Goal: Task Accomplishment & Management: Manage account settings

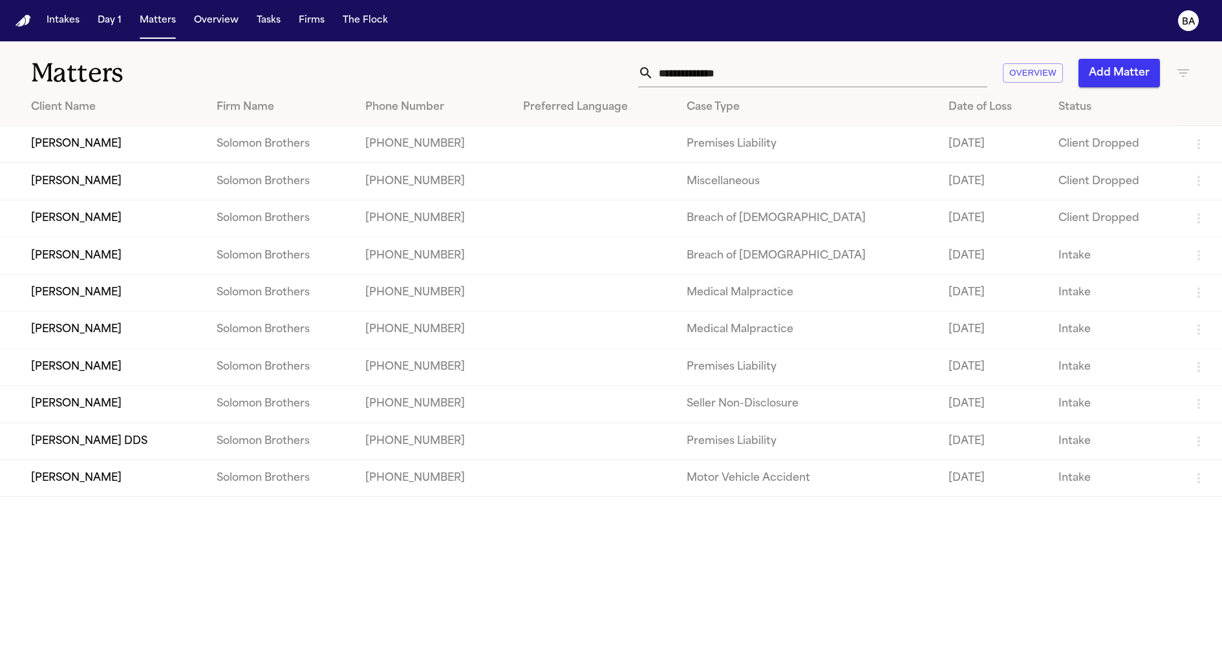
click at [122, 147] on td "[PERSON_NAME]" at bounding box center [103, 144] width 206 height 37
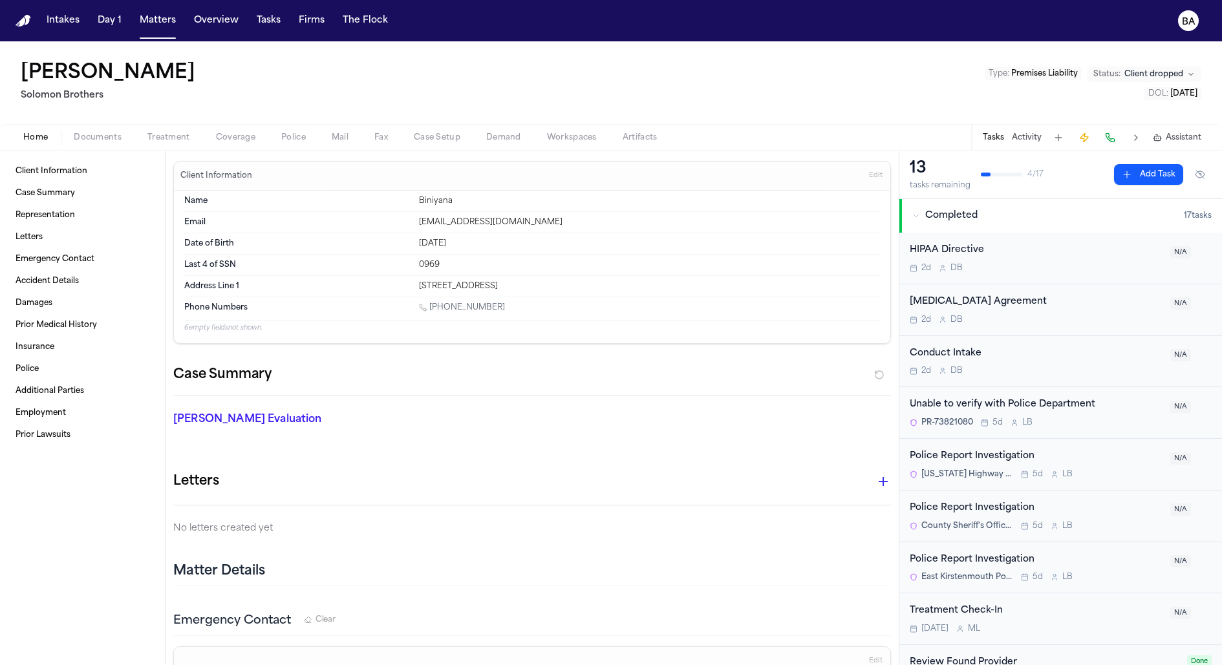
click at [90, 136] on span "Documents" at bounding box center [98, 138] width 48 height 10
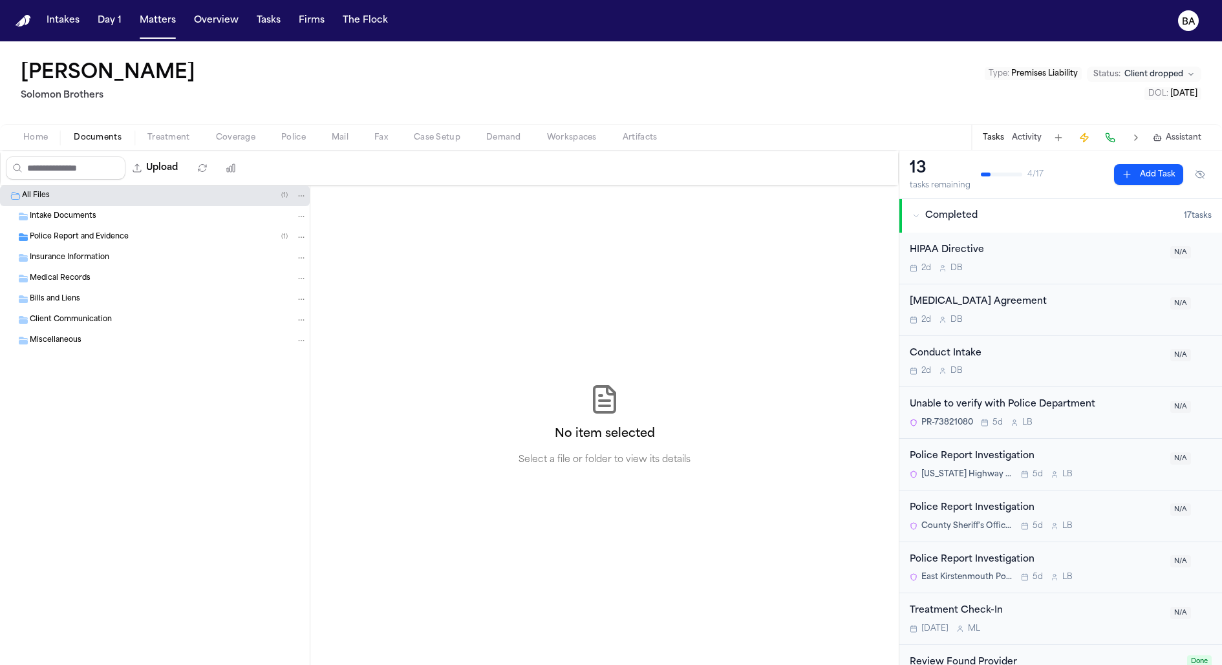
click at [103, 220] on div "Intake Documents" at bounding box center [168, 217] width 277 height 12
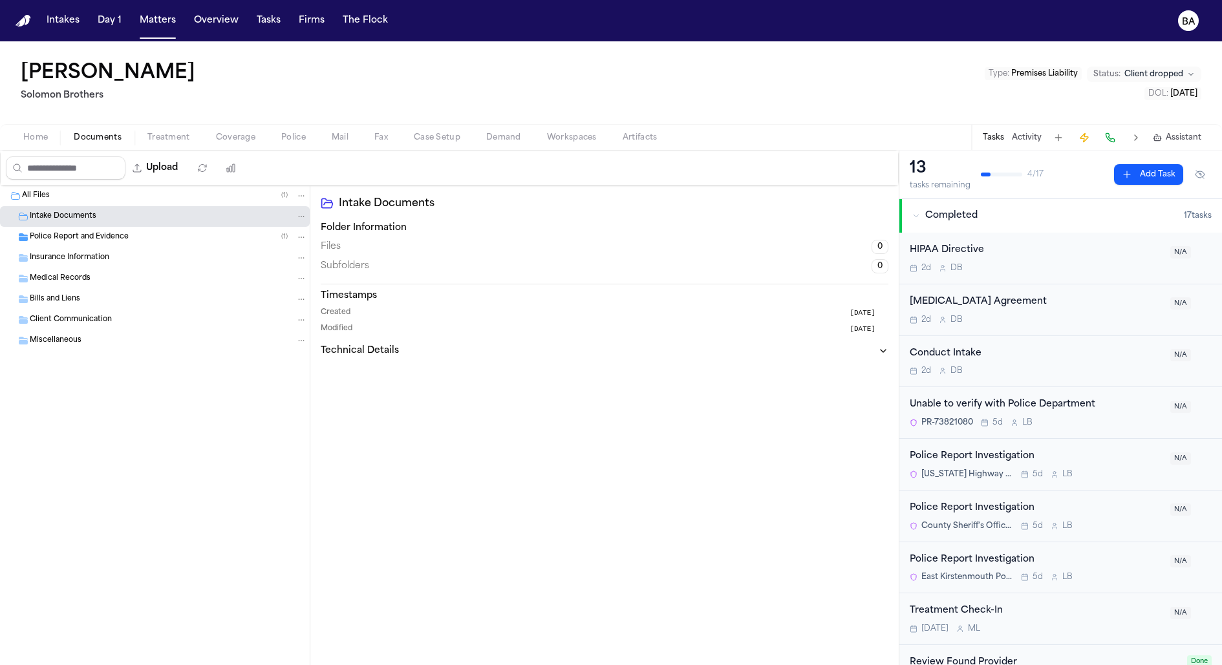
click at [217, 137] on span "Coverage" at bounding box center [235, 138] width 39 height 10
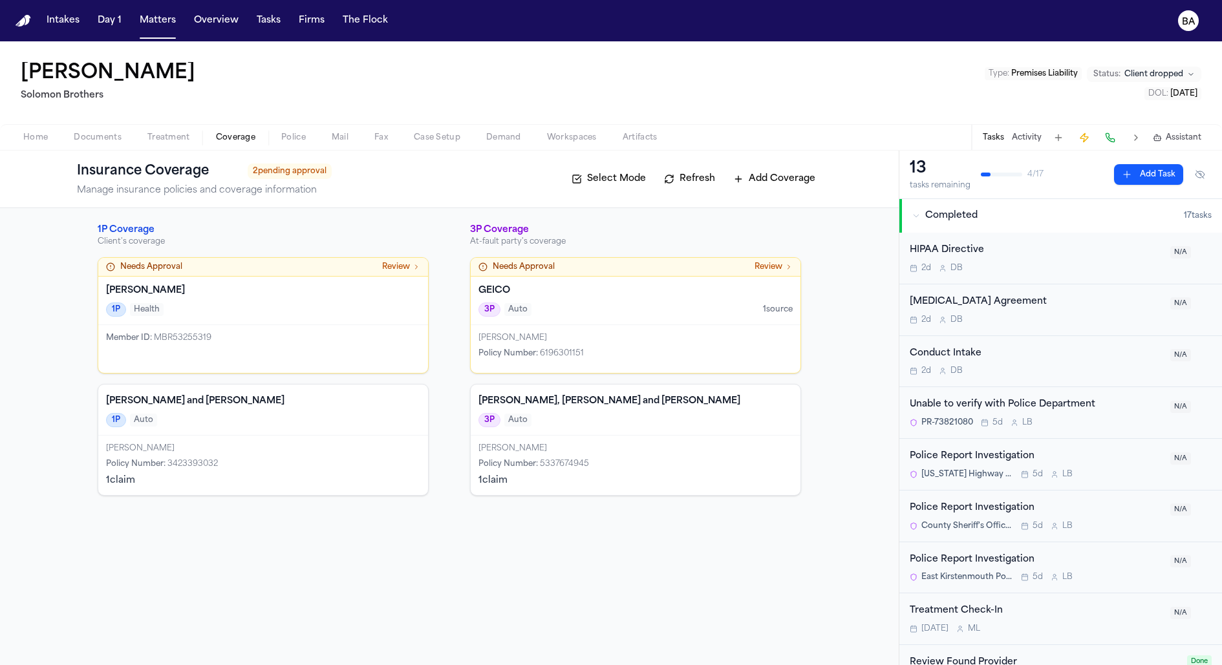
click at [270, 272] on div "Needs Approval Review" at bounding box center [263, 267] width 330 height 19
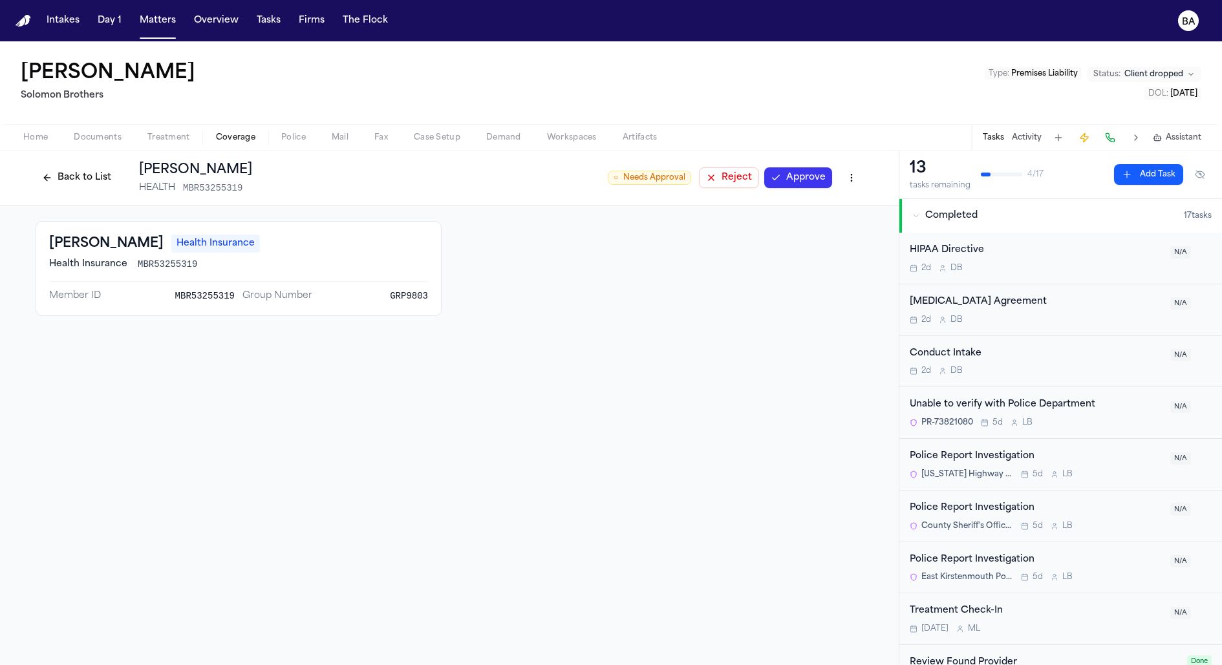
click at [105, 178] on button "Back to List" at bounding box center [77, 177] width 82 height 21
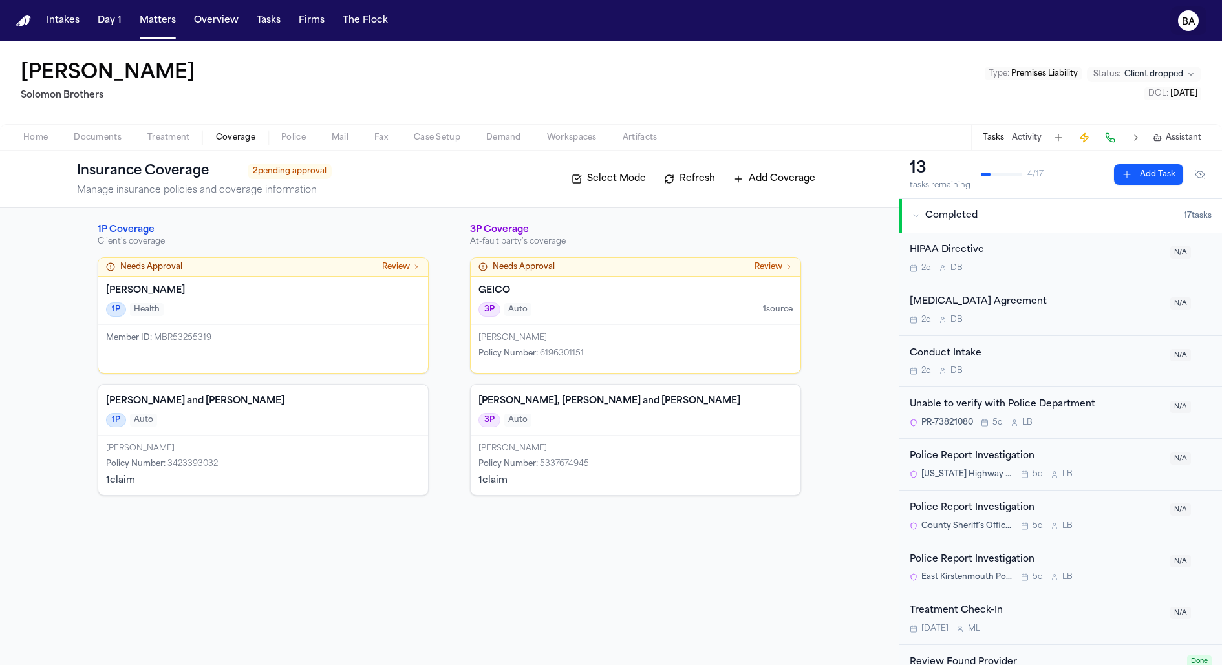
click at [1182, 19] on text "BA" at bounding box center [1189, 21] width 14 height 9
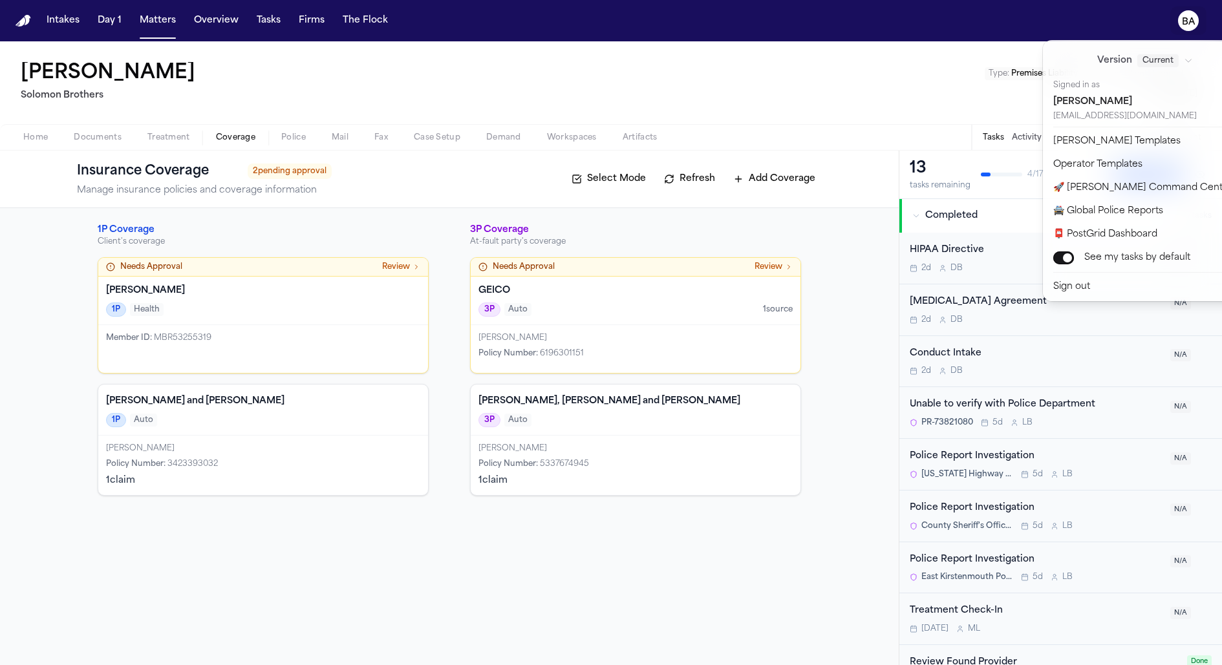
click at [1135, 70] on button "Version Current" at bounding box center [1145, 60] width 184 height 23
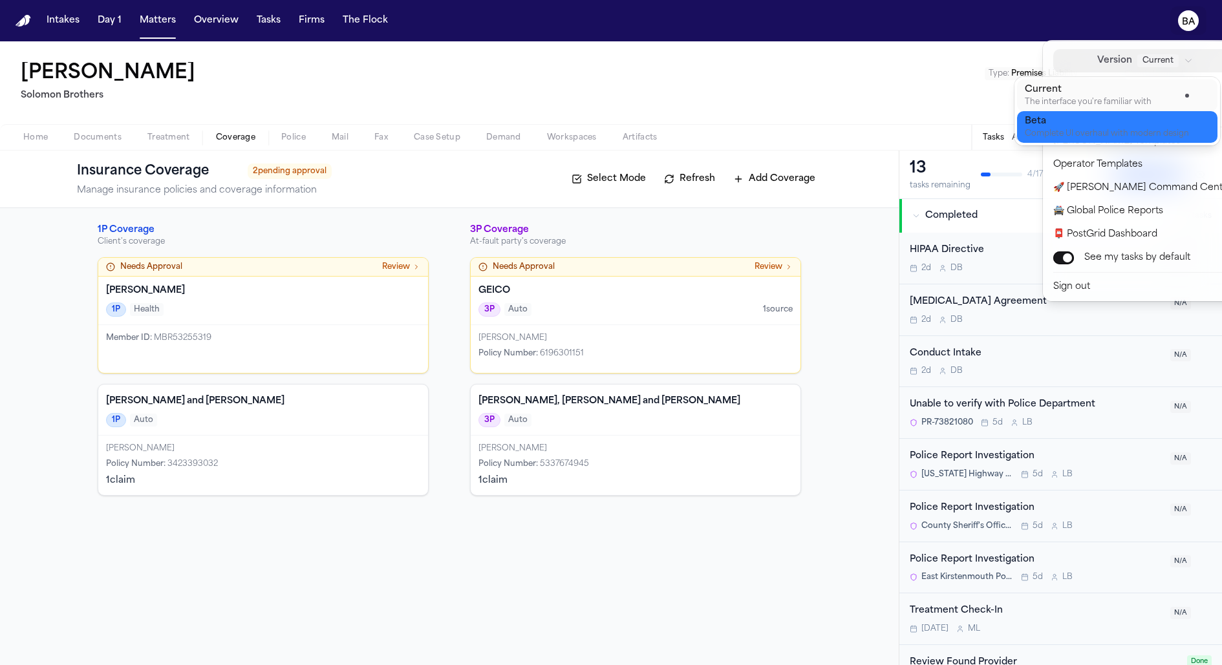
click at [1045, 126] on div "Beta" at bounding box center [1106, 121] width 164 height 13
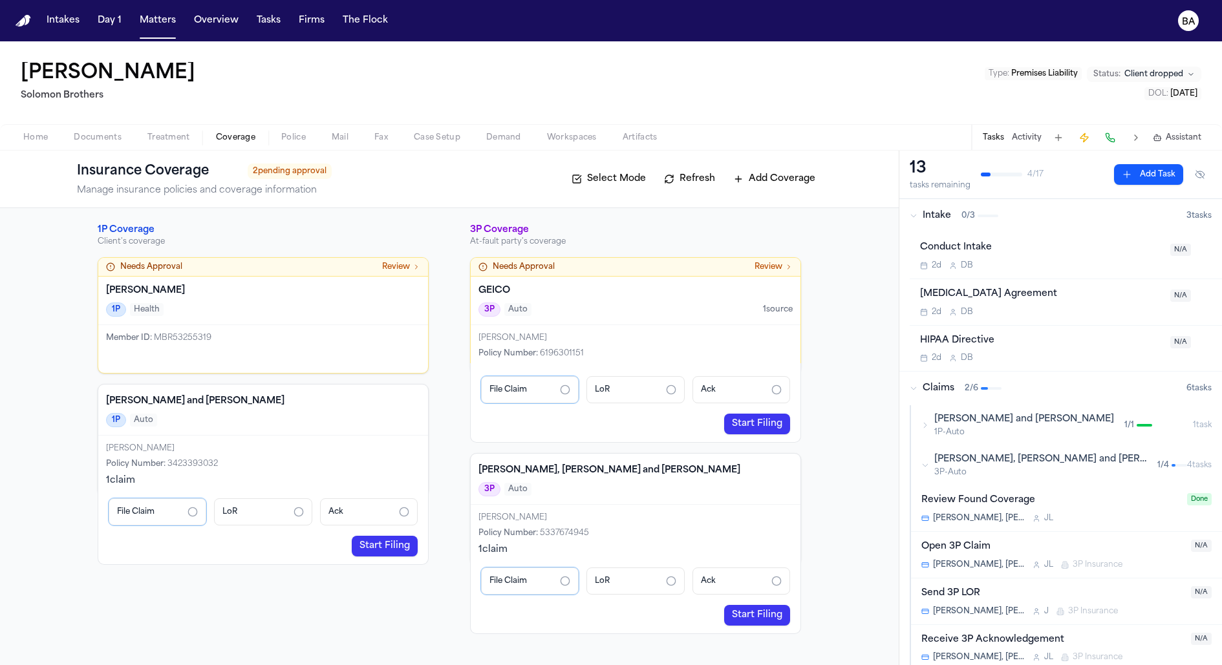
click at [378, 544] on link "Start Filing" at bounding box center [385, 546] width 66 height 21
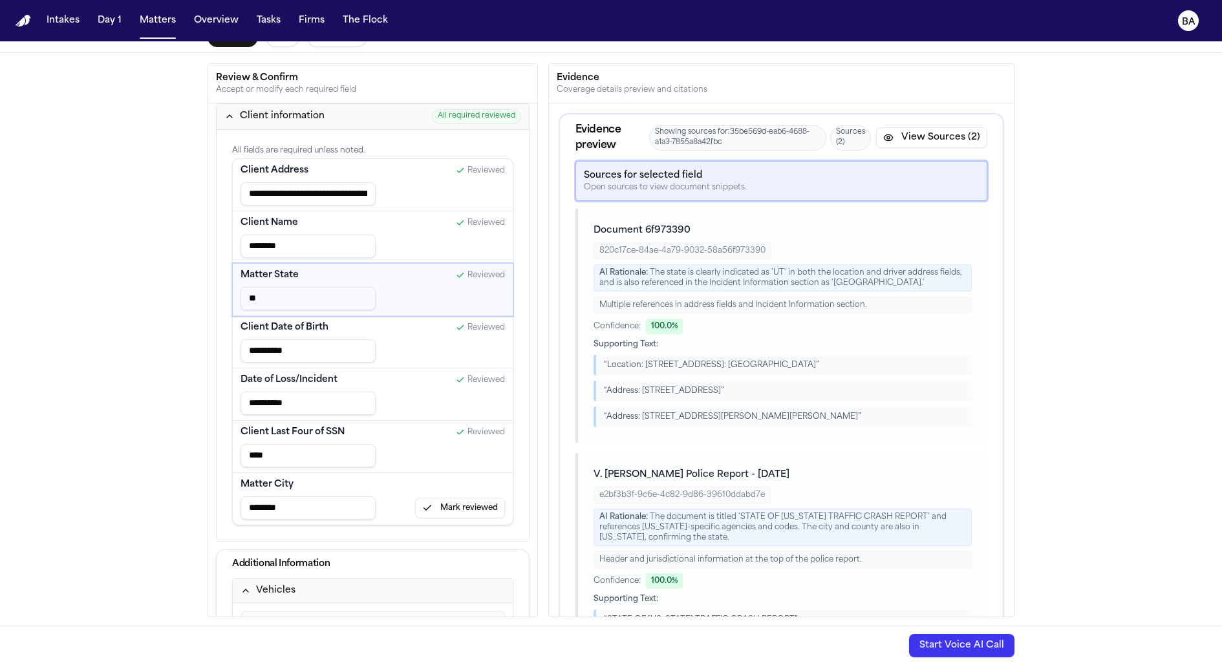
type input "**********"
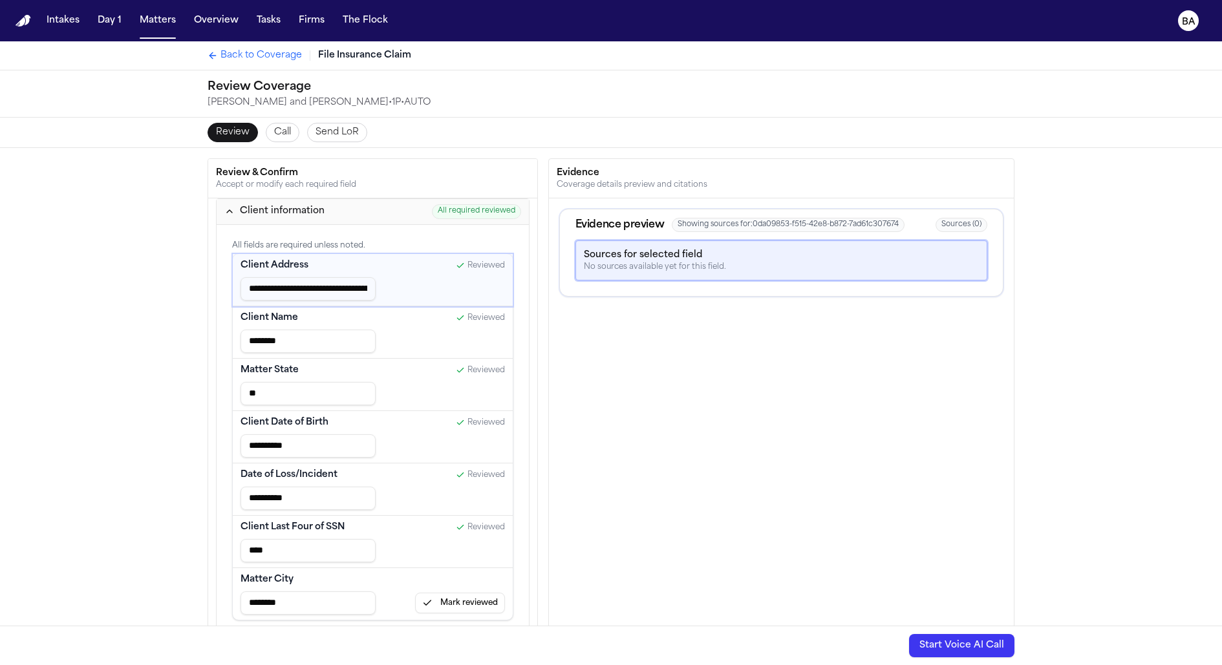
click at [344, 134] on span "Send LoR" at bounding box center [336, 132] width 43 height 13
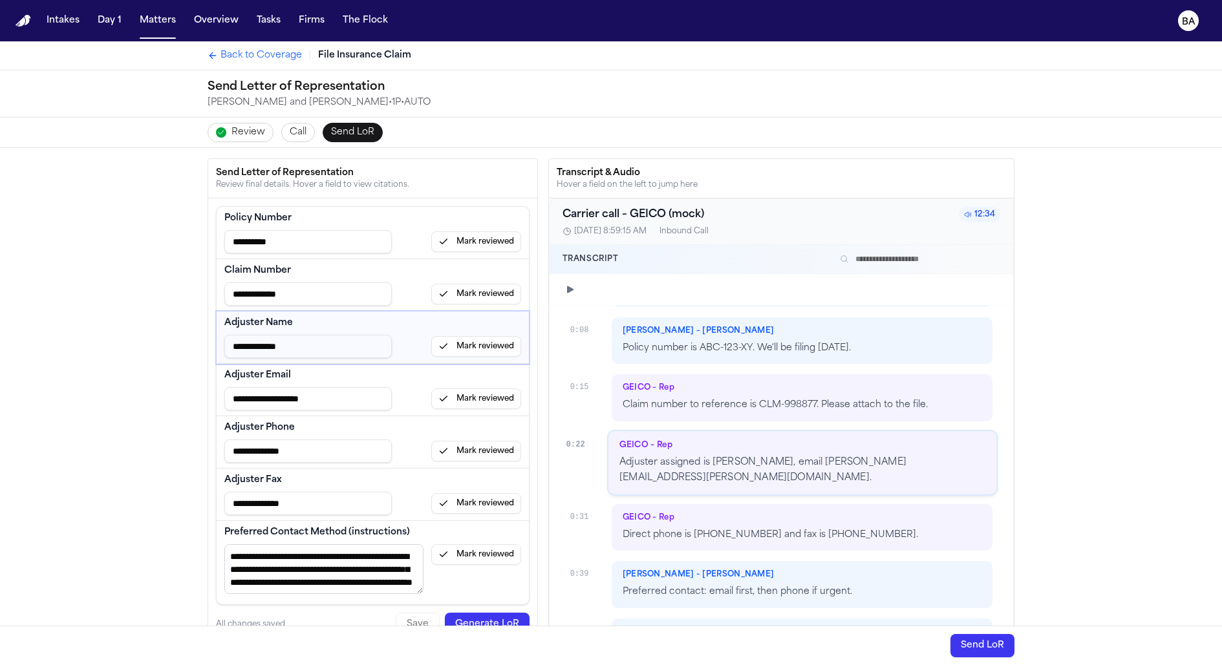
scroll to position [72, 0]
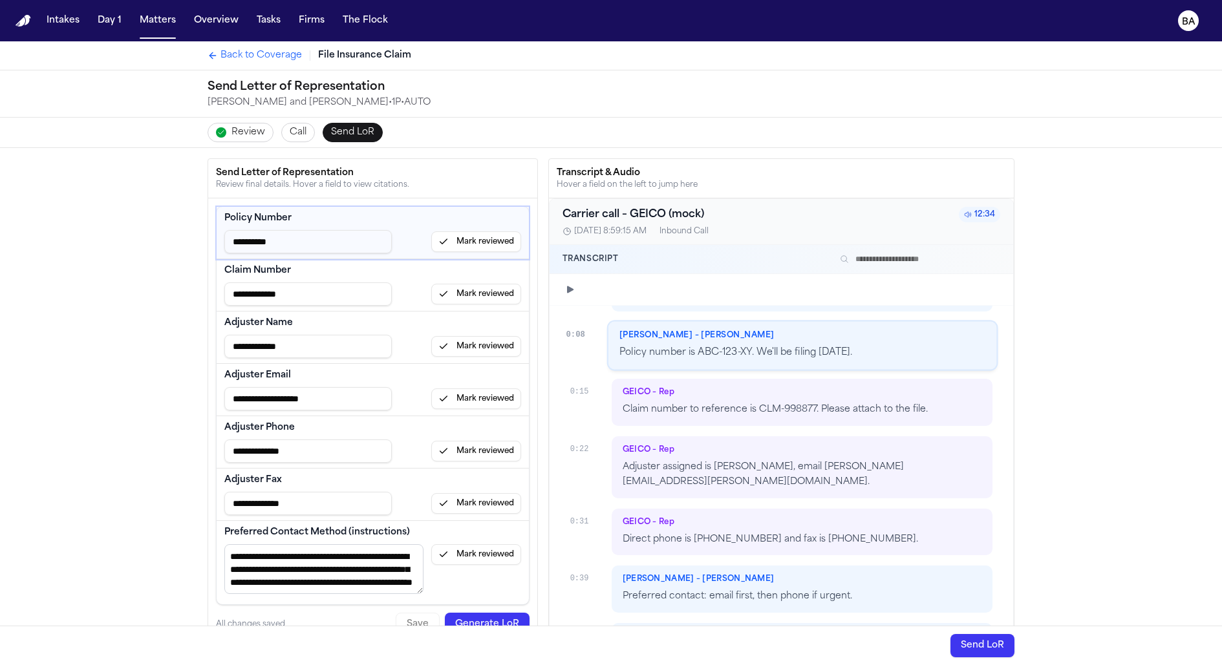
click at [254, 133] on span "Review" at bounding box center [248, 132] width 34 height 13
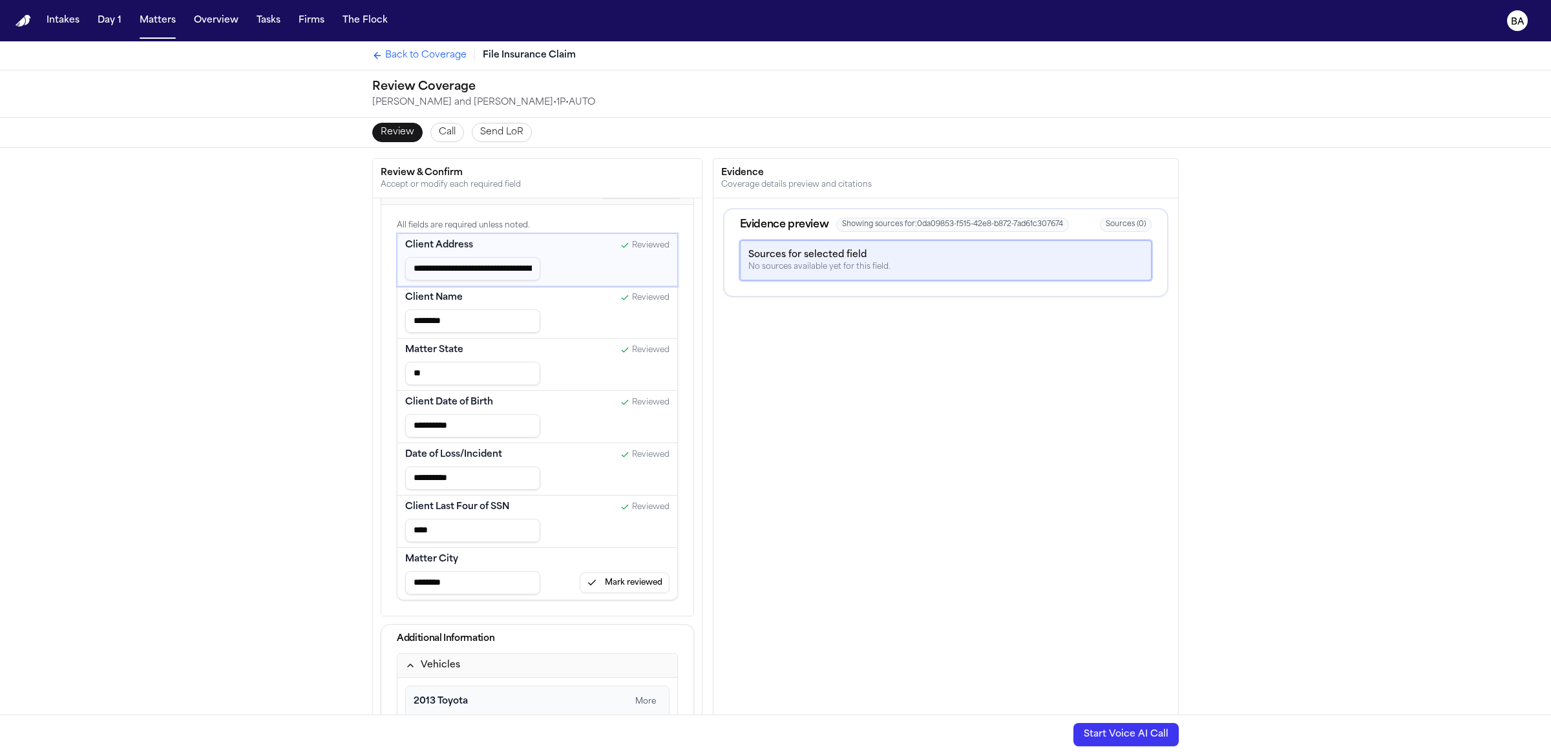
scroll to position [41, 0]
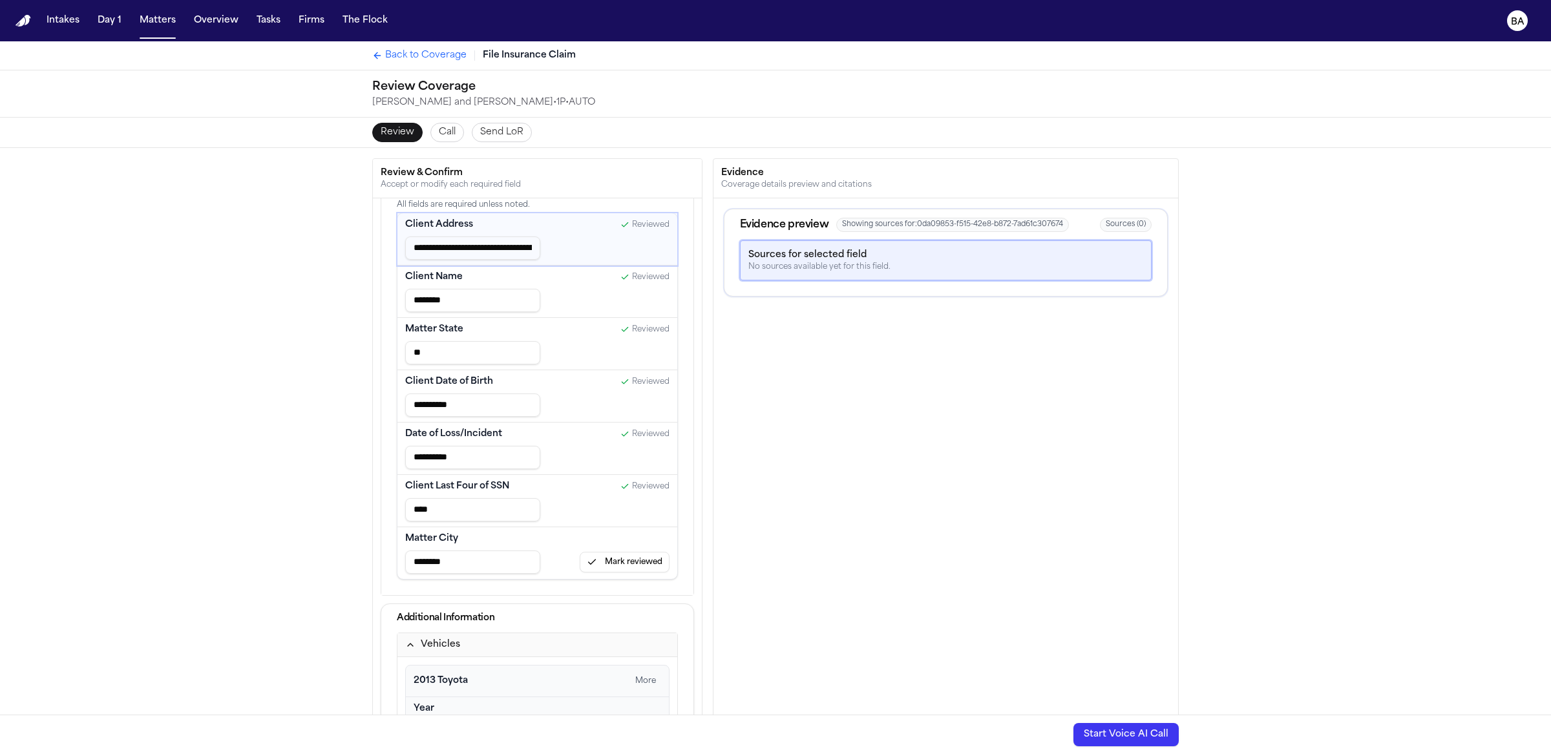
type input "**********"
click at [424, 47] on div "Back to Coverage File Insurance Claim" at bounding box center [775, 55] width 827 height 28
click at [420, 54] on span "Back to Coverage" at bounding box center [425, 55] width 81 height 13
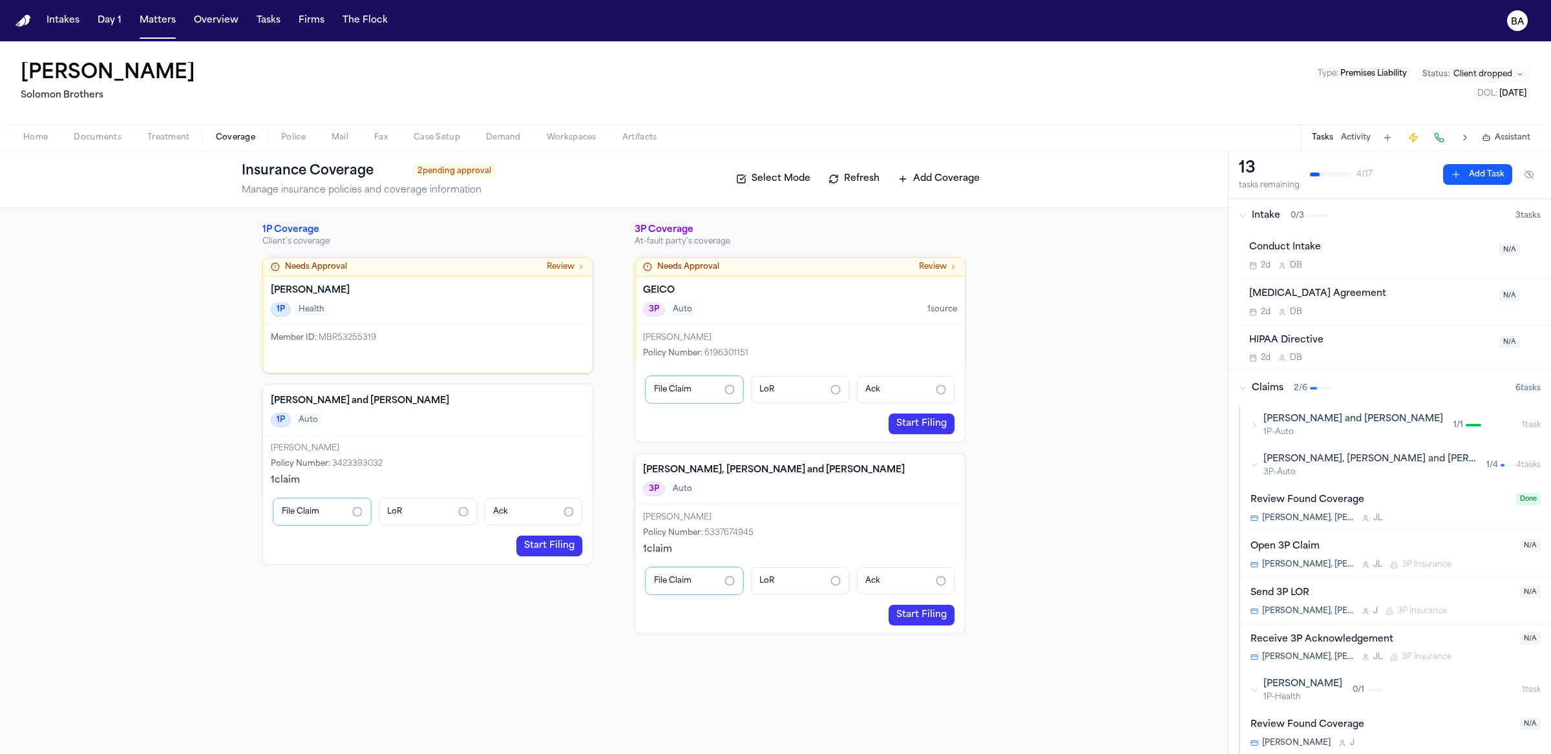
click at [434, 136] on span "Case Setup" at bounding box center [437, 138] width 47 height 10
click at [224, 140] on span "Coverage" at bounding box center [235, 138] width 39 height 10
click at [540, 547] on link "Start Filing" at bounding box center [549, 546] width 66 height 21
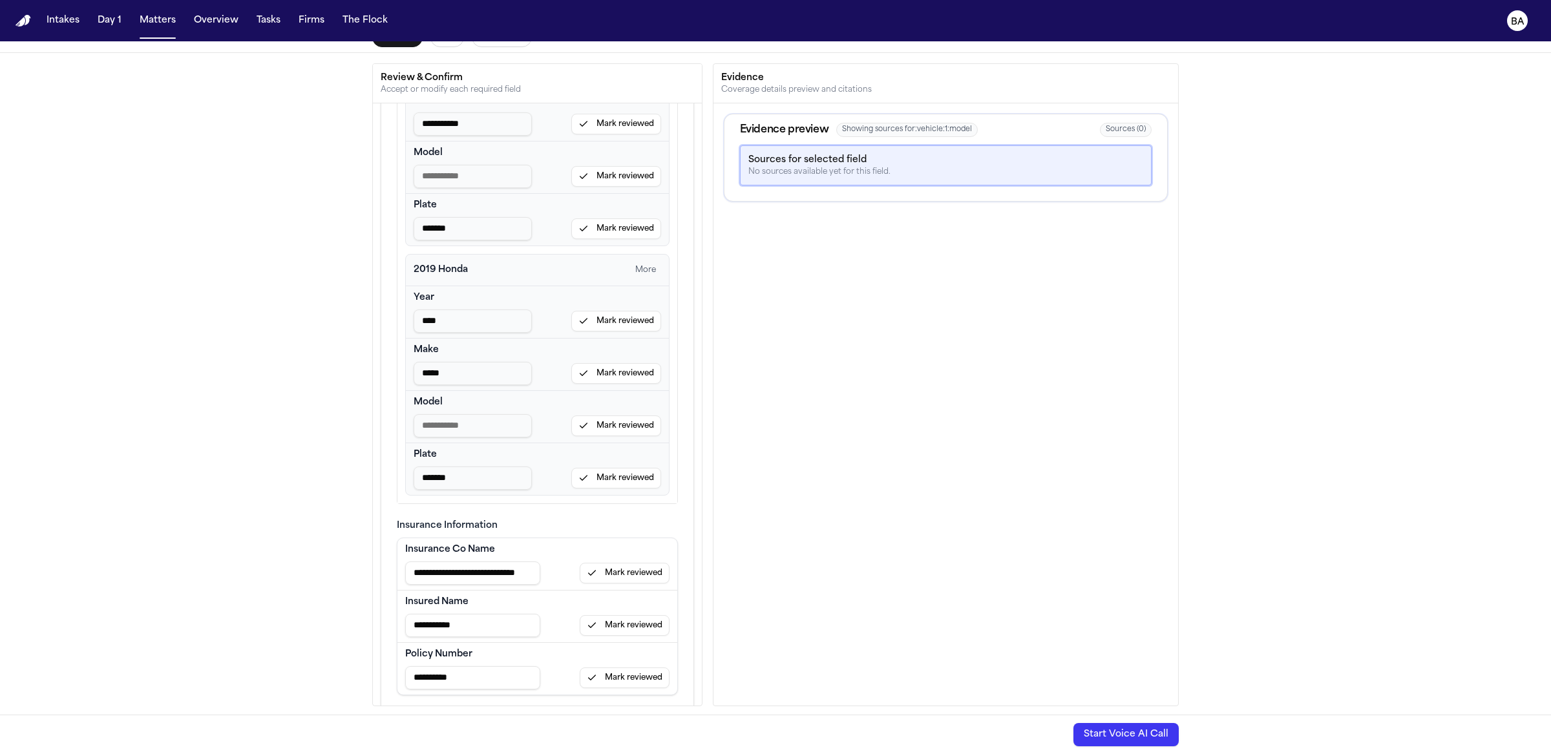
scroll to position [679, 0]
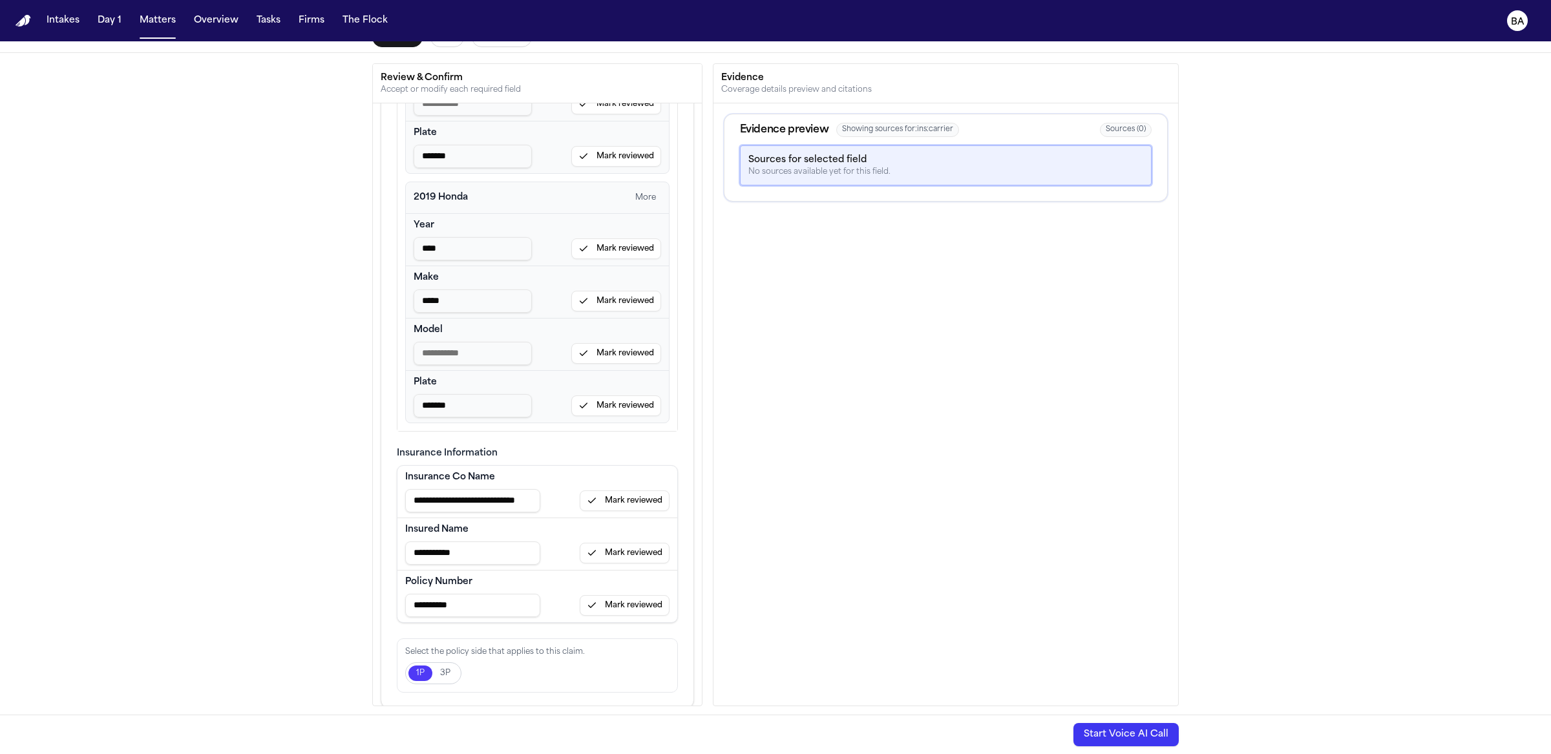
type input "**********"
click at [1104, 664] on button "Start Voice AI Call" at bounding box center [1126, 734] width 105 height 23
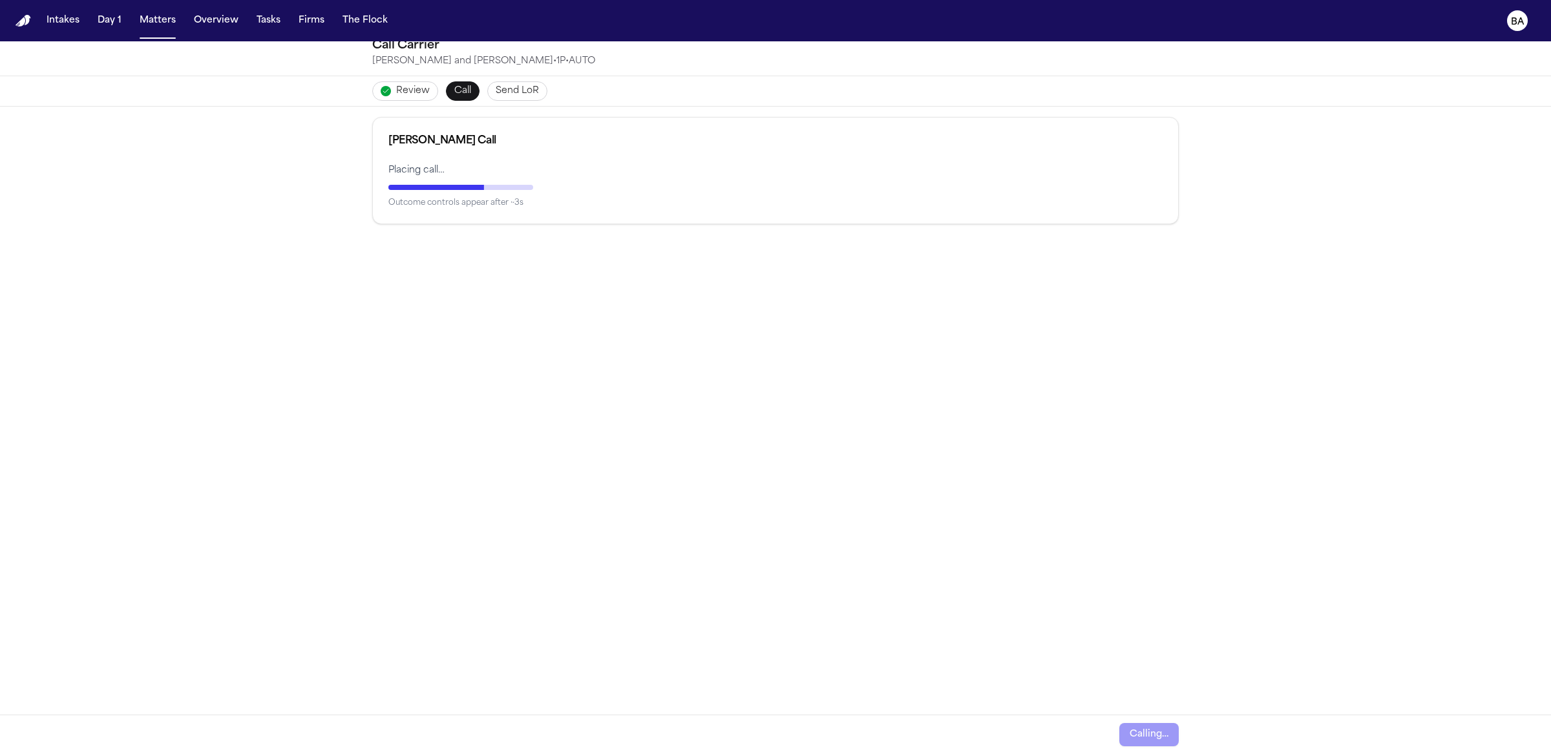
scroll to position [41, 0]
click at [487, 210] on button "Simulate Success" at bounding box center [533, 208] width 97 height 21
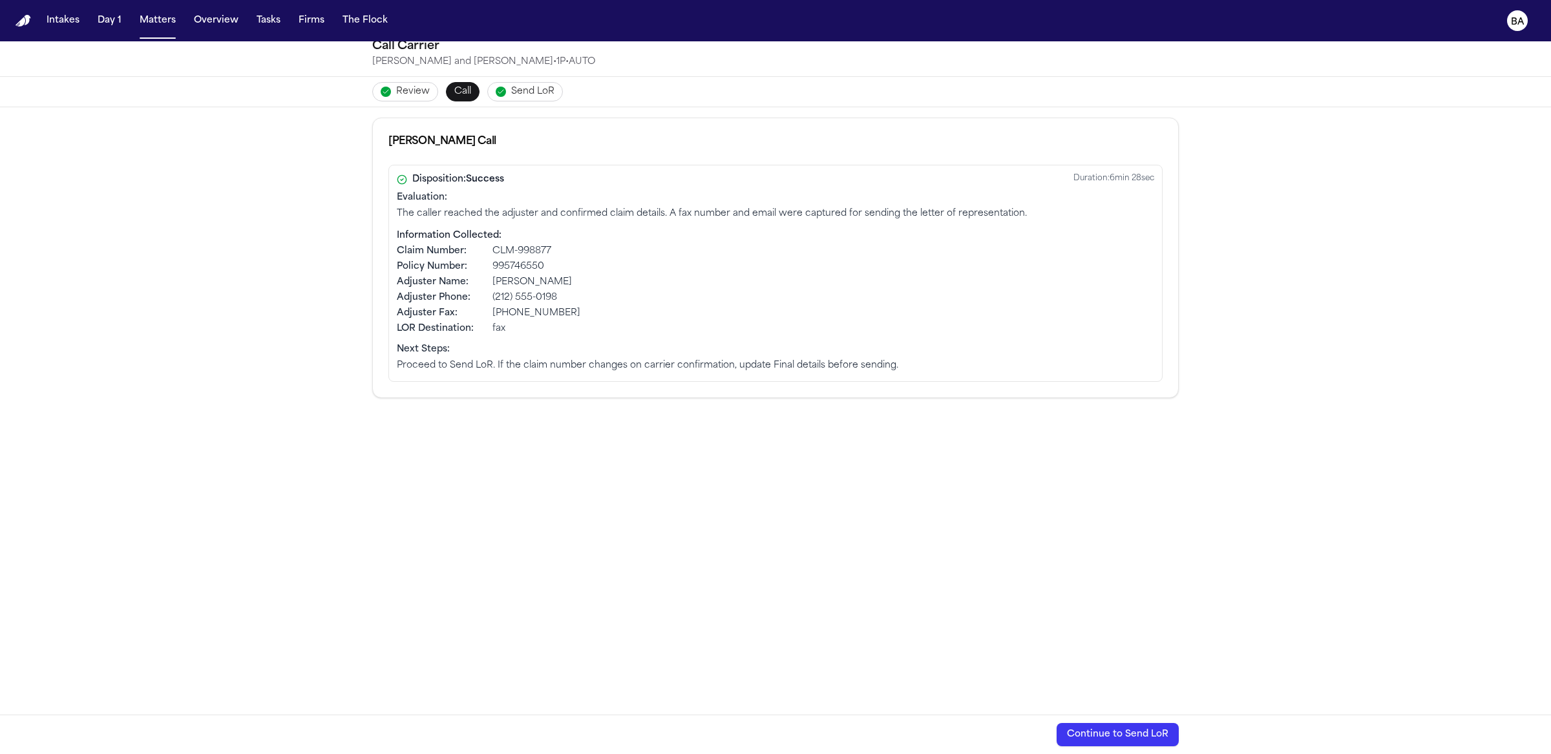
click at [511, 85] on span "Send LoR" at bounding box center [532, 91] width 43 height 13
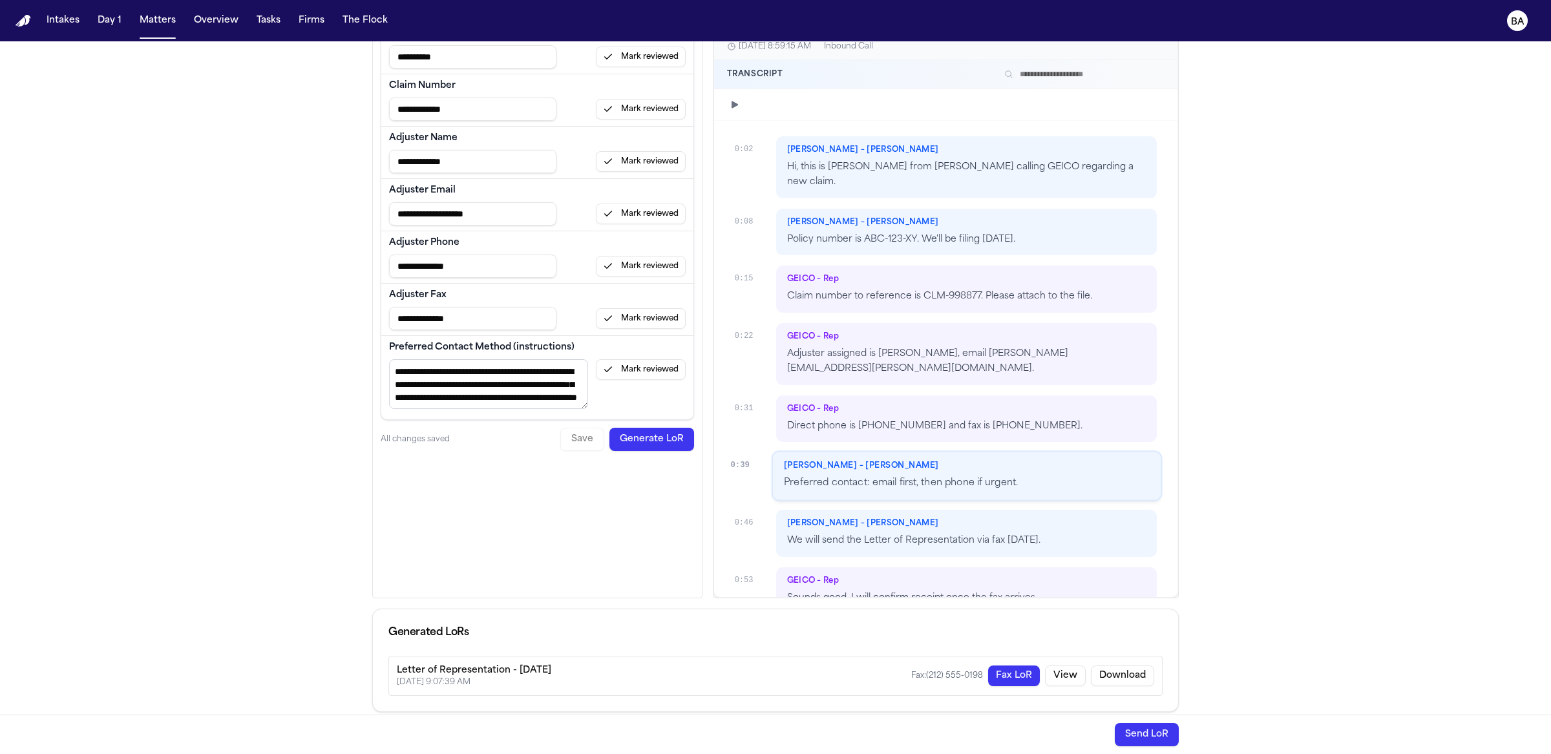
scroll to position [189, 0]
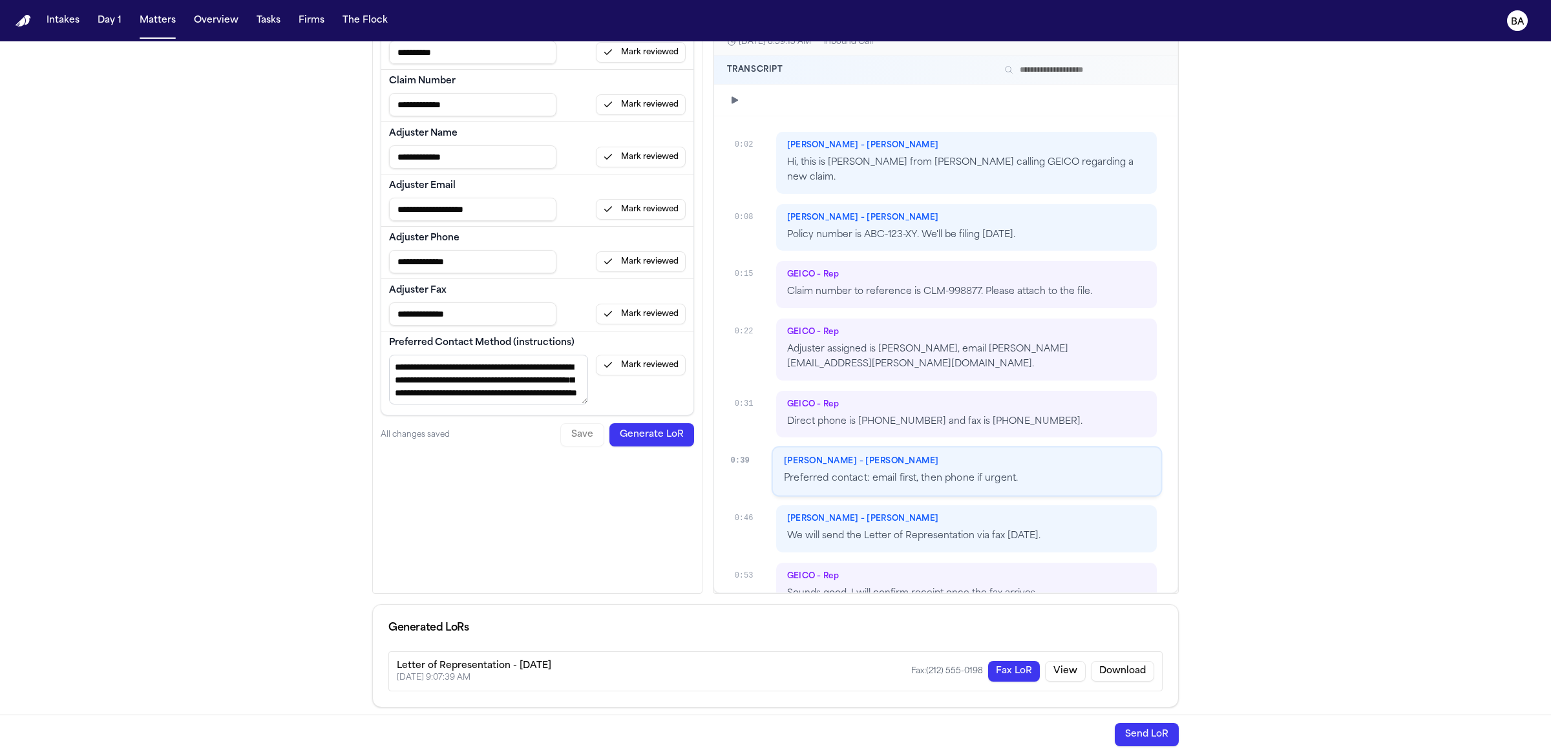
click at [622, 431] on button "Generate LoR" at bounding box center [652, 434] width 85 height 23
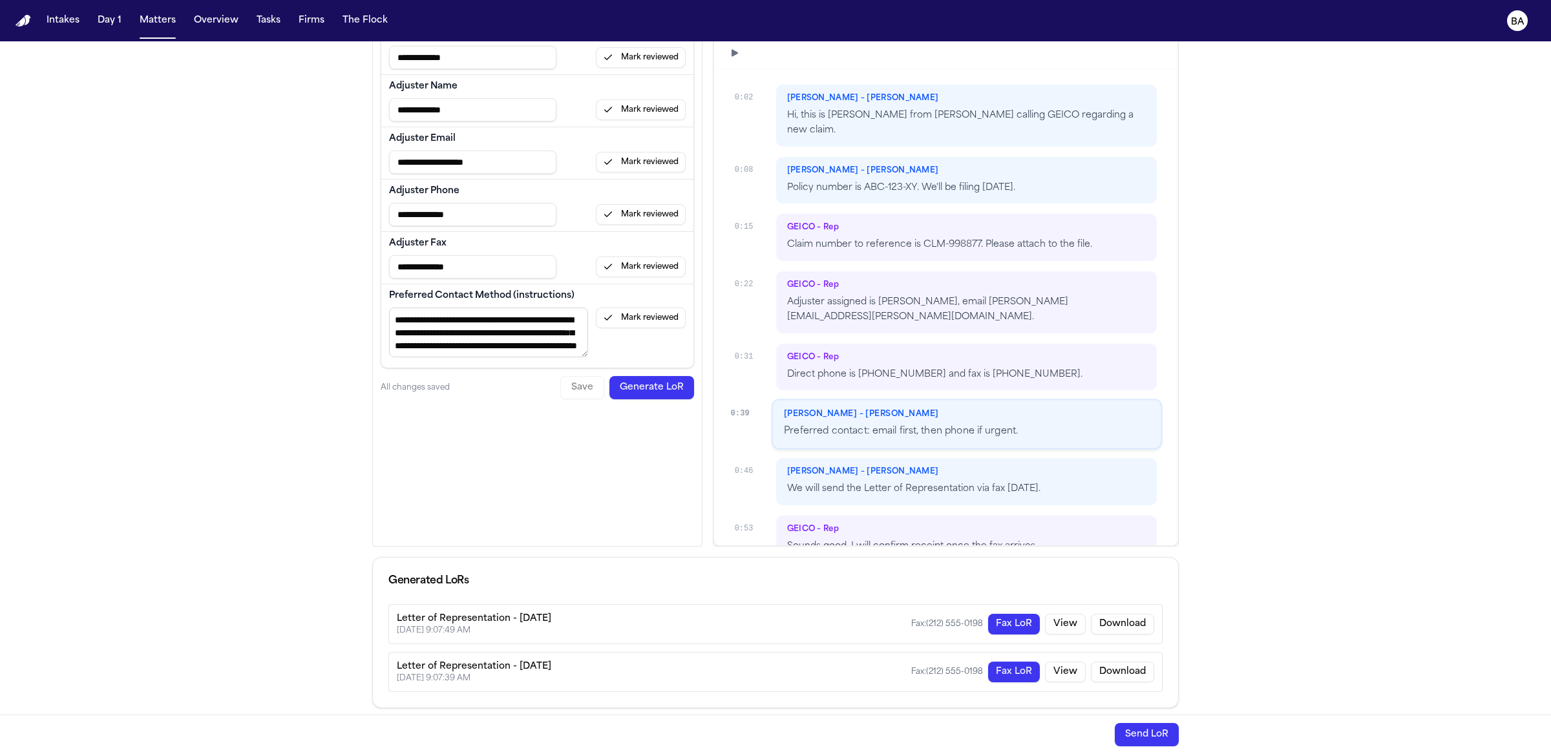
click at [995, 664] on button "Fax LoR" at bounding box center [1014, 672] width 52 height 21
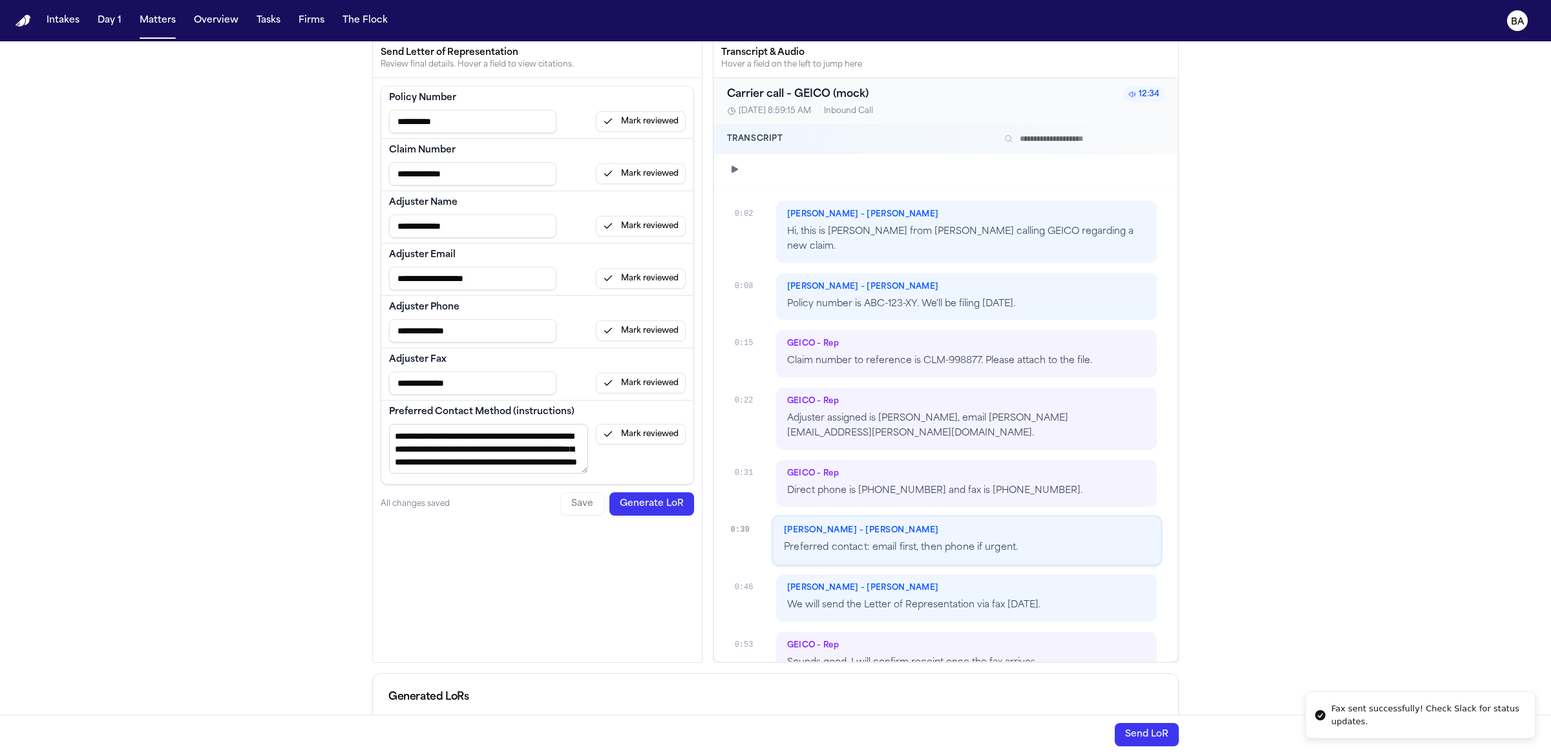
scroll to position [70, 0]
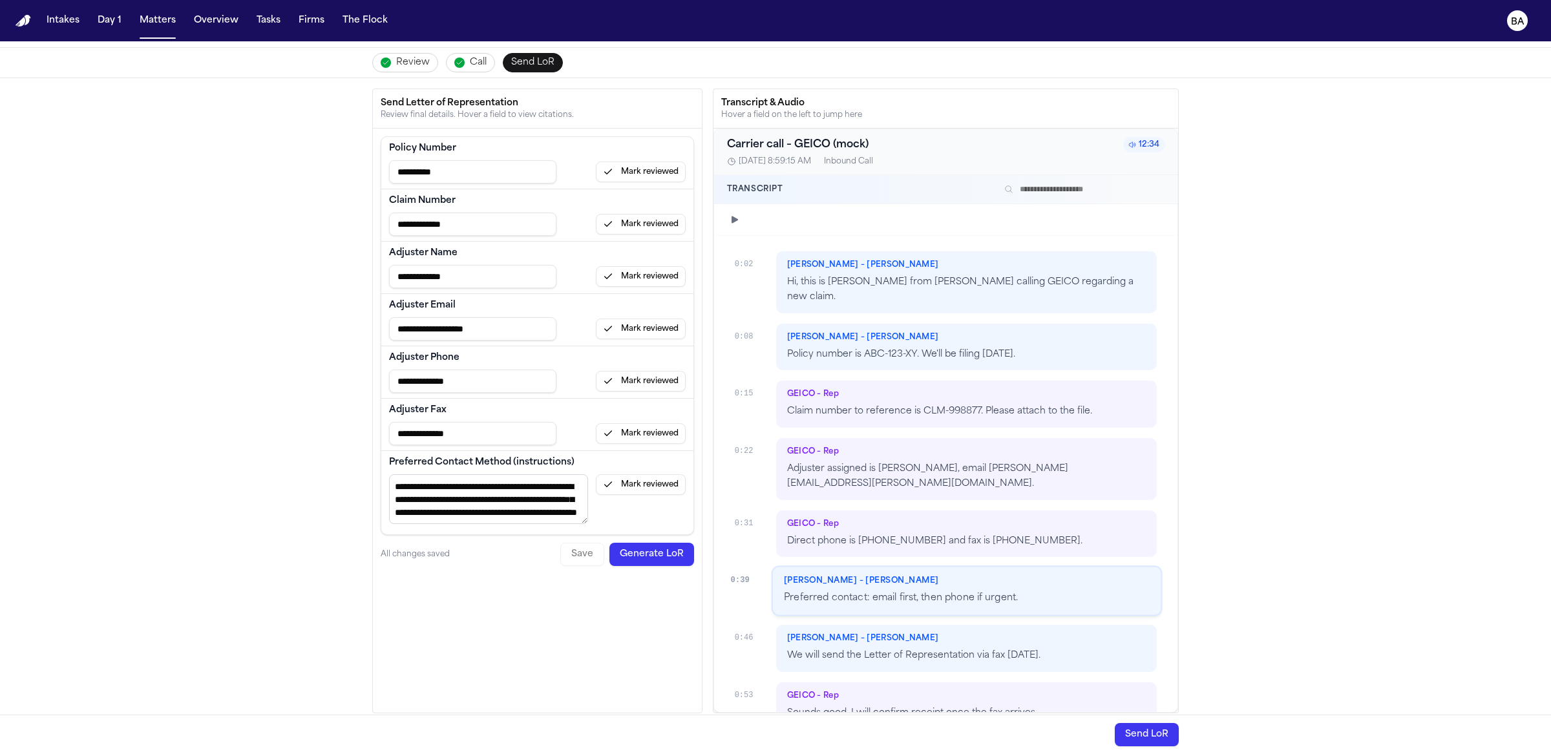
click at [396, 62] on span "Review" at bounding box center [413, 62] width 34 height 13
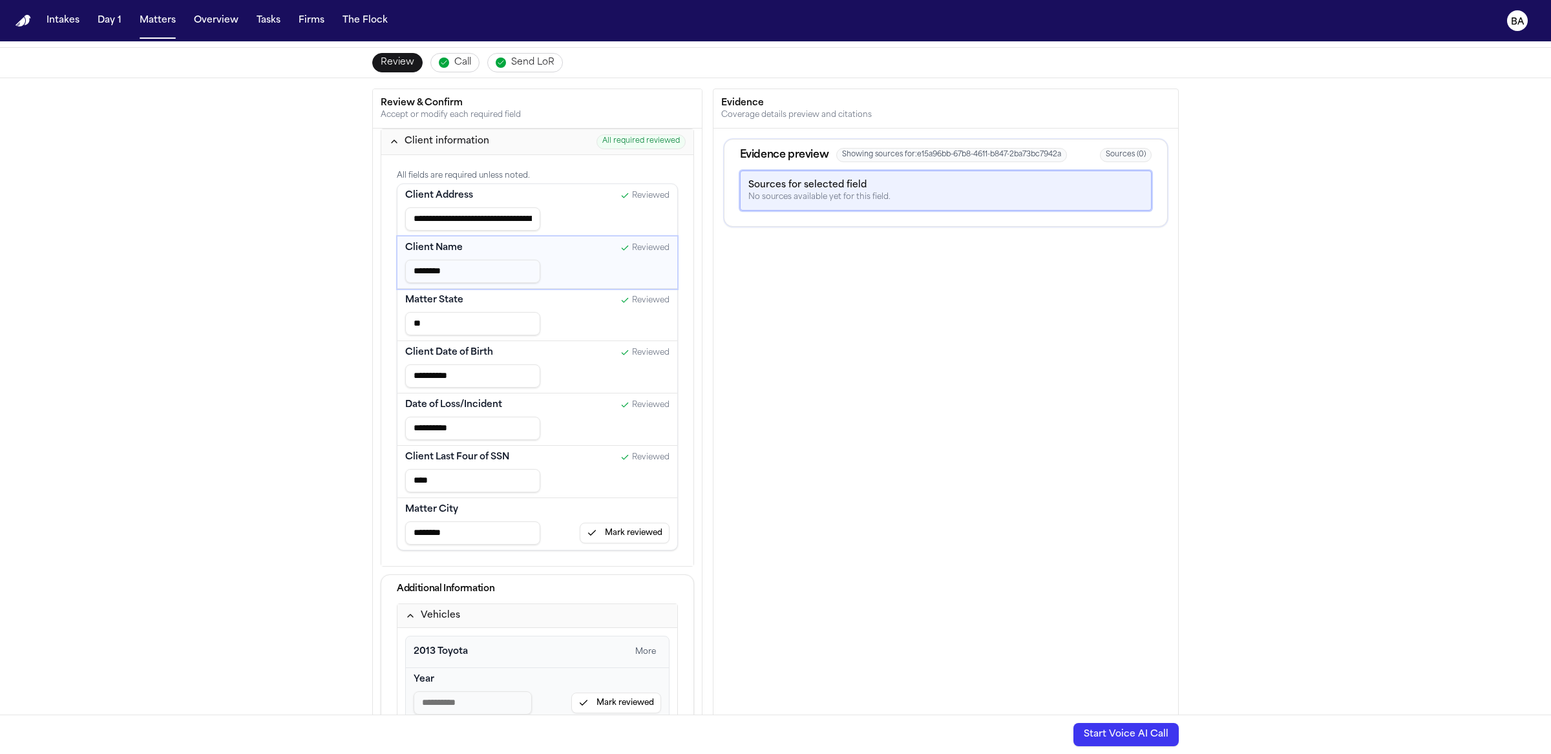
type input "**********"
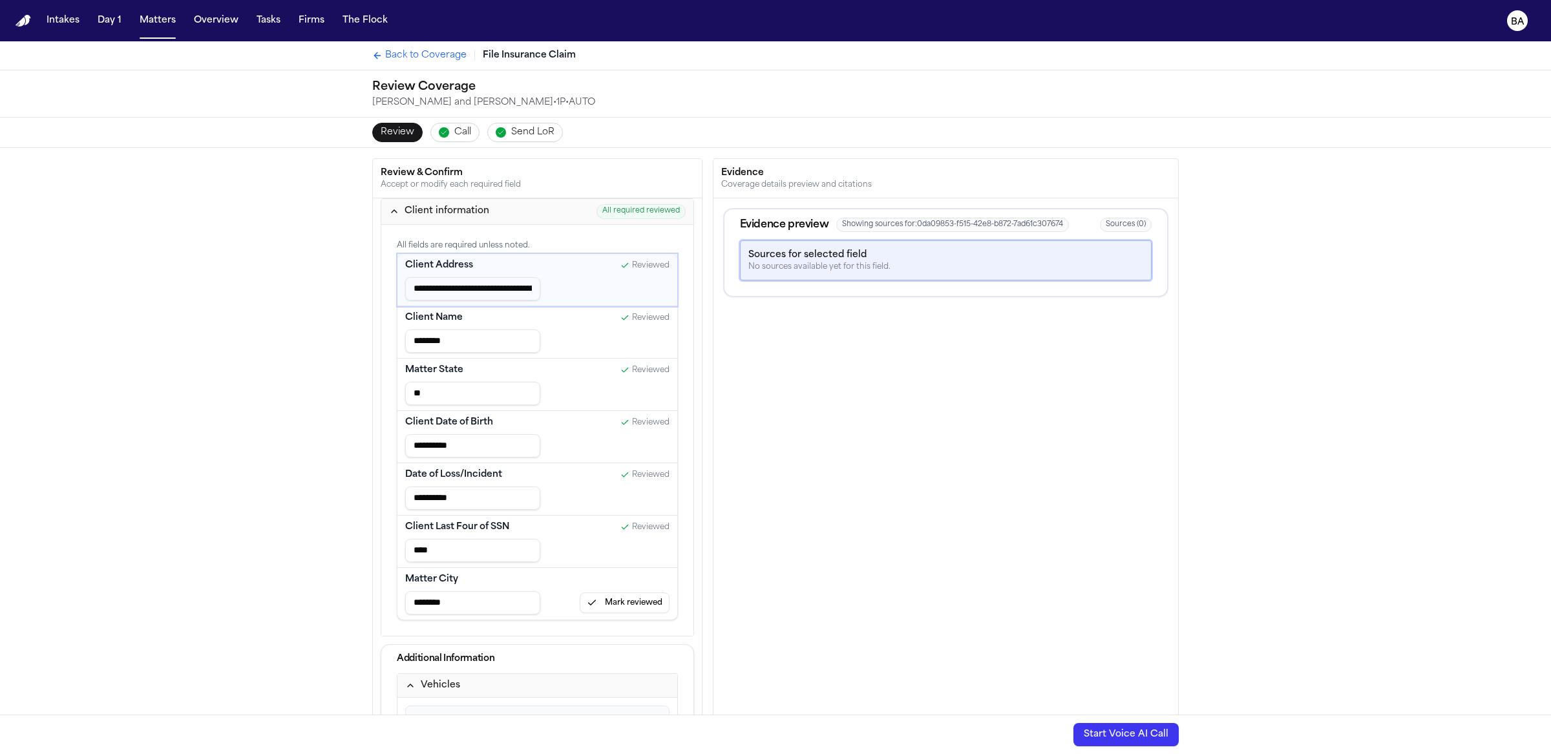
click at [401, 63] on div "Back to Coverage File Insurance Claim" at bounding box center [775, 55] width 827 height 28
click at [410, 56] on span "Back to Coverage" at bounding box center [425, 55] width 81 height 13
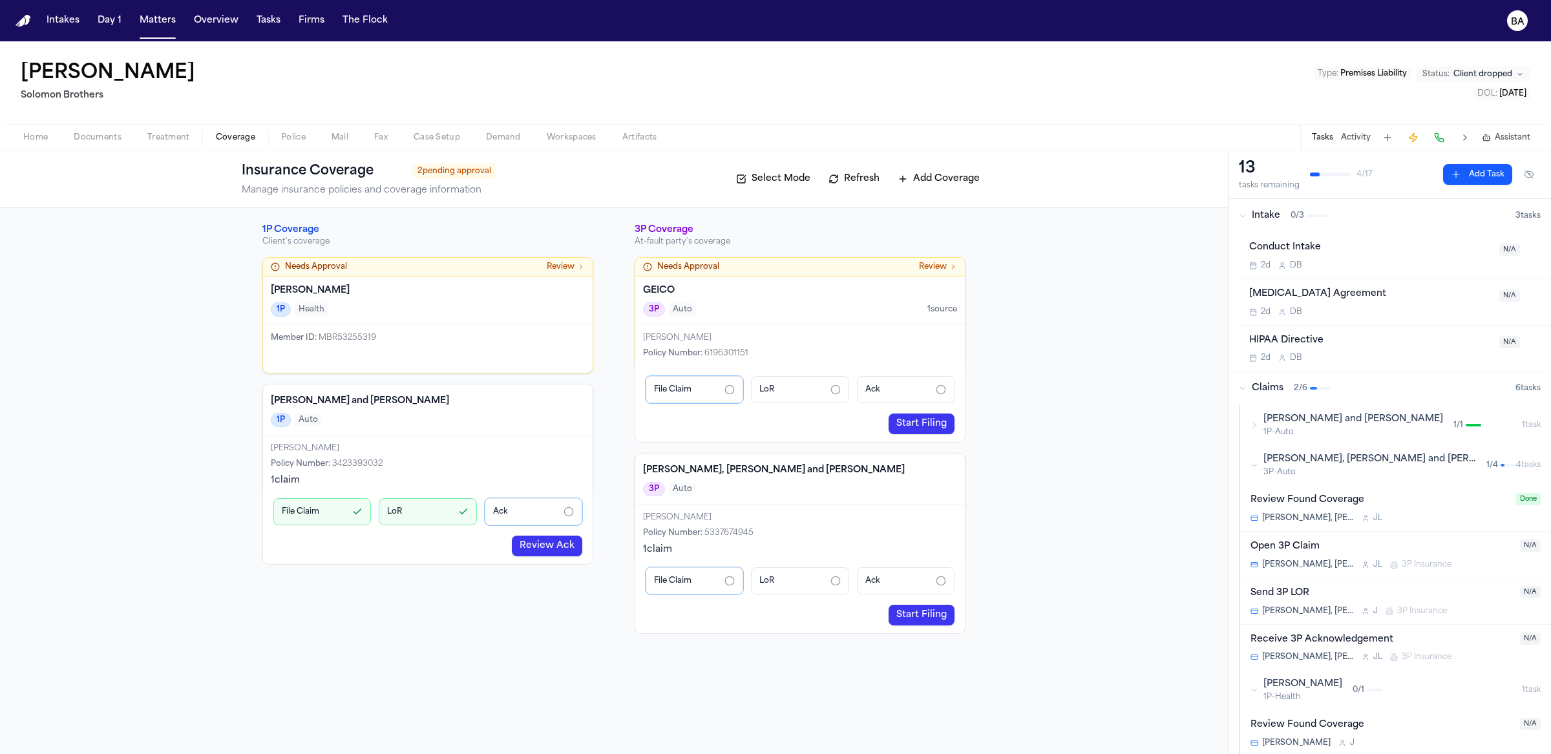
click at [644, 141] on span "Artifacts" at bounding box center [639, 138] width 35 height 10
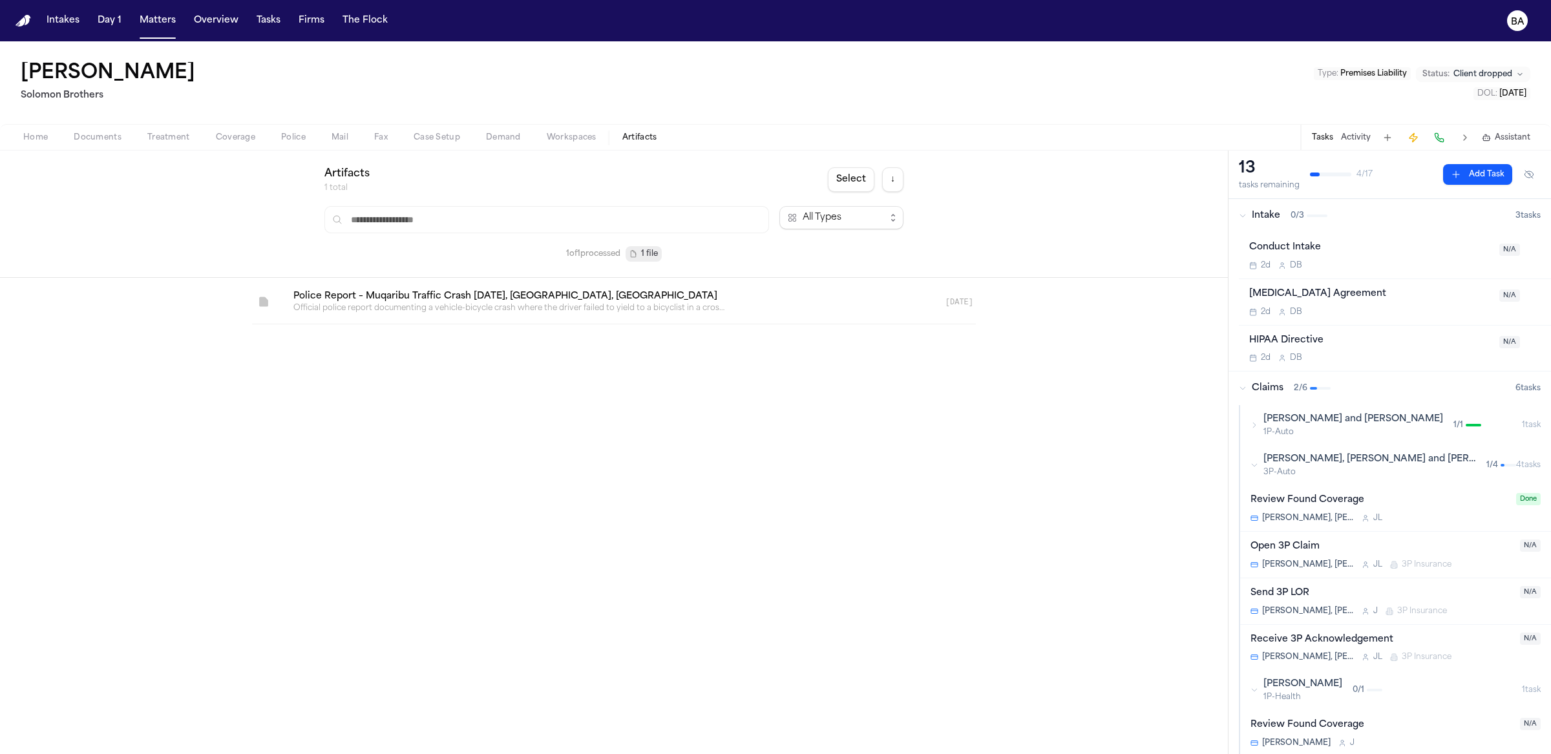
click at [529, 286] on link at bounding box center [598, 302] width 631 height 43
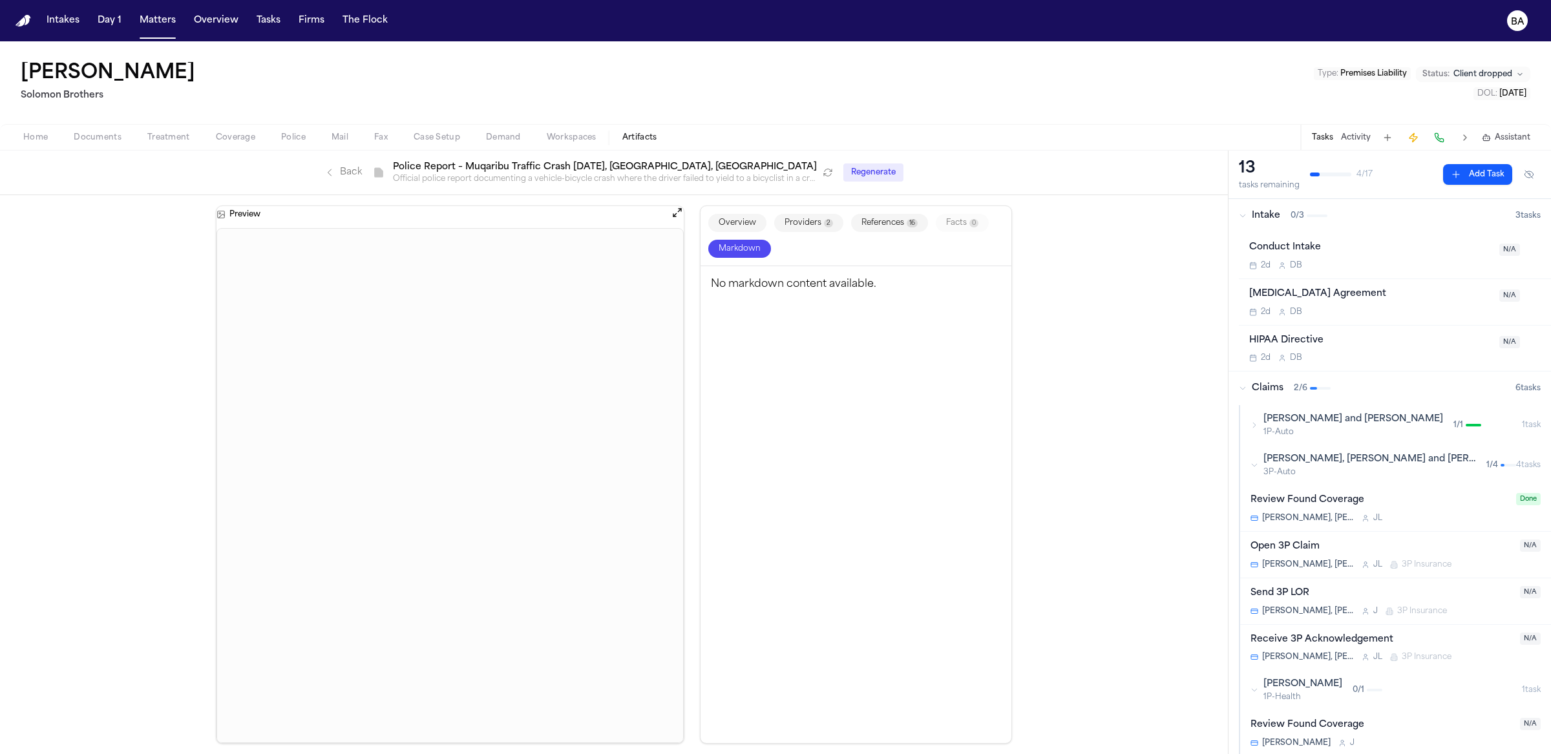
click at [742, 221] on button "Overview" at bounding box center [737, 223] width 58 height 18
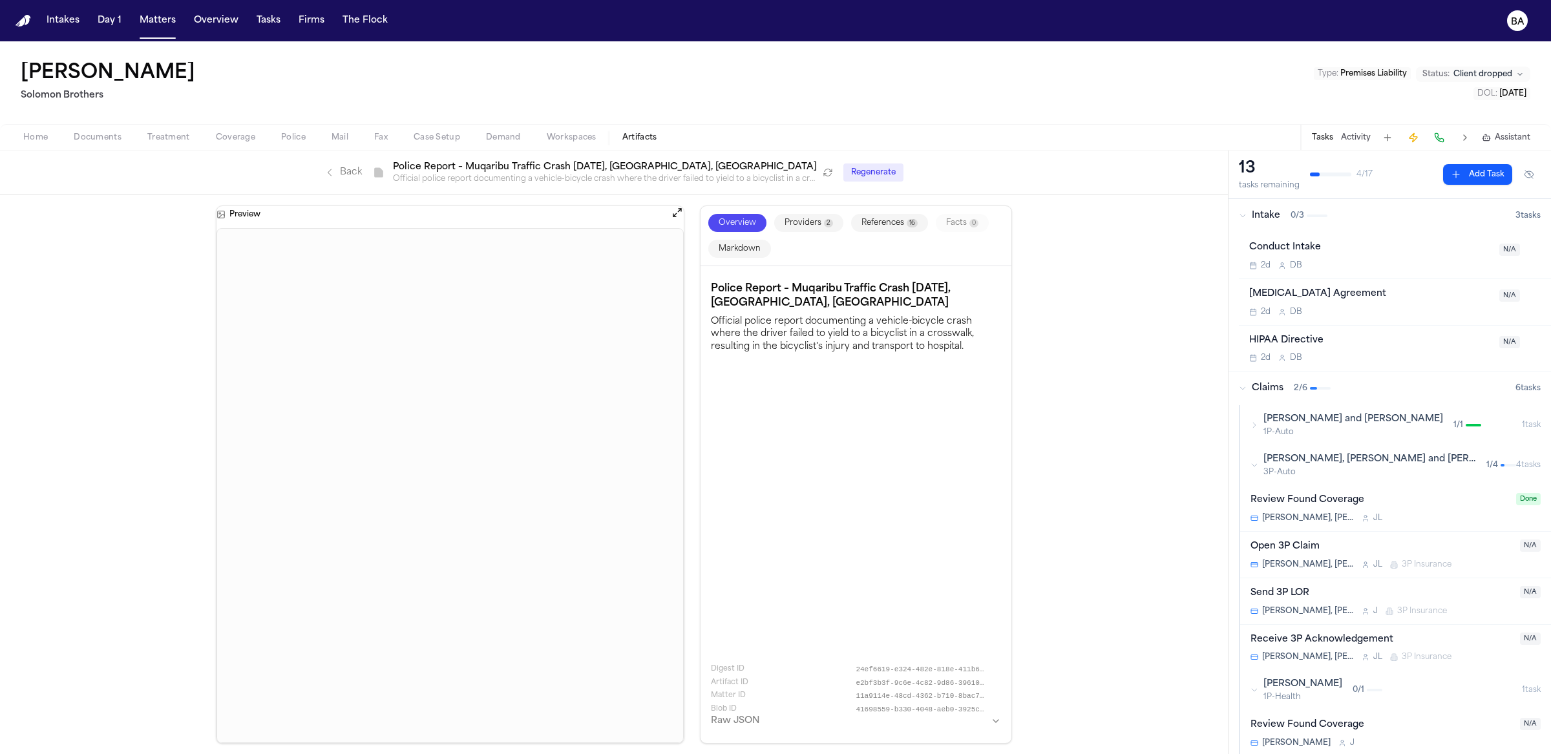
click at [824, 226] on span "2" at bounding box center [828, 223] width 9 height 8
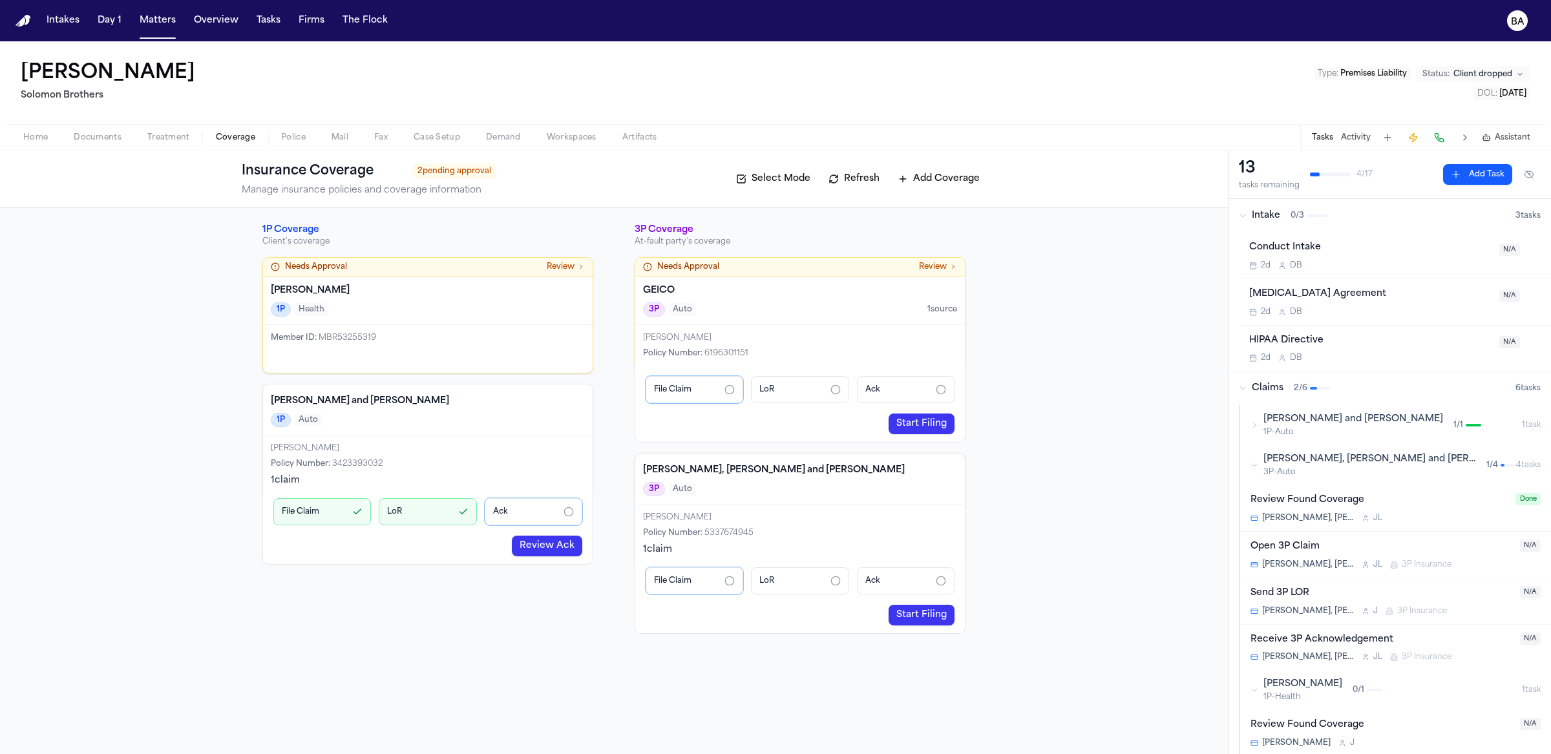
click at [248, 139] on span "Coverage" at bounding box center [235, 138] width 39 height 10
click at [916, 425] on link "Start Filing" at bounding box center [922, 424] width 66 height 21
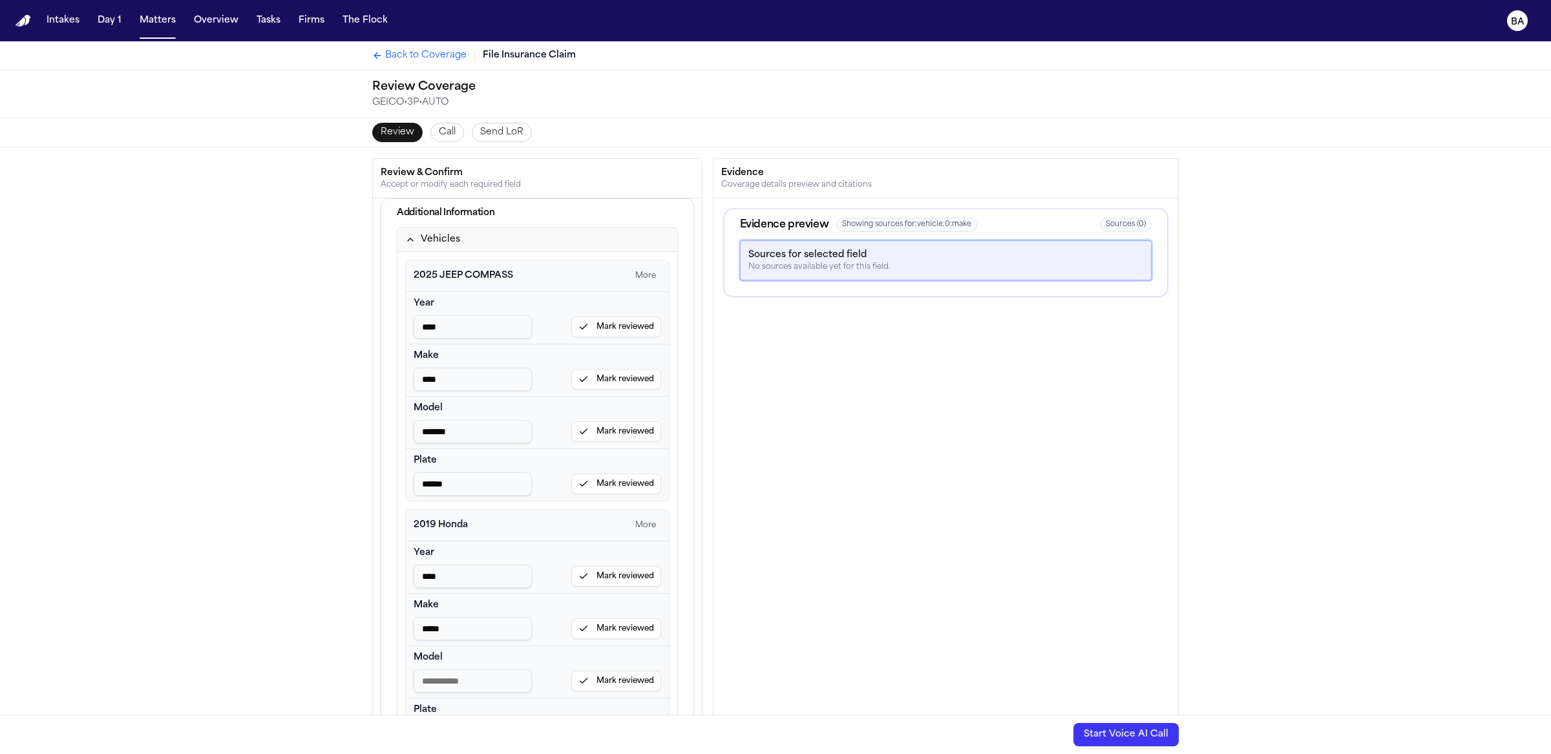
click at [410, 60] on span "Back to Coverage" at bounding box center [425, 55] width 81 height 13
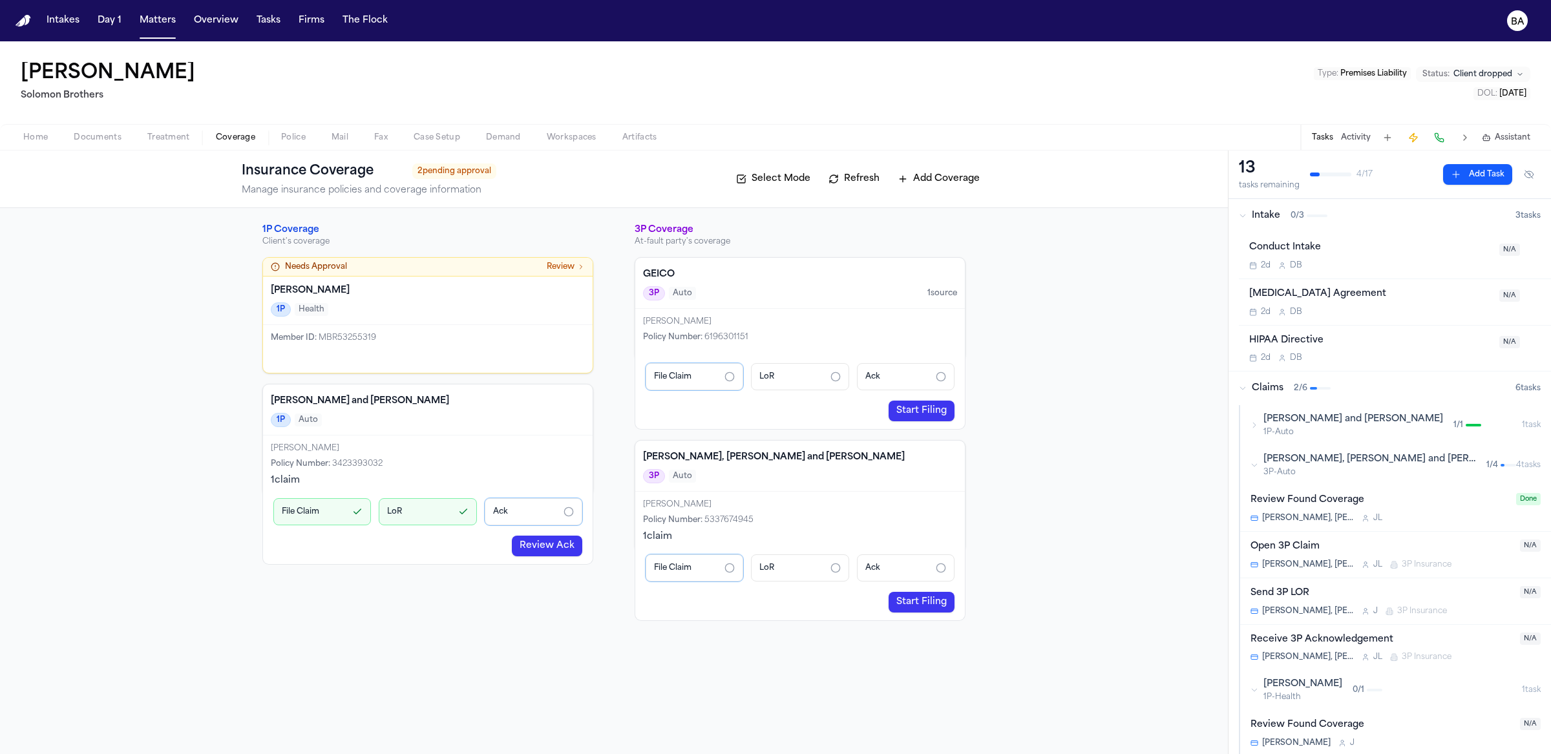
click at [546, 547] on link "Review Ack" at bounding box center [547, 546] width 70 height 21
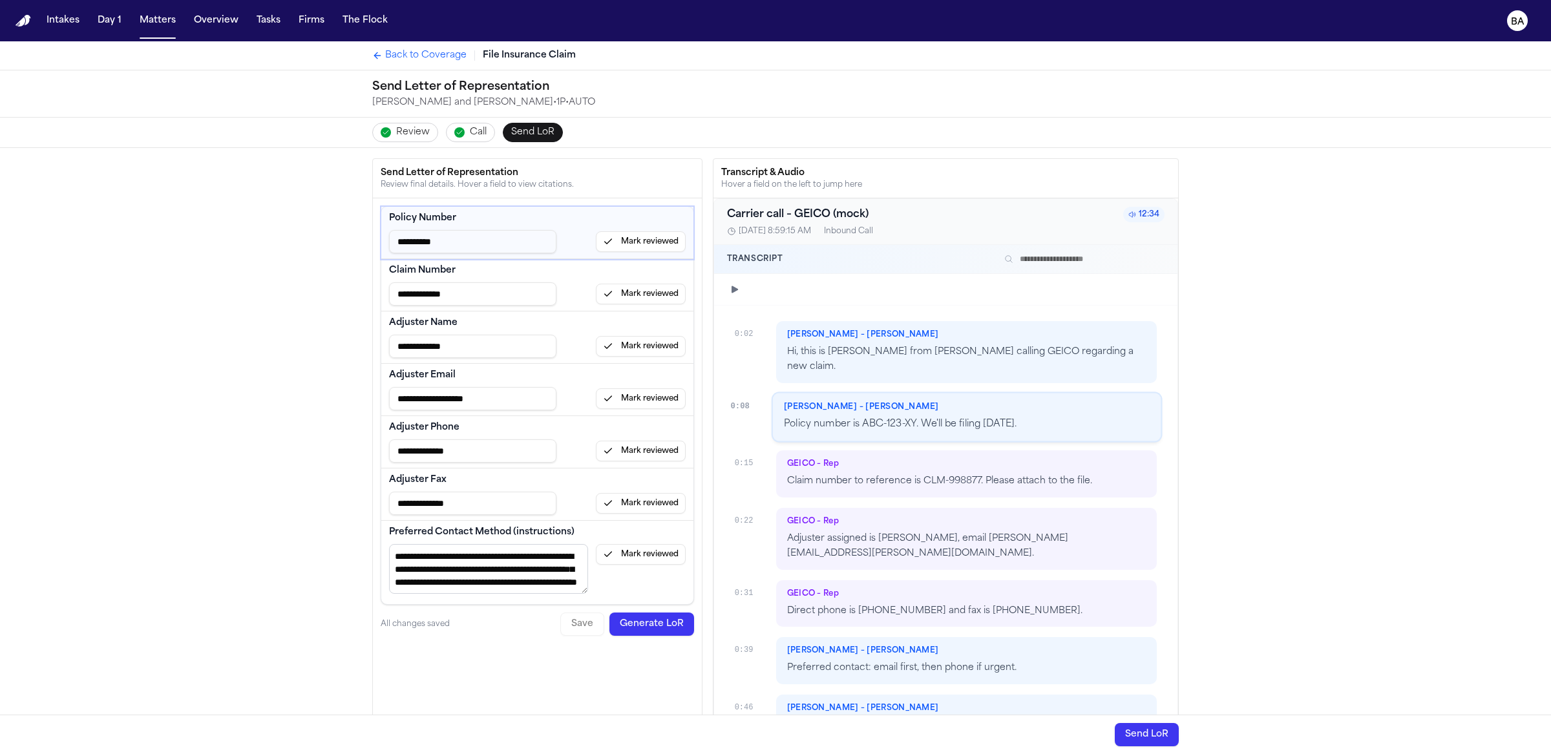
click at [418, 139] on button "Review" at bounding box center [405, 132] width 66 height 19
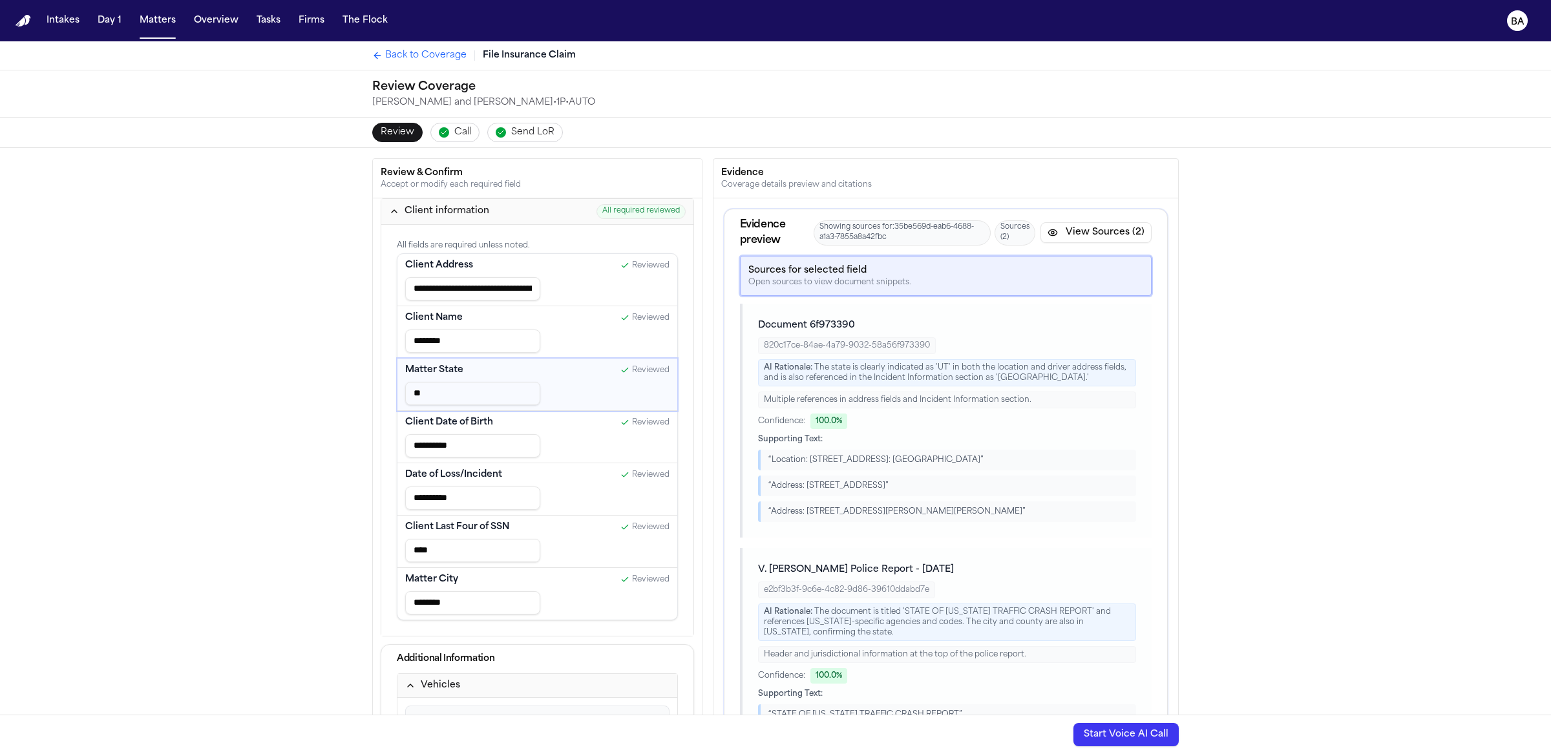
click at [911, 664] on div "Confidence: 100.0 %" at bounding box center [947, 676] width 378 height 16
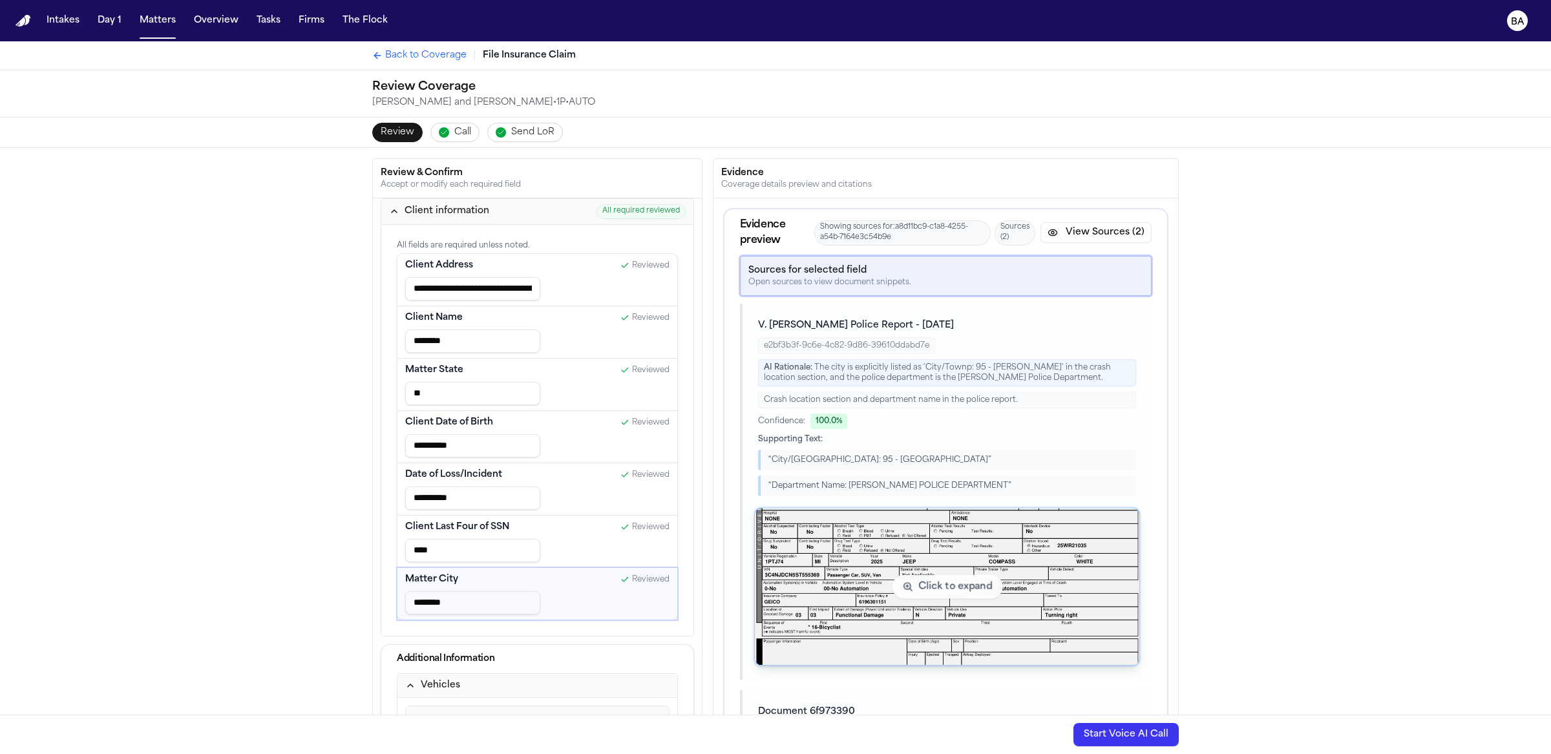
click at [966, 602] on img "View document section 0" at bounding box center [947, 587] width 385 height 157
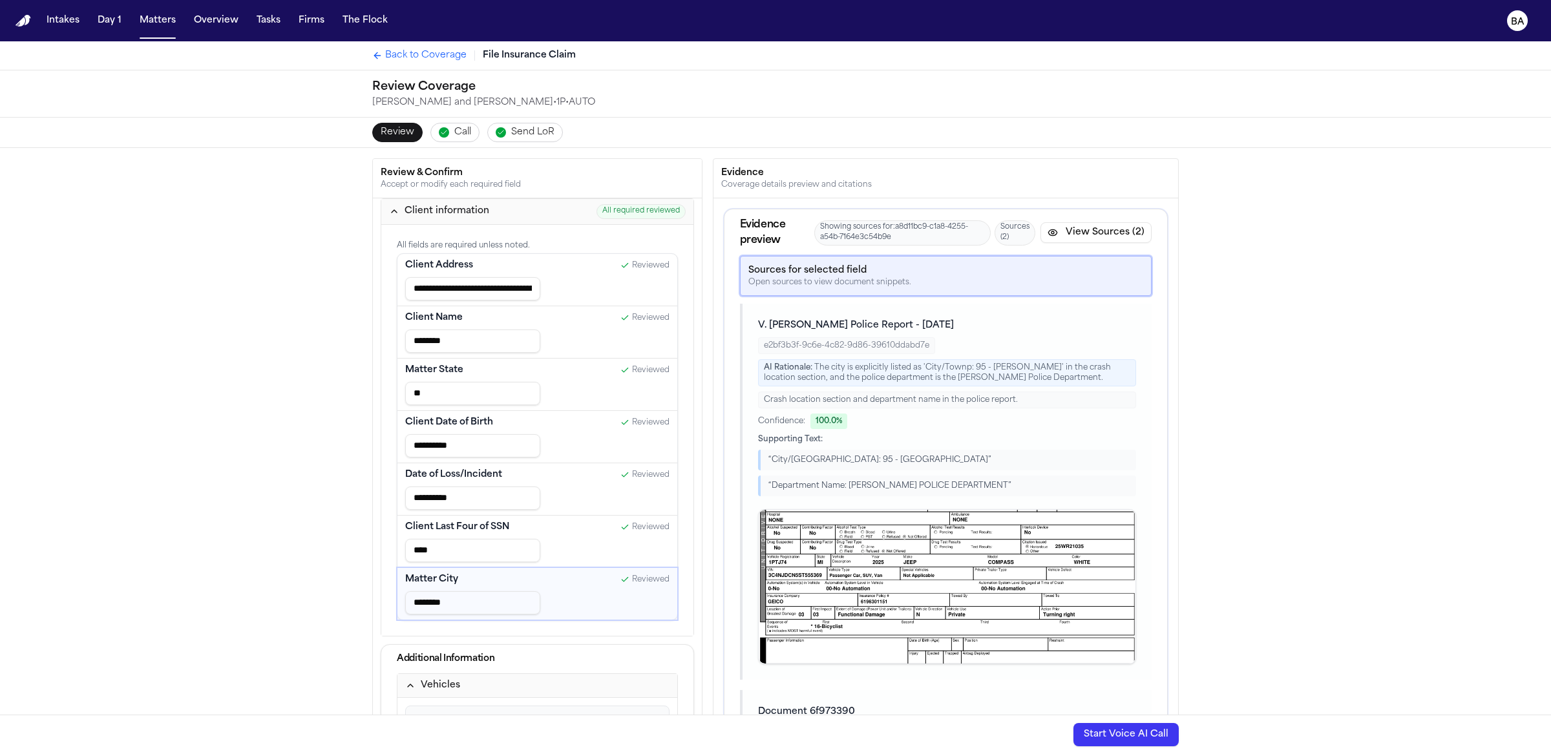
click at [960, 394] on div "Crash location section and department name in the police report." at bounding box center [947, 400] width 378 height 17
click at [960, 395] on div "Crash location section and department name in the police report." at bounding box center [947, 400] width 378 height 17
click at [960, 394] on div "Crash location section and department name in the police report." at bounding box center [947, 400] width 378 height 17
click at [957, 399] on div "Crash location section and department name in the police report." at bounding box center [947, 400] width 378 height 17
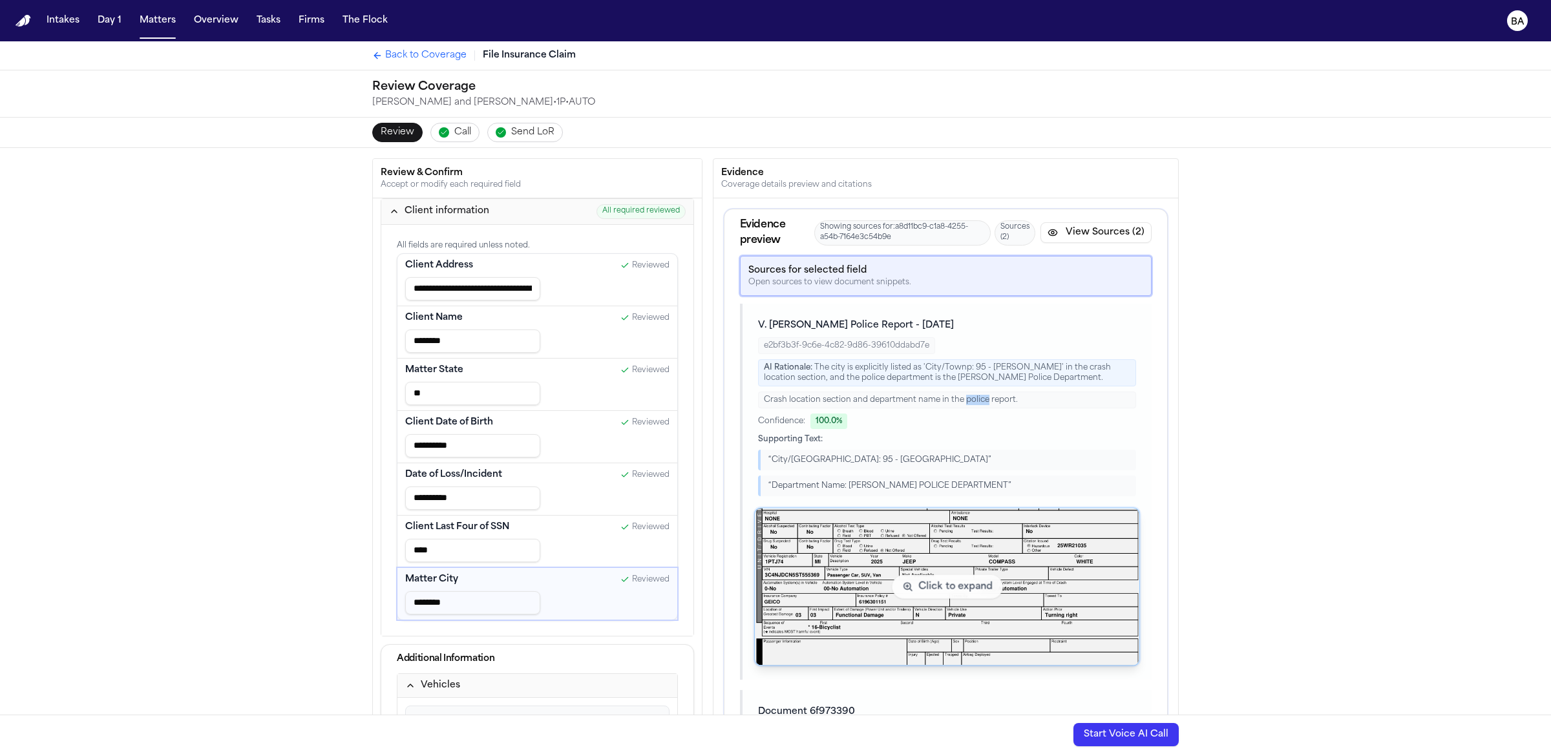
click at [932, 562] on img "View document section 0" at bounding box center [947, 587] width 385 height 157
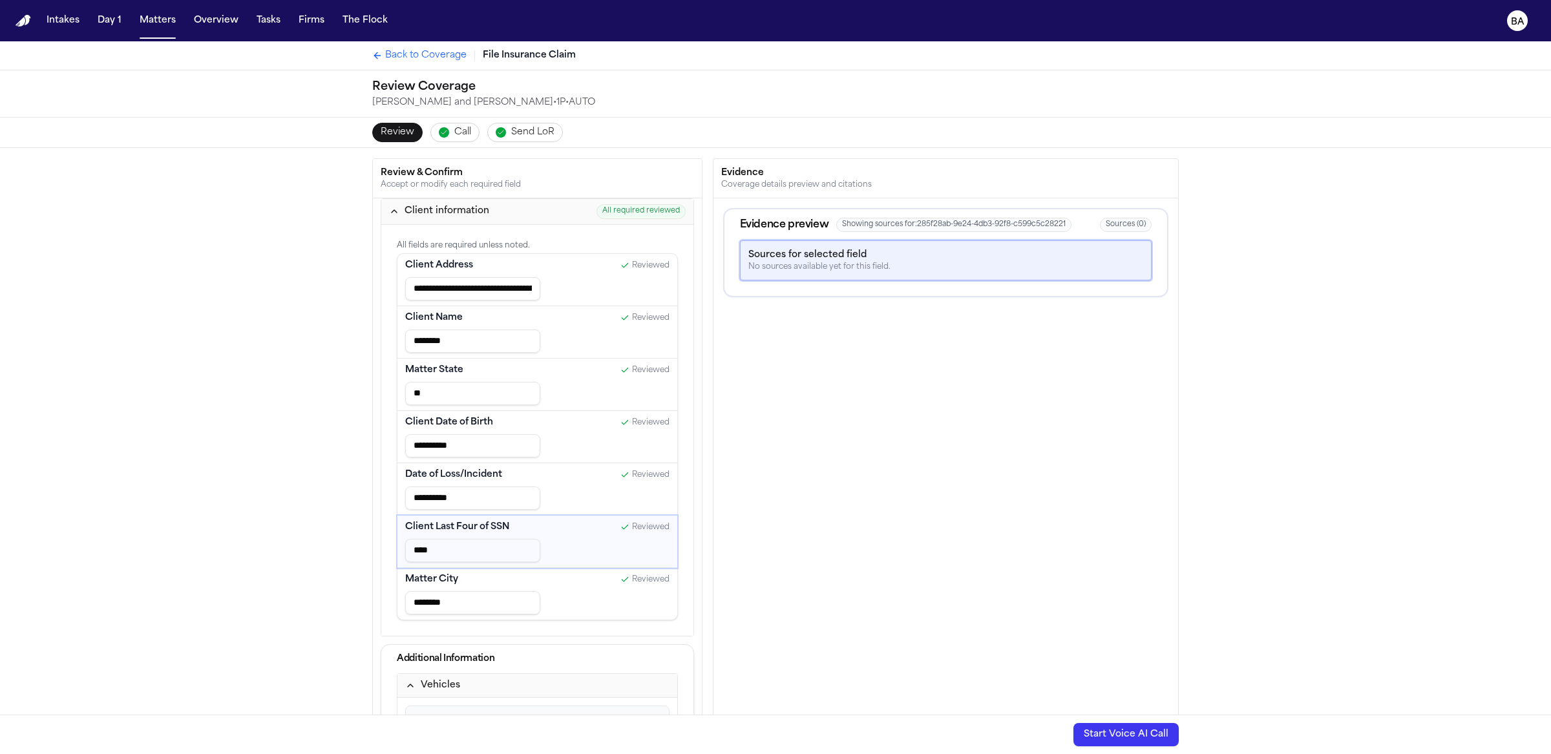
click at [230, 334] on div "**********" at bounding box center [775, 480] width 1551 height 664
type input "**********"
click at [454, 134] on span "Call" at bounding box center [462, 132] width 17 height 13
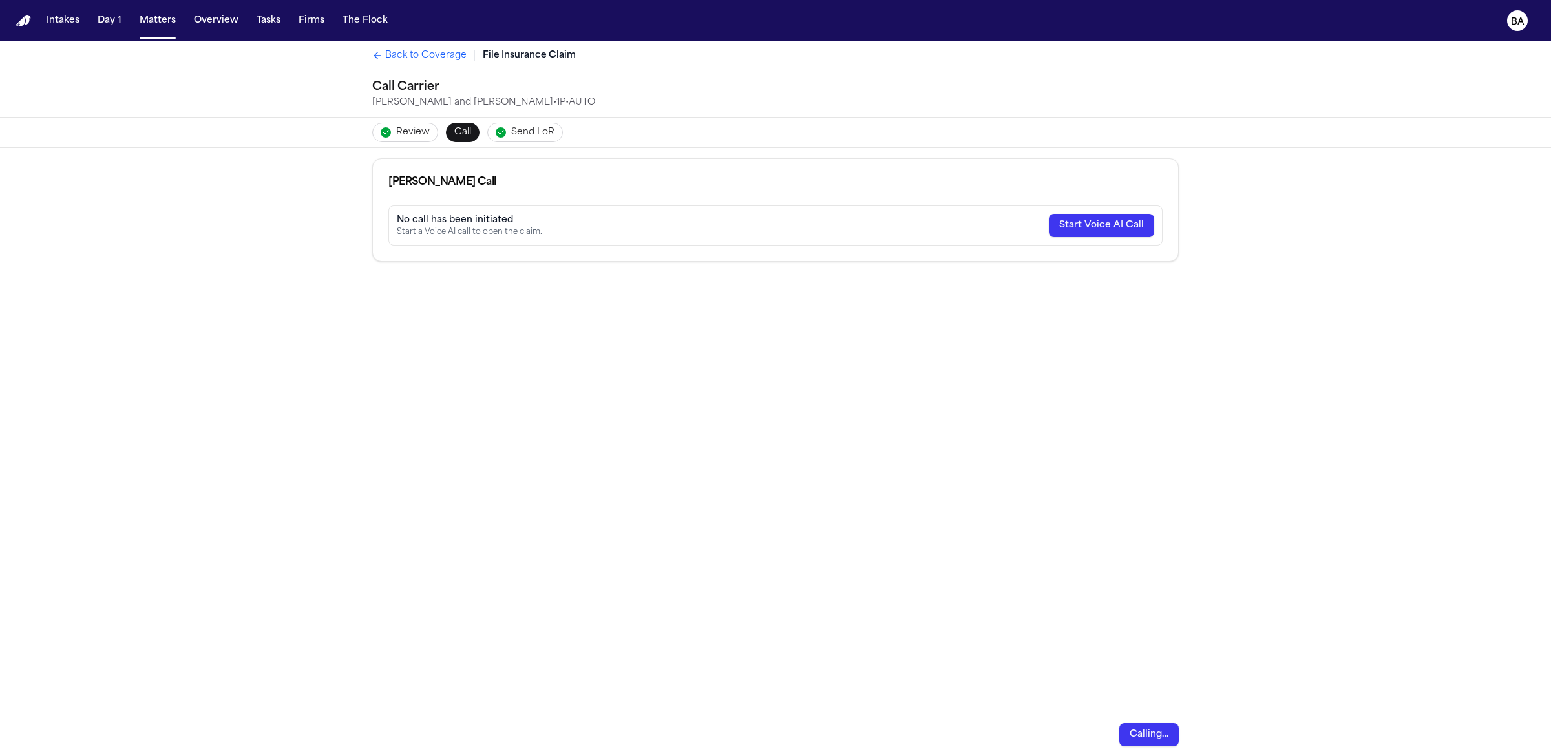
click at [408, 135] on span "Review" at bounding box center [413, 132] width 34 height 13
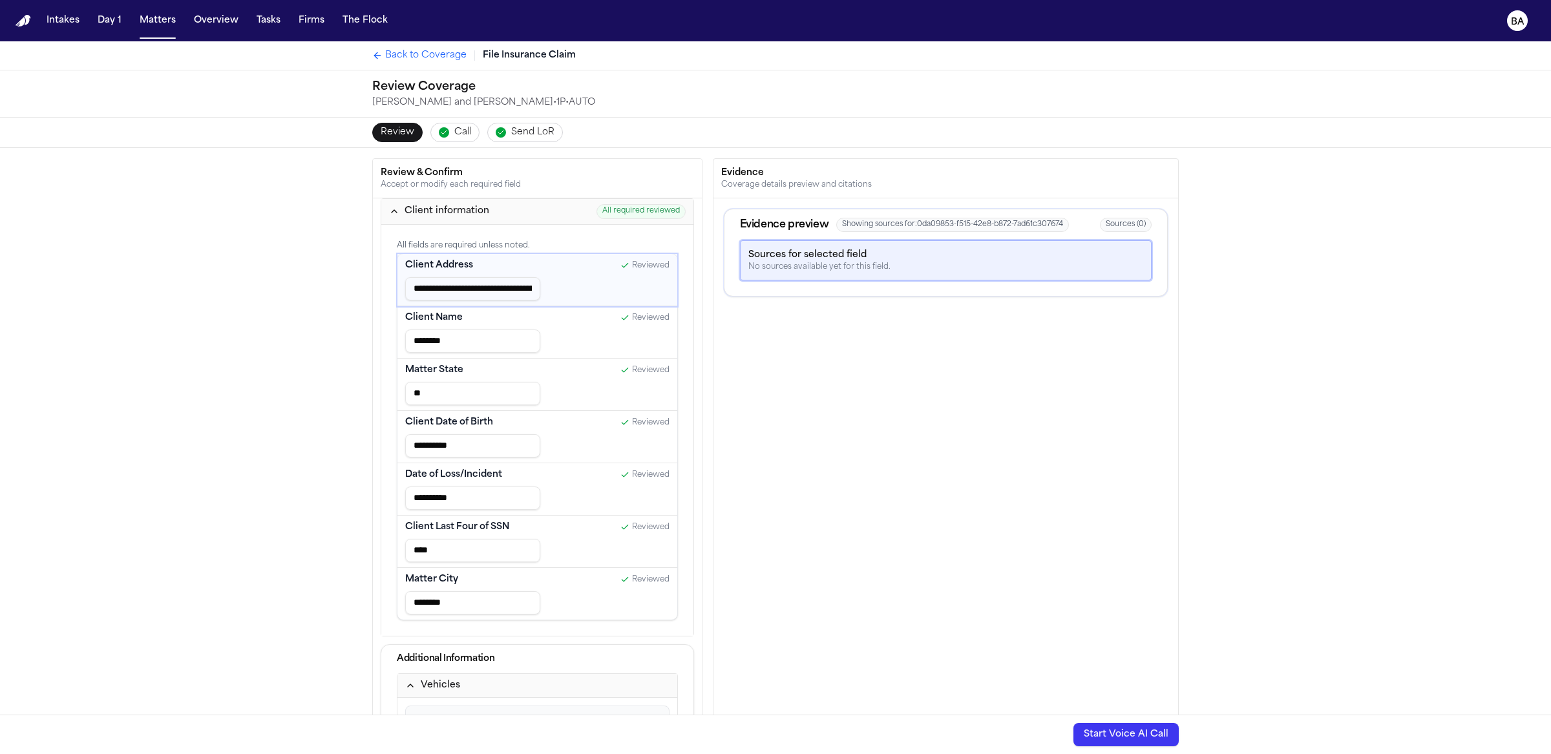
click at [291, 164] on div "**********" at bounding box center [775, 480] width 1551 height 664
type input "**********"
click at [303, 412] on div "**********" at bounding box center [775, 480] width 1551 height 664
click at [518, 127] on span "Send LoR" at bounding box center [532, 132] width 43 height 13
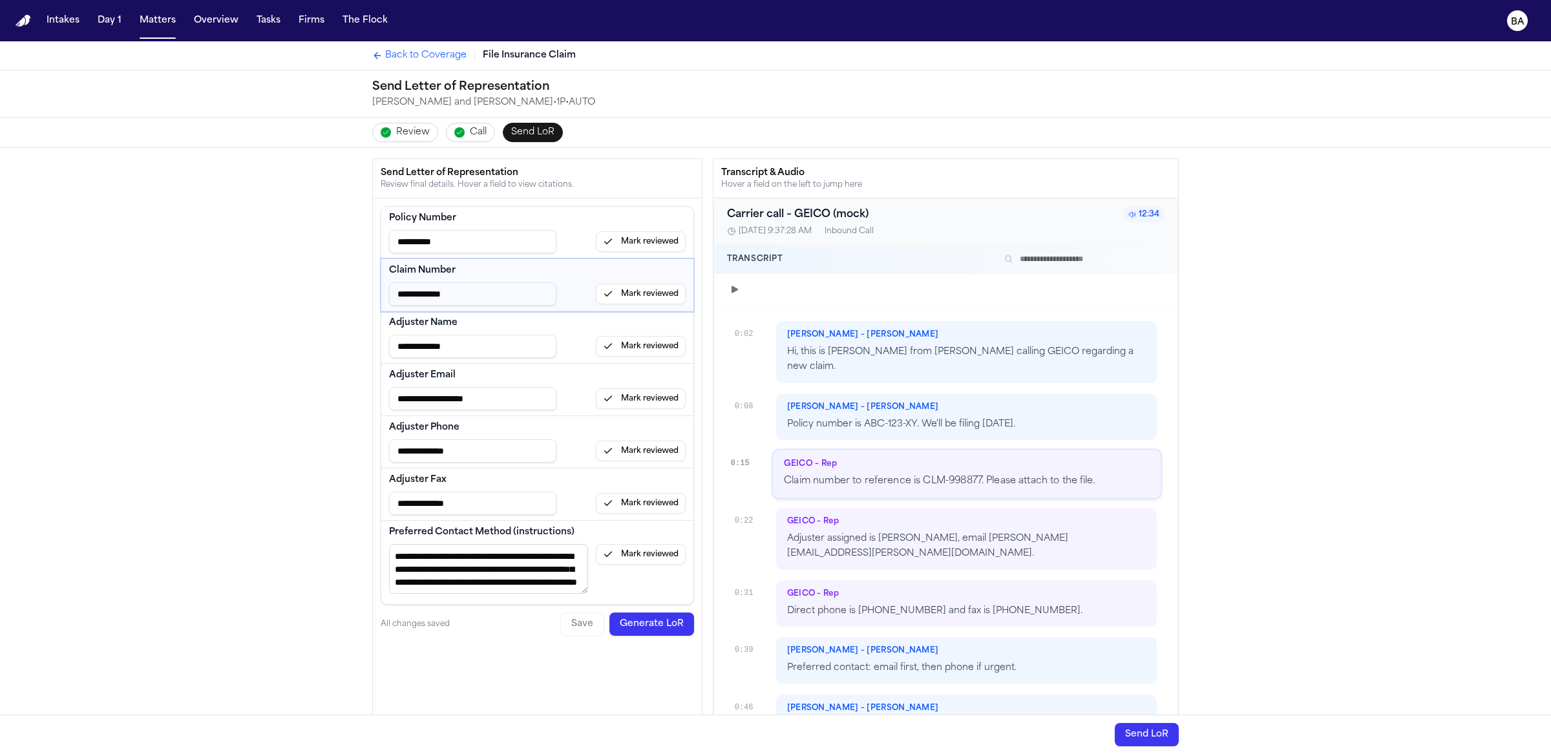
click at [372, 51] on icon "Back to Coverage" at bounding box center [377, 55] width 10 height 10
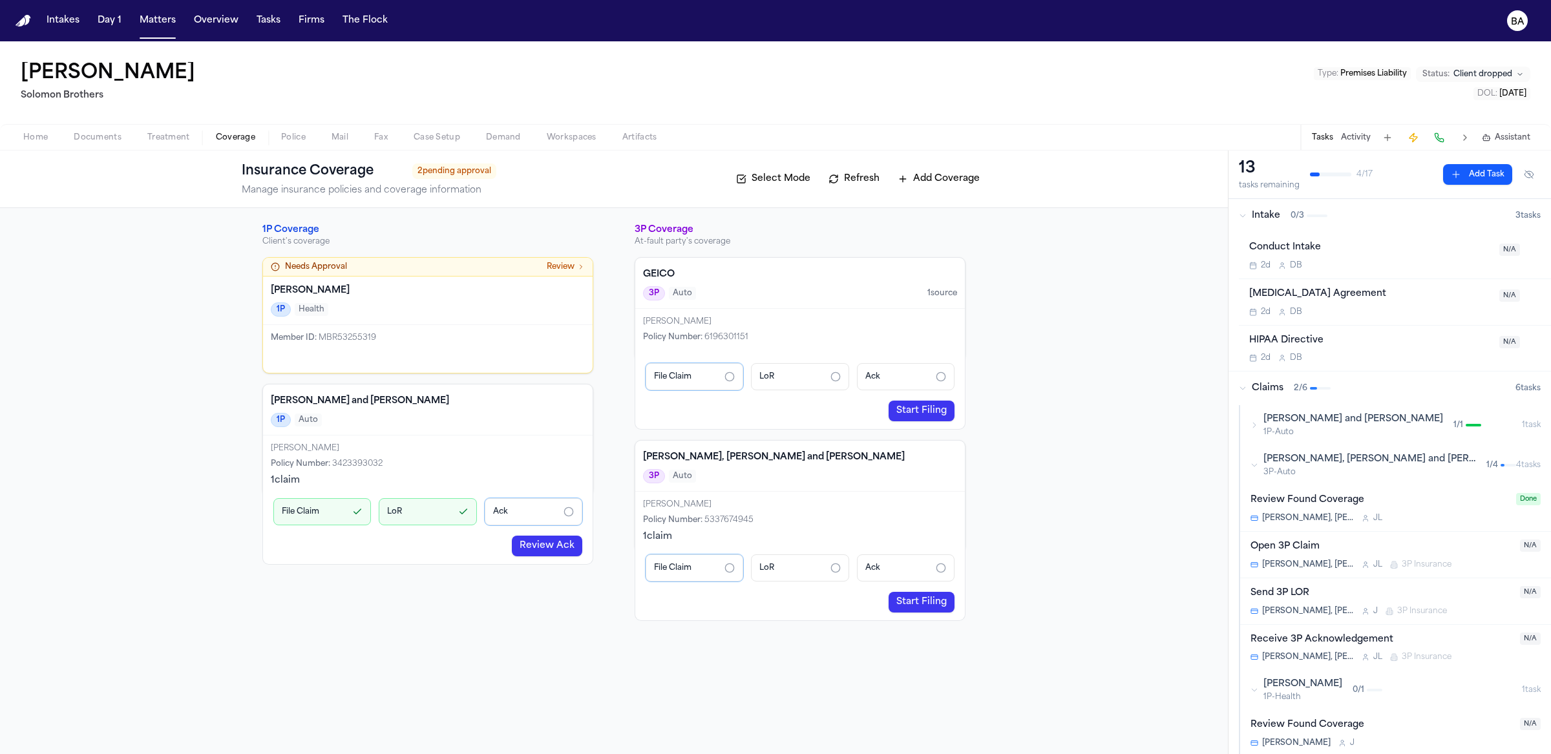
click at [101, 134] on span "Documents" at bounding box center [98, 138] width 48 height 10
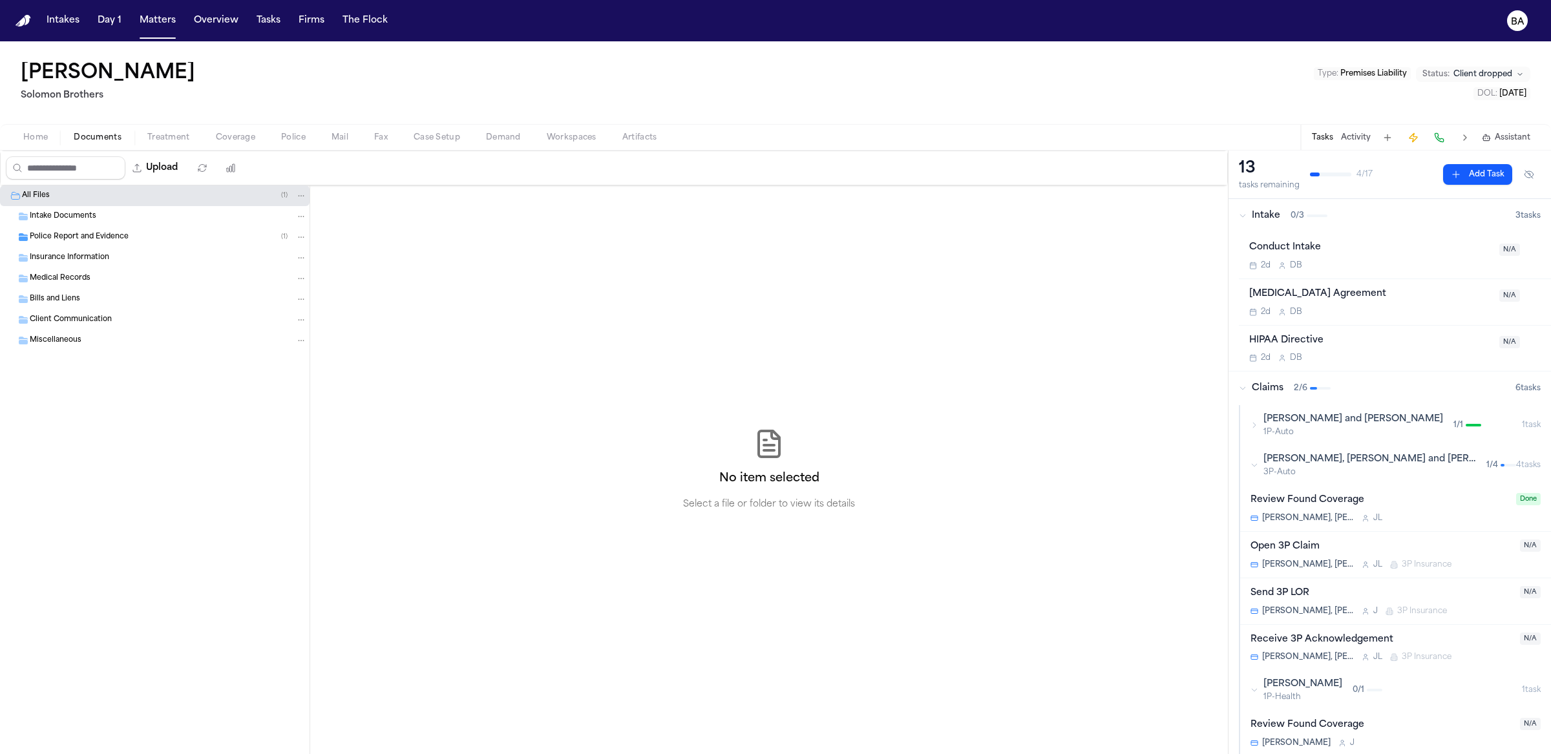
click at [77, 213] on span "Intake Documents" at bounding box center [63, 216] width 67 height 11
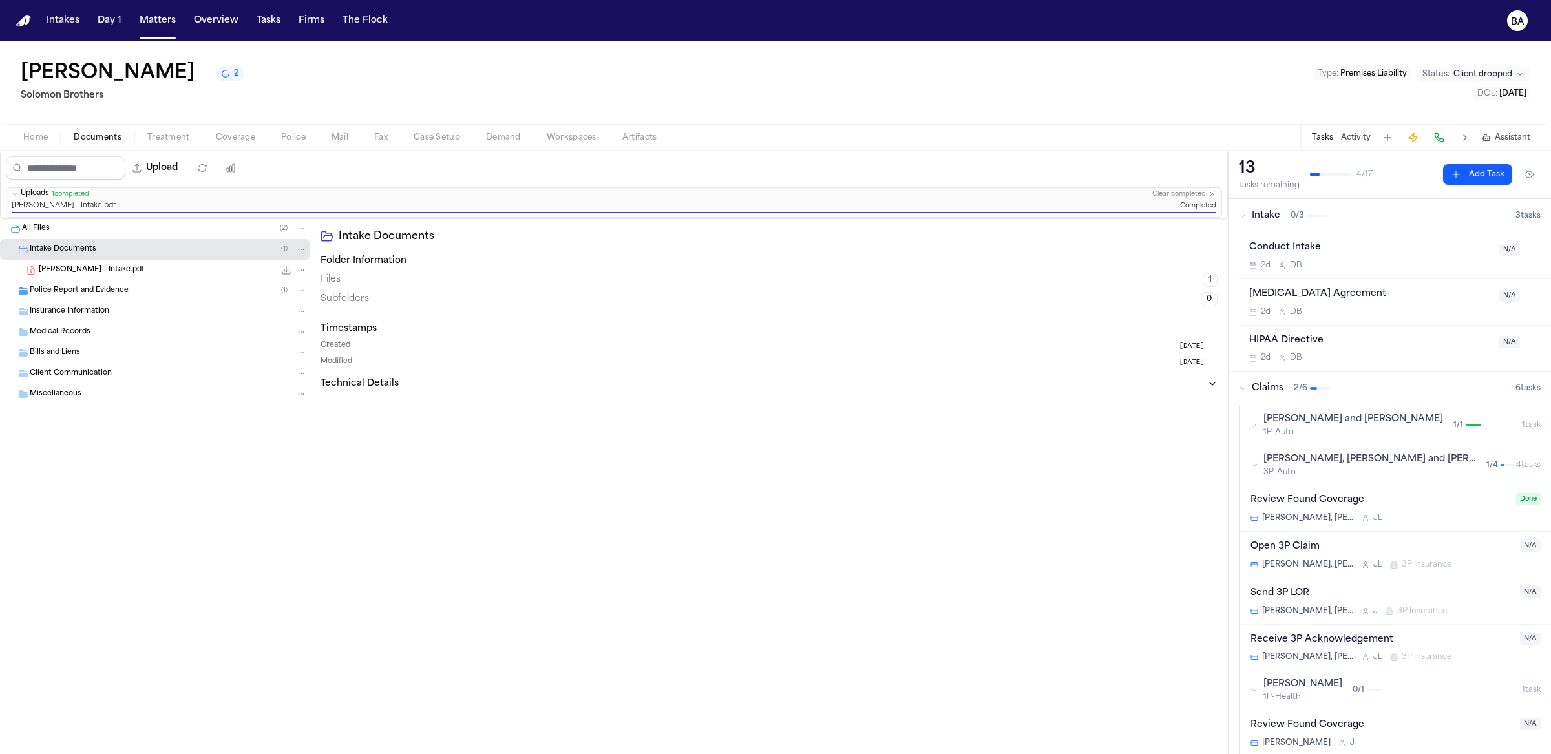
click at [114, 270] on div "Franklyn - Intake.pdf 21.5 KB • PDF" at bounding box center [173, 270] width 268 height 13
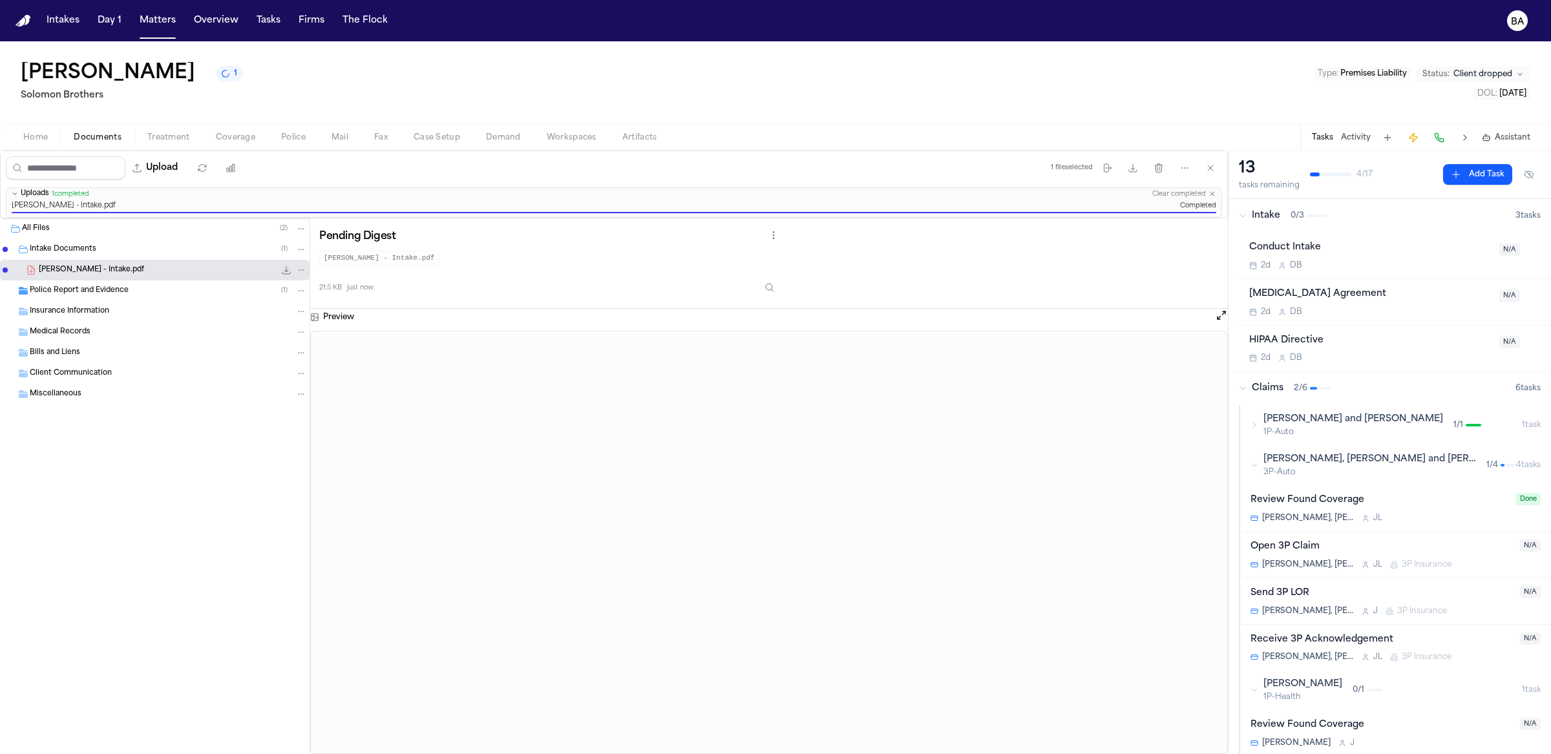
click at [240, 140] on span "Coverage" at bounding box center [235, 138] width 39 height 10
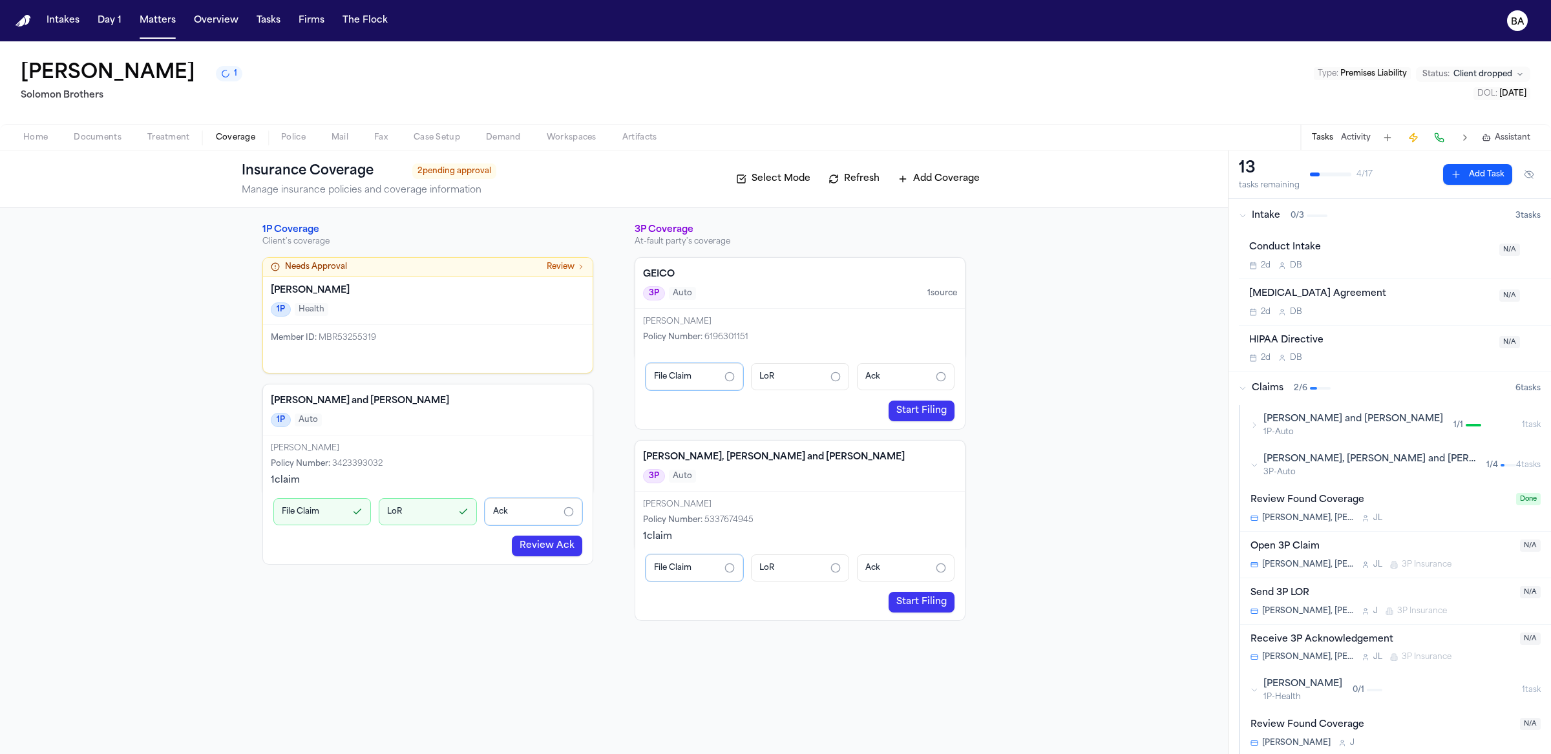
click at [548, 542] on link "Review Ack" at bounding box center [547, 546] width 70 height 21
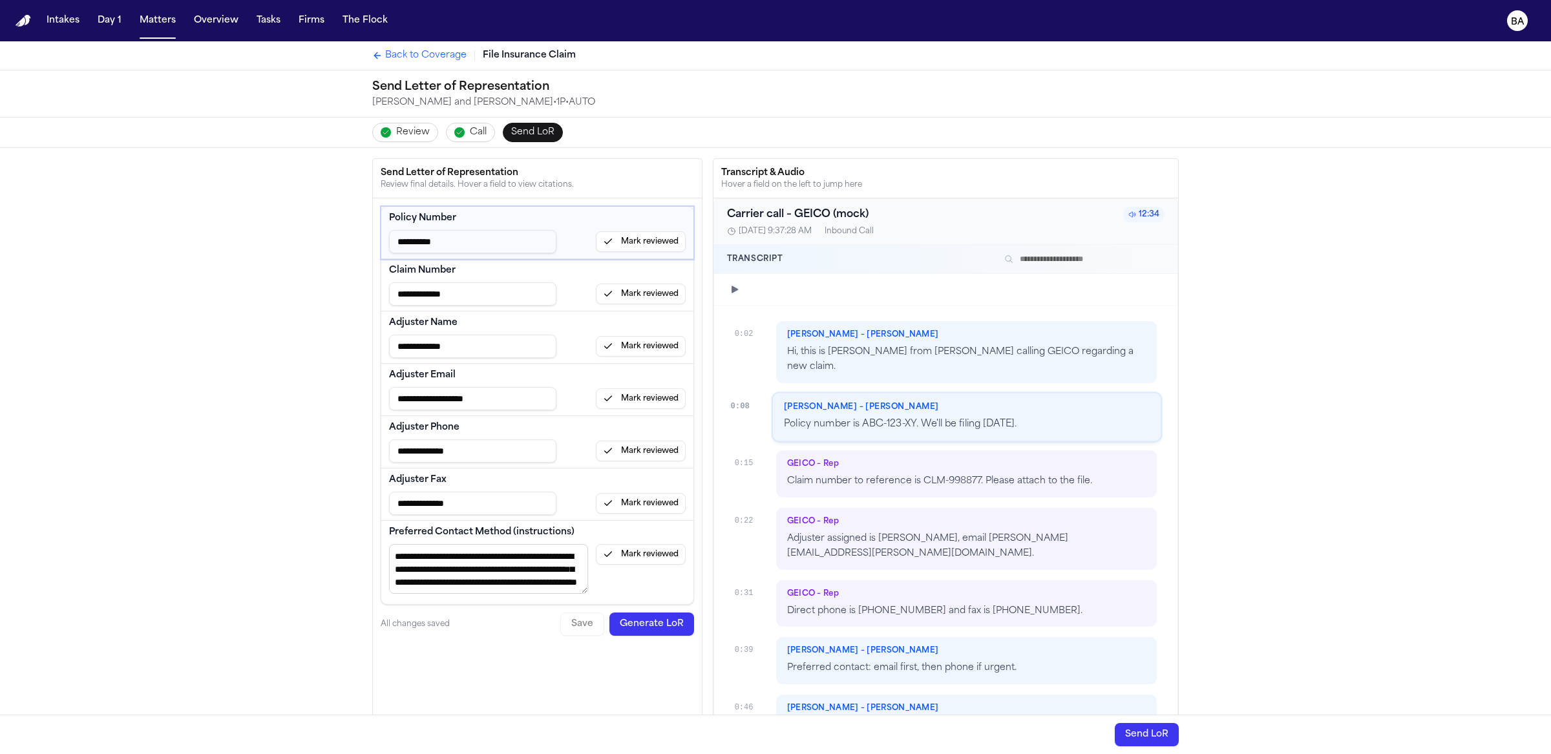
click at [474, 120] on div "Review Call Send LoR" at bounding box center [775, 133] width 827 height 30
click at [470, 134] on span "Call" at bounding box center [478, 132] width 17 height 13
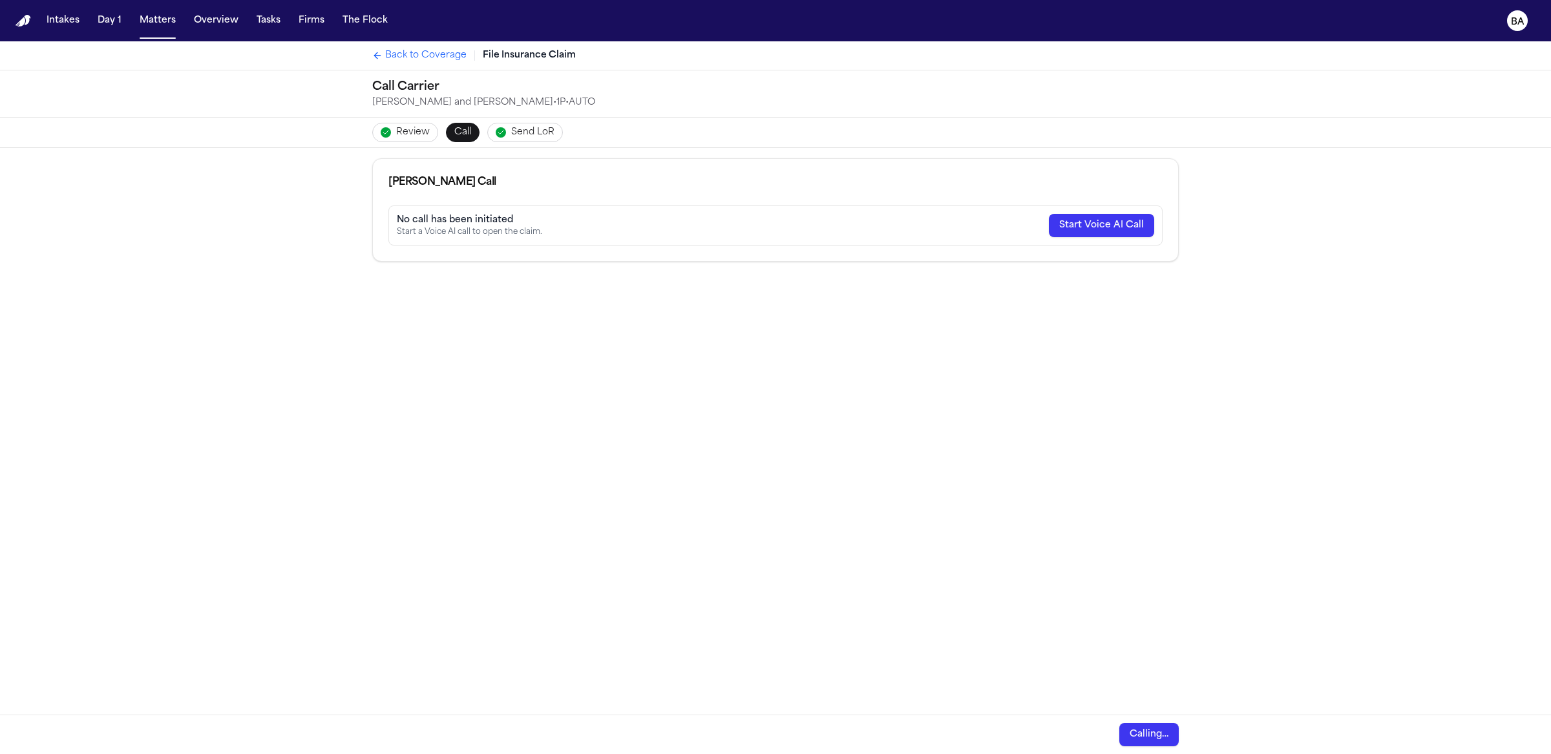
click at [420, 134] on span "Review" at bounding box center [413, 132] width 34 height 13
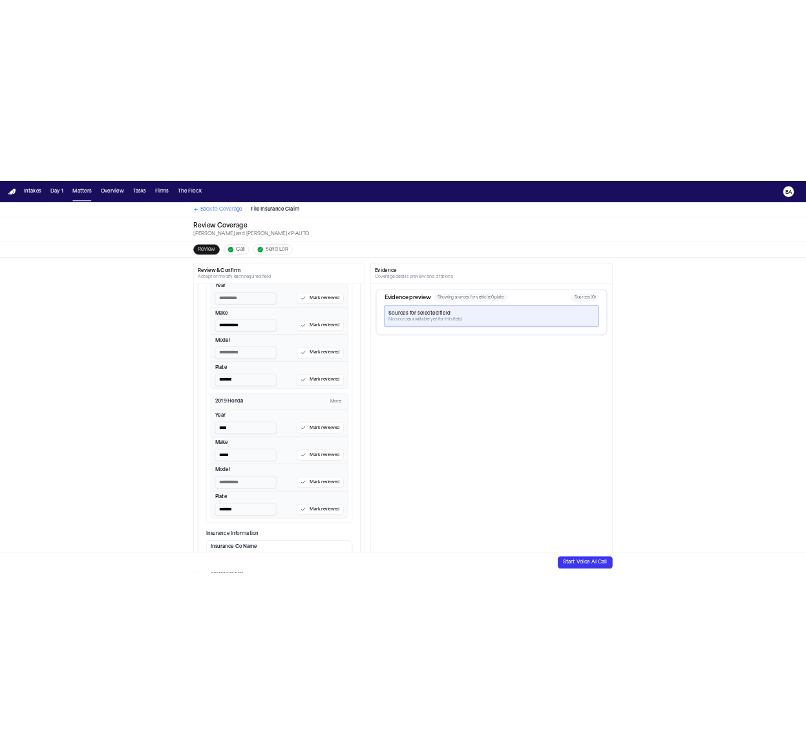
scroll to position [679, 0]
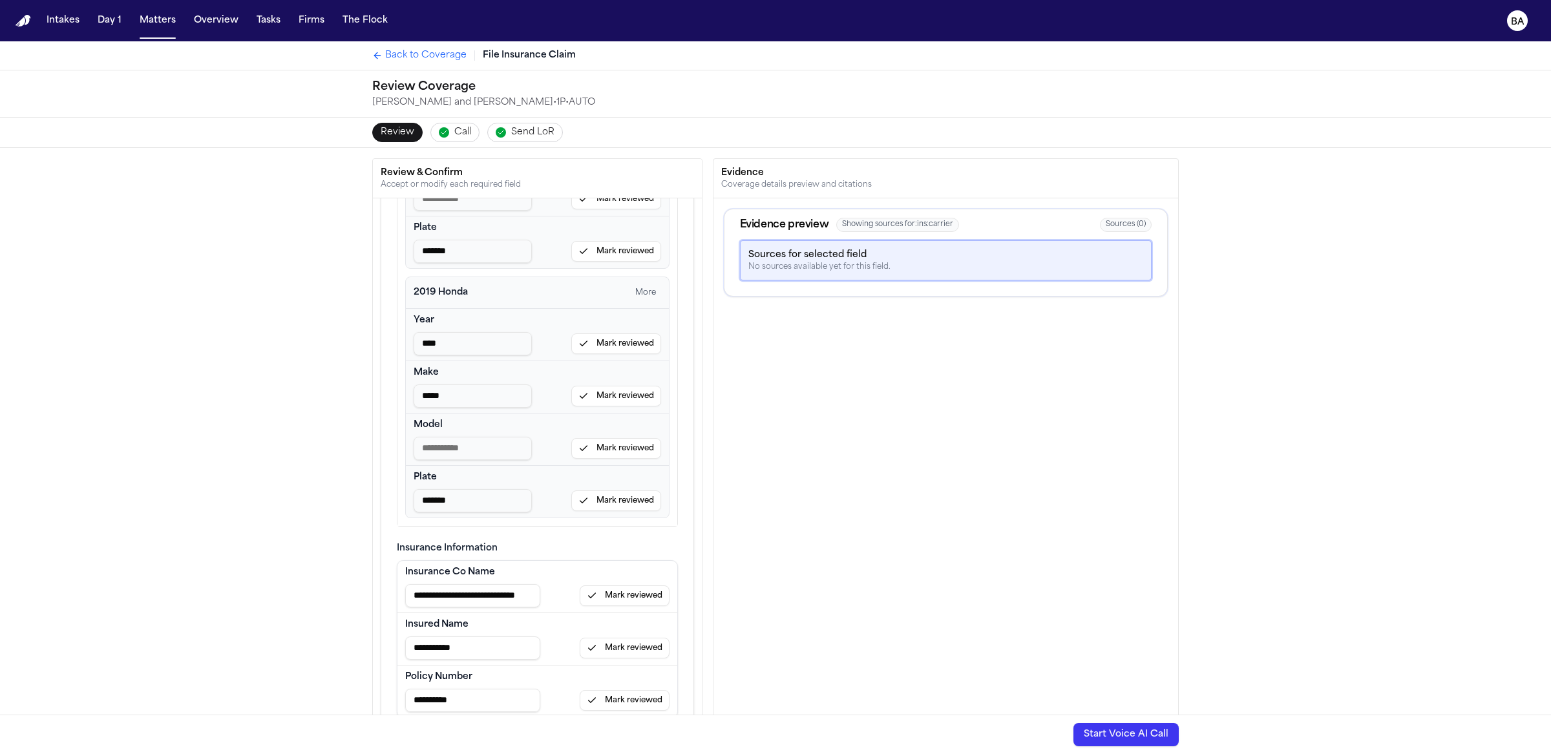
click at [533, 566] on div "Insurance Co Name" at bounding box center [537, 572] width 264 height 13
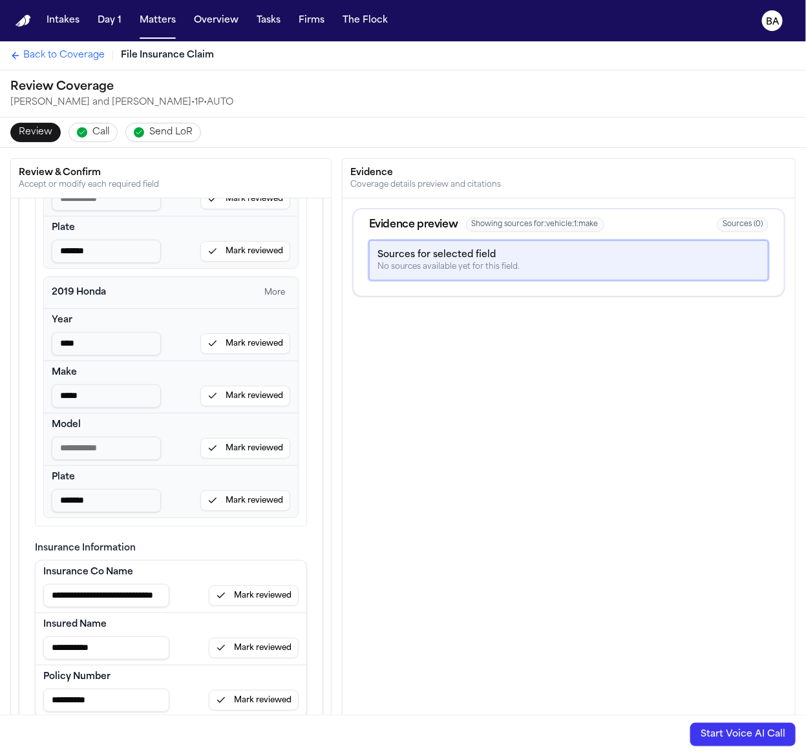
type input "**********"
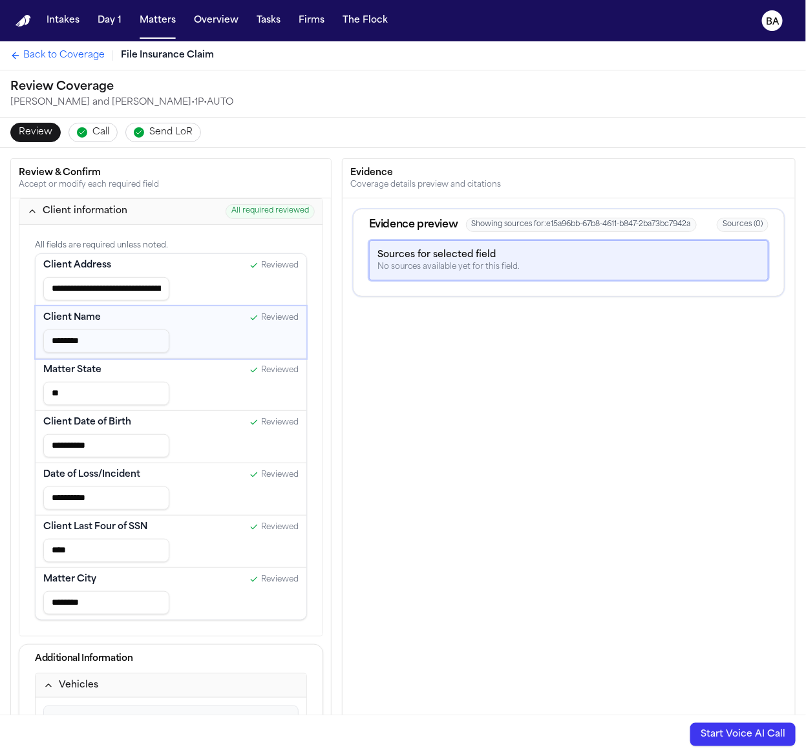
click at [594, 544] on div "Evidence preview Showing sources for: e15a96bb-67b8-4611-b847-2ba73bc7942a Sour…" at bounding box center [569, 519] width 452 height 642
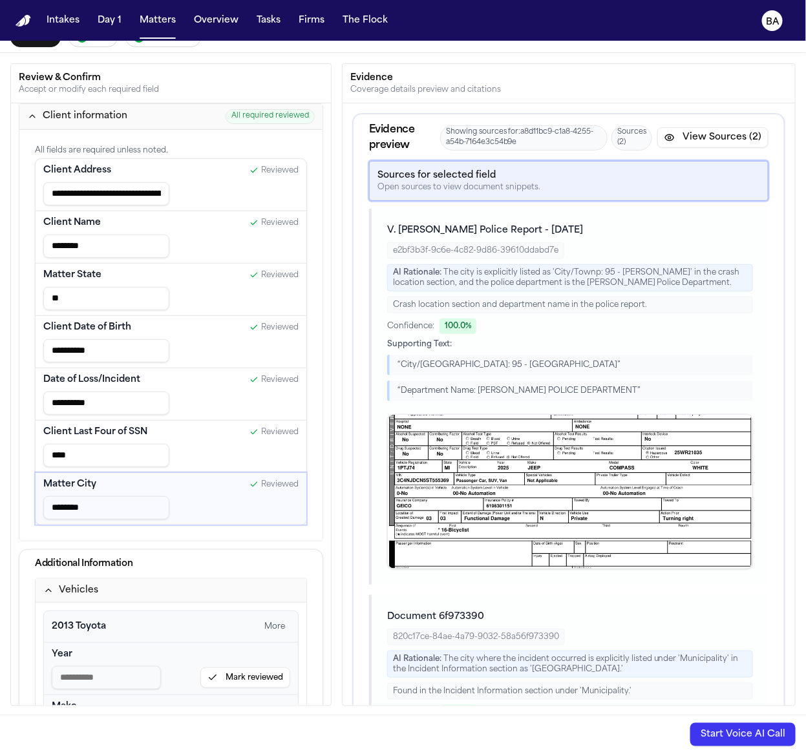
scroll to position [21, 0]
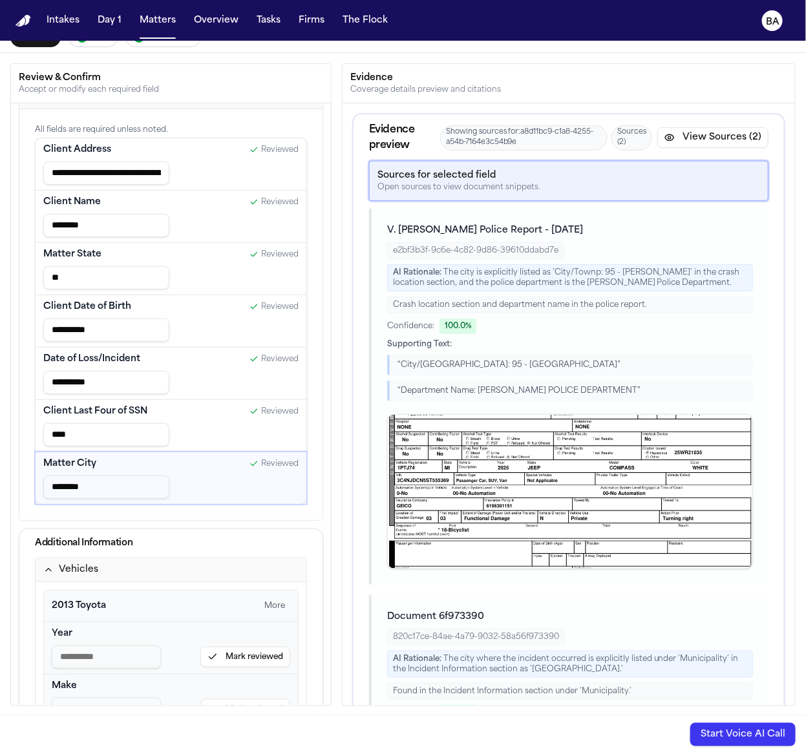
click at [160, 569] on button "Vehicles" at bounding box center [171, 570] width 271 height 24
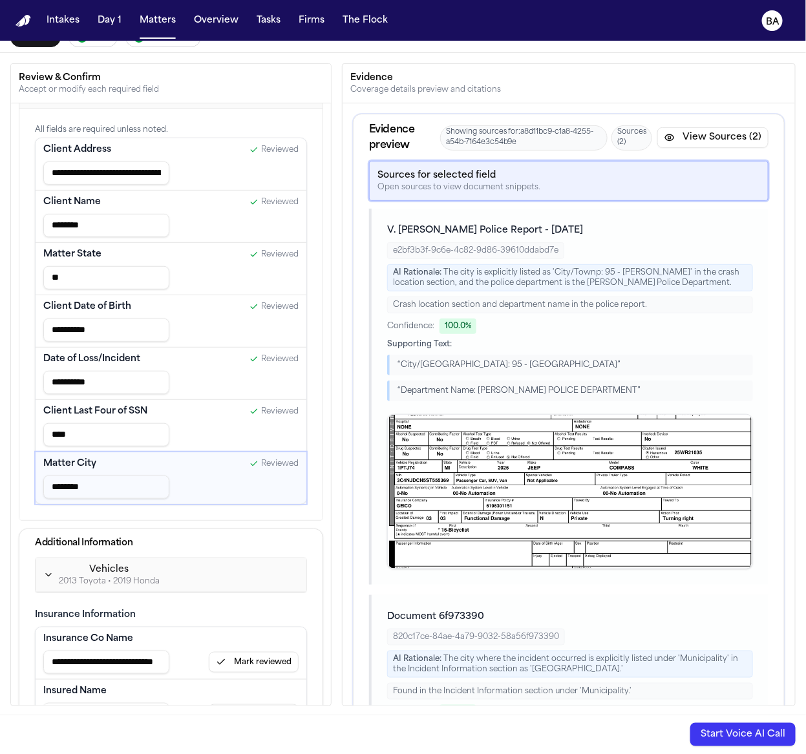
scroll to position [57, 0]
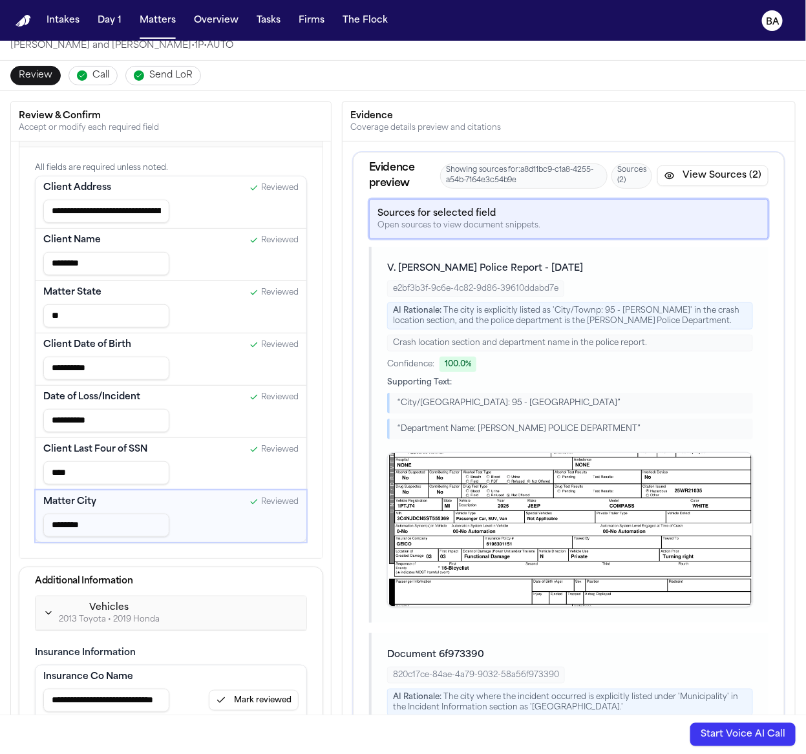
click at [97, 516] on input "********" at bounding box center [106, 525] width 126 height 23
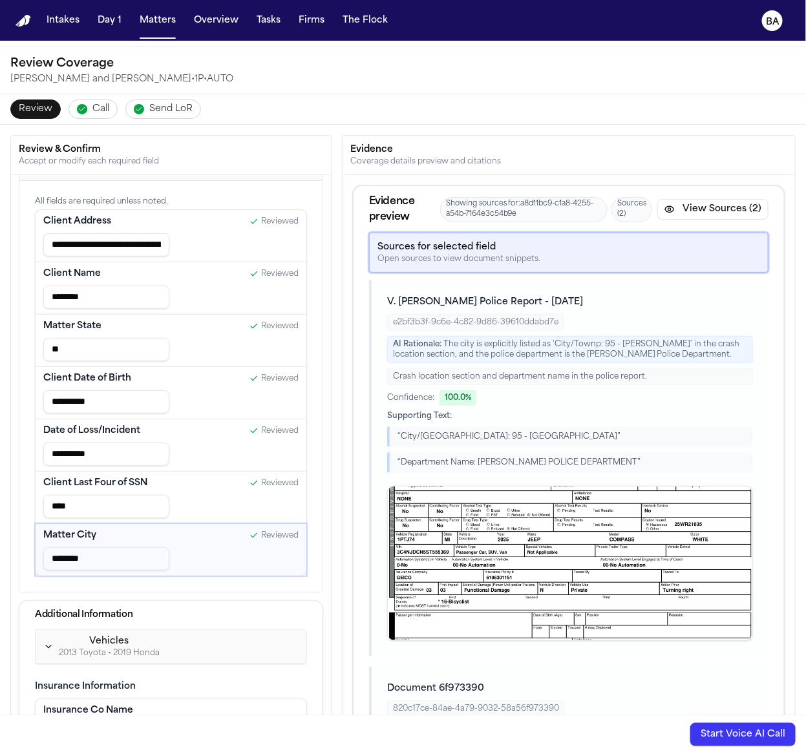
click at [626, 339] on div "AI Rationale: The city is explicitly listed as 'City/Townp: 95 - Warren' in the…" at bounding box center [570, 349] width 366 height 27
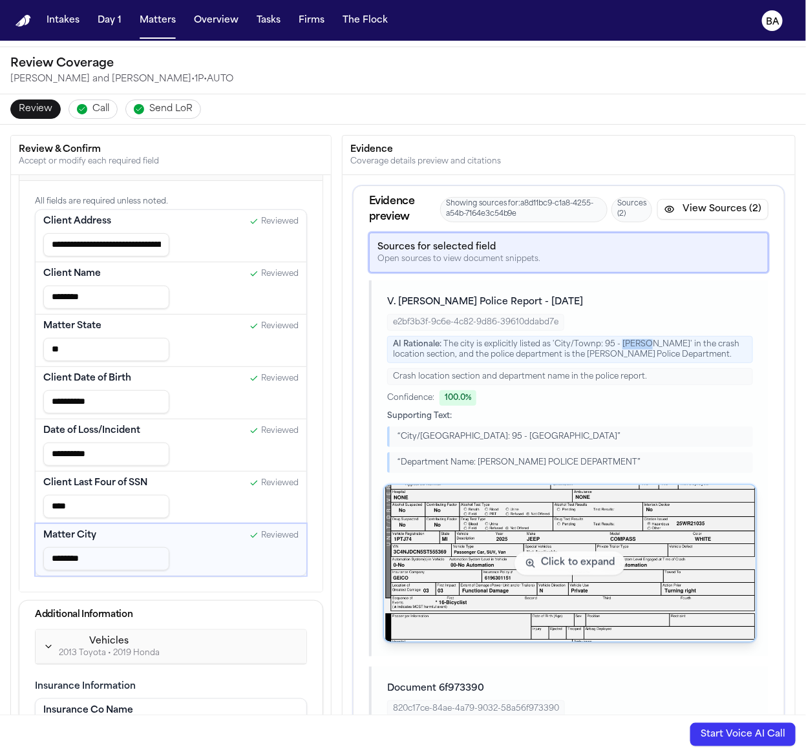
click at [460, 531] on img "View document section 0" at bounding box center [570, 563] width 372 height 157
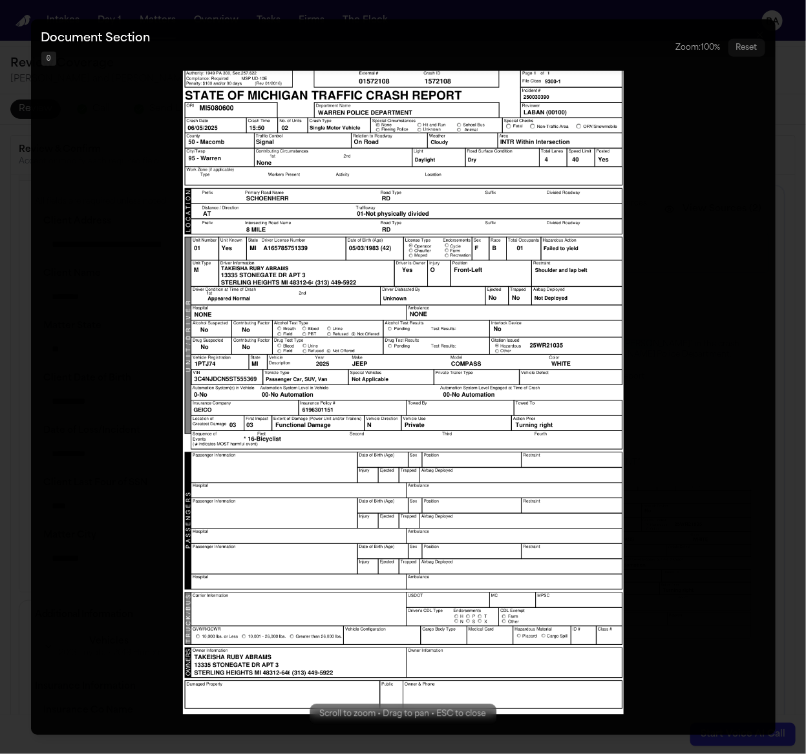
click at [714, 247] on button "Zoomable image viewer. Use mouse wheel to zoom, drag to pan, or press R to rese…" at bounding box center [403, 377] width 745 height 717
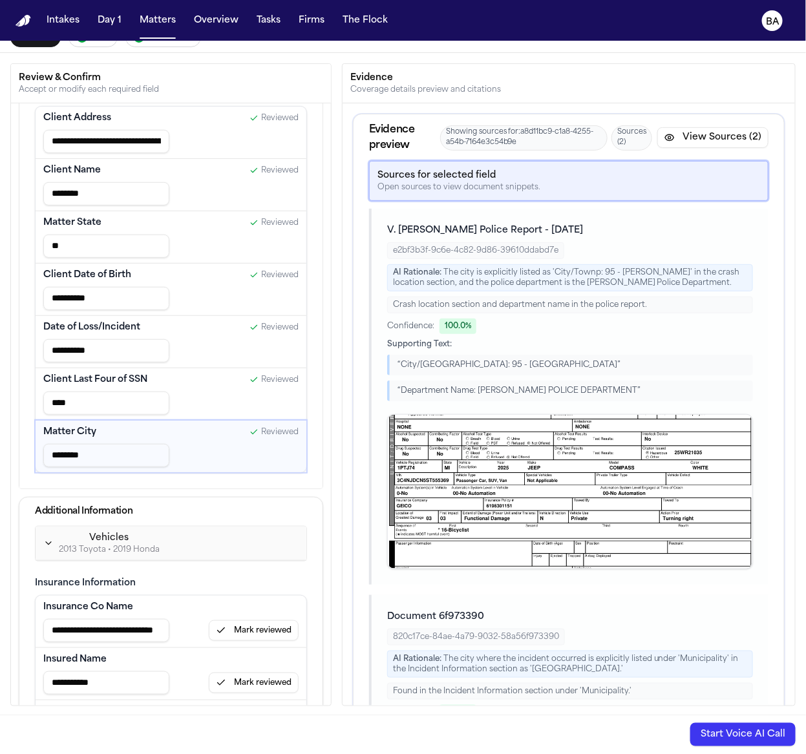
scroll to position [73, 0]
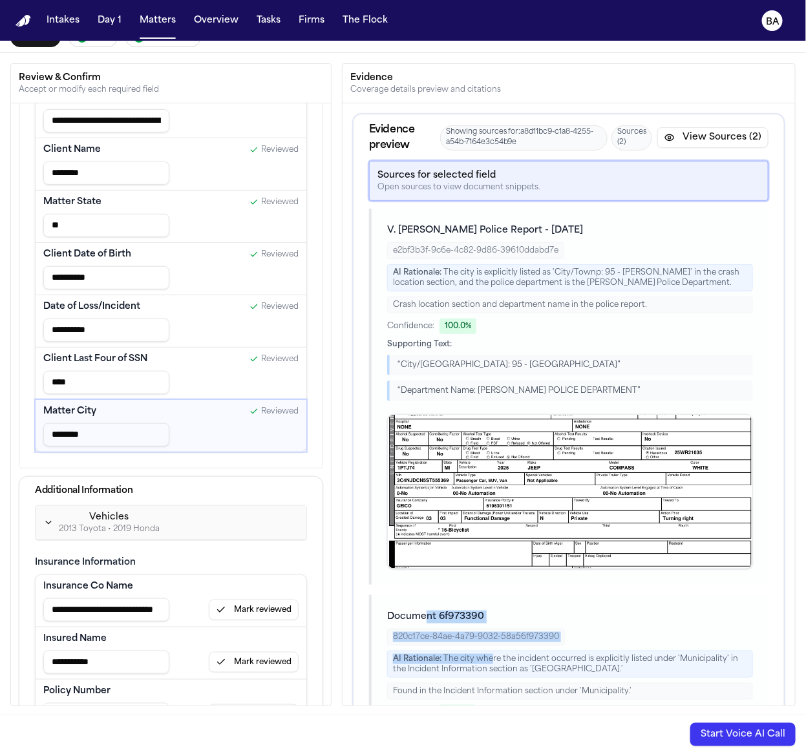
drag, startPoint x: 421, startPoint y: 619, endPoint x: 481, endPoint y: 639, distance: 62.7
click at [484, 661] on div "Document 6f973390 820c17ce-84ae-4a79-9032-58a56f973390 AI Rationale: The city w…" at bounding box center [570, 686] width 366 height 151
click at [670, 154] on div "Evidence preview Showing sources for: a8d11bc9-c1a8-4255-a54b-7164e3c54b9e Sour…" at bounding box center [569, 137] width 430 height 47
click at [674, 140] on button "View Sources (2)" at bounding box center [712, 137] width 111 height 21
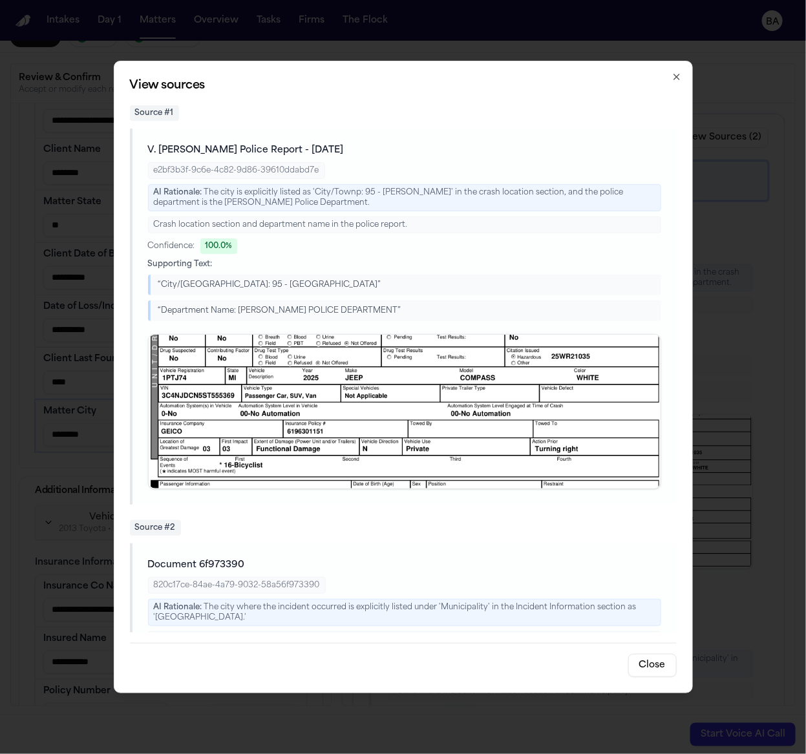
scroll to position [89, 0]
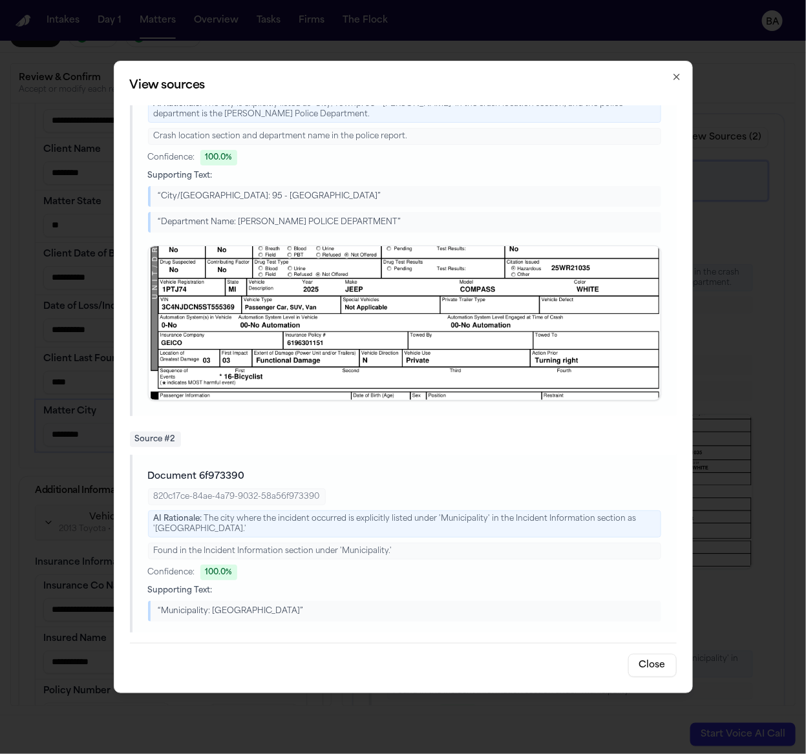
click at [227, 605] on div "“ Municipality: RIVERTON ”" at bounding box center [404, 611] width 513 height 21
click at [226, 605] on div "“ Municipality: RIVERTON ”" at bounding box center [404, 611] width 513 height 21
click at [228, 497] on div "820c17ce-84ae-4a79-9032-58a56f973390" at bounding box center [237, 497] width 178 height 17
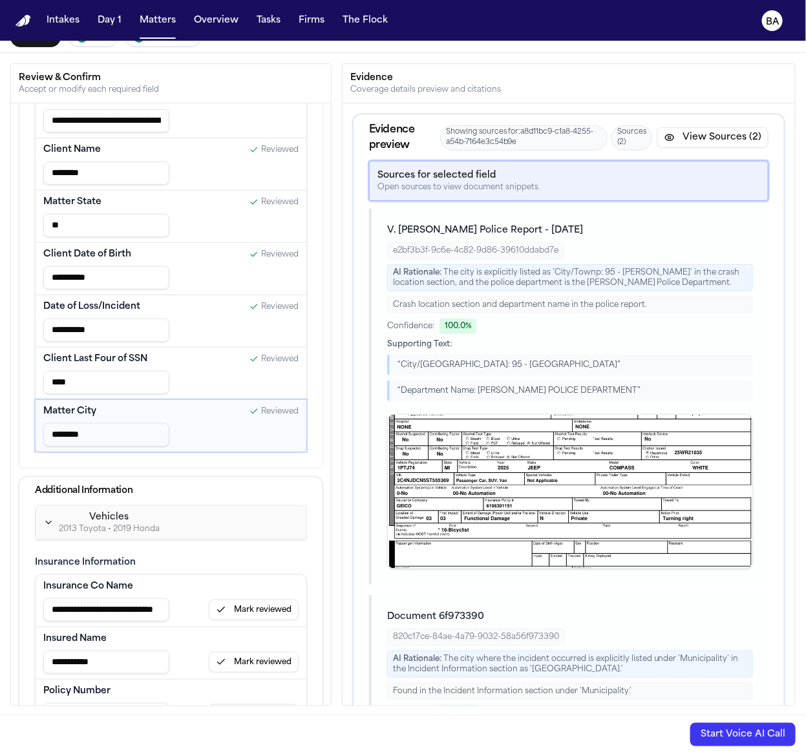
click at [91, 431] on input "********" at bounding box center [106, 434] width 126 height 23
click at [95, 437] on input "********" at bounding box center [106, 434] width 126 height 23
click at [60, 432] on input "********" at bounding box center [106, 434] width 126 height 23
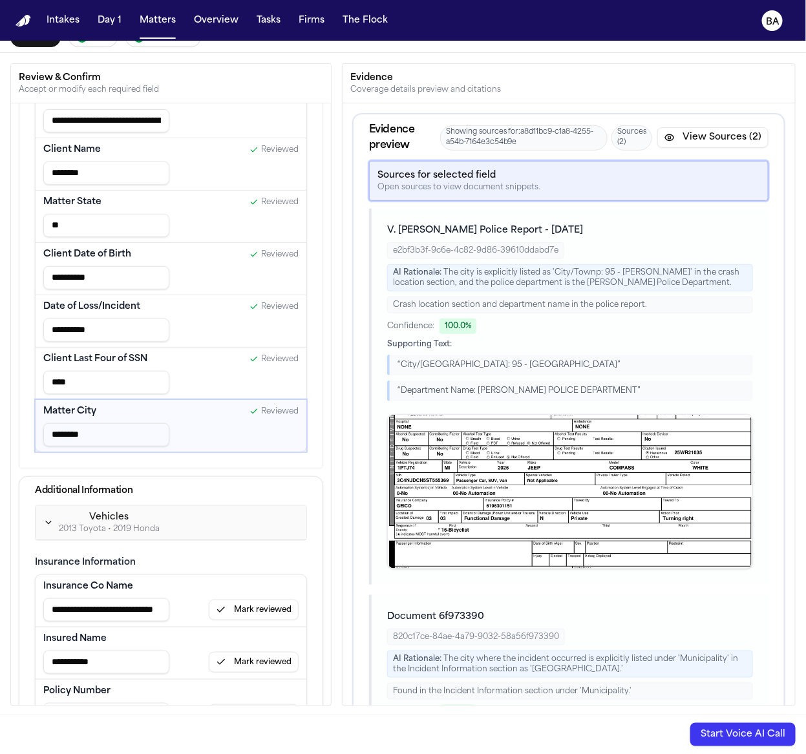
click at [98, 449] on div "**********" at bounding box center [171, 263] width 288 height 396
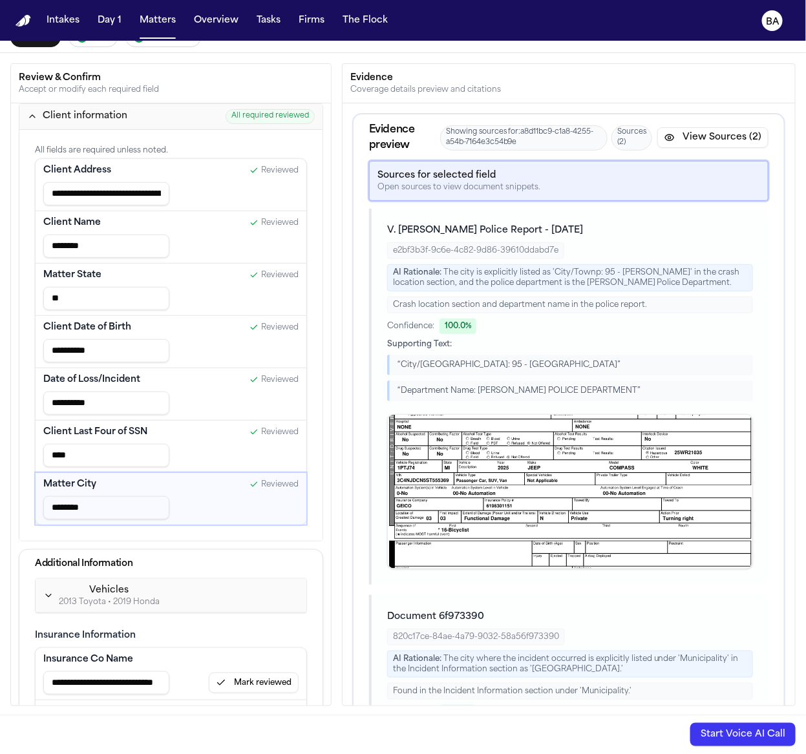
click at [125, 500] on input "********" at bounding box center [106, 507] width 126 height 23
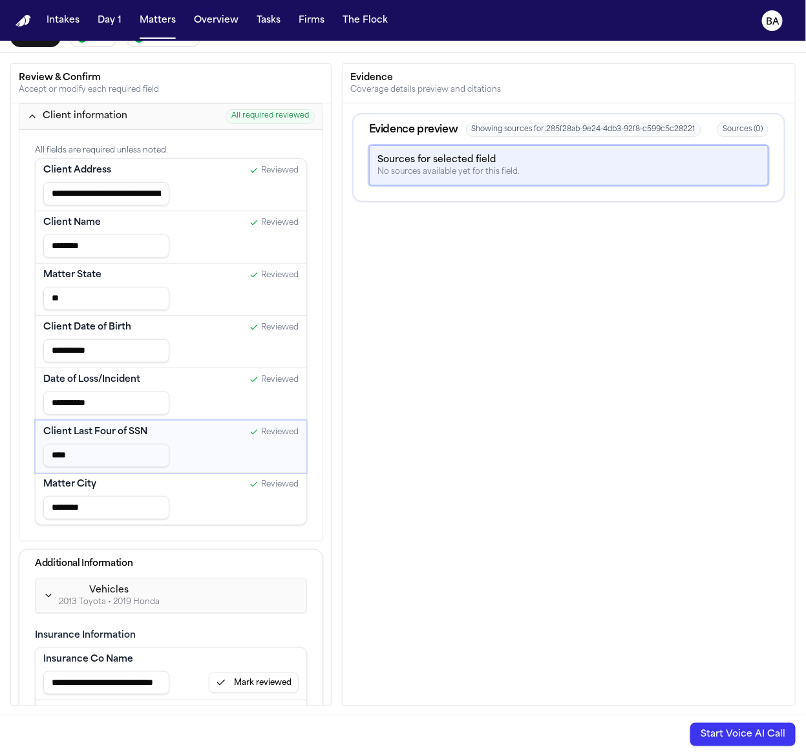
type input "**********"
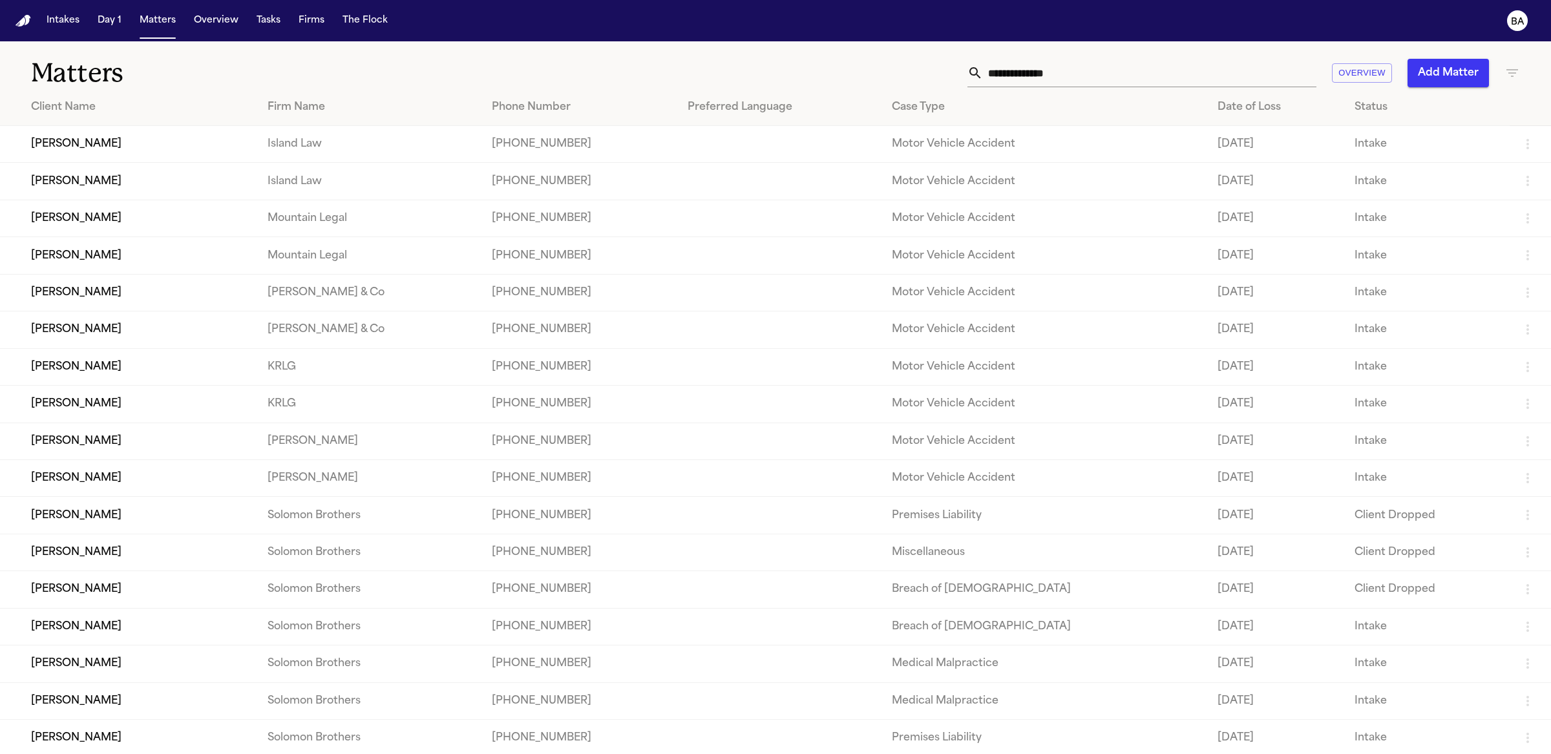
click at [181, 145] on td "[PERSON_NAME]" at bounding box center [128, 144] width 257 height 37
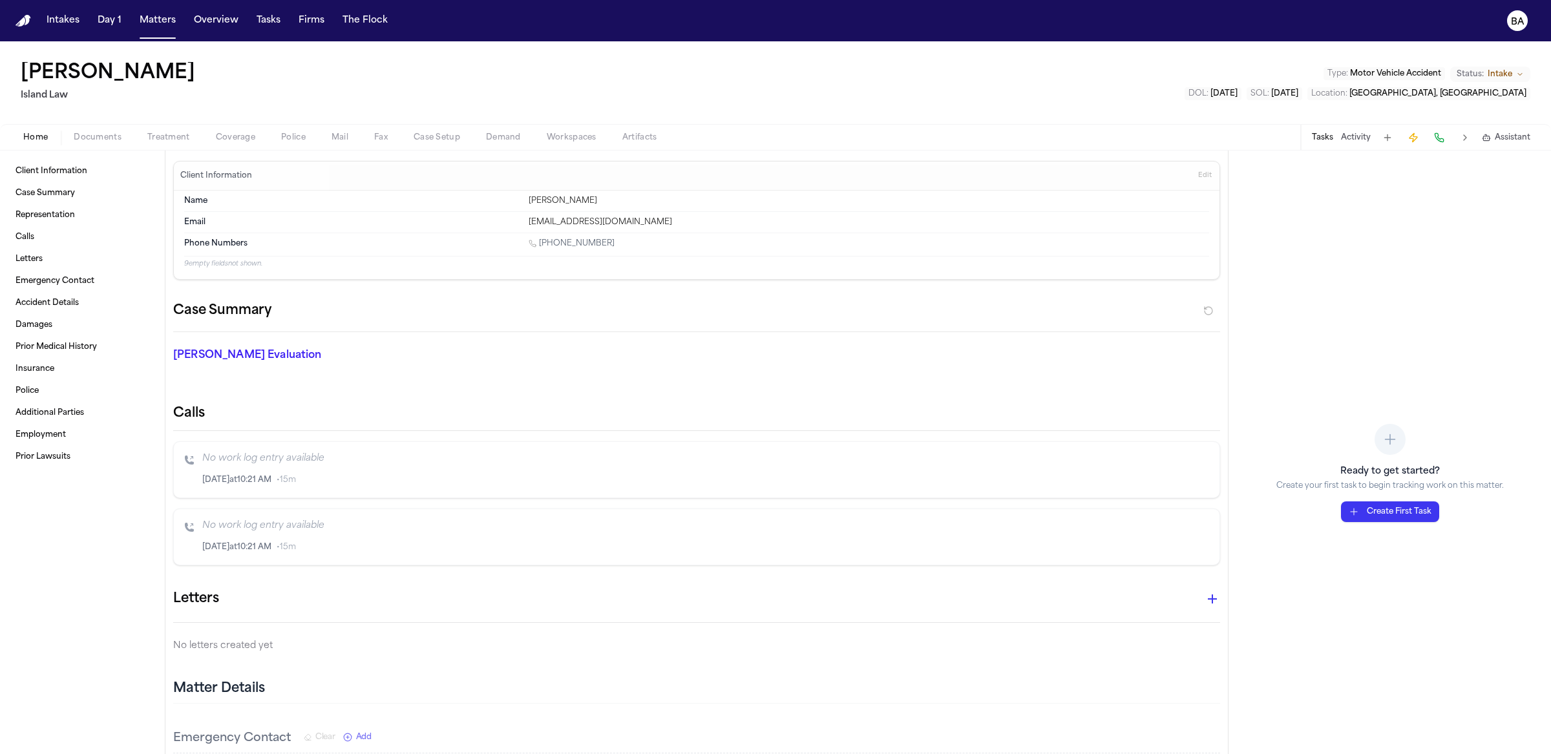
click at [93, 143] on span "Documents" at bounding box center [98, 138] width 48 height 10
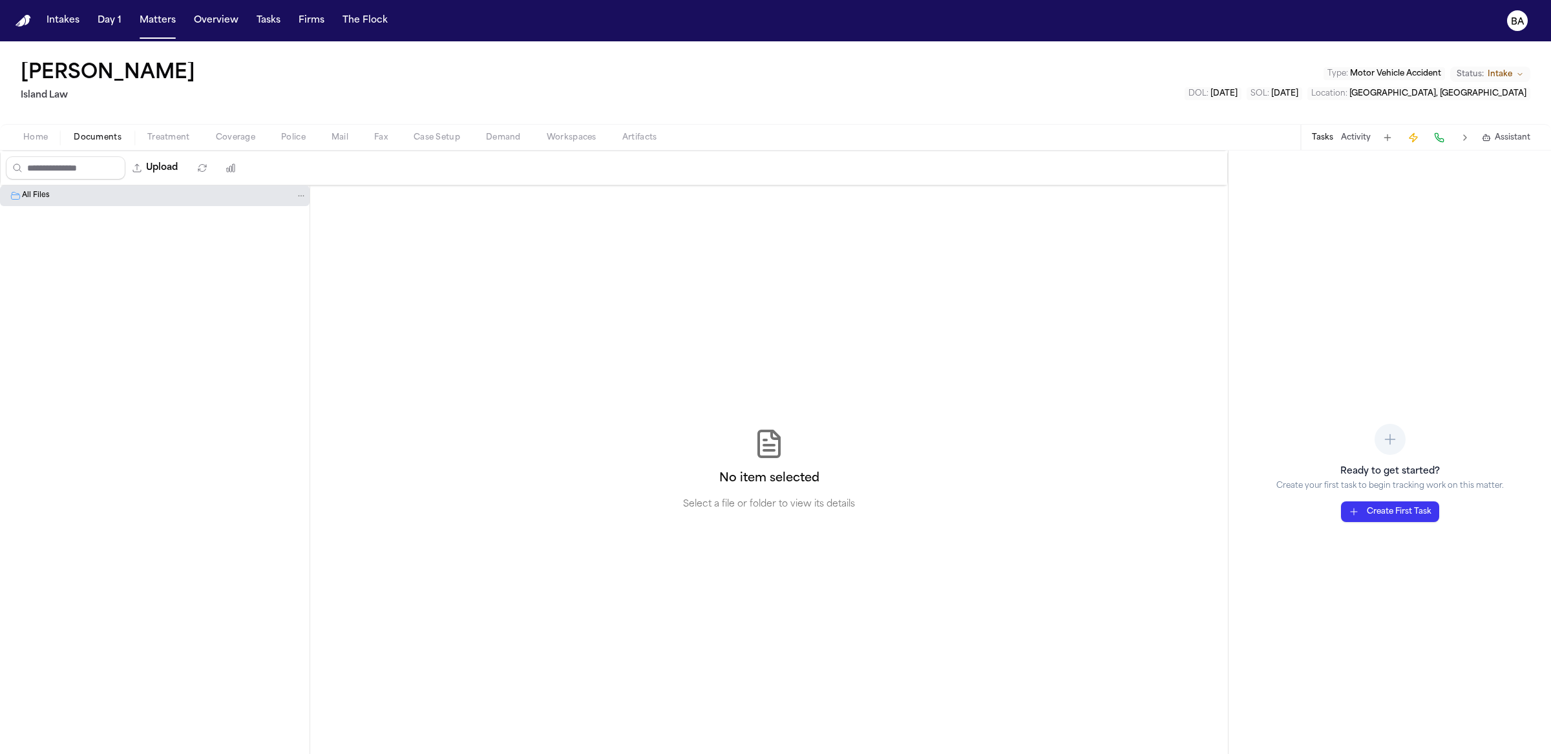
click at [98, 204] on div "All Files" at bounding box center [155, 196] width 310 height 21
click at [127, 22] on div "Intakes Day 1 Matters Overview Tasks Firms The Flock" at bounding box center [217, 20] width 352 height 23
click at [137, 27] on button "Matters" at bounding box center [157, 20] width 47 height 23
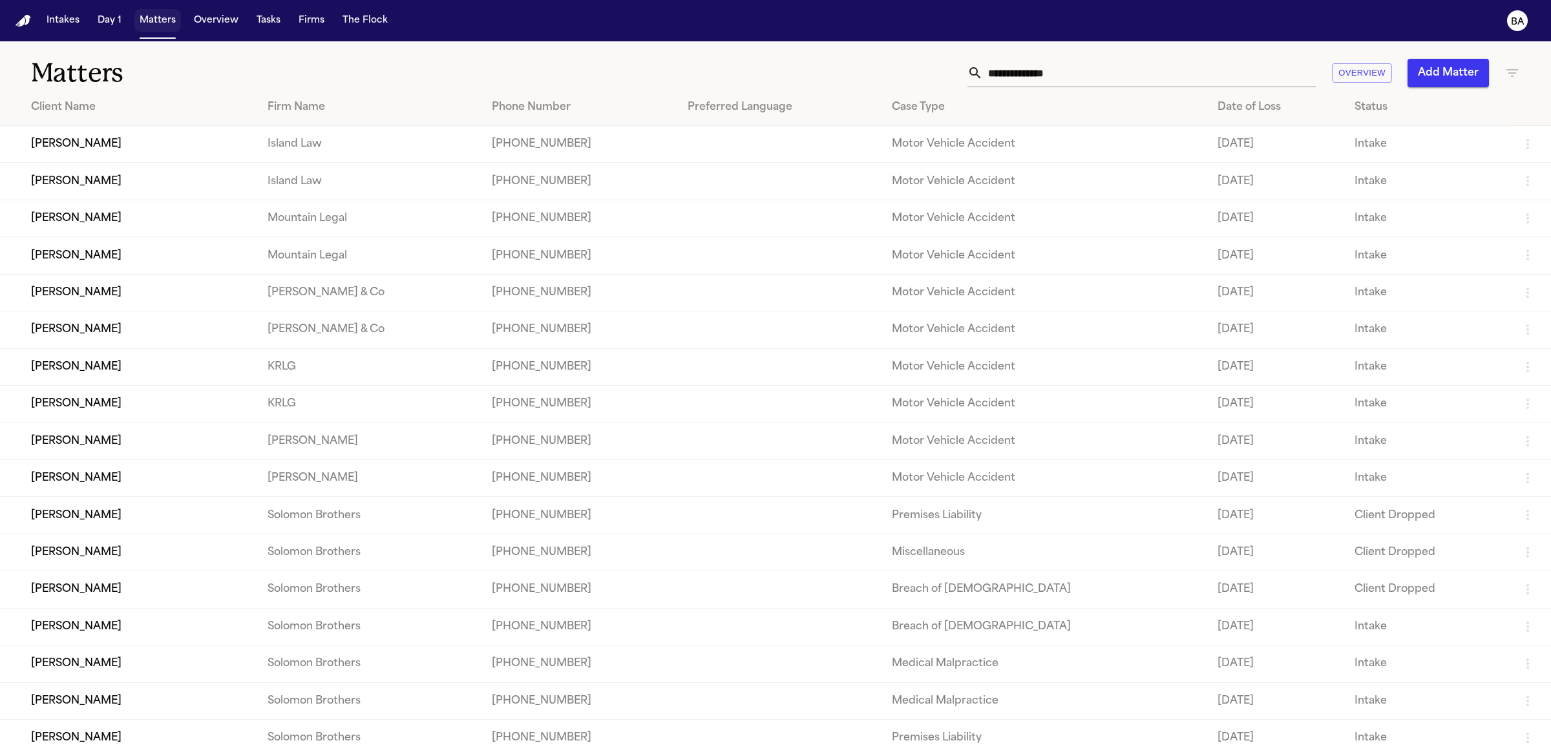
drag, startPoint x: 146, startPoint y: 21, endPoint x: 149, endPoint y: 31, distance: 10.0
click at [146, 21] on button "Matters" at bounding box center [157, 20] width 47 height 23
click at [158, 183] on td "Leilani Kealoha" at bounding box center [128, 181] width 257 height 37
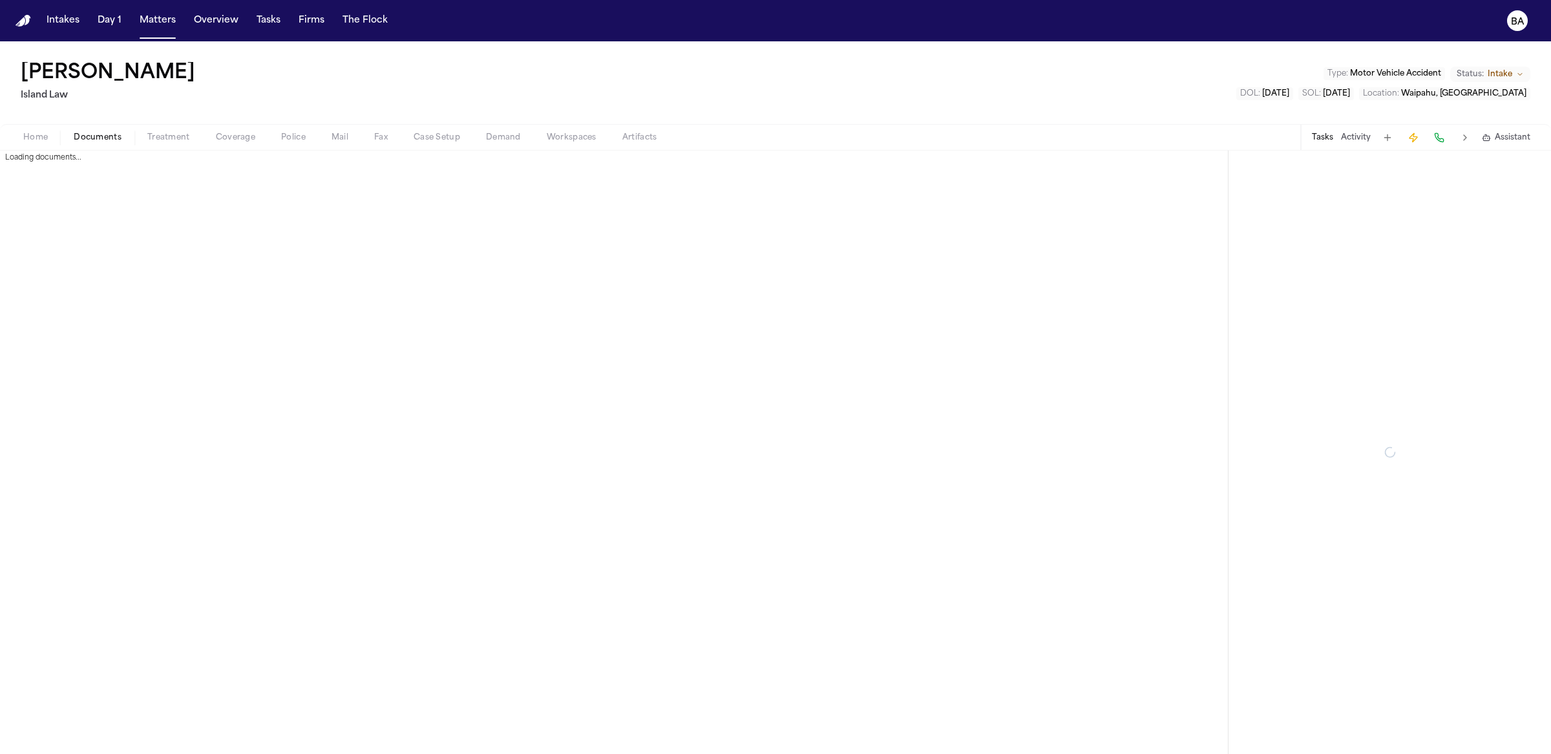
click at [128, 135] on button "Documents" at bounding box center [98, 138] width 74 height 16
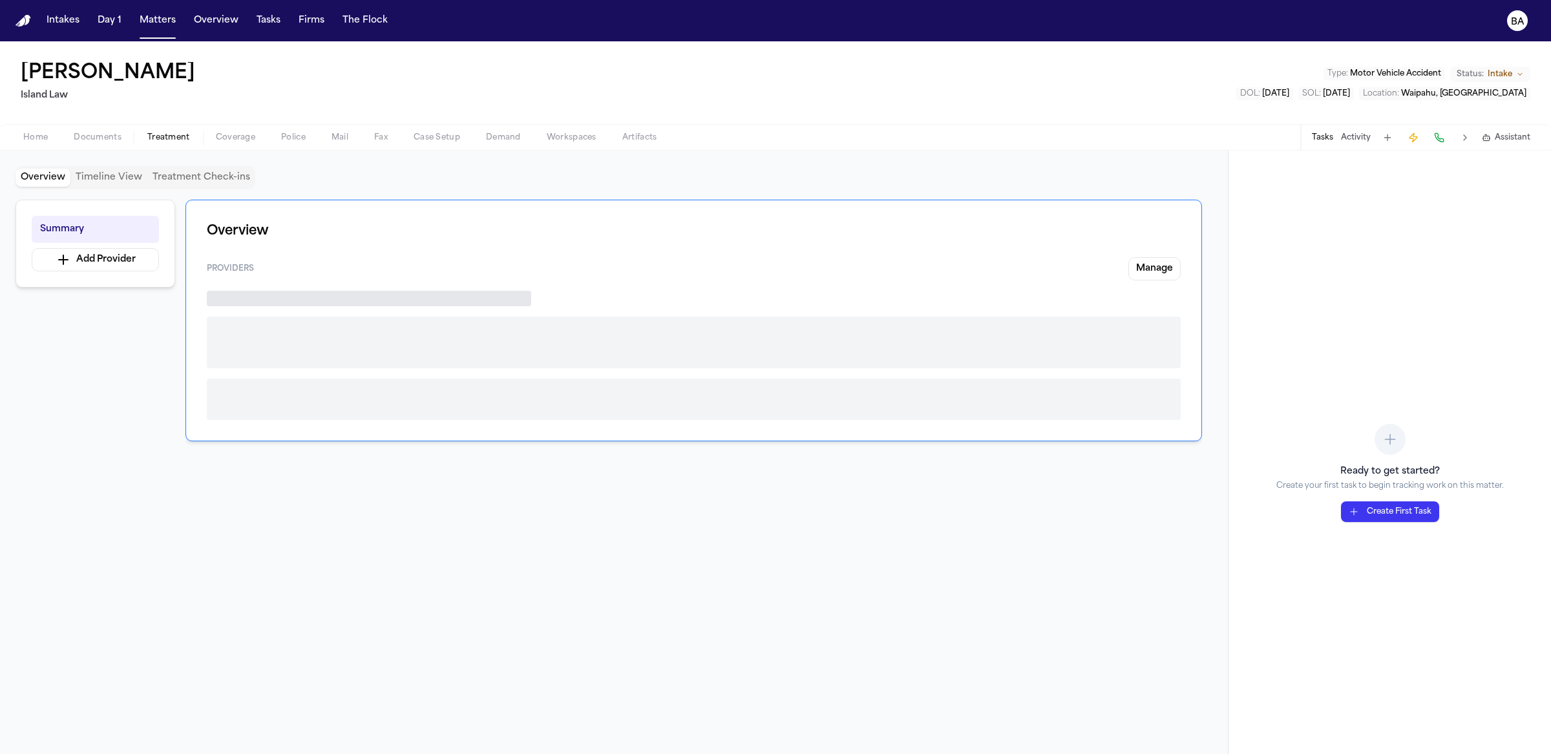
click at [147, 141] on span "Treatment" at bounding box center [168, 138] width 43 height 10
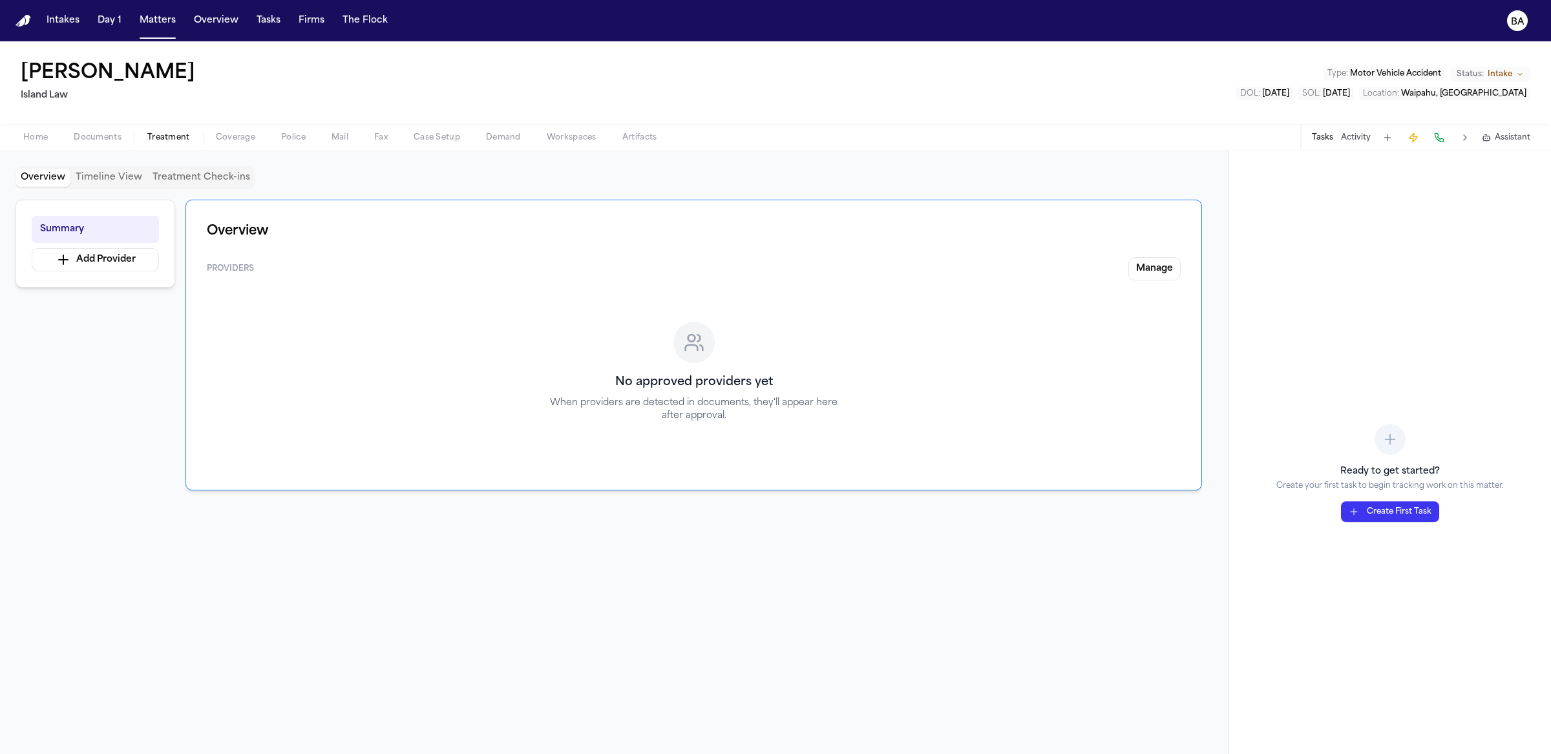
click at [88, 141] on span "Documents" at bounding box center [98, 138] width 48 height 10
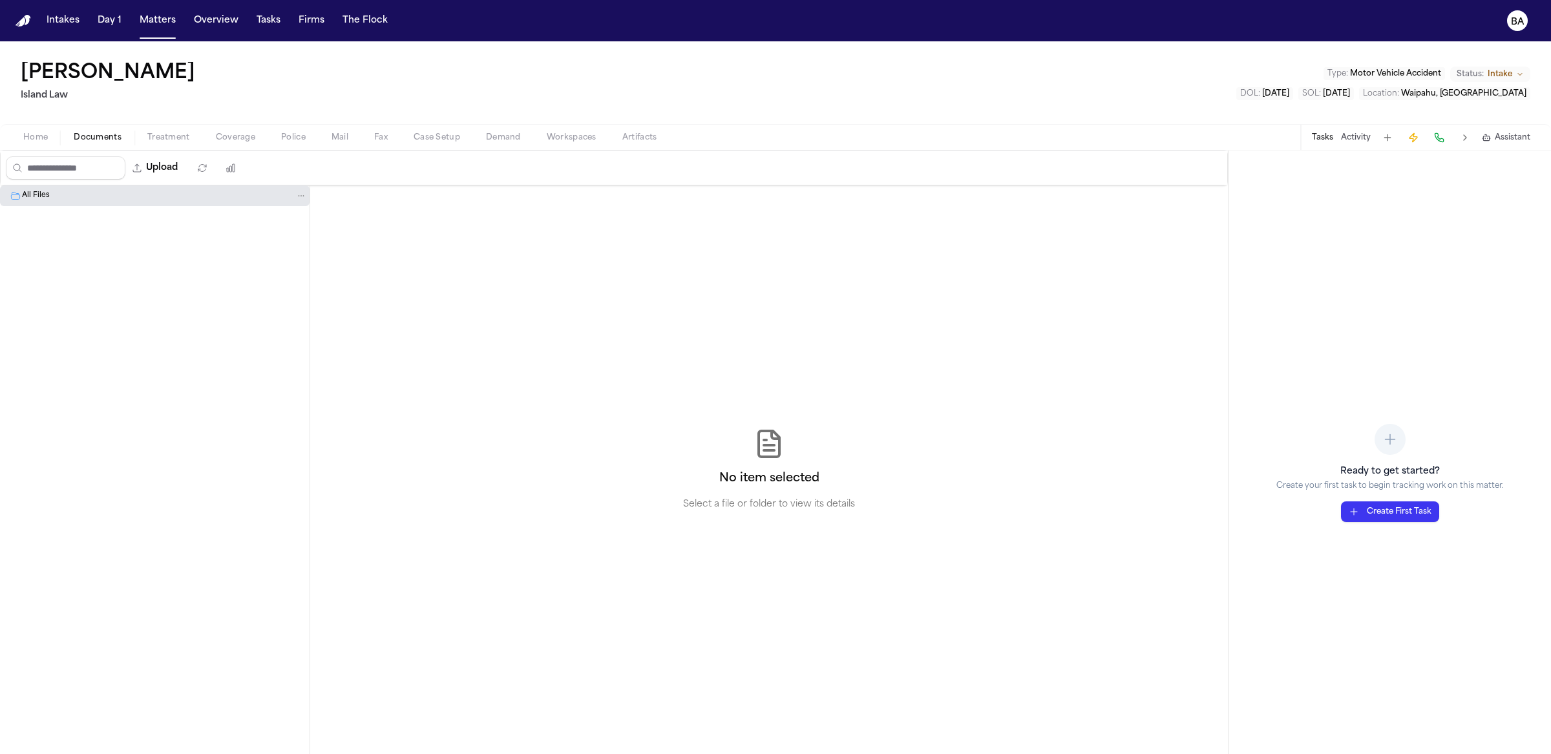
click at [127, 190] on div "All Files" at bounding box center [164, 196] width 285 height 12
drag, startPoint x: 127, startPoint y: 189, endPoint x: 143, endPoint y: 188, distance: 16.9
click at [127, 190] on div "All Files" at bounding box center [164, 196] width 285 height 12
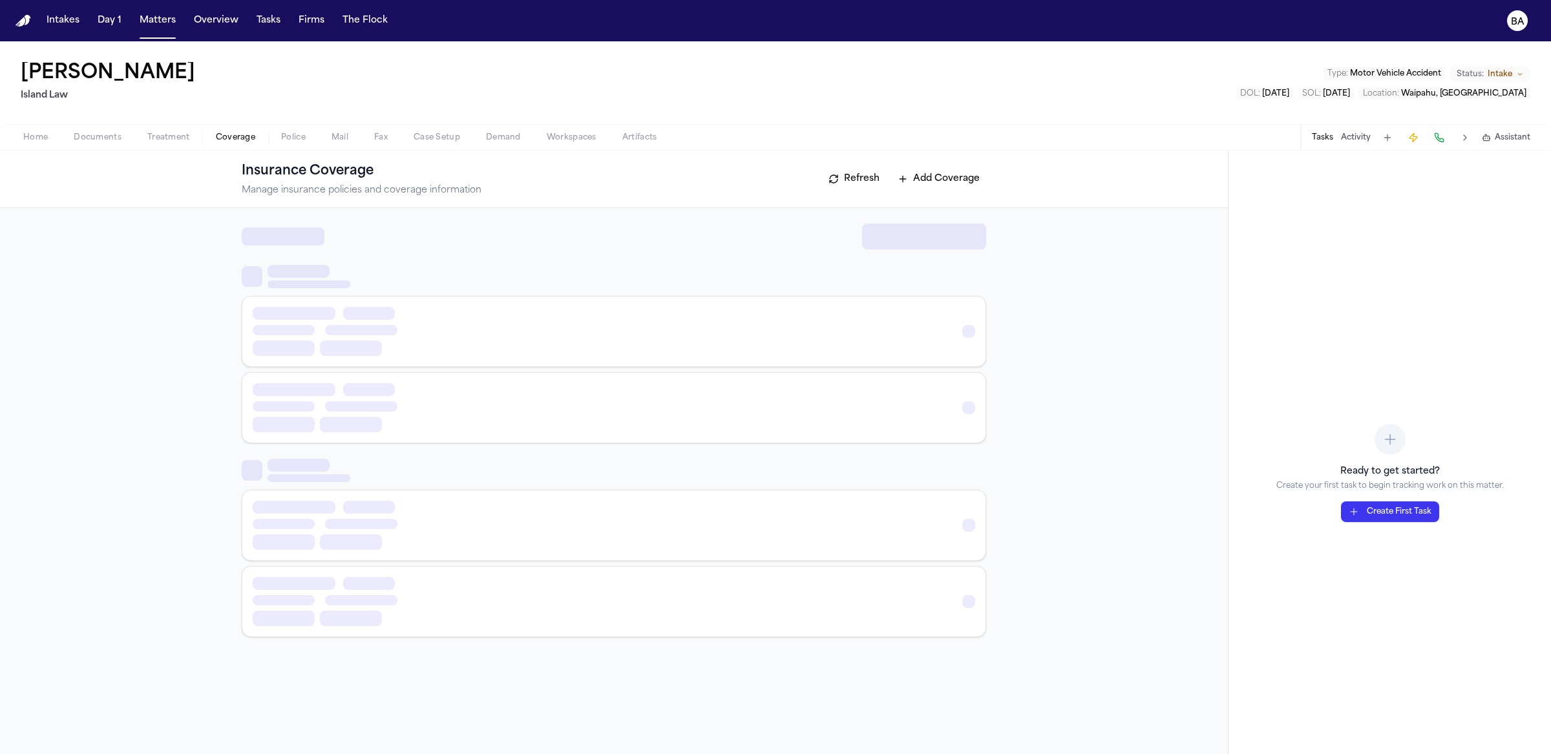
click at [217, 137] on span "Coverage" at bounding box center [235, 138] width 39 height 10
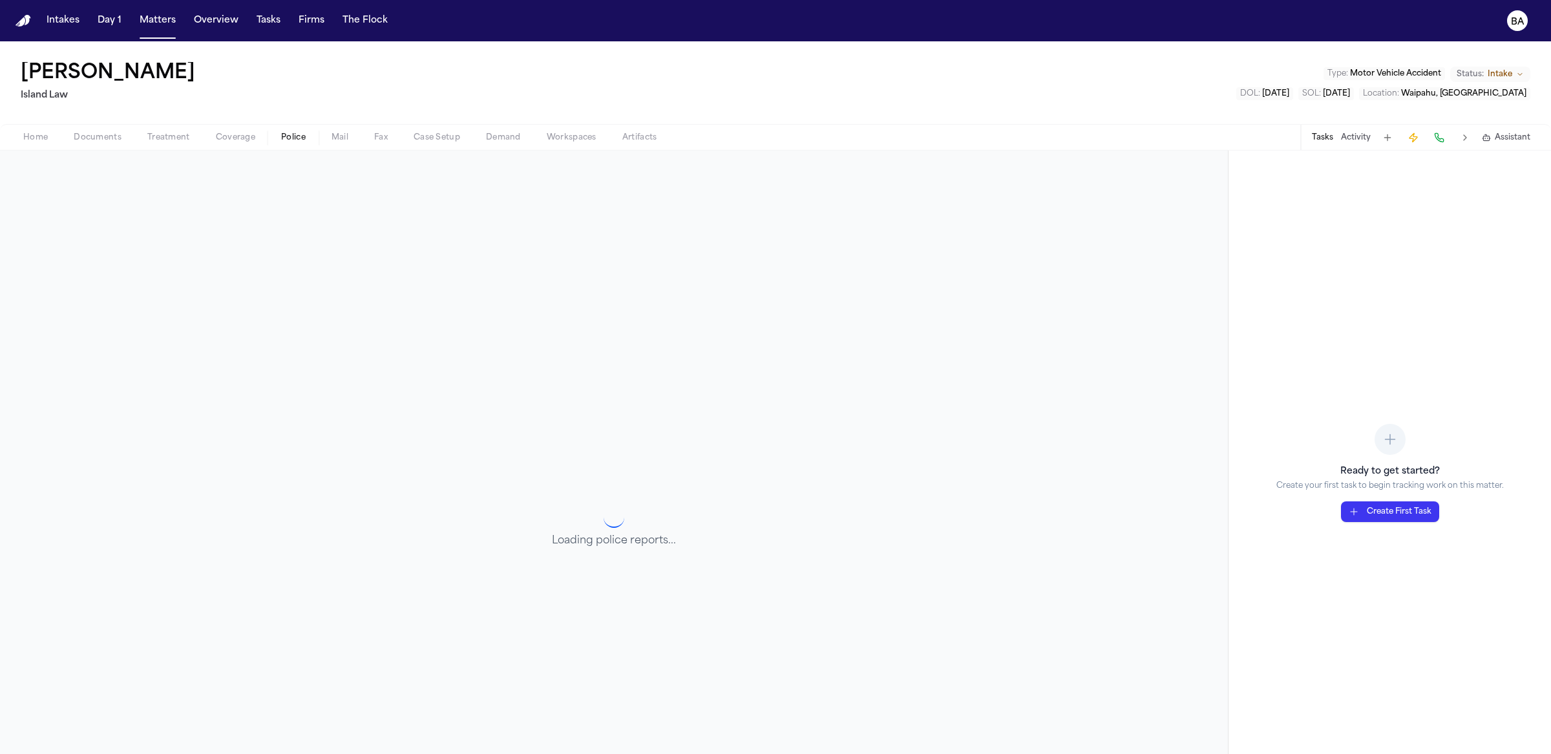
click at [283, 136] on span "Police" at bounding box center [293, 138] width 25 height 10
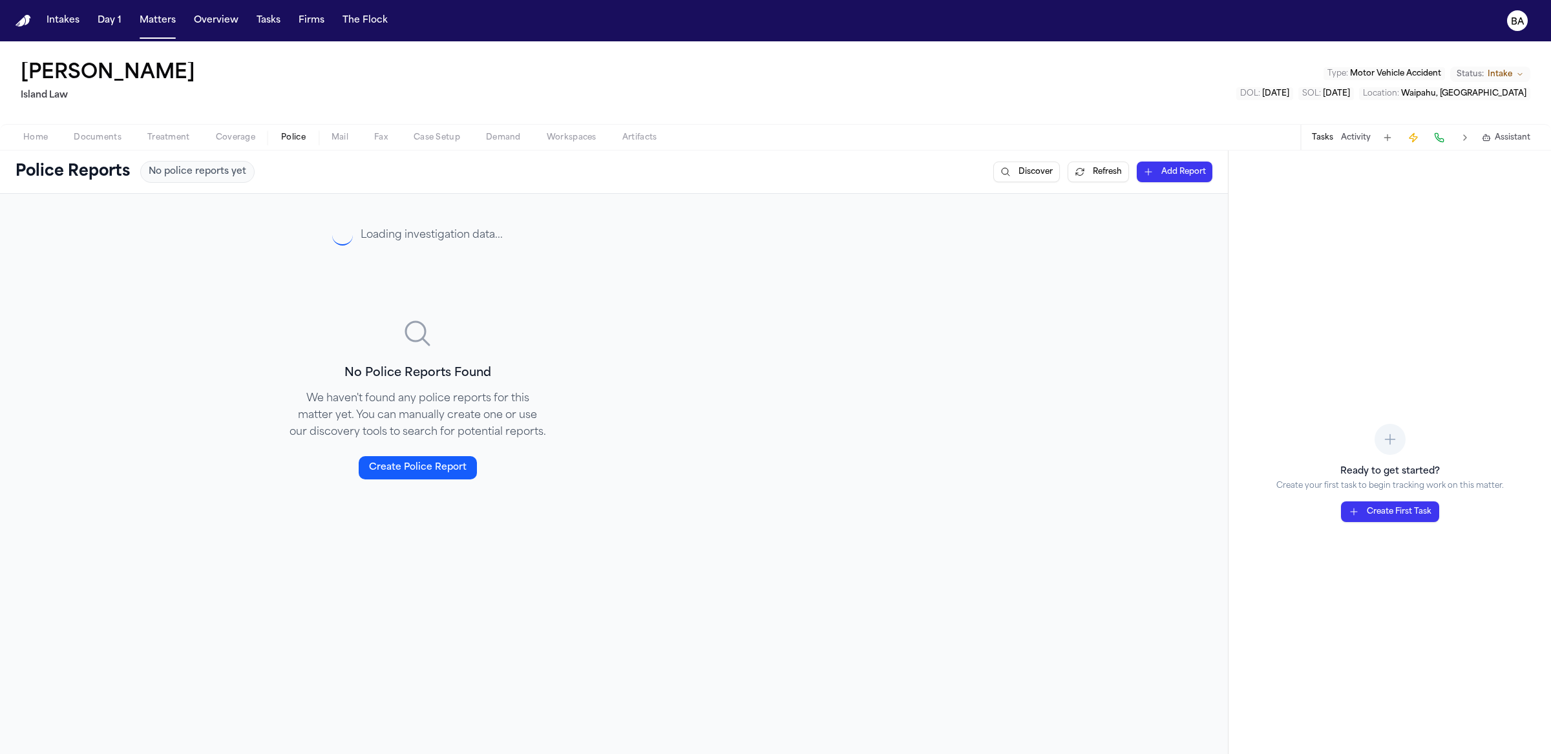
click at [404, 136] on button "Case Setup" at bounding box center [437, 138] width 72 height 16
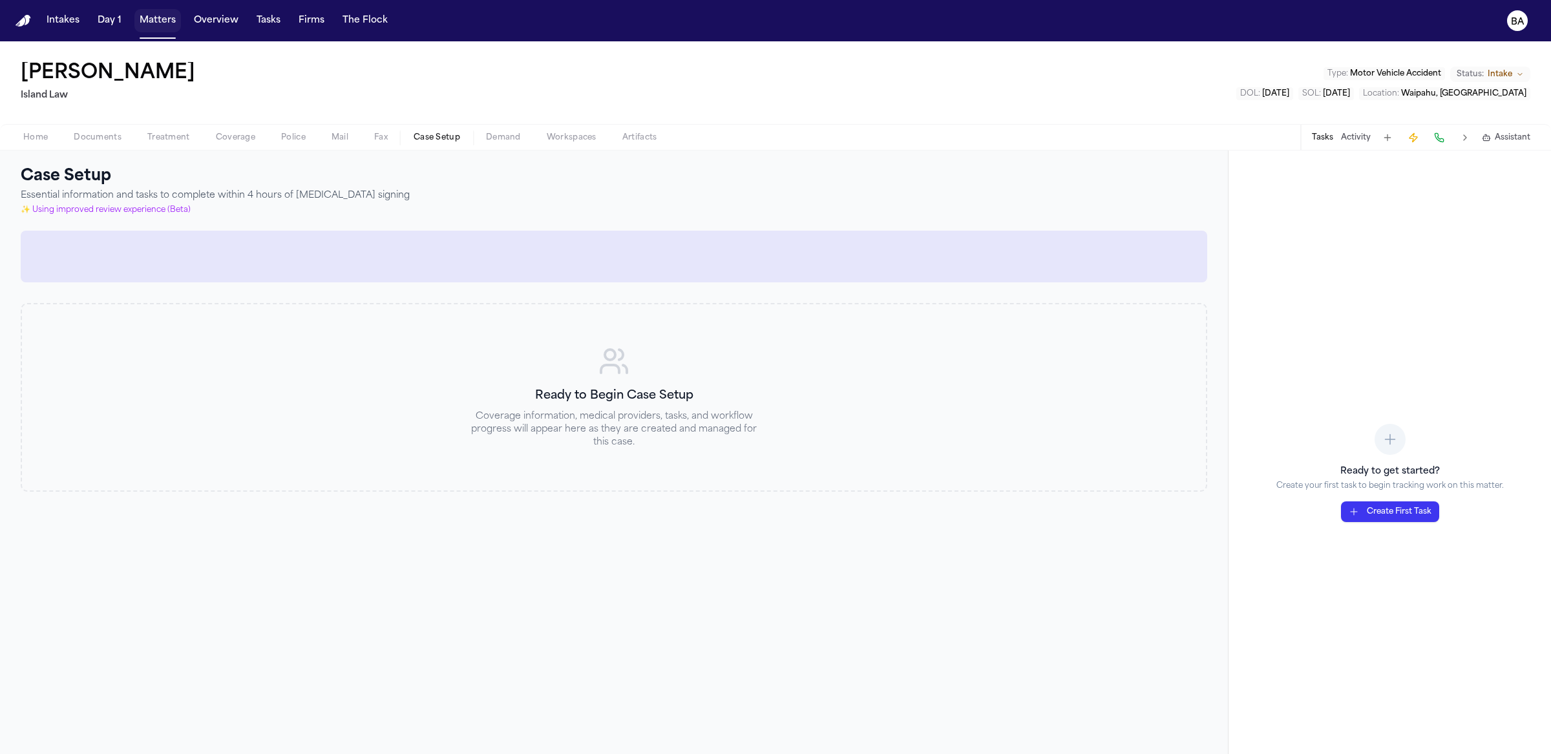
click at [138, 17] on button "Matters" at bounding box center [157, 20] width 47 height 23
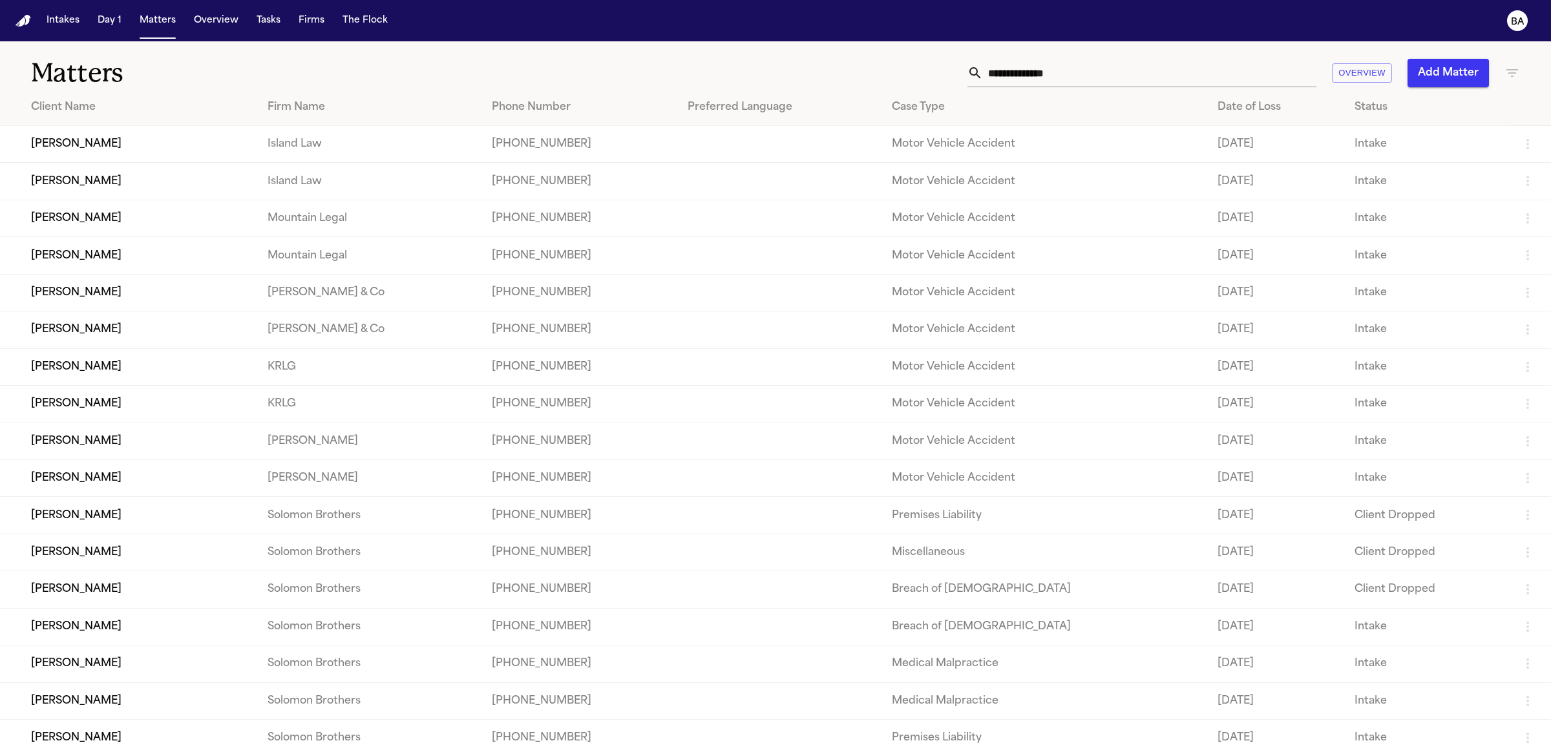
click at [136, 452] on td "[PERSON_NAME]" at bounding box center [128, 441] width 257 height 37
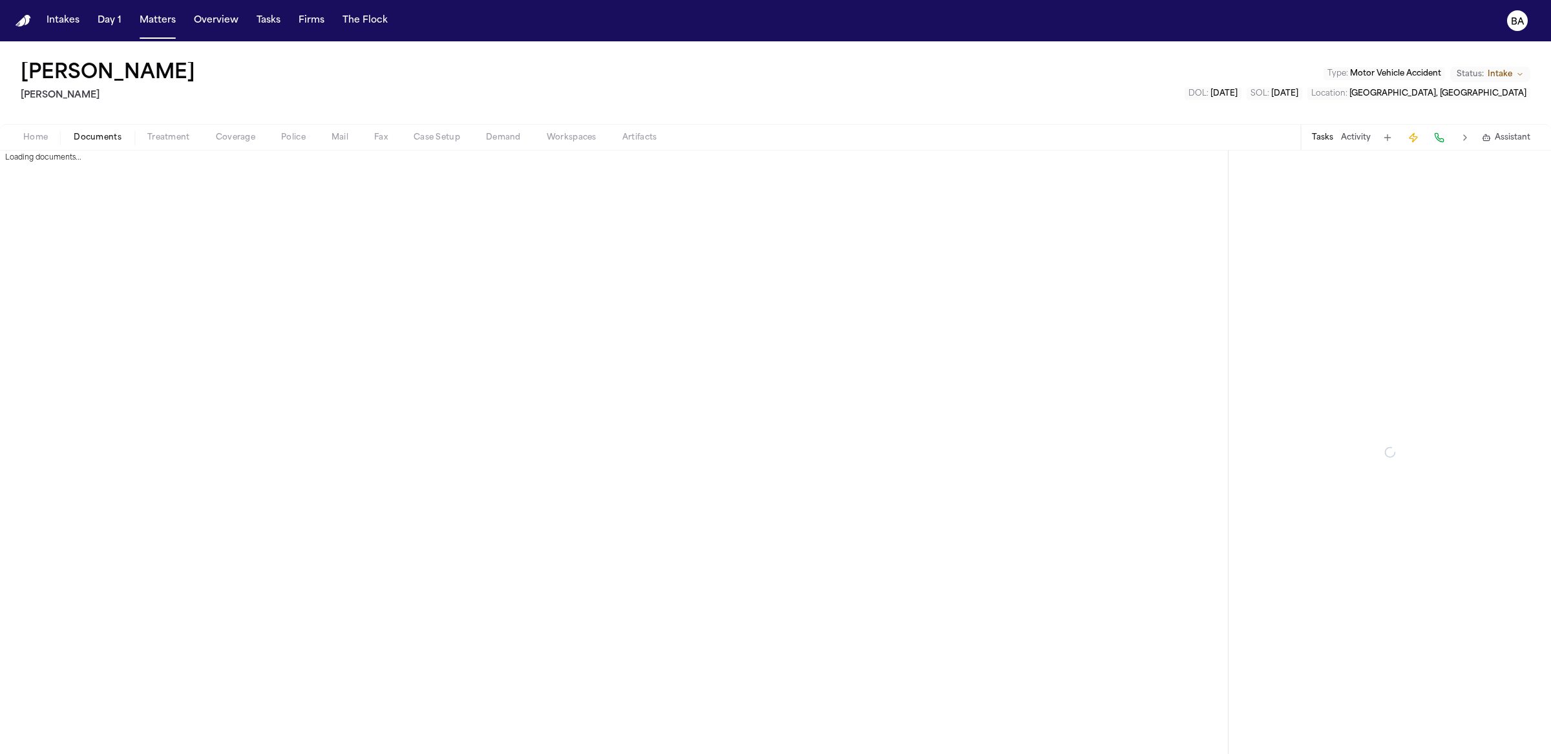
click at [100, 134] on span "Documents" at bounding box center [98, 138] width 48 height 10
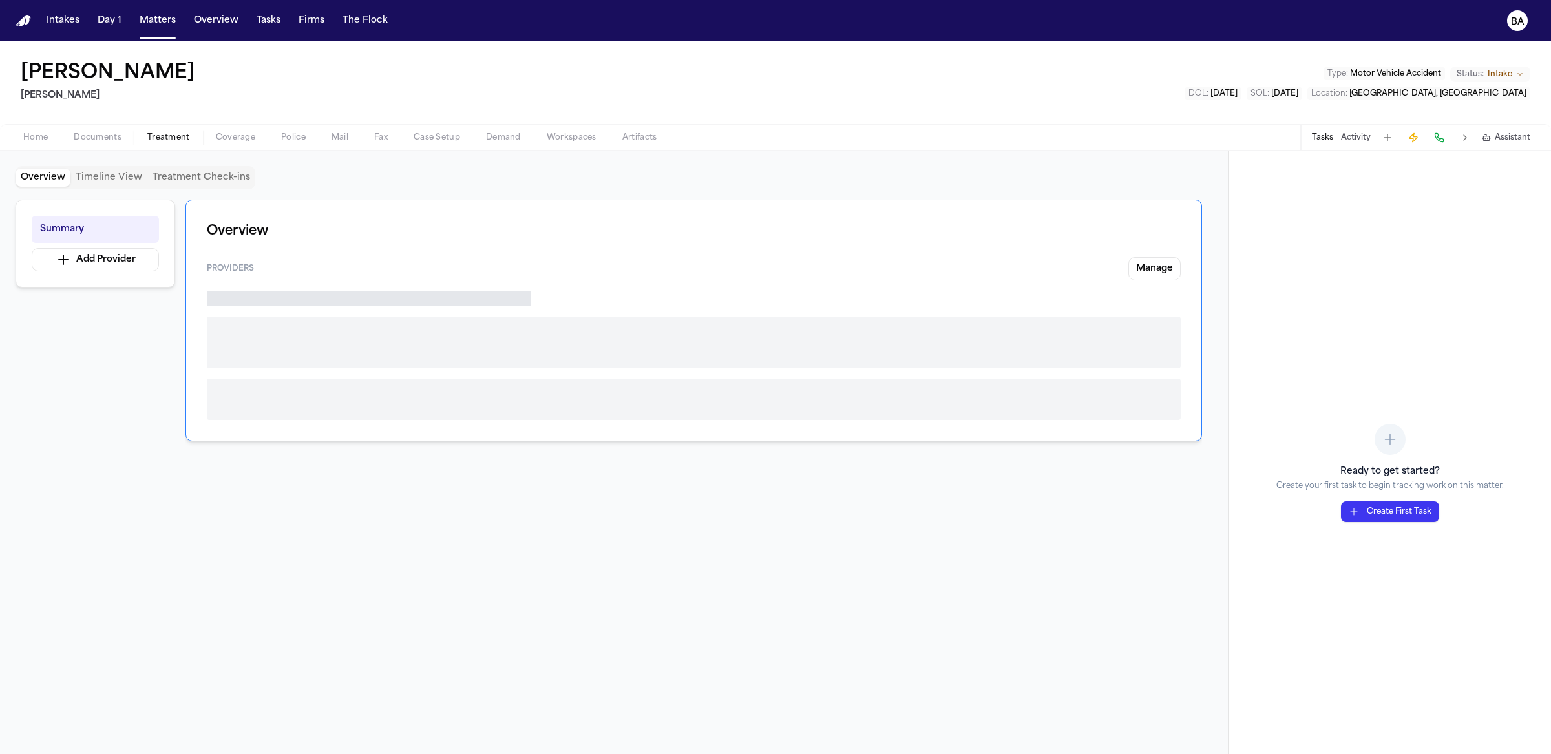
click at [164, 137] on span "Treatment" at bounding box center [168, 138] width 43 height 10
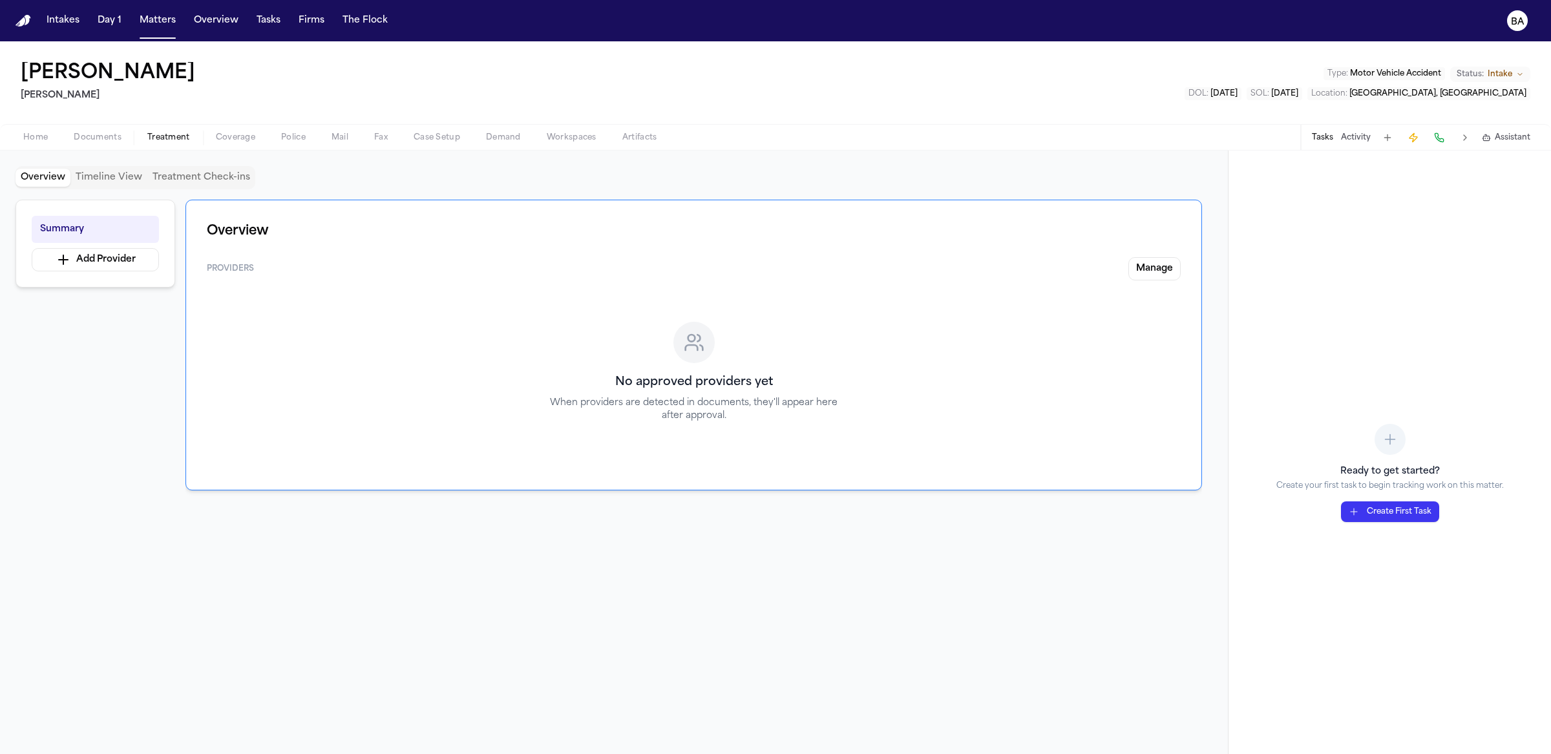
click at [231, 140] on span "Coverage" at bounding box center [235, 138] width 39 height 10
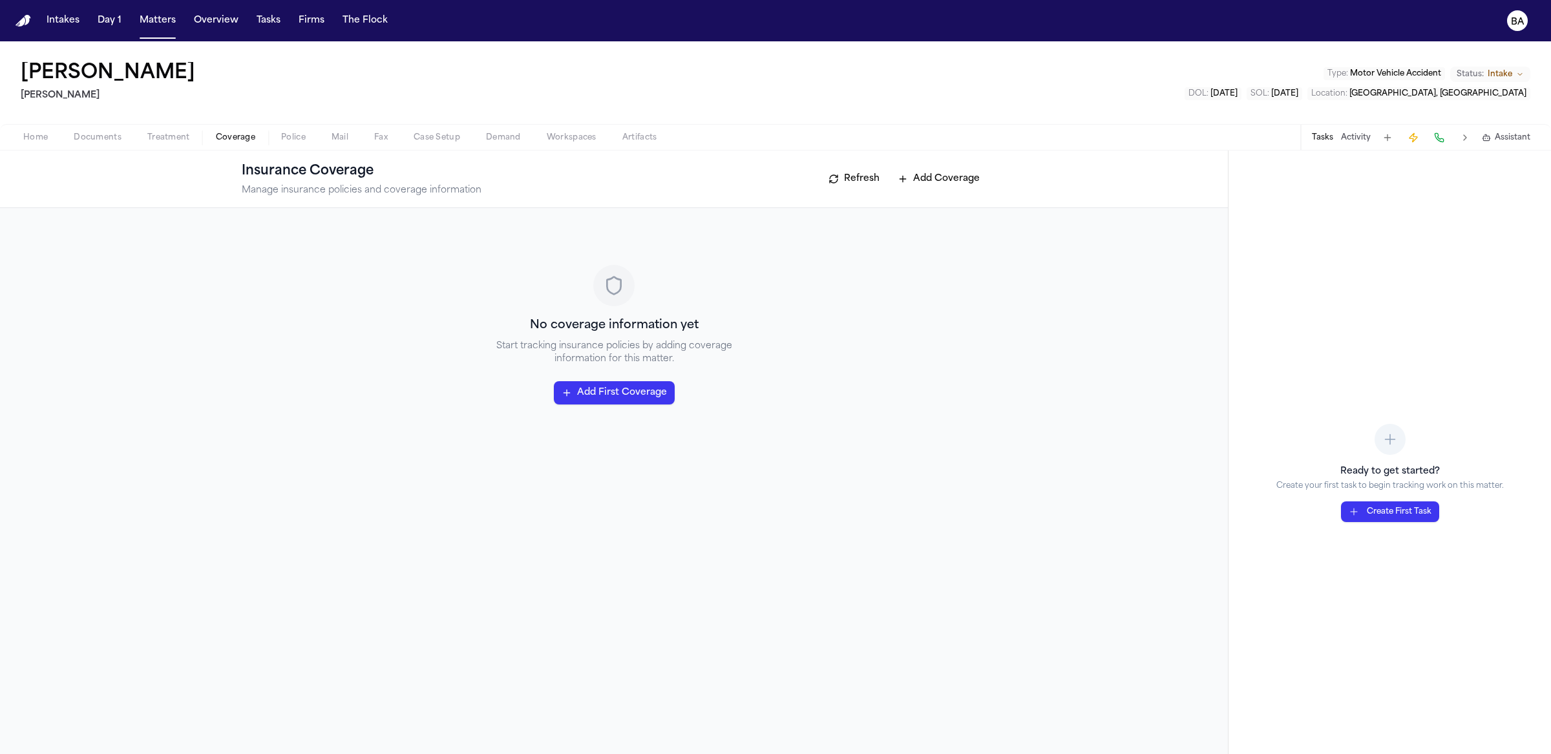
click at [291, 143] on span "Police" at bounding box center [293, 138] width 25 height 10
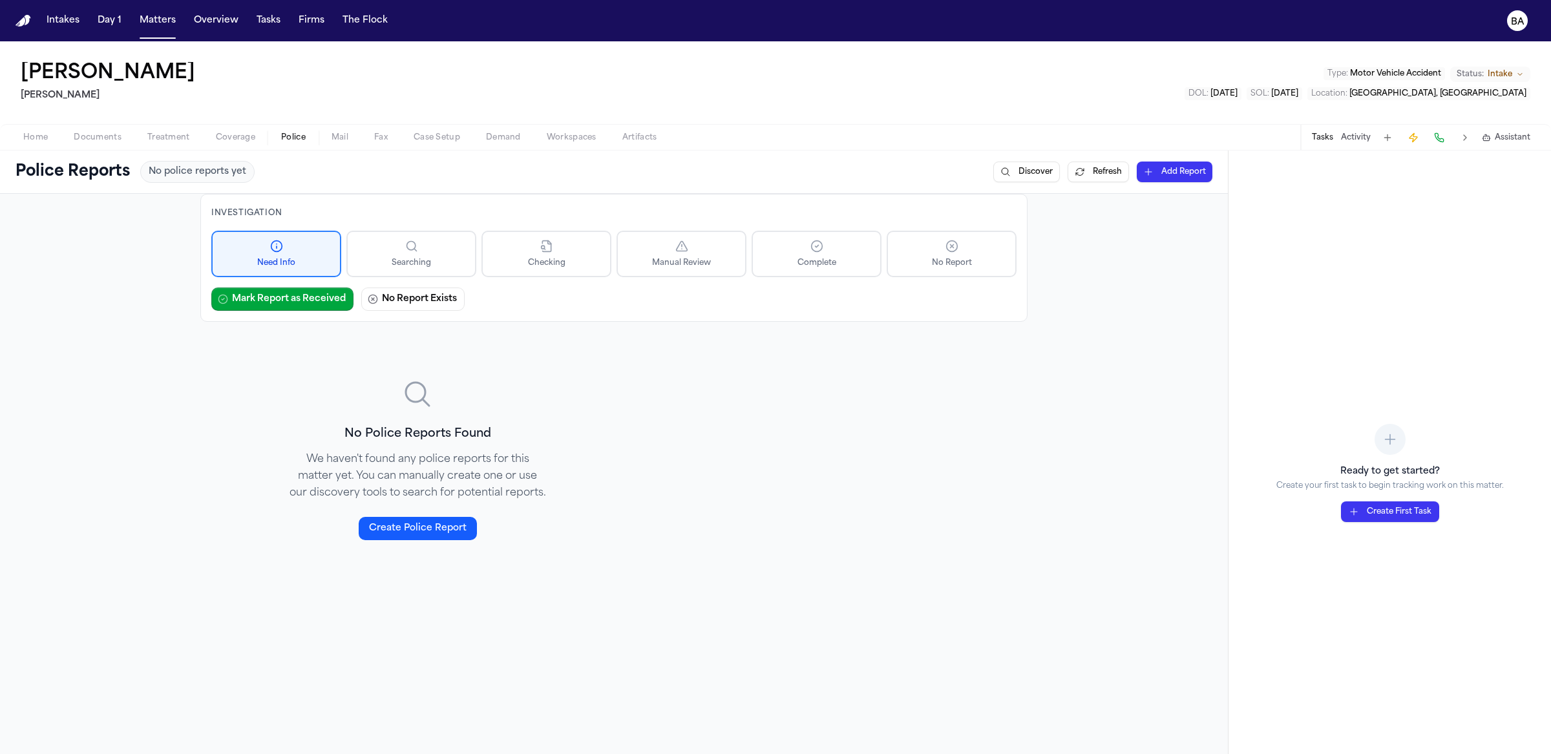
click at [372, 139] on button "Fax" at bounding box center [380, 138] width 39 height 16
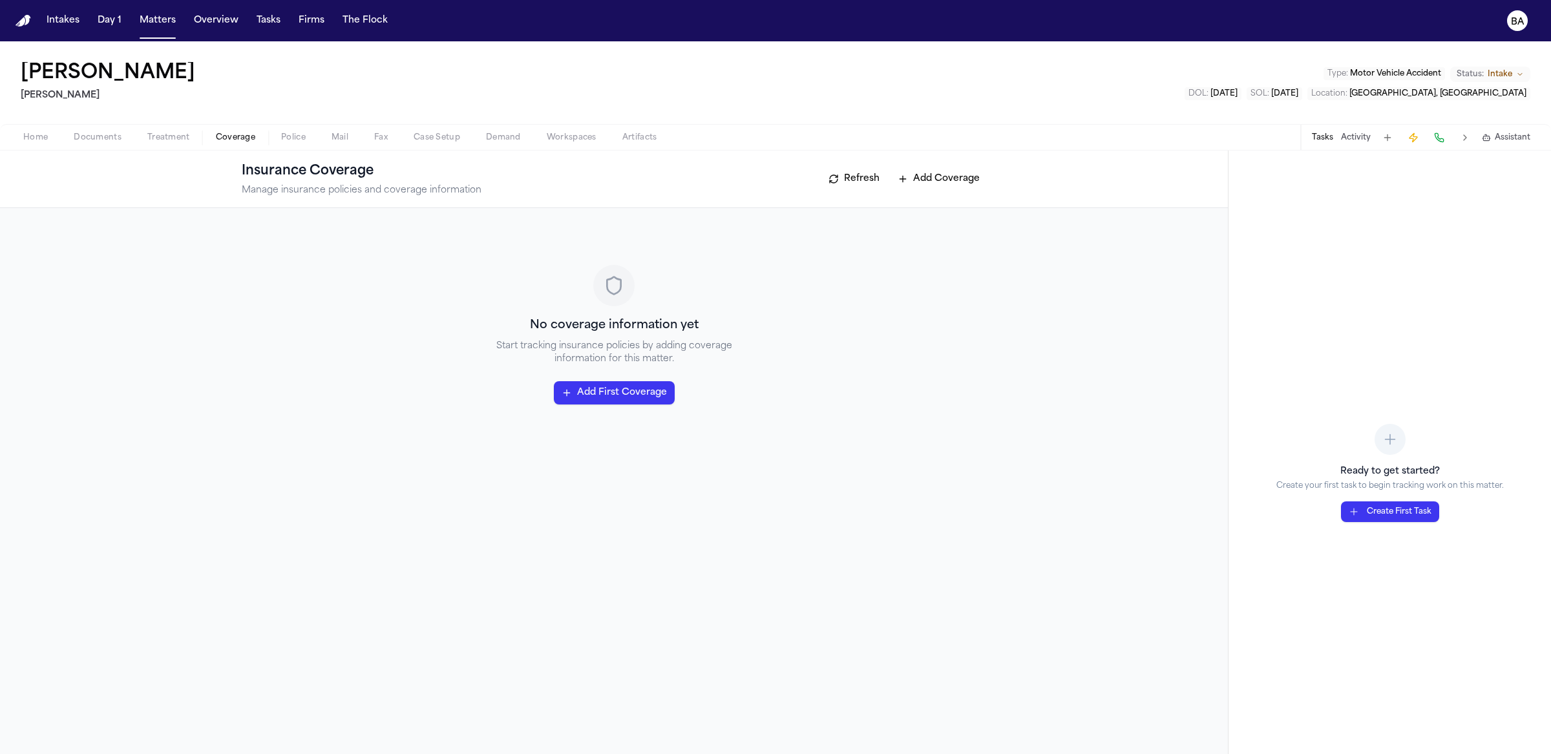
click at [219, 134] on span "Coverage" at bounding box center [235, 138] width 39 height 10
click at [39, 134] on span "Home" at bounding box center [35, 138] width 25 height 10
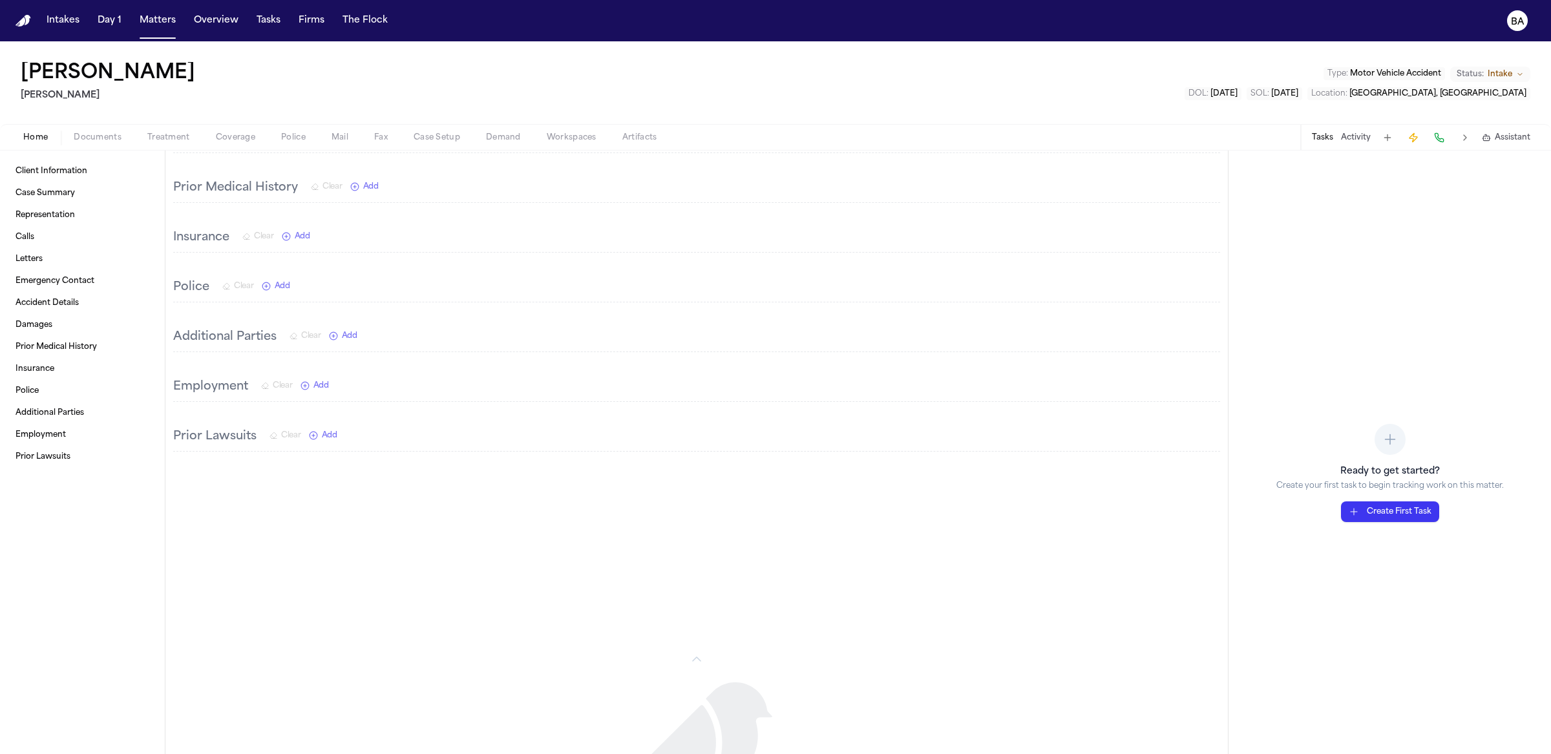
scroll to position [1326, 0]
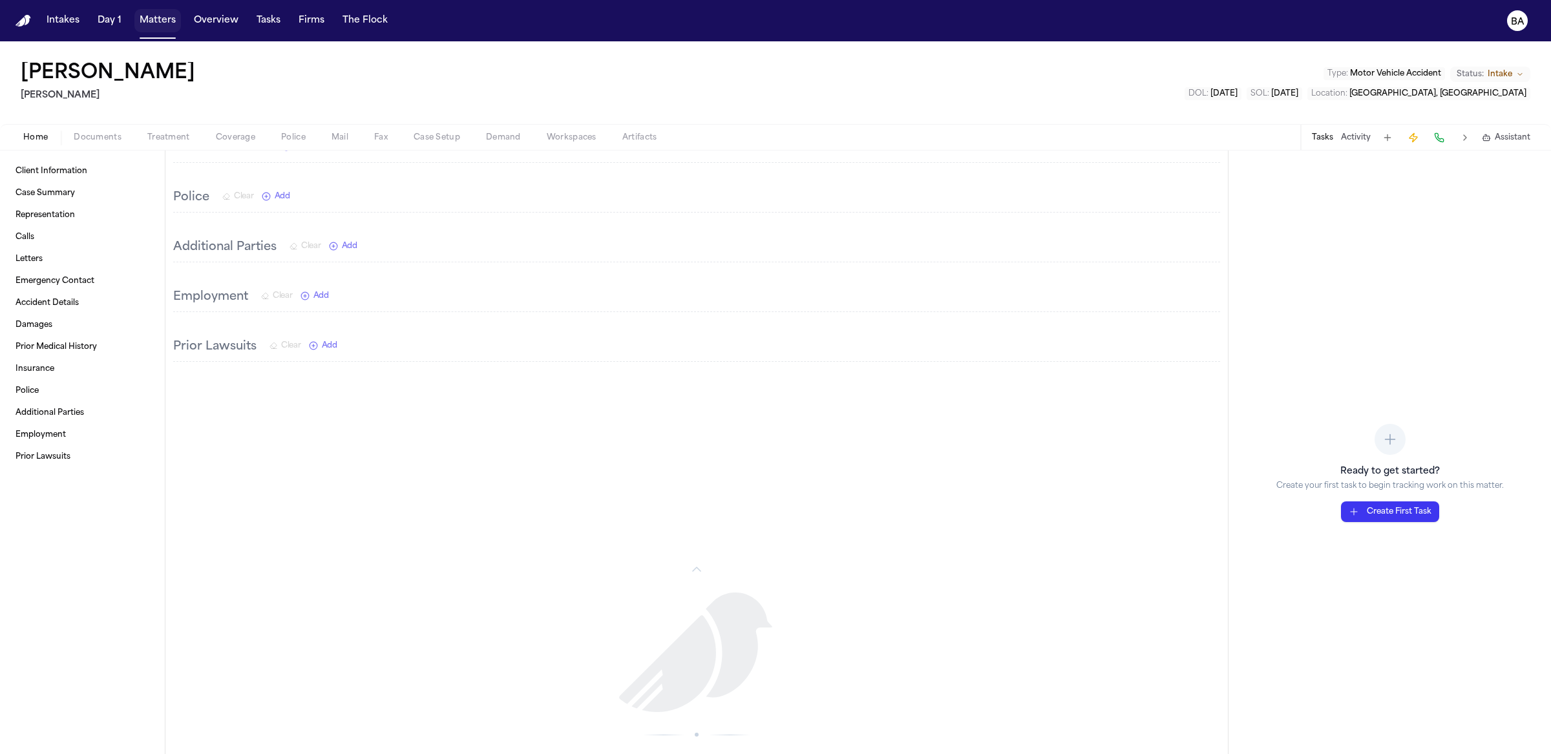
click at [162, 13] on button "Matters" at bounding box center [157, 20] width 47 height 23
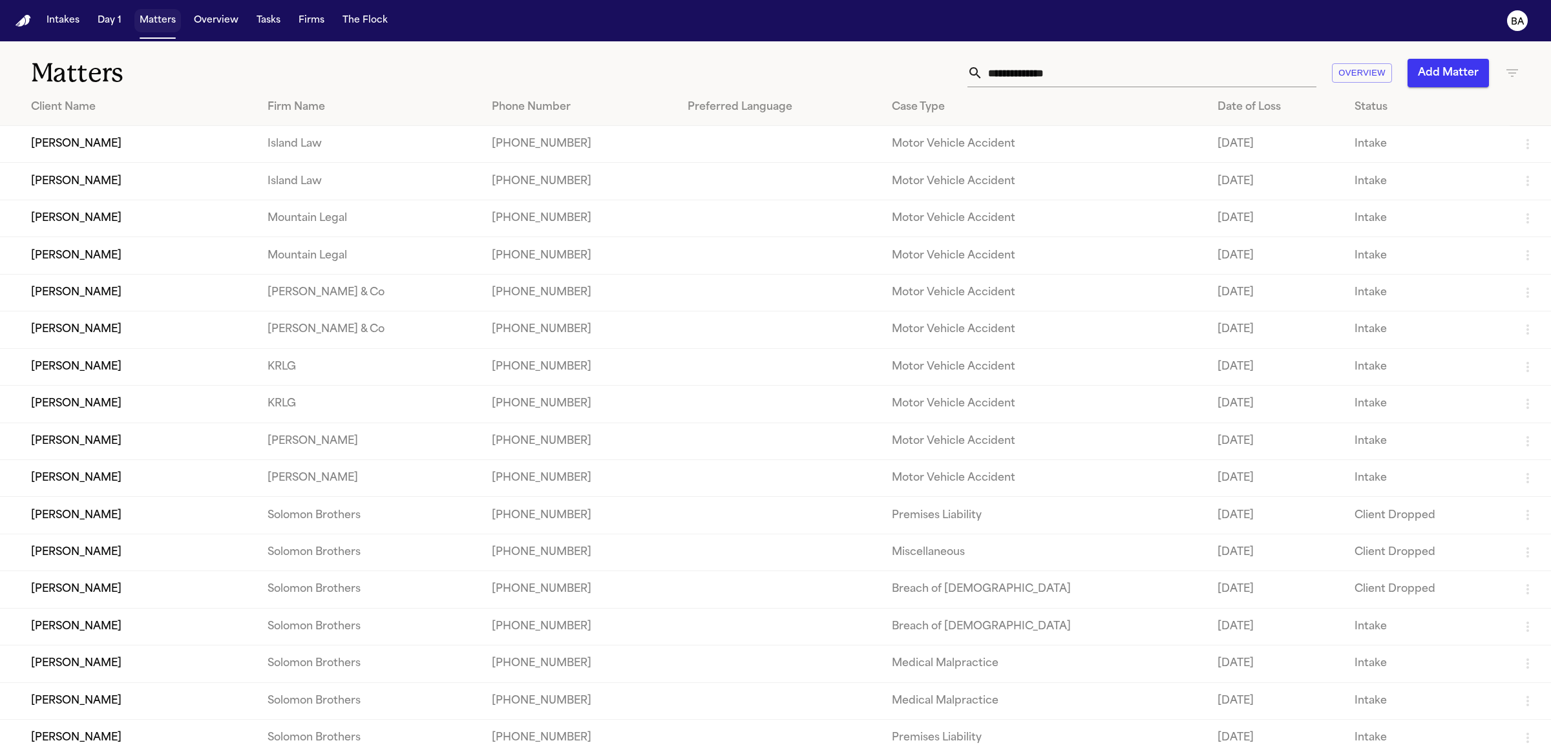
click at [154, 26] on button "Matters" at bounding box center [157, 20] width 47 height 23
click at [134, 293] on td "[PERSON_NAME]" at bounding box center [128, 292] width 257 height 37
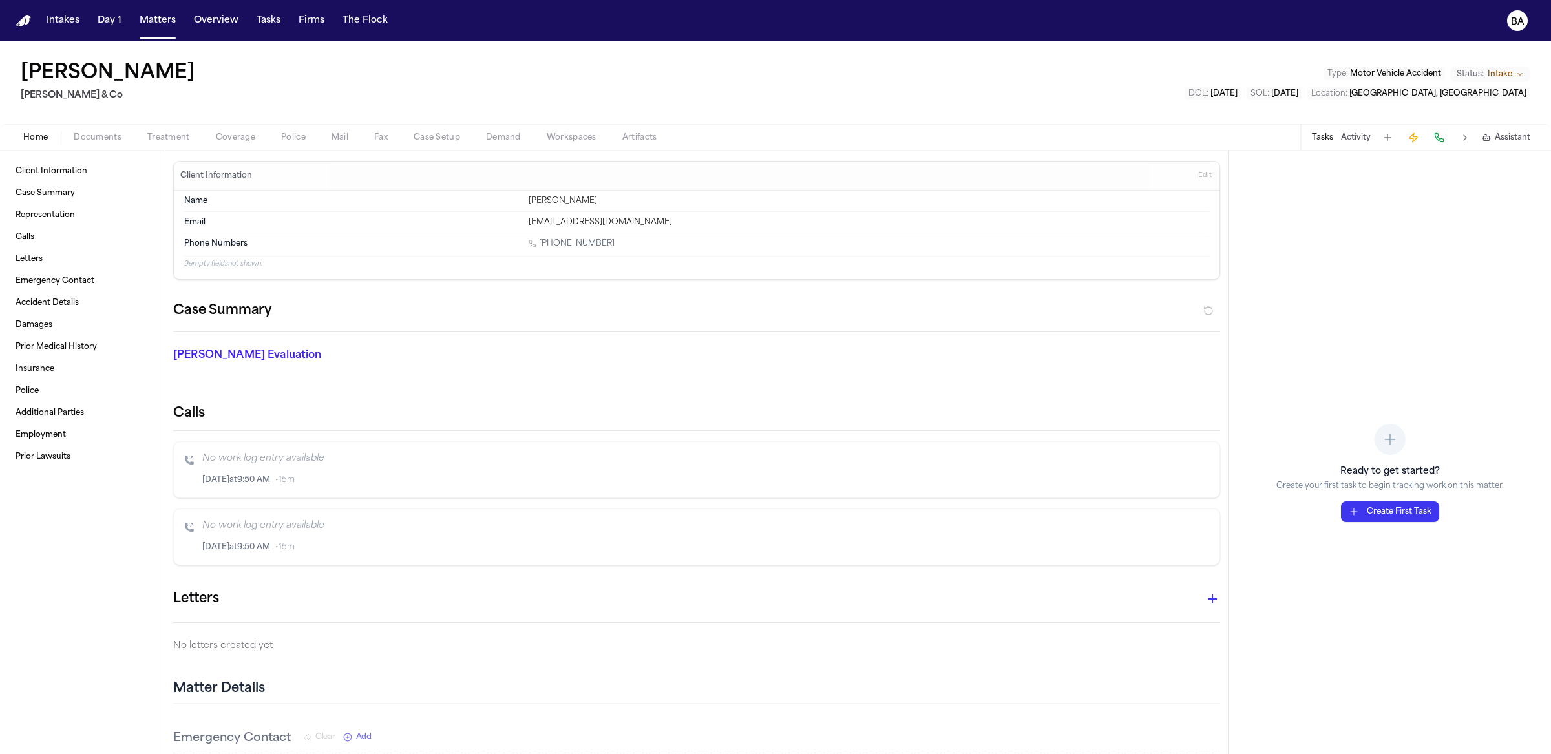
click at [111, 135] on span "Documents" at bounding box center [98, 138] width 48 height 10
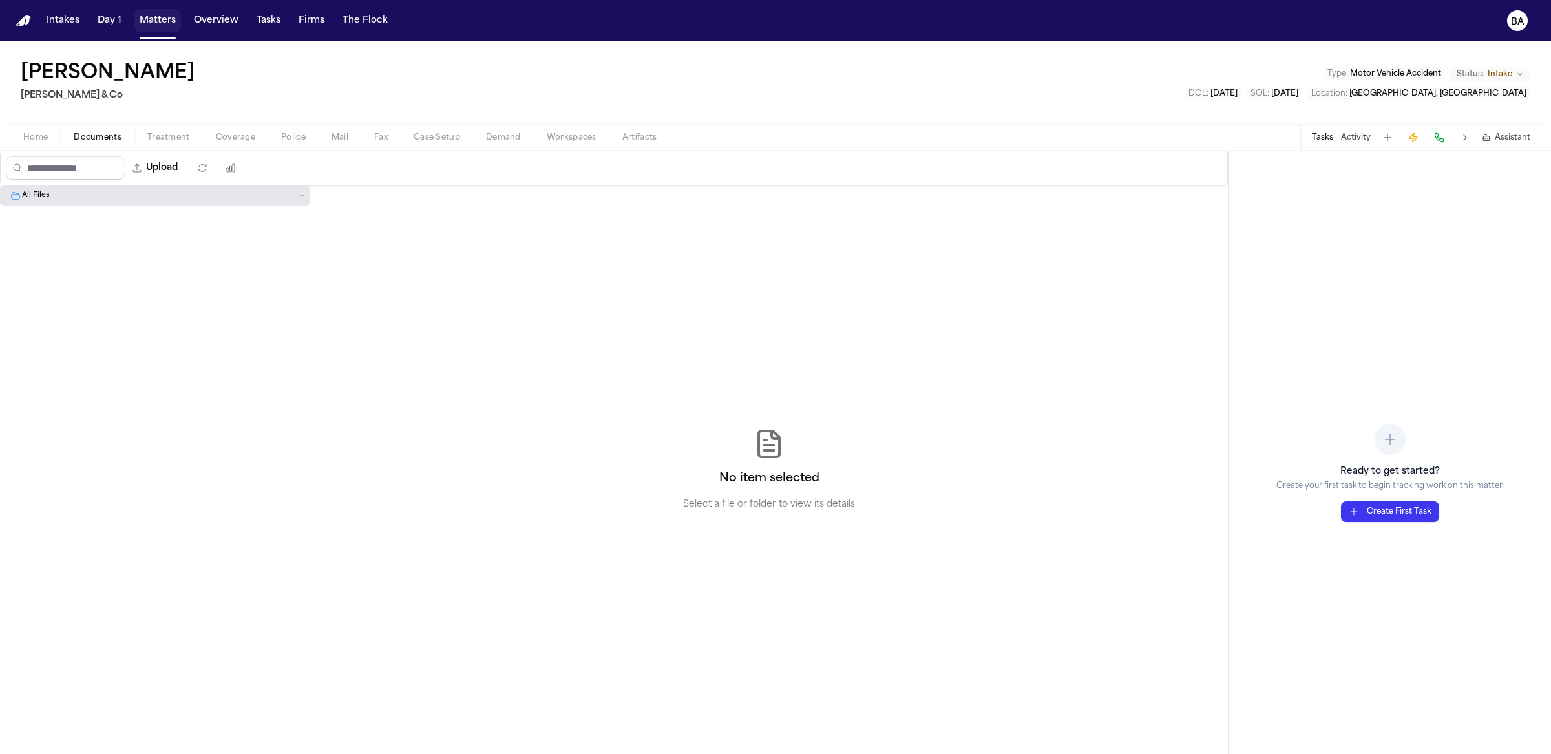
click at [143, 21] on button "Matters" at bounding box center [157, 20] width 47 height 23
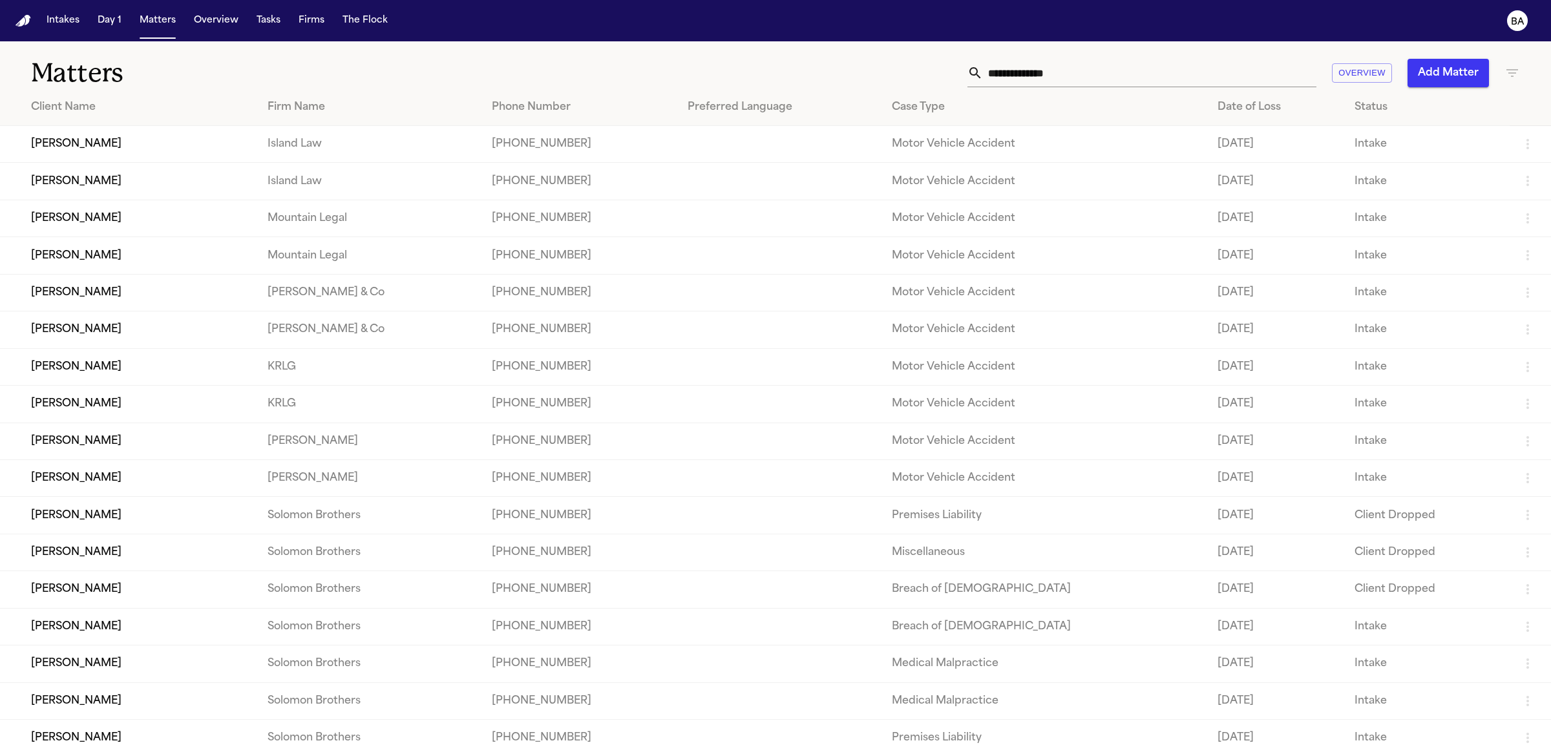
click at [136, 215] on td "[PERSON_NAME]" at bounding box center [128, 218] width 257 height 37
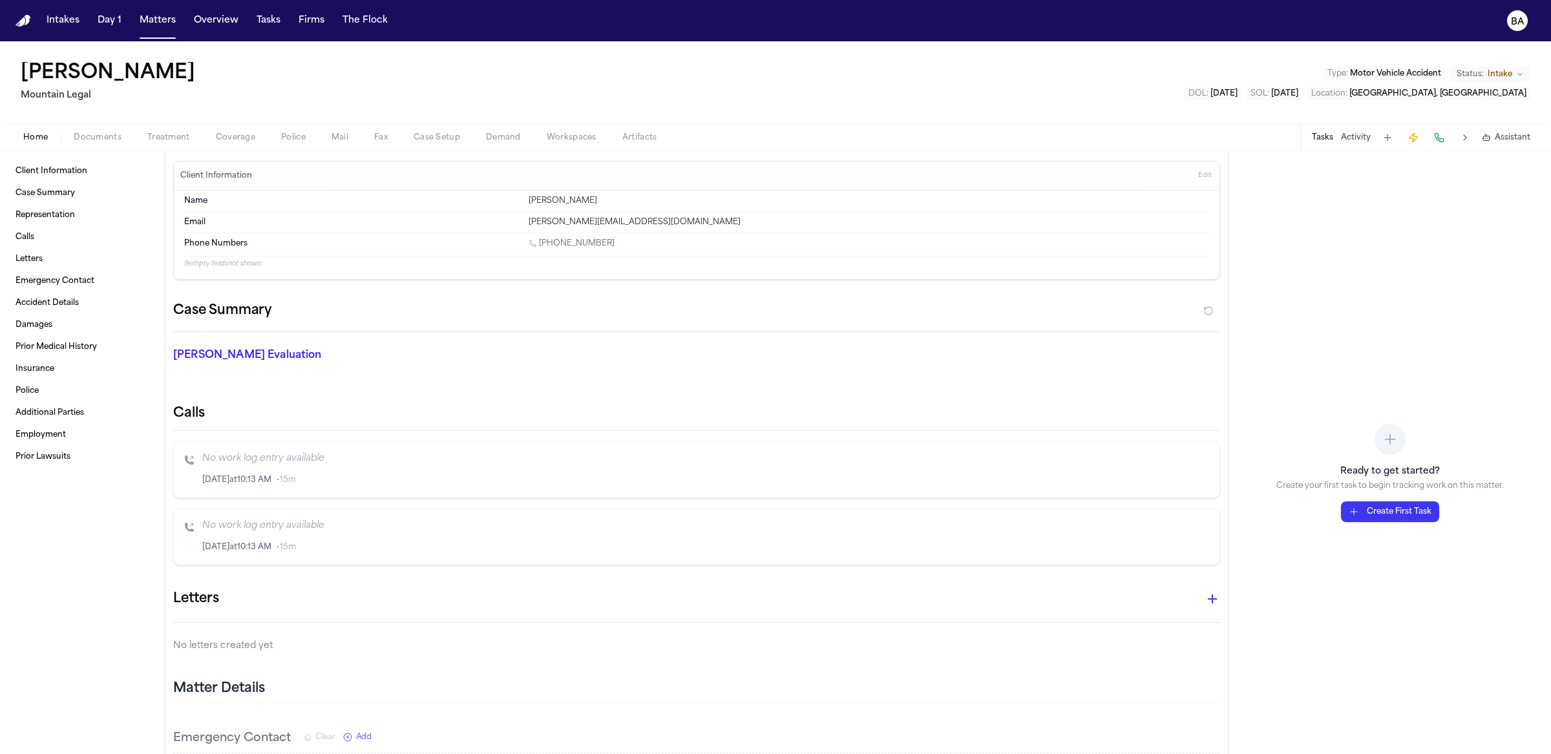
click at [169, 140] on span "Treatment" at bounding box center [168, 138] width 43 height 10
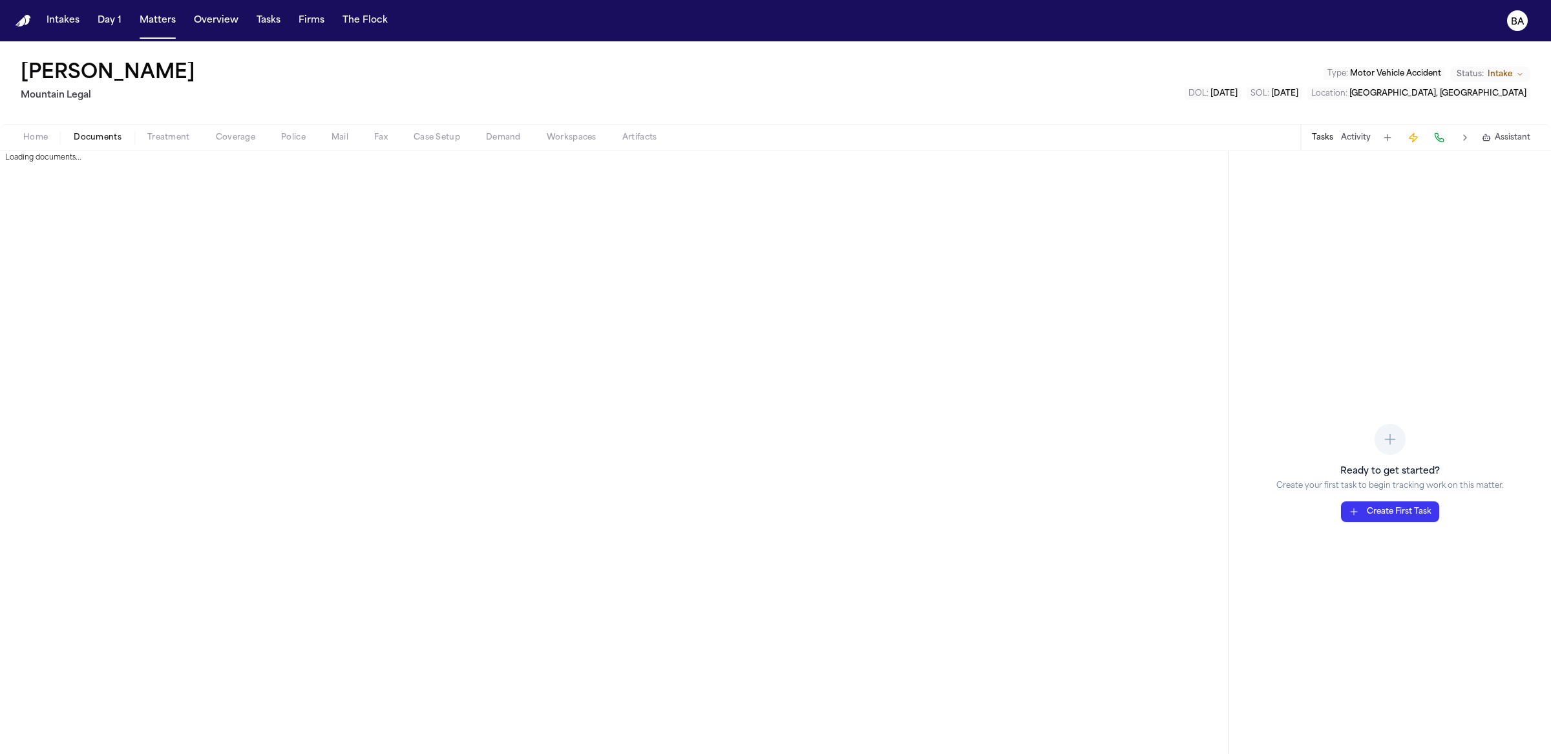
click at [129, 136] on button "Documents" at bounding box center [98, 138] width 74 height 16
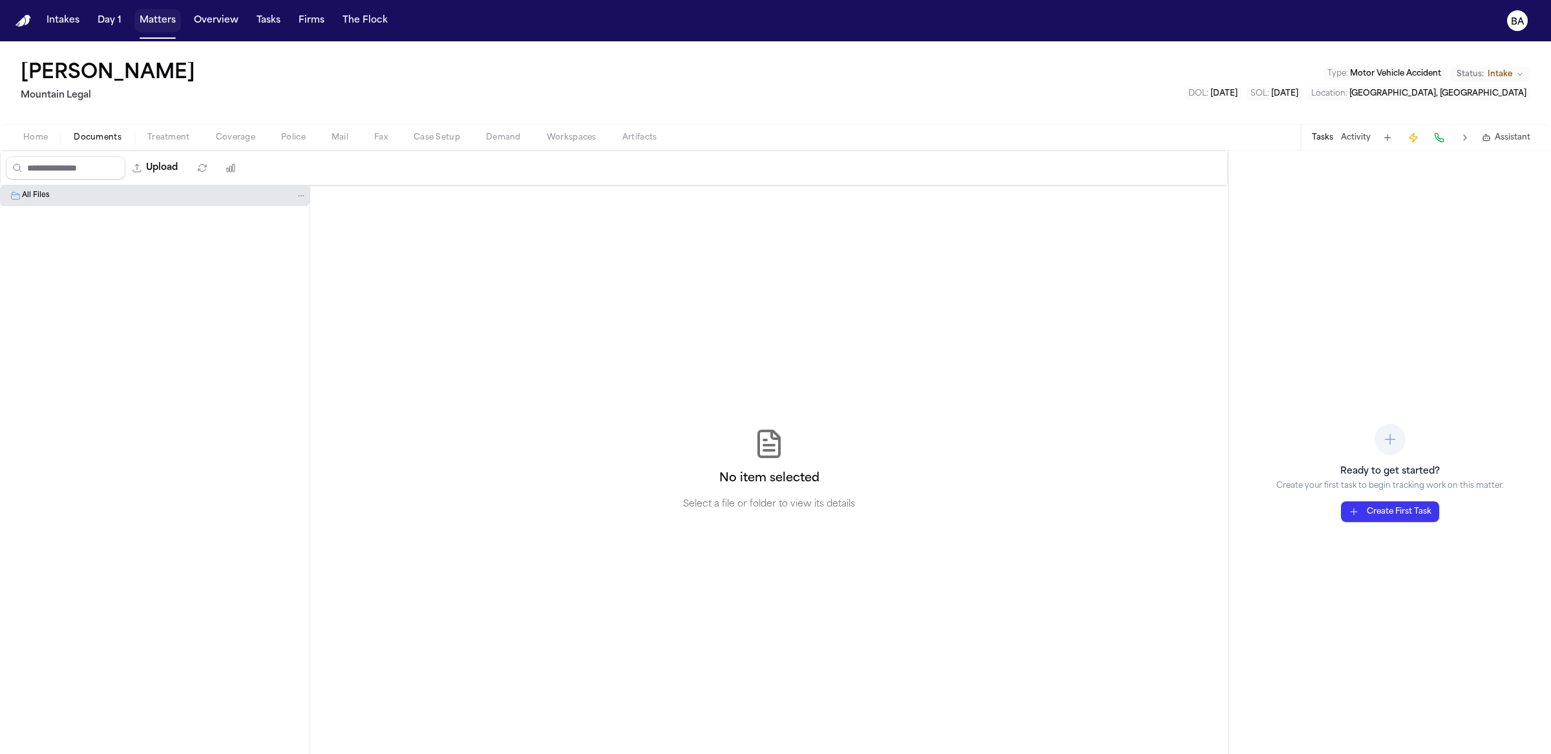
click at [143, 12] on button "Matters" at bounding box center [157, 20] width 47 height 23
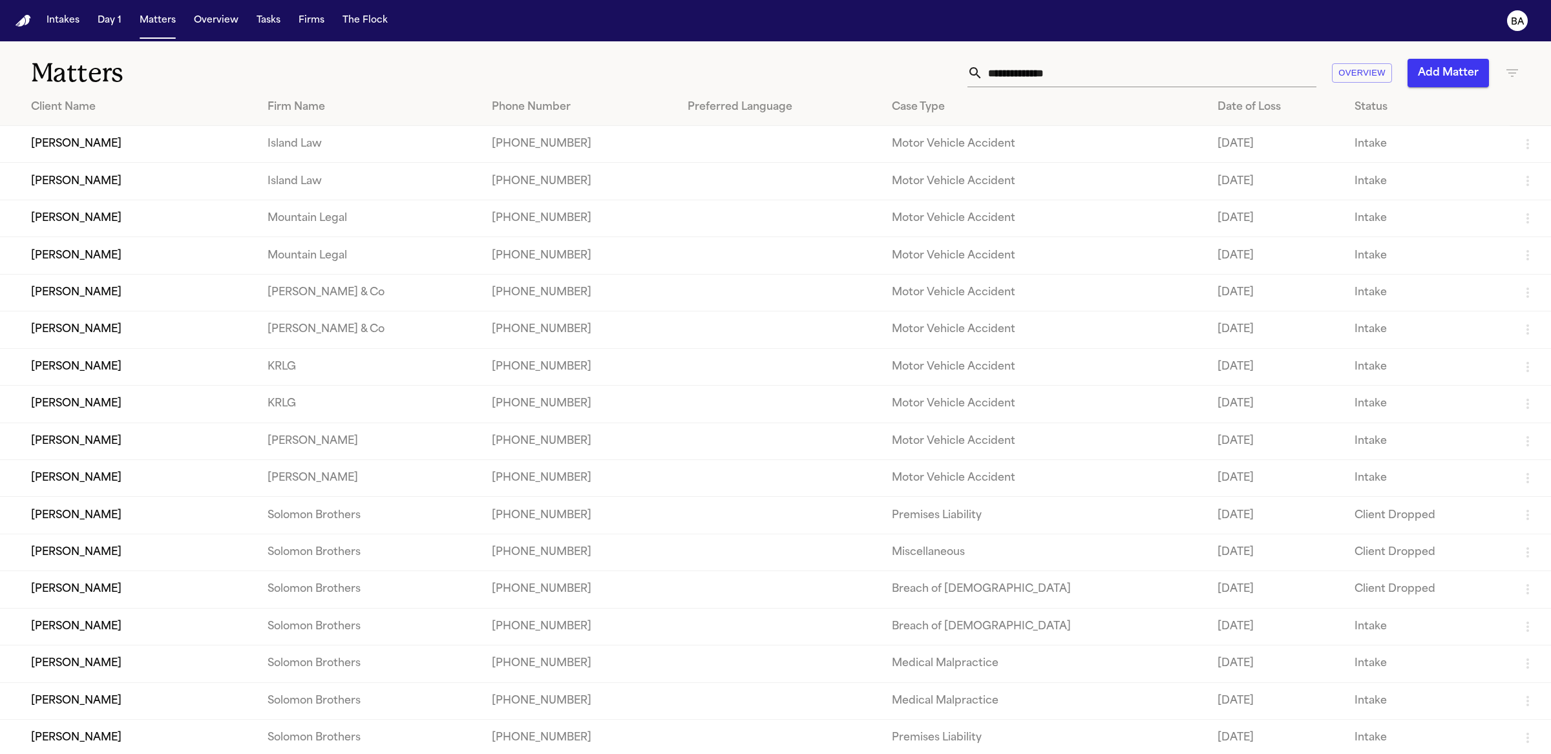
click at [86, 280] on td "[PERSON_NAME]" at bounding box center [128, 292] width 257 height 37
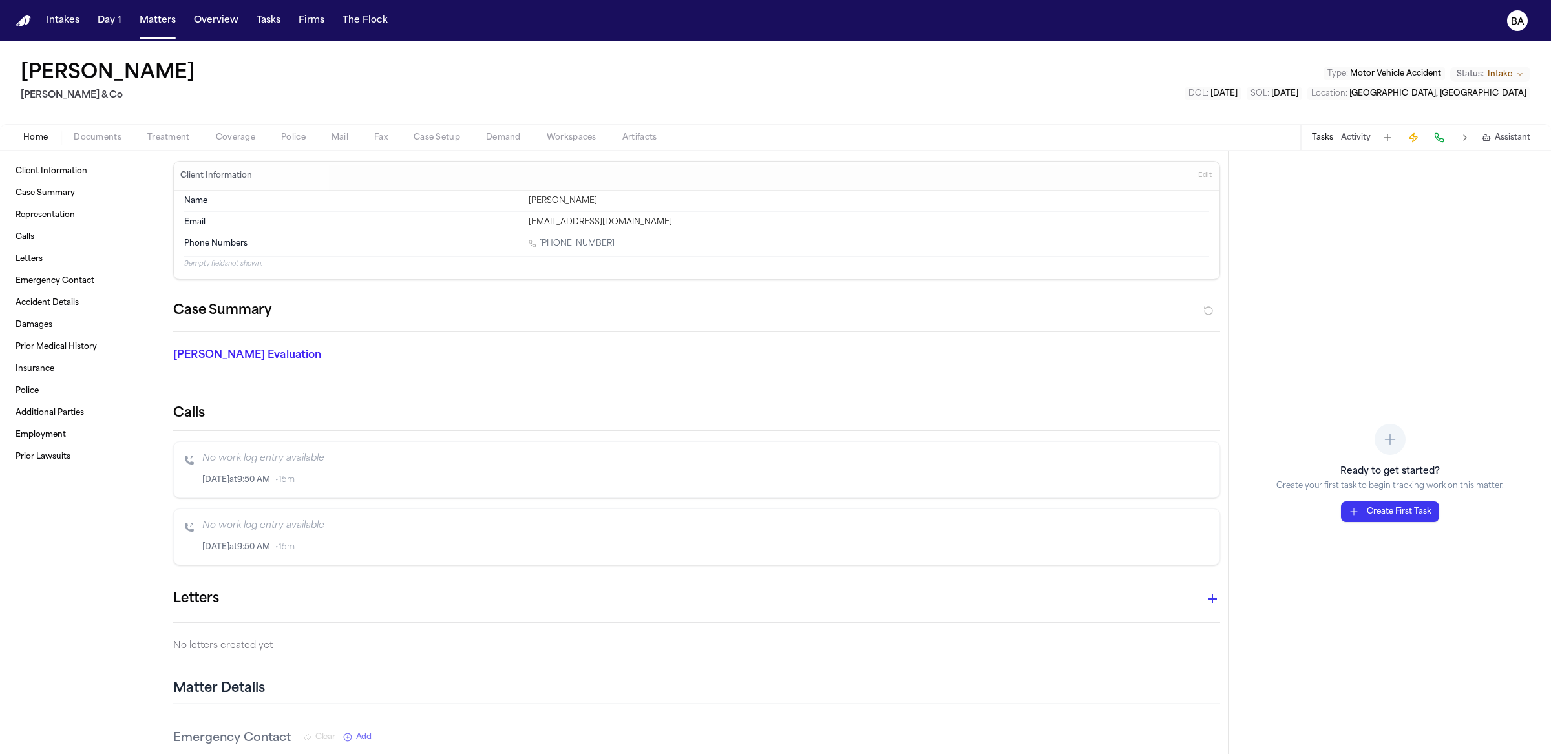
click at [114, 127] on div "Home Documents Treatment Coverage Police Mail Fax Case Setup Demand Workspaces …" at bounding box center [775, 137] width 1551 height 26
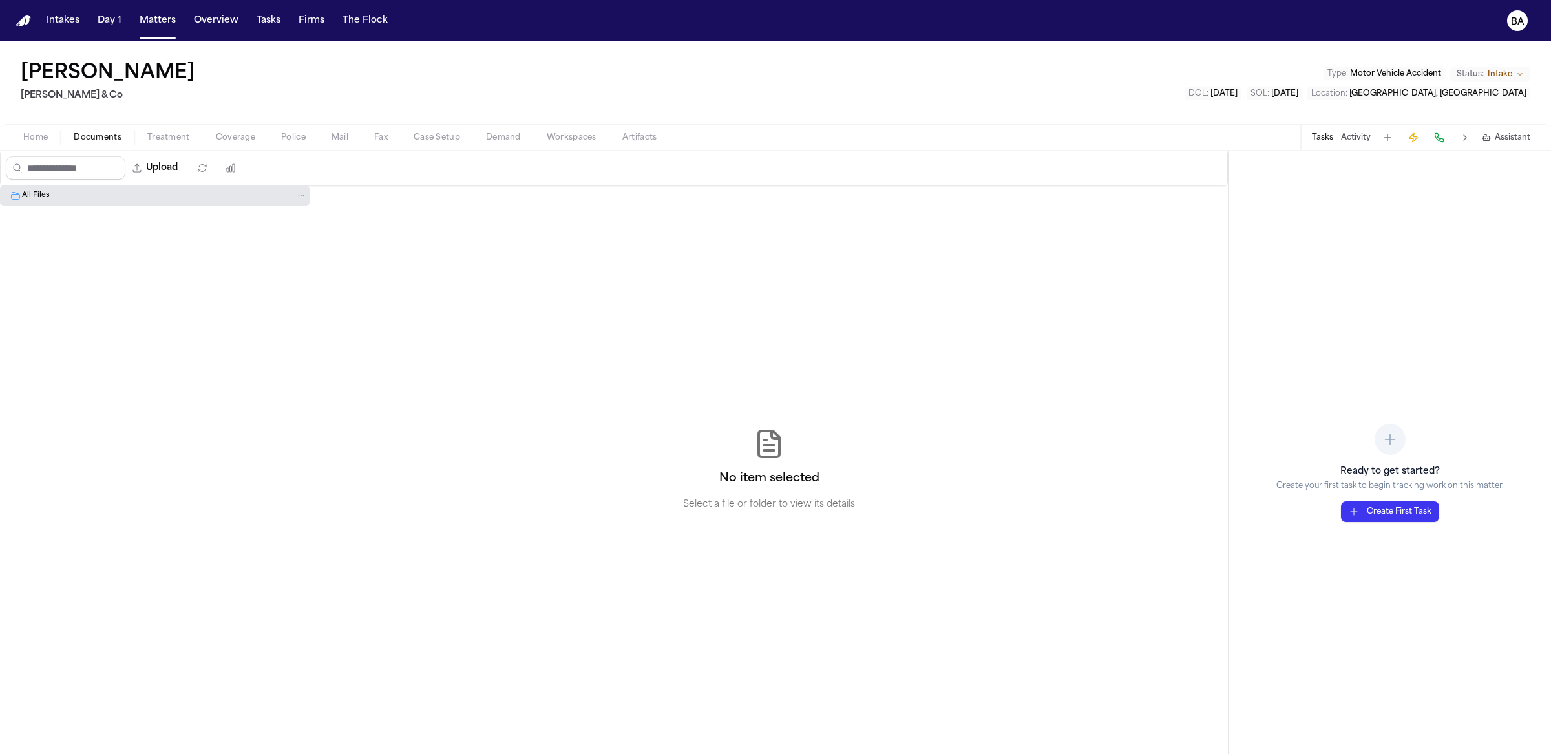
click at [109, 137] on span "Documents" at bounding box center [98, 138] width 48 height 10
click at [140, 199] on div "All Files" at bounding box center [164, 196] width 285 height 12
click at [145, 25] on button "Matters" at bounding box center [157, 20] width 47 height 23
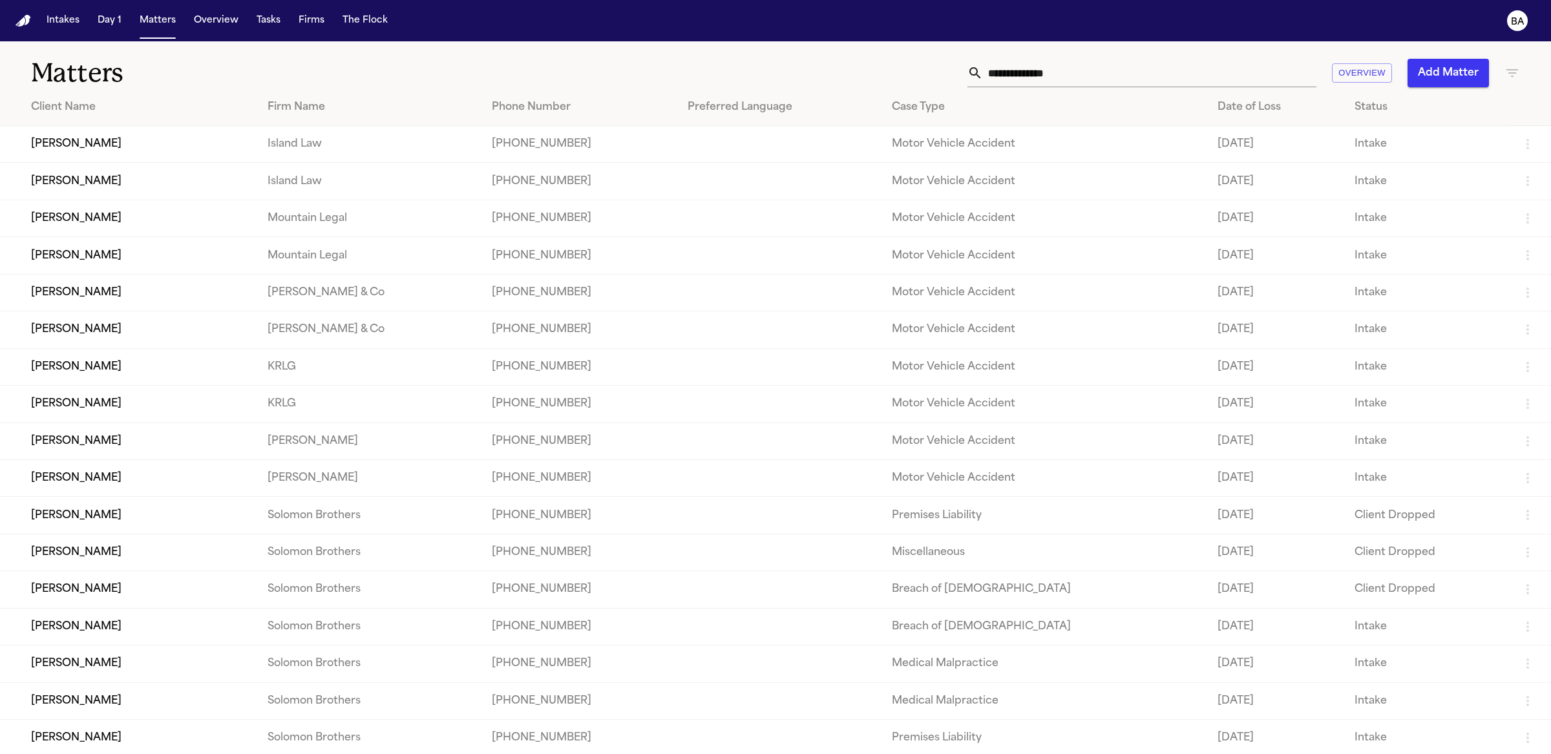
click at [113, 209] on td "[PERSON_NAME]" at bounding box center [128, 218] width 257 height 37
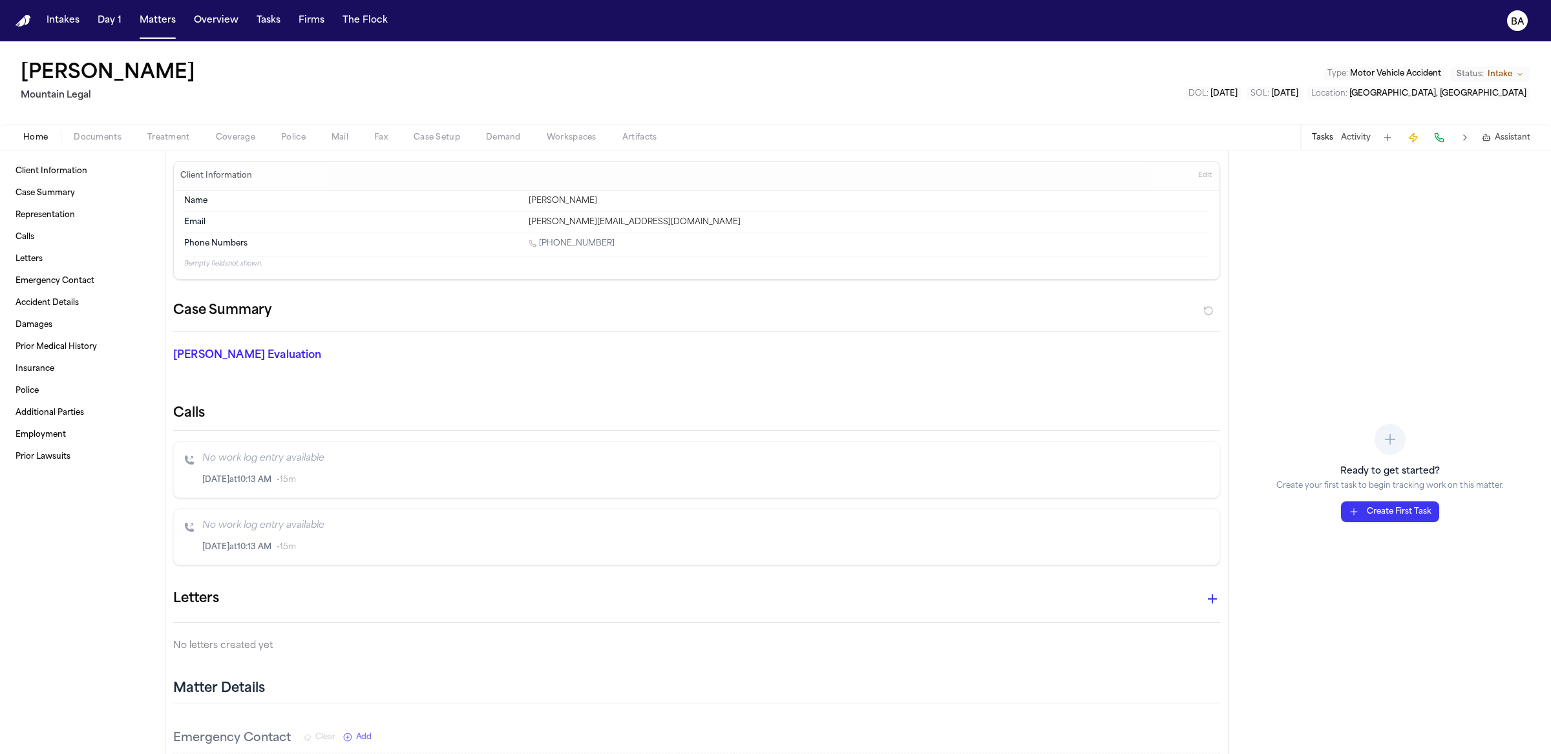
click at [105, 133] on span "Documents" at bounding box center [98, 138] width 48 height 10
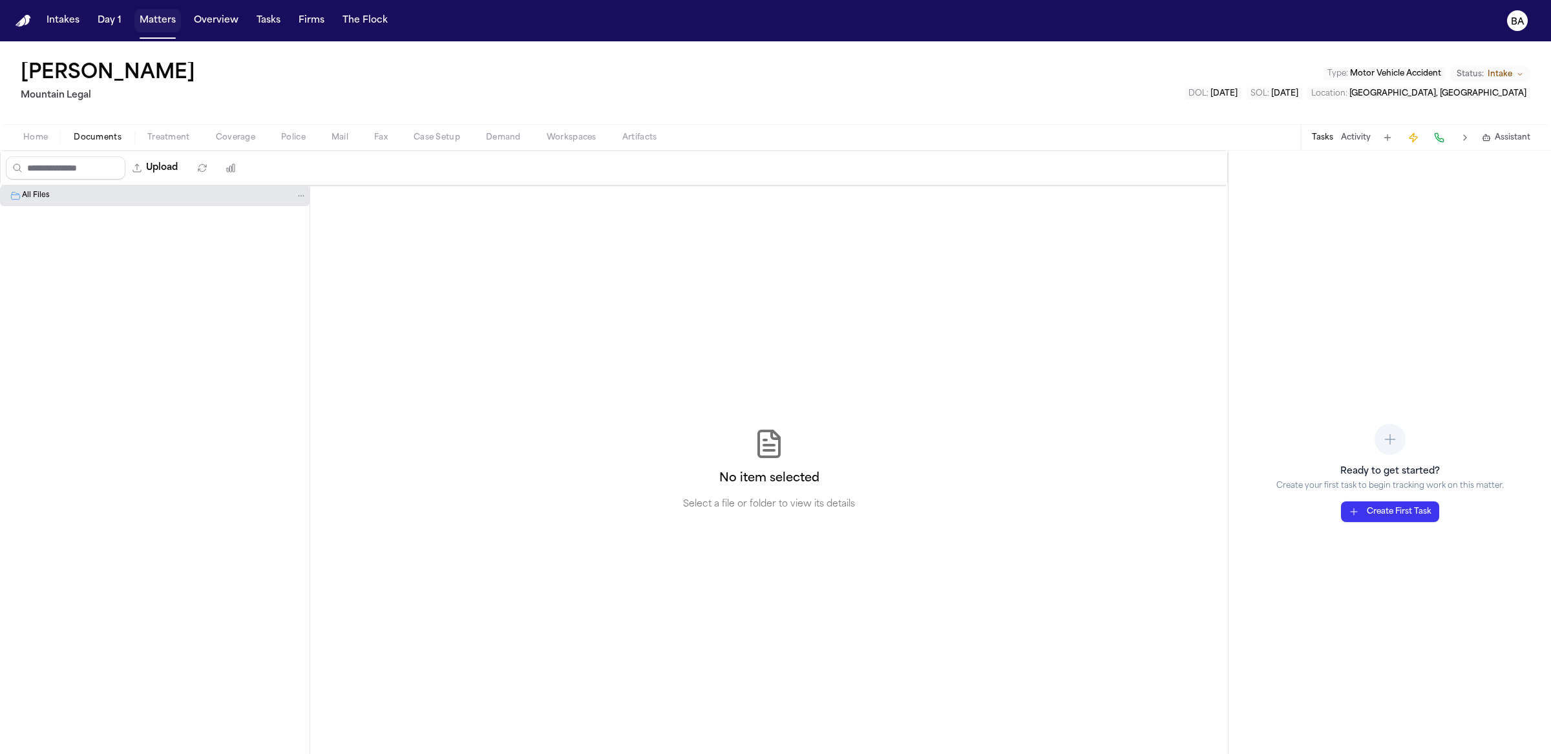
click at [149, 13] on button "Matters" at bounding box center [157, 20] width 47 height 23
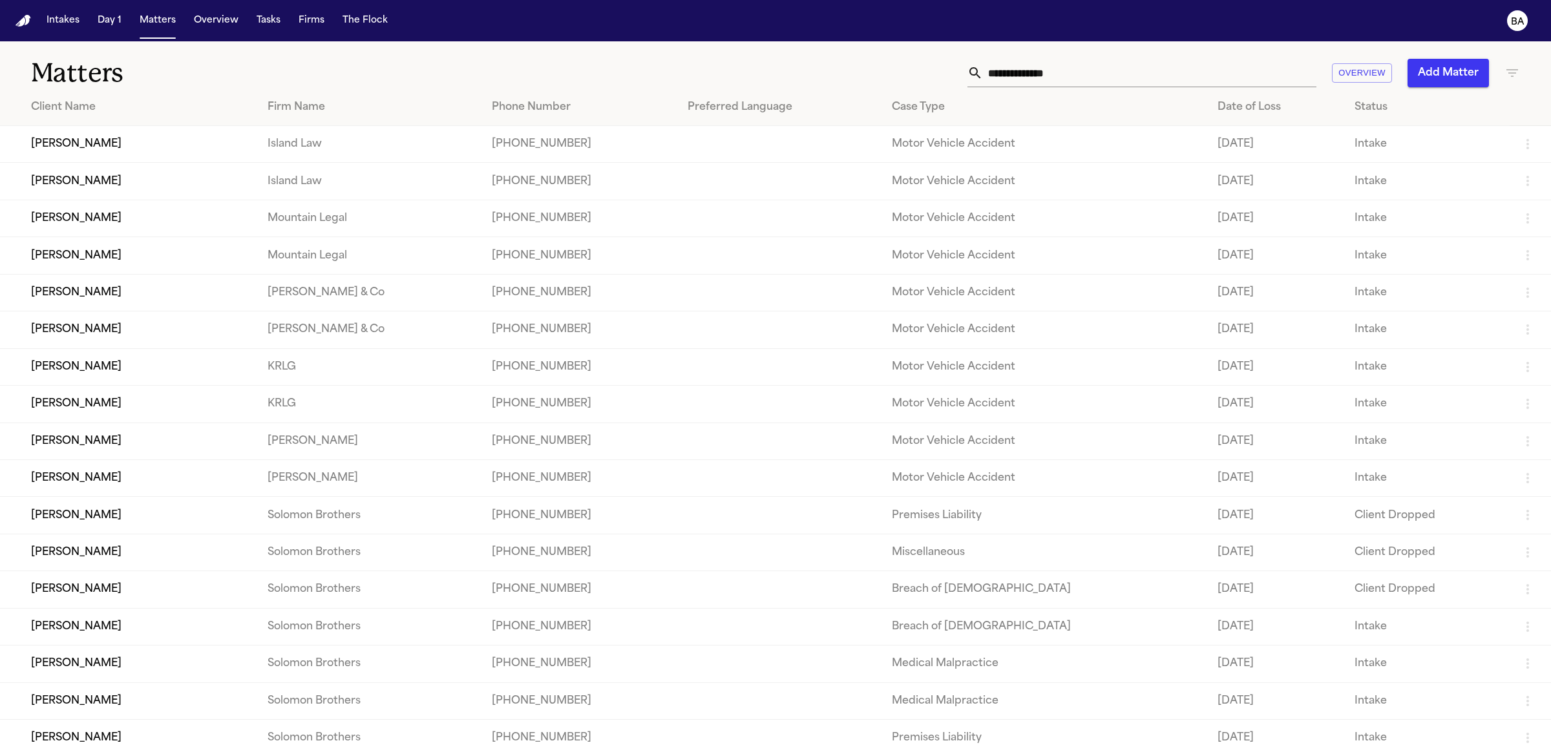
click at [59, 249] on td "Shannon R. Vasquez" at bounding box center [128, 255] width 257 height 37
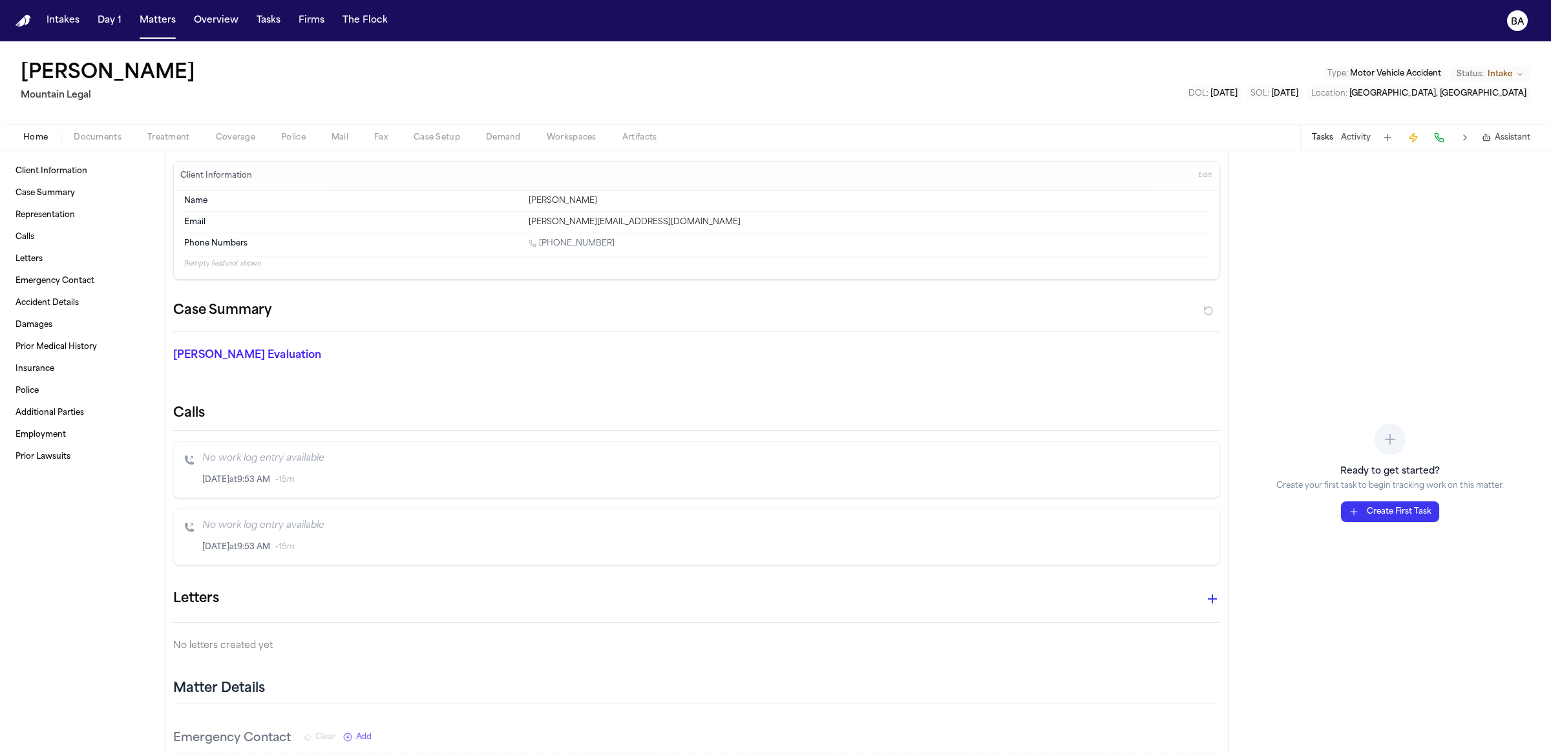
click at [89, 134] on span "Documents" at bounding box center [98, 138] width 48 height 10
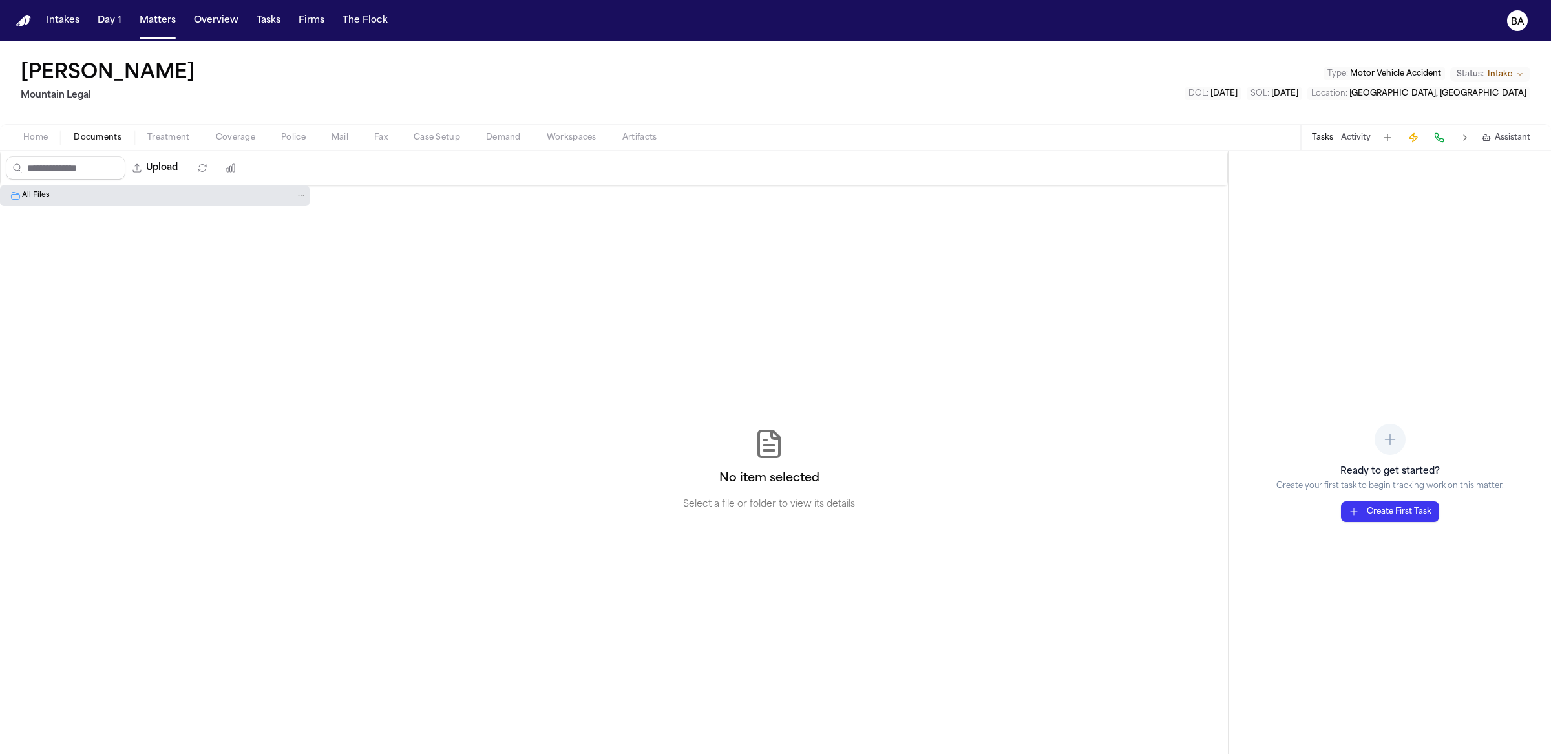
click at [43, 204] on div "All Files" at bounding box center [155, 196] width 310 height 21
click at [45, 197] on span "All Files" at bounding box center [36, 196] width 28 height 11
click at [145, 28] on button "Matters" at bounding box center [157, 20] width 47 height 23
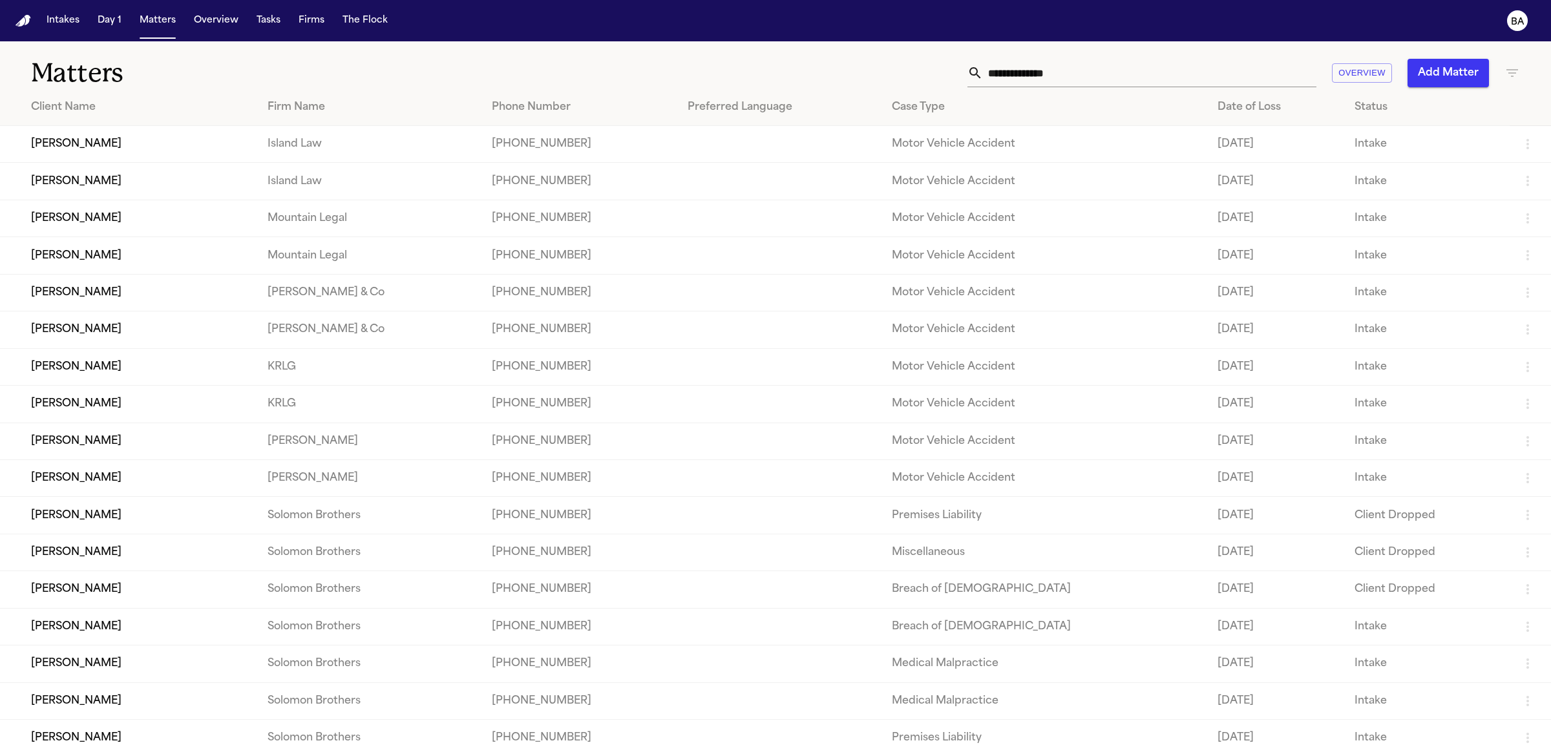
click at [109, 496] on td "Clara M. Latella" at bounding box center [128, 478] width 257 height 37
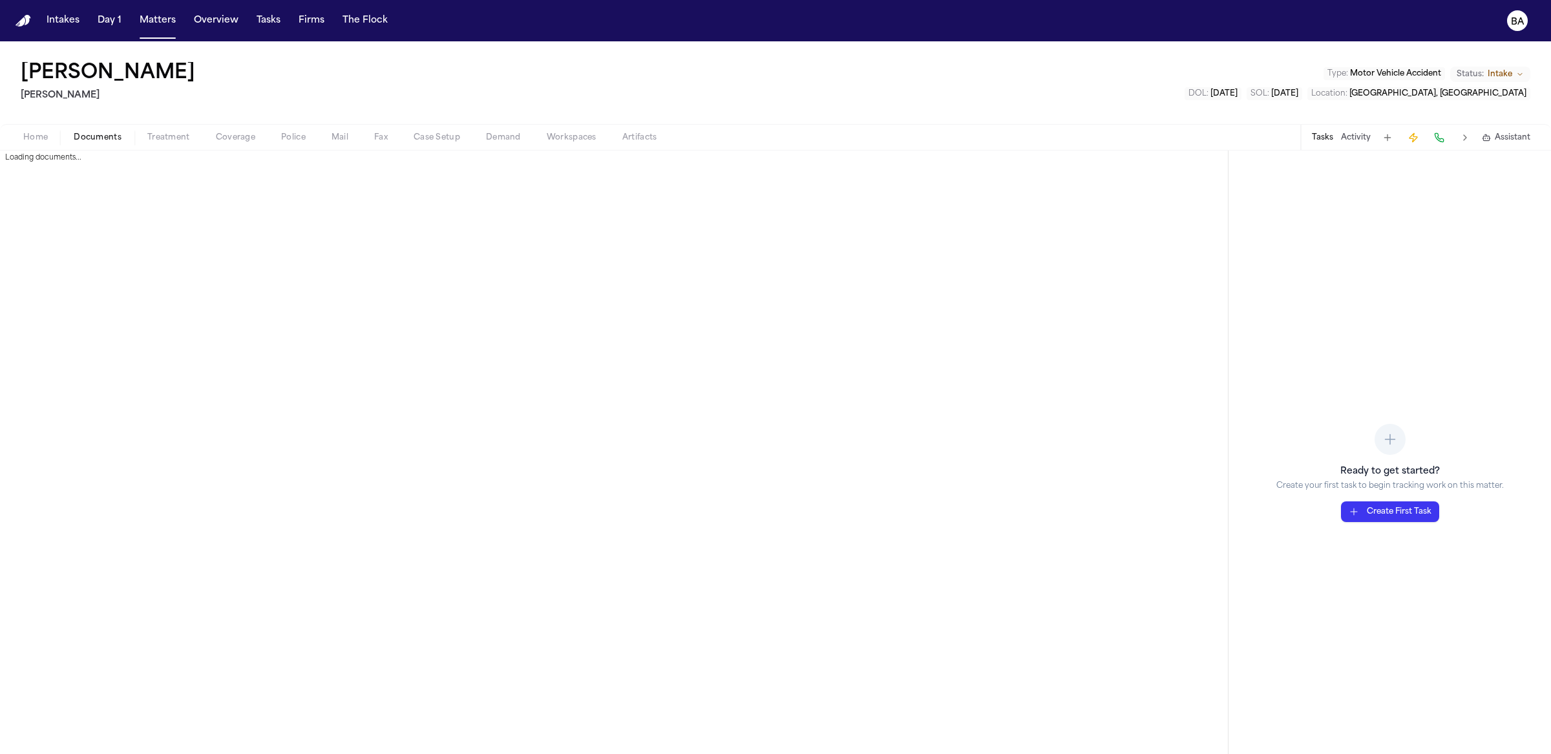
click at [119, 133] on span "Documents" at bounding box center [98, 138] width 48 height 10
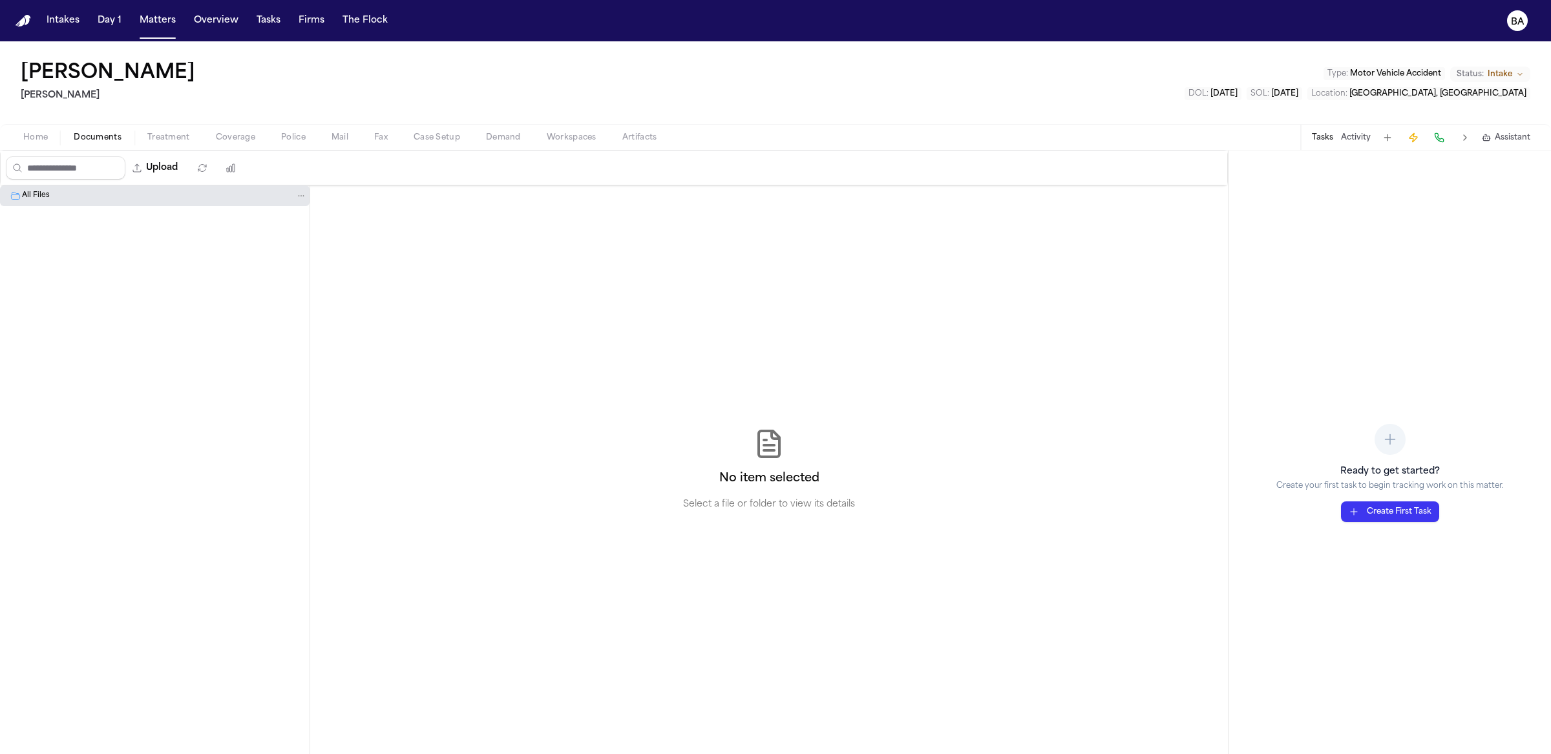
click at [113, 138] on span "Documents" at bounding box center [98, 138] width 48 height 10
click at [81, 191] on div "All Files" at bounding box center [164, 196] width 285 height 12
click at [138, 18] on button "Matters" at bounding box center [157, 20] width 47 height 23
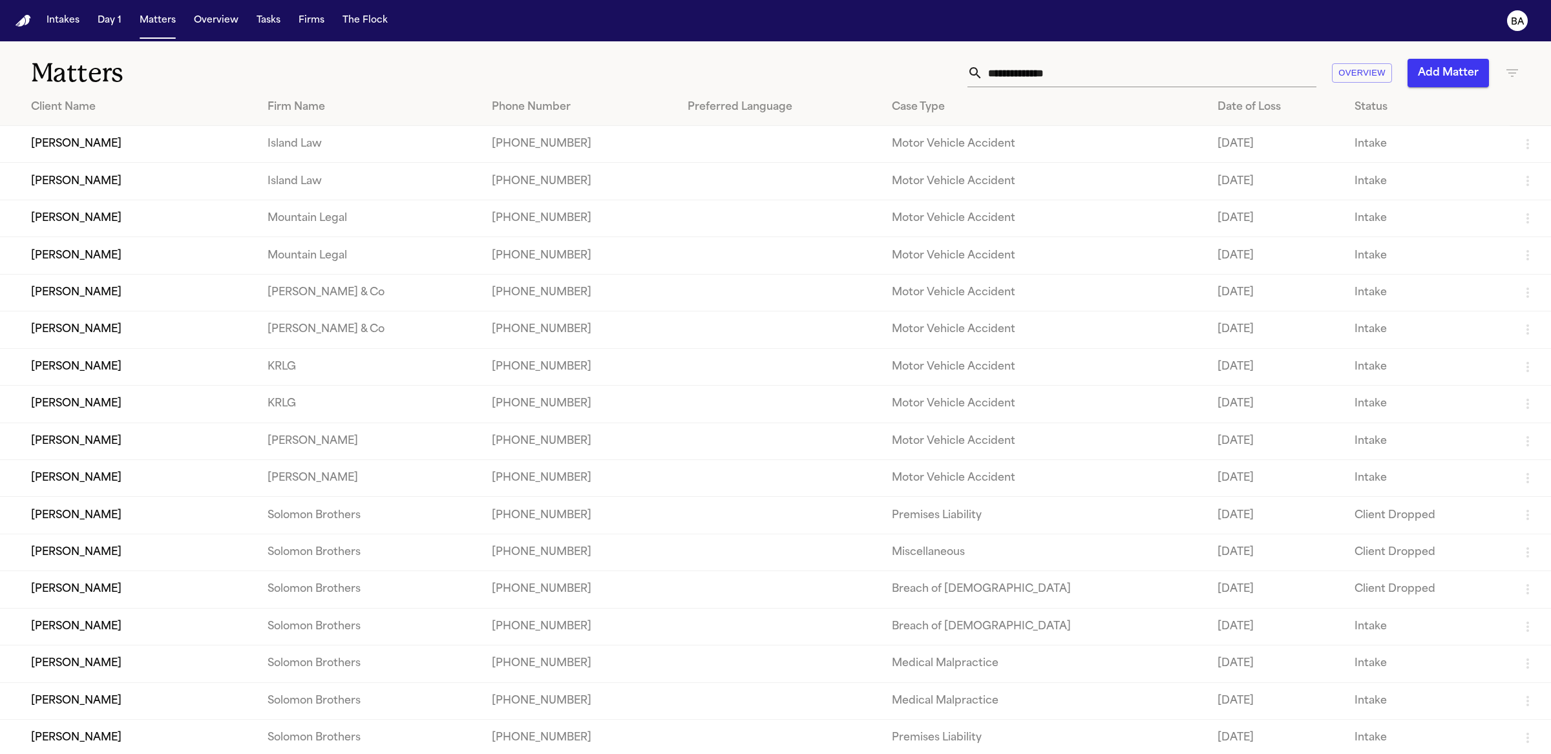
click at [108, 415] on td "Maricela Torres" at bounding box center [128, 404] width 257 height 37
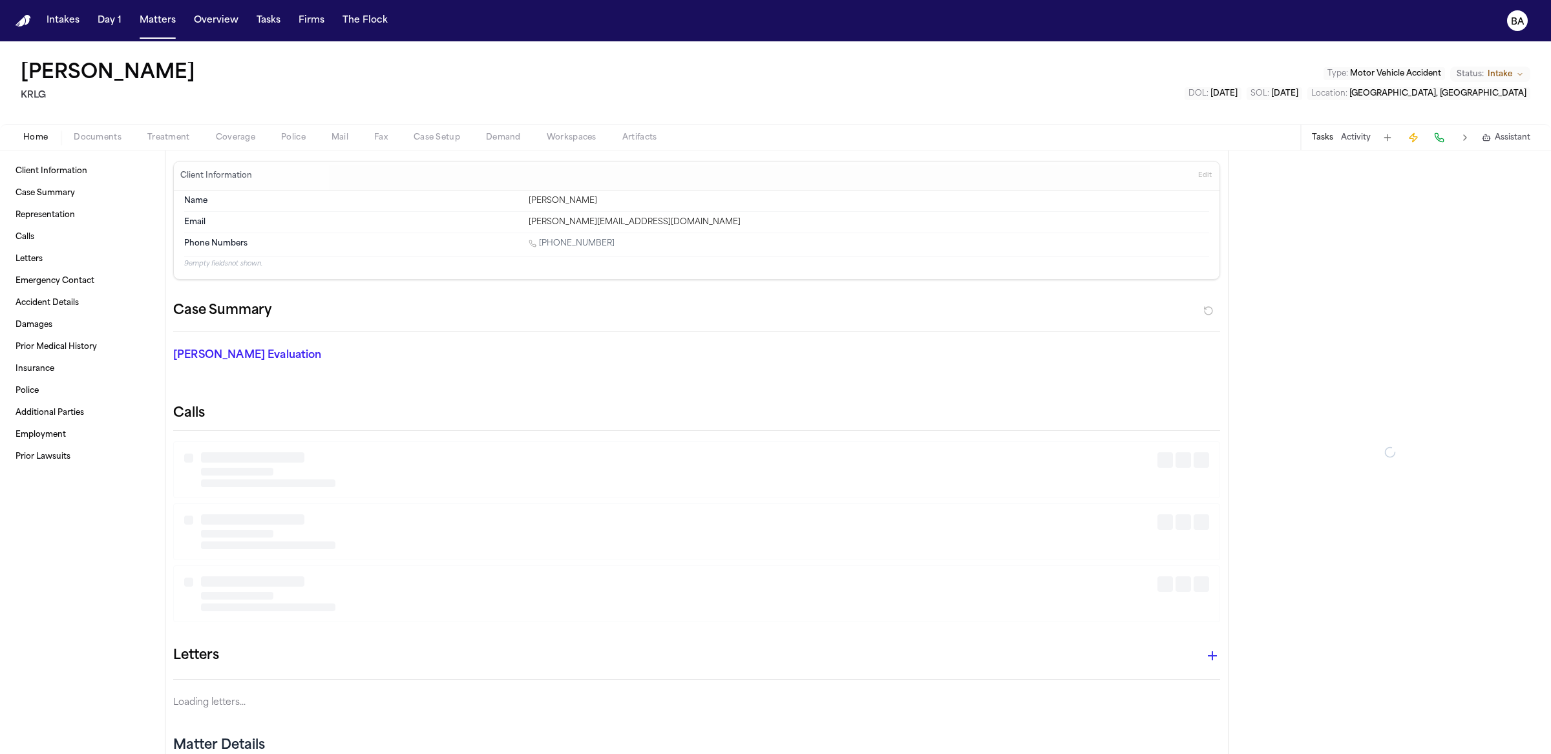
click at [115, 142] on span "Documents" at bounding box center [98, 138] width 48 height 10
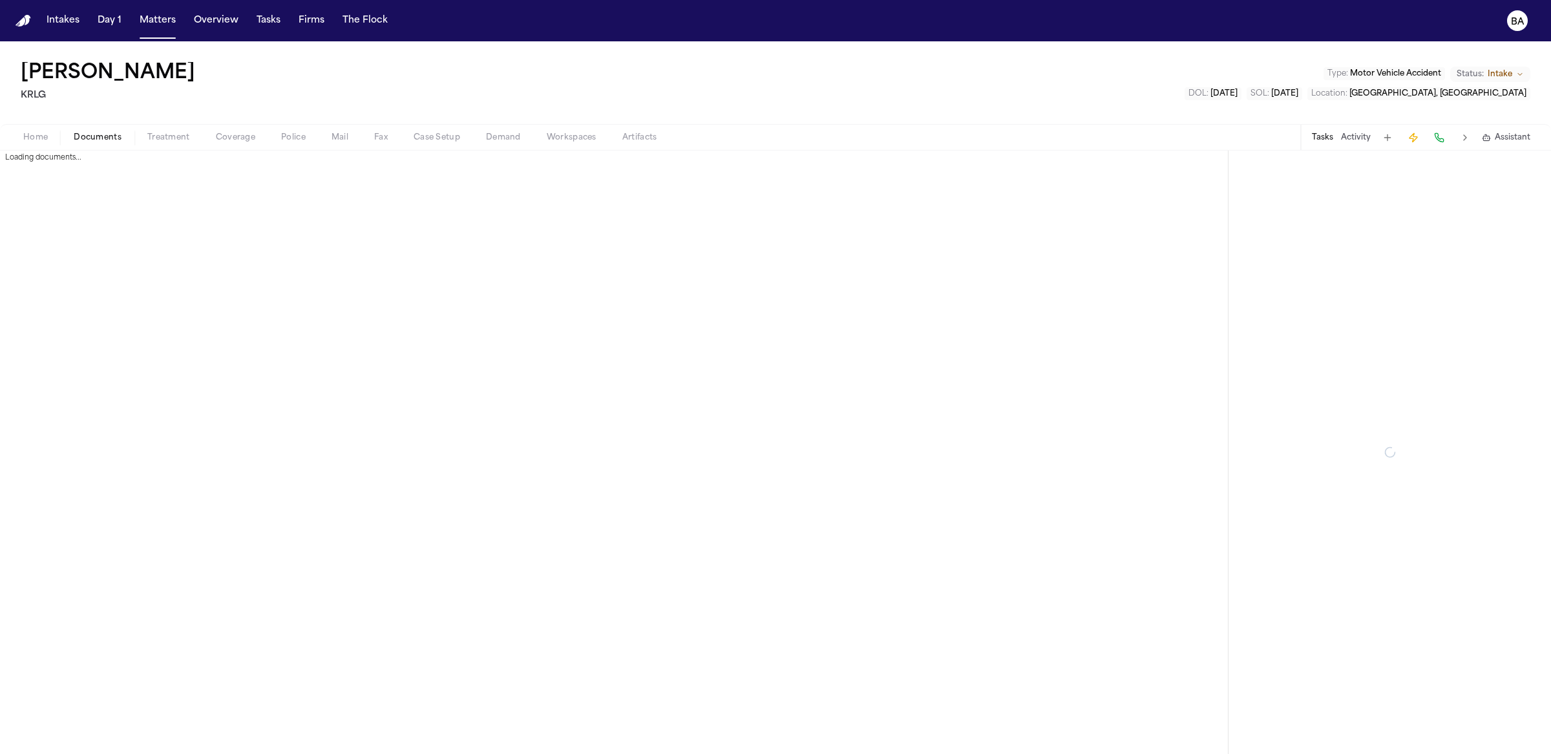
click at [165, 134] on span "Treatment" at bounding box center [168, 138] width 43 height 10
click at [97, 139] on span "Documents" at bounding box center [98, 138] width 48 height 10
click at [68, 158] on div "Loading documents..." at bounding box center [614, 159] width 1228 height 16
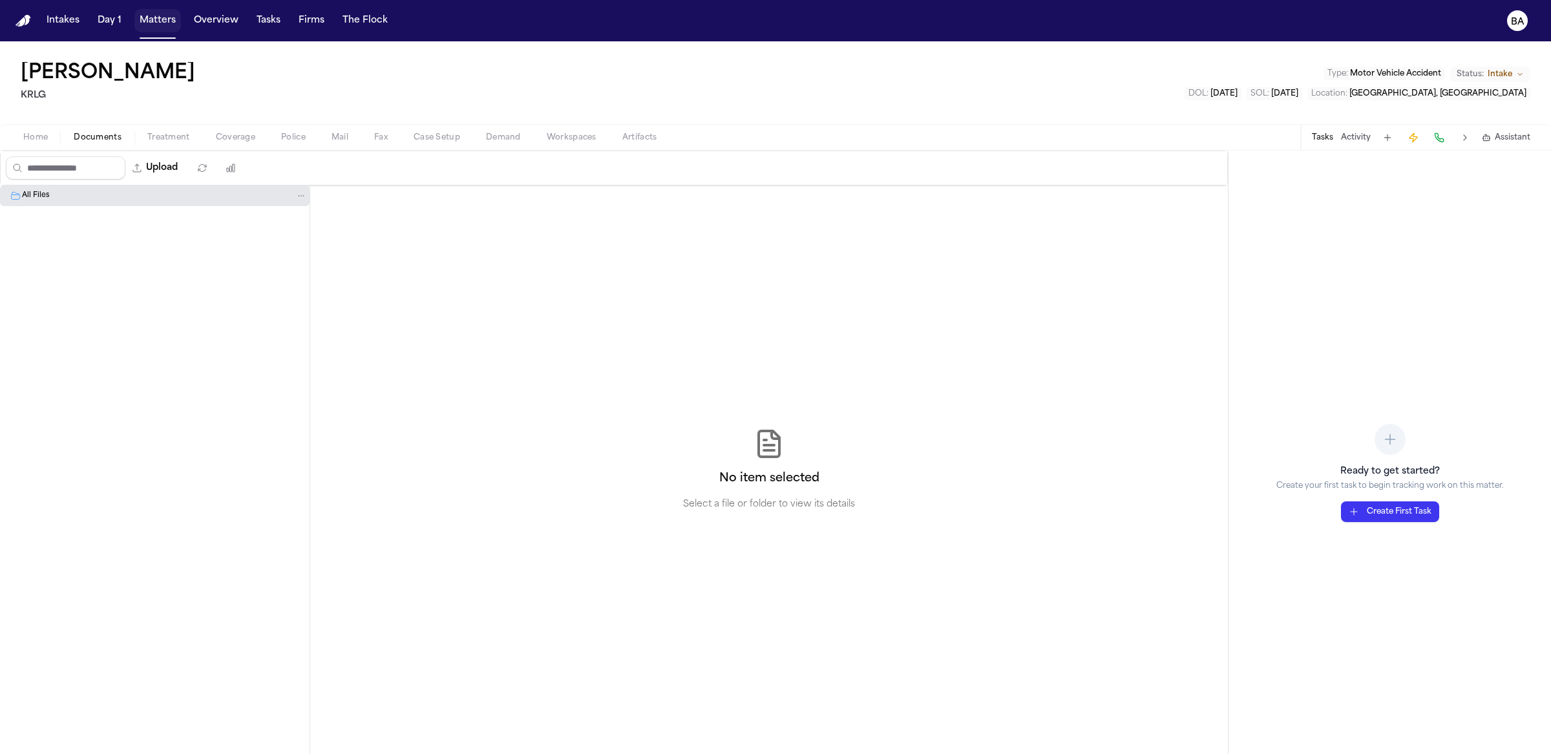
click at [159, 19] on button "Matters" at bounding box center [157, 20] width 47 height 23
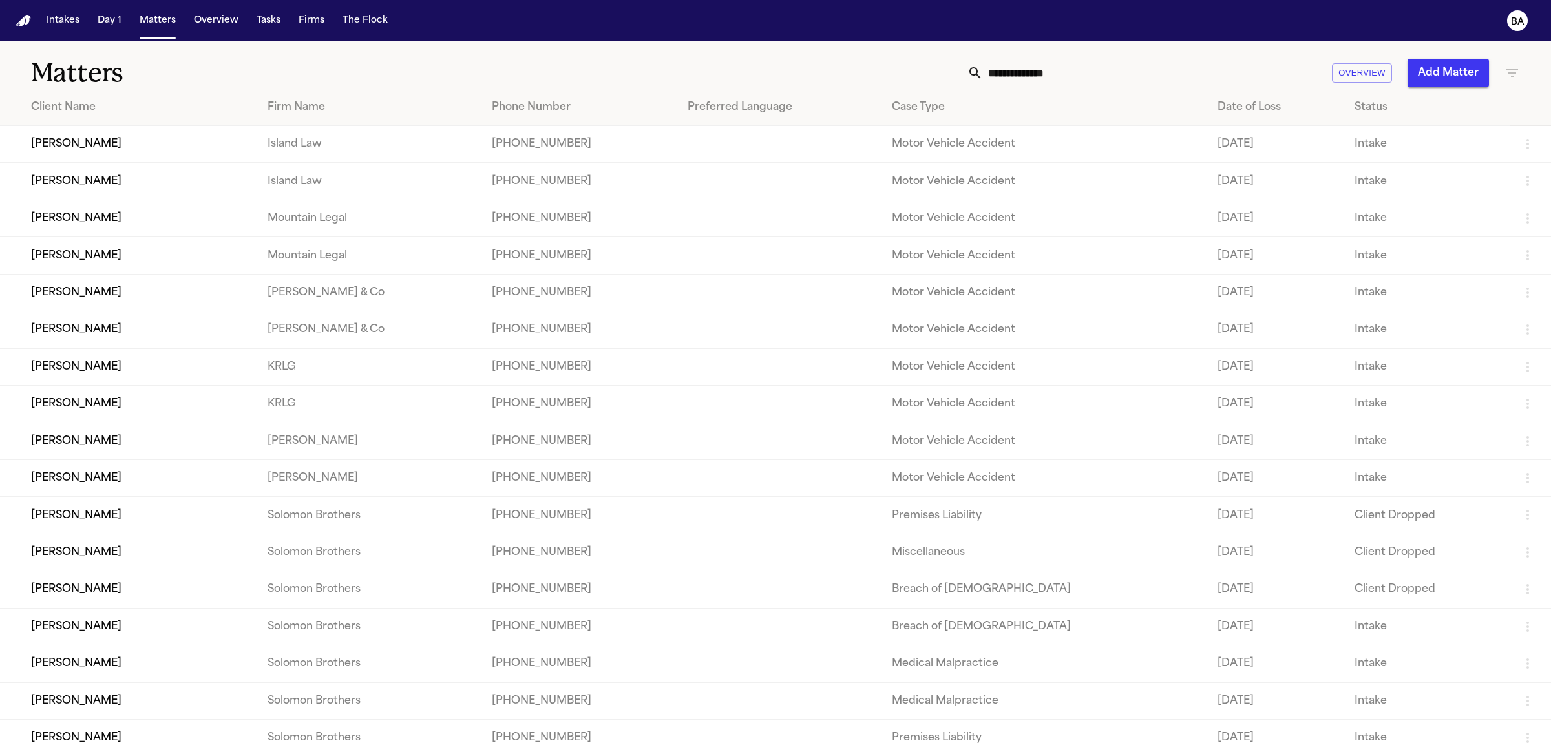
click at [105, 251] on td "[PERSON_NAME]" at bounding box center [128, 255] width 257 height 37
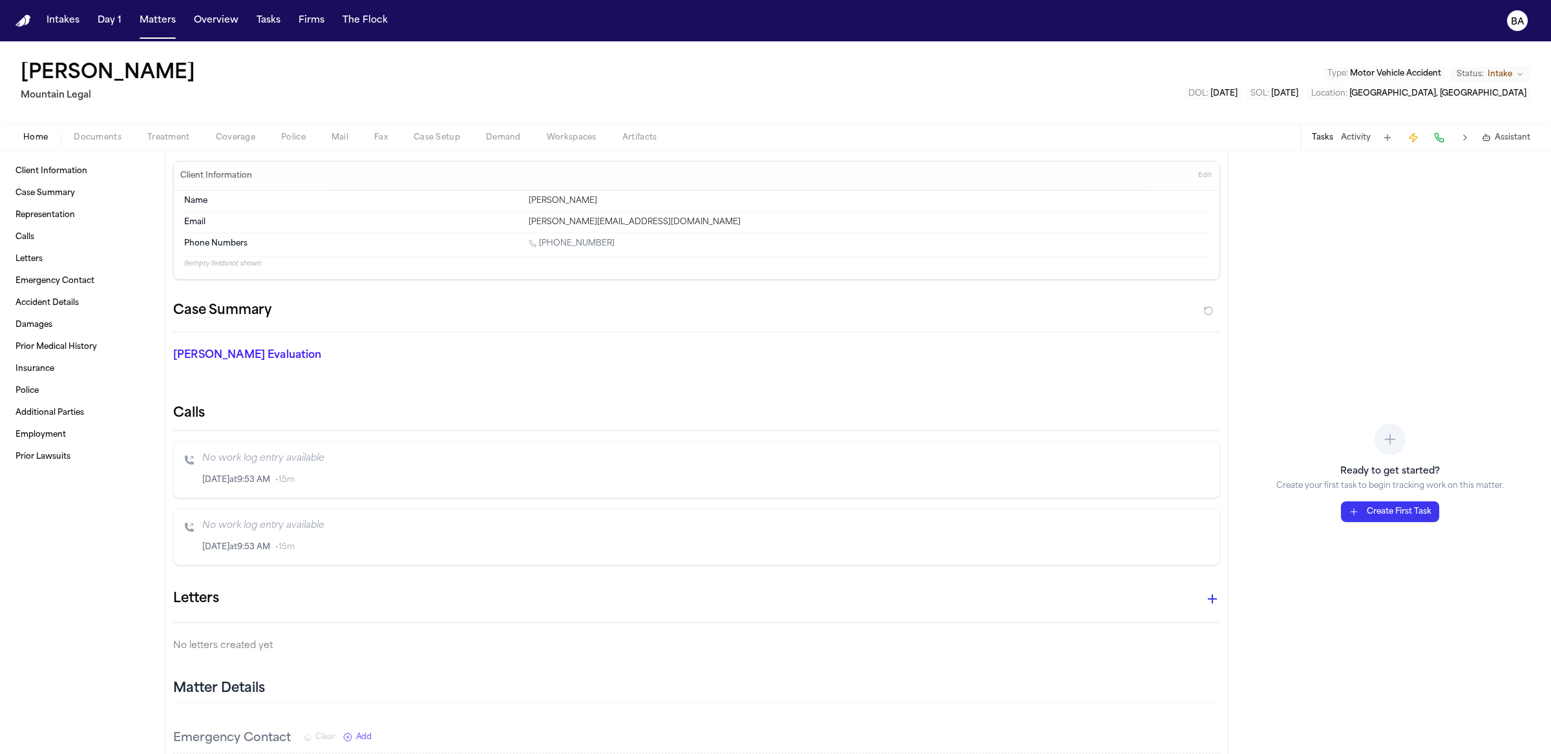
click at [661, 132] on button "Artifacts" at bounding box center [640, 138] width 61 height 16
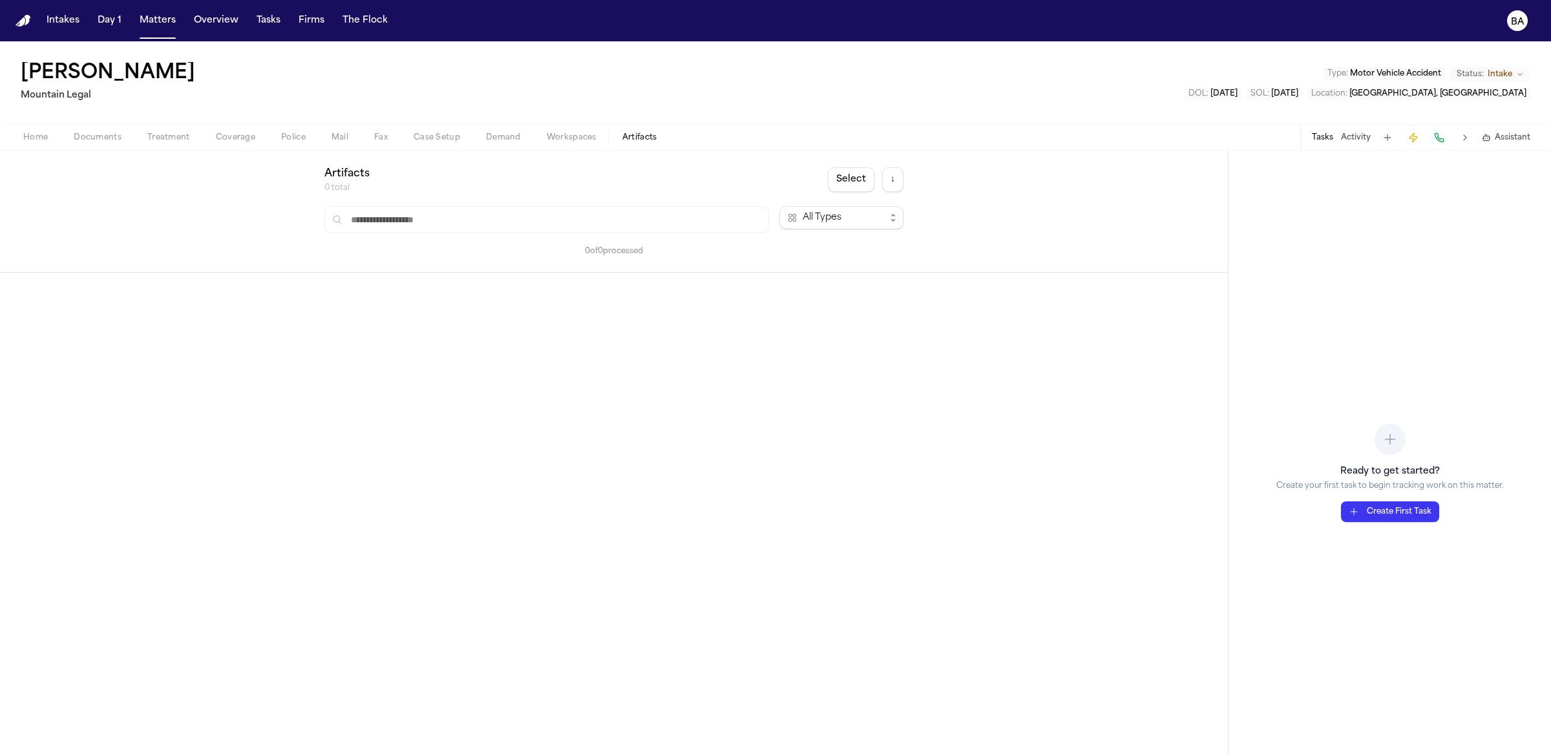
click at [143, 30] on button "Matters" at bounding box center [157, 20] width 47 height 23
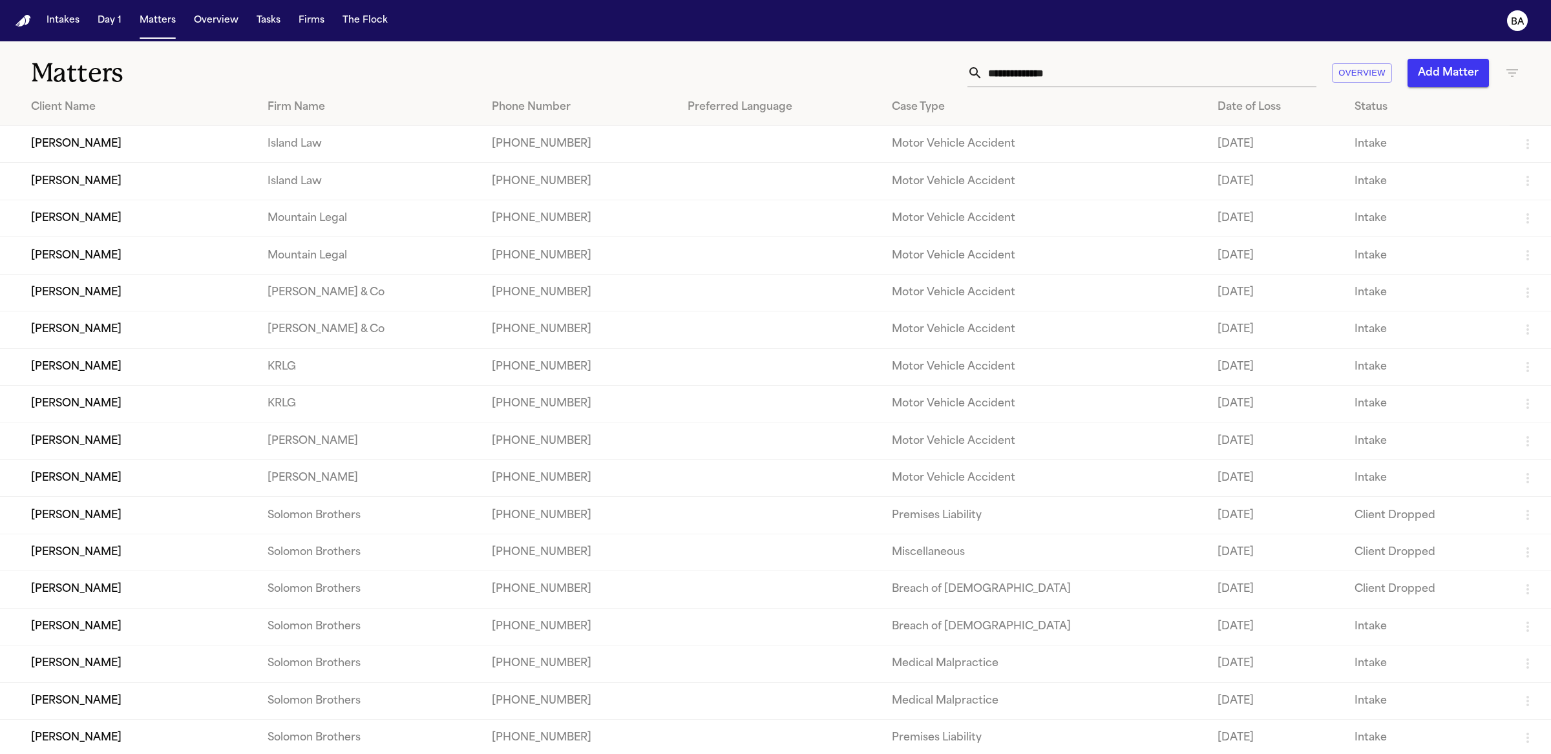
click at [101, 311] on td "[PERSON_NAME]" at bounding box center [128, 292] width 257 height 37
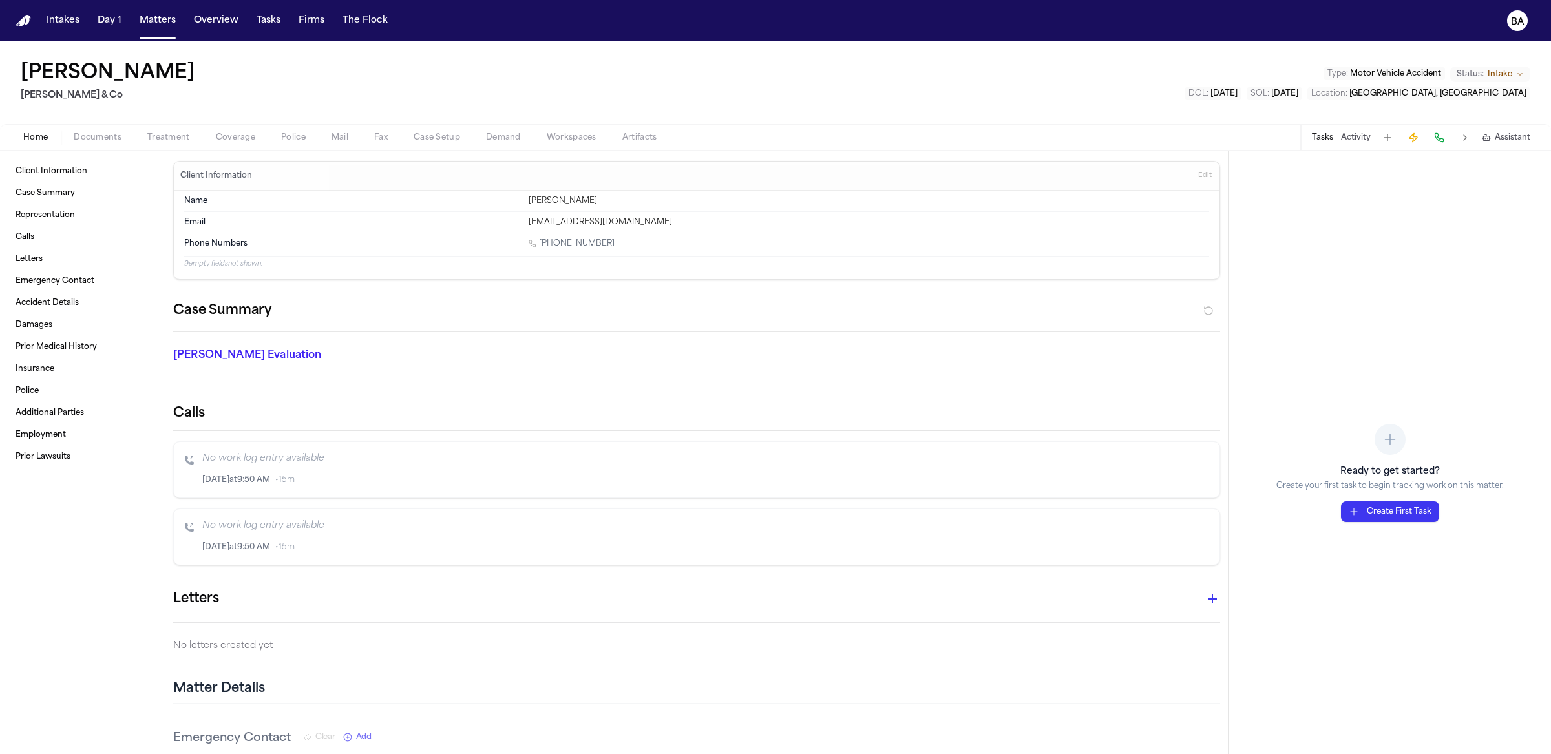
click at [643, 133] on span "Artifacts" at bounding box center [639, 138] width 35 height 10
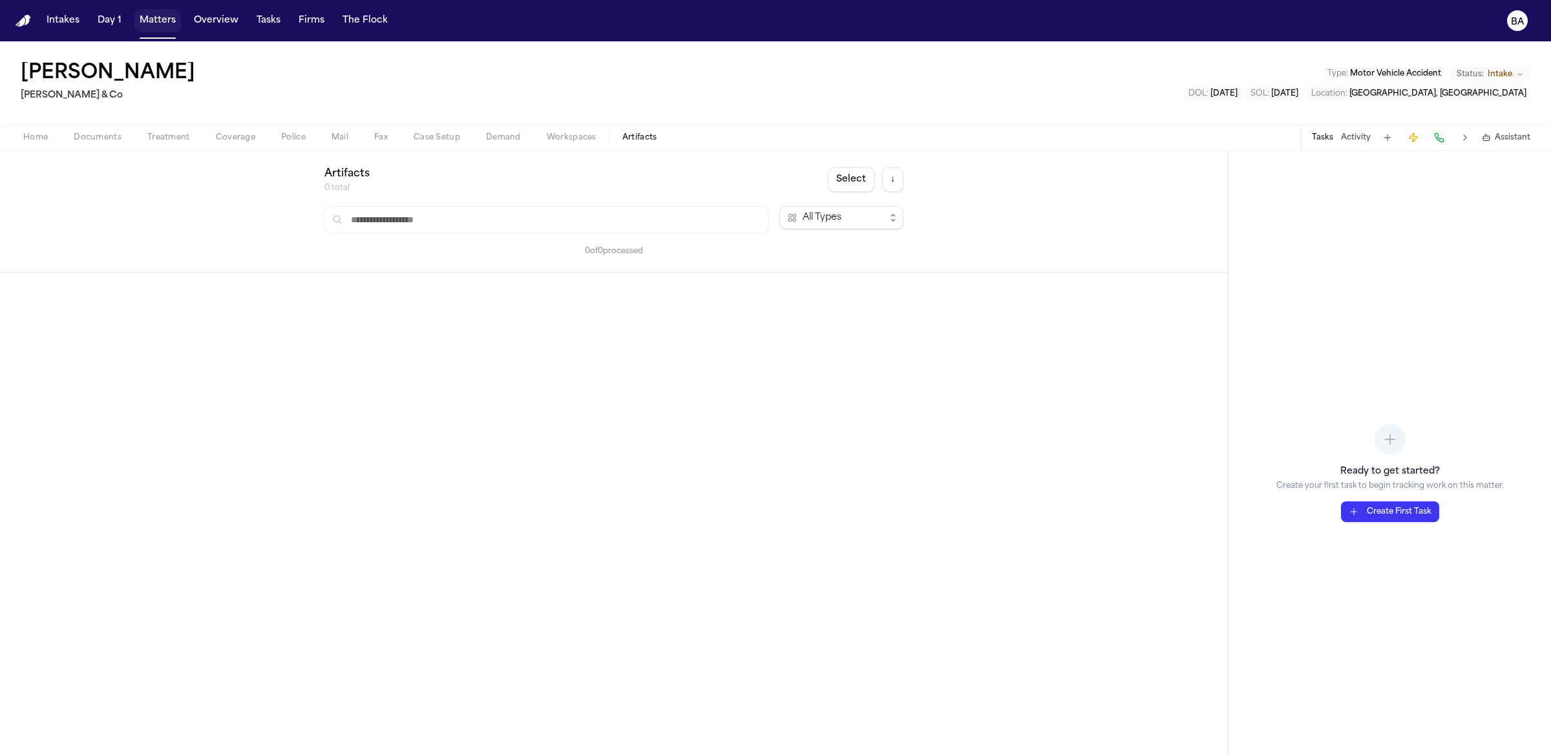
click at [149, 21] on button "Matters" at bounding box center [157, 20] width 47 height 23
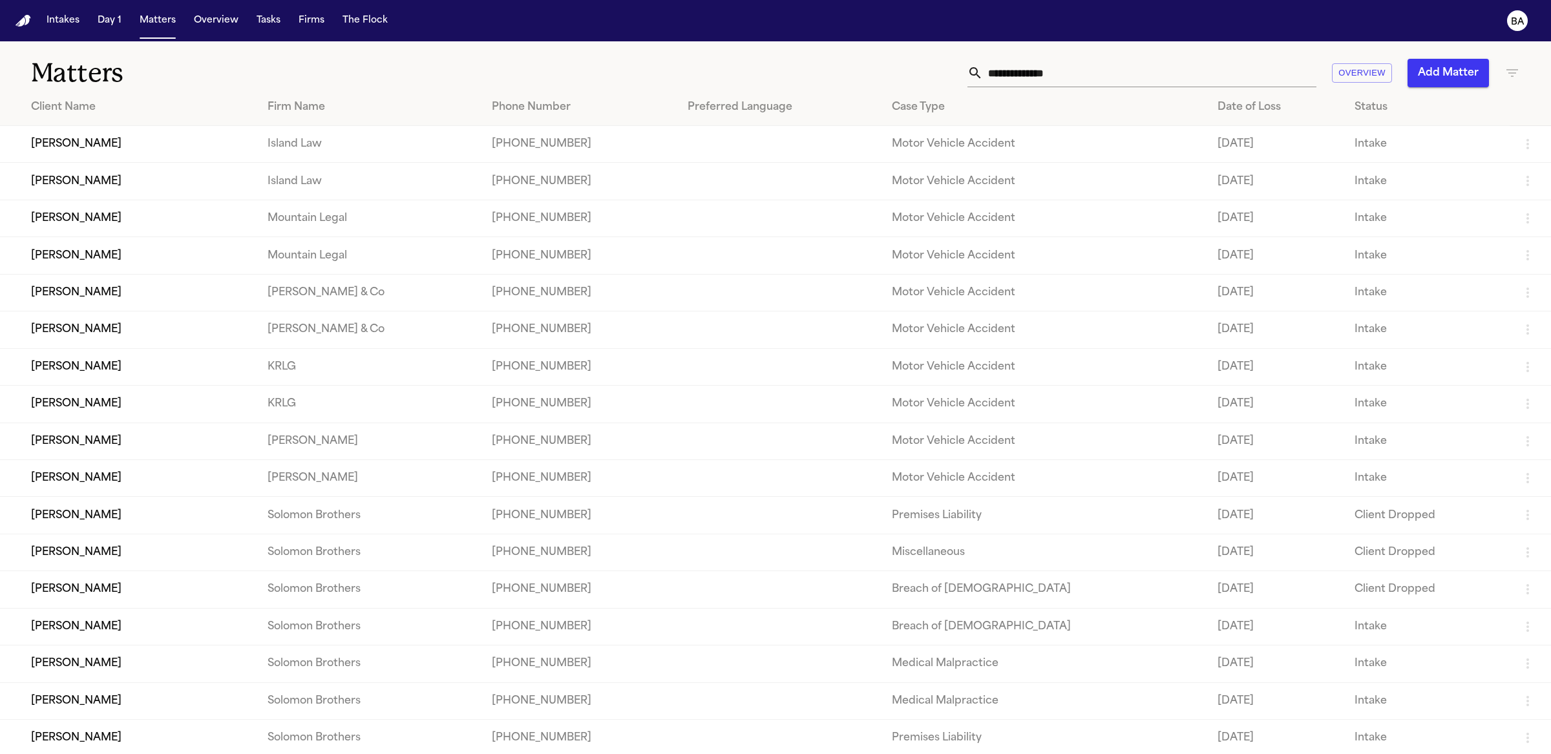
click at [112, 378] on td "[PERSON_NAME]" at bounding box center [128, 366] width 257 height 37
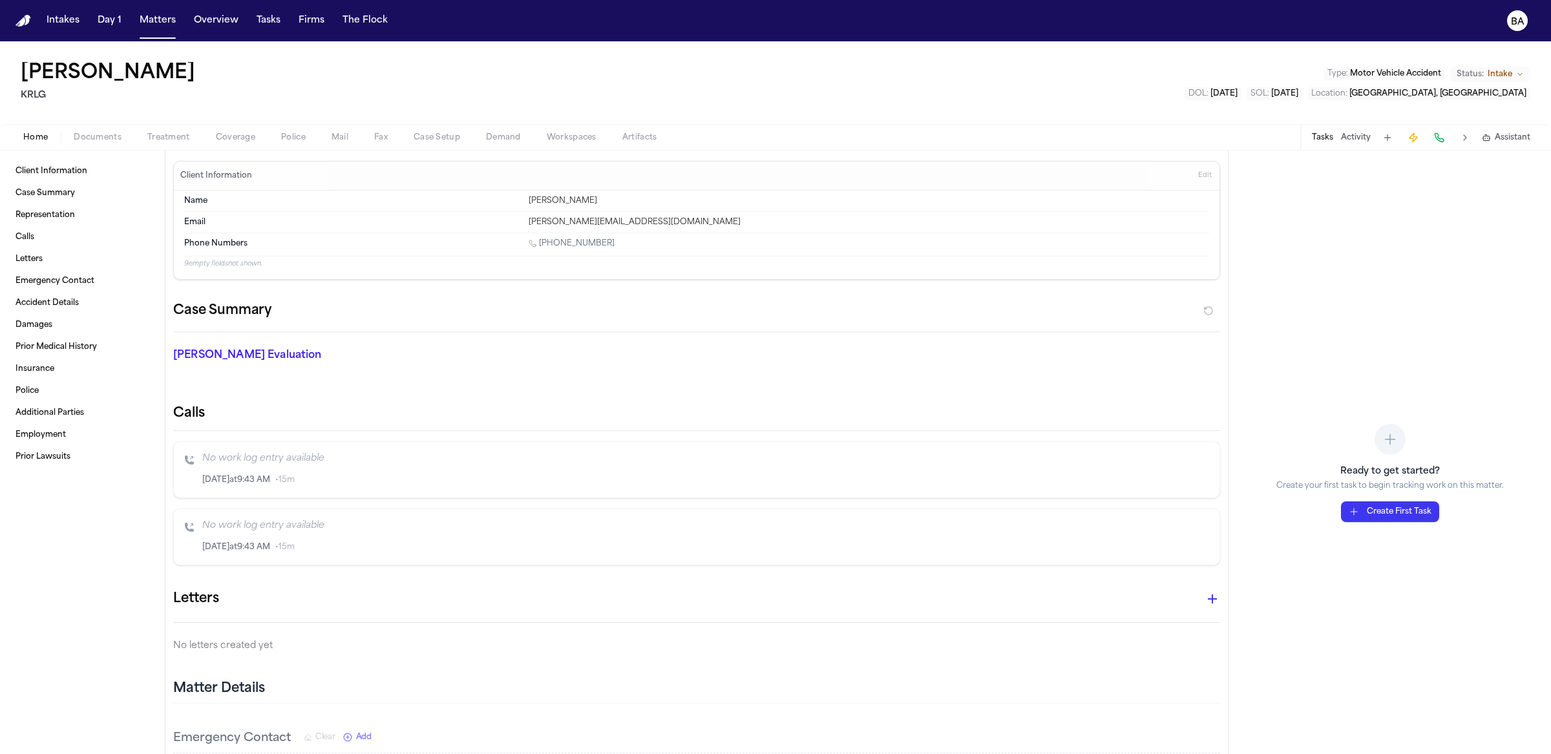
click at [665, 137] on button "Artifacts" at bounding box center [640, 138] width 61 height 16
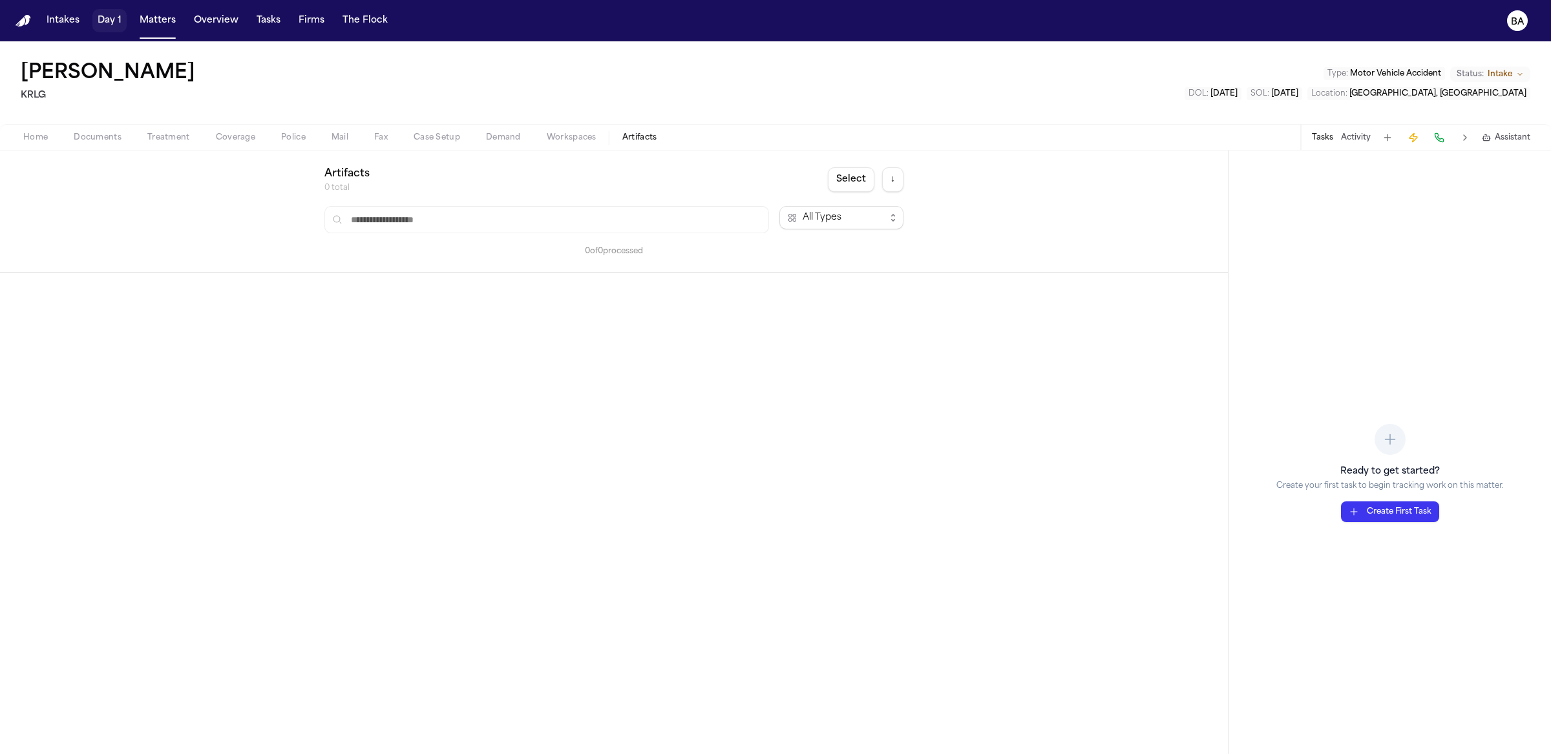
click at [146, 25] on button "Matters" at bounding box center [157, 20] width 47 height 23
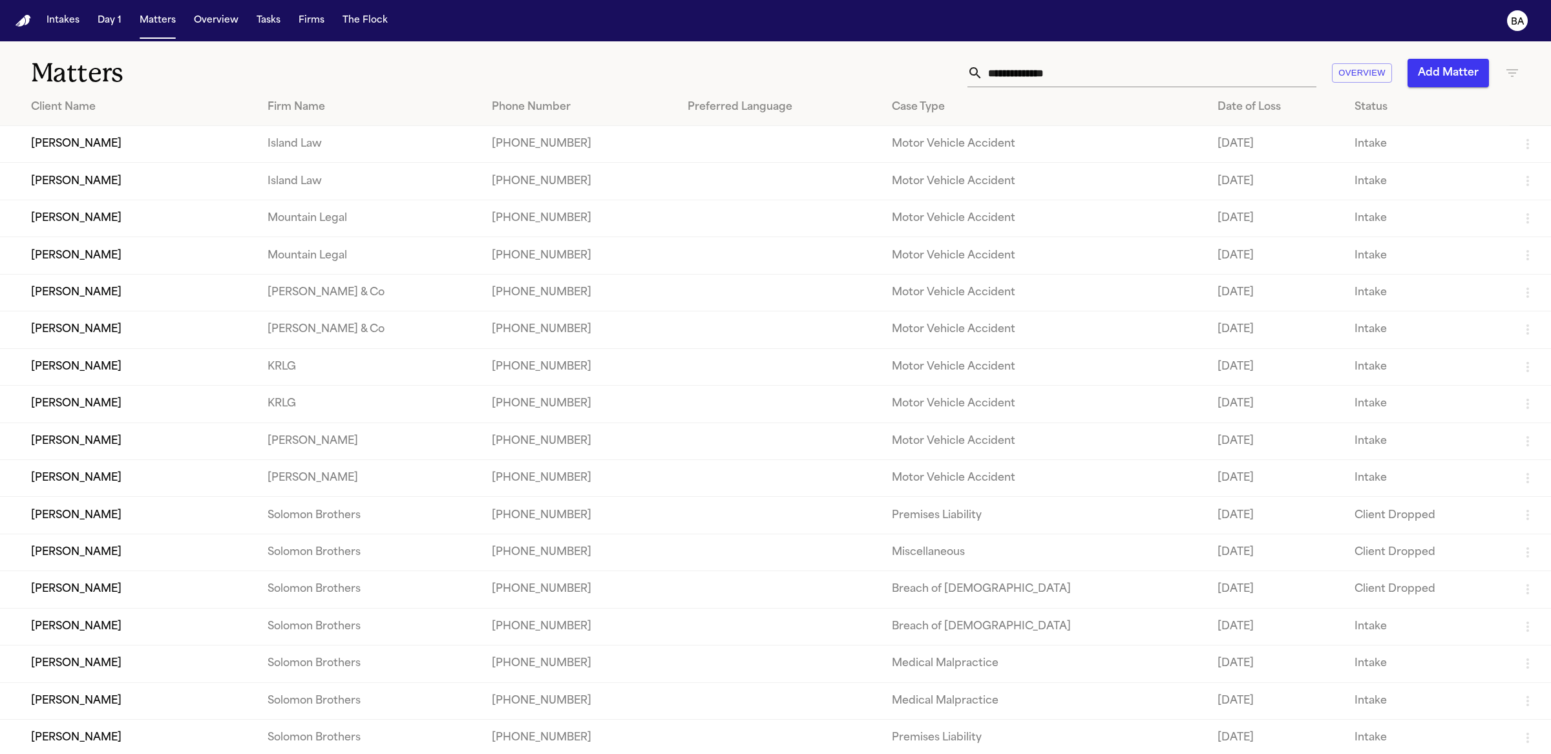
scroll to position [20, 0]
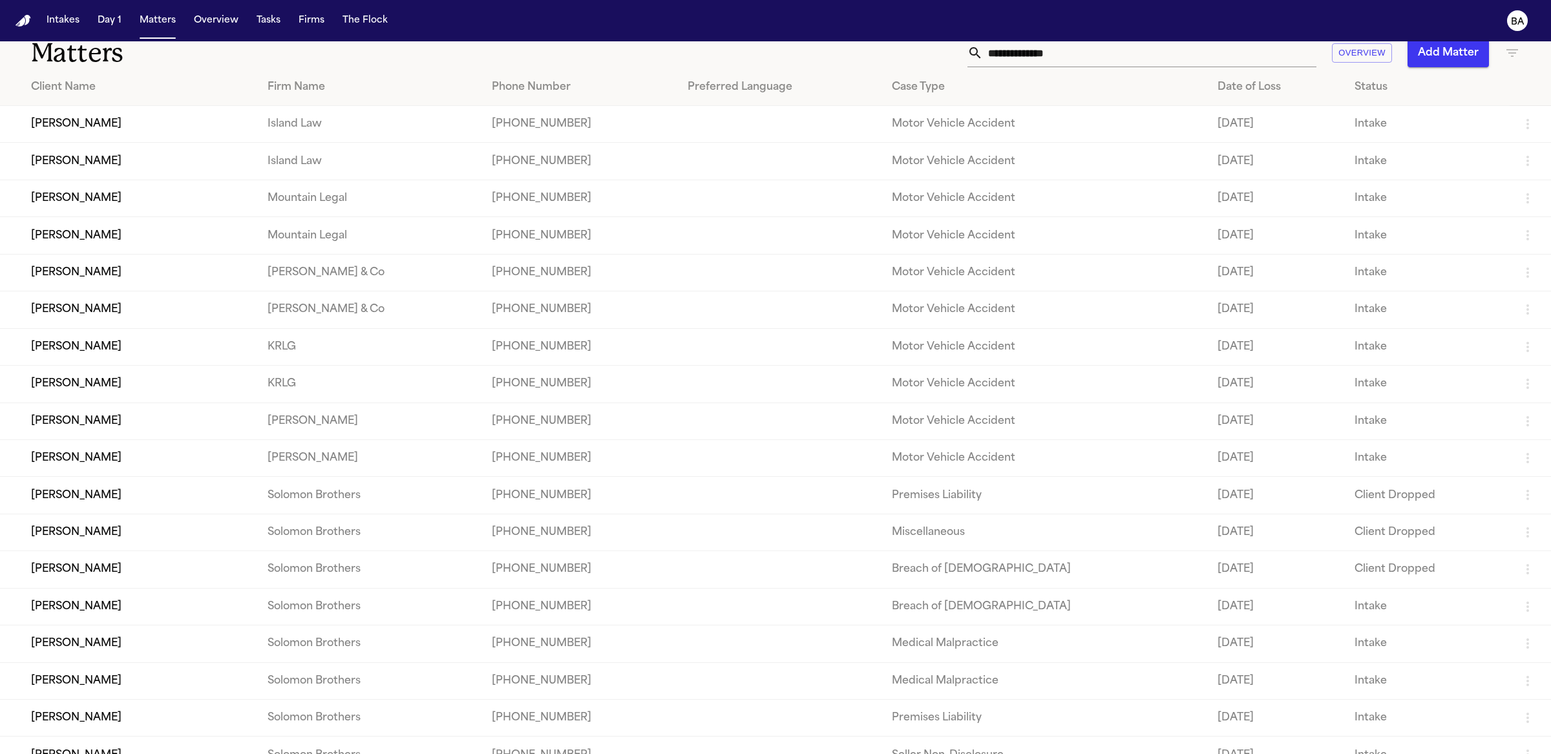
click at [122, 425] on td "[PERSON_NAME]" at bounding box center [128, 421] width 257 height 37
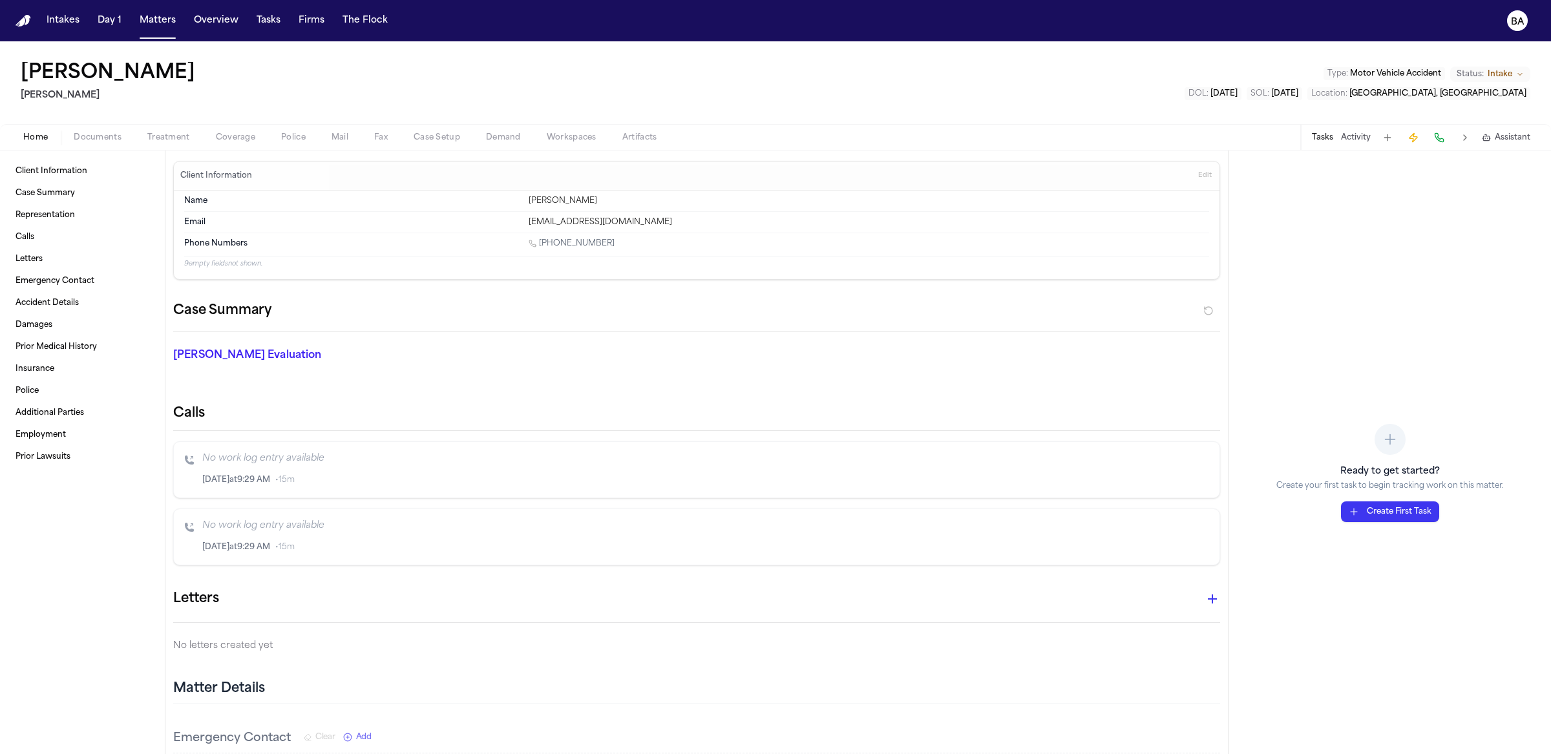
click at [647, 129] on div "Home Documents Treatment Coverage Police Mail Fax Case Setup Demand Workspaces …" at bounding box center [775, 137] width 1551 height 26
click at [646, 133] on span "Artifacts" at bounding box center [639, 138] width 35 height 10
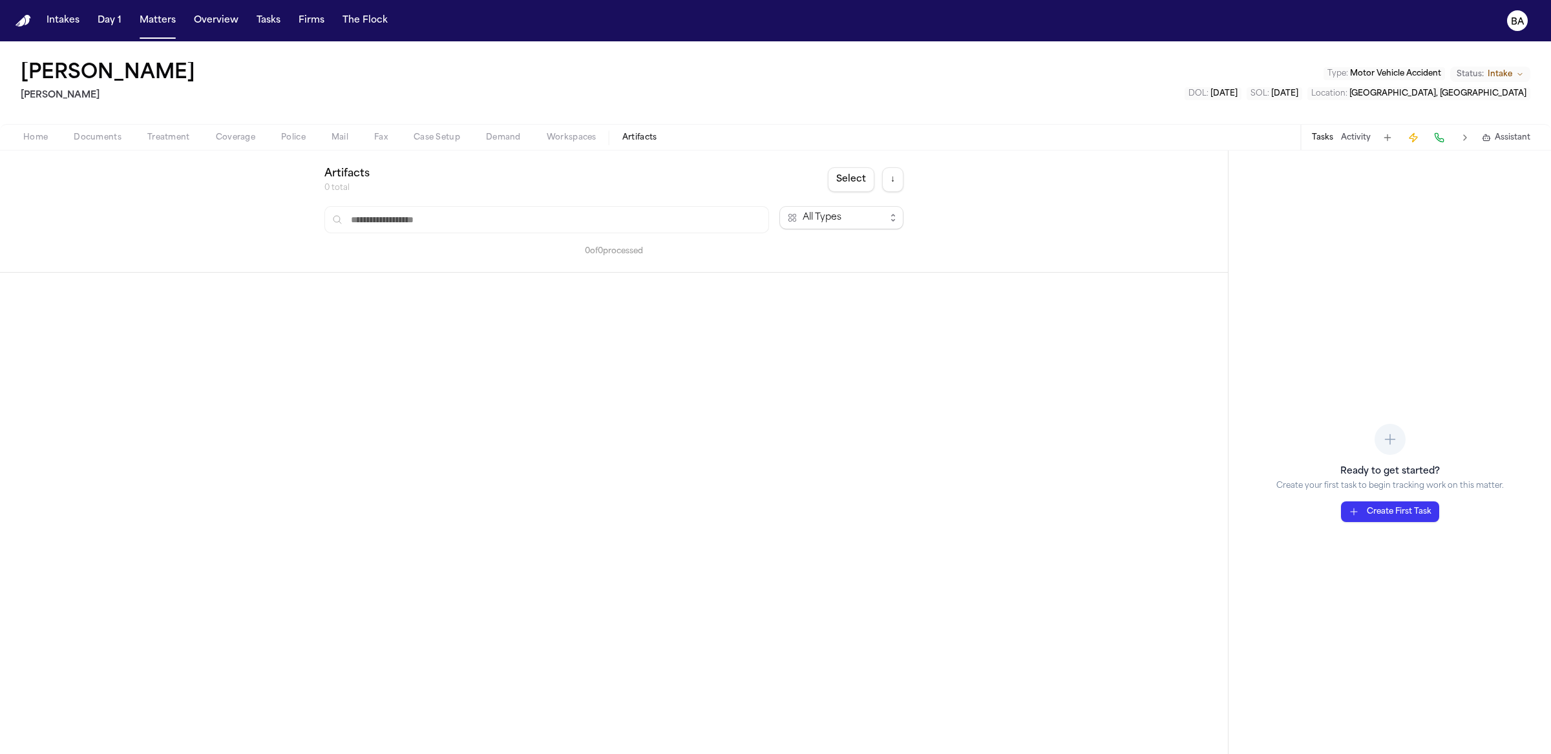
click at [114, 144] on span "button" at bounding box center [97, 144] width 63 height 1
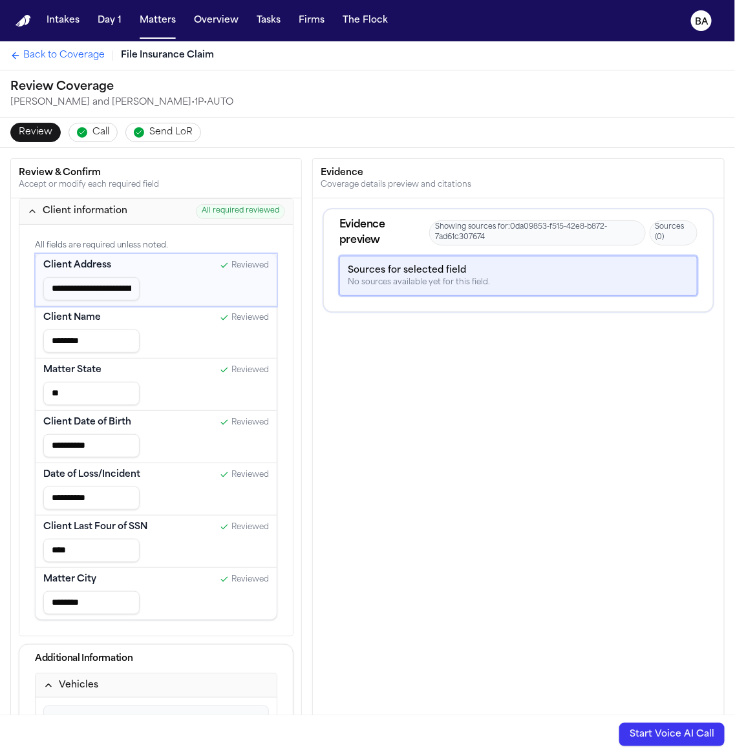
type input "**********"
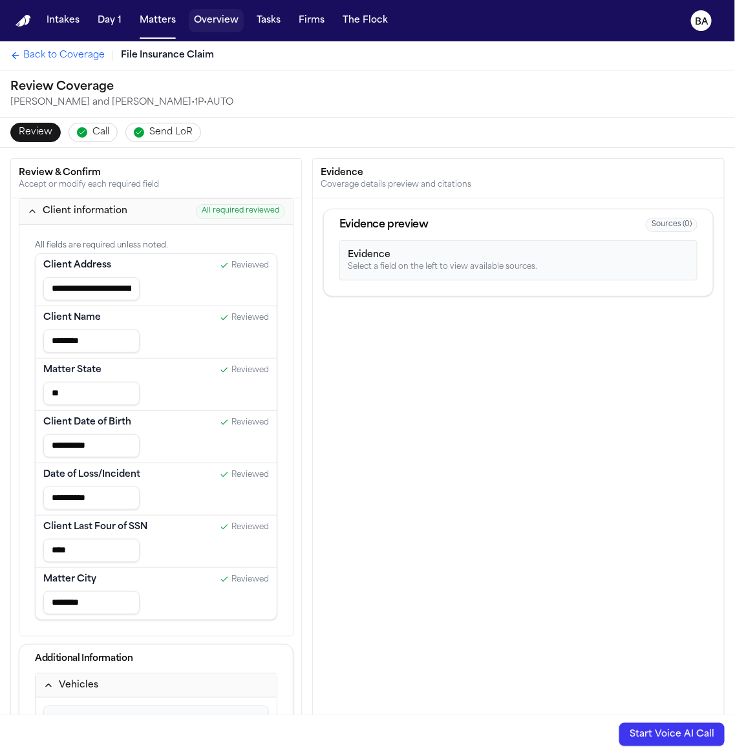
type input "**********"
click at [266, 15] on button "Tasks" at bounding box center [268, 20] width 34 height 23
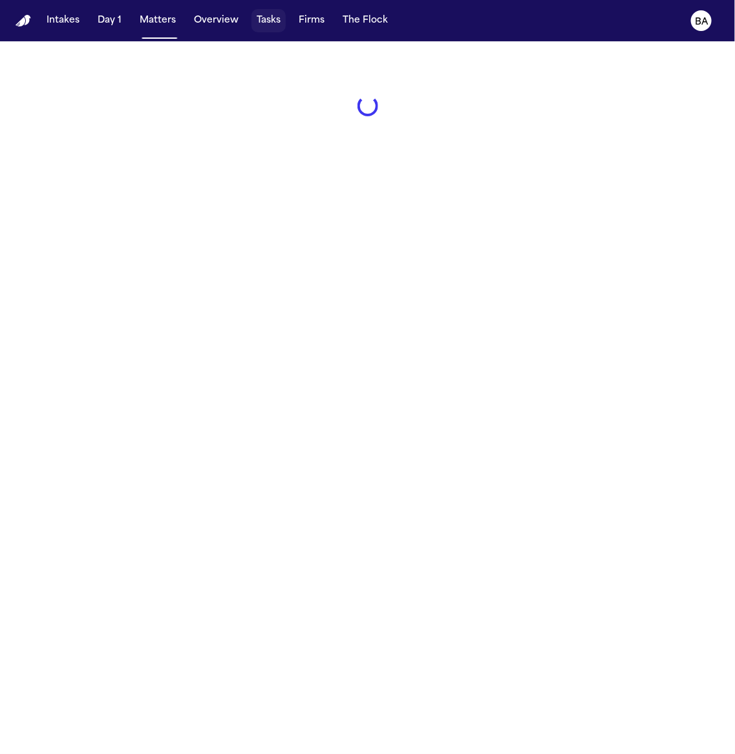
click at [212, 19] on button "Overview" at bounding box center [216, 20] width 55 height 23
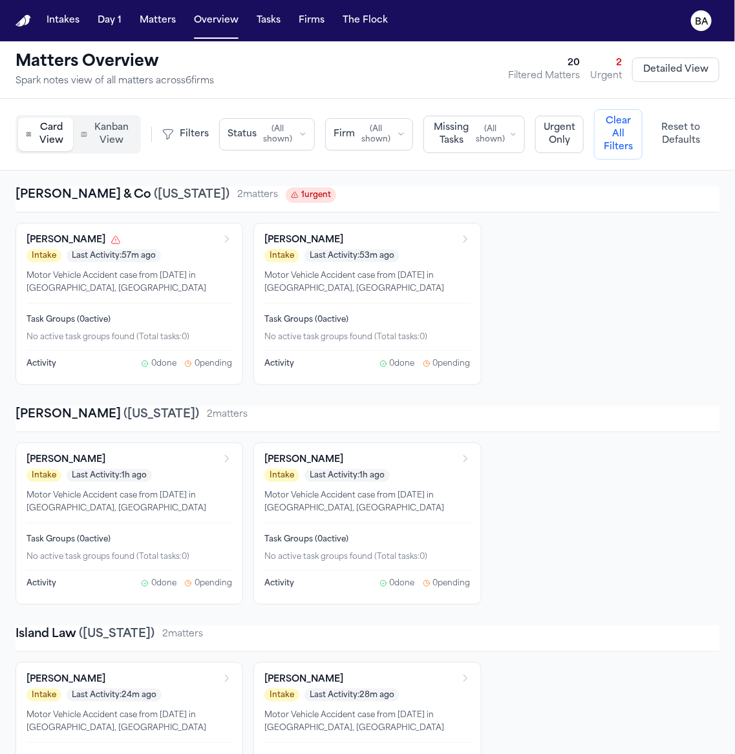
click at [268, 16] on button "Tasks" at bounding box center [268, 20] width 34 height 23
click at [266, 25] on button "Tasks" at bounding box center [268, 20] width 34 height 23
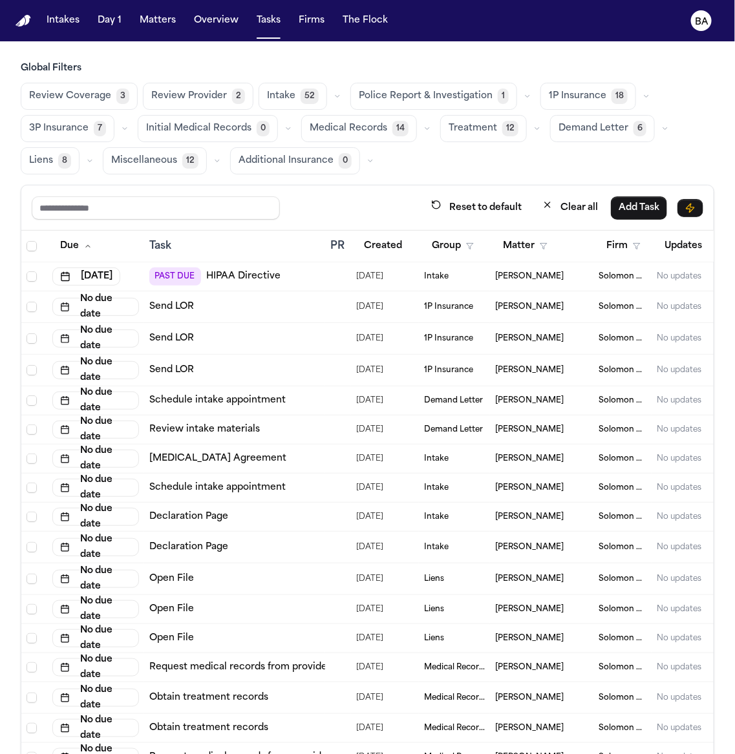
click at [642, 98] on icon "button" at bounding box center [646, 96] width 8 height 8
click at [604, 130] on button "Open Claim 7" at bounding box center [605, 129] width 128 height 26
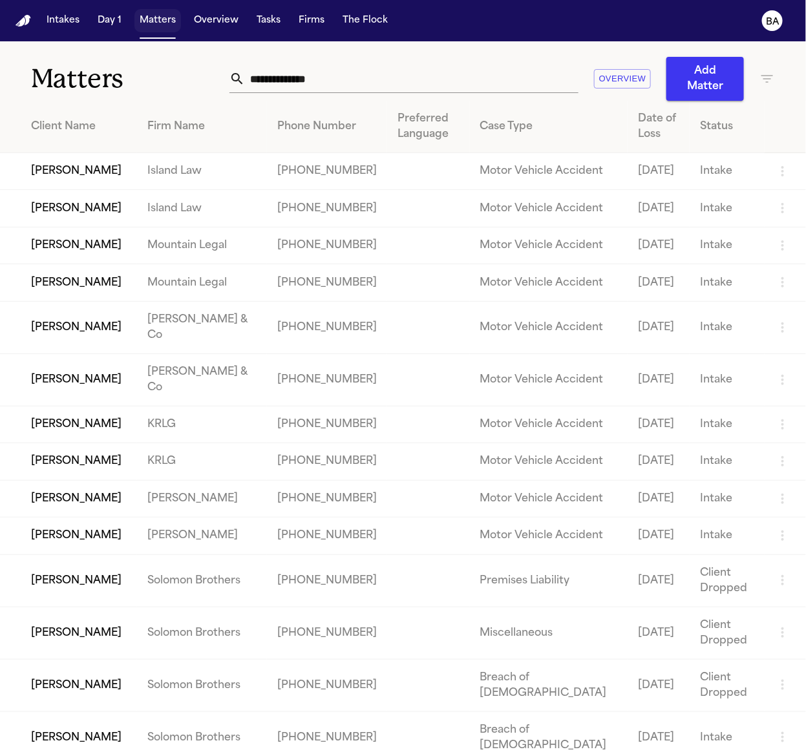
click at [151, 14] on button "Matters" at bounding box center [157, 20] width 47 height 23
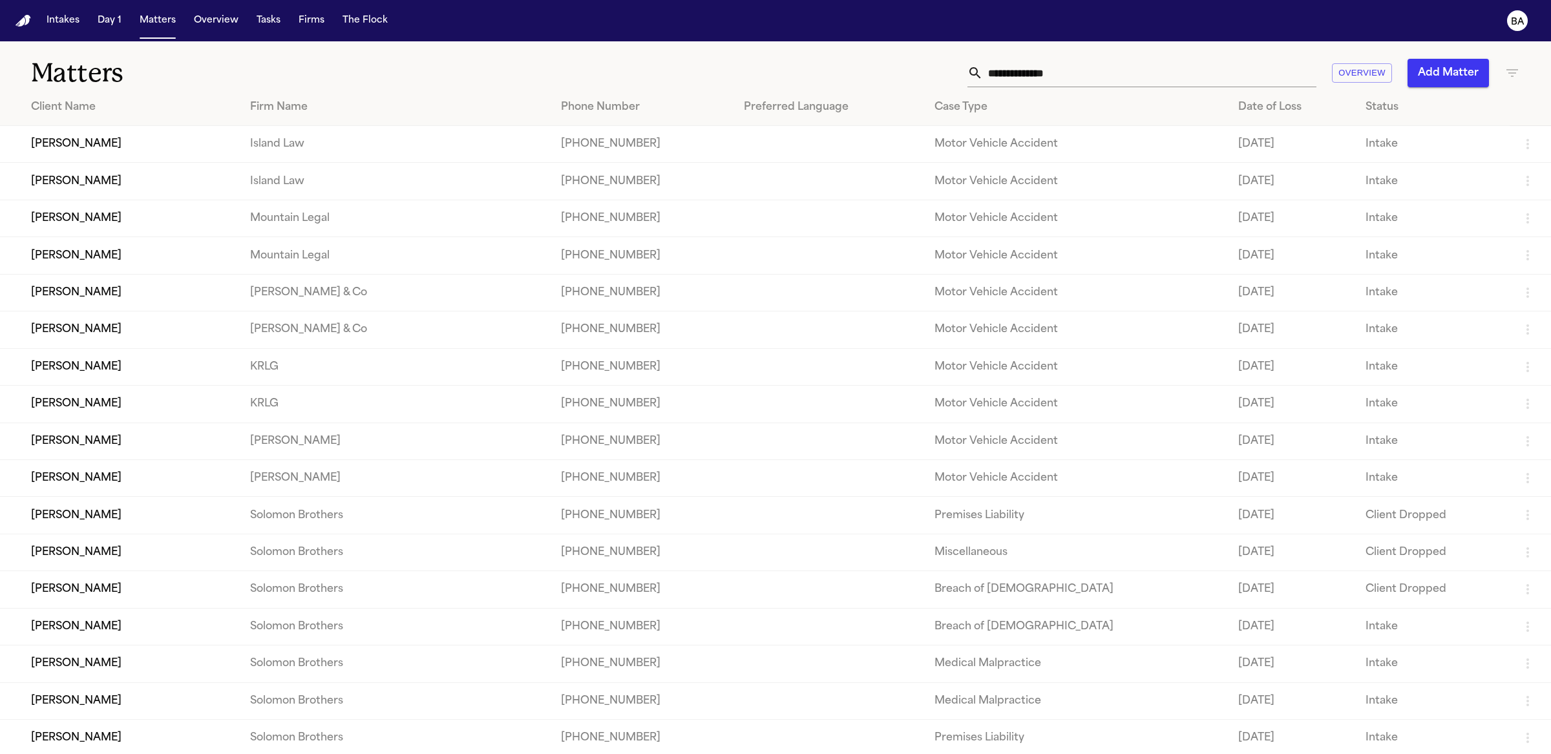
click at [226, 32] on button "Overview" at bounding box center [216, 20] width 55 height 23
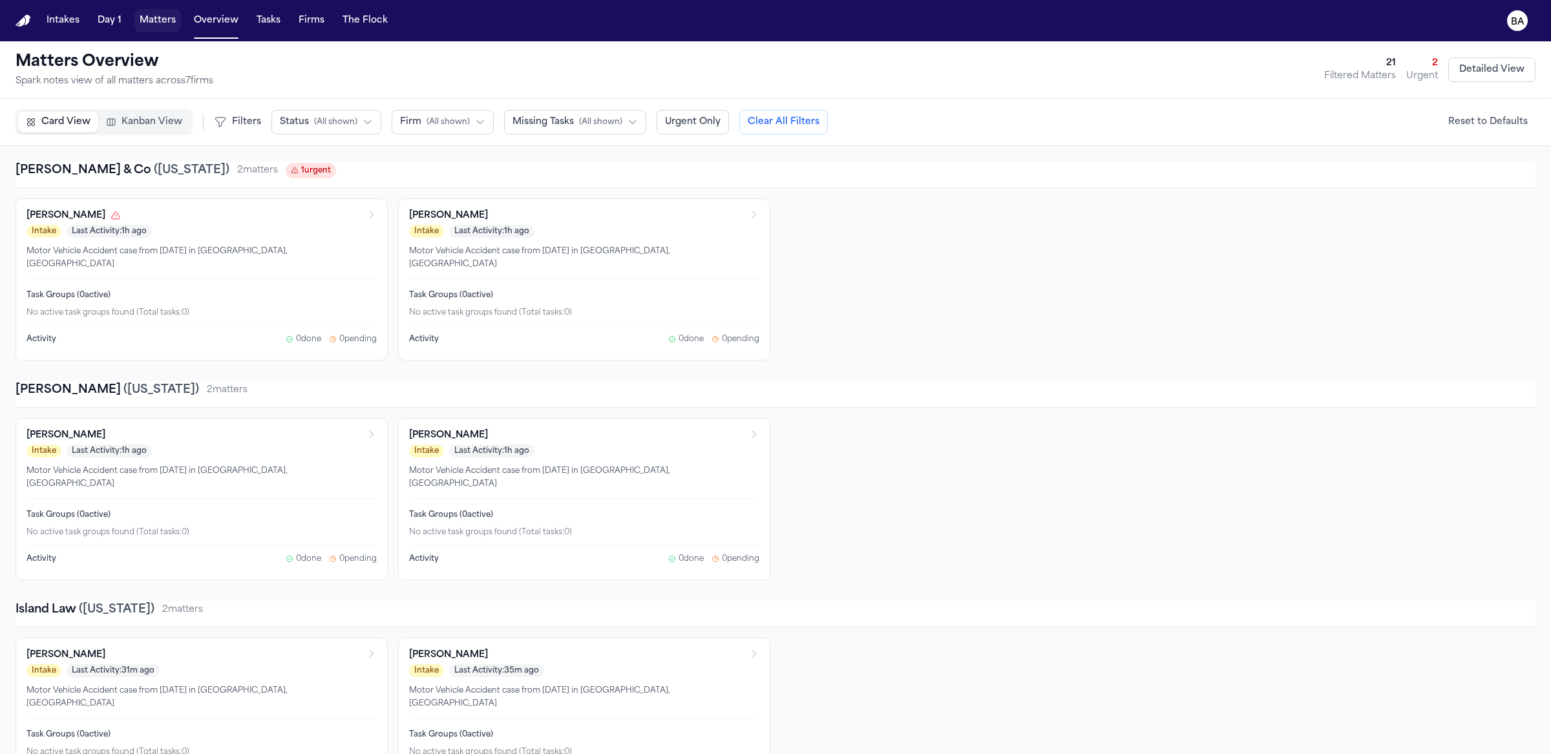
click at [149, 22] on button "Matters" at bounding box center [157, 20] width 47 height 23
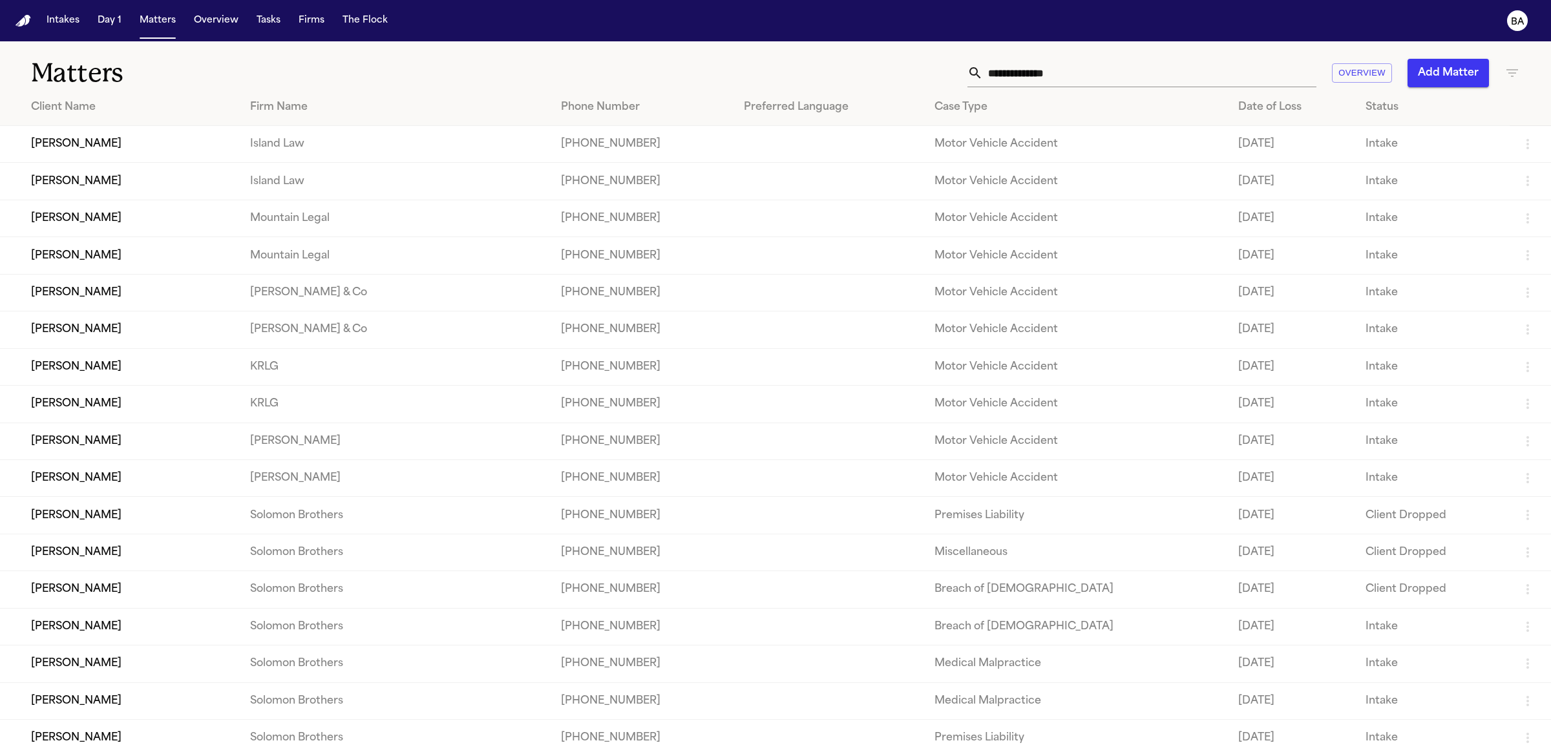
click at [805, 108] on div "Date of Loss" at bounding box center [1291, 108] width 107 height 16
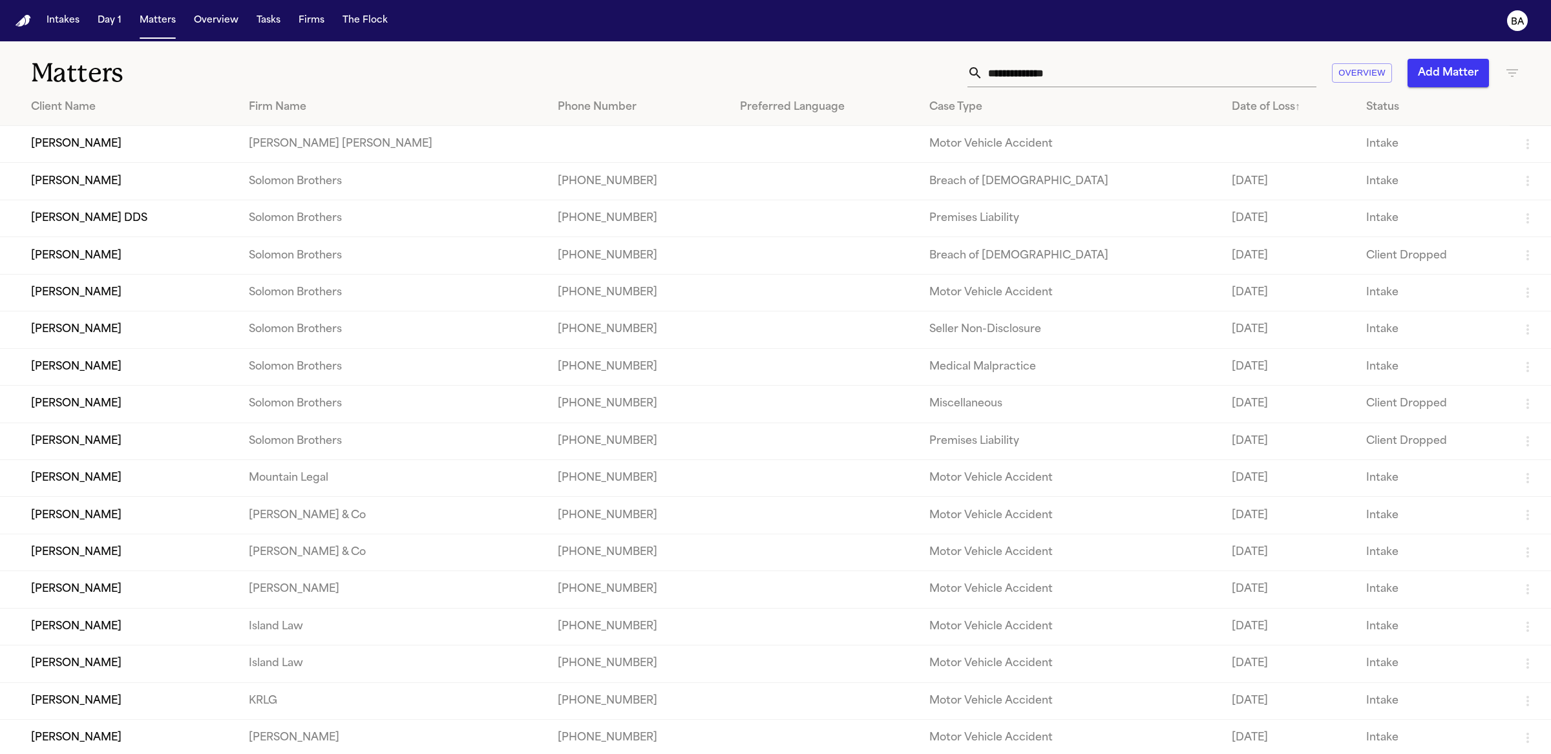
click at [805, 108] on div "Date of Loss ↑" at bounding box center [1289, 108] width 114 height 16
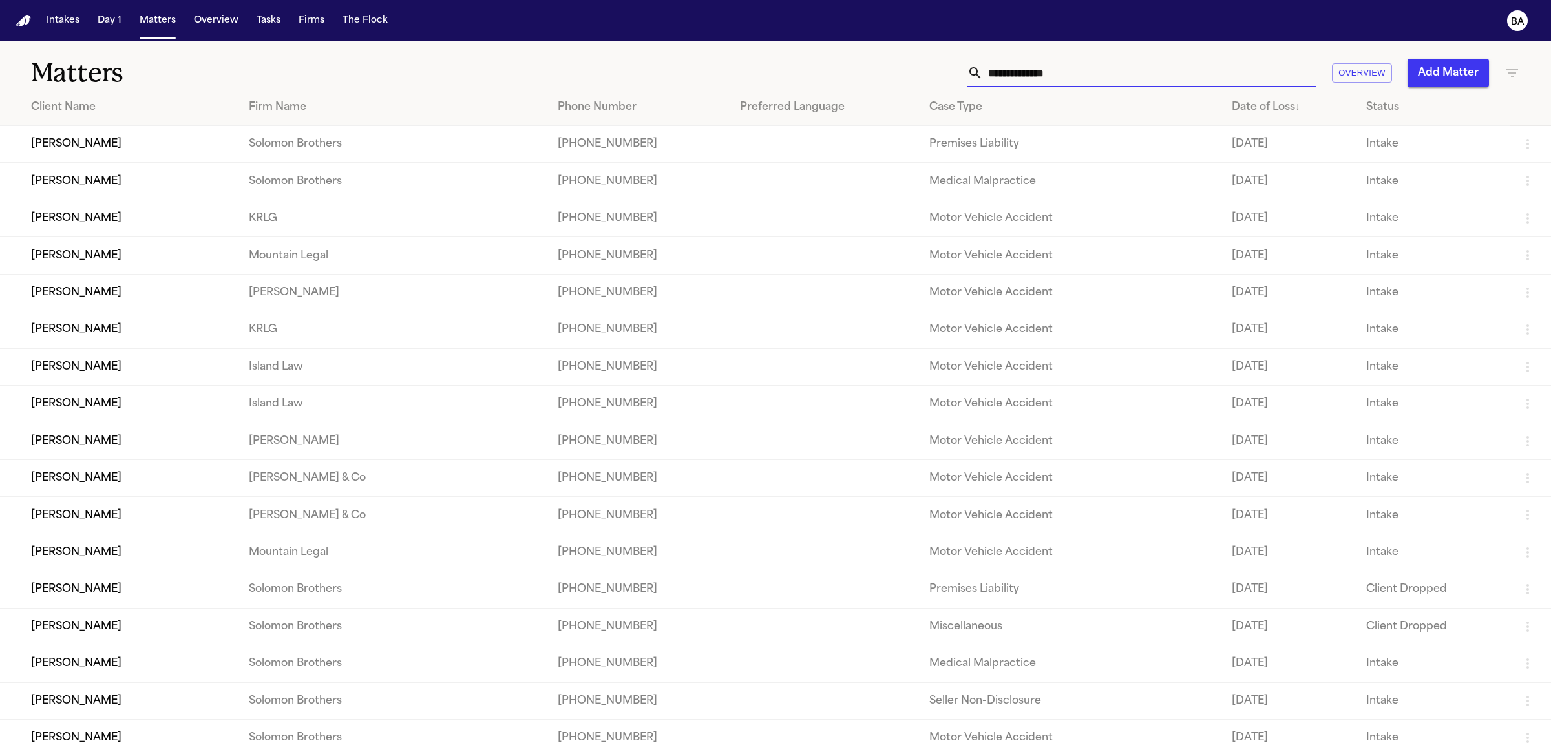
click at [805, 68] on input "text" at bounding box center [1150, 73] width 334 height 28
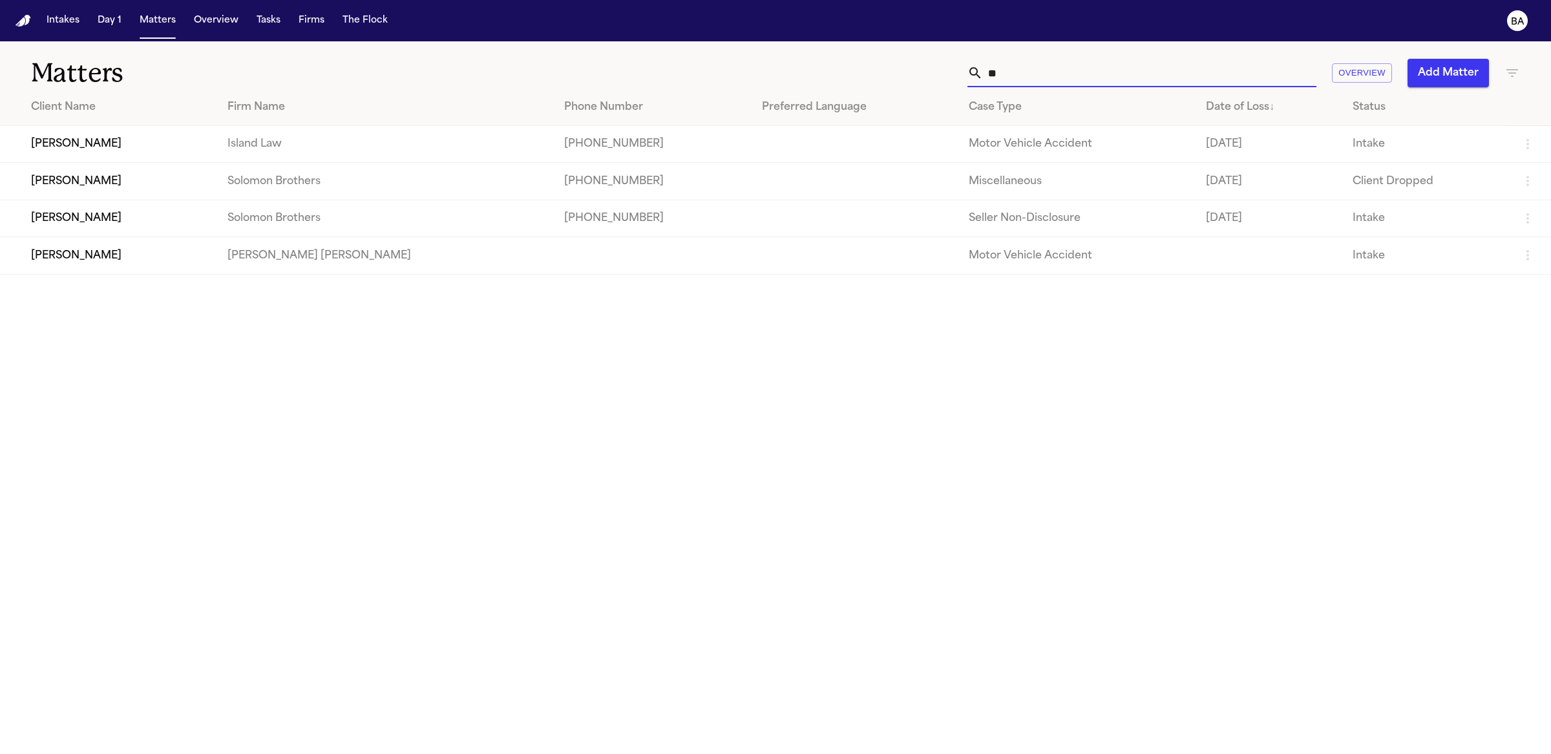
type input "**"
click at [805, 255] on td "Motor Vehicle Accident" at bounding box center [1077, 255] width 237 height 37
click at [116, 257] on td "[PERSON_NAME]" at bounding box center [108, 255] width 217 height 37
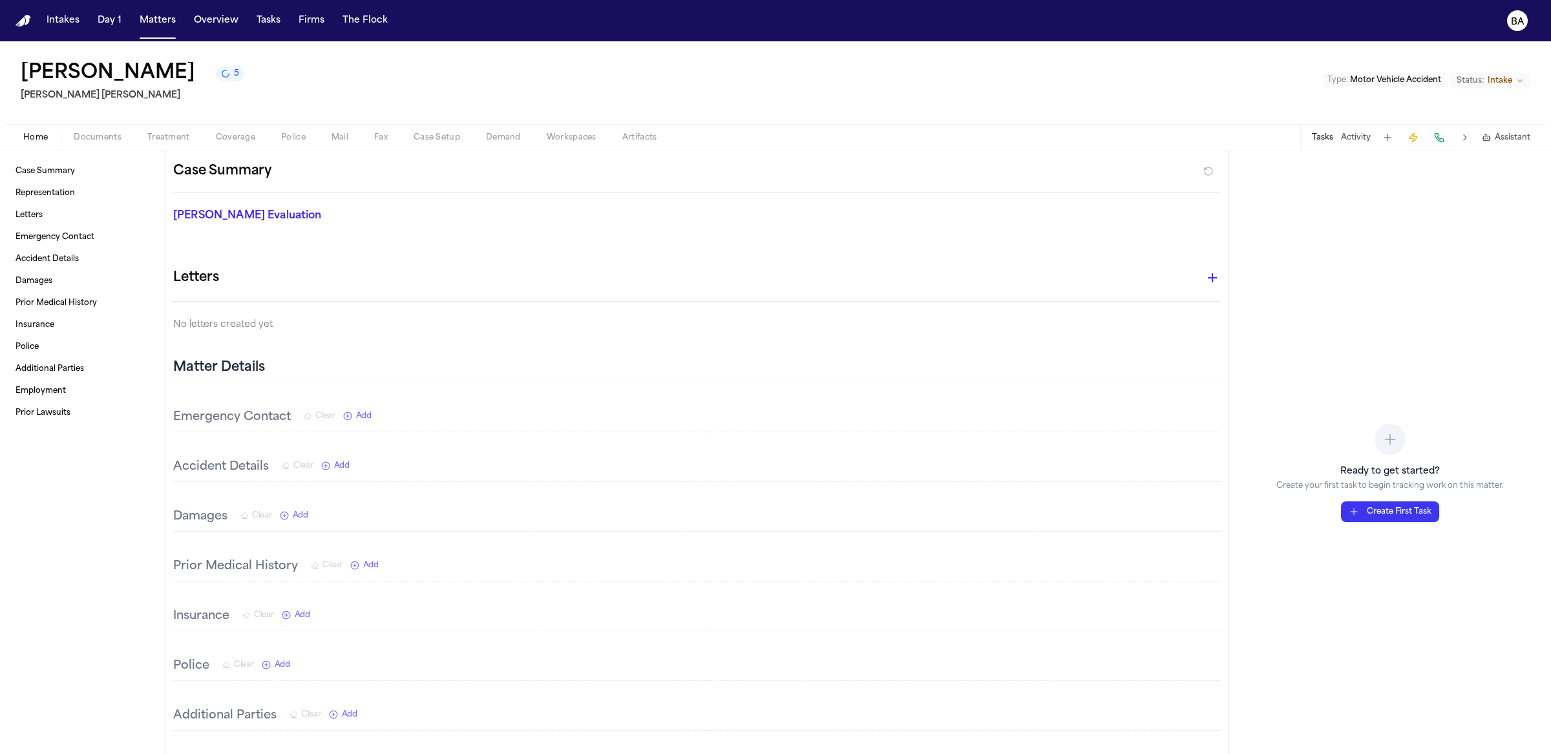
click at [111, 135] on span "Documents" at bounding box center [98, 138] width 48 height 10
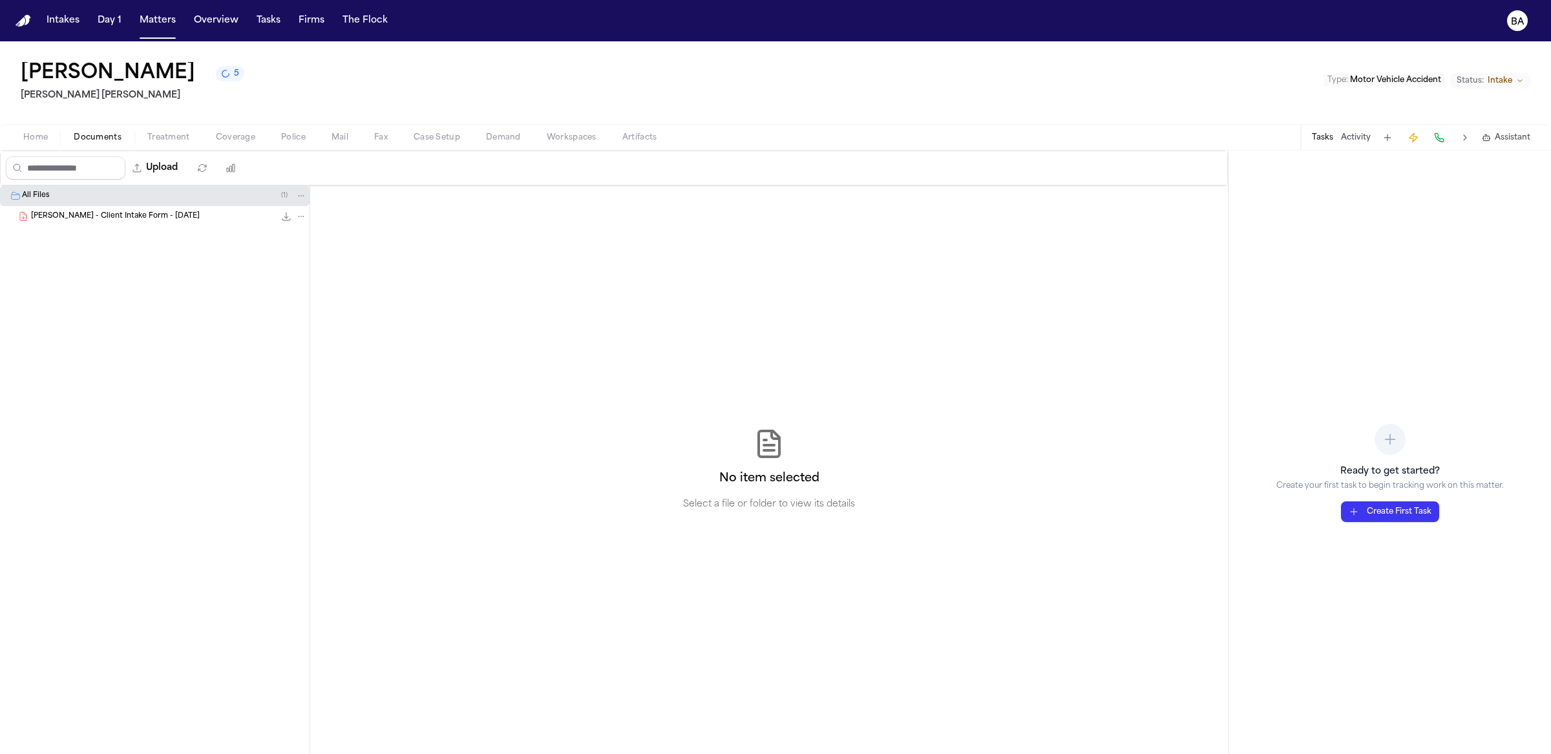
click at [226, 140] on span "Coverage" at bounding box center [235, 138] width 39 height 10
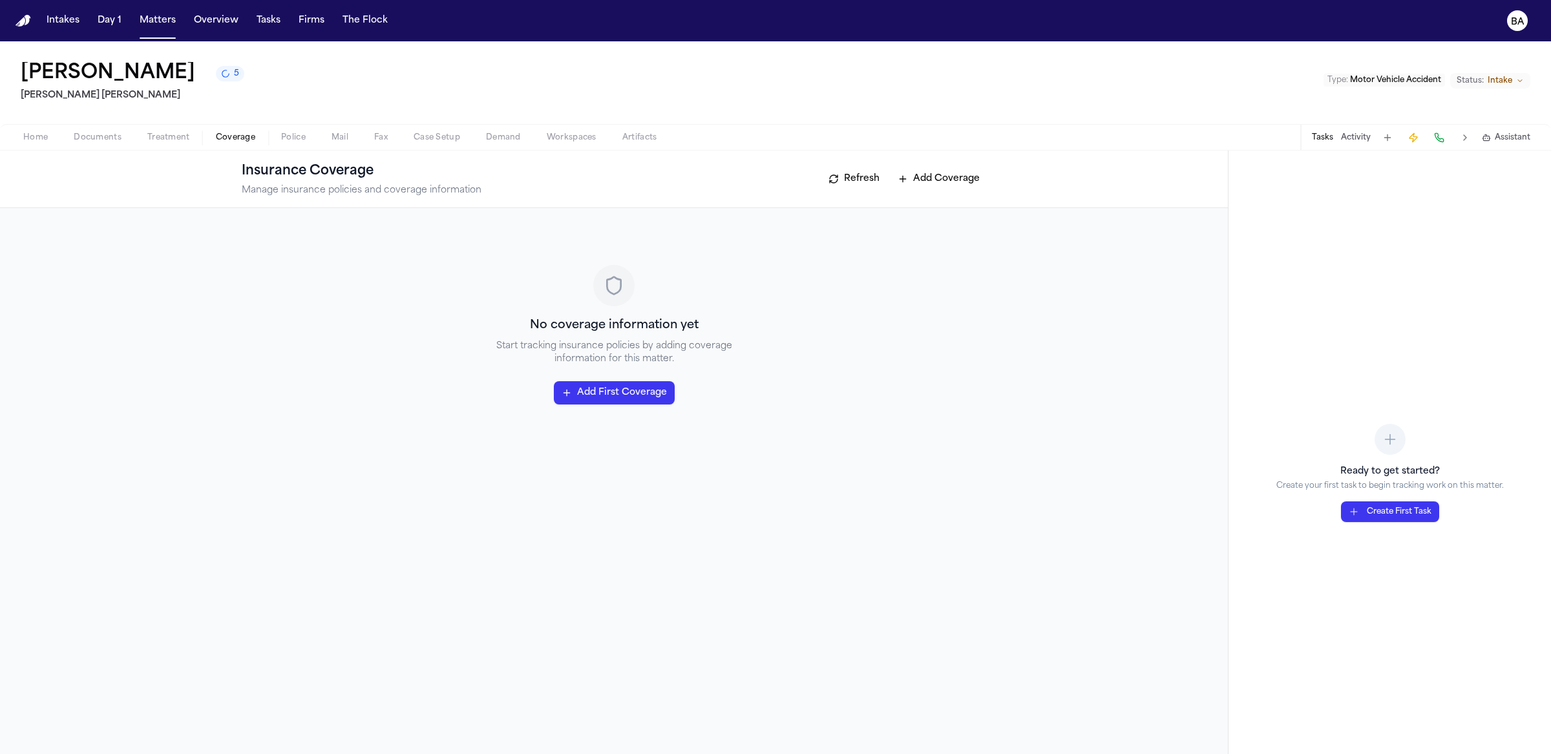
click at [225, 502] on div "No coverage information yet Start tracking insurance policies by adding coverag…" at bounding box center [614, 481] width 1228 height 546
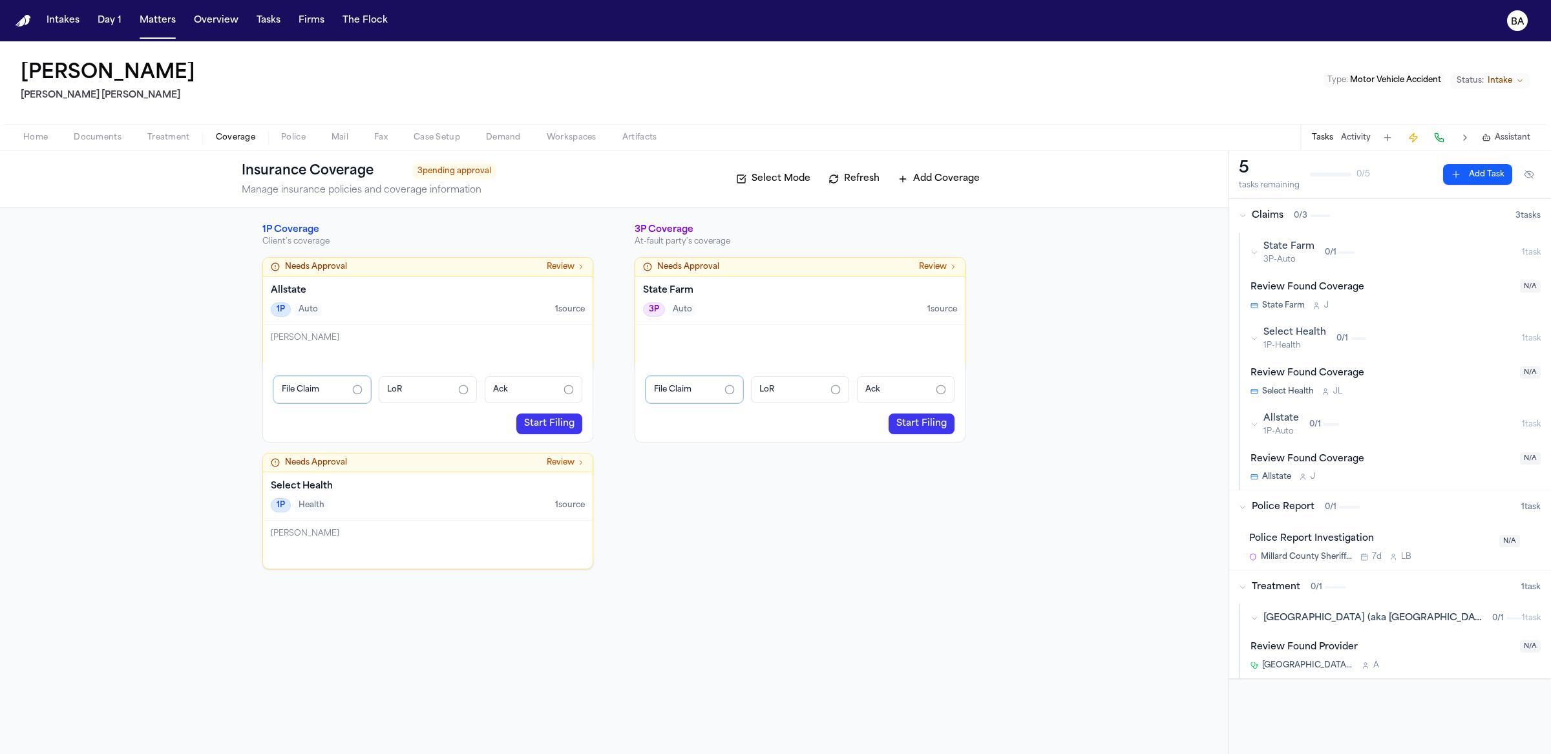
click at [324, 82] on div "Luzmaria Hurtado Steele Adams Hosman Type : Motor Vehicle Accident Status: Inta…" at bounding box center [775, 82] width 1551 height 83
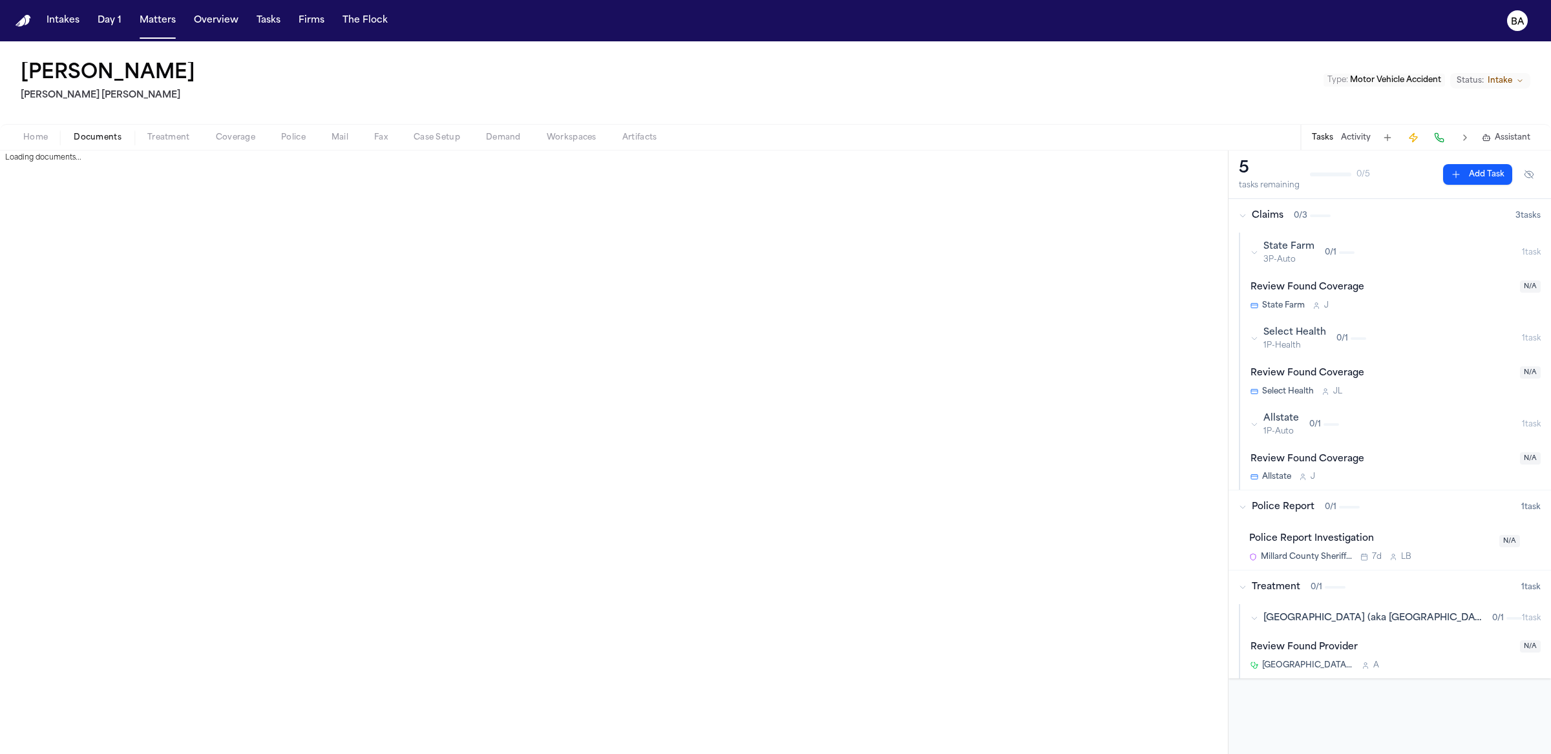
click at [88, 136] on span "Documents" at bounding box center [98, 138] width 48 height 10
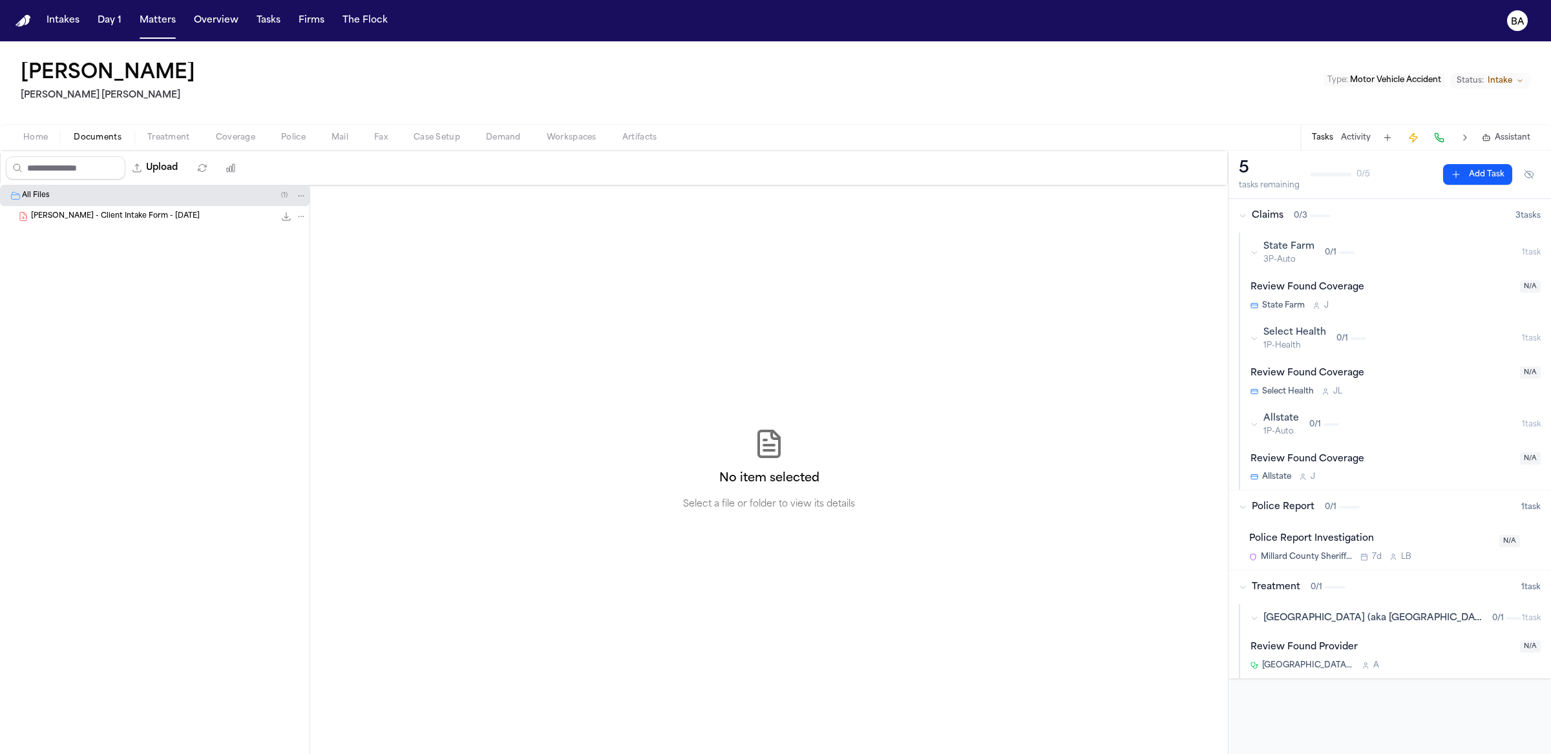
click at [157, 137] on span "Treatment" at bounding box center [168, 138] width 43 height 10
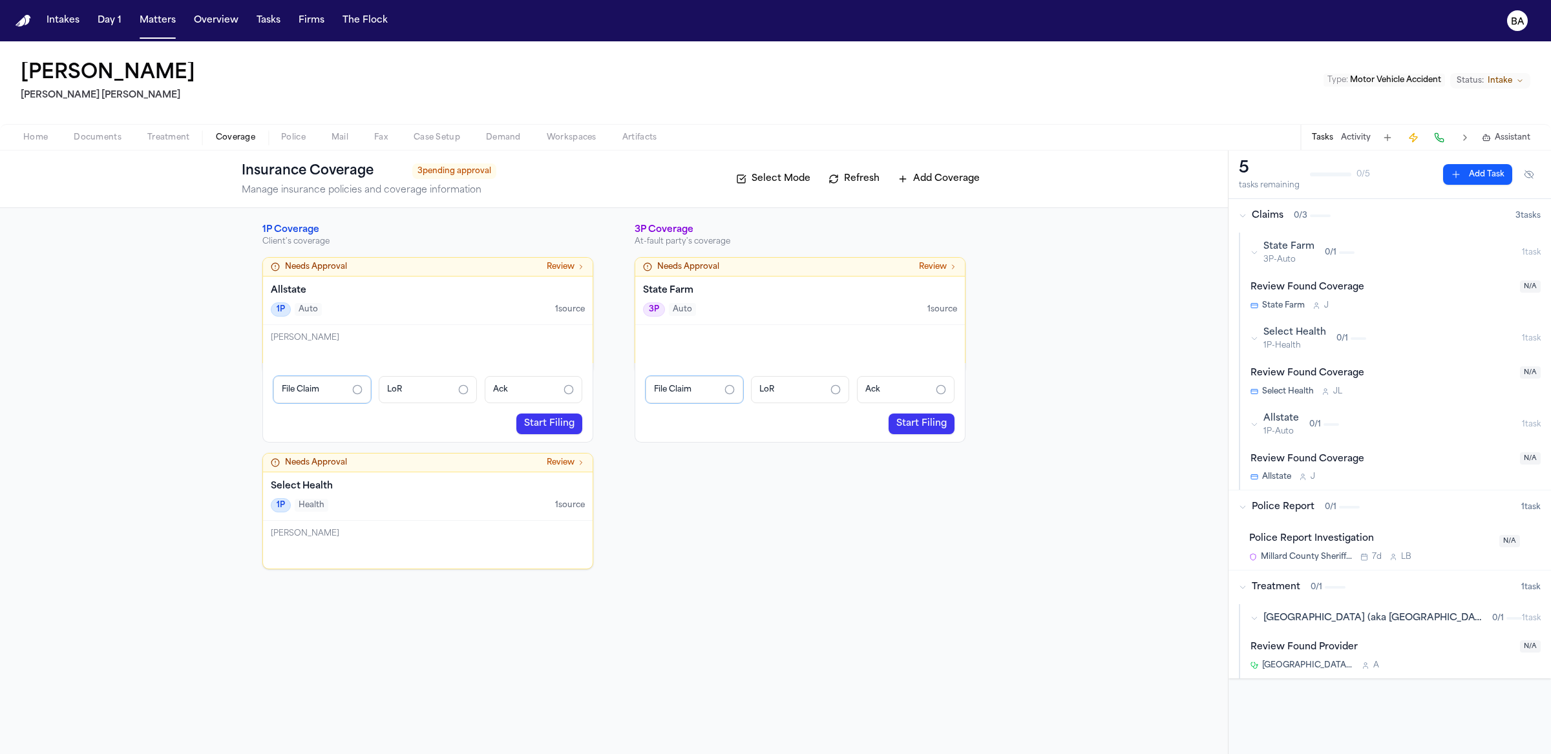
click at [206, 138] on button "Coverage" at bounding box center [235, 138] width 65 height 16
click at [562, 427] on link "Start Filing" at bounding box center [549, 424] width 66 height 21
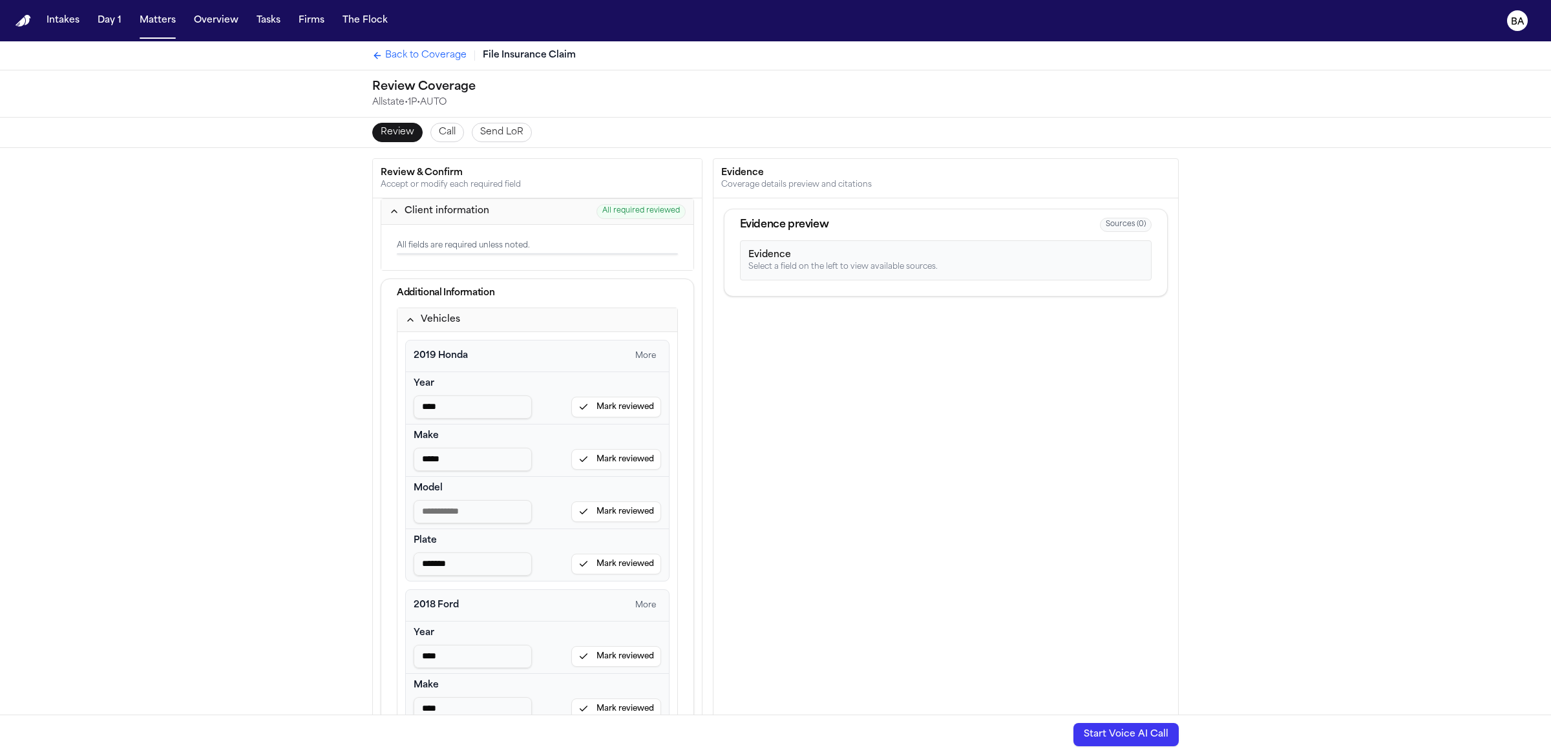
click at [434, 315] on div "Vehicles" at bounding box center [440, 319] width 39 height 13
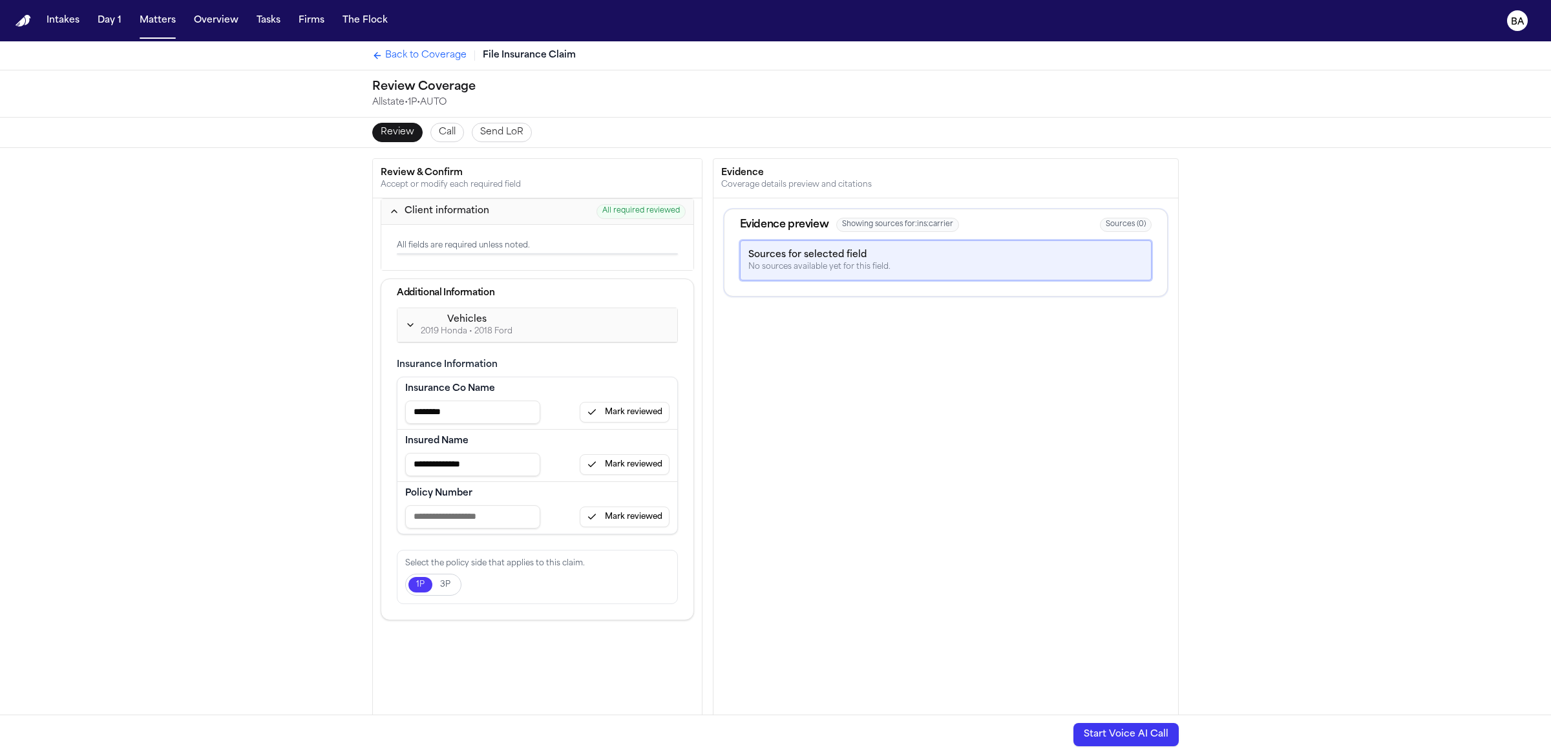
click at [428, 209] on div "Client information" at bounding box center [447, 211] width 85 height 13
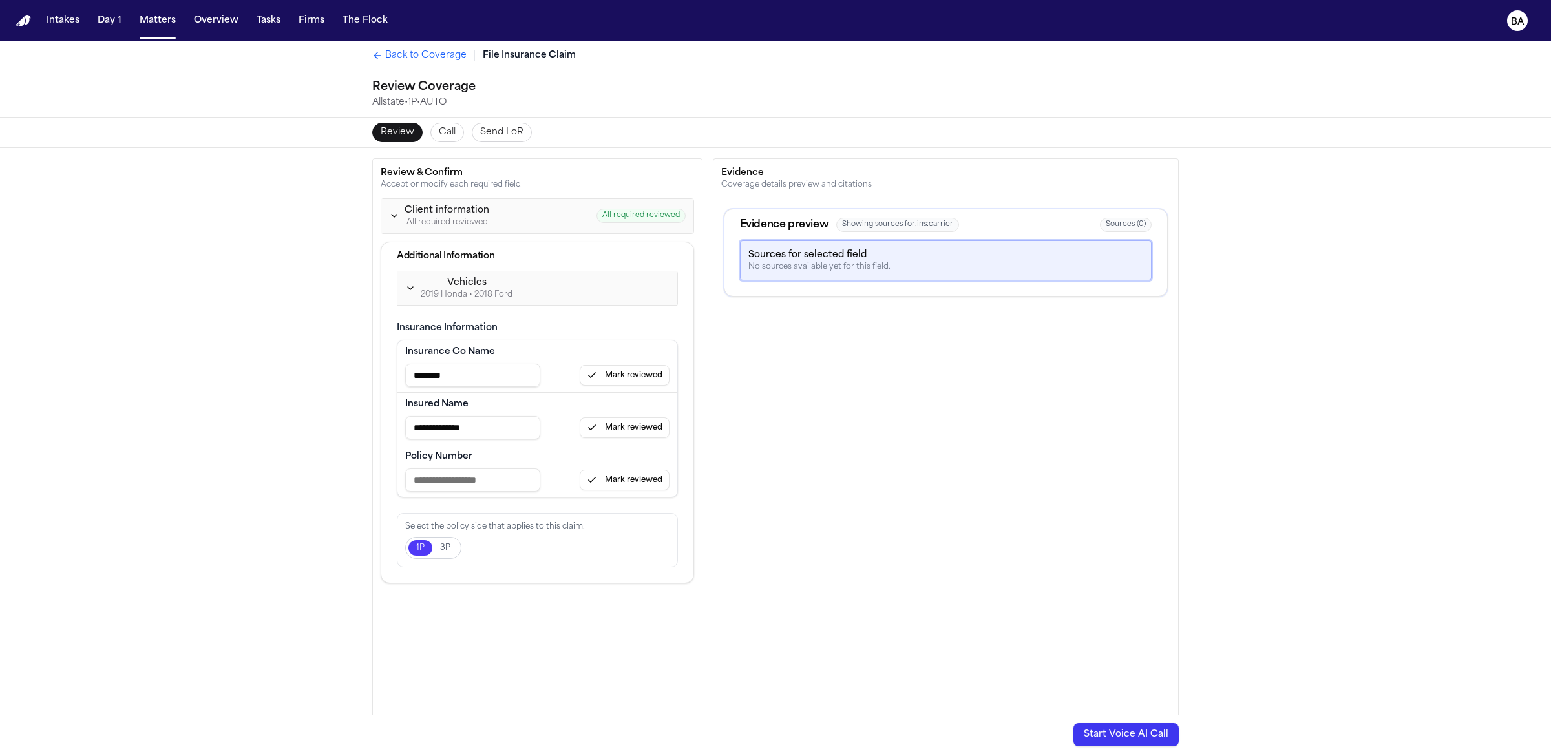
click at [416, 56] on span "Back to Coverage" at bounding box center [425, 55] width 81 height 13
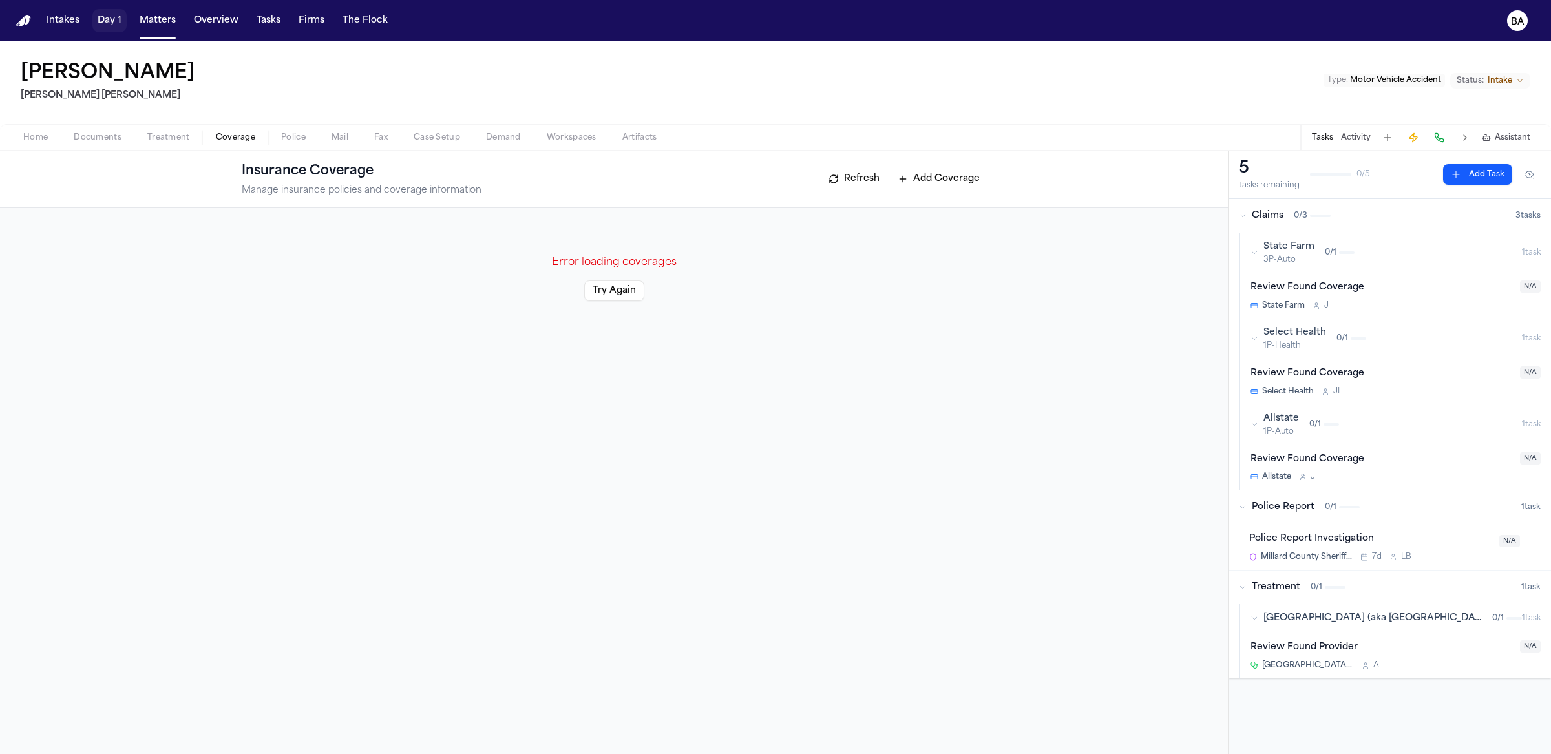
click at [95, 23] on button "Day 1" at bounding box center [109, 20] width 34 height 23
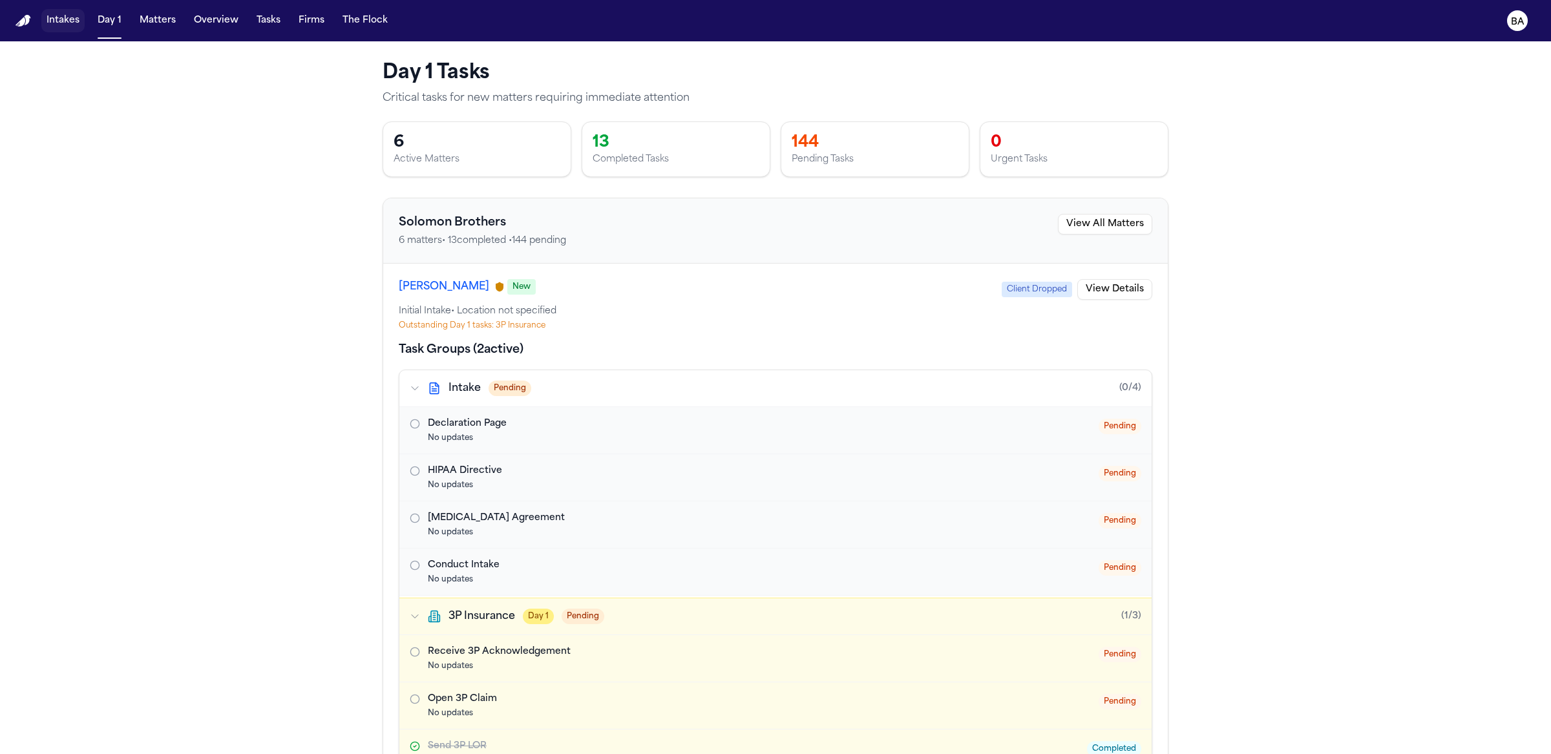
click at [65, 22] on button "Intakes" at bounding box center [62, 20] width 43 height 23
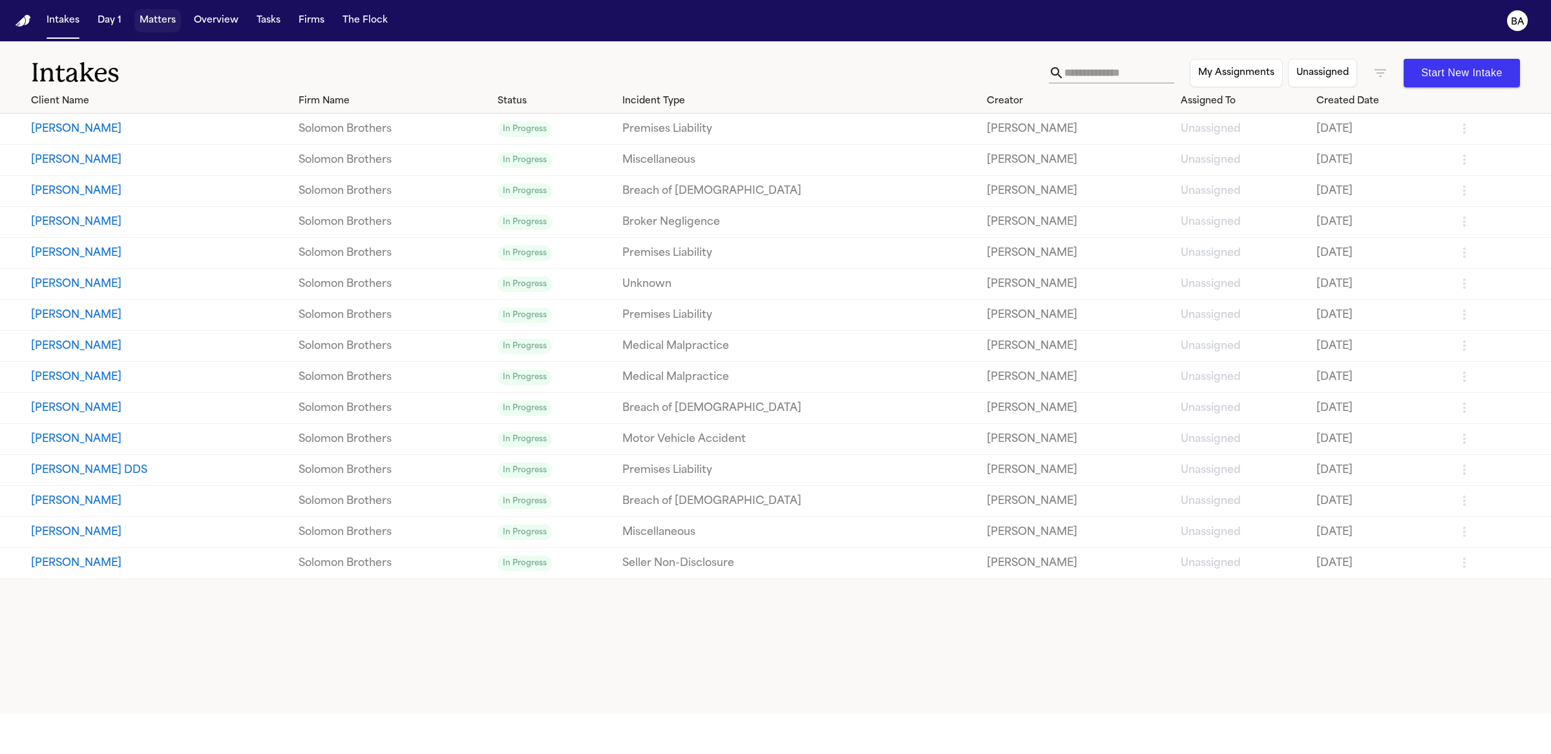
click at [149, 28] on button "Matters" at bounding box center [157, 20] width 47 height 23
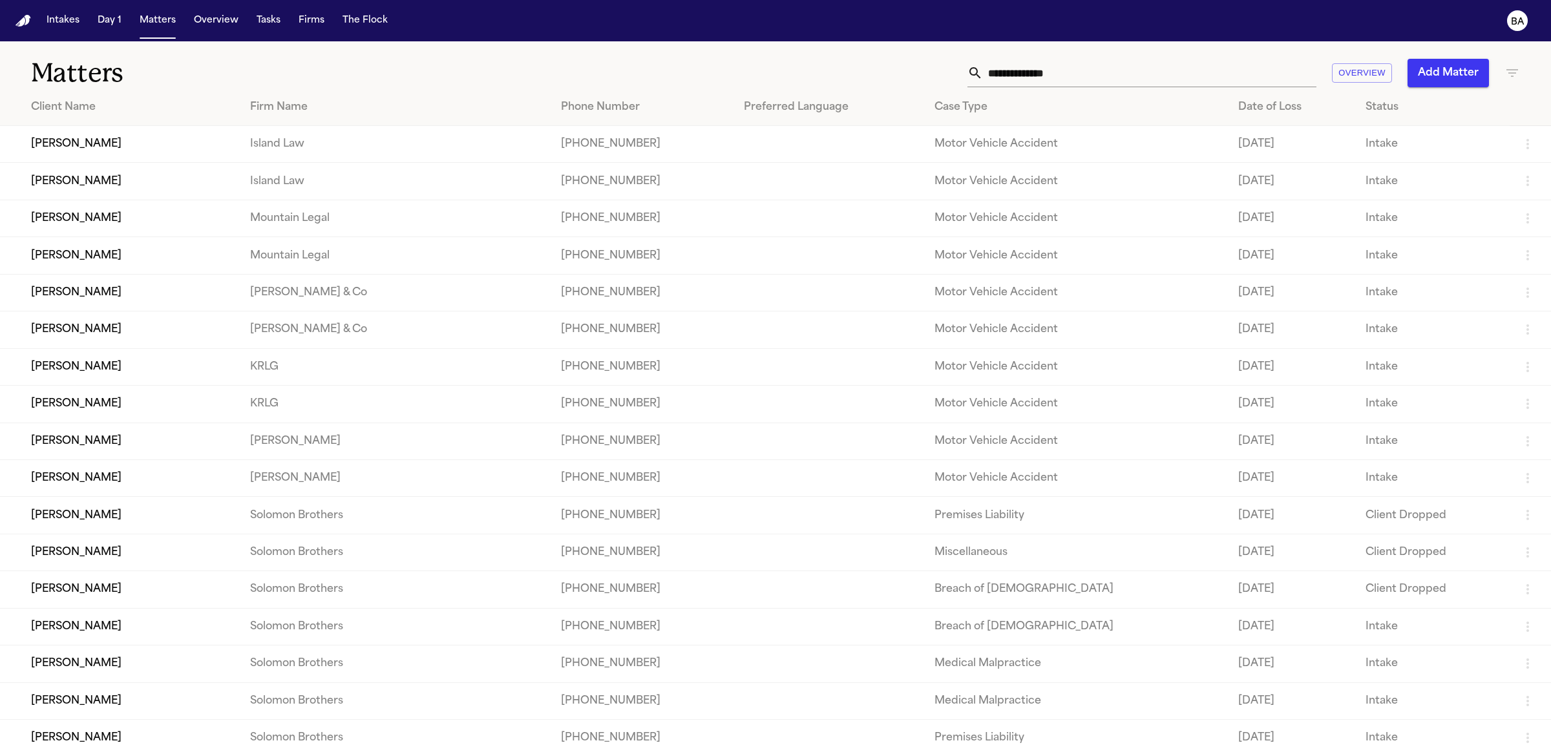
click at [145, 217] on td "[PERSON_NAME]" at bounding box center [120, 218] width 240 height 37
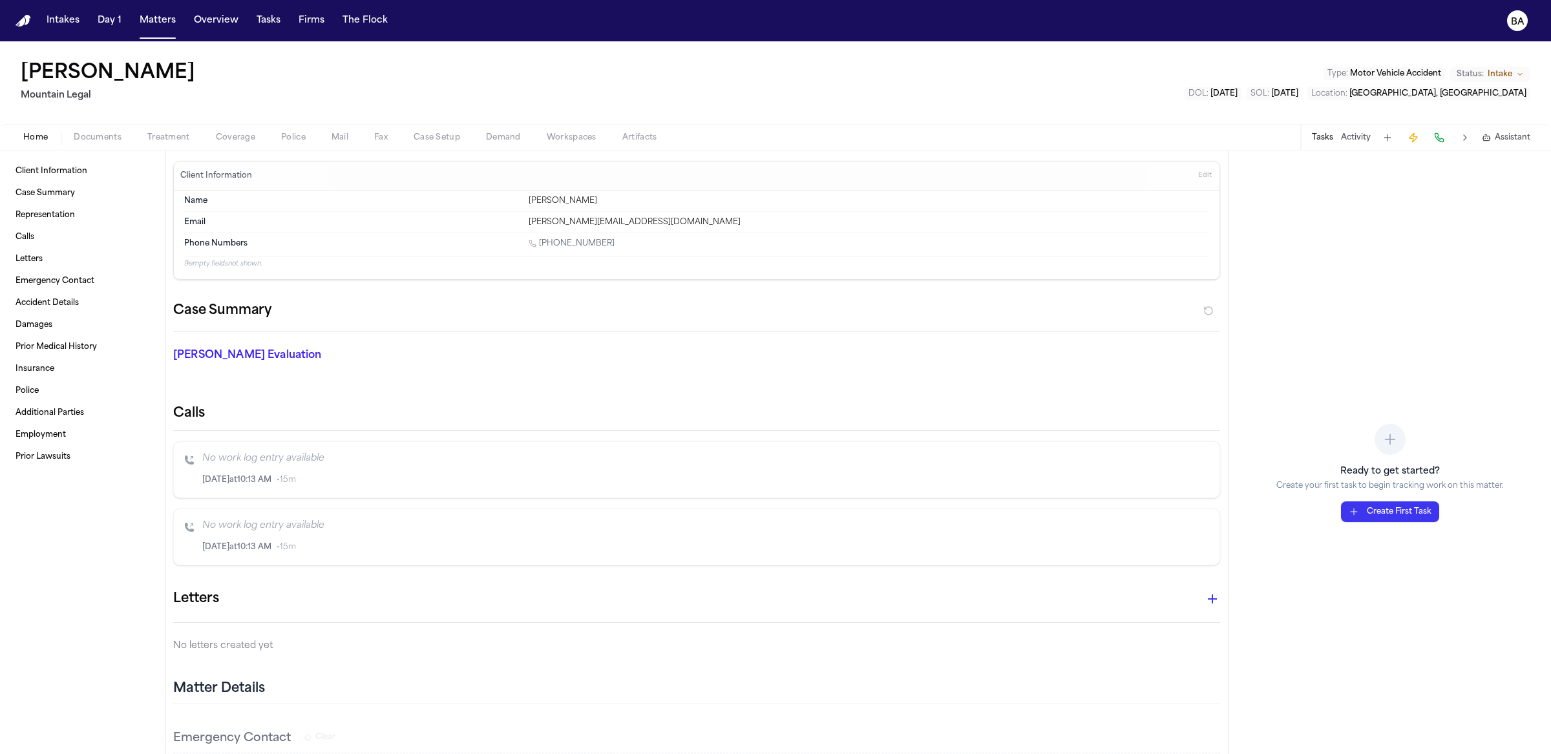
click at [107, 133] on span "Documents" at bounding box center [98, 138] width 48 height 10
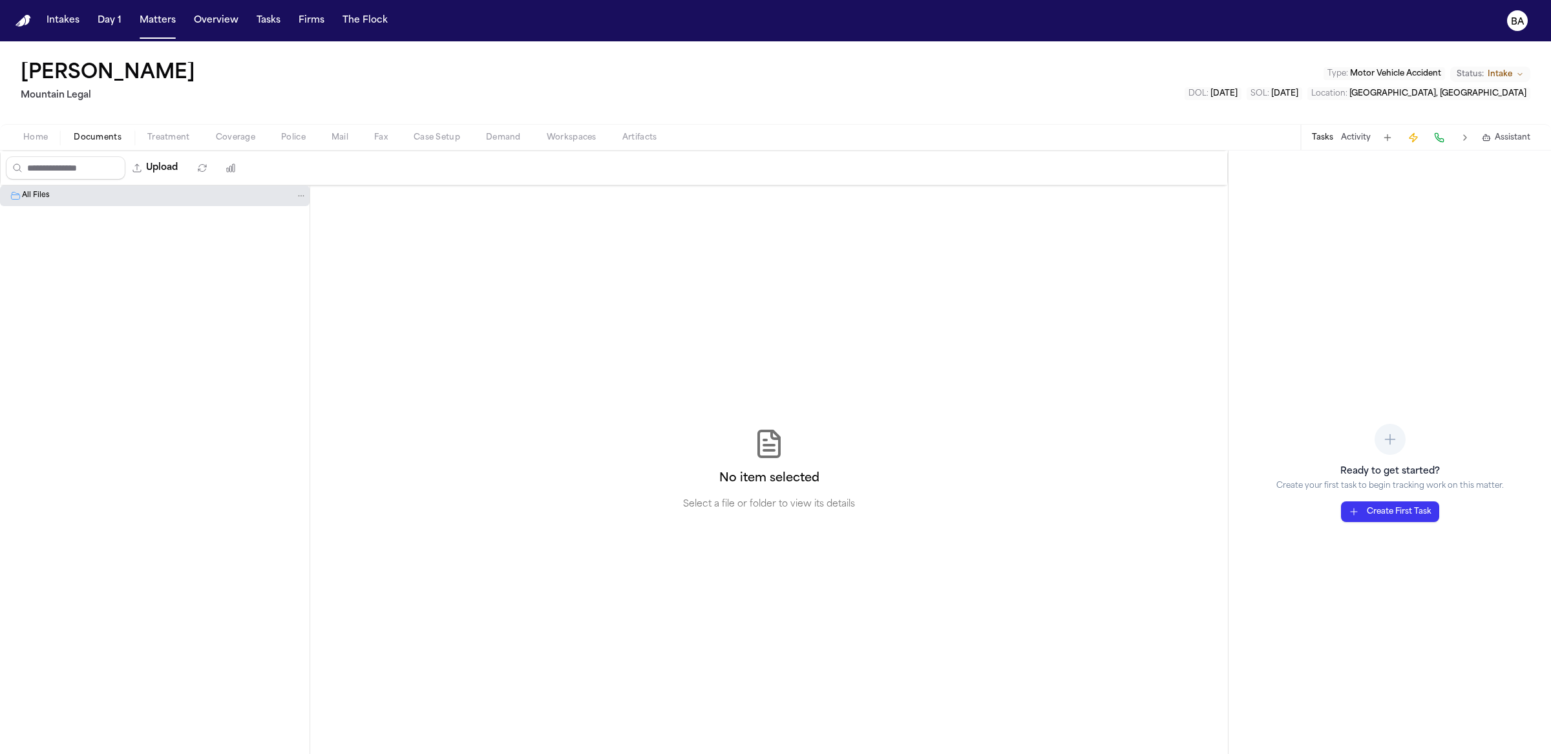
click at [155, 135] on span "Treatment" at bounding box center [168, 138] width 43 height 10
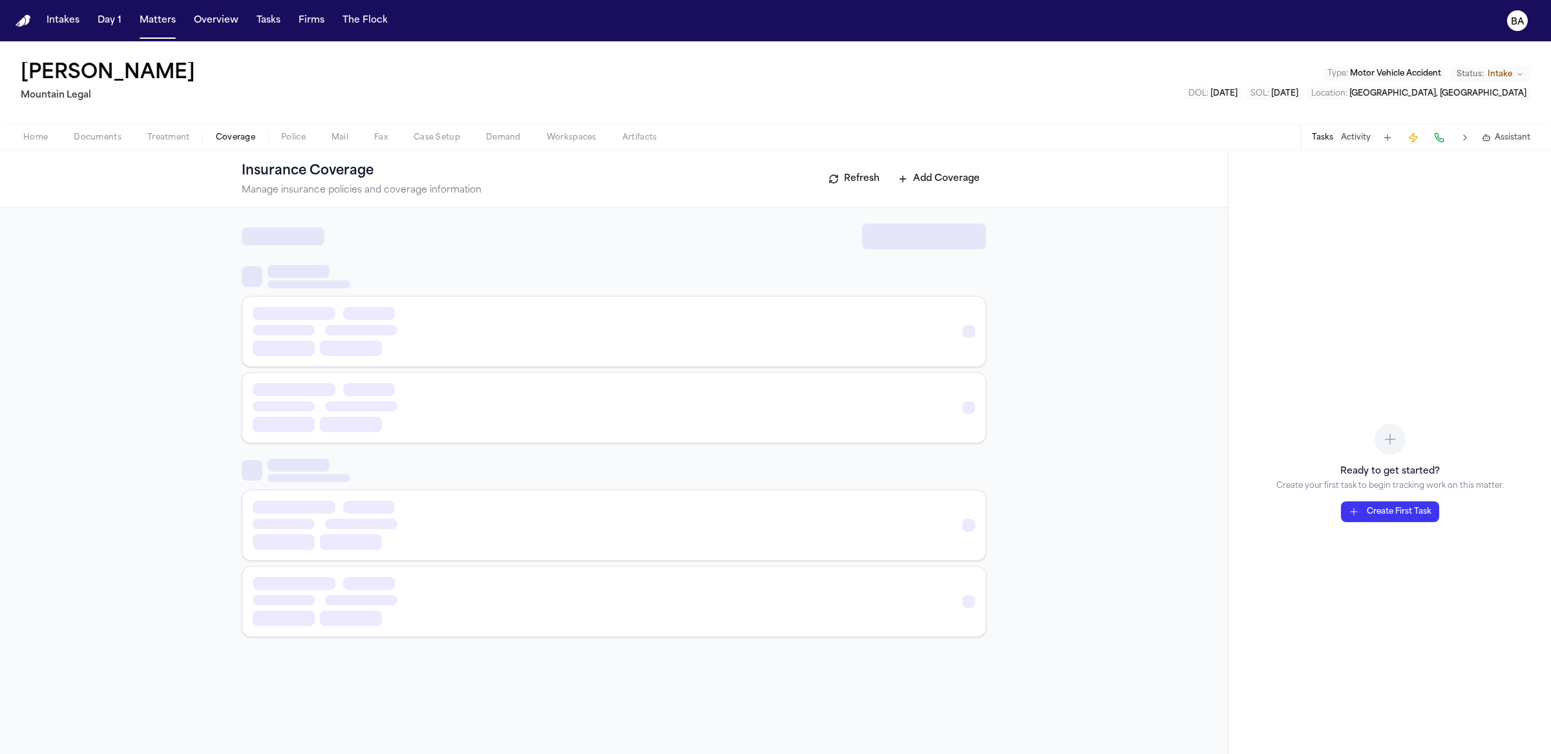
click at [221, 133] on span "Coverage" at bounding box center [235, 138] width 39 height 10
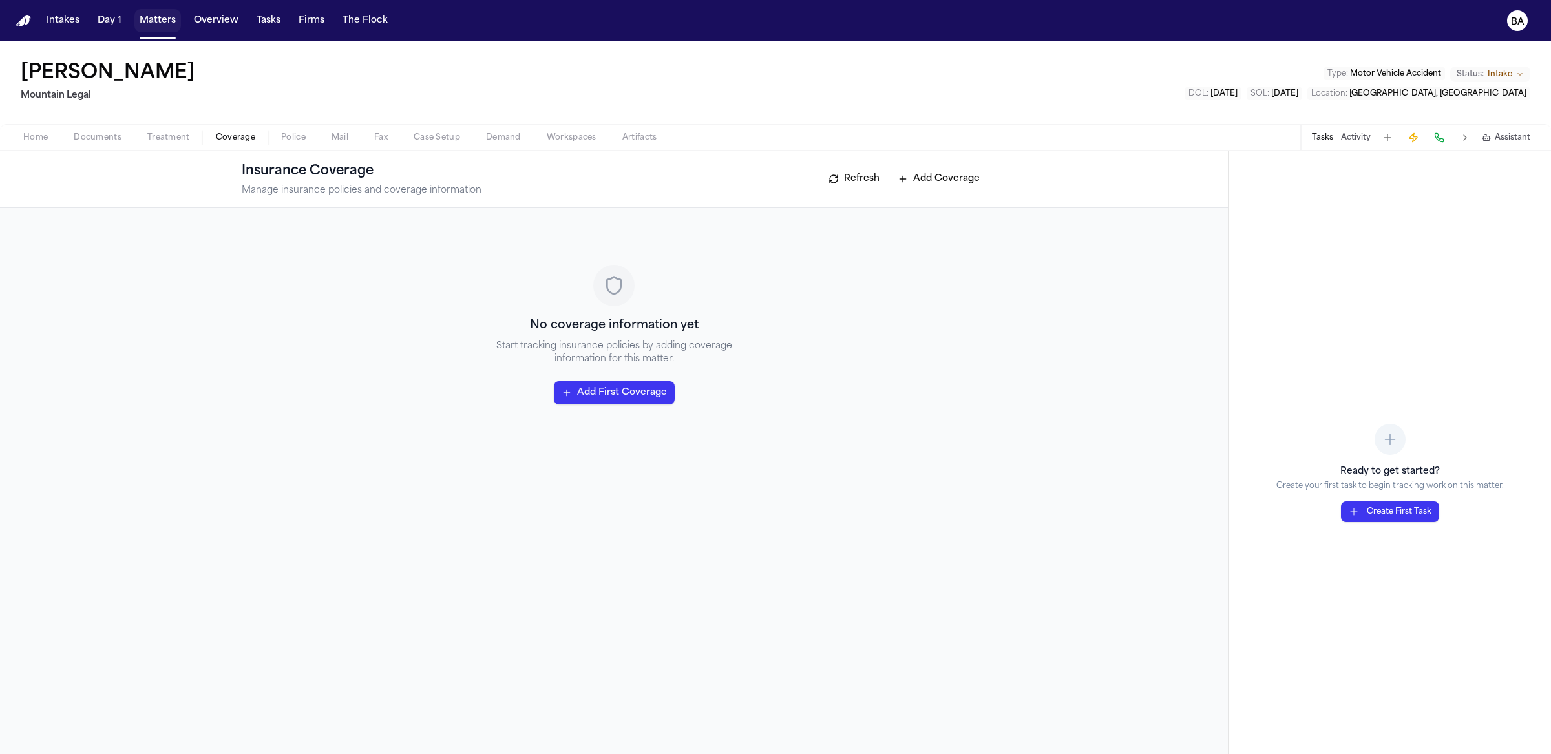
click at [148, 13] on button "Matters" at bounding box center [157, 20] width 47 height 23
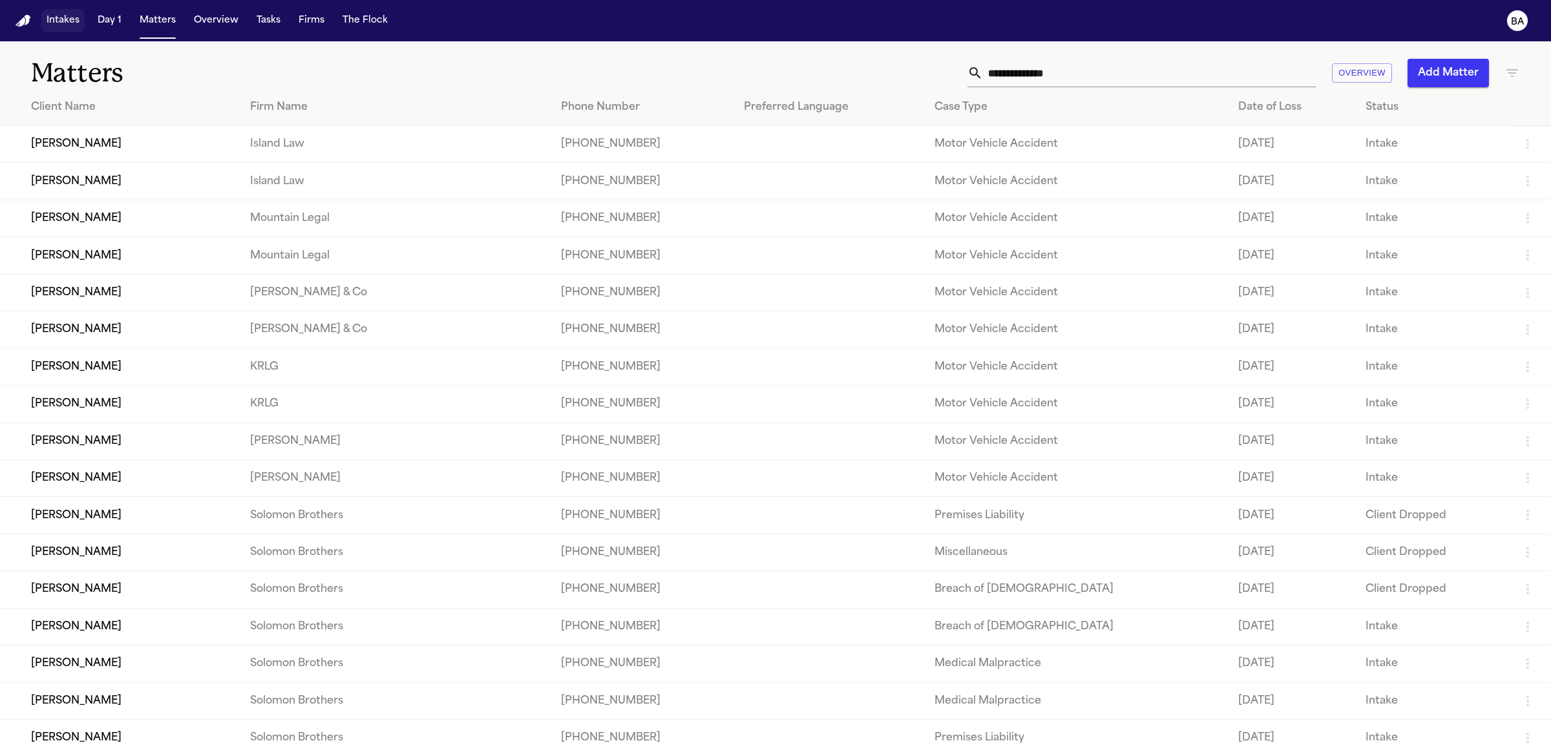
click at [62, 28] on button "Intakes" at bounding box center [62, 20] width 43 height 23
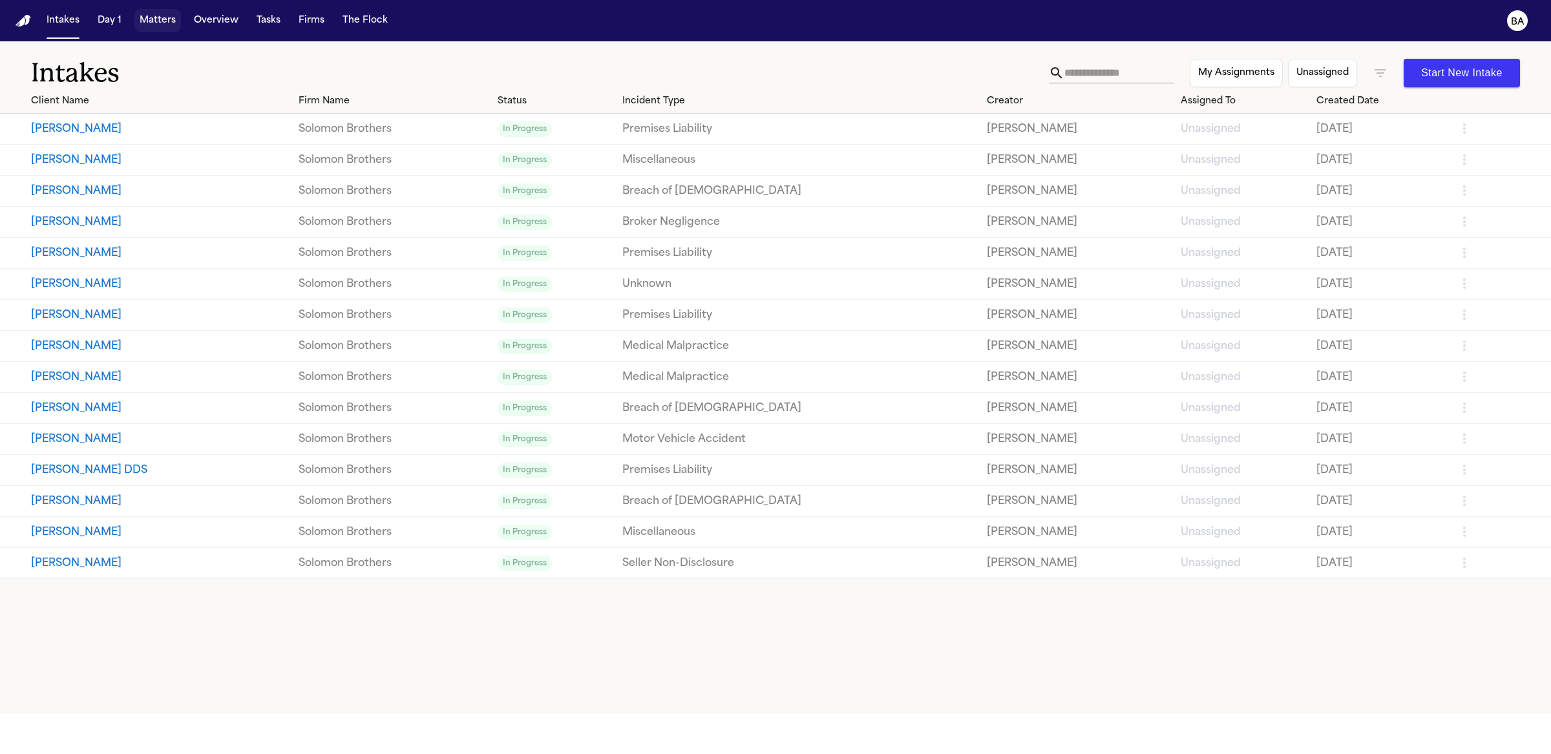
click at [148, 10] on button "Matters" at bounding box center [157, 20] width 47 height 23
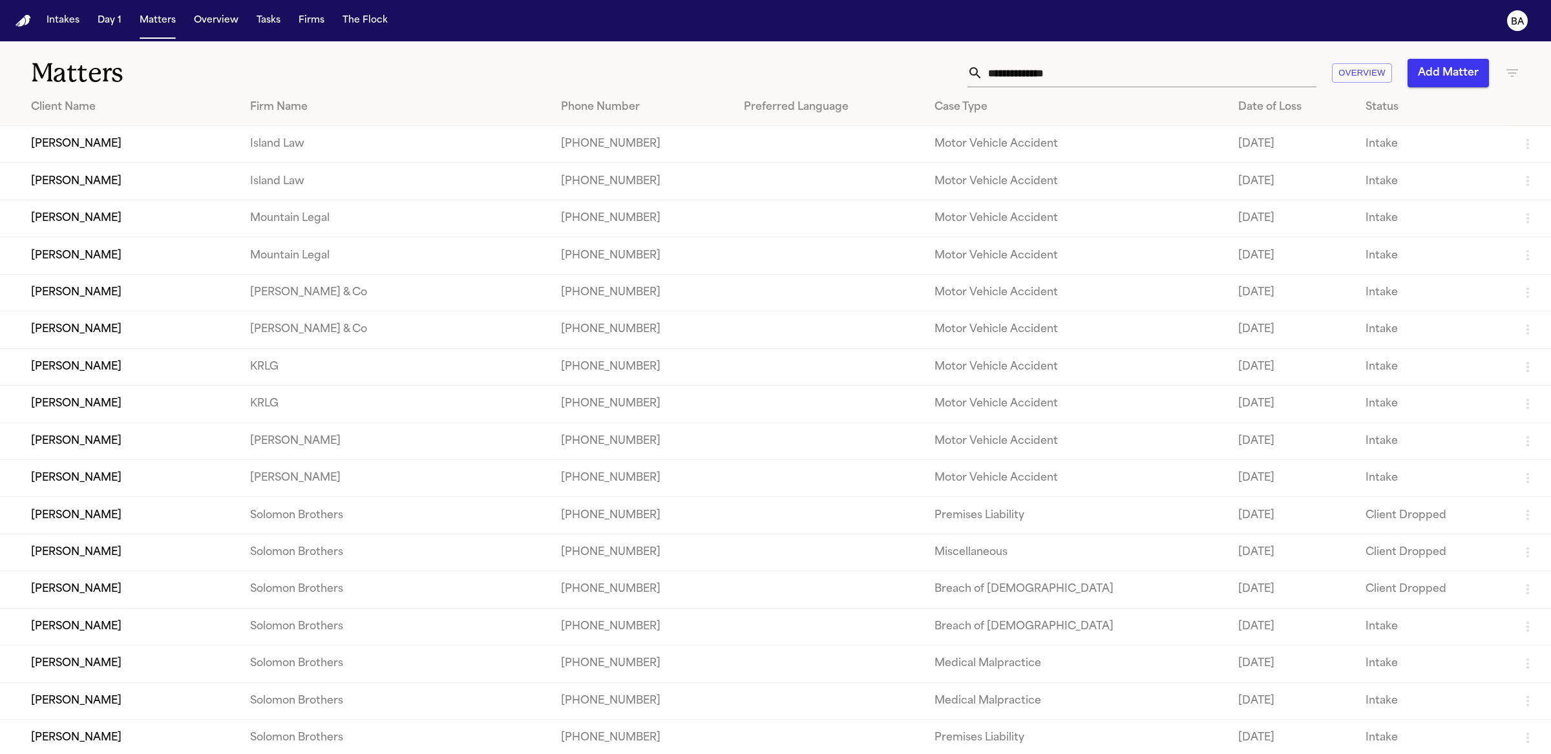
scroll to position [179, 0]
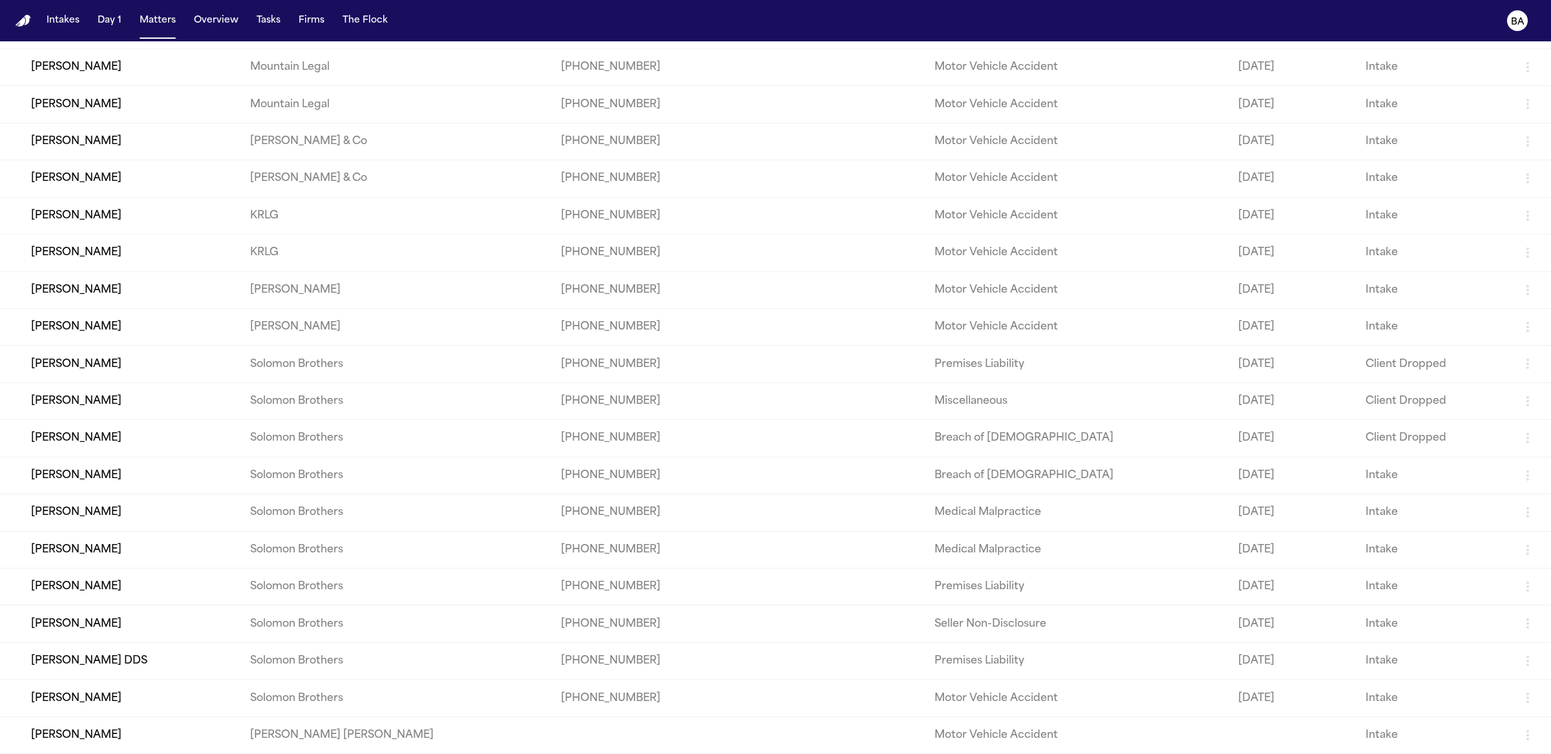
click at [74, 348] on td "[PERSON_NAME]" at bounding box center [120, 364] width 240 height 37
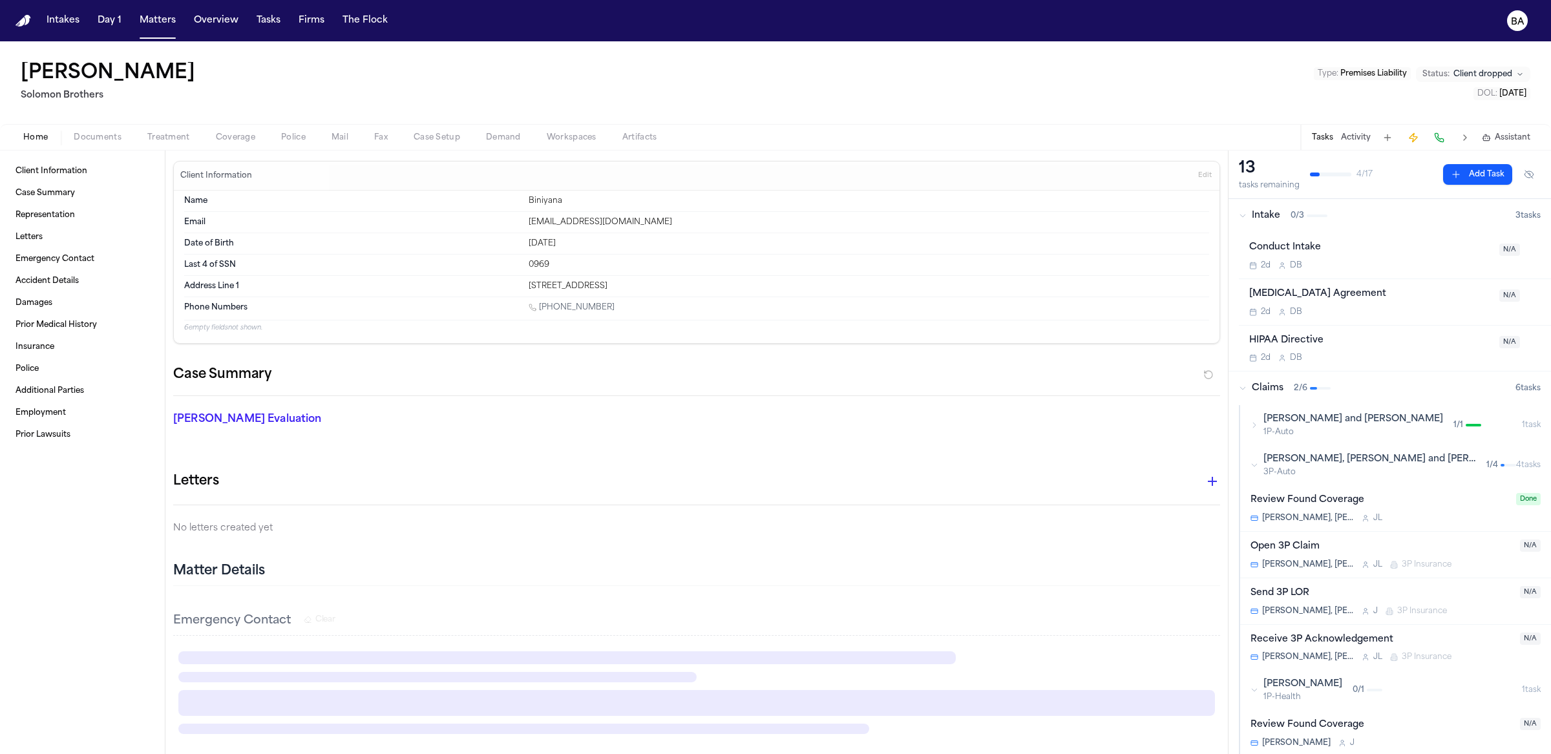
click at [92, 128] on div "Home Documents Treatment Coverage Police Mail Fax Case Setup Demand Workspaces …" at bounding box center [775, 137] width 1551 height 26
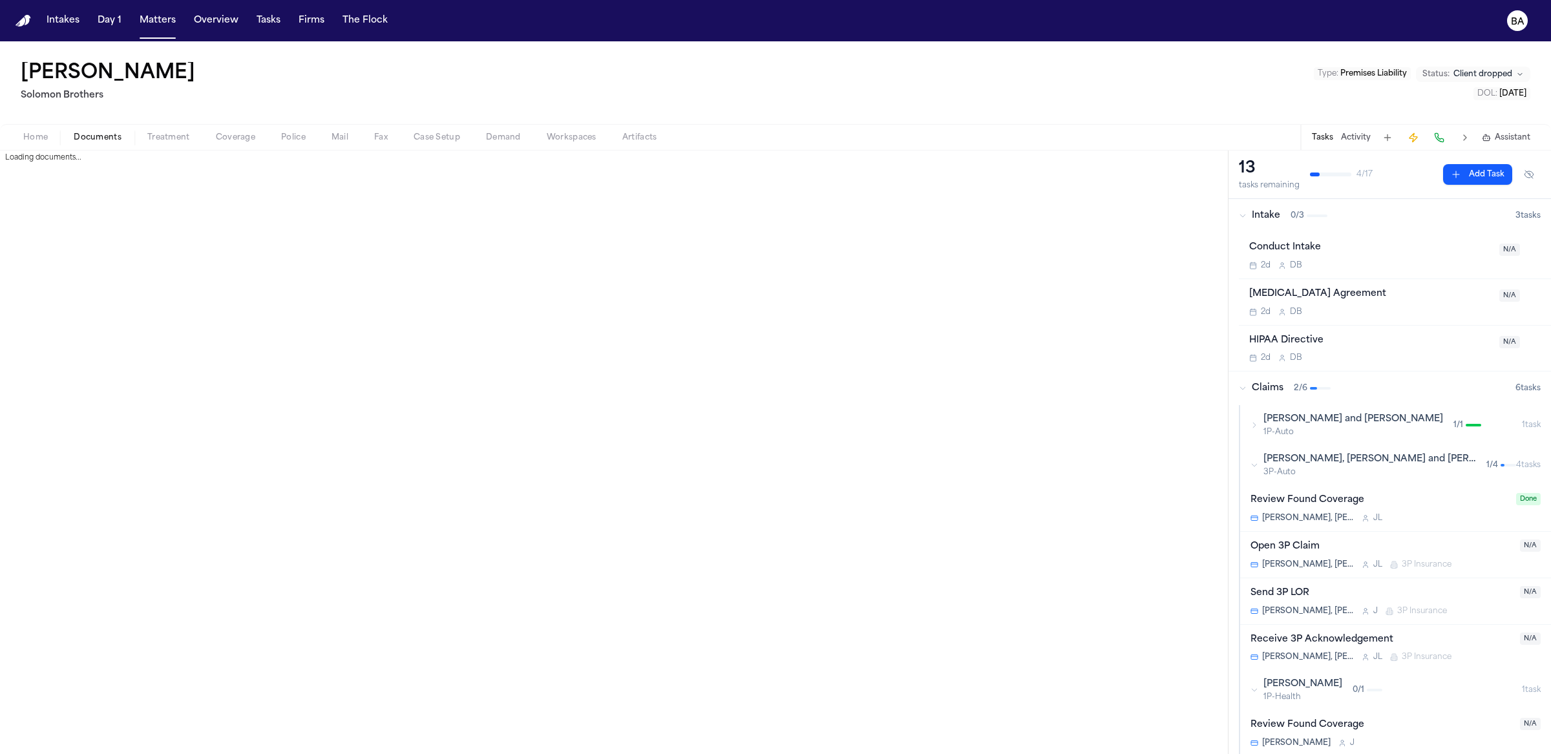
click at [97, 135] on span "Documents" at bounding box center [98, 138] width 48 height 10
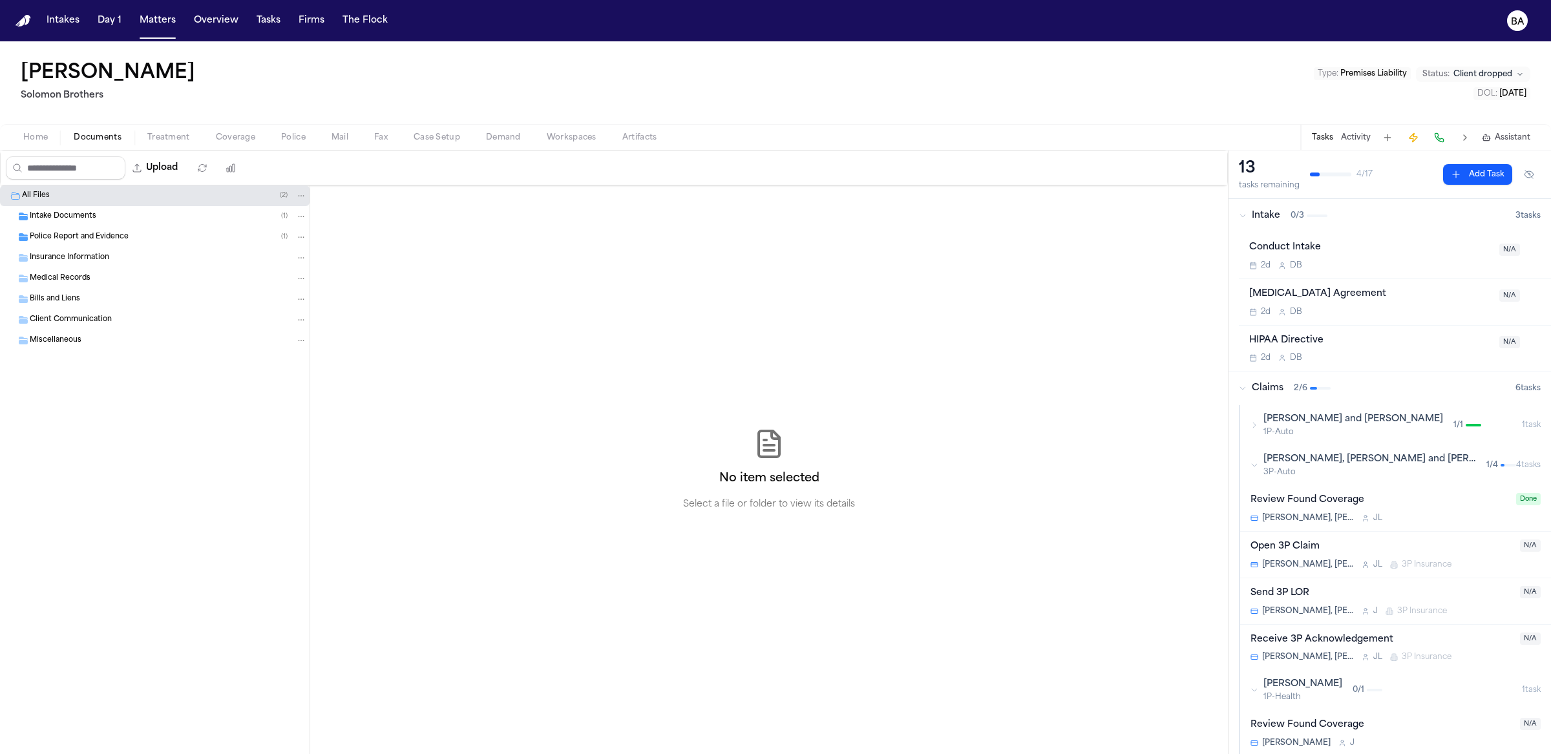
click at [101, 222] on div "Intake Documents ( 1 )" at bounding box center [155, 216] width 310 height 21
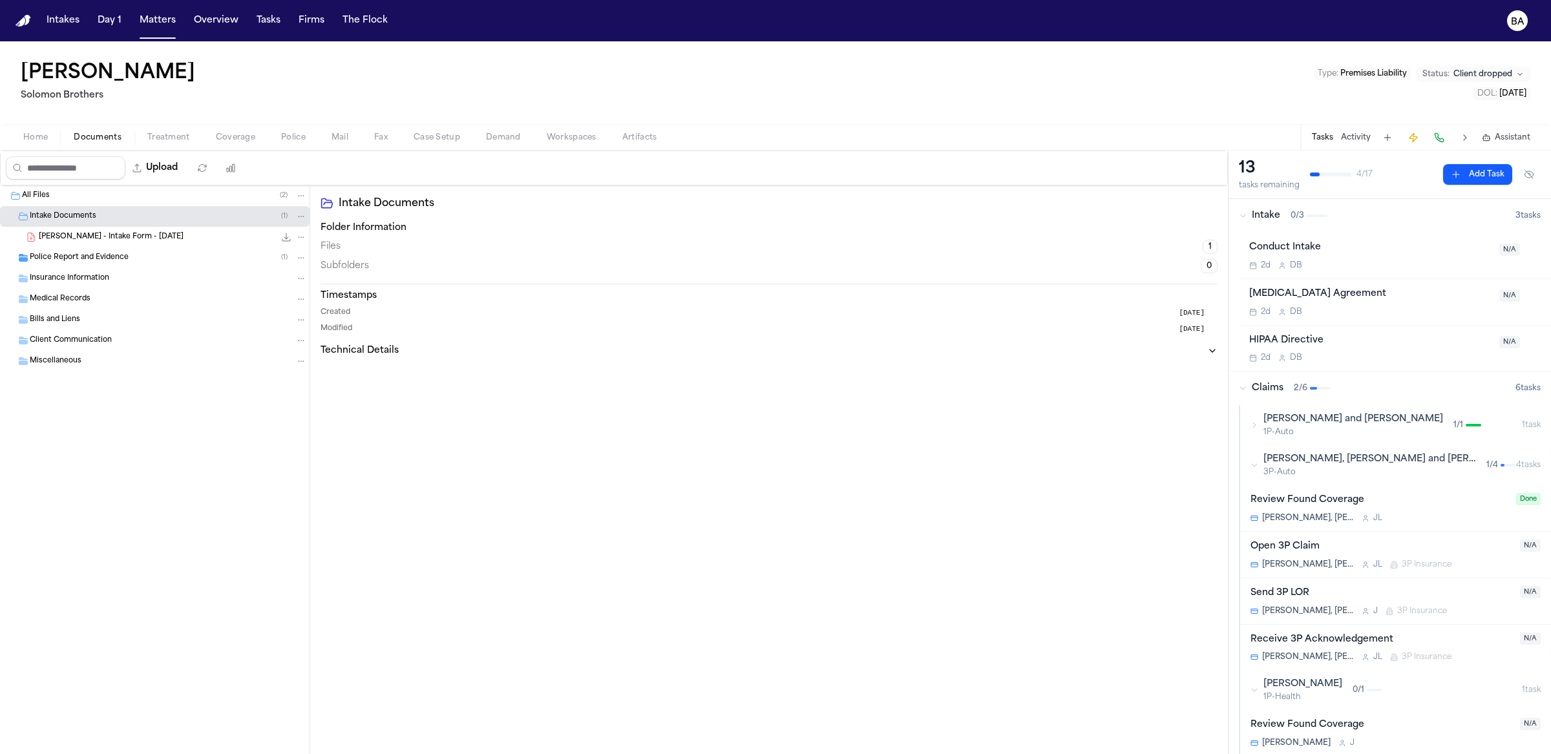
click at [101, 237] on span "F. Johnson - Intake Form - 8.20.25" at bounding box center [111, 237] width 145 height 11
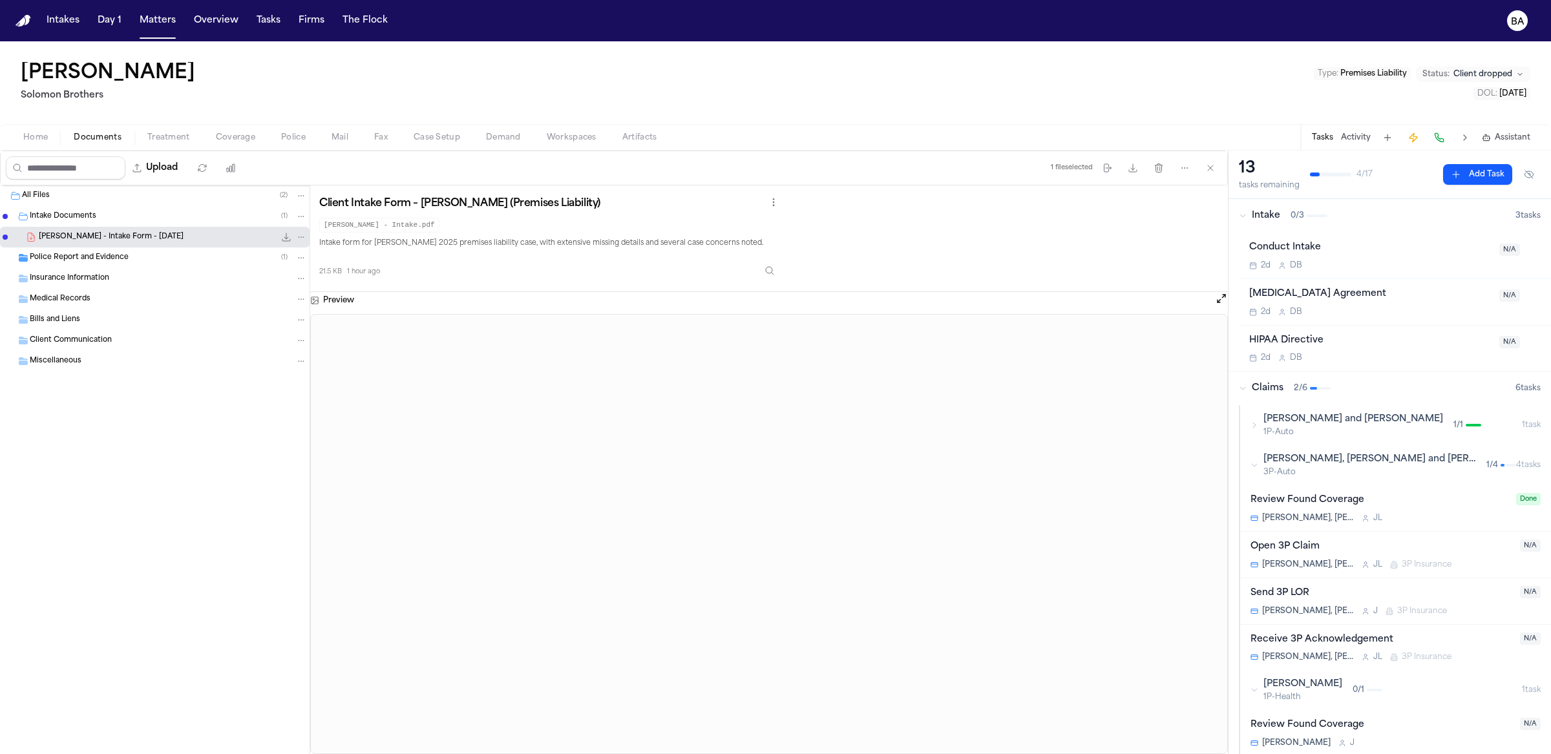
click at [175, 138] on span "Treatment" at bounding box center [168, 138] width 43 height 10
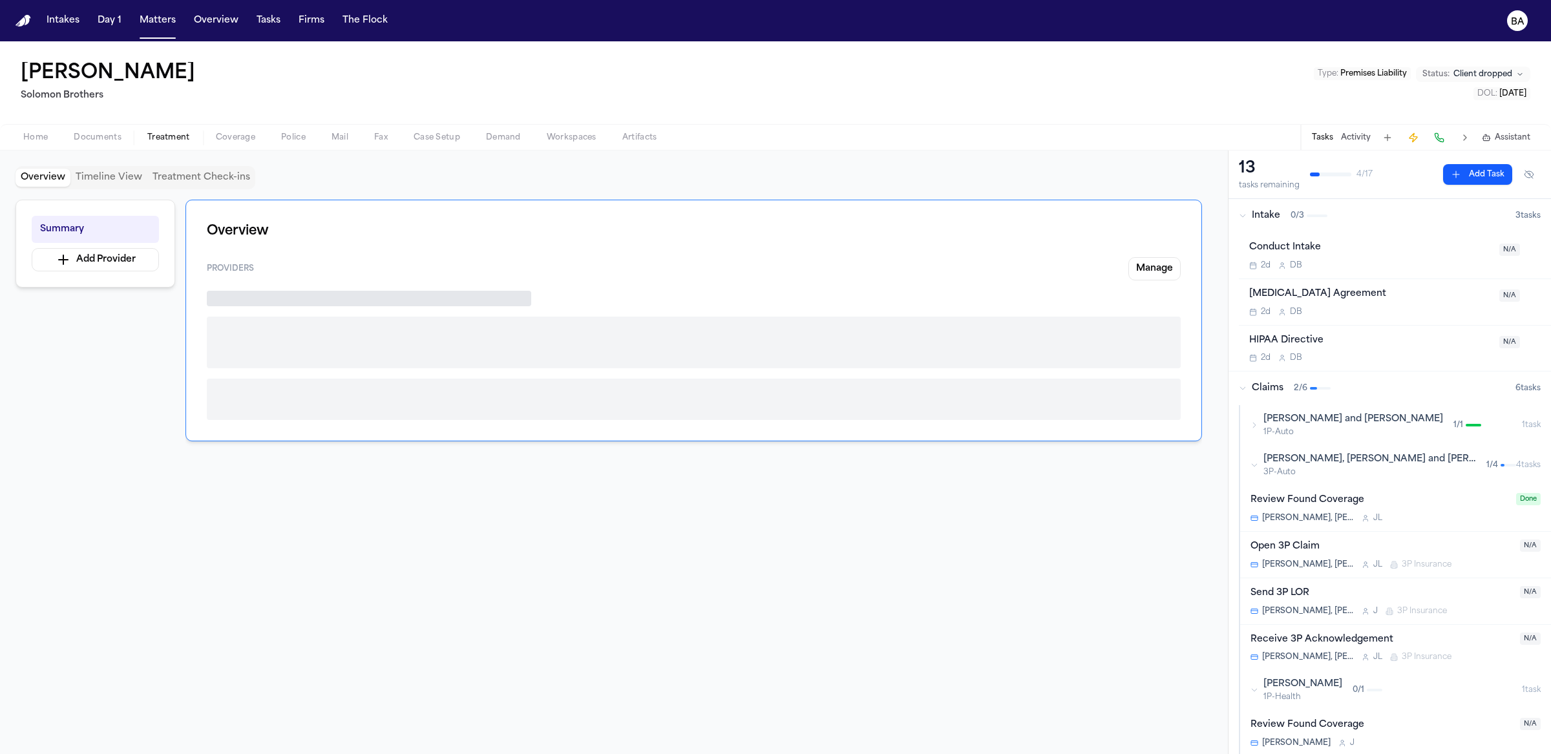
click at [220, 138] on span "Coverage" at bounding box center [235, 138] width 39 height 10
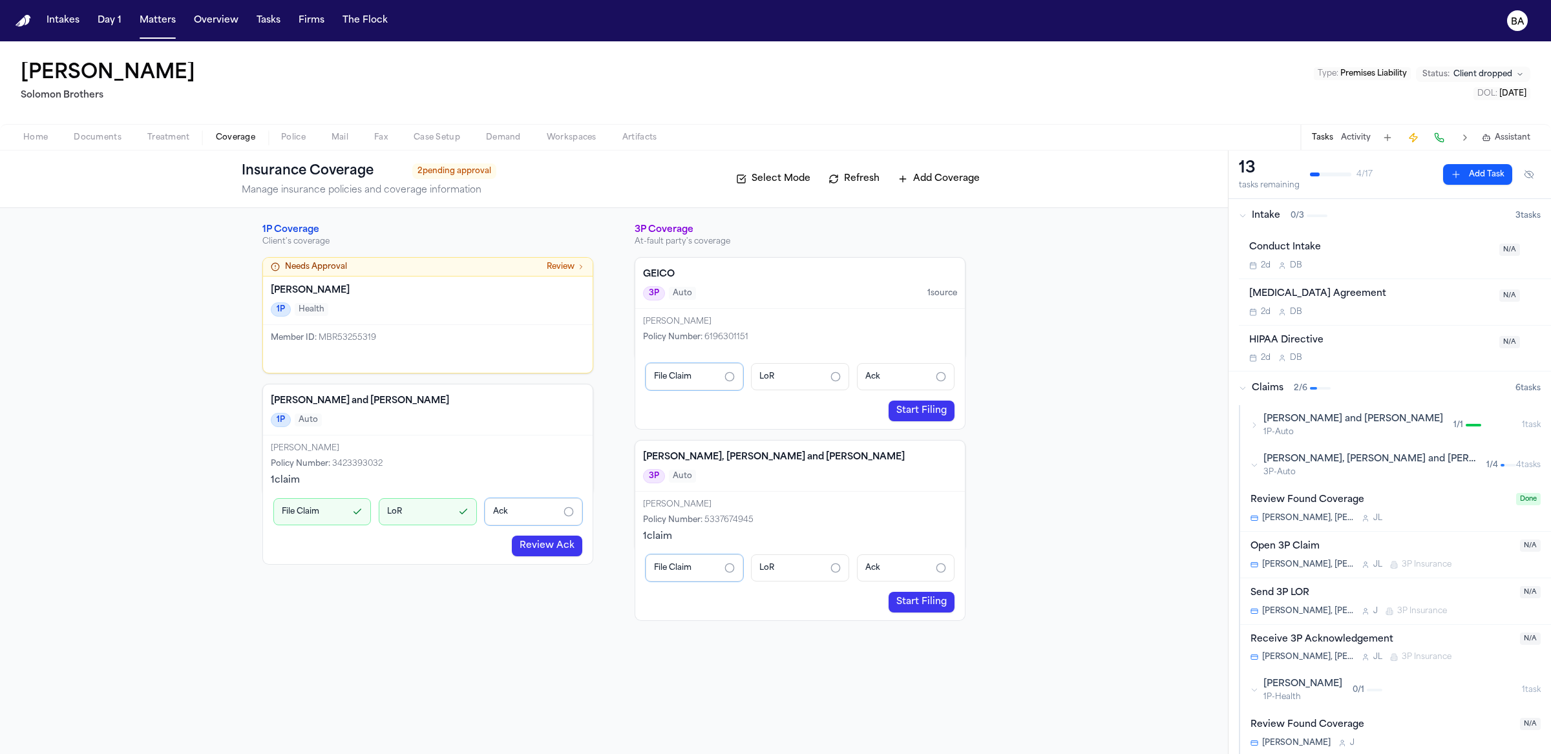
click at [535, 544] on link "Review Ack" at bounding box center [547, 546] width 70 height 21
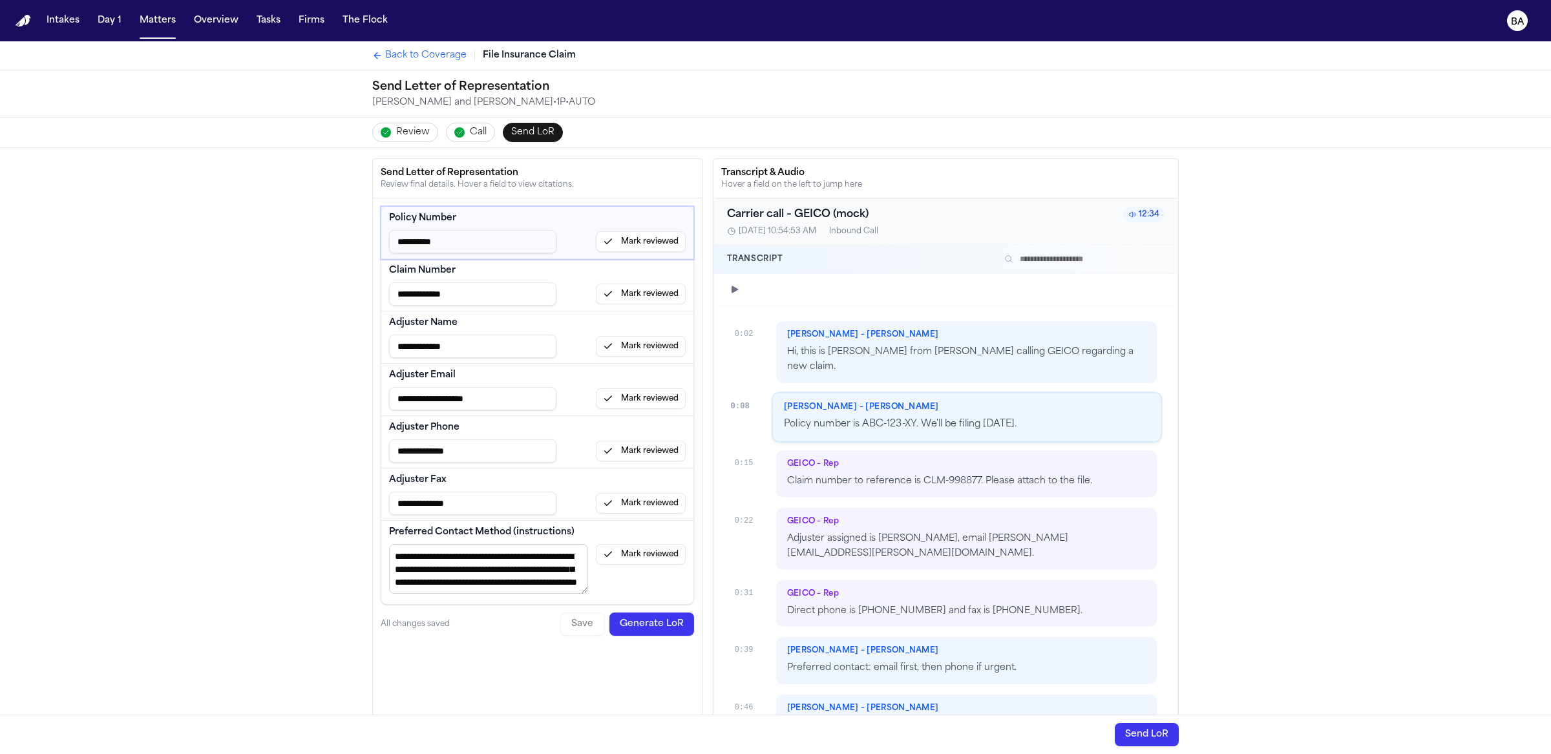
click at [408, 129] on span "Review" at bounding box center [413, 132] width 34 height 13
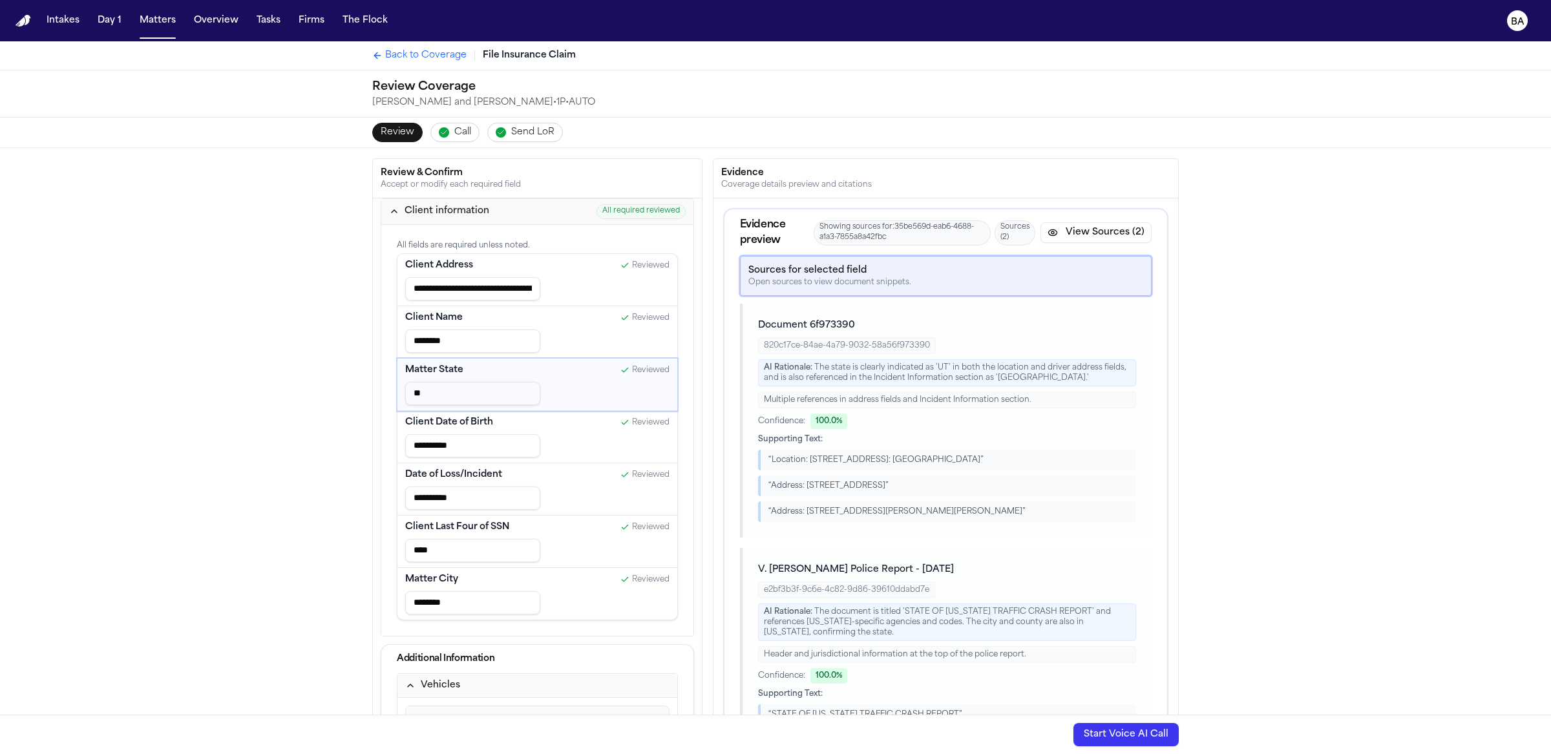
type input "**********"
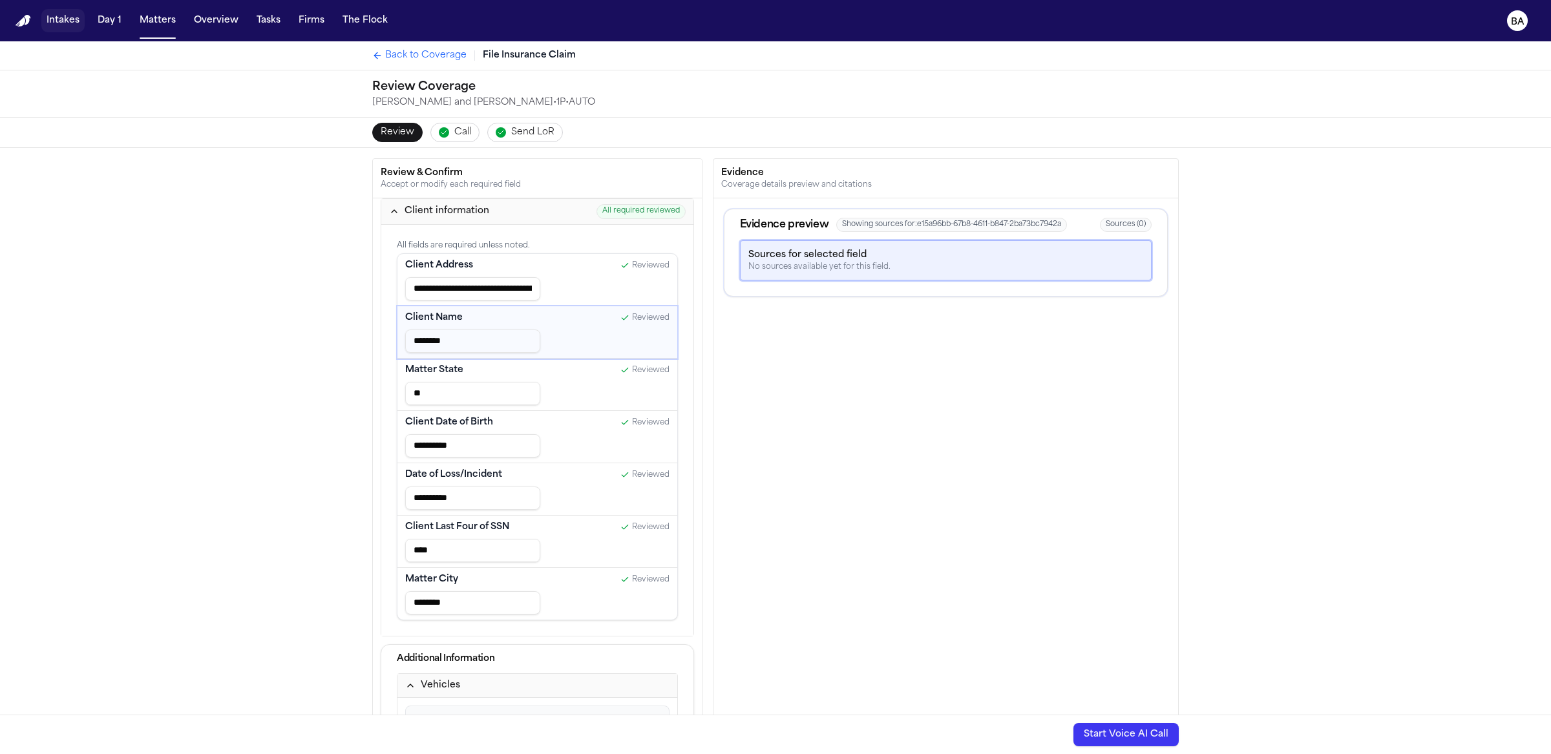
click at [74, 16] on button "Intakes" at bounding box center [62, 20] width 43 height 23
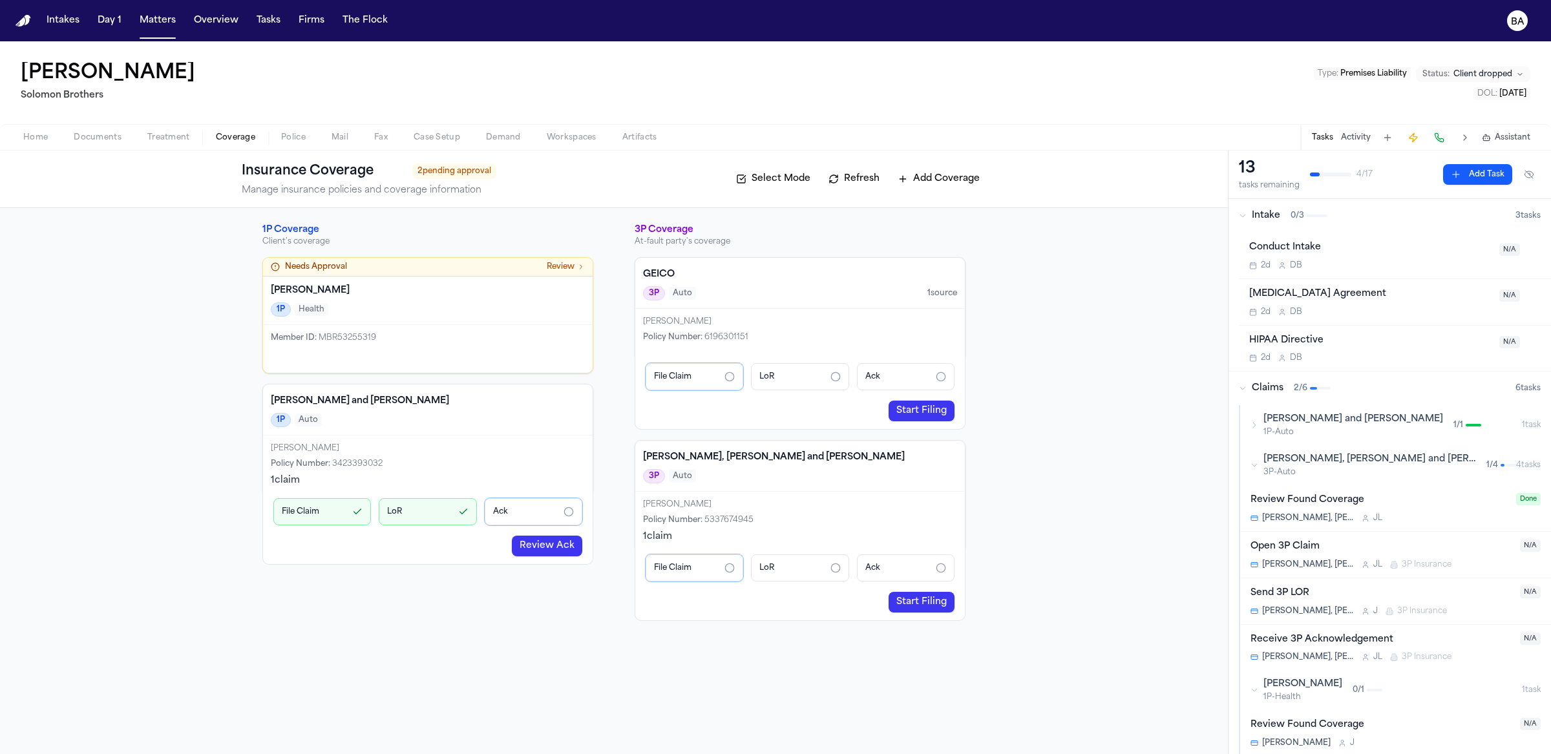
click at [61, 44] on div "Victor Lynn Solomon Brothers Type : Premises Liability Status: Client dropped D…" at bounding box center [775, 82] width 1551 height 83
click at [60, 28] on button "Intakes" at bounding box center [62, 20] width 43 height 23
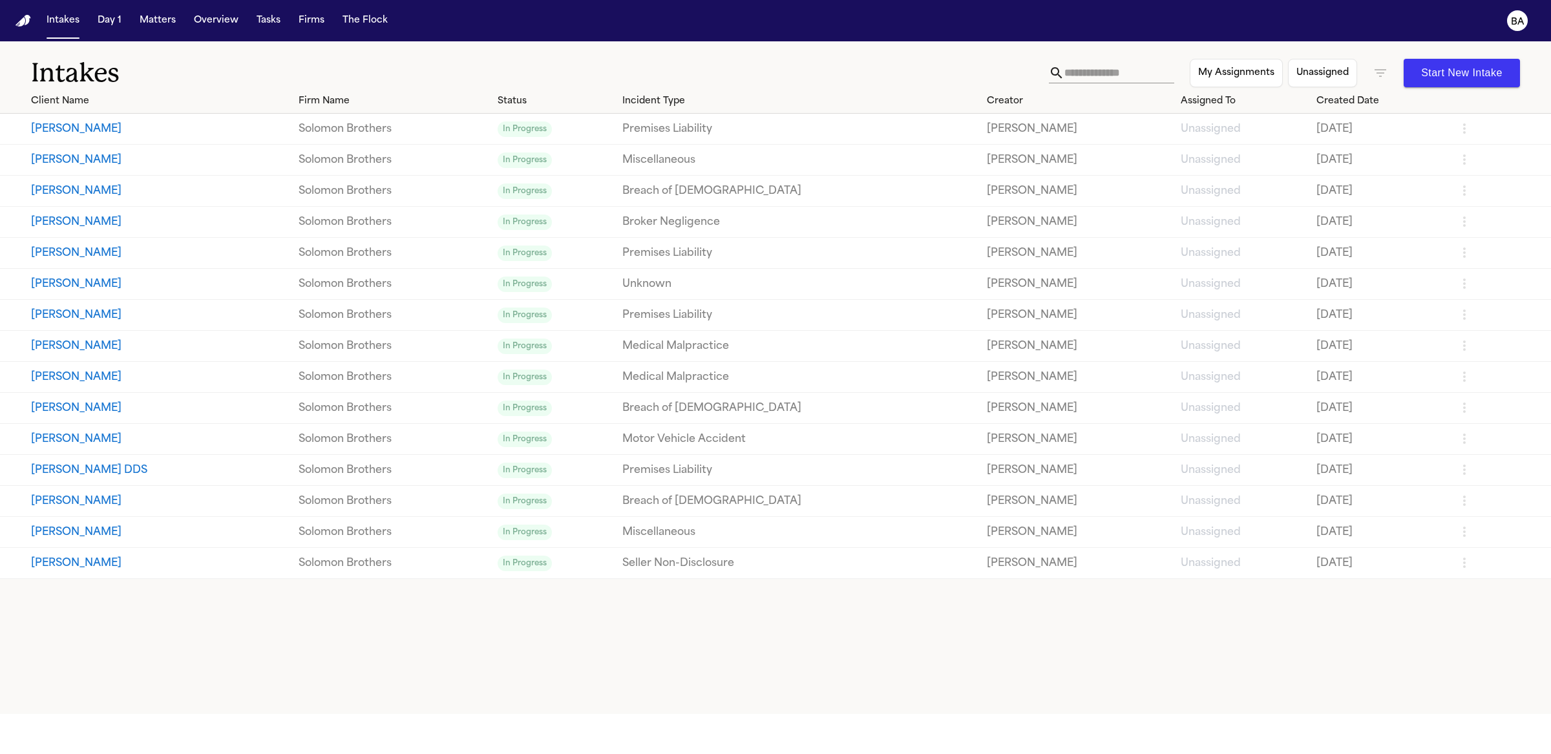
click at [223, 123] on button "Victor Lynn" at bounding box center [159, 130] width 257 height 16
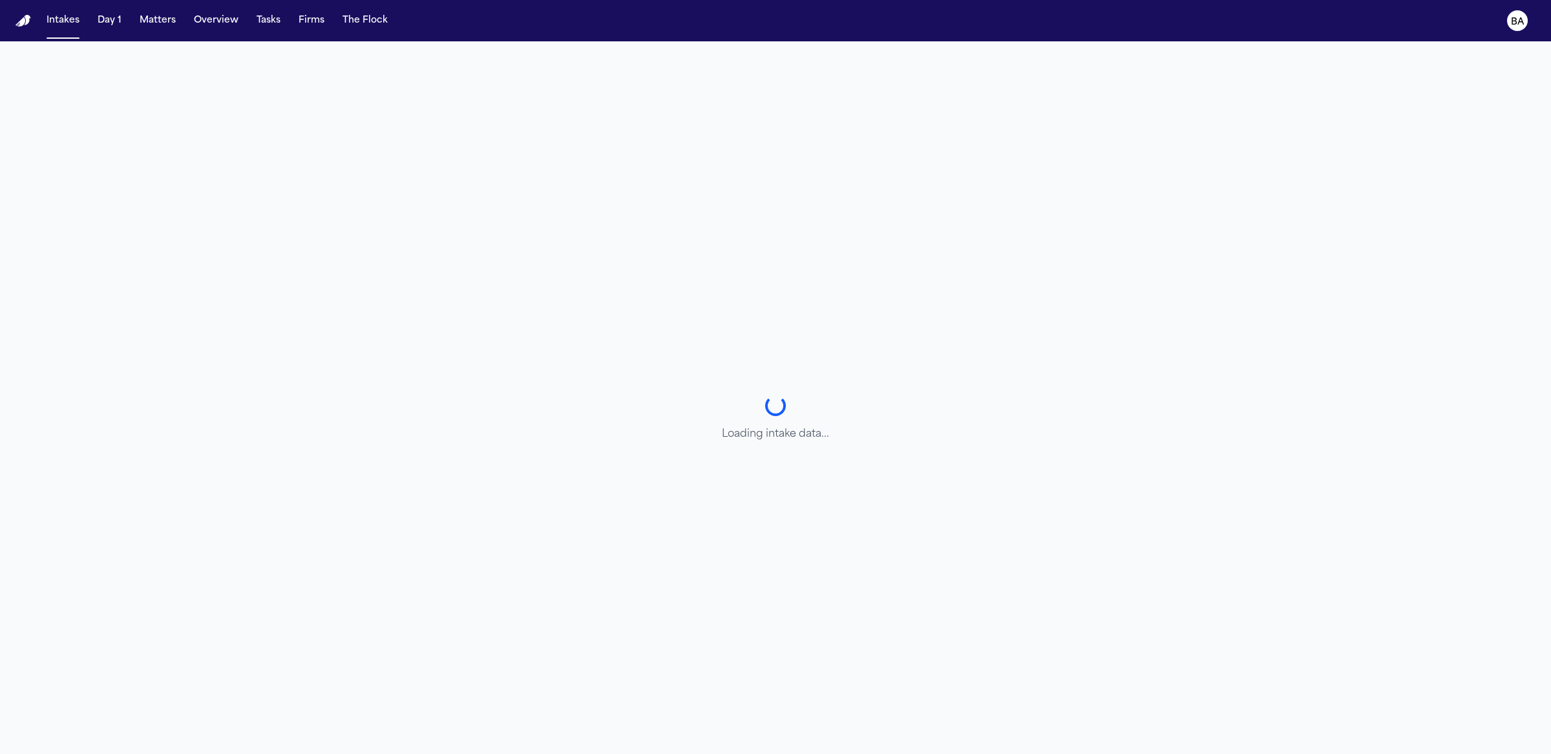
select select "**********"
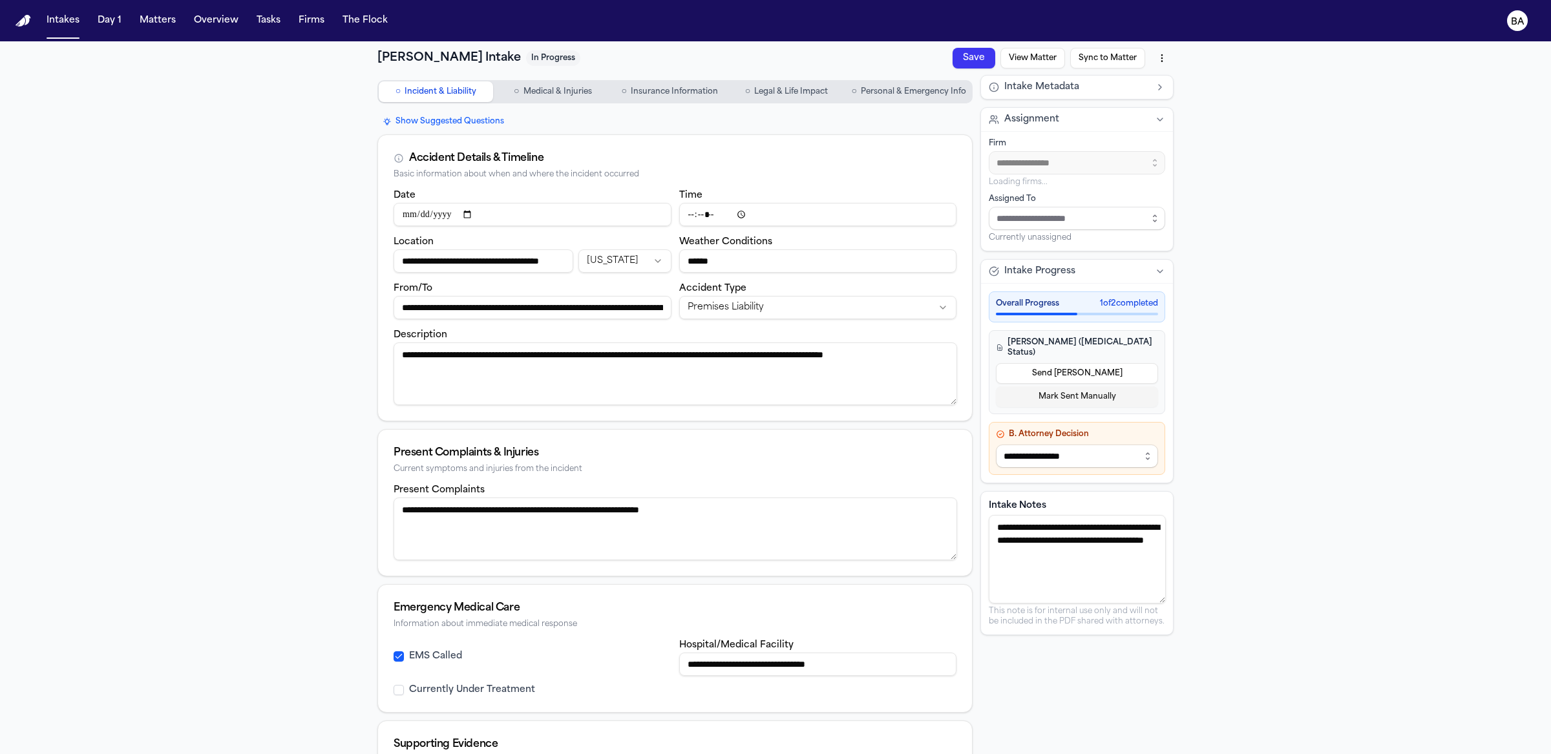
type input "**********"
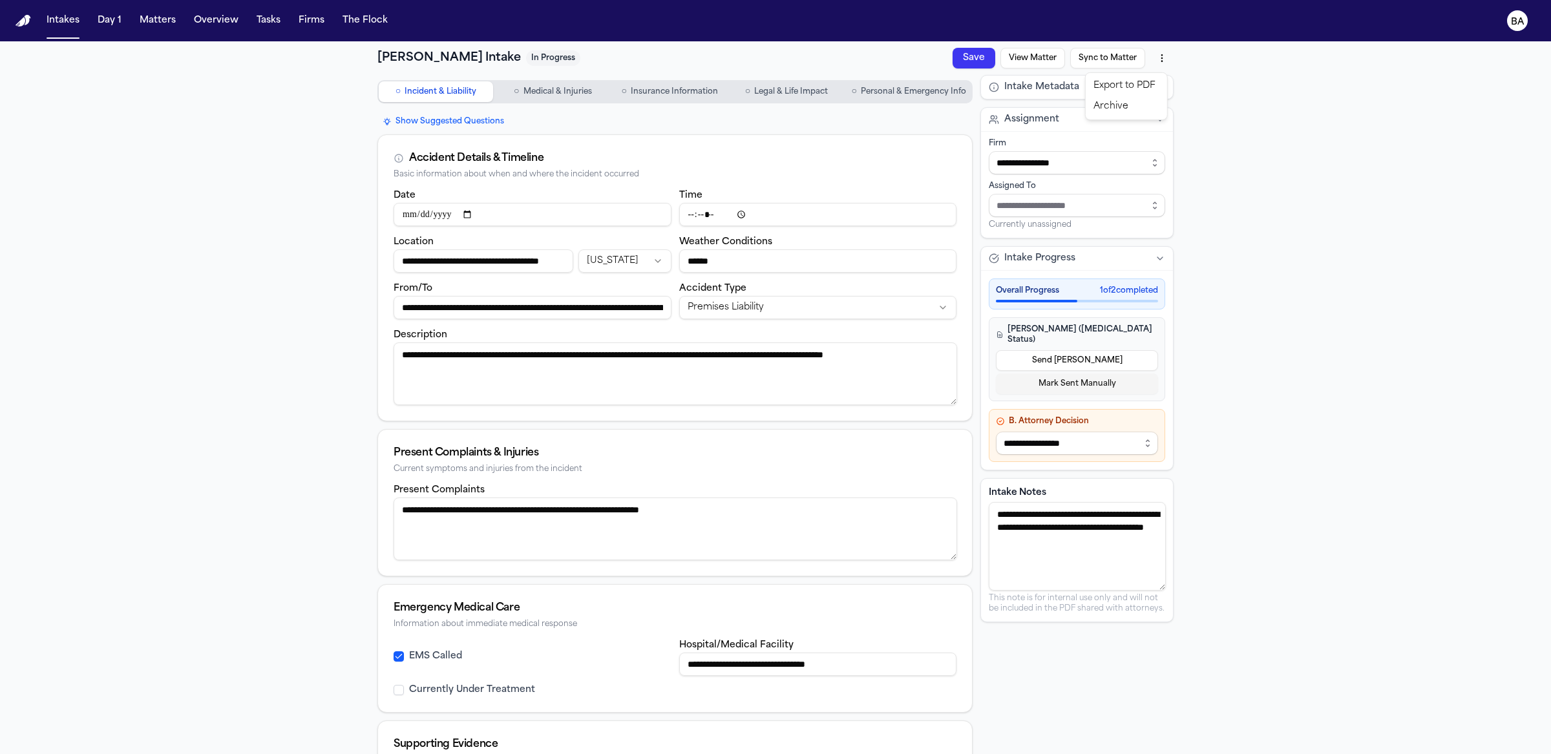
click at [1150, 51] on html "**********" at bounding box center [775, 377] width 1551 height 754
type input "**********"
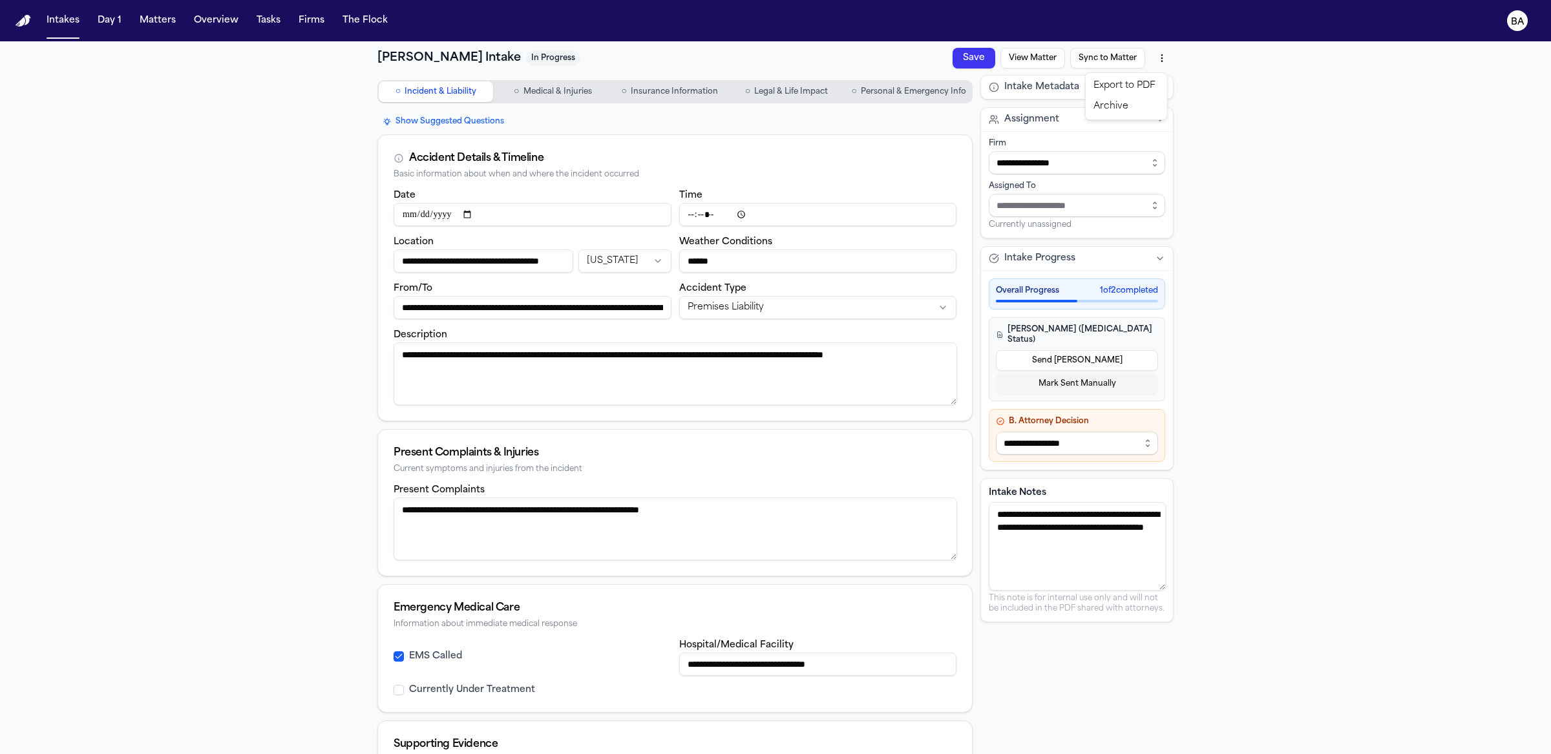
type input "**********"
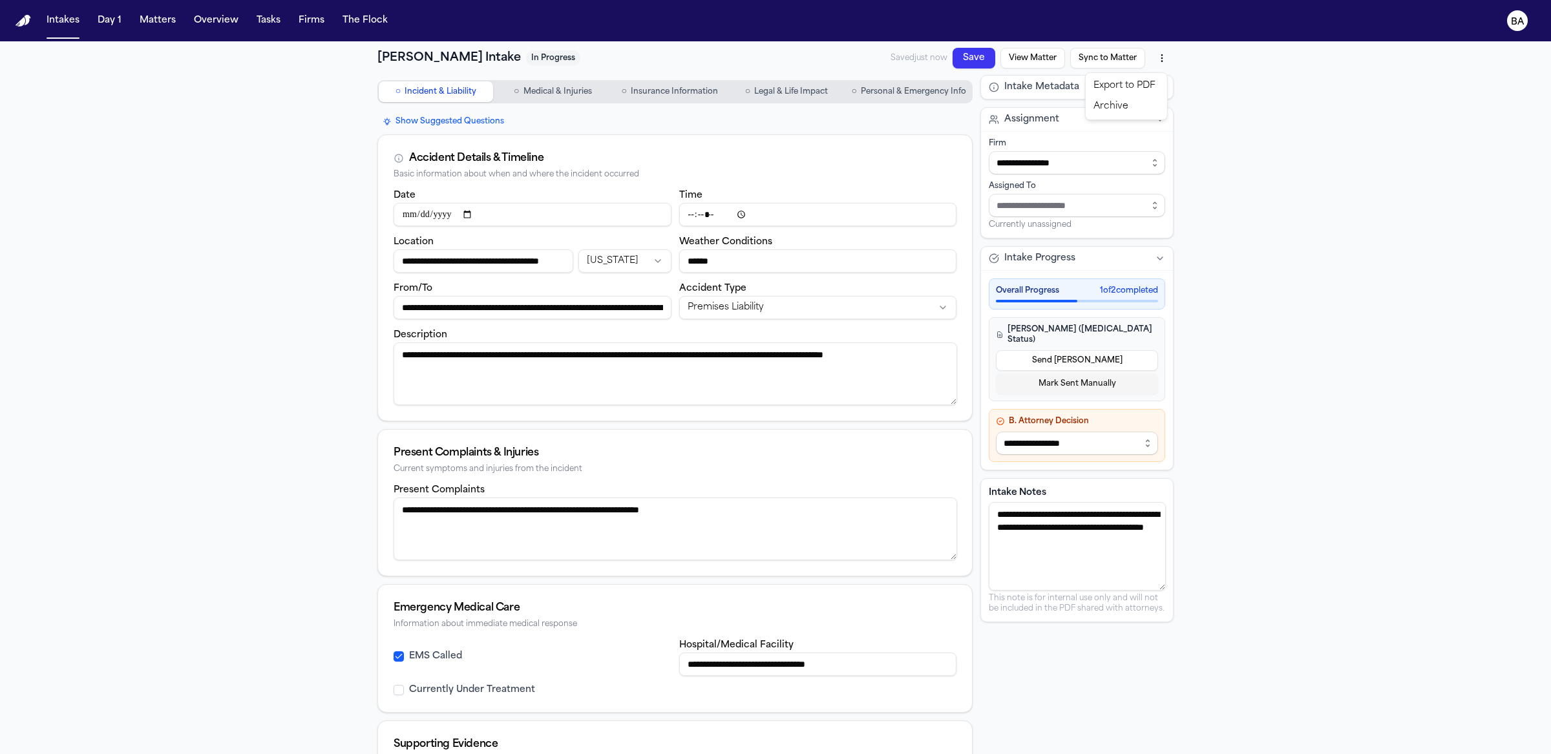
type input "**********"
click at [158, 19] on html "**********" at bounding box center [775, 377] width 1551 height 754
click at [162, 25] on button "Matters" at bounding box center [157, 20] width 47 height 23
type input "**********"
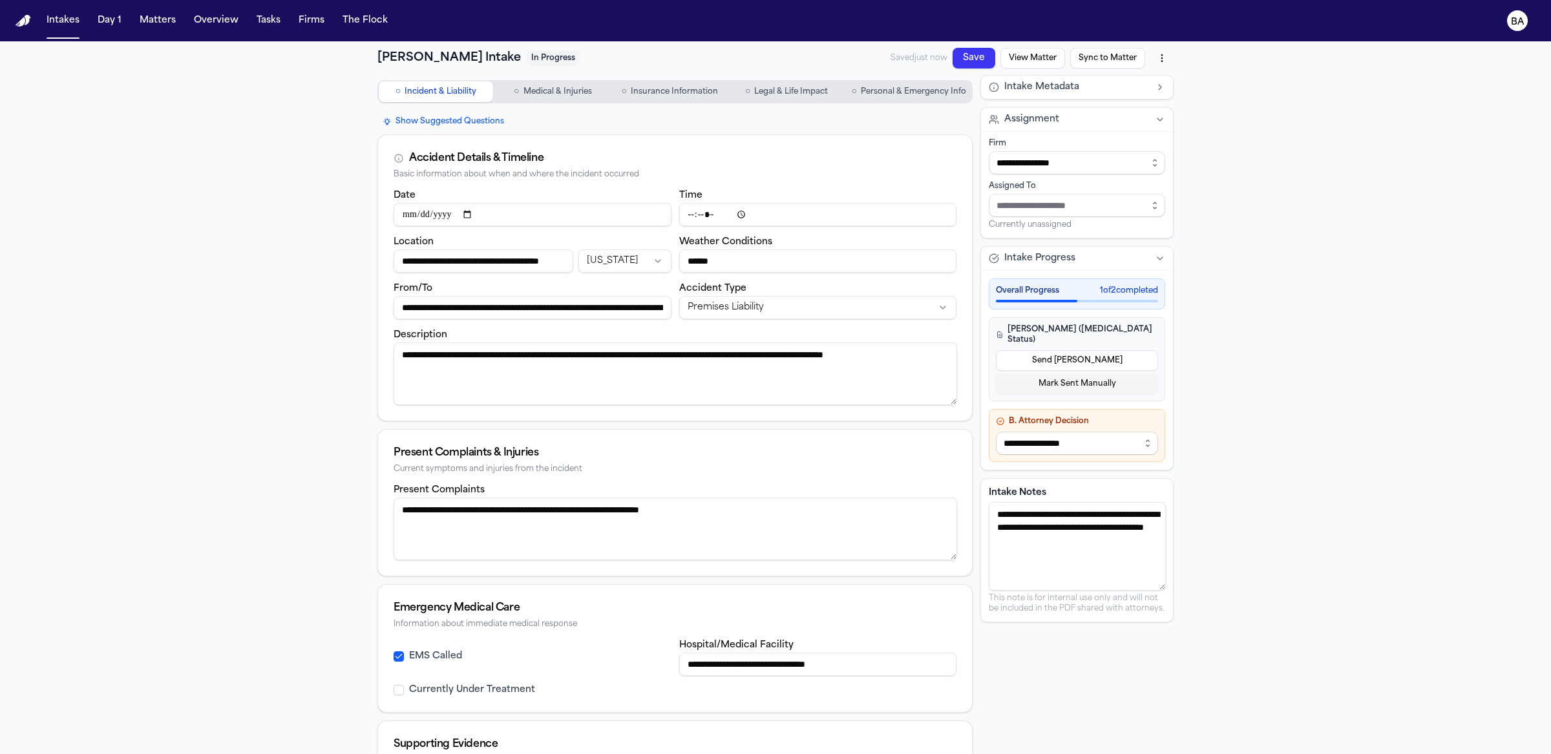
type input "**********"
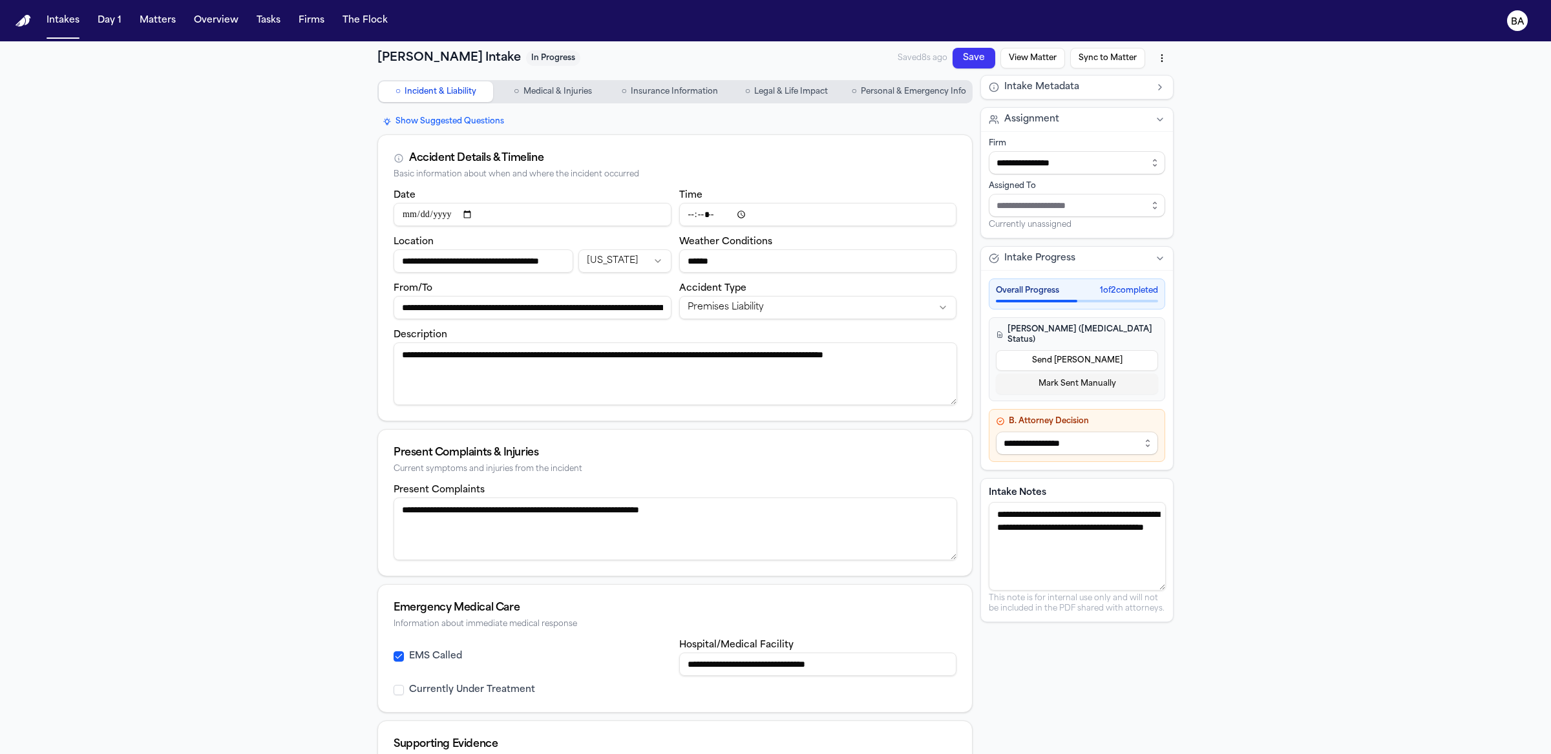
type input "**********"
click at [1152, 57] on html "**********" at bounding box center [775, 377] width 1551 height 754
type input "**********"
click at [1138, 89] on div "Export to PDF" at bounding box center [1126, 86] width 76 height 21
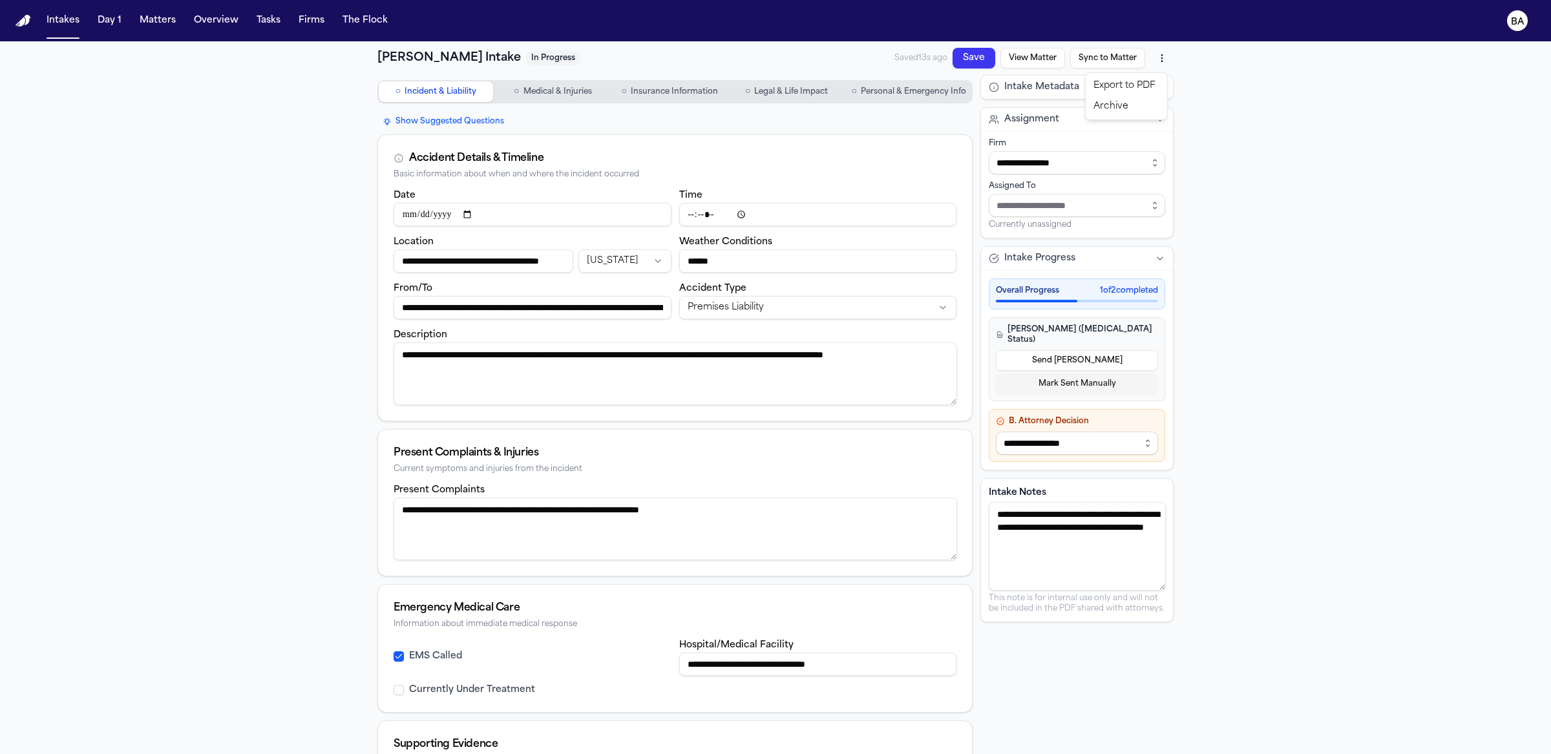
type input "**********"
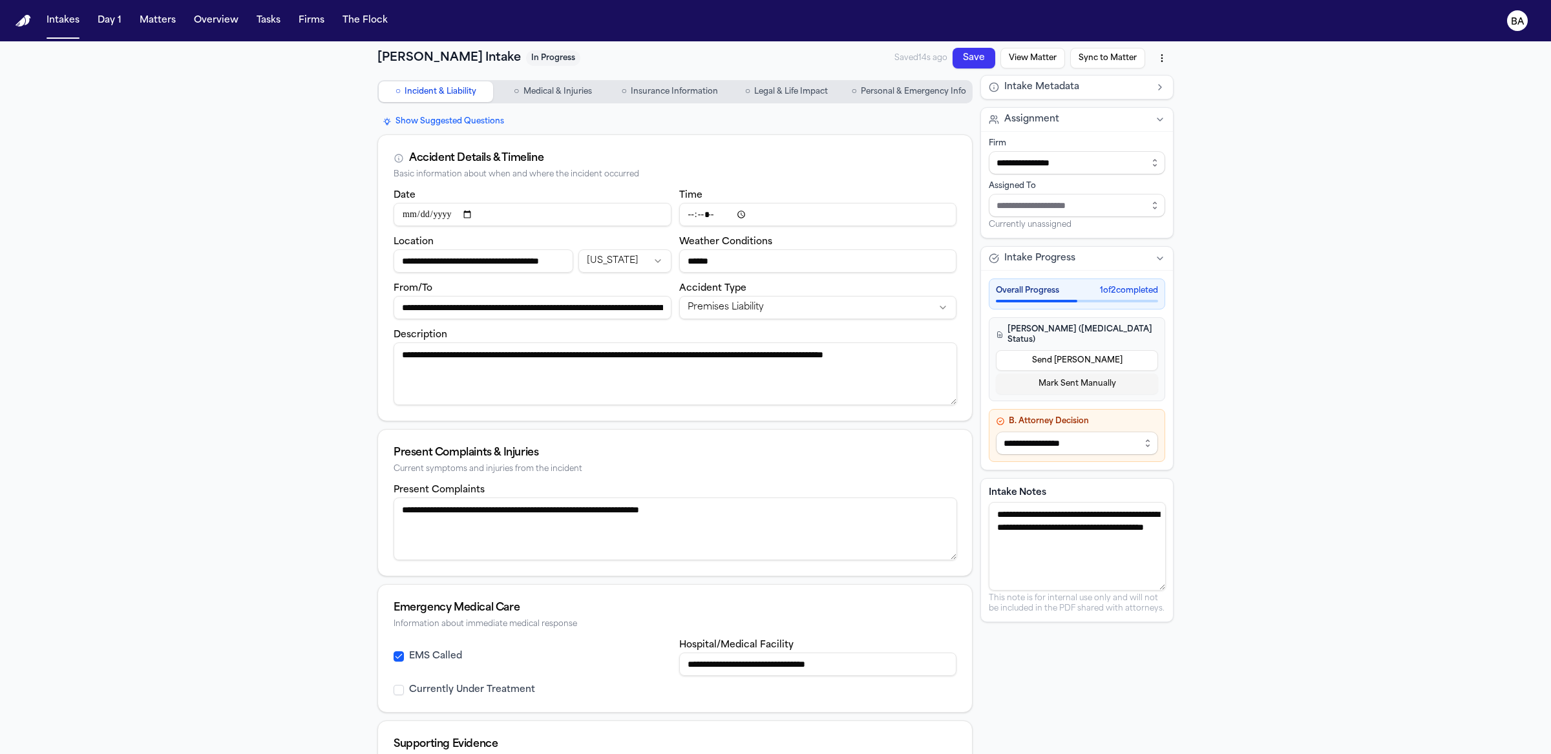
type input "**********"
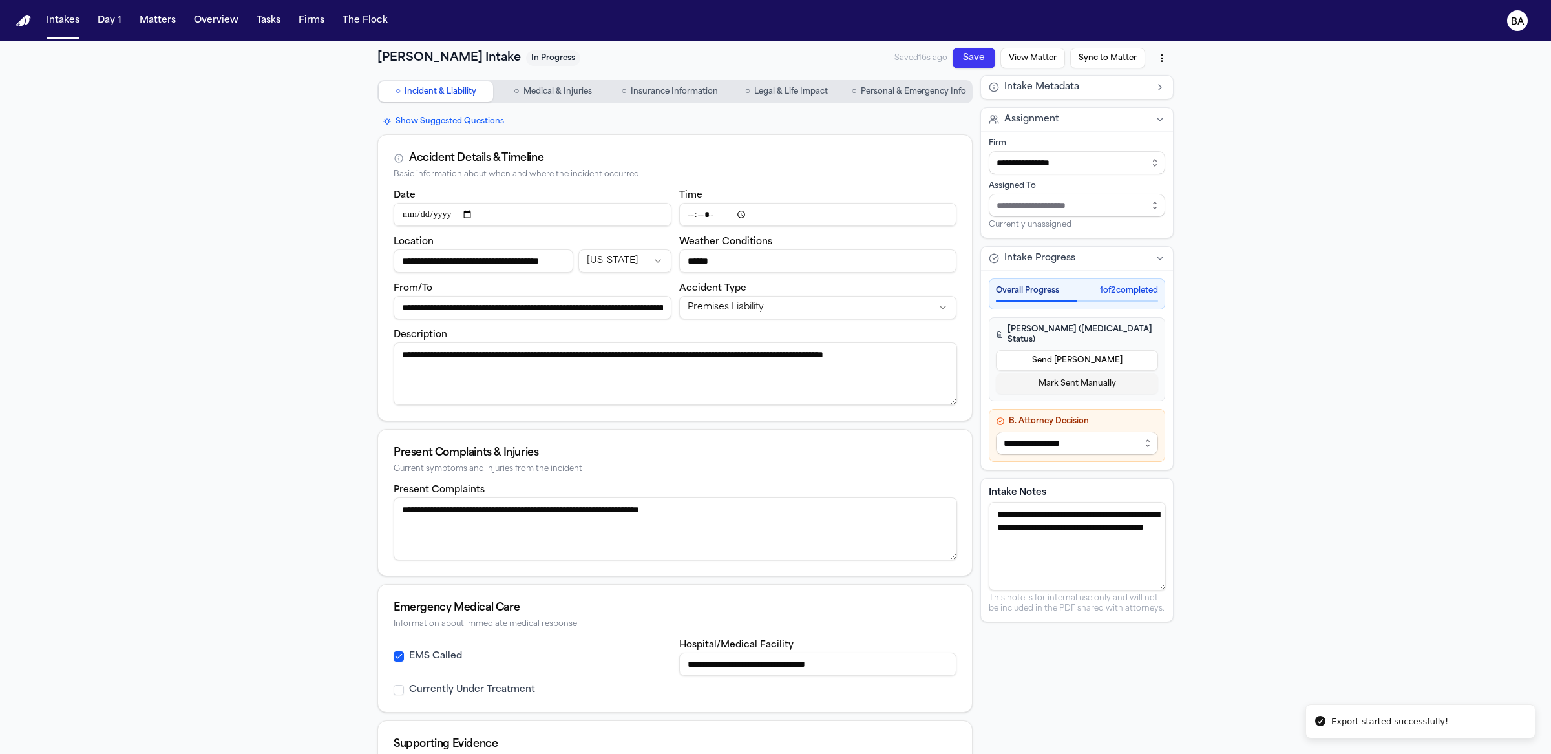
type input "**********"
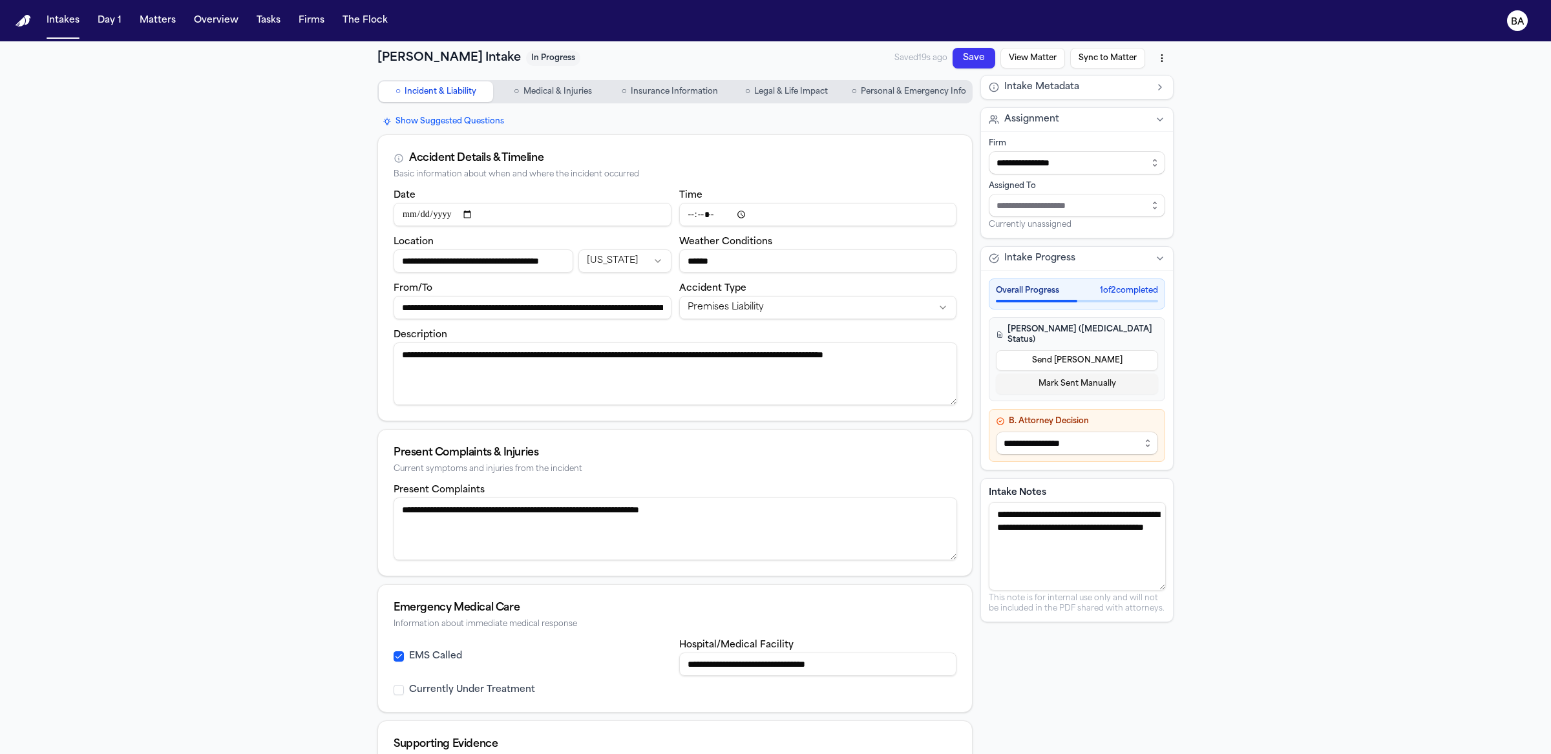
type input "**********"
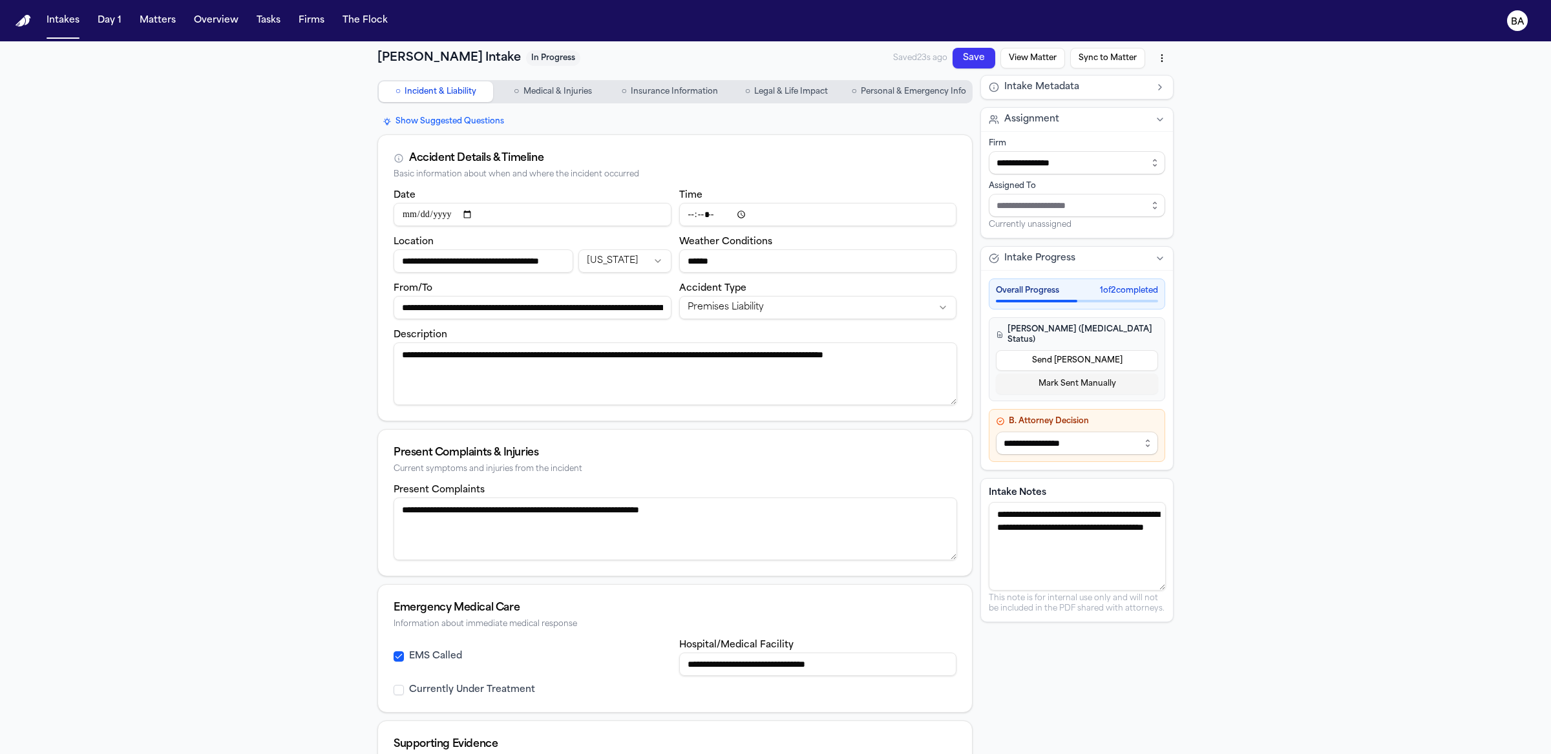
type input "**********"
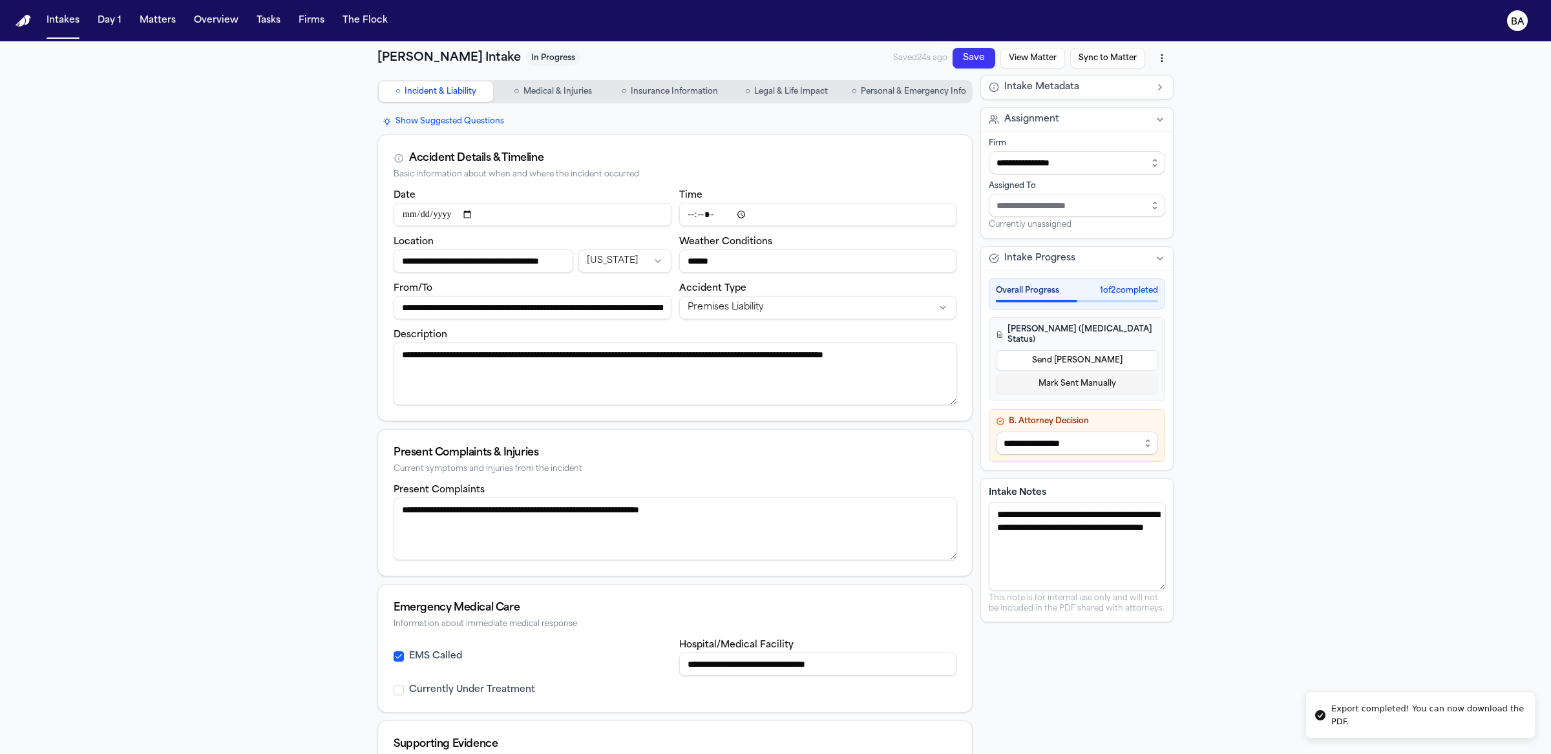
type input "**********"
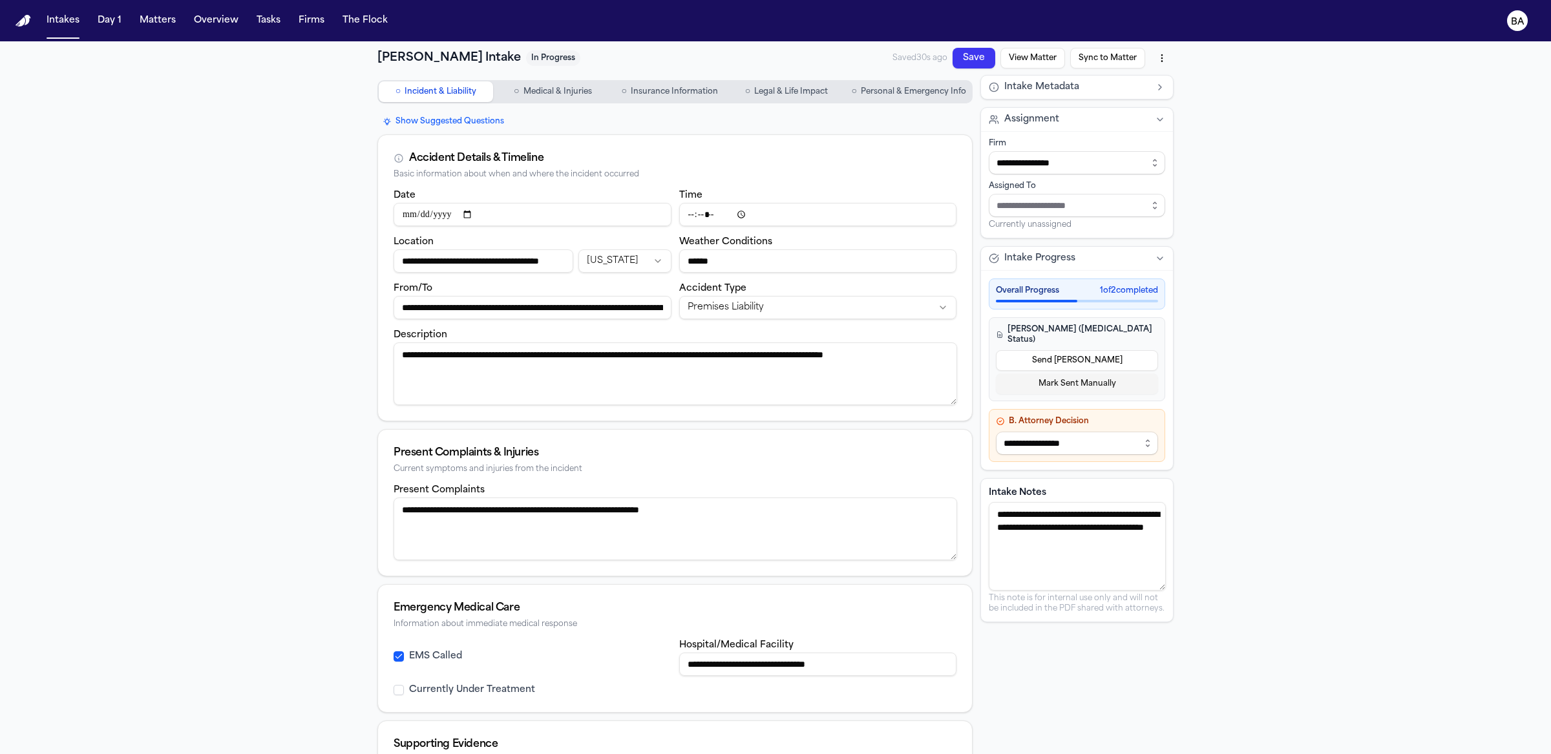
type input "**********"
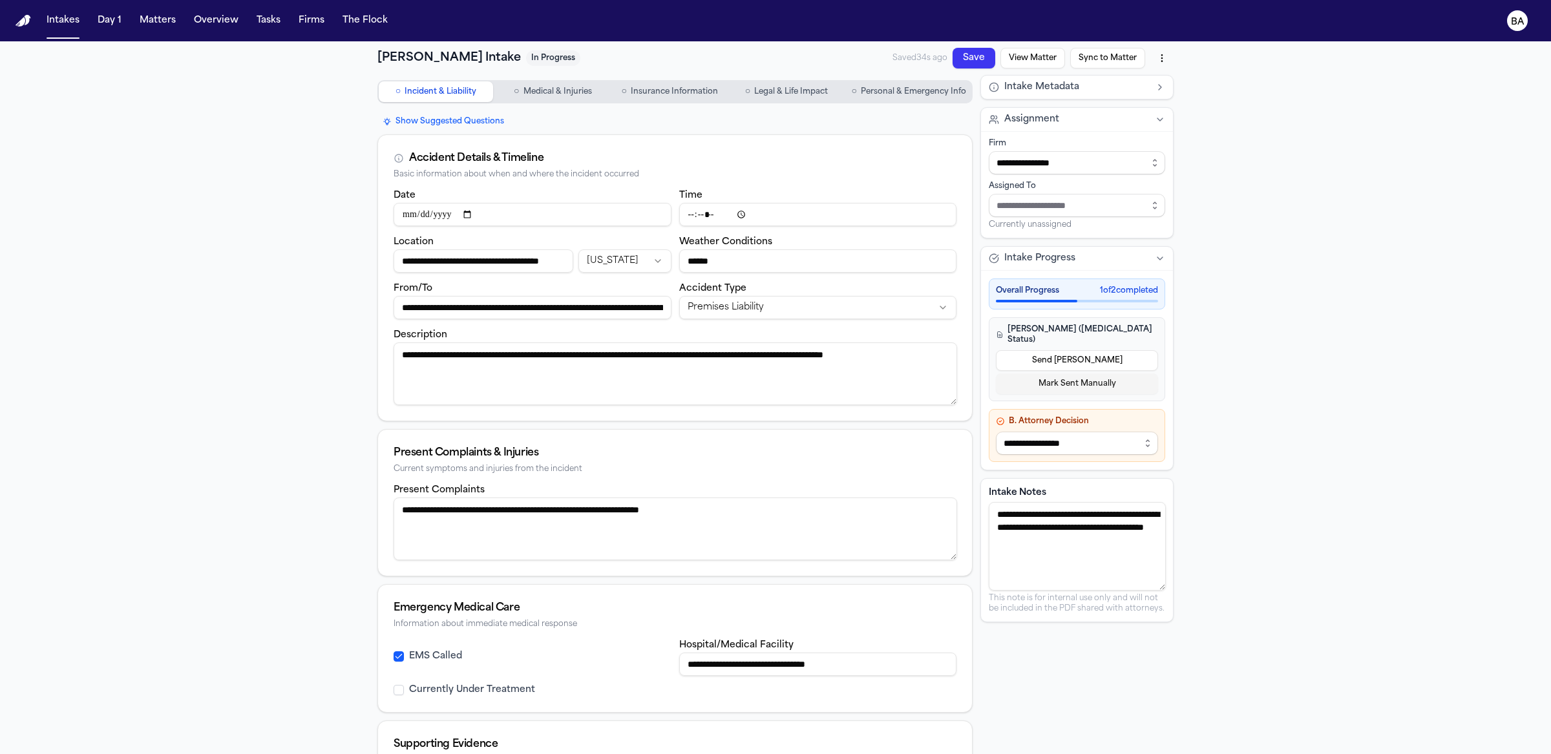
type input "**********"
click at [1158, 52] on html "**********" at bounding box center [775, 377] width 1551 height 754
type input "**********"
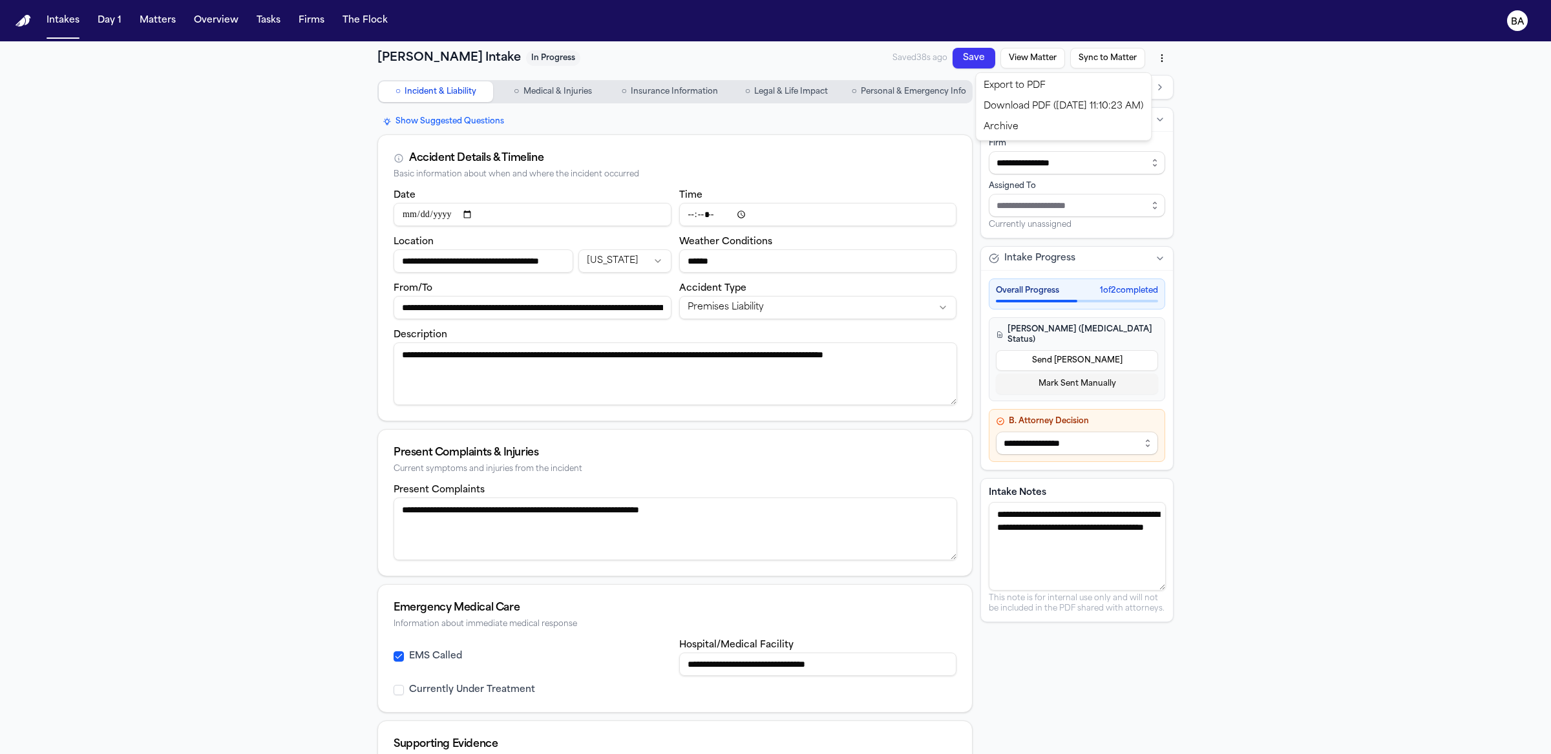
type input "**********"
click at [1050, 56] on html "**********" at bounding box center [775, 377] width 1551 height 754
click at [1049, 54] on button "View Matter" at bounding box center [1033, 58] width 65 height 21
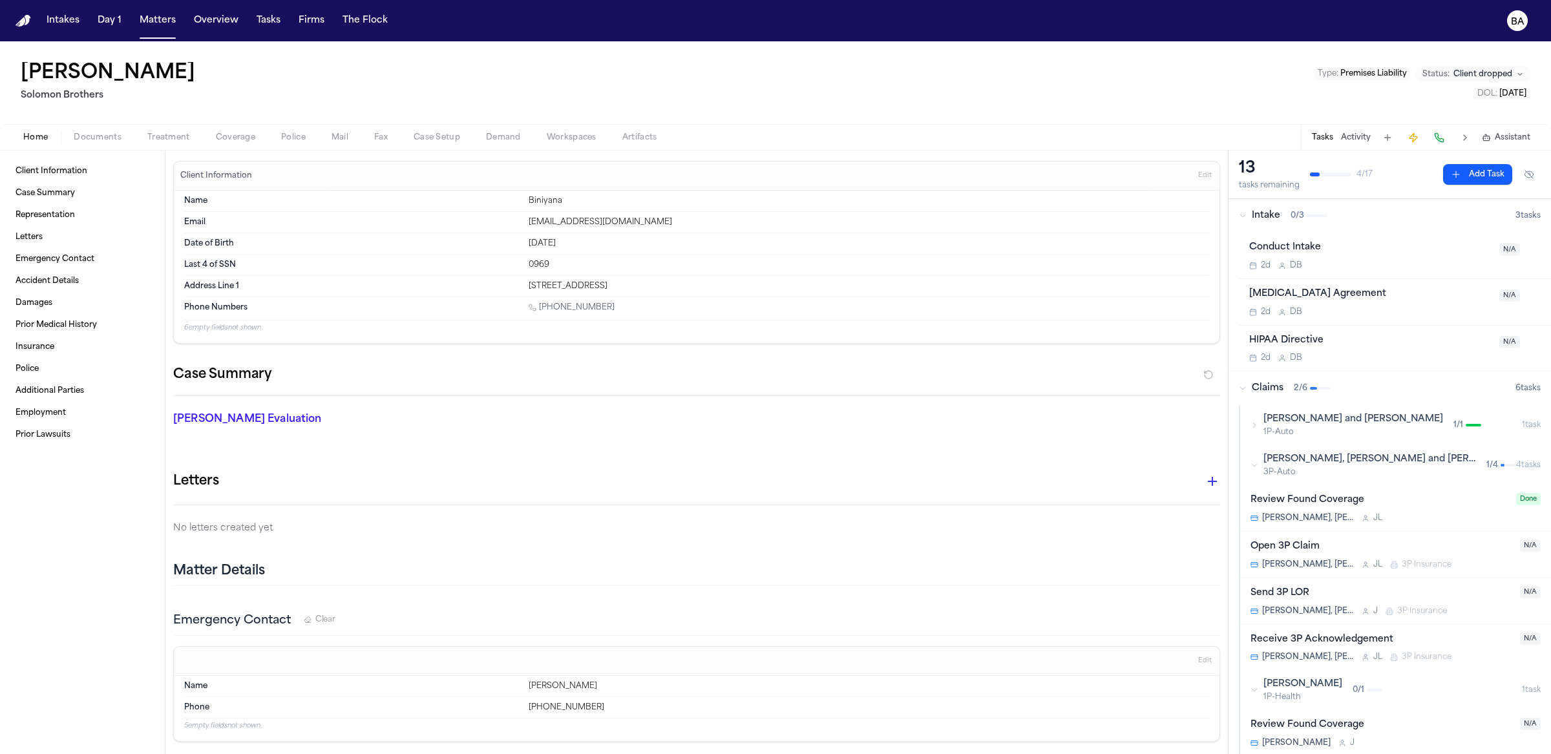
click at [111, 138] on span "Documents" at bounding box center [98, 138] width 48 height 10
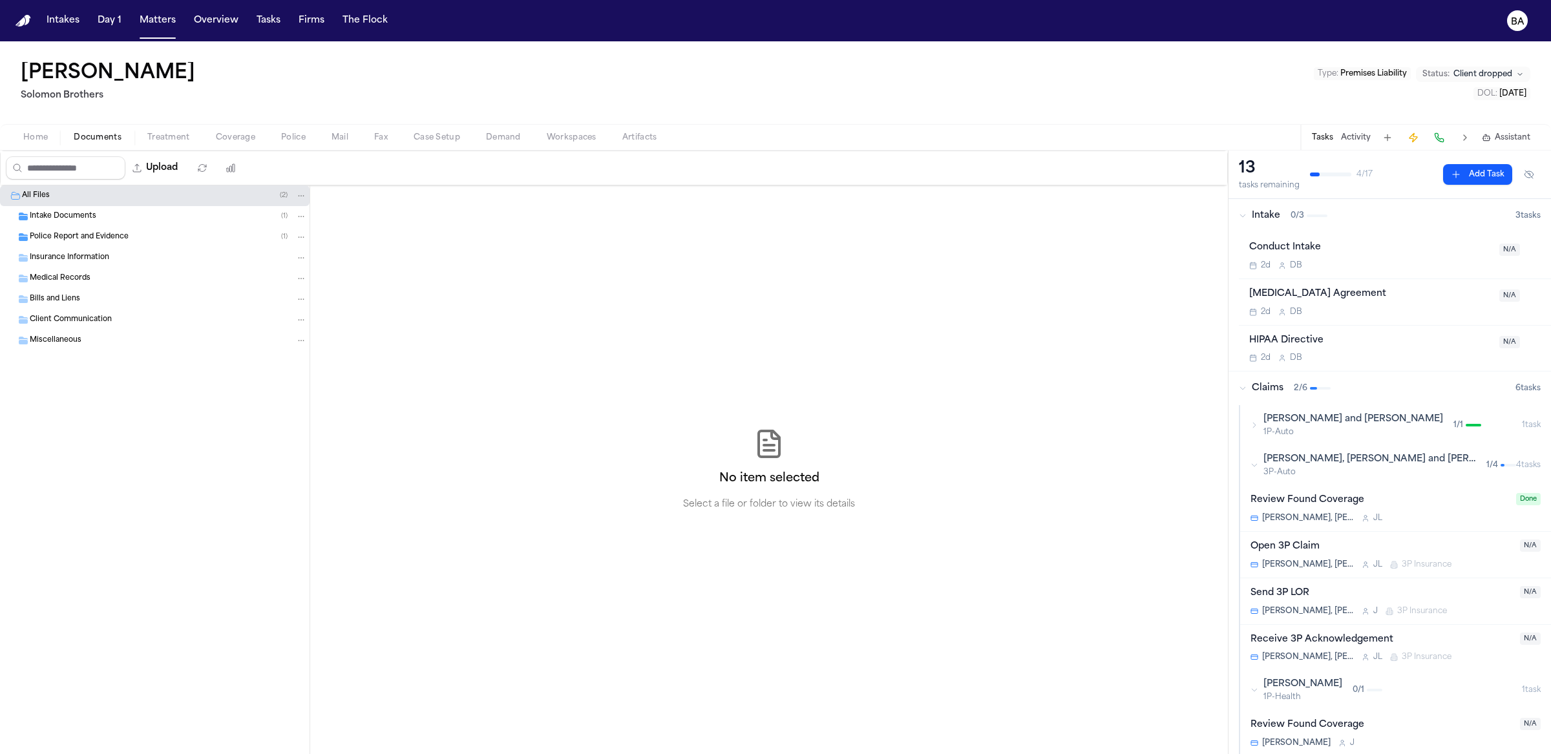
click at [88, 224] on div "Intake Documents ( 1 )" at bounding box center [155, 216] width 310 height 21
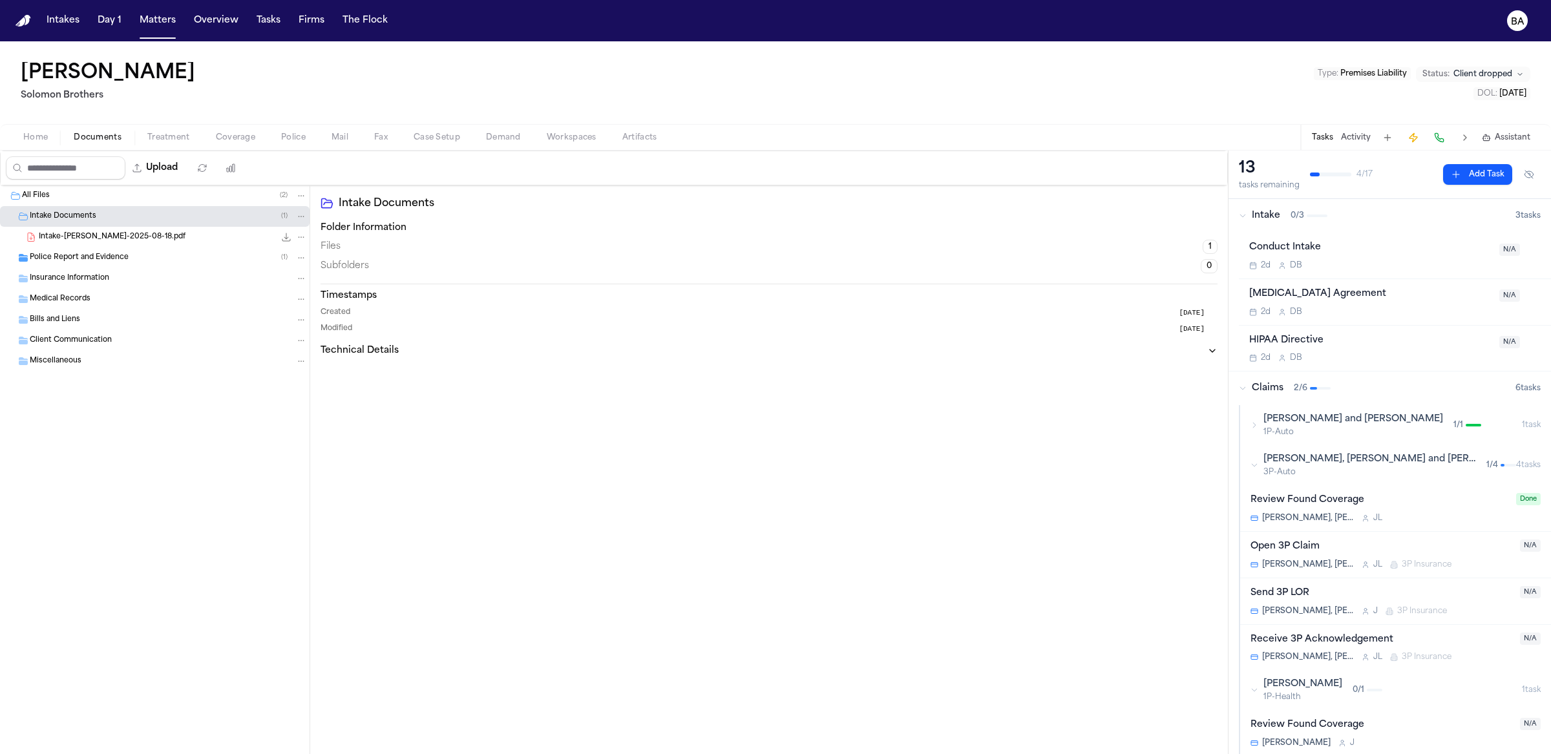
click at [87, 237] on span "Intake-Victor Lynn-2025-08-18.pdf" at bounding box center [112, 237] width 147 height 11
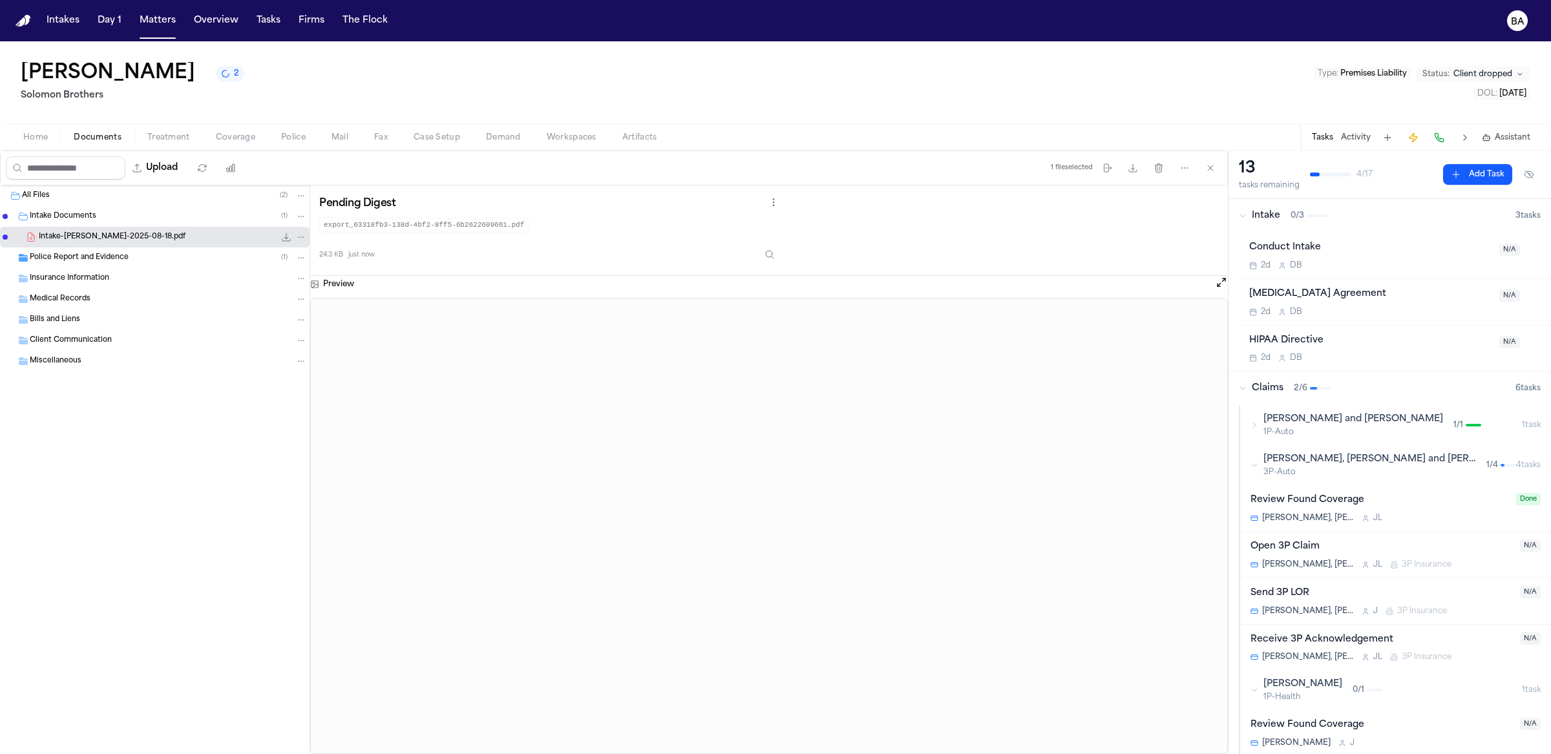
click at [216, 73] on button "2" at bounding box center [230, 74] width 28 height 16
click at [227, 138] on span "Coverage" at bounding box center [235, 138] width 39 height 10
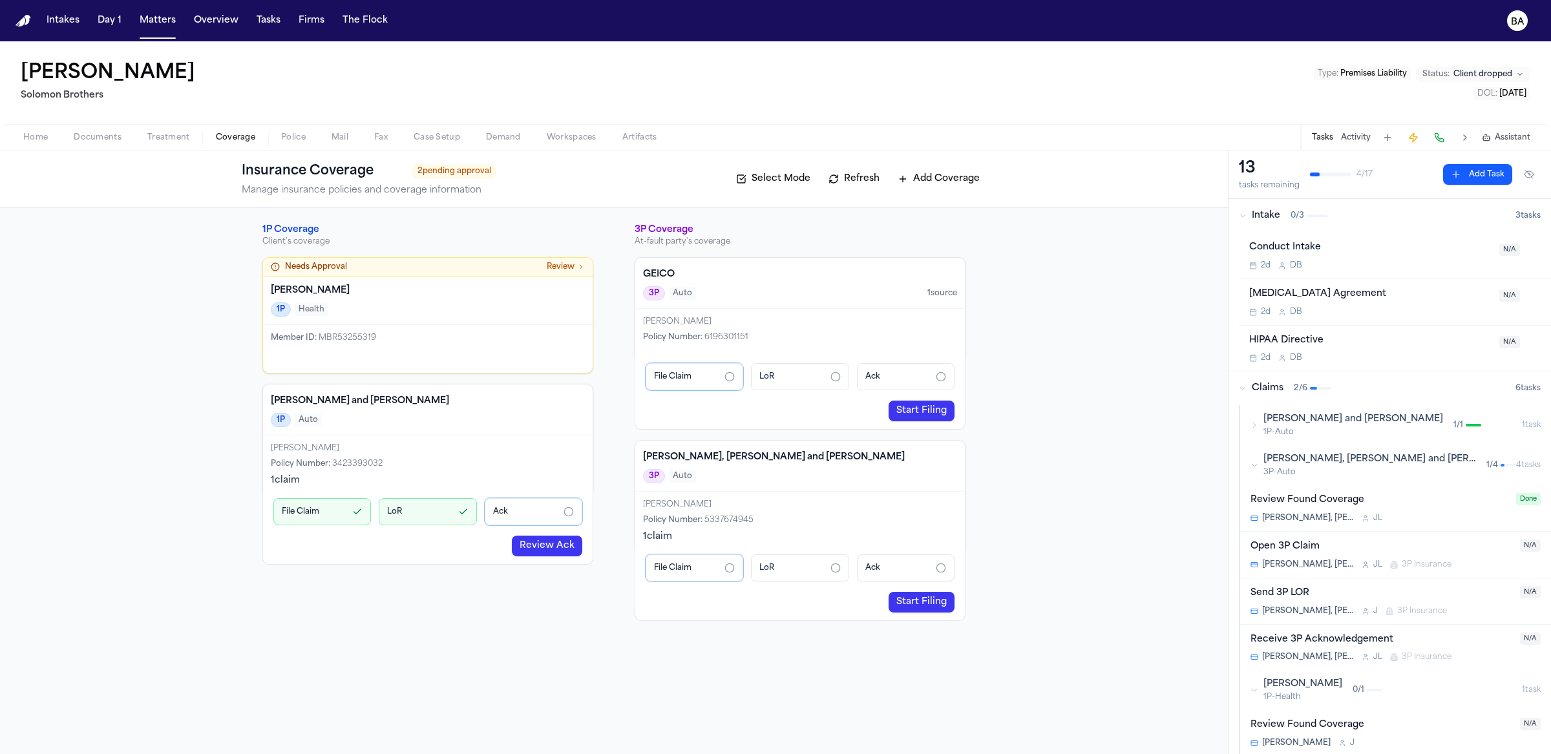
click at [564, 548] on link "Review Ack" at bounding box center [547, 546] width 70 height 21
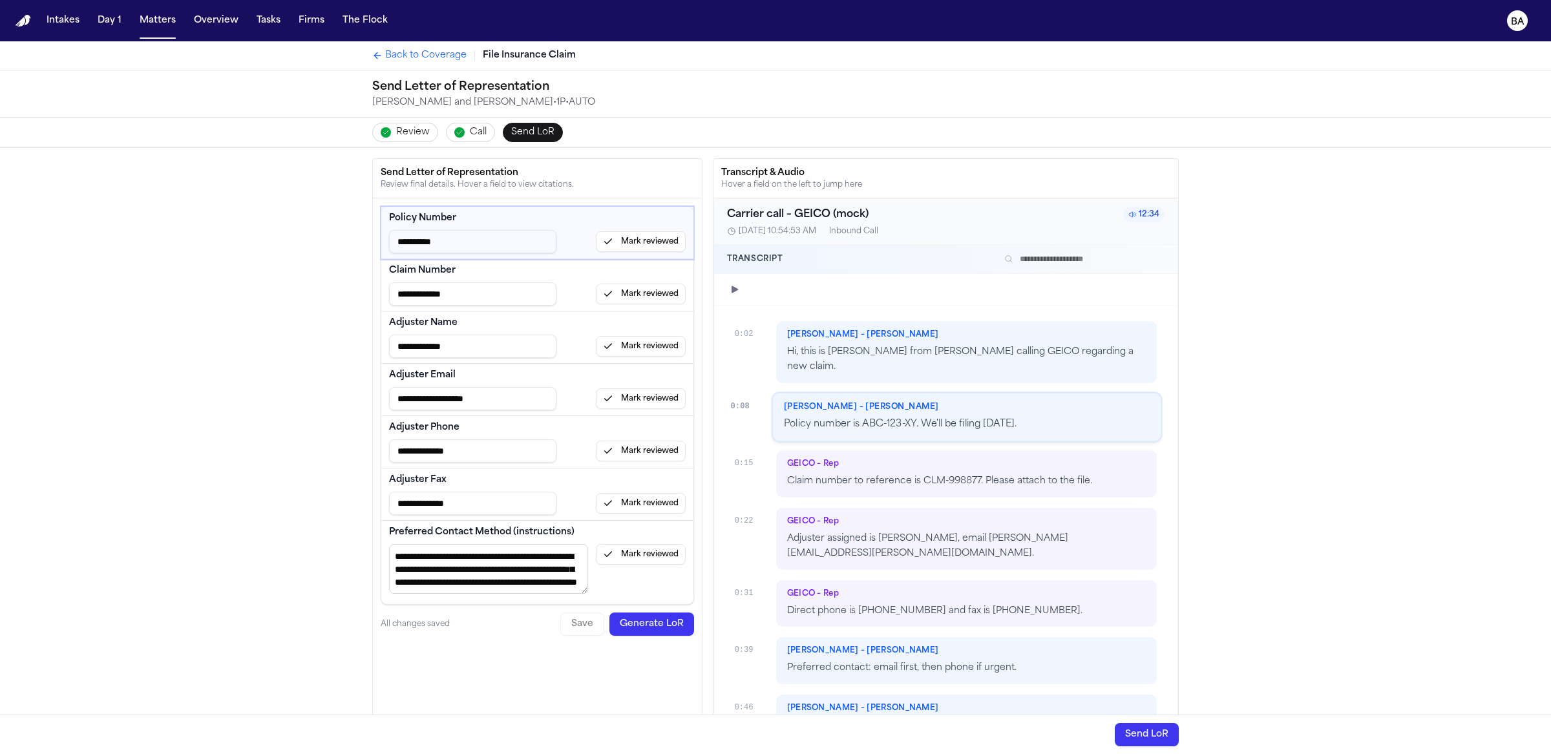
click at [396, 127] on span "Review" at bounding box center [413, 132] width 34 height 13
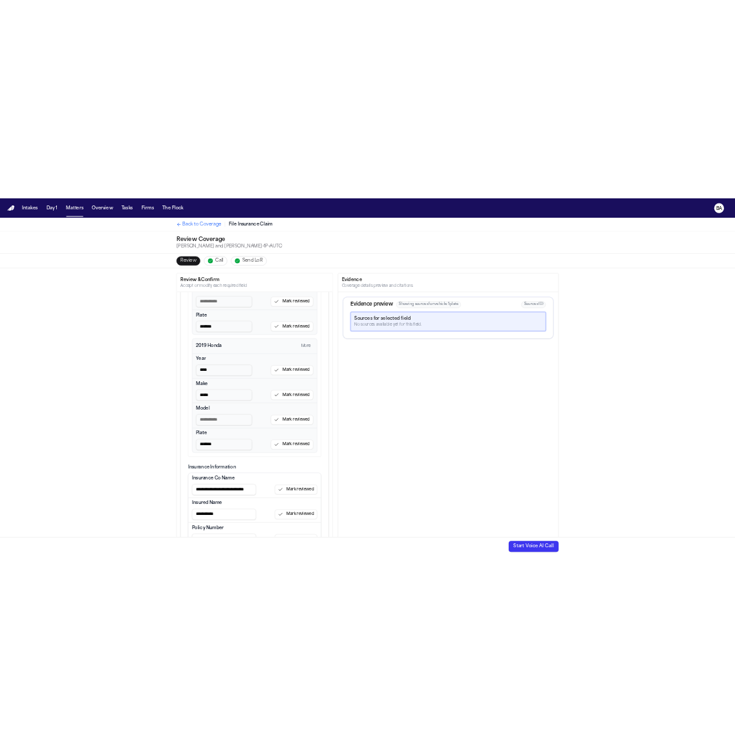
scroll to position [679, 0]
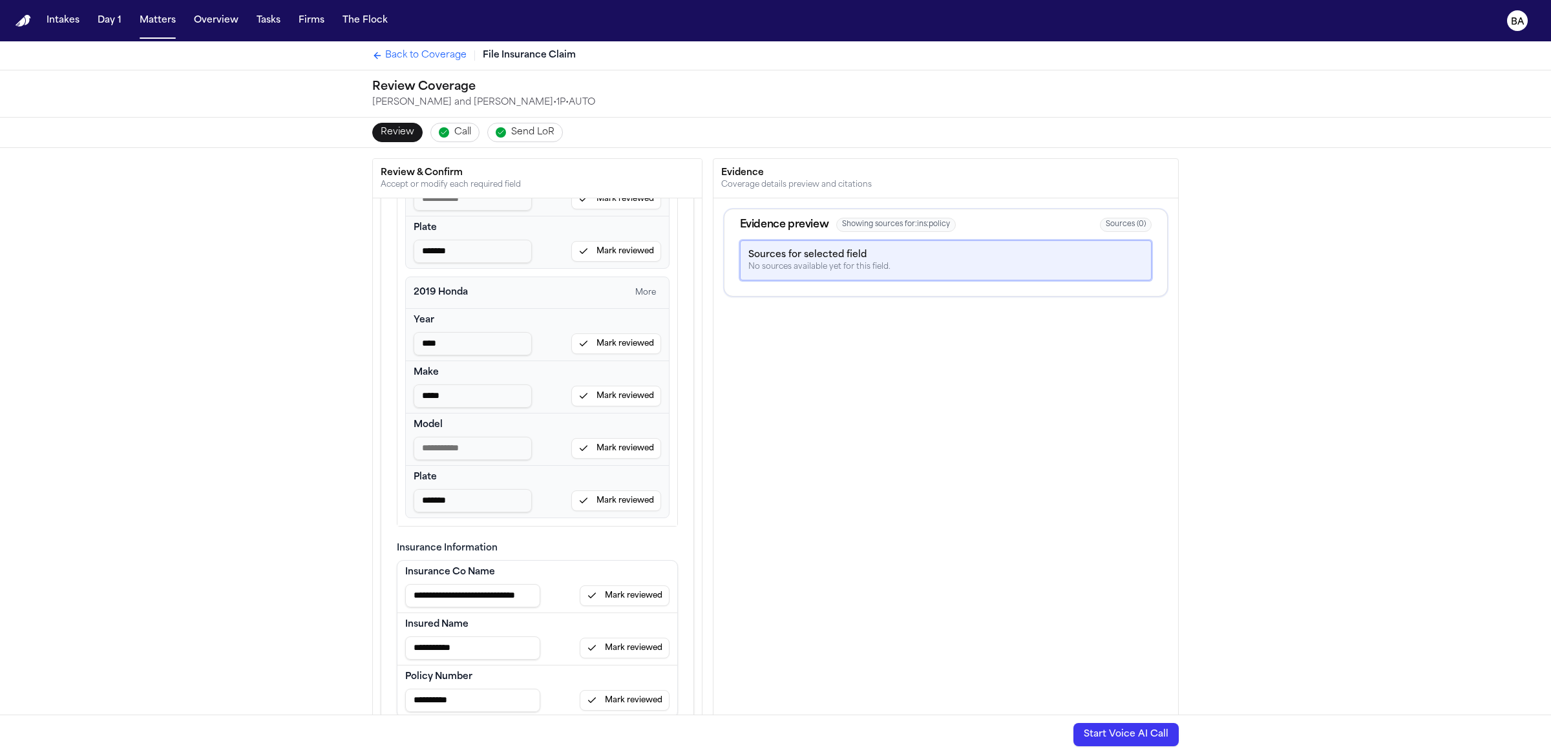
type input "**********"
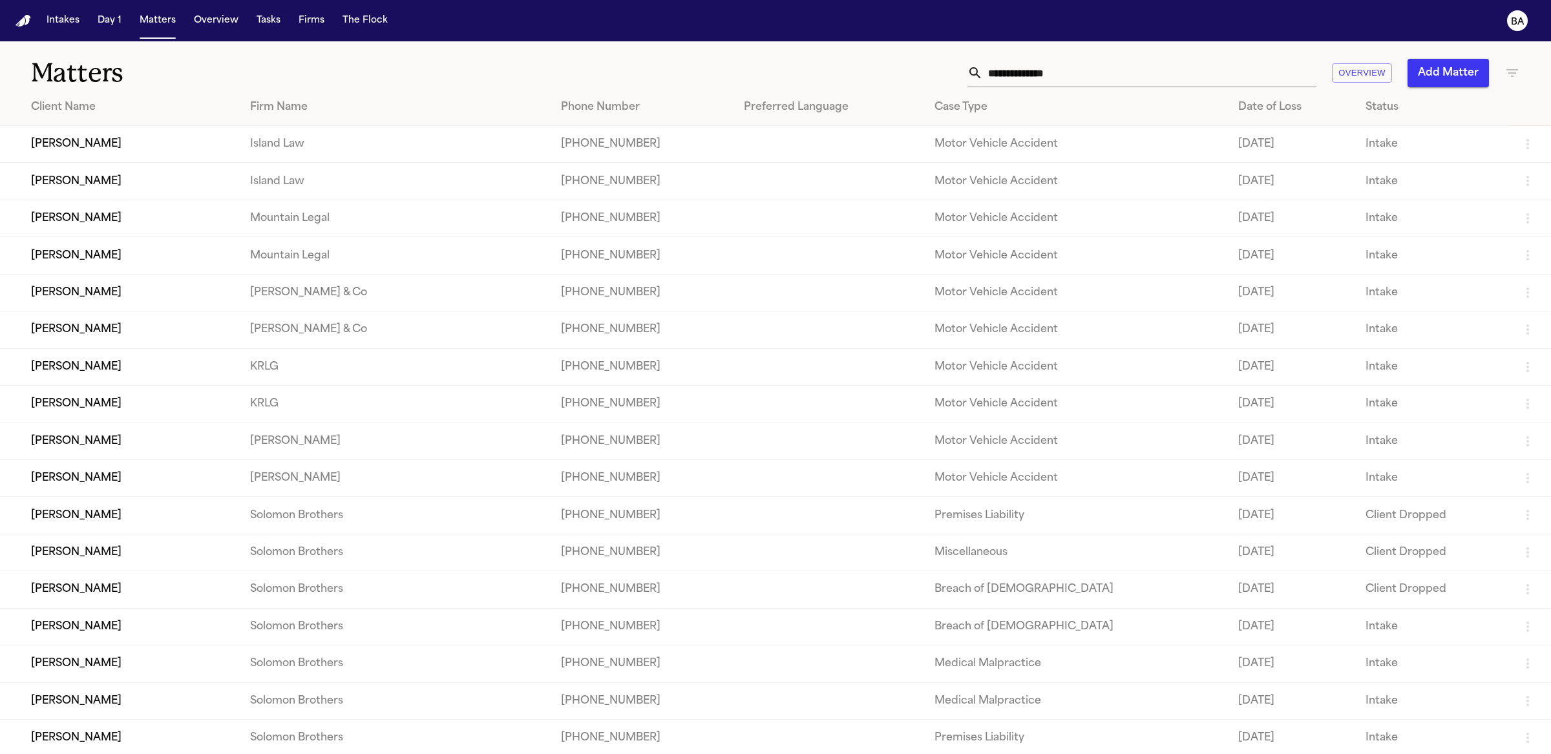
click at [997, 77] on input "text" at bounding box center [1150, 73] width 334 height 28
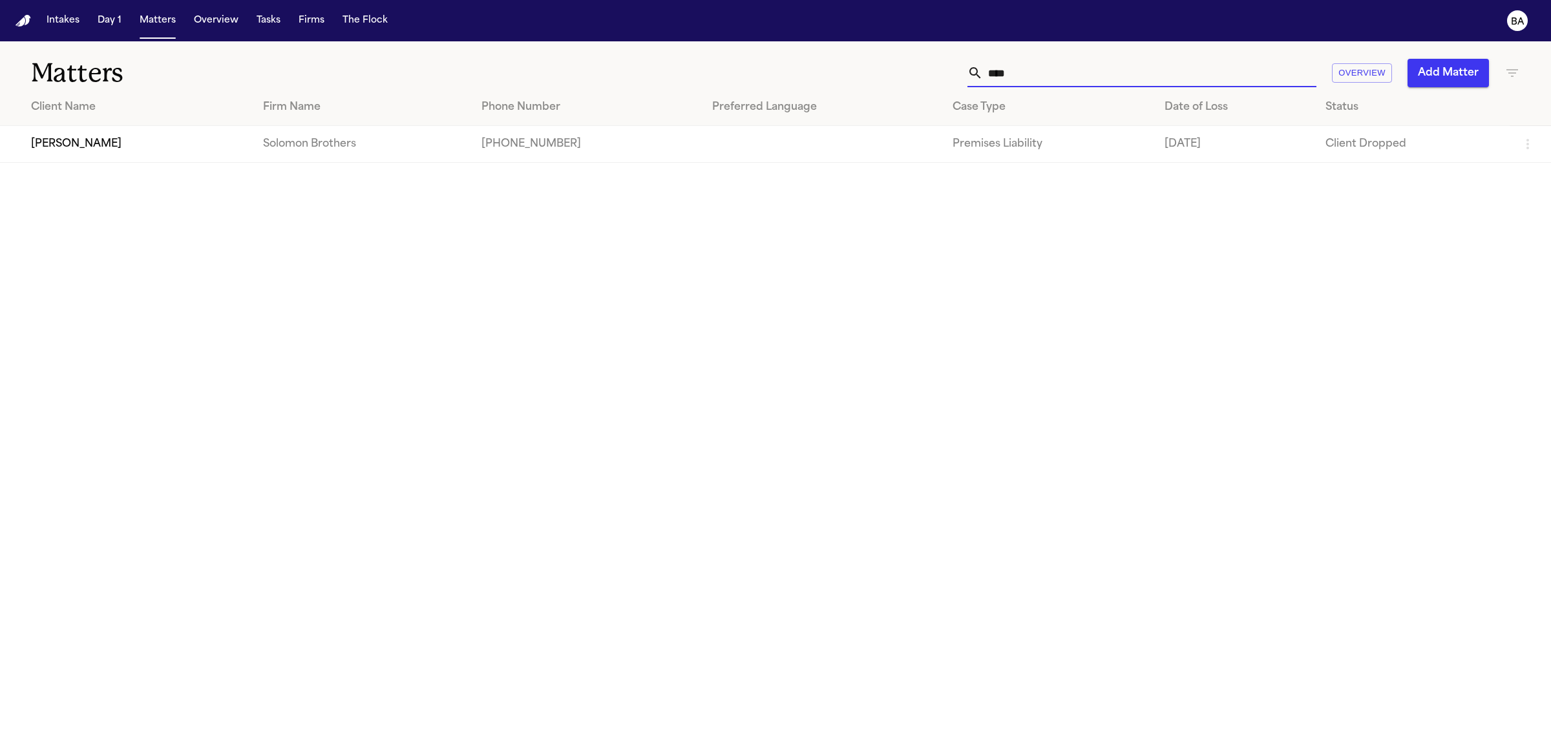
type input "****"
click at [100, 147] on td "[PERSON_NAME]" at bounding box center [126, 144] width 253 height 37
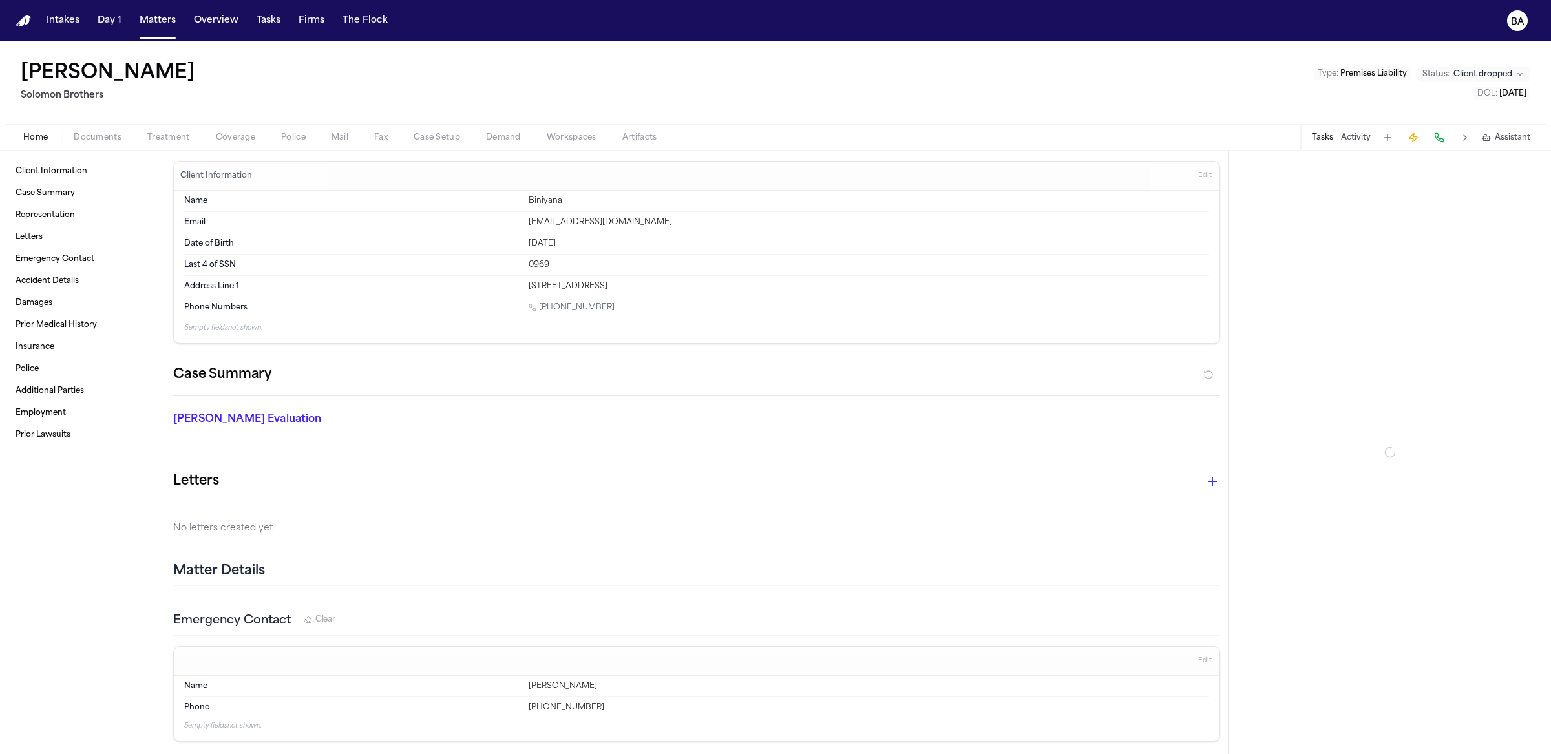
click at [102, 135] on span "Documents" at bounding box center [98, 138] width 48 height 10
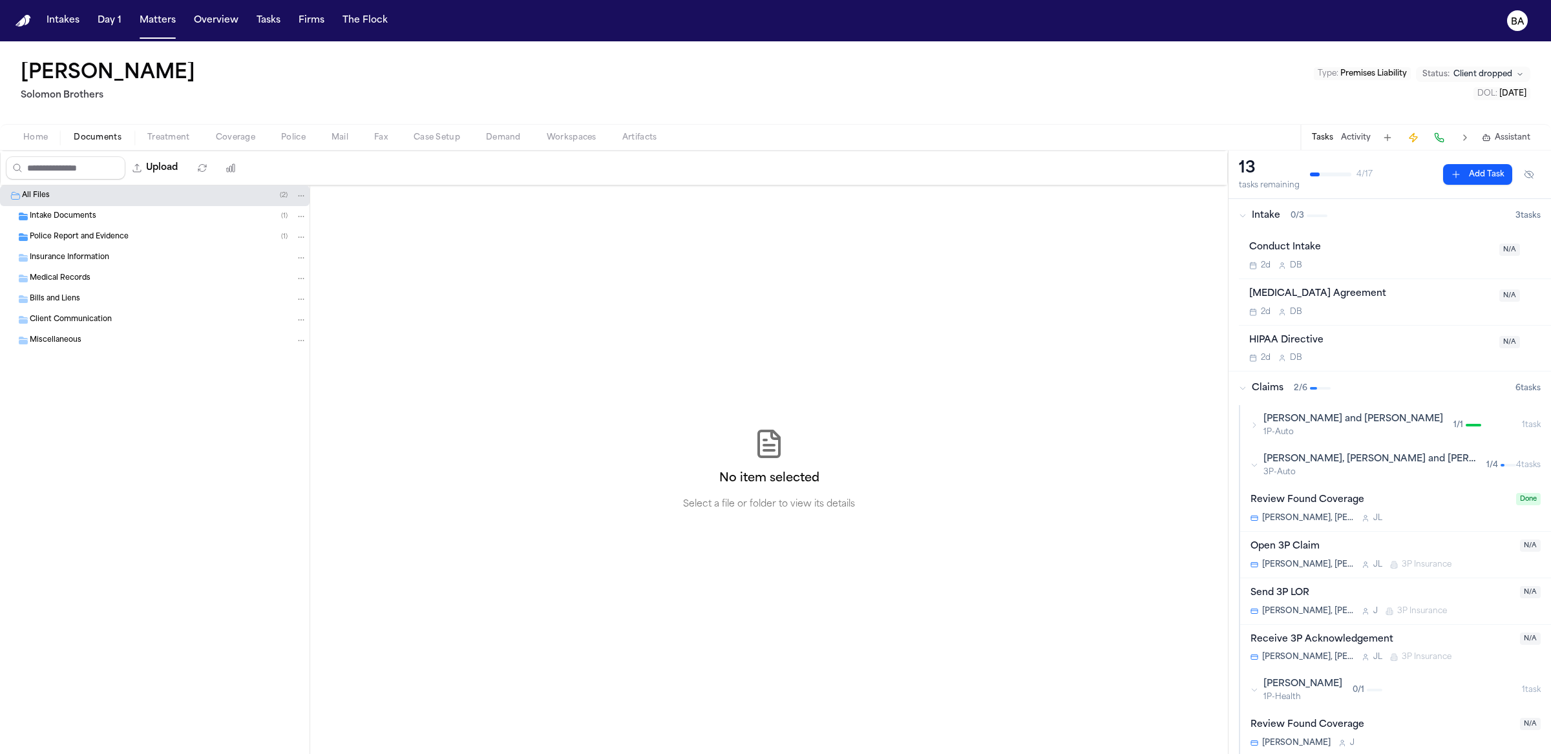
click at [154, 223] on div "Intake Documents ( 1 )" at bounding box center [155, 216] width 310 height 21
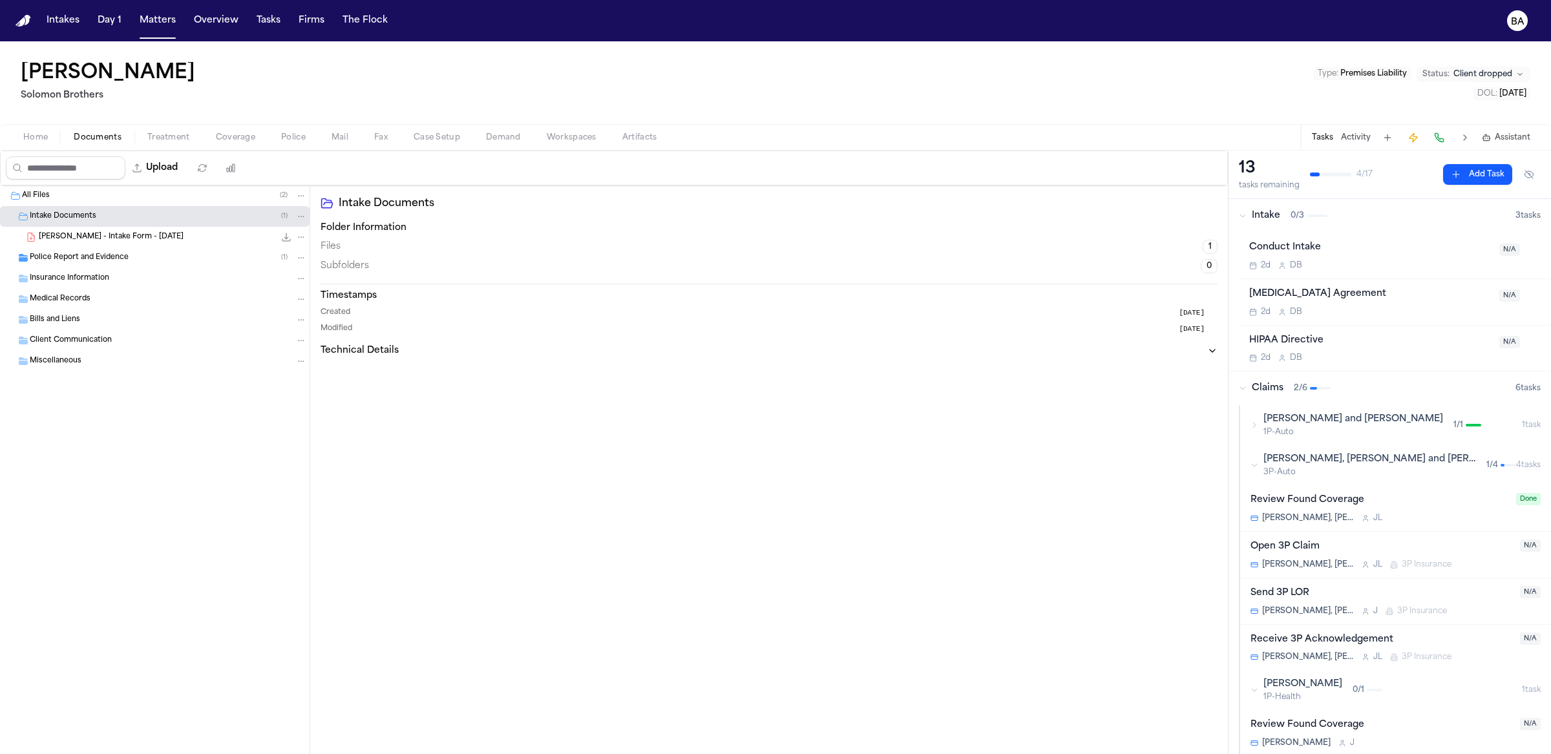
click at [302, 236] on icon "File: F. Johnson - Intake Form - 8.20.25" at bounding box center [301, 237] width 9 height 9
click at [312, 304] on span "Delete" at bounding box center [298, 308] width 38 height 16
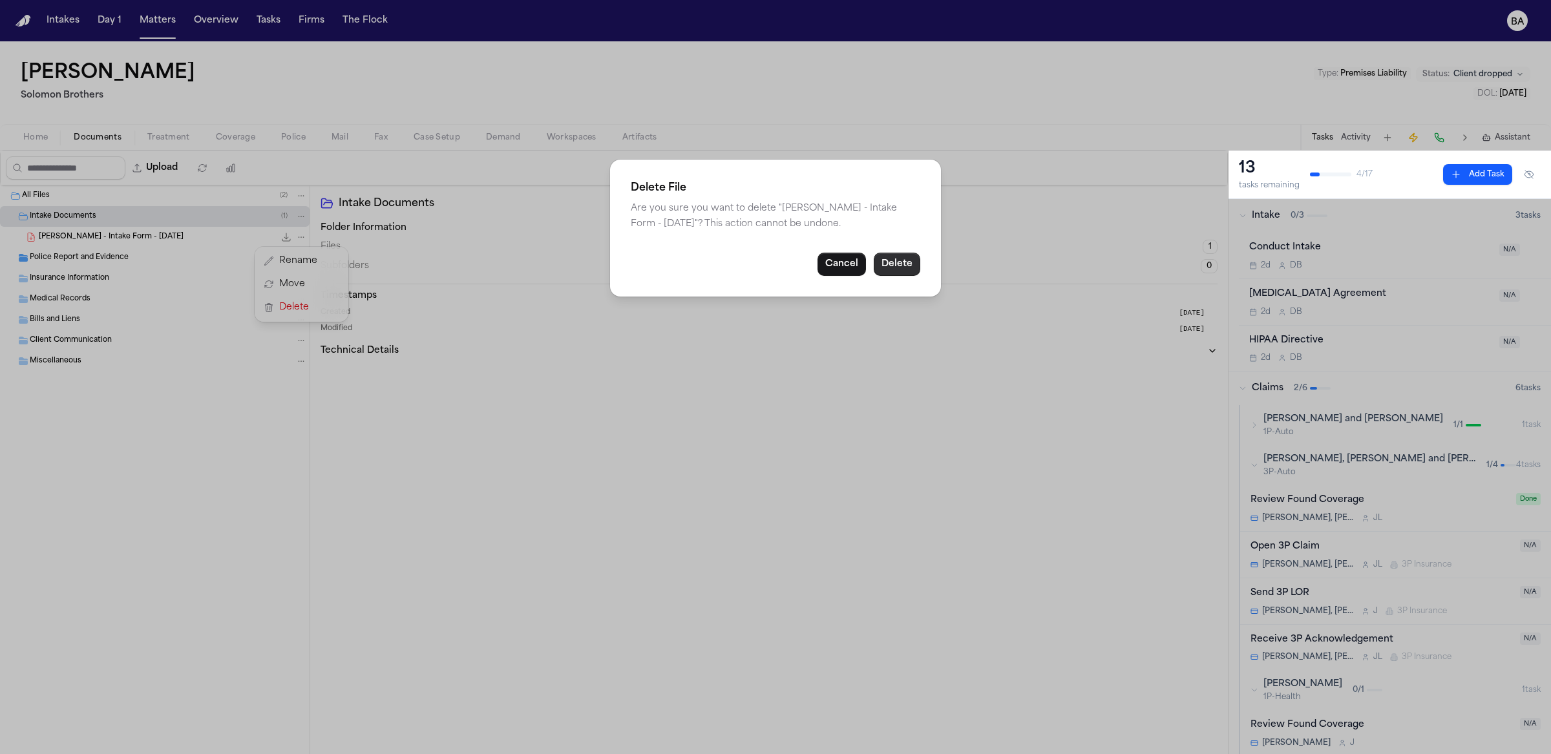
click at [897, 263] on button "Delete" at bounding box center [897, 264] width 47 height 23
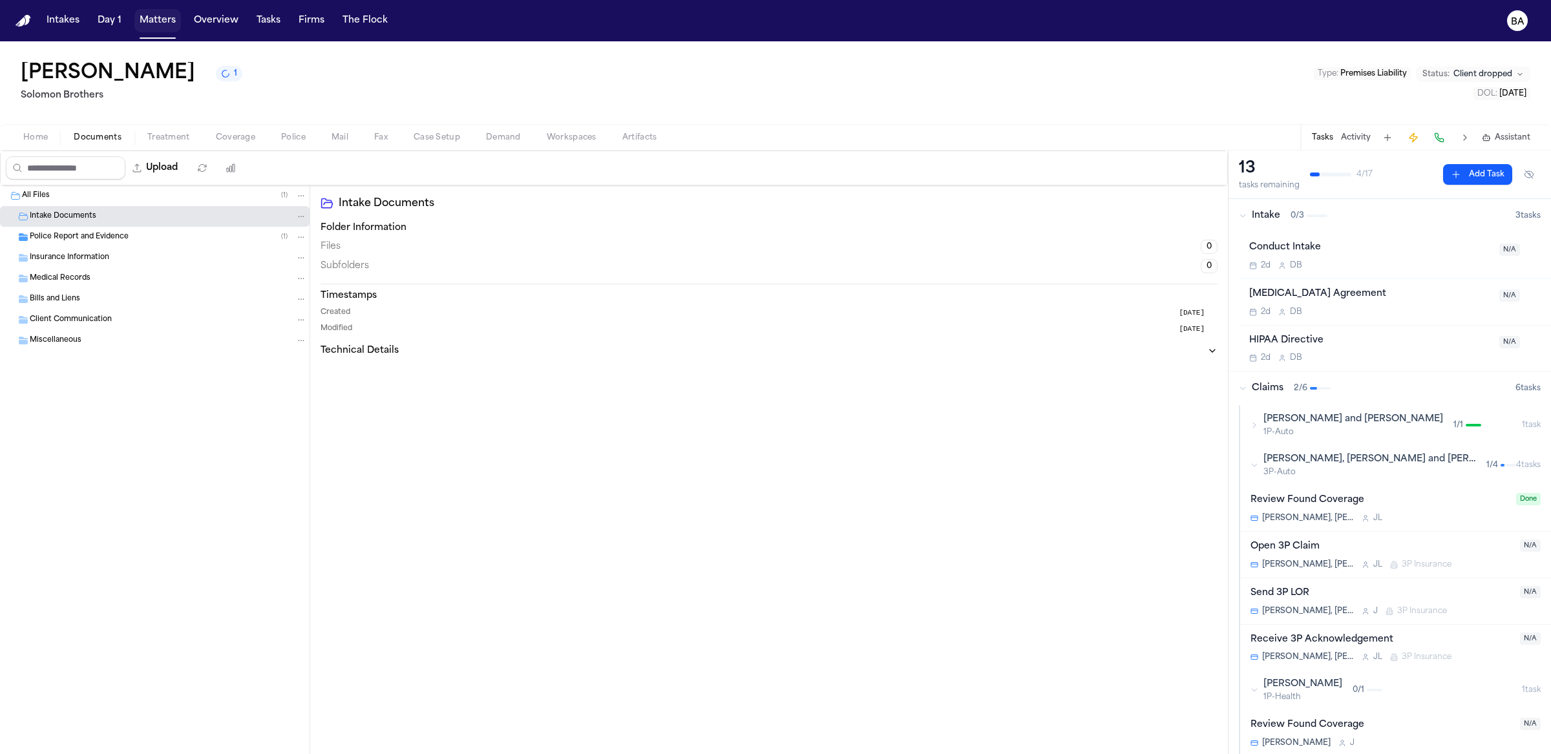
click at [158, 17] on button "Matters" at bounding box center [157, 20] width 47 height 23
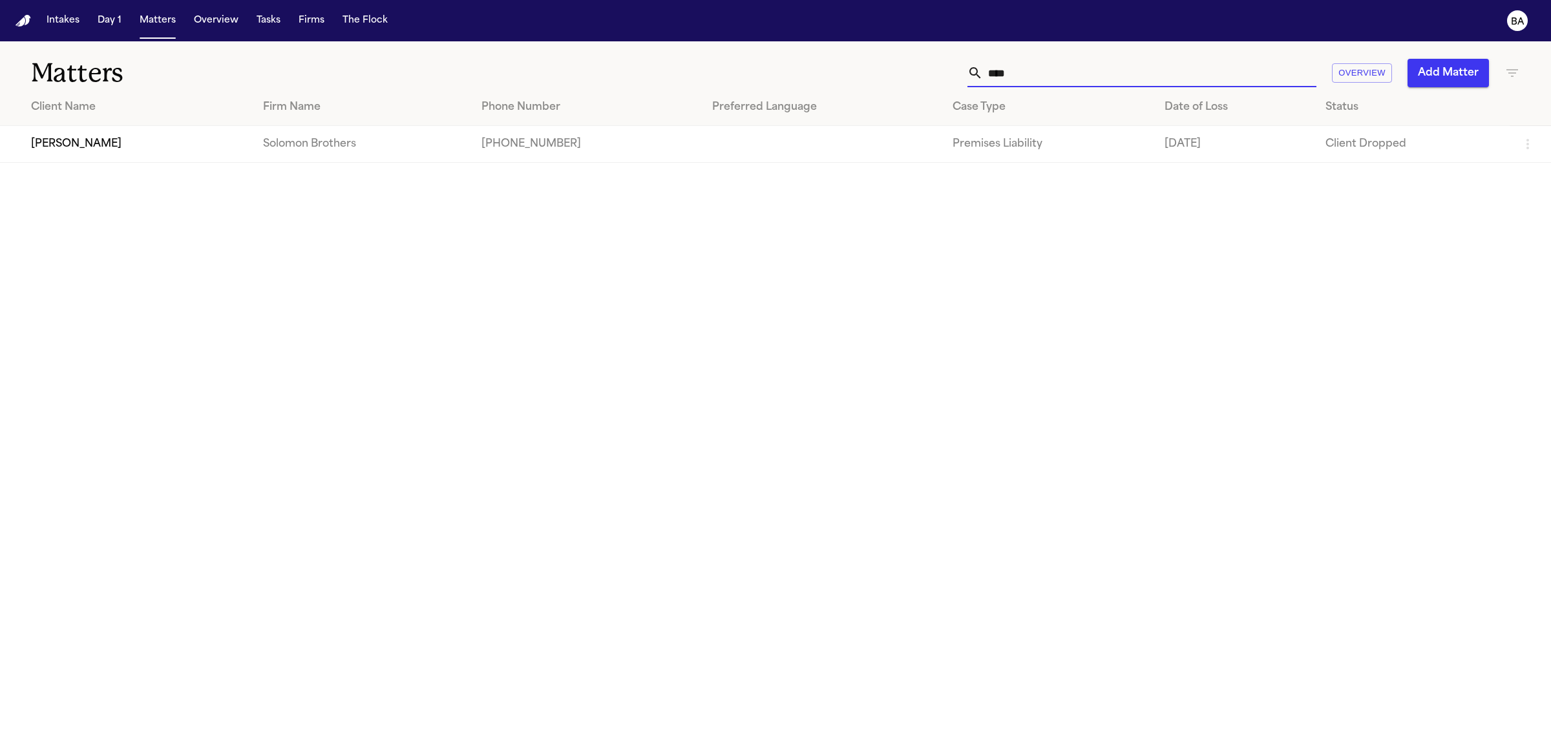
click at [1260, 73] on input "****" at bounding box center [1150, 73] width 334 height 28
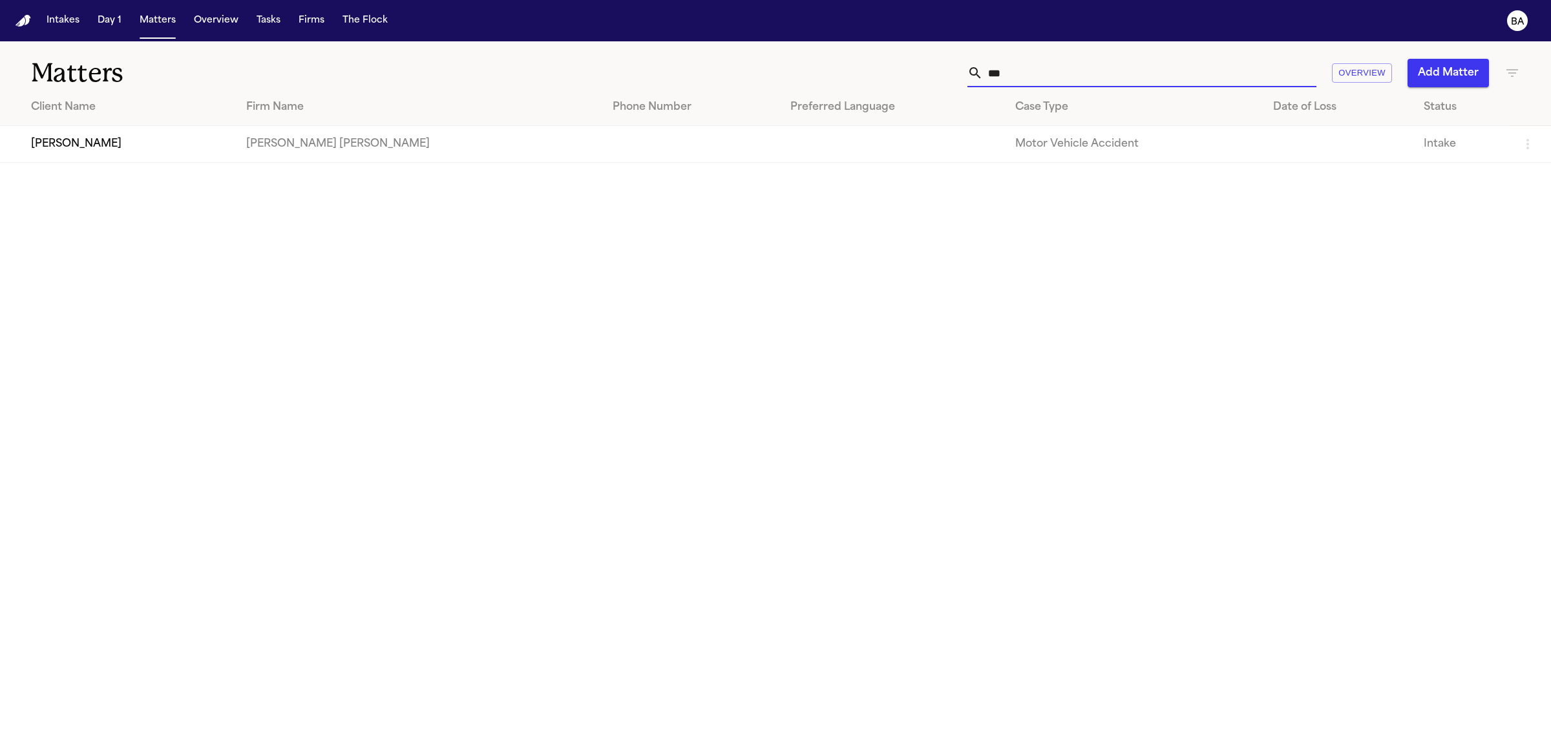
type input "***"
click at [49, 151] on td "[PERSON_NAME]" at bounding box center [118, 144] width 236 height 37
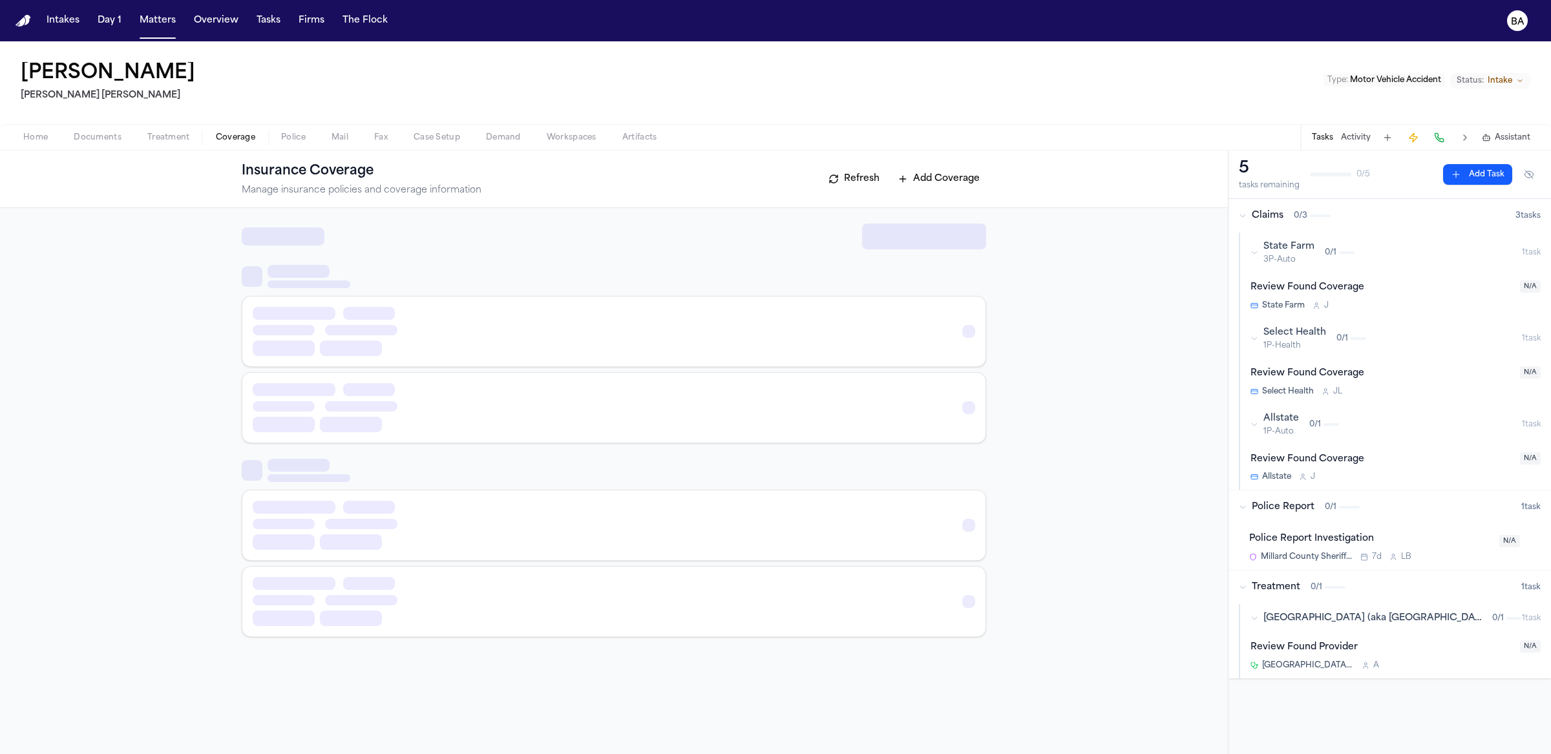
click at [228, 143] on span "Coverage" at bounding box center [235, 138] width 39 height 10
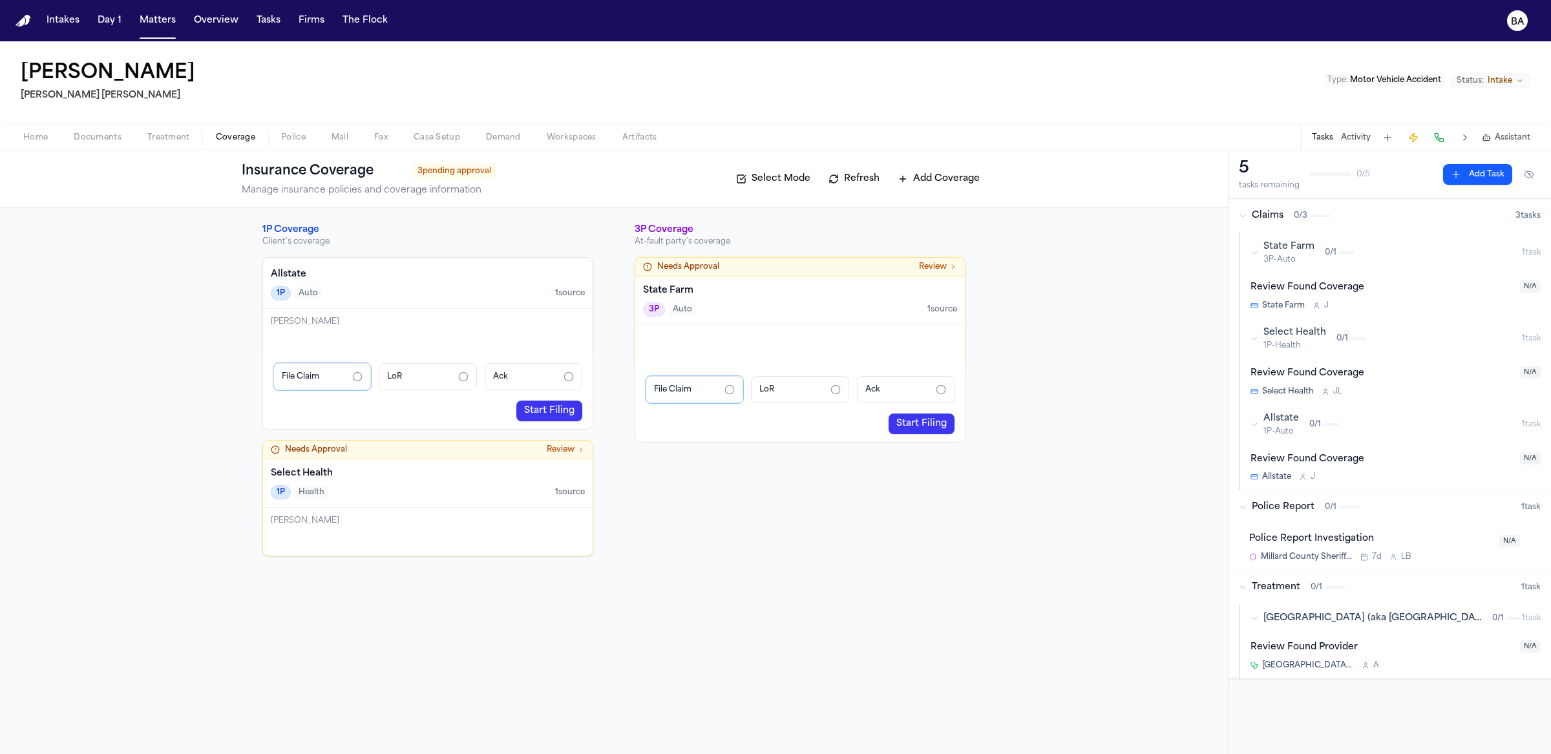
click at [547, 339] on div "[PERSON_NAME]" at bounding box center [428, 334] width 330 height 51
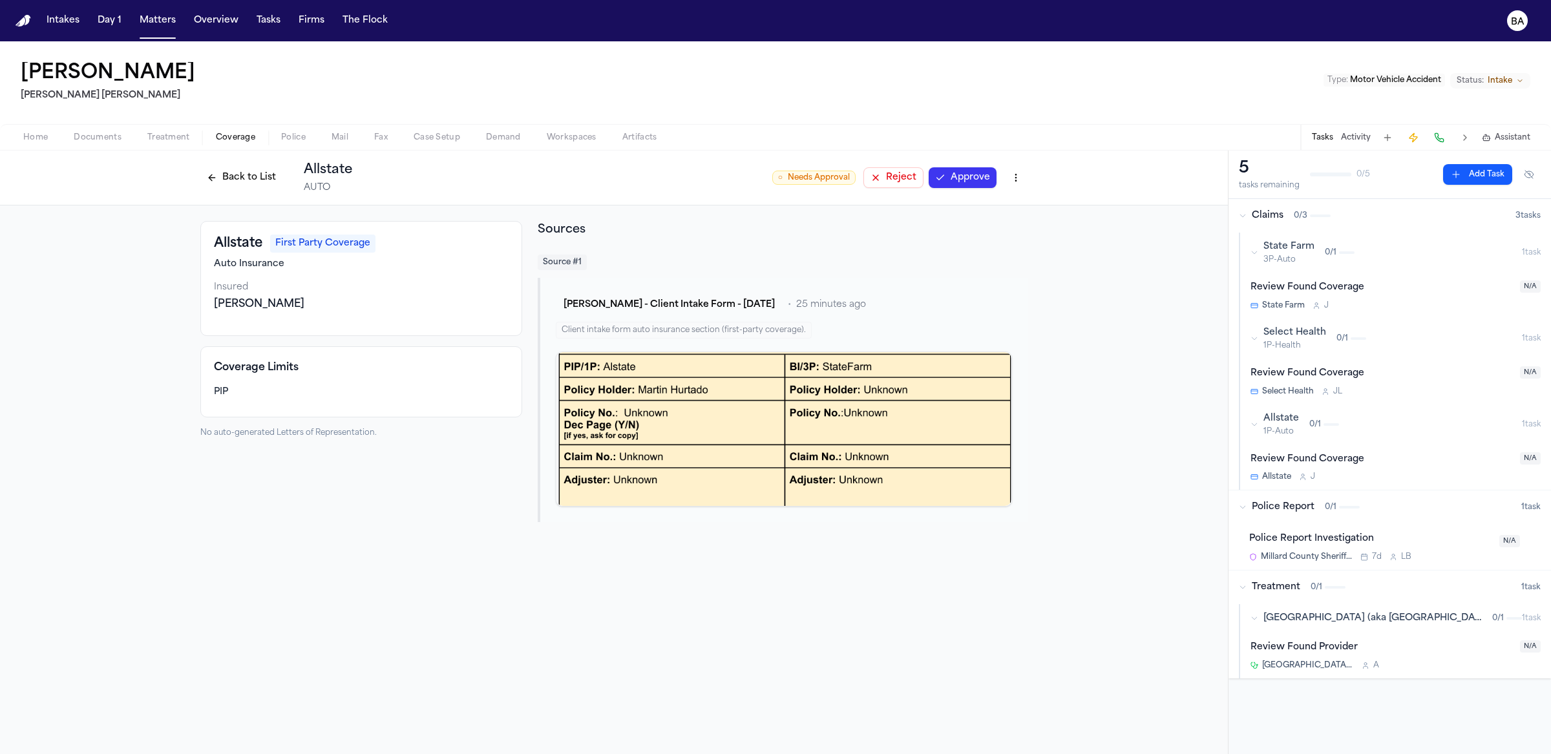
click at [233, 178] on button "Back to List" at bounding box center [241, 177] width 82 height 21
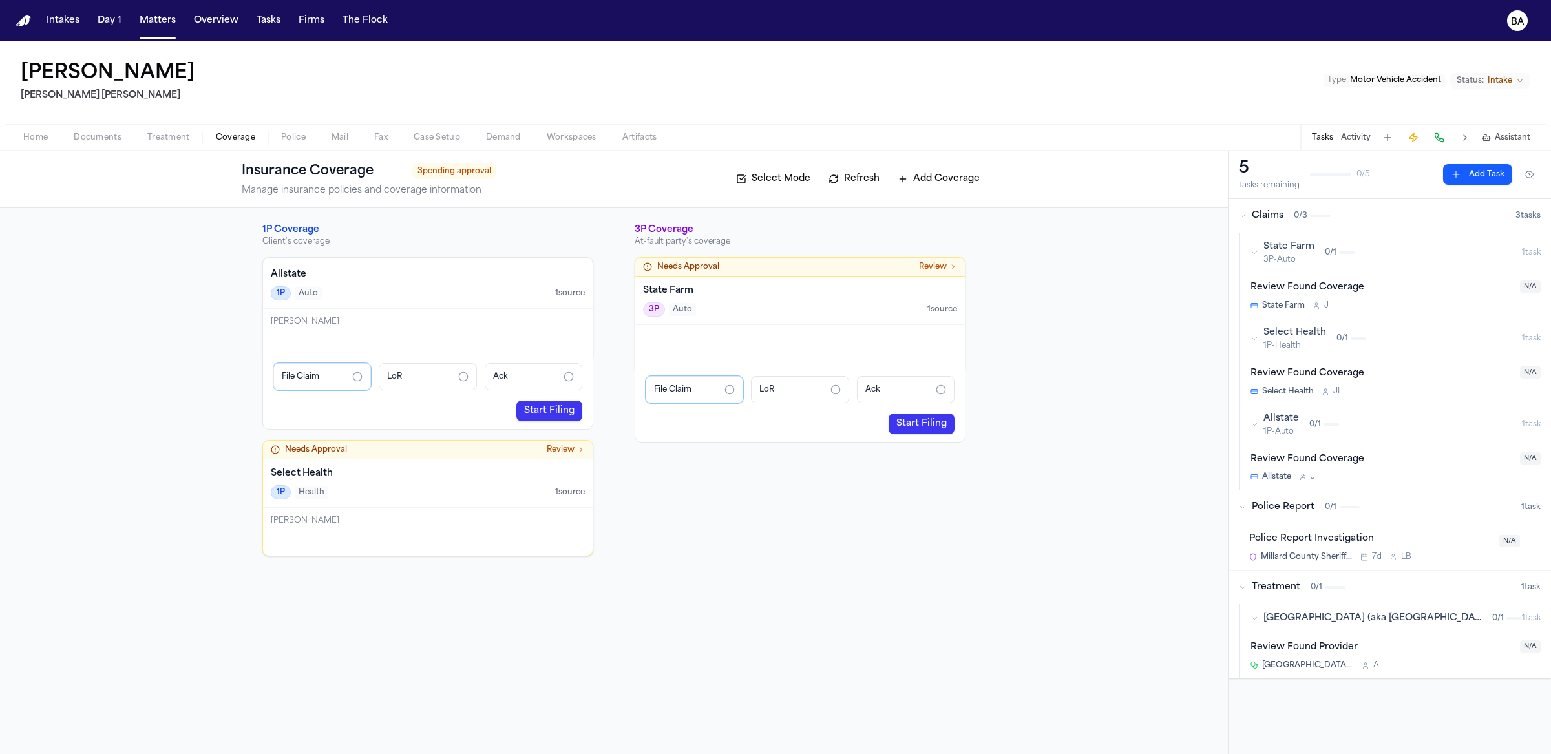
click at [565, 404] on link "Start Filing" at bounding box center [549, 411] width 66 height 21
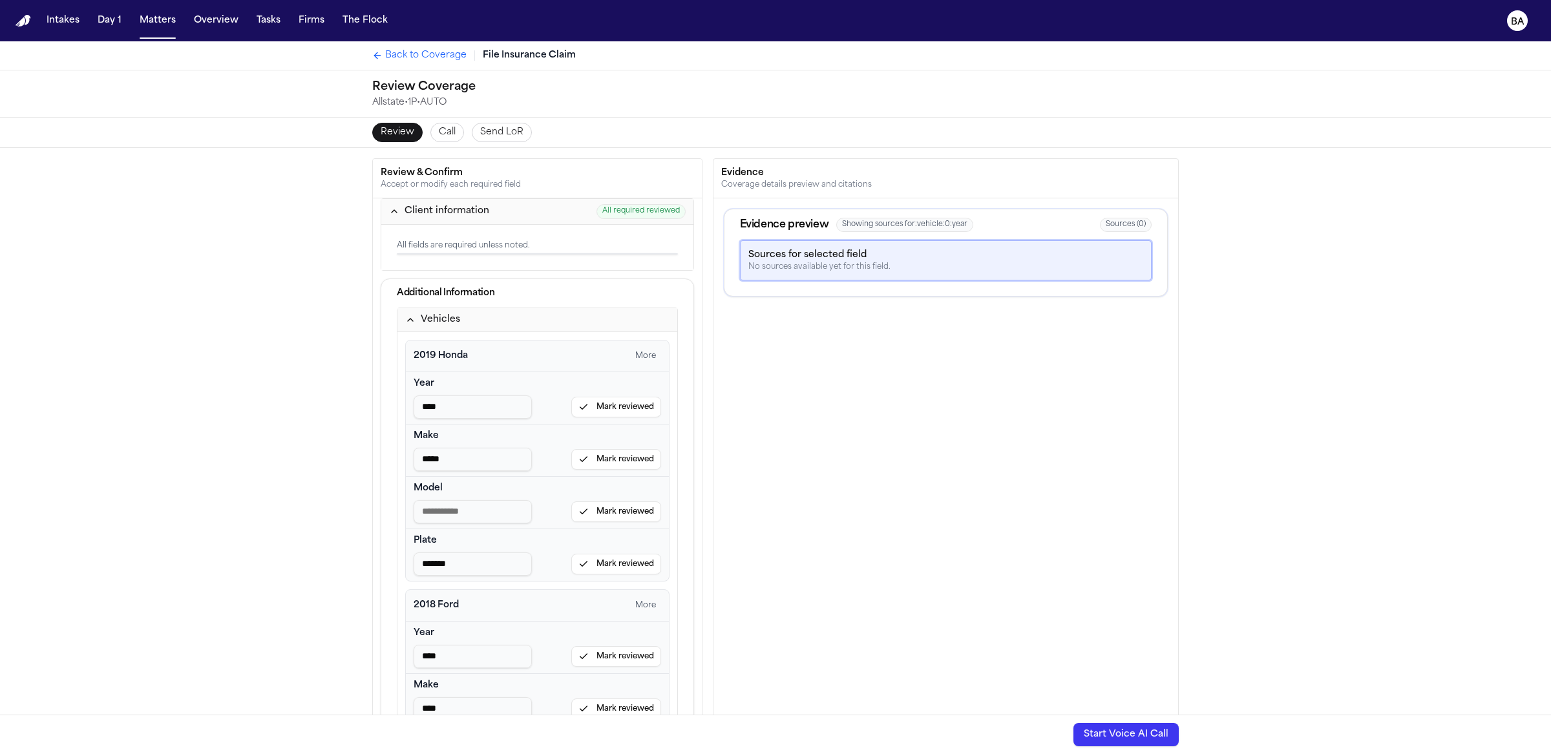
click at [433, 57] on span "Back to Coverage" at bounding box center [425, 55] width 81 height 13
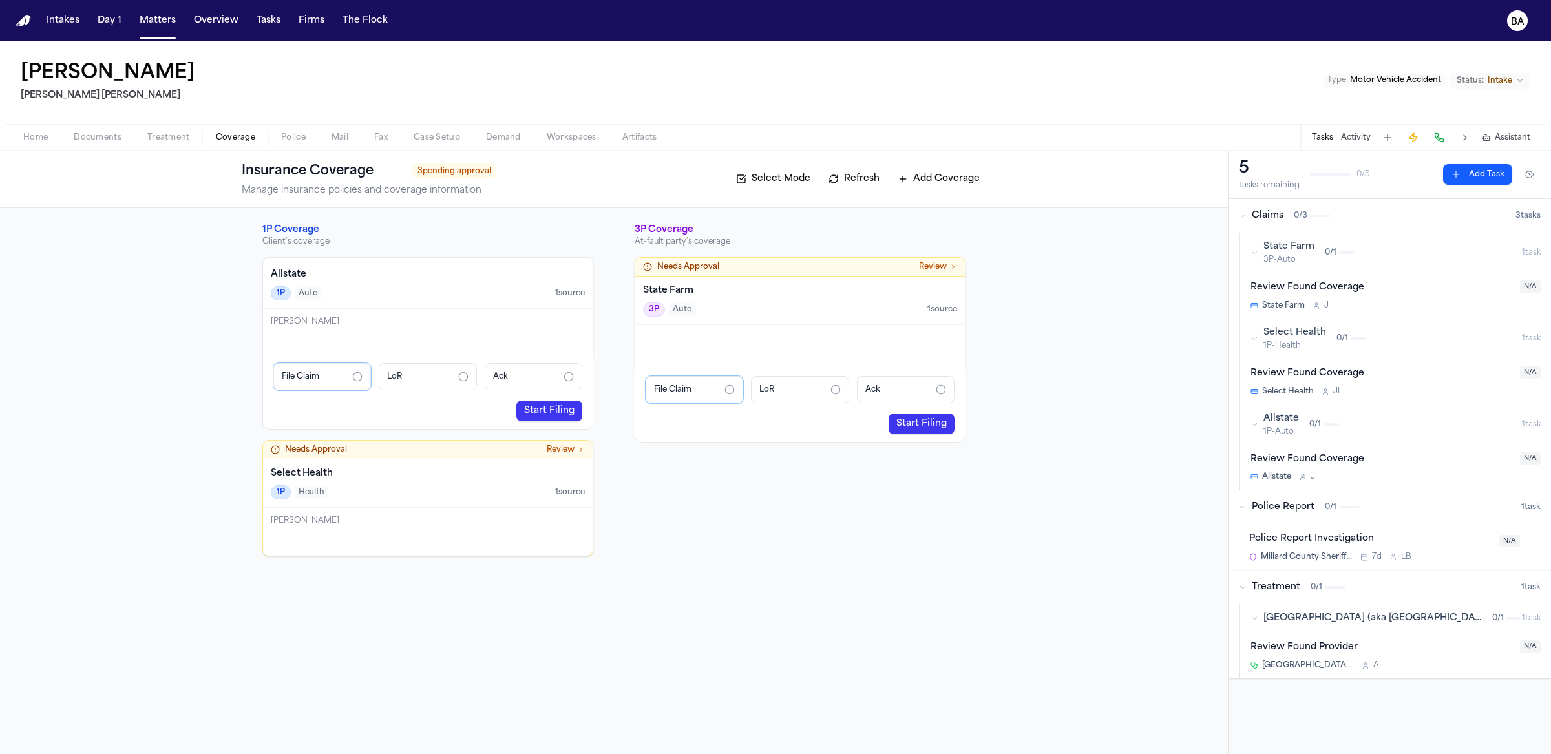
click at [1328, 425] on div "0 / 1" at bounding box center [1325, 424] width 30 height 10
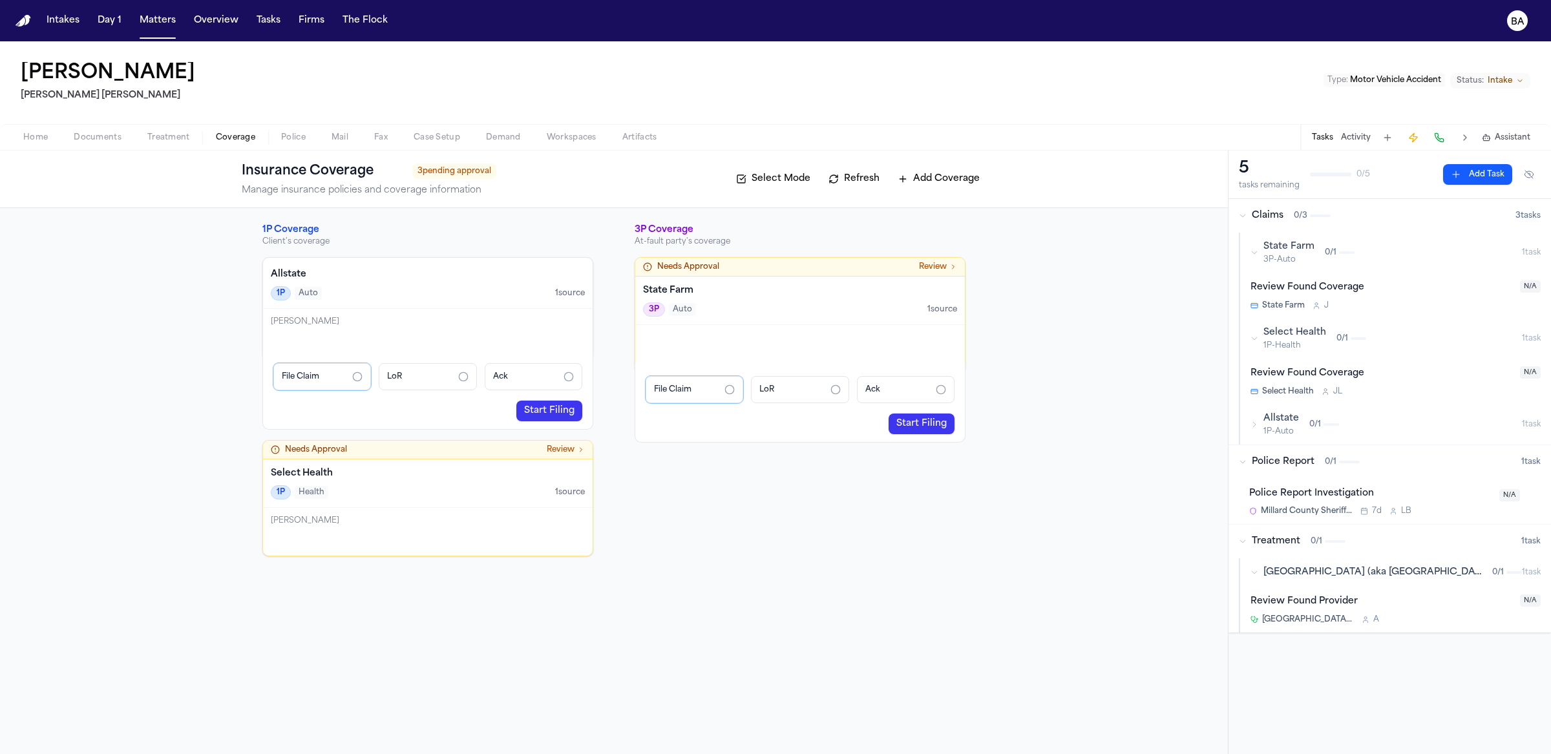
click at [1328, 425] on div "0 / 1" at bounding box center [1325, 424] width 30 height 10
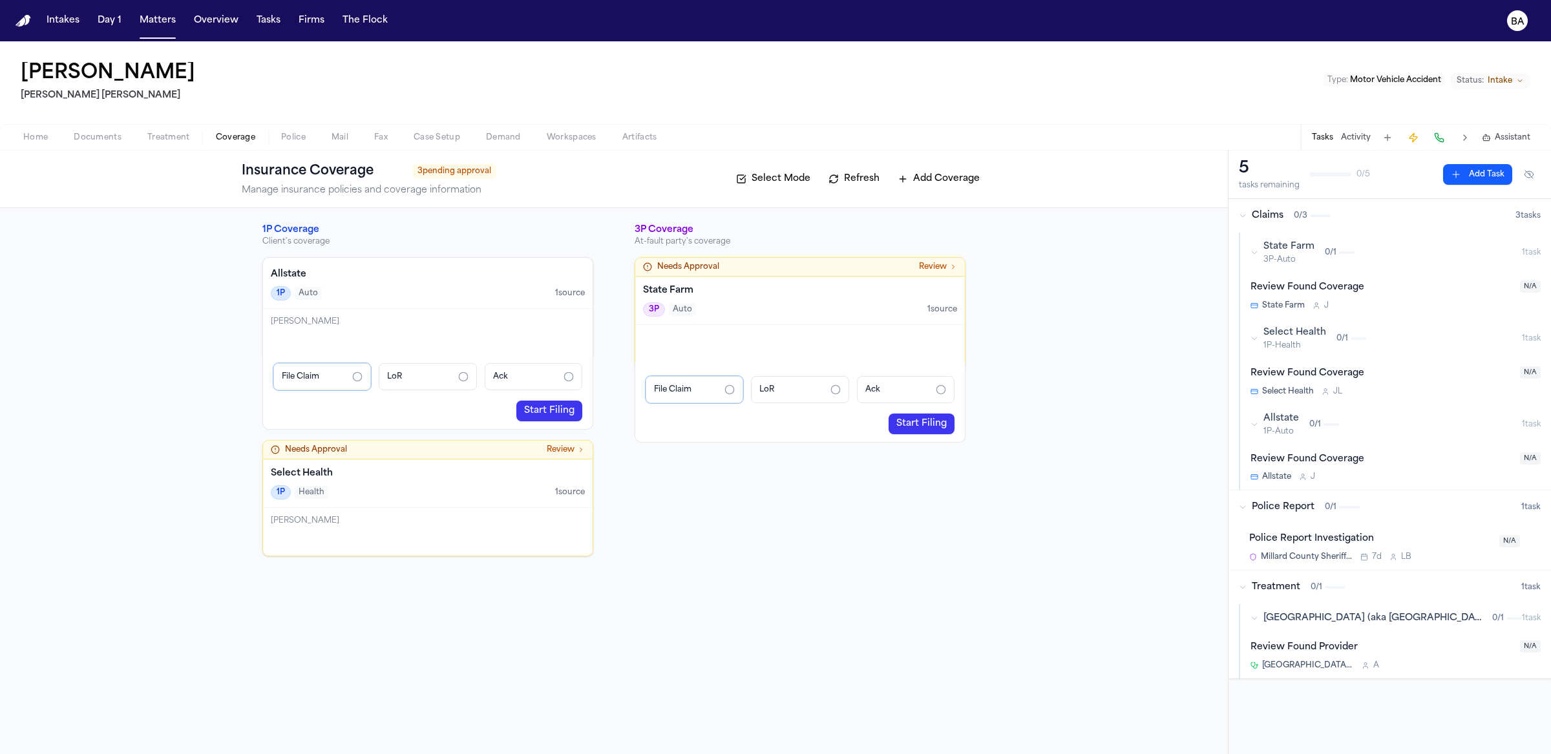
click at [1408, 455] on div "Review Found Coverage" at bounding box center [1382, 459] width 262 height 15
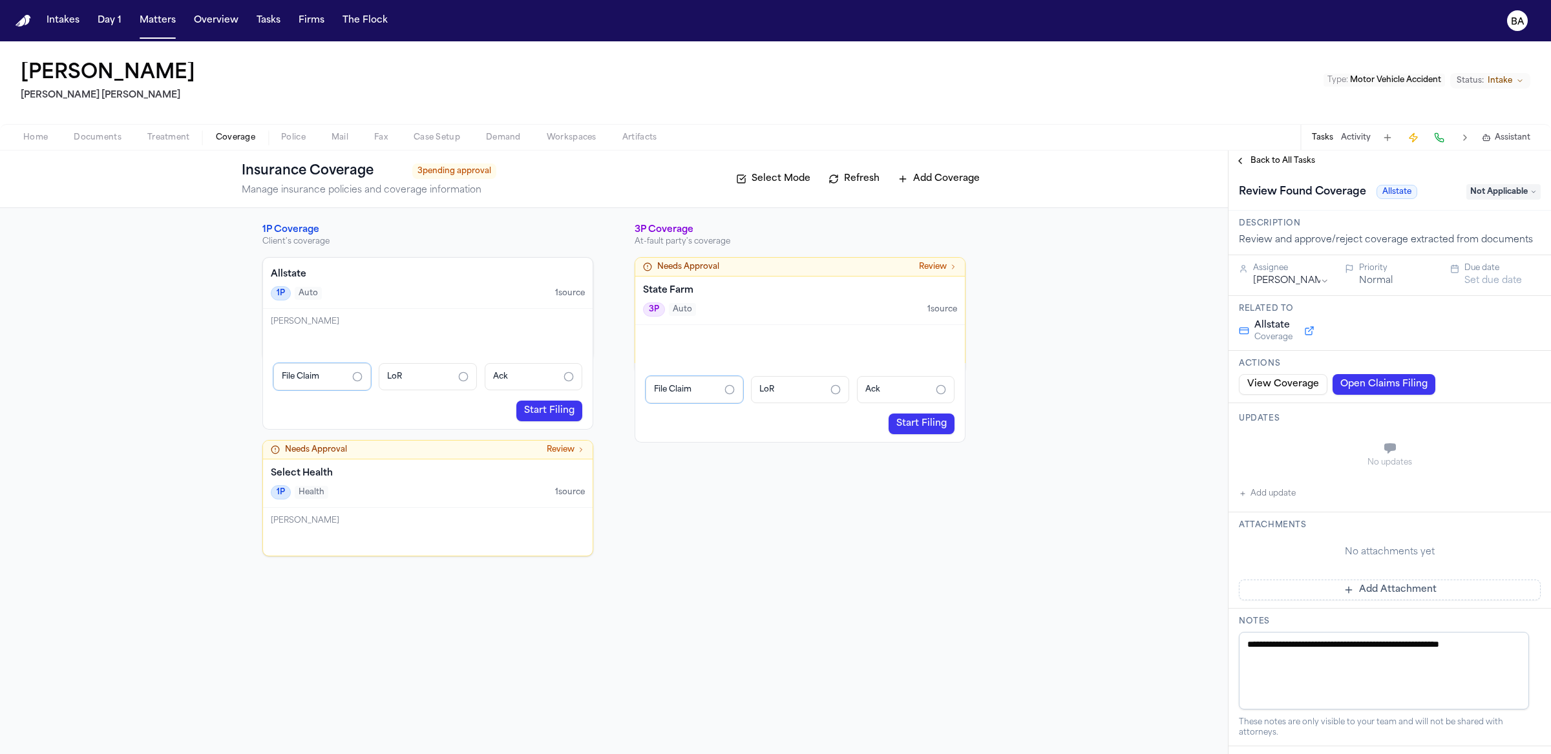
click at [1507, 196] on span "Not Applicable" at bounding box center [1504, 192] width 74 height 16
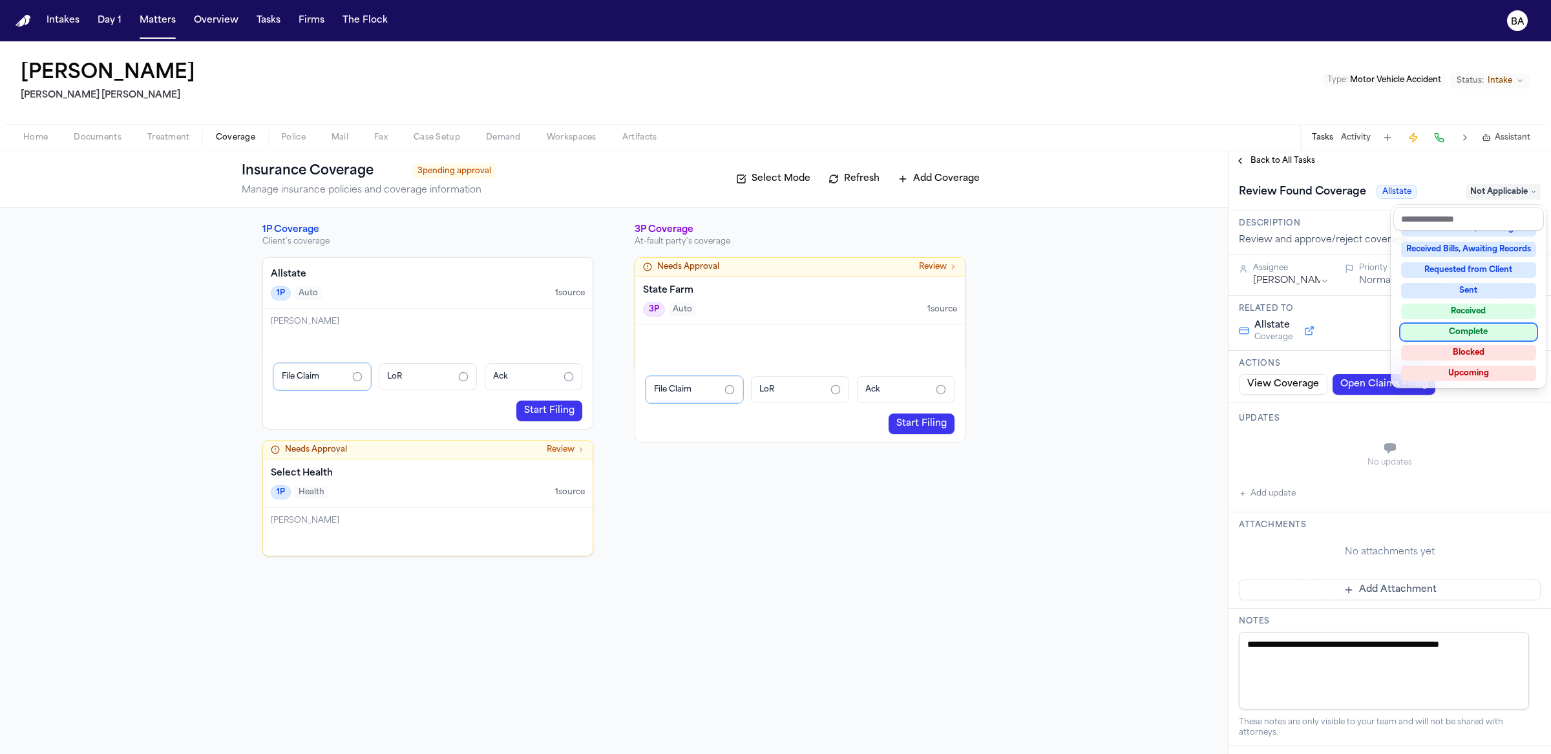
click at [1452, 325] on div "Complete" at bounding box center [1468, 332] width 135 height 16
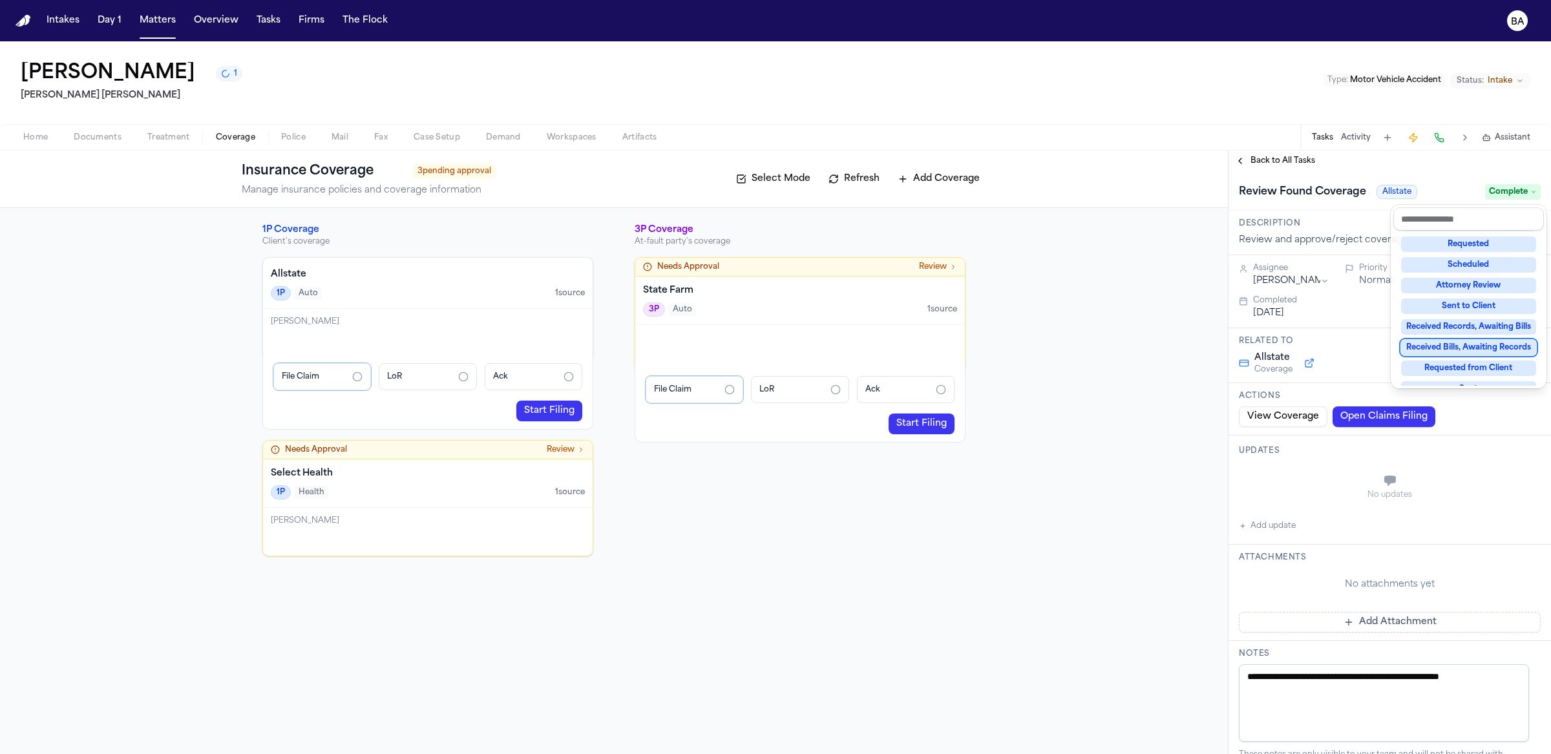
click at [1108, 476] on div "**********" at bounding box center [775, 453] width 1551 height 604
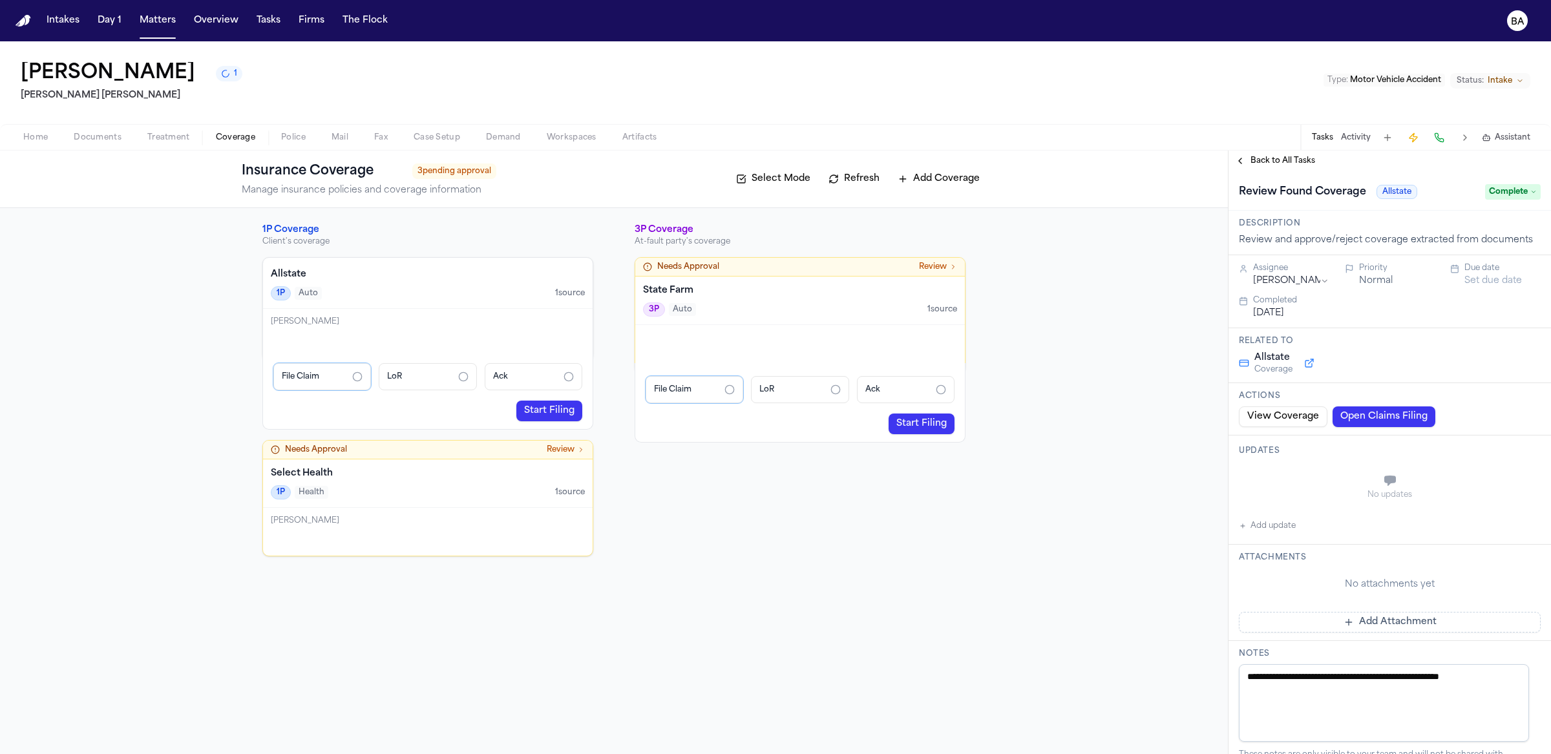
click at [542, 278] on h4 "Allstate" at bounding box center [428, 274] width 314 height 13
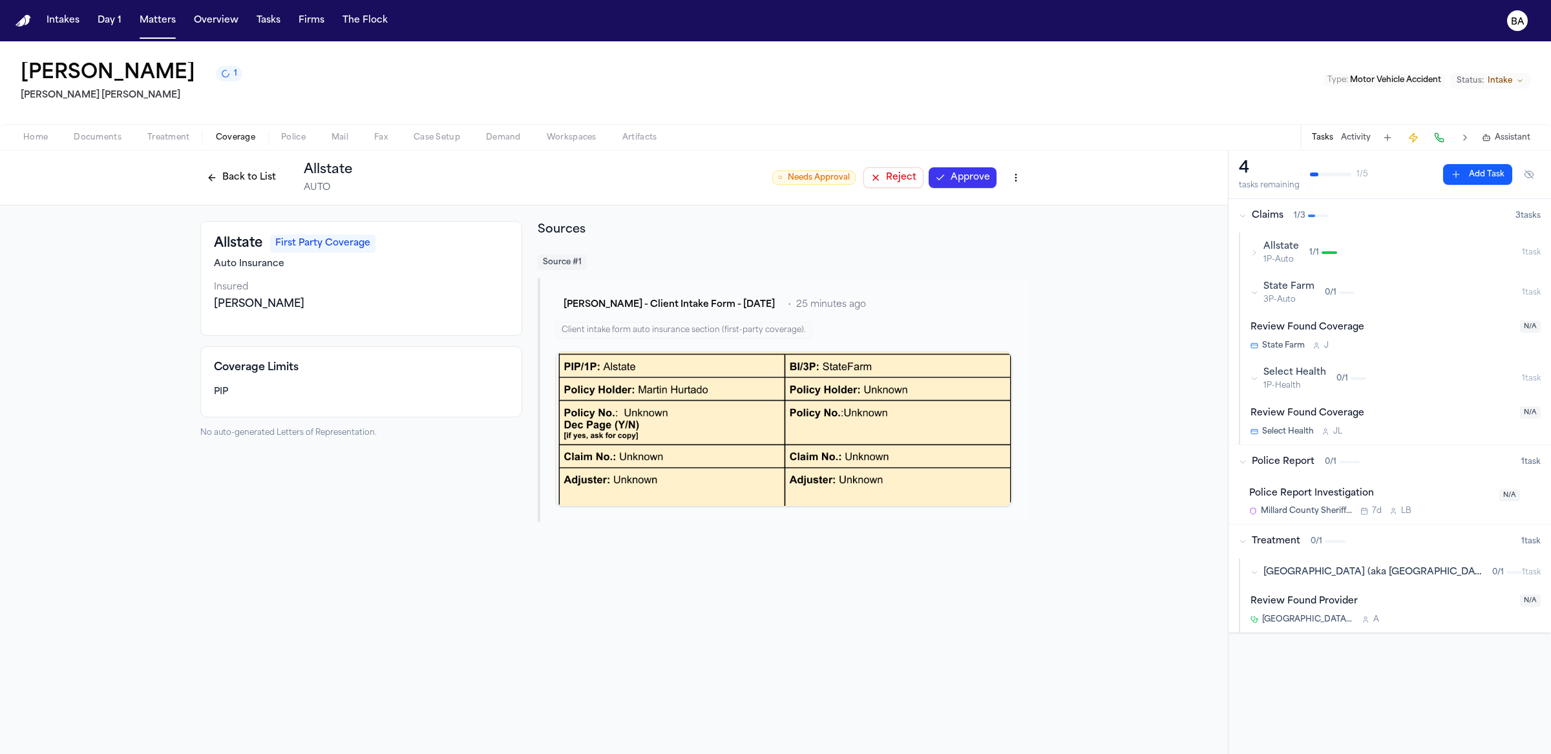
click at [960, 187] on button "Approve" at bounding box center [963, 177] width 68 height 21
click at [243, 177] on button "Back to List" at bounding box center [241, 177] width 82 height 21
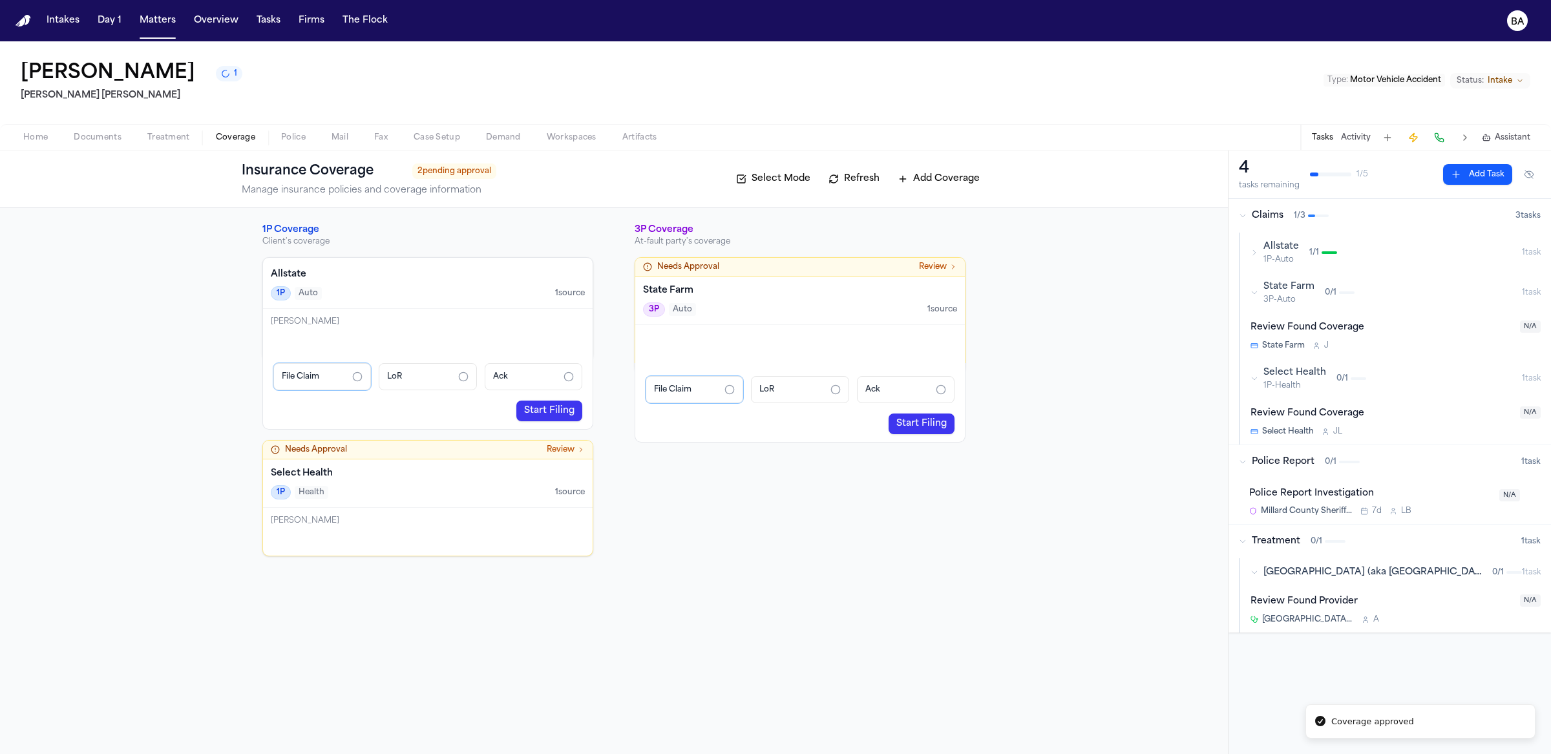
click at [696, 551] on div "3P Coverage At-fault party's coverage Needs Approval Review State Farm 3P Auto …" at bounding box center [800, 390] width 331 height 333
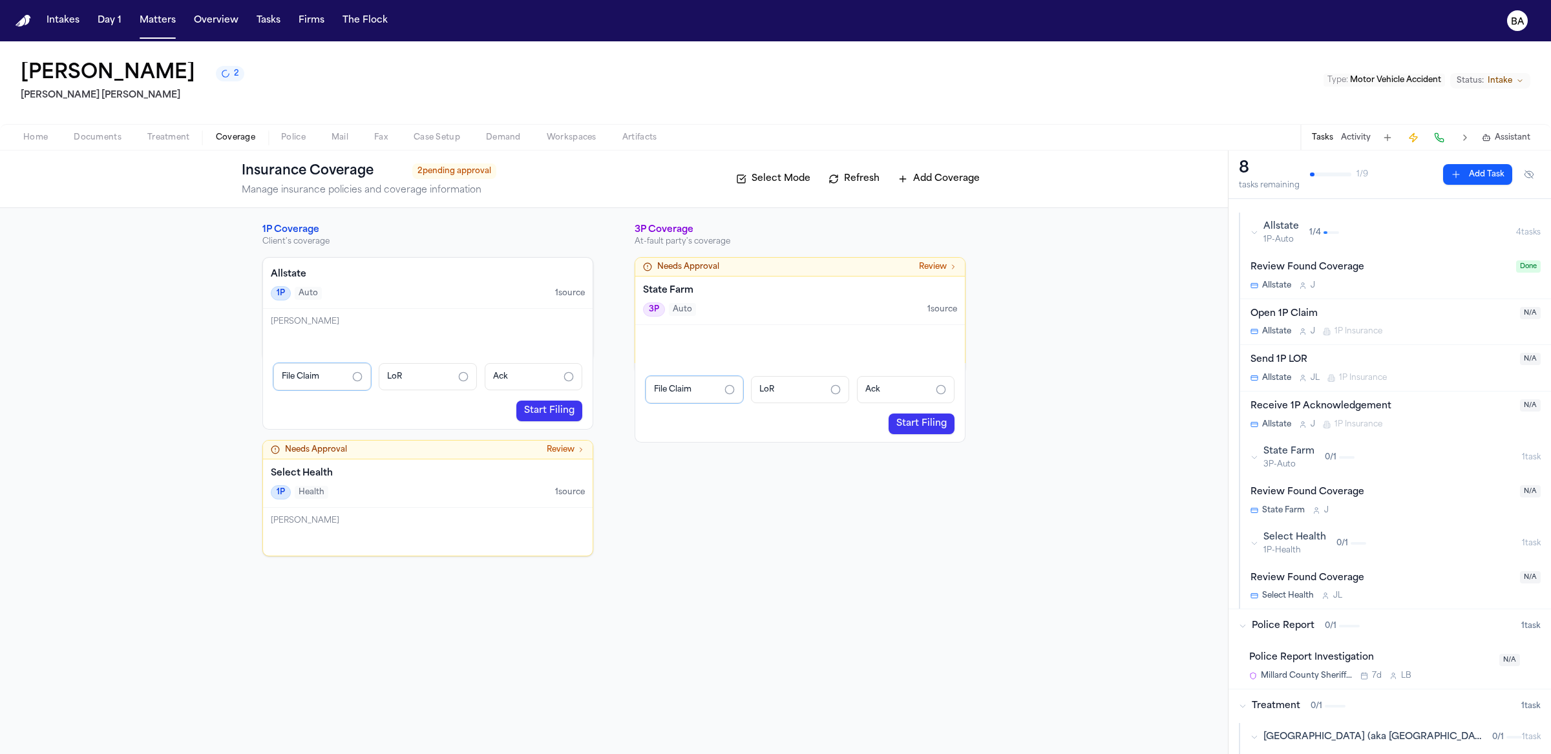
scroll to position [89, 0]
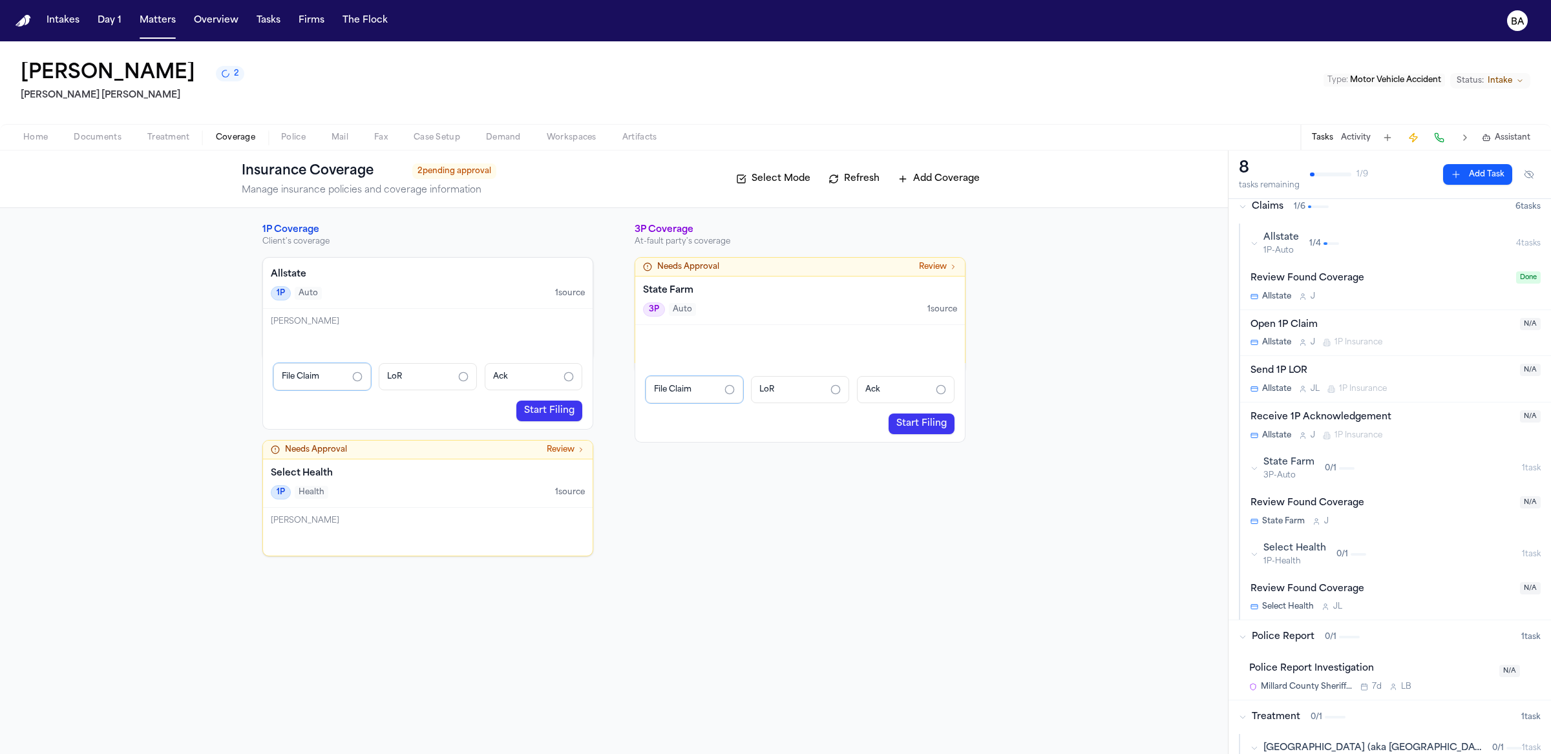
click at [531, 409] on link "Start Filing" at bounding box center [549, 411] width 66 height 21
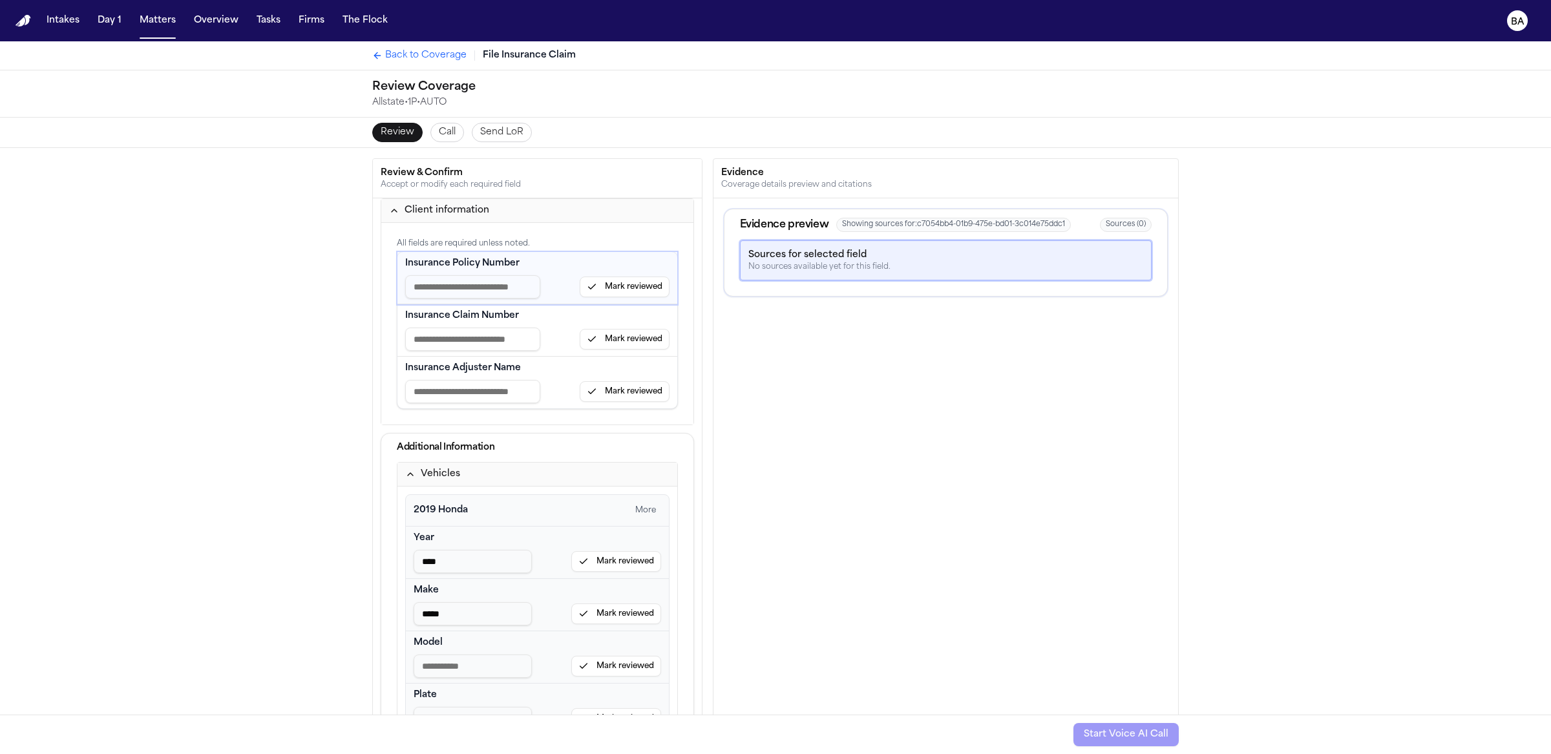
click at [429, 211] on div "Client information" at bounding box center [447, 210] width 85 height 13
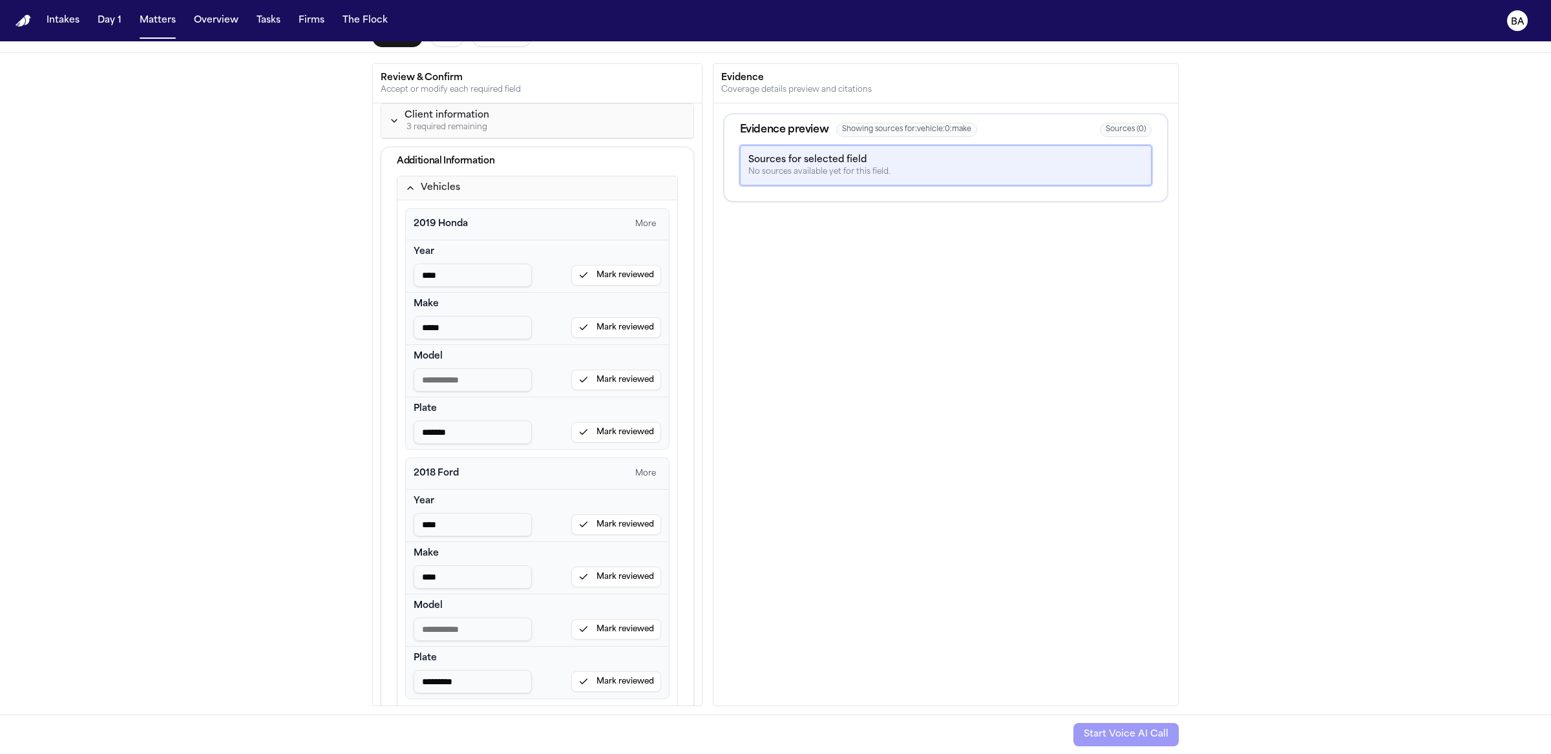
scroll to position [5, 0]
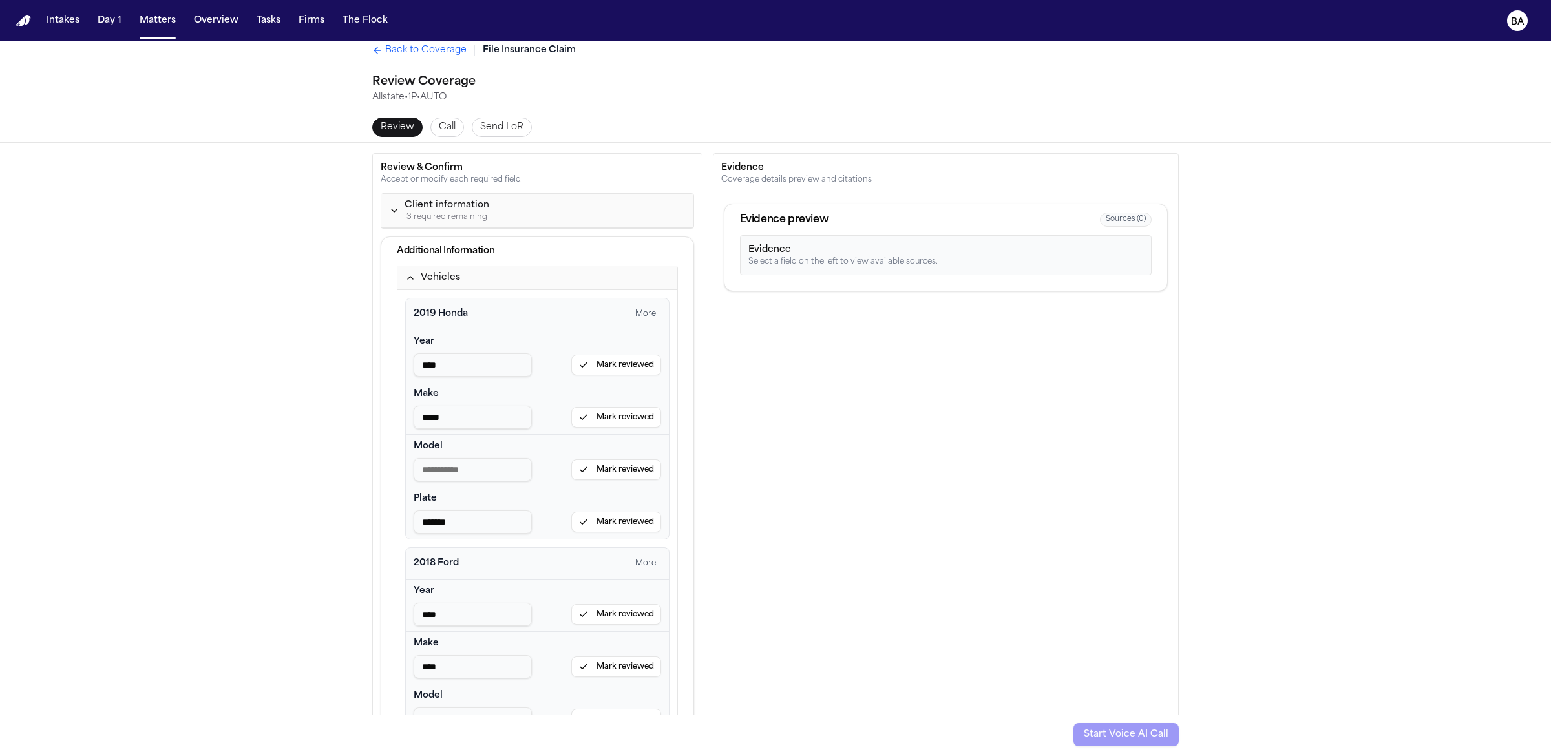
click at [440, 213] on div "3 required remaining" at bounding box center [447, 217] width 85 height 10
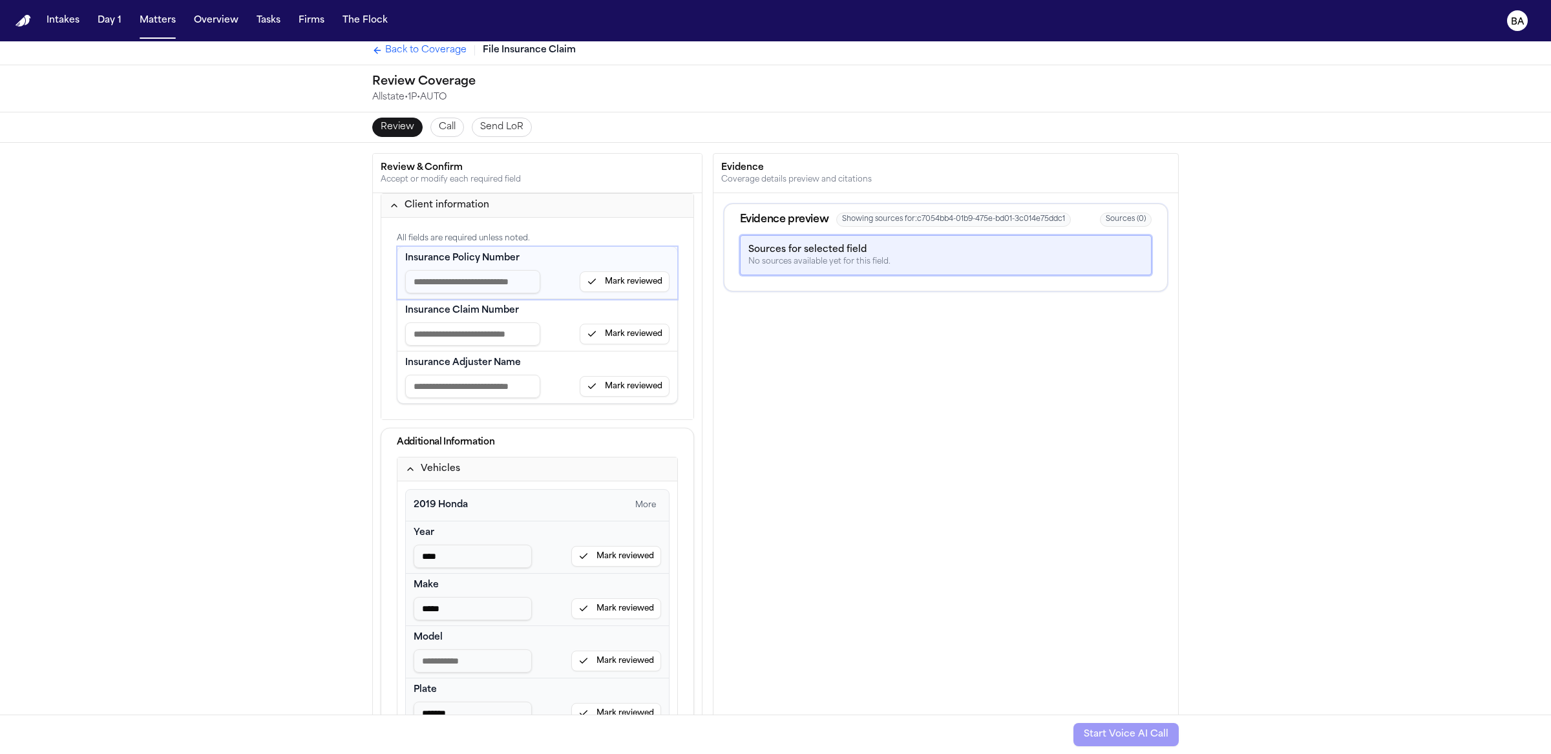
click at [385, 56] on span "Back to Coverage" at bounding box center [425, 50] width 81 height 13
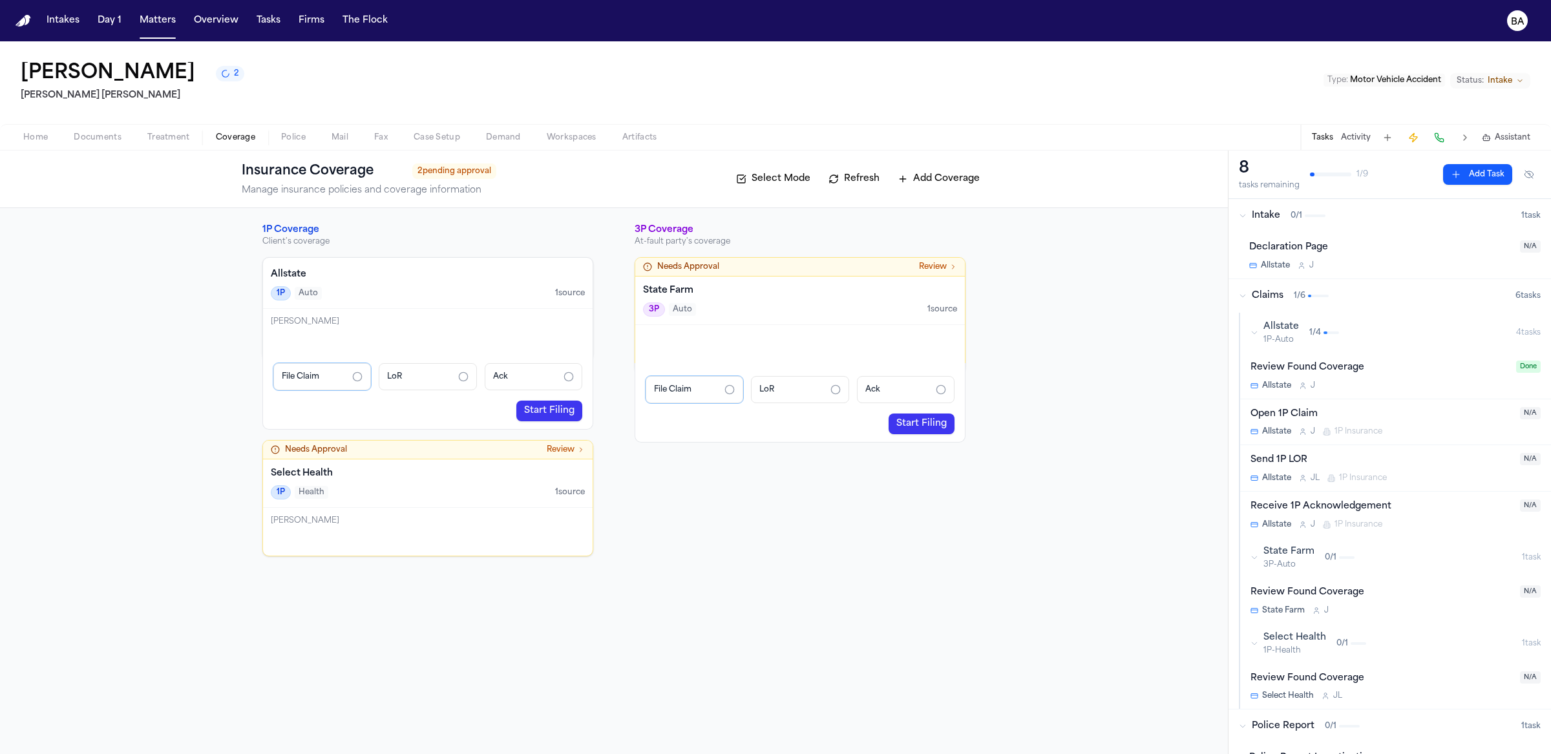
click at [240, 74] on button "2" at bounding box center [230, 74] width 28 height 16
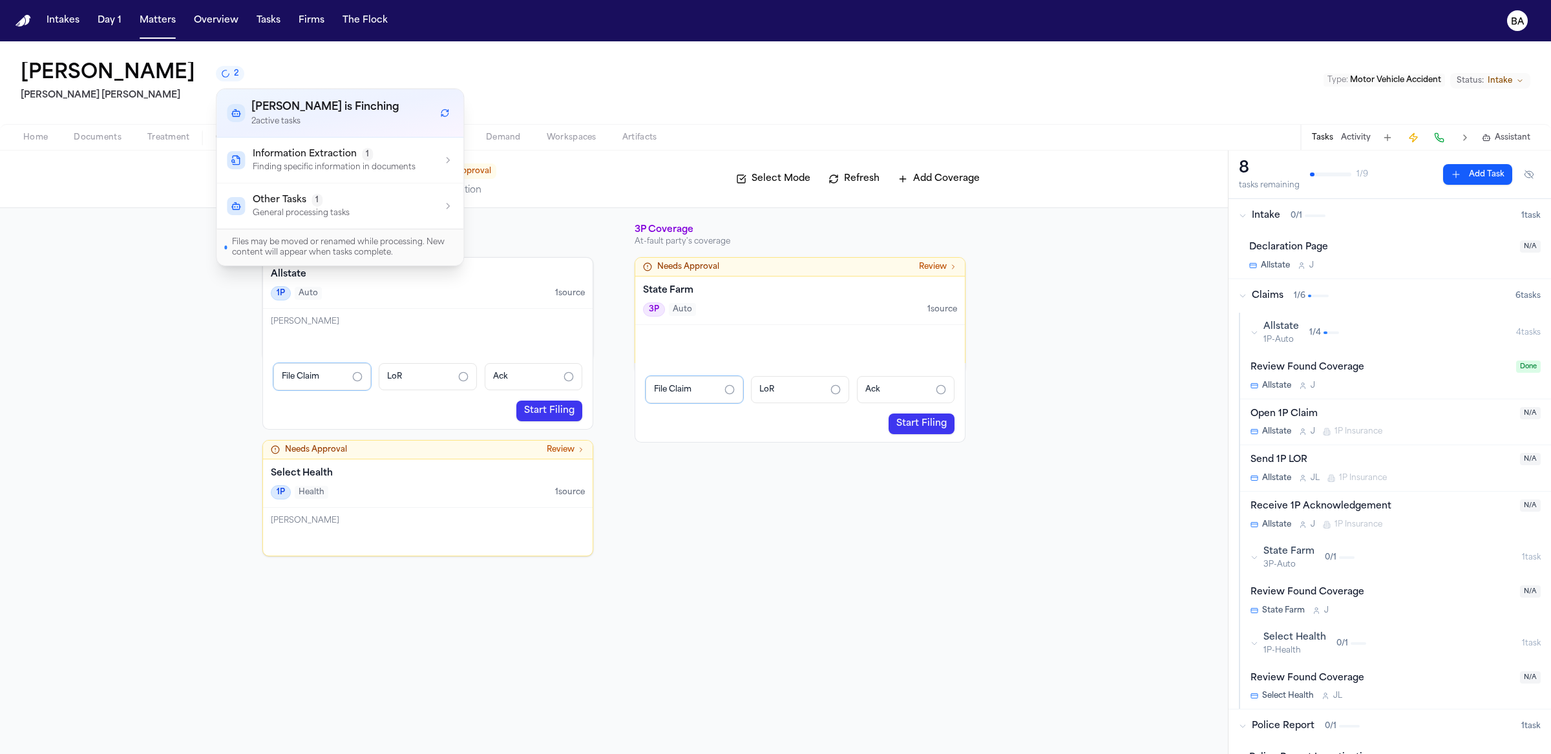
click at [356, 65] on div "[PERSON_NAME] 2 [PERSON_NAME] [PERSON_NAME] Type : Motor Vehicle Accident Statu…" at bounding box center [775, 82] width 1551 height 83
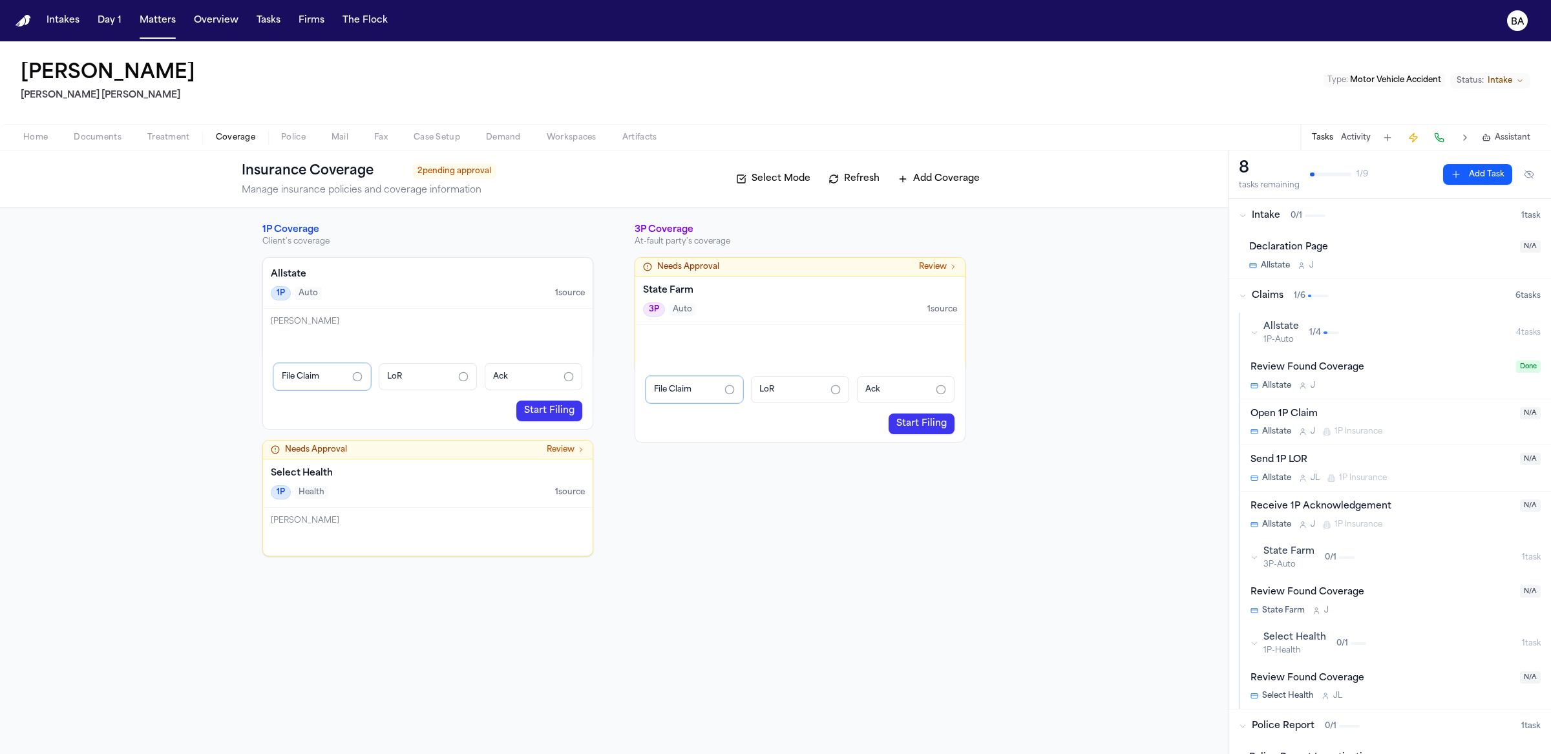
click at [92, 133] on span "Documents" at bounding box center [98, 138] width 48 height 10
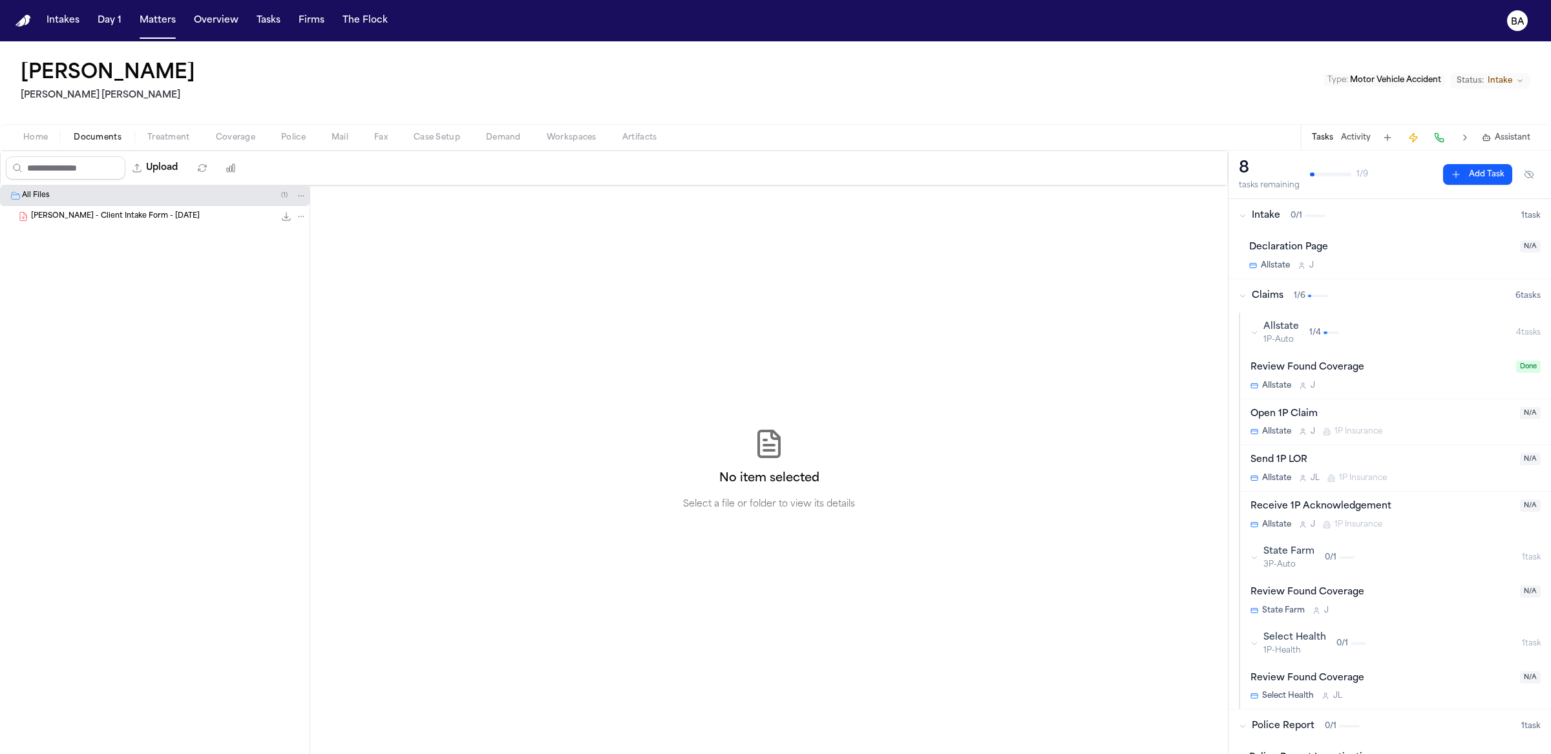
click at [113, 214] on span "[PERSON_NAME] - Client Intake Form - [DATE]" at bounding box center [115, 216] width 169 height 11
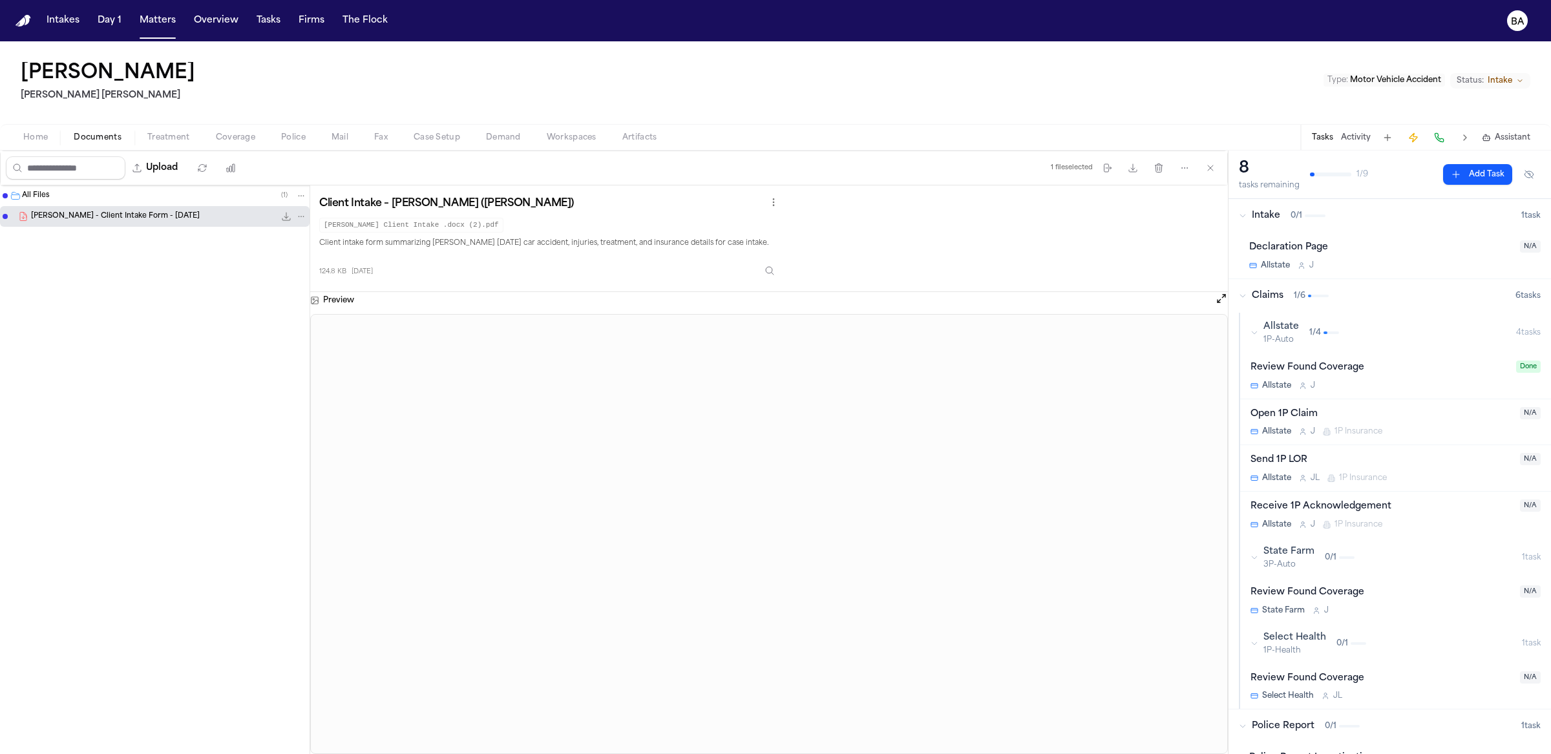
click at [234, 134] on span "Coverage" at bounding box center [235, 138] width 39 height 10
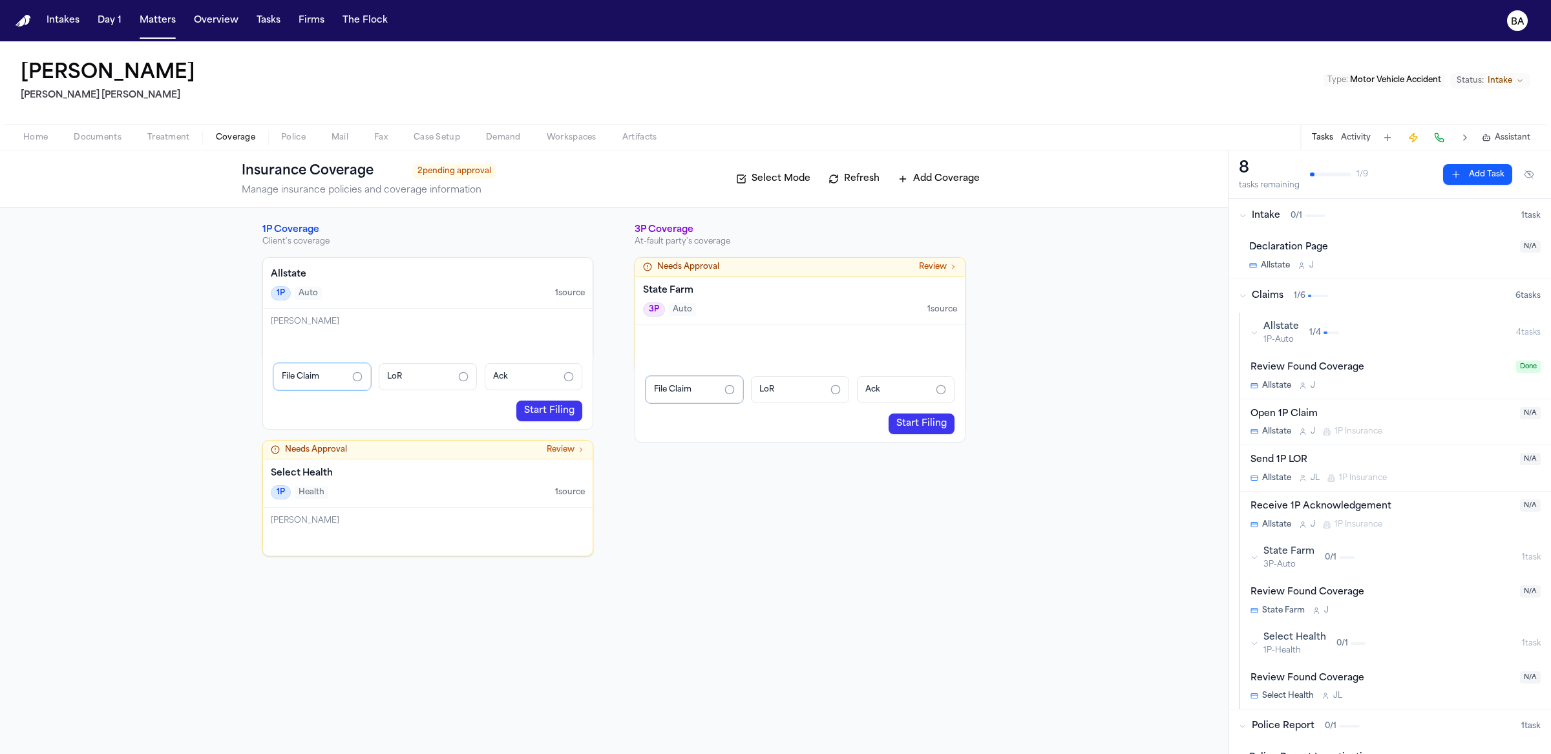
click at [562, 412] on link "Start Filing" at bounding box center [549, 411] width 66 height 21
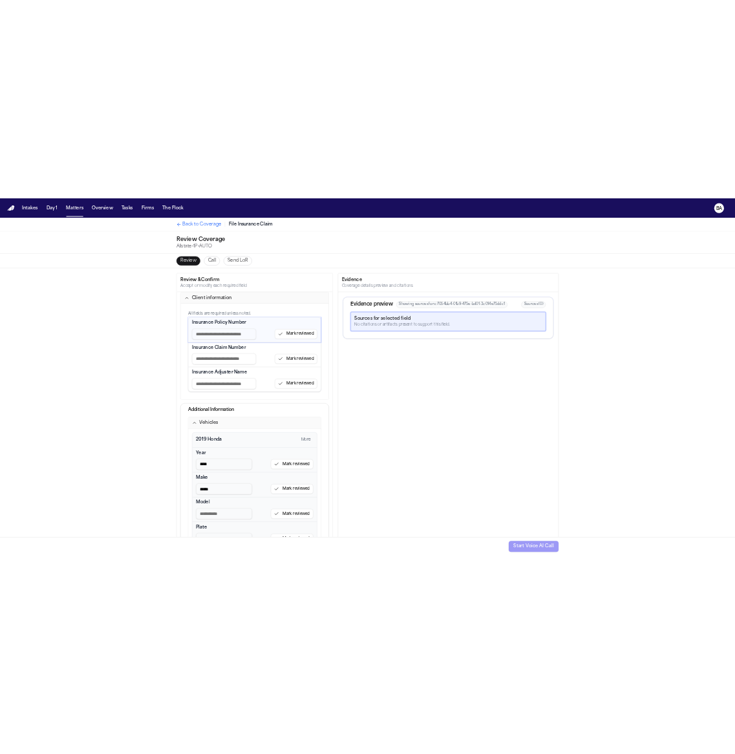
scroll to position [250, 0]
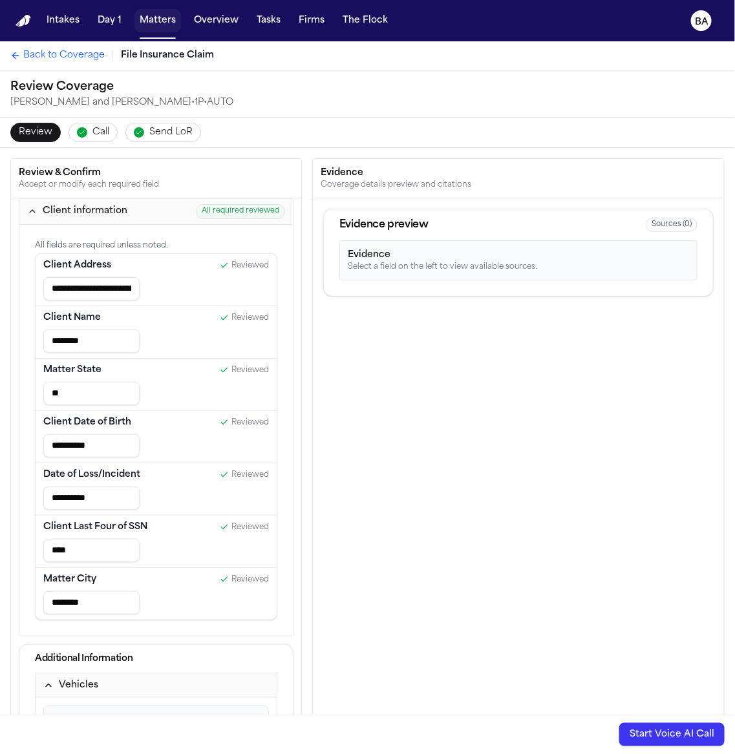
click at [153, 23] on button "Matters" at bounding box center [157, 20] width 47 height 23
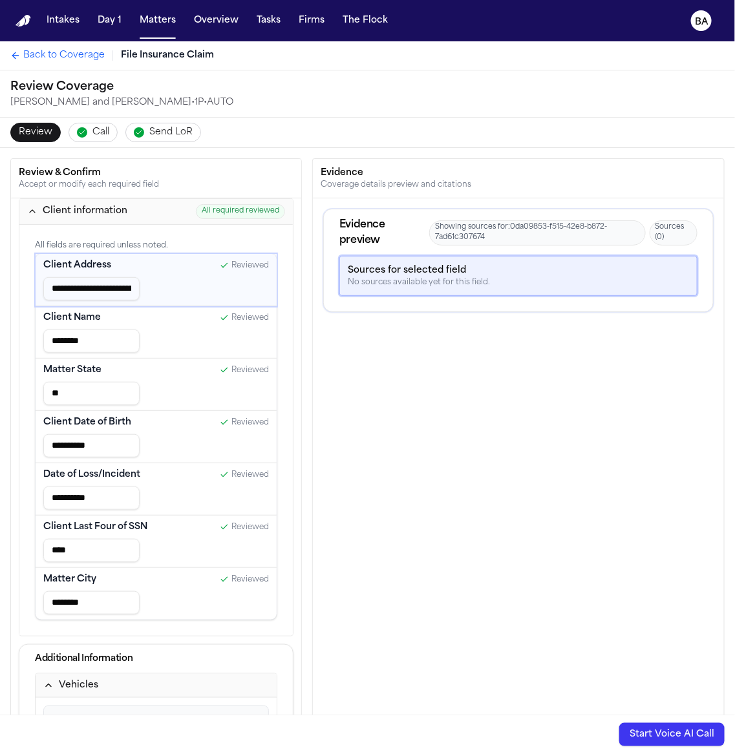
click at [324, 403] on div "Evidence preview Showing sources for: 0da09853-f515-42e8-b872-7ad61c307674 Sour…" at bounding box center [518, 519] width 411 height 642
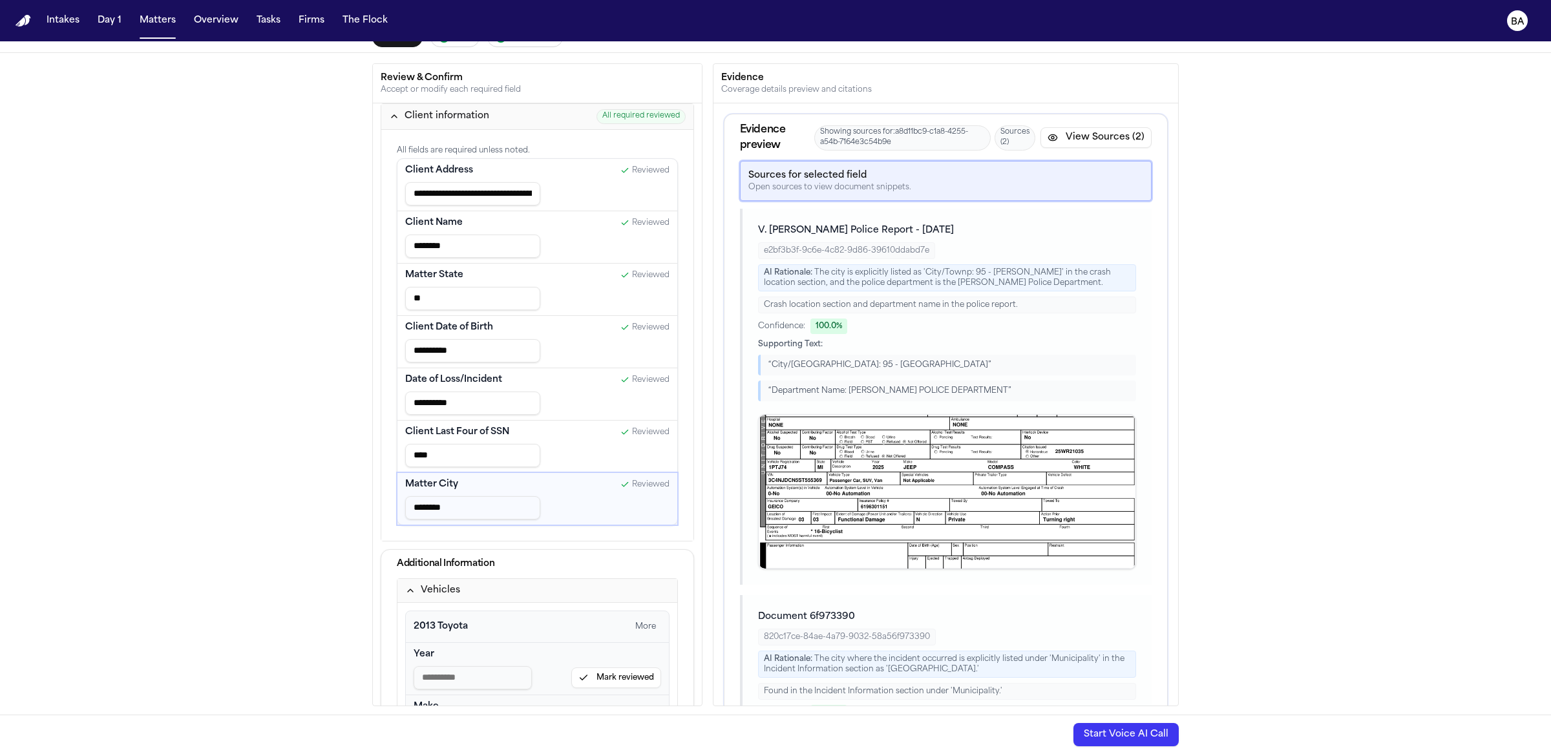
scroll to position [140, 0]
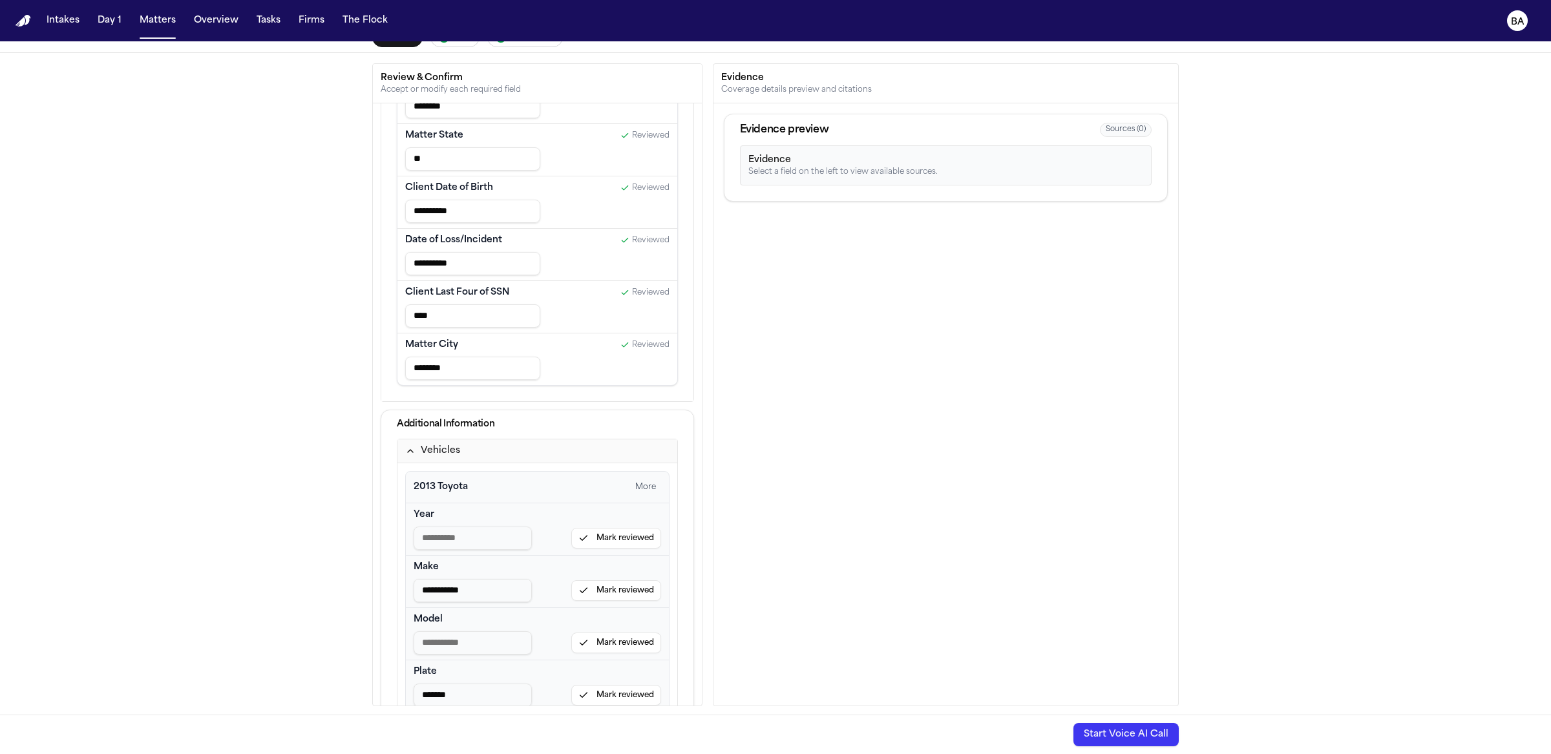
click at [478, 446] on button "Vehicles" at bounding box center [538, 452] width 280 height 24
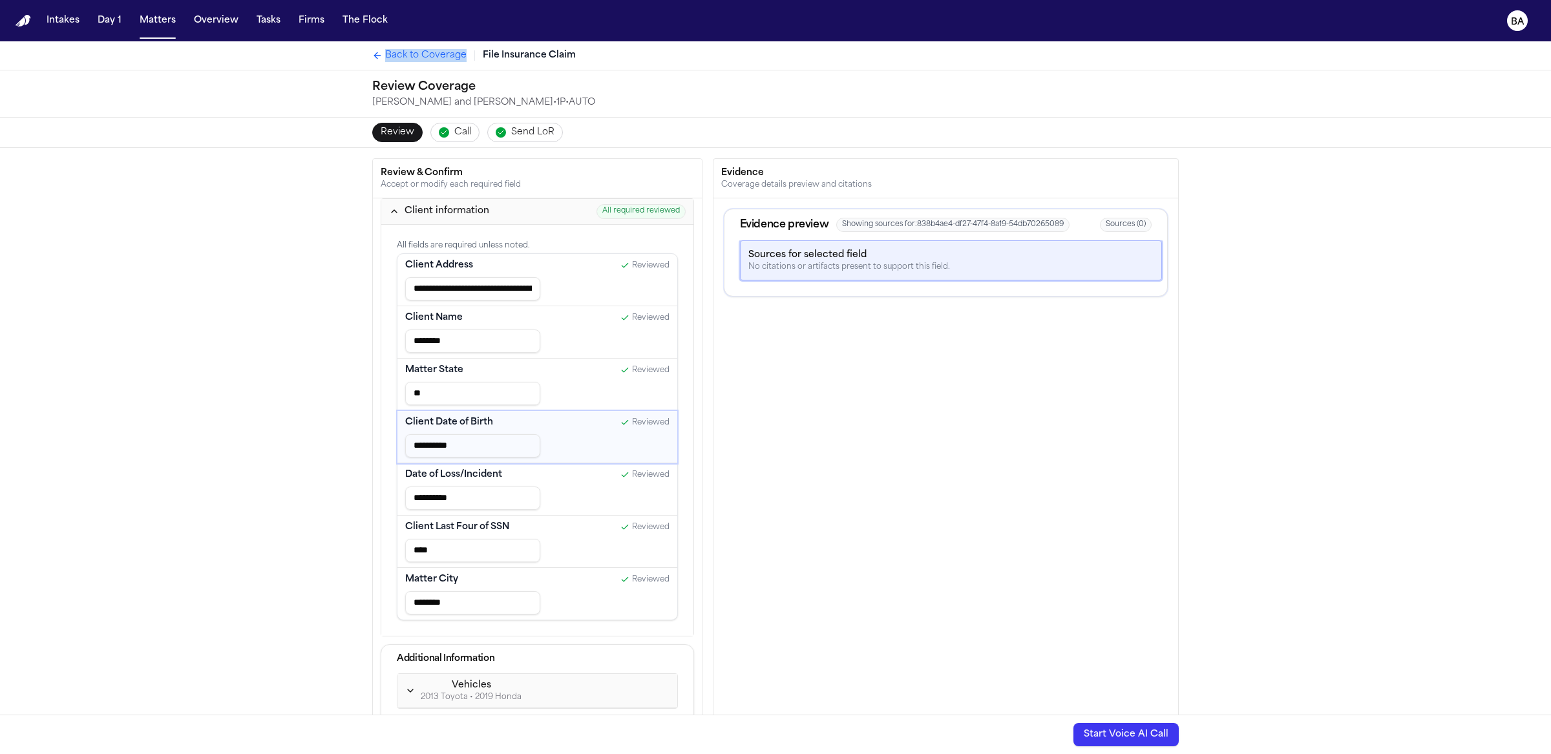
scroll to position [185, 0]
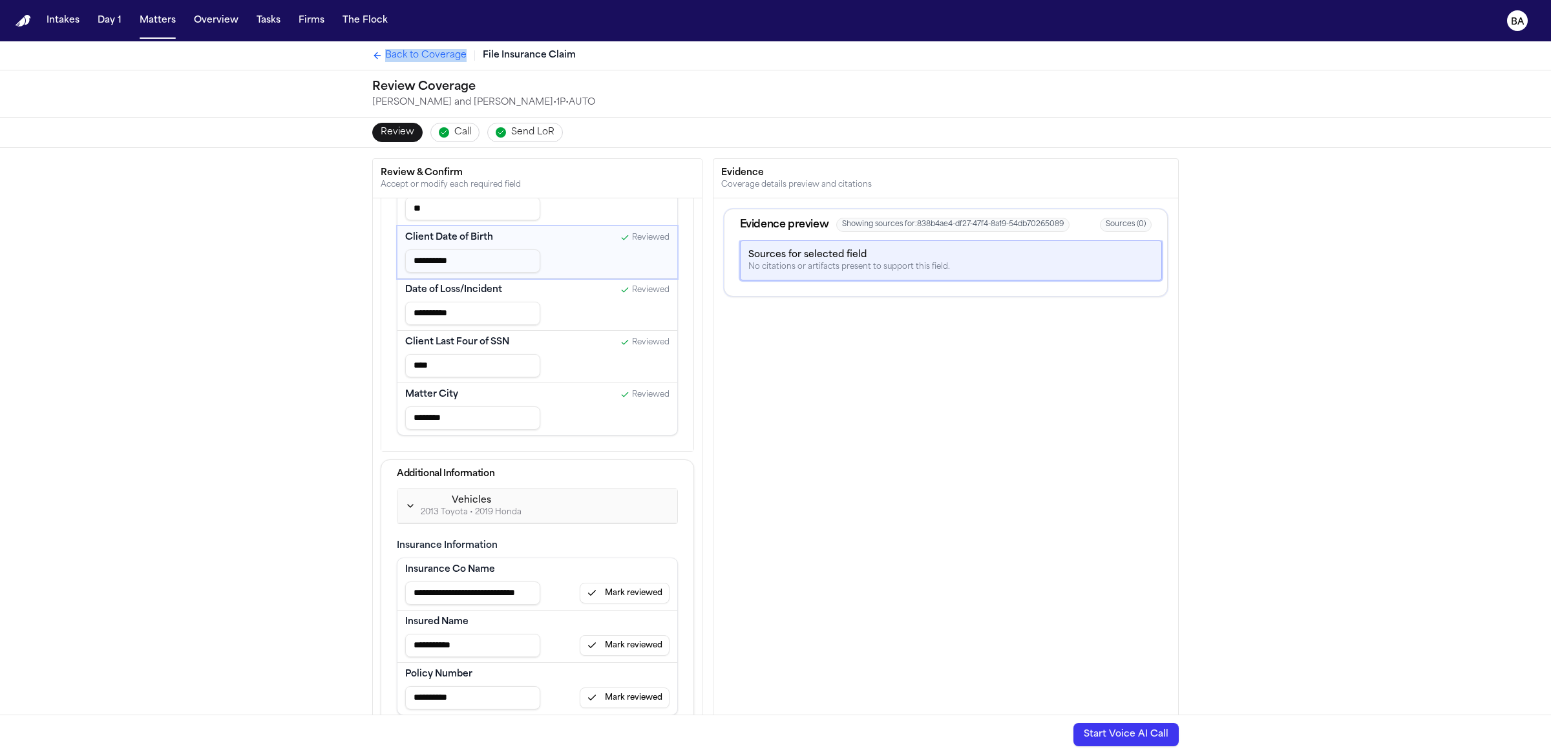
type input "**********"
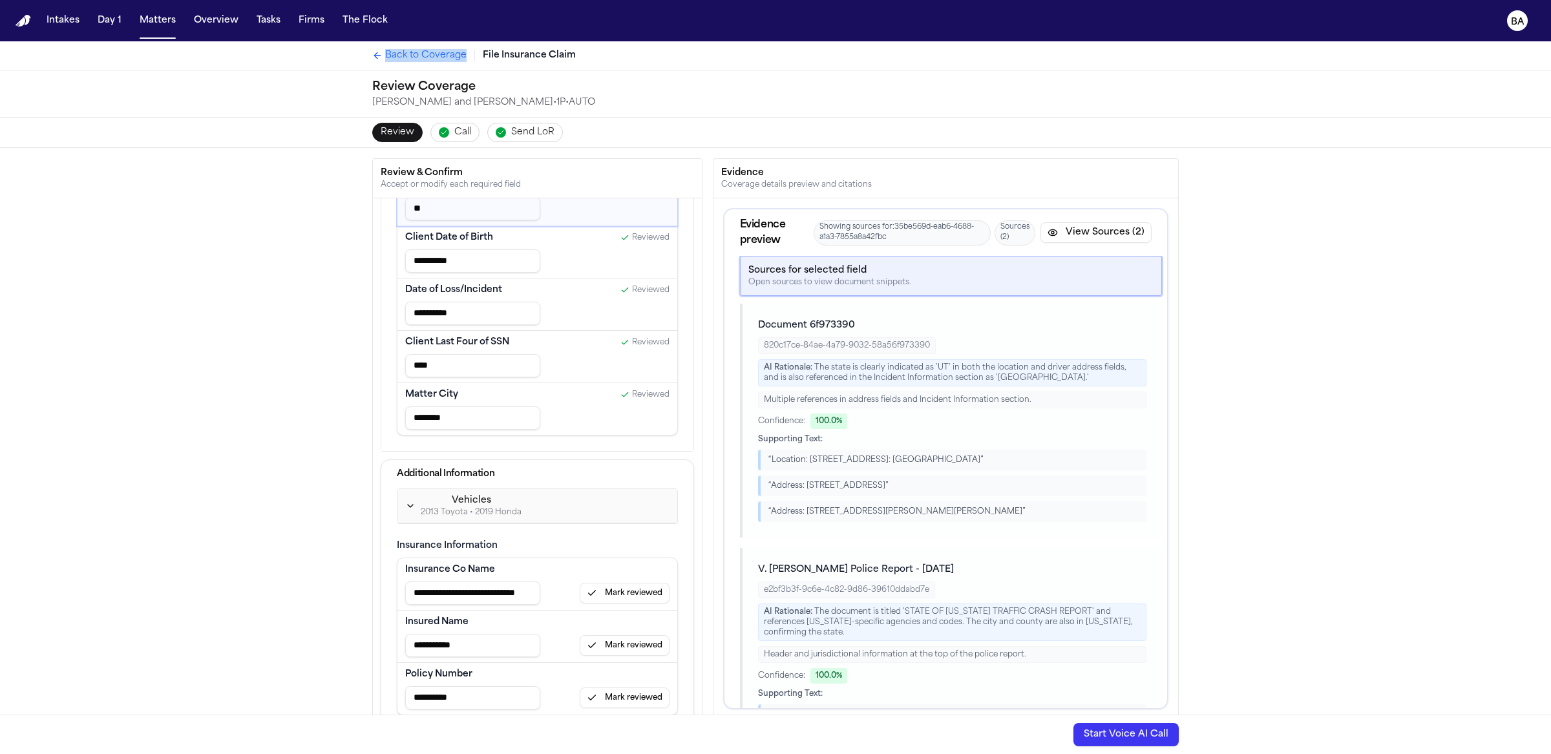
click at [394, 53] on span "Back to Coverage" at bounding box center [425, 55] width 81 height 13
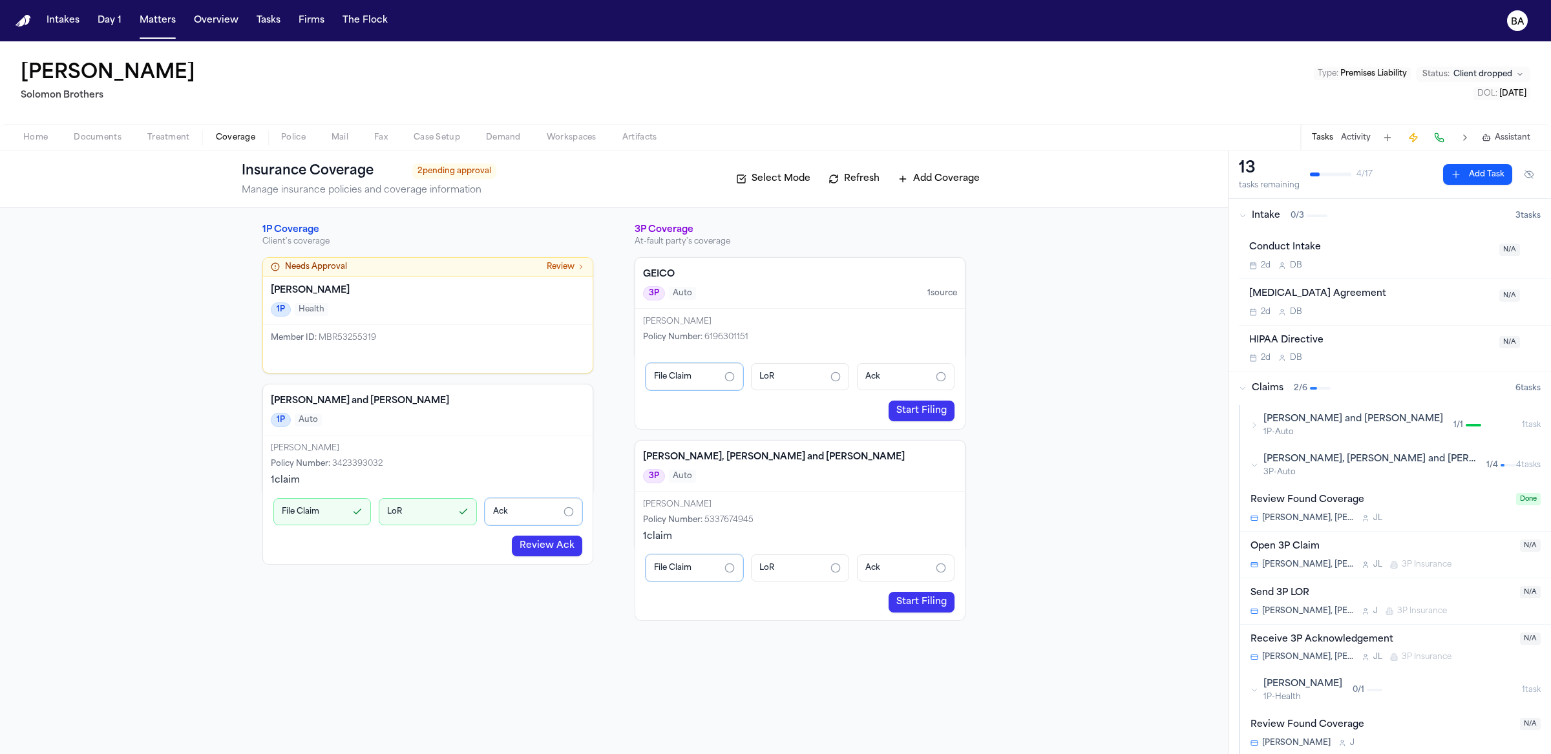
click at [546, 548] on link "Review Ack" at bounding box center [547, 546] width 70 height 21
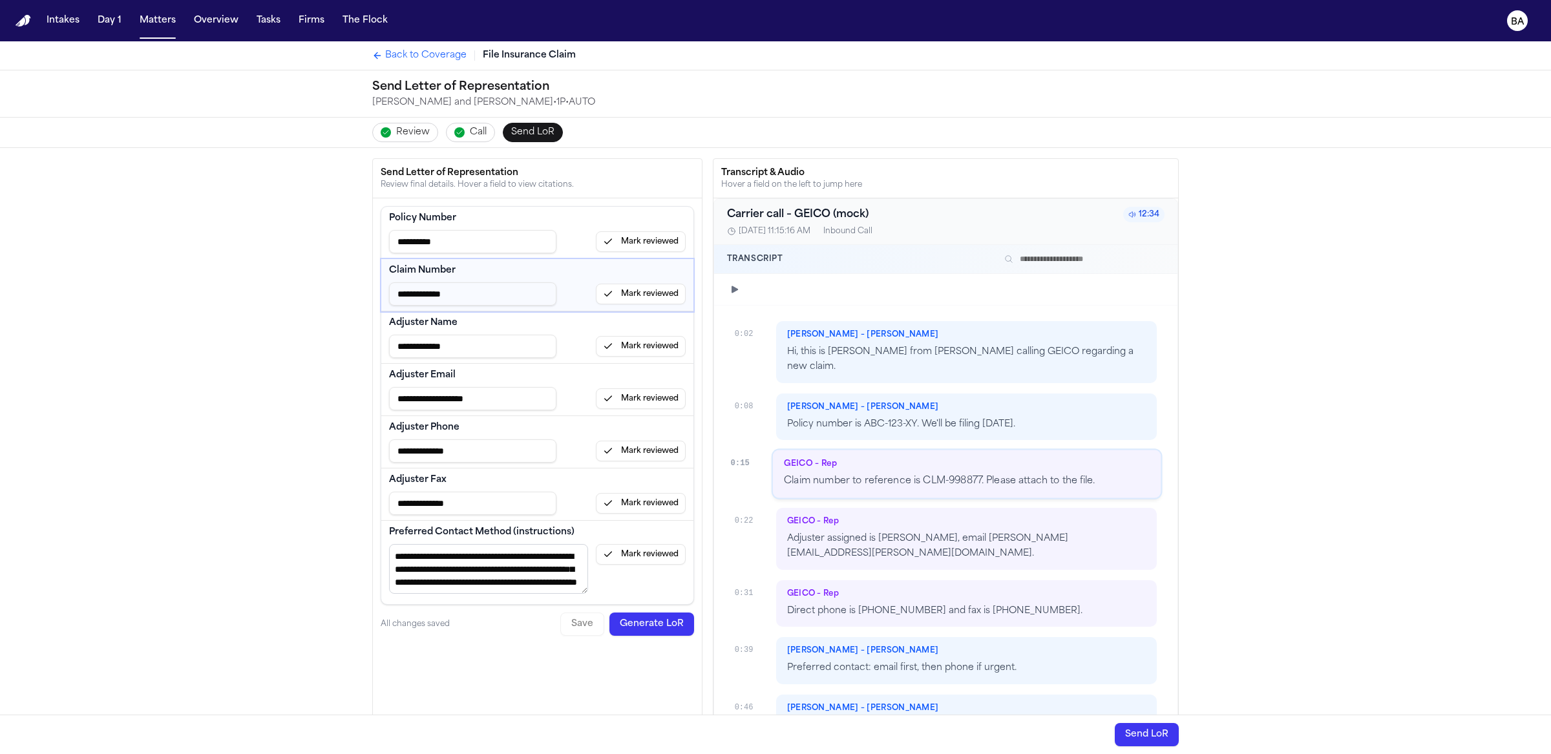
click at [407, 131] on span "Review" at bounding box center [413, 132] width 34 height 13
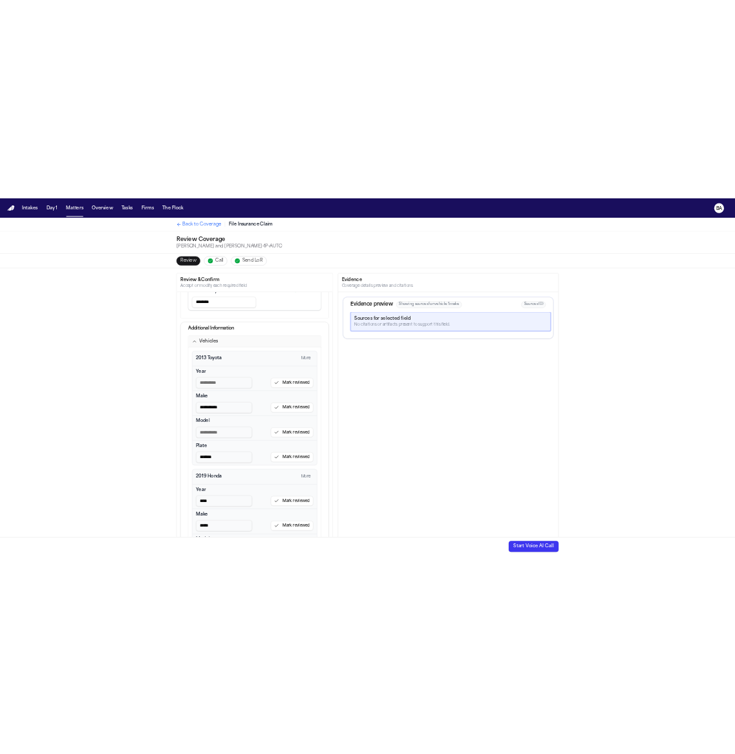
scroll to position [679, 0]
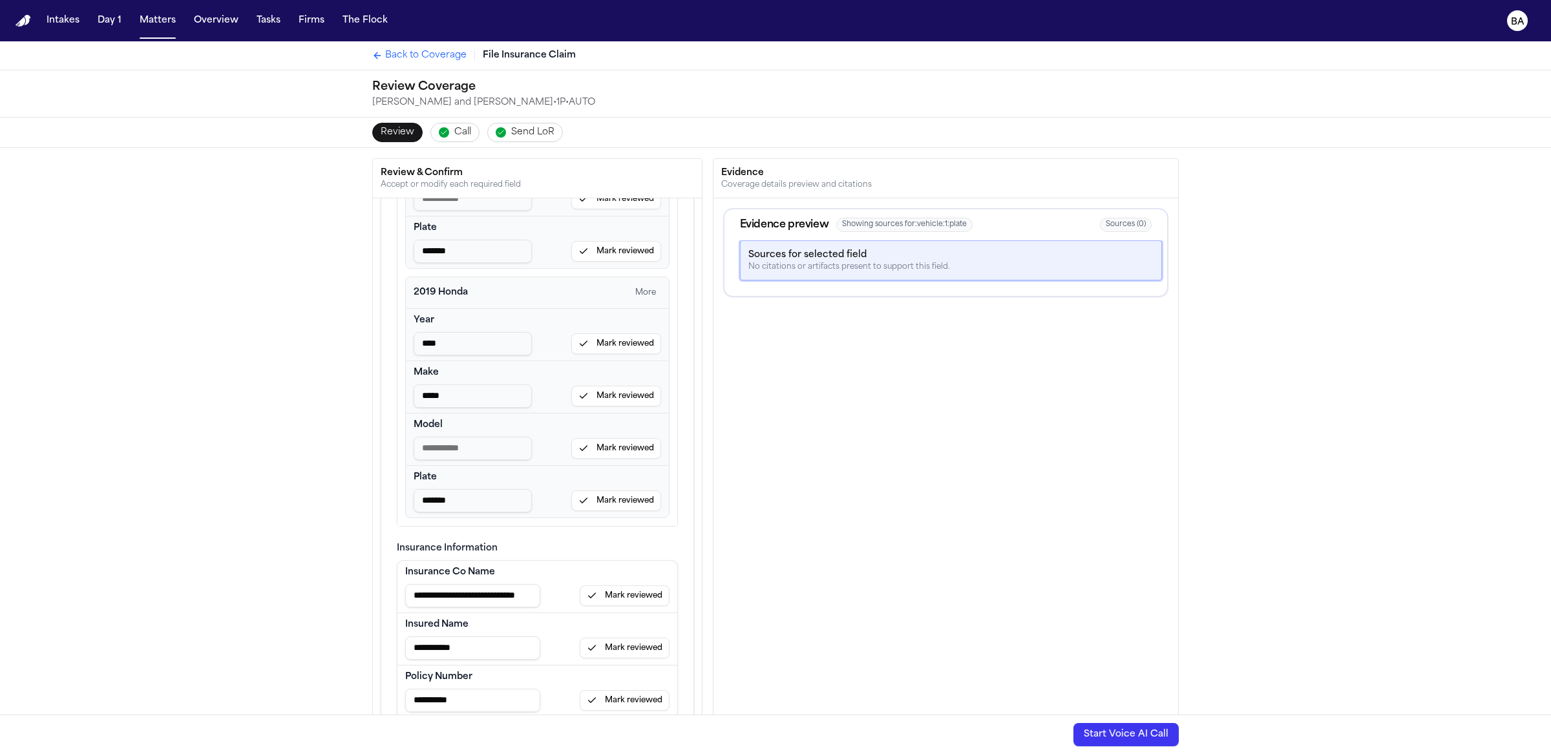
type input "**********"
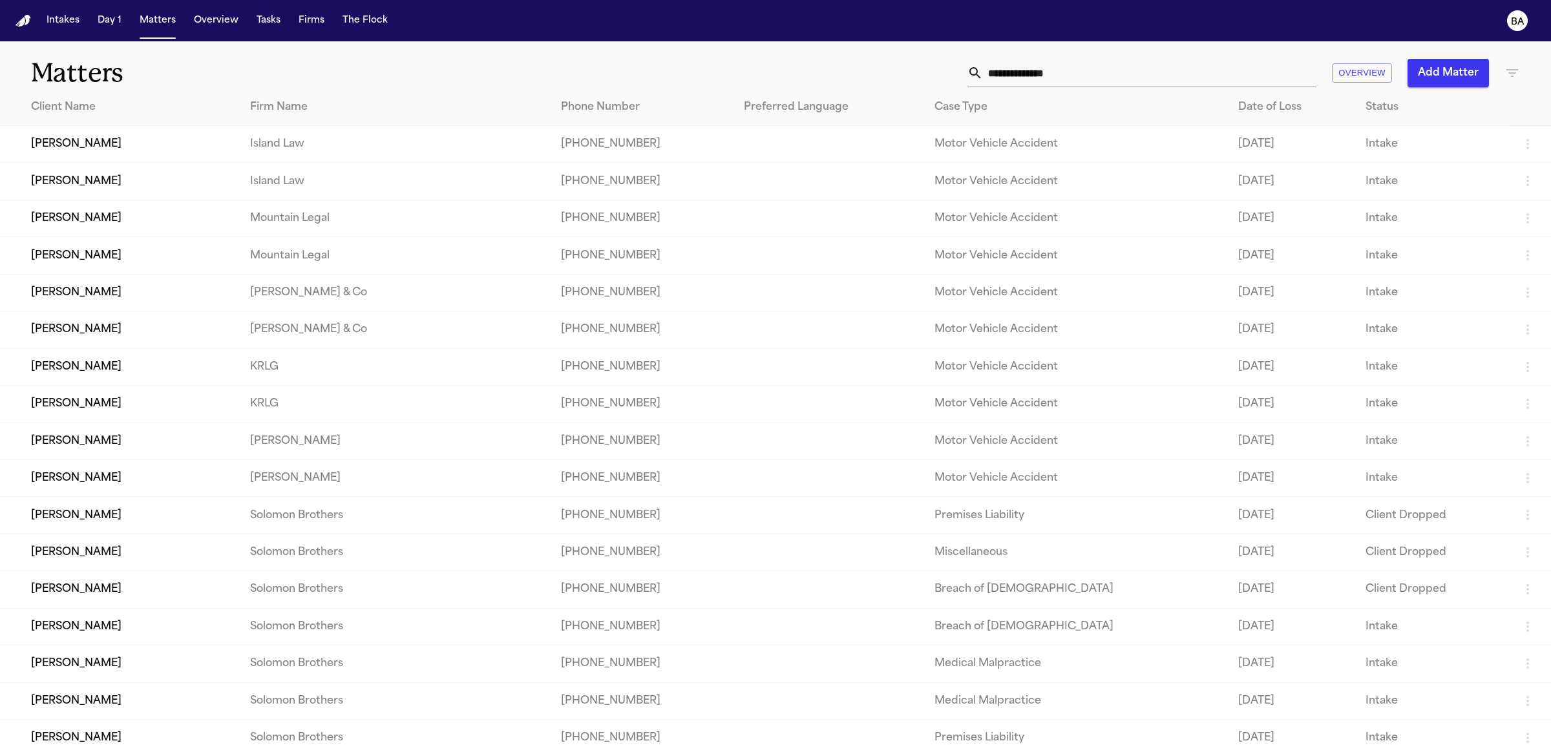
click at [989, 72] on input "text" at bounding box center [1150, 73] width 334 height 28
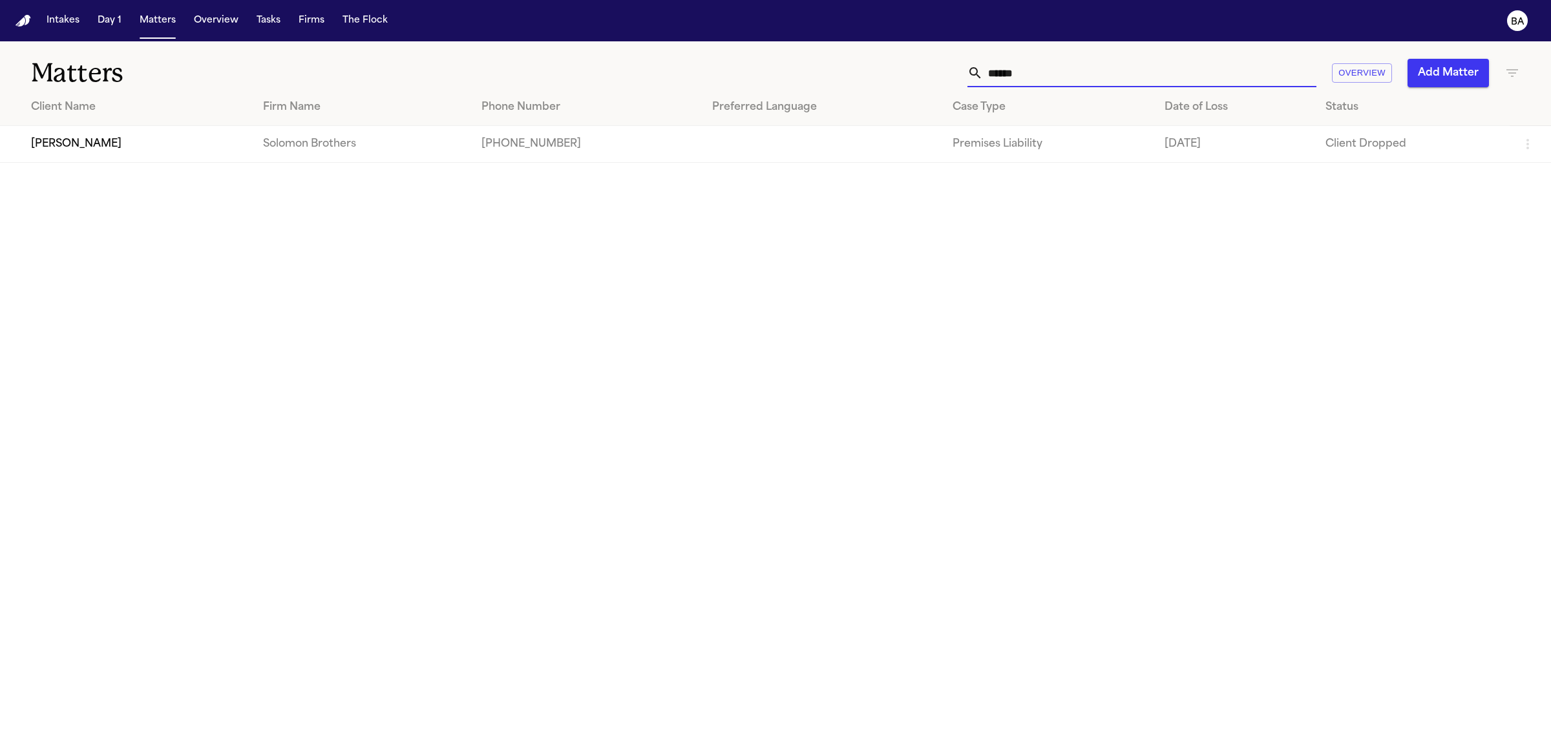
type input "******"
click at [115, 151] on td "[PERSON_NAME]" at bounding box center [126, 144] width 253 height 37
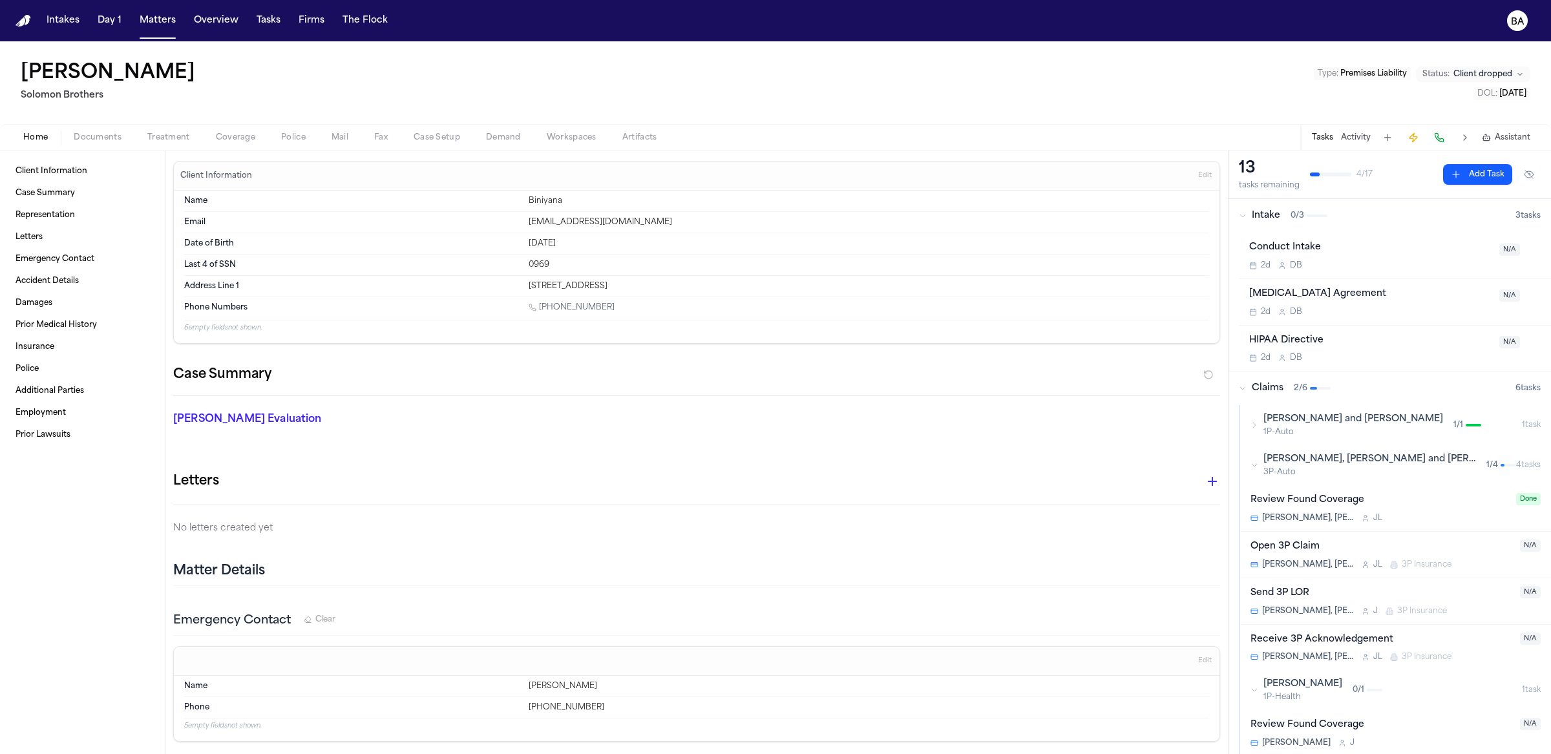
click at [105, 136] on span "Documents" at bounding box center [98, 138] width 48 height 10
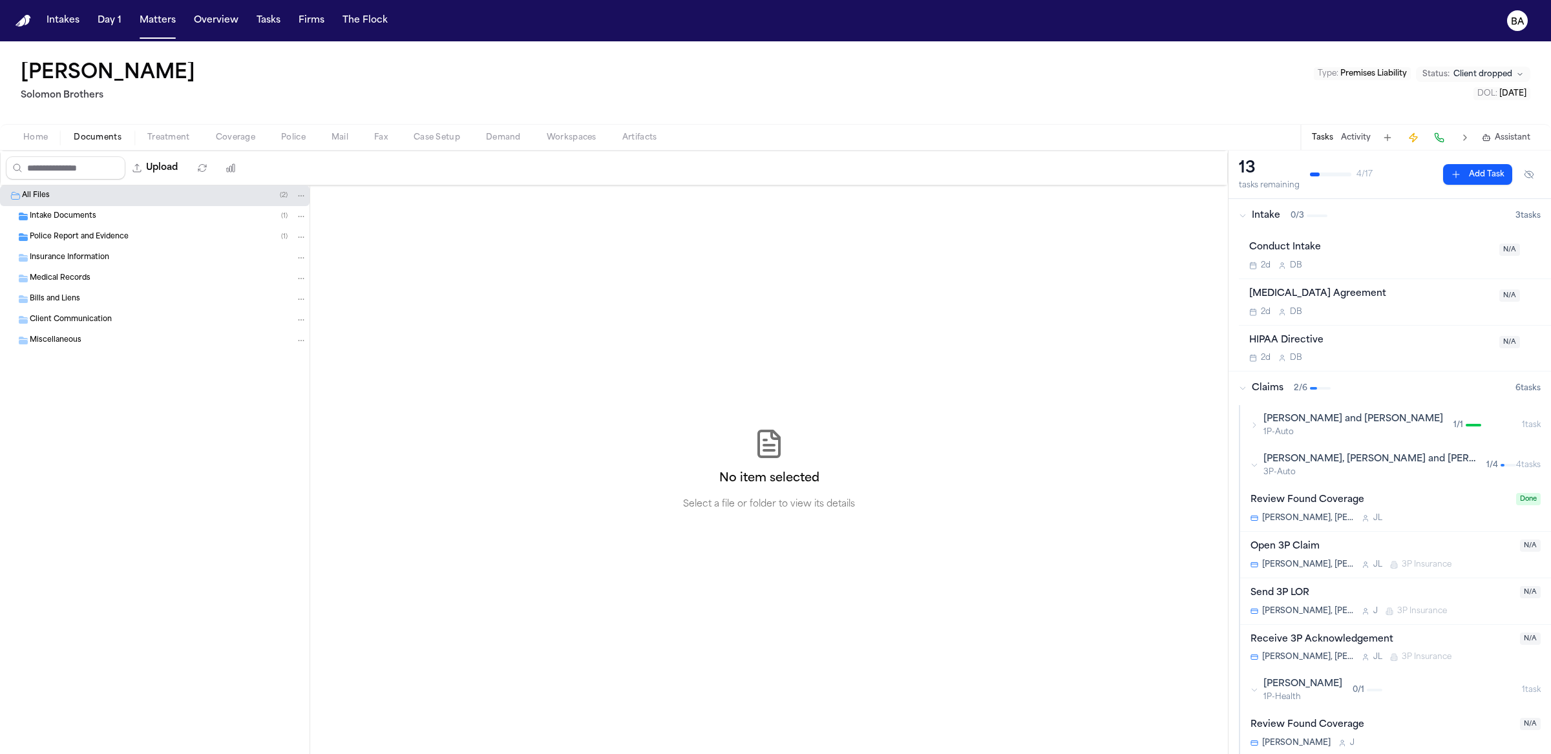
click at [101, 214] on div "Intake Documents ( 1 )" at bounding box center [168, 217] width 277 height 12
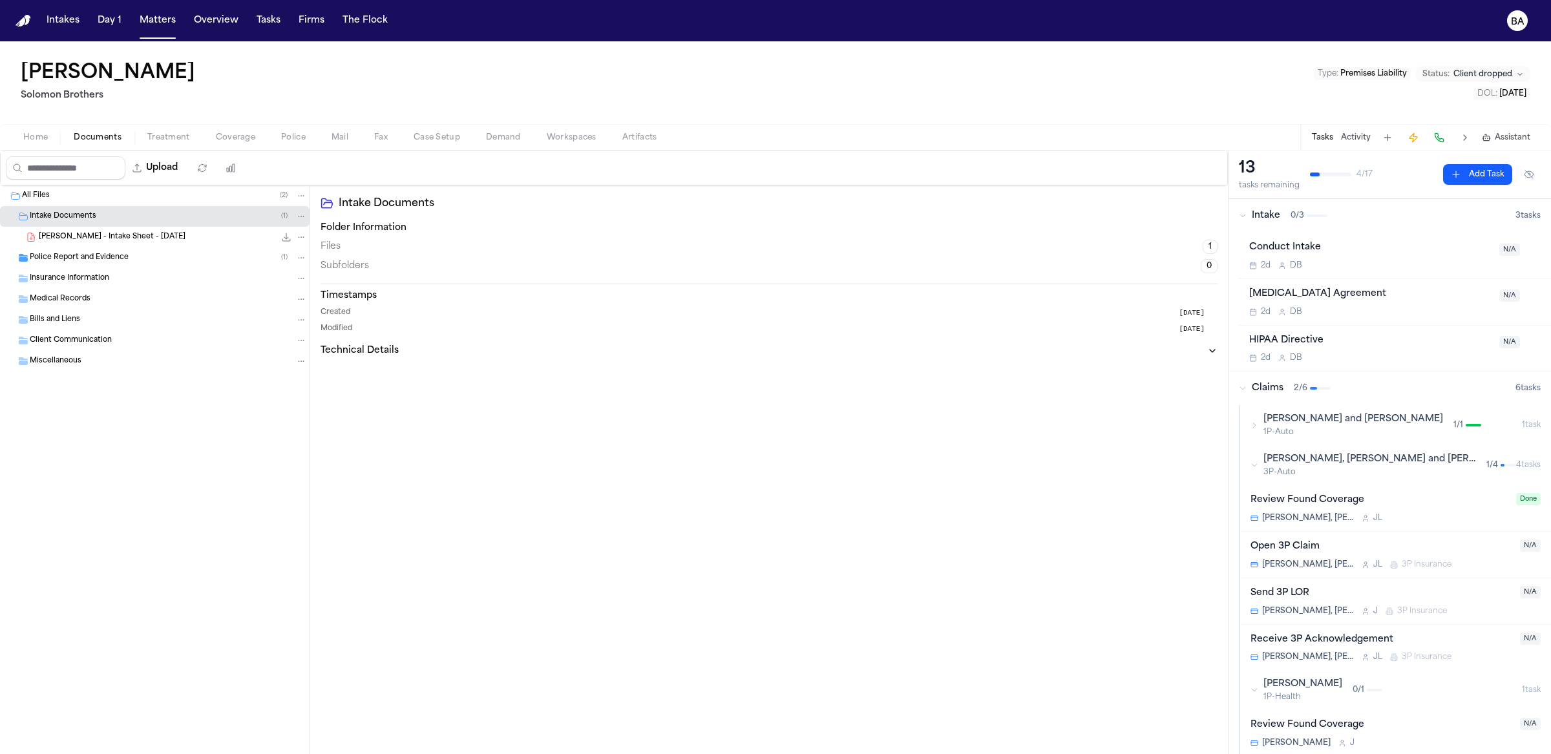
click at [103, 232] on span "[PERSON_NAME] - Intake Sheet - [DATE]" at bounding box center [112, 237] width 147 height 11
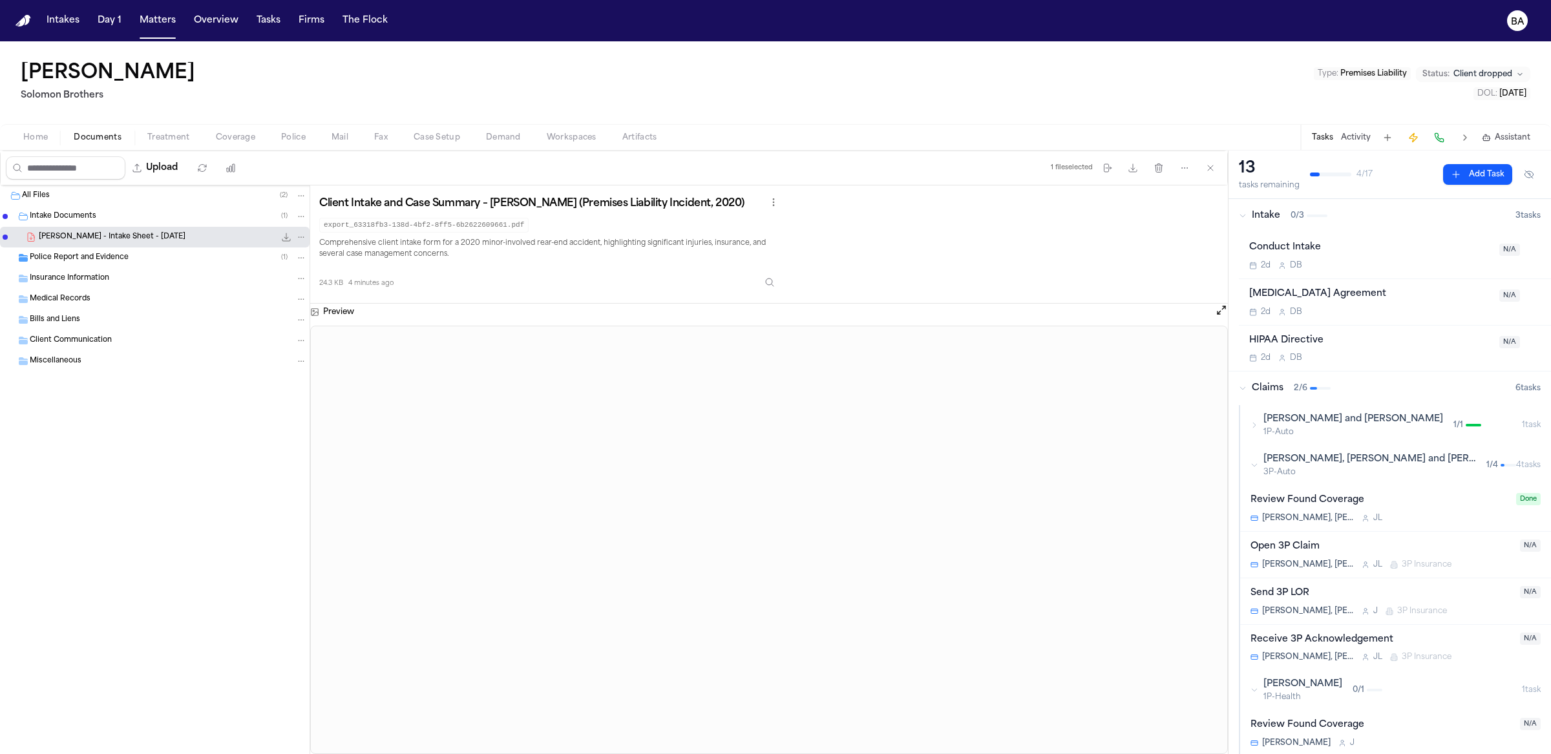
click at [112, 258] on span "Police Report and Evidence" at bounding box center [79, 258] width 99 height 11
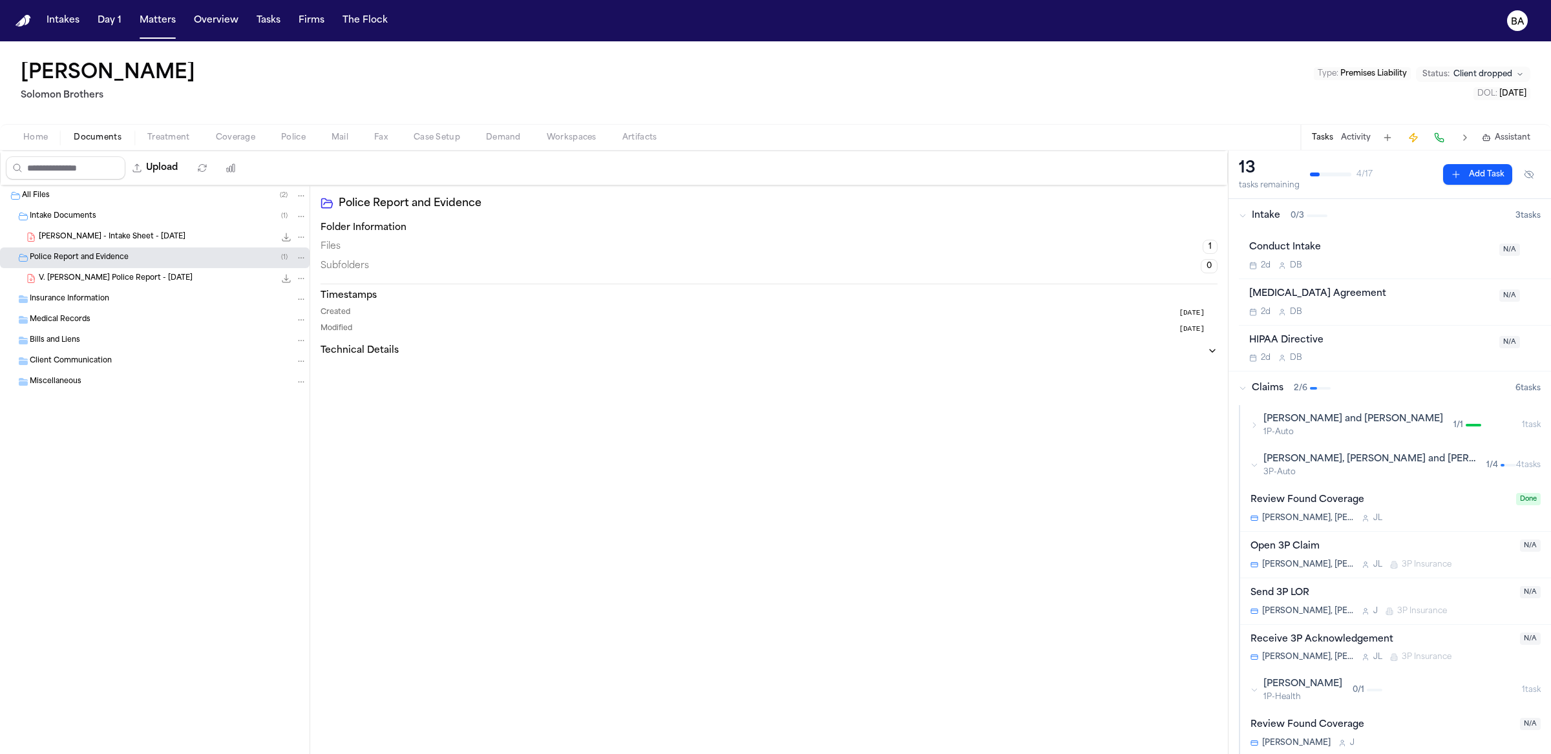
click at [108, 275] on span "V. [PERSON_NAME] Police Report - [DATE]" at bounding box center [116, 278] width 154 height 11
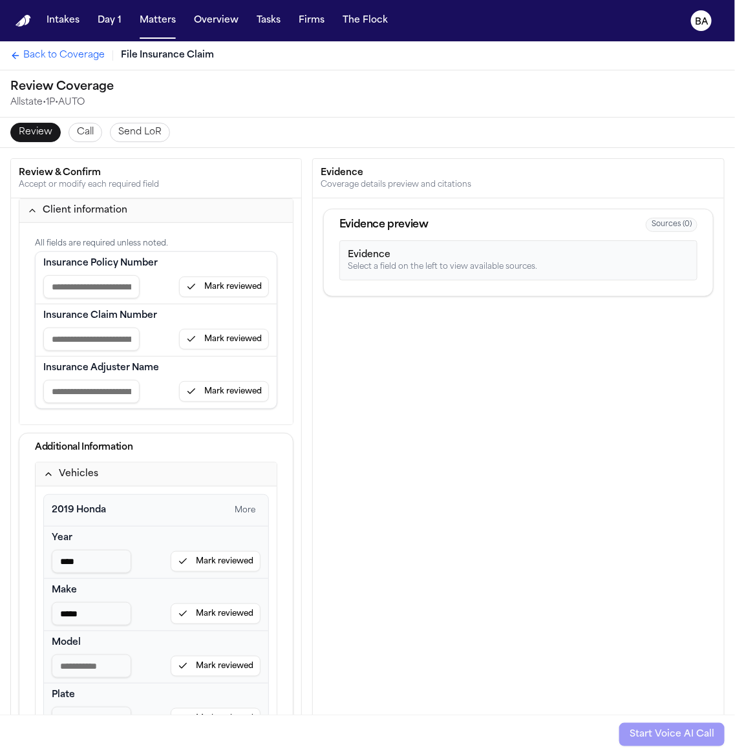
click at [463, 81] on div "Review Coverage Allstate • 1P • AUTO" at bounding box center [367, 93] width 735 height 47
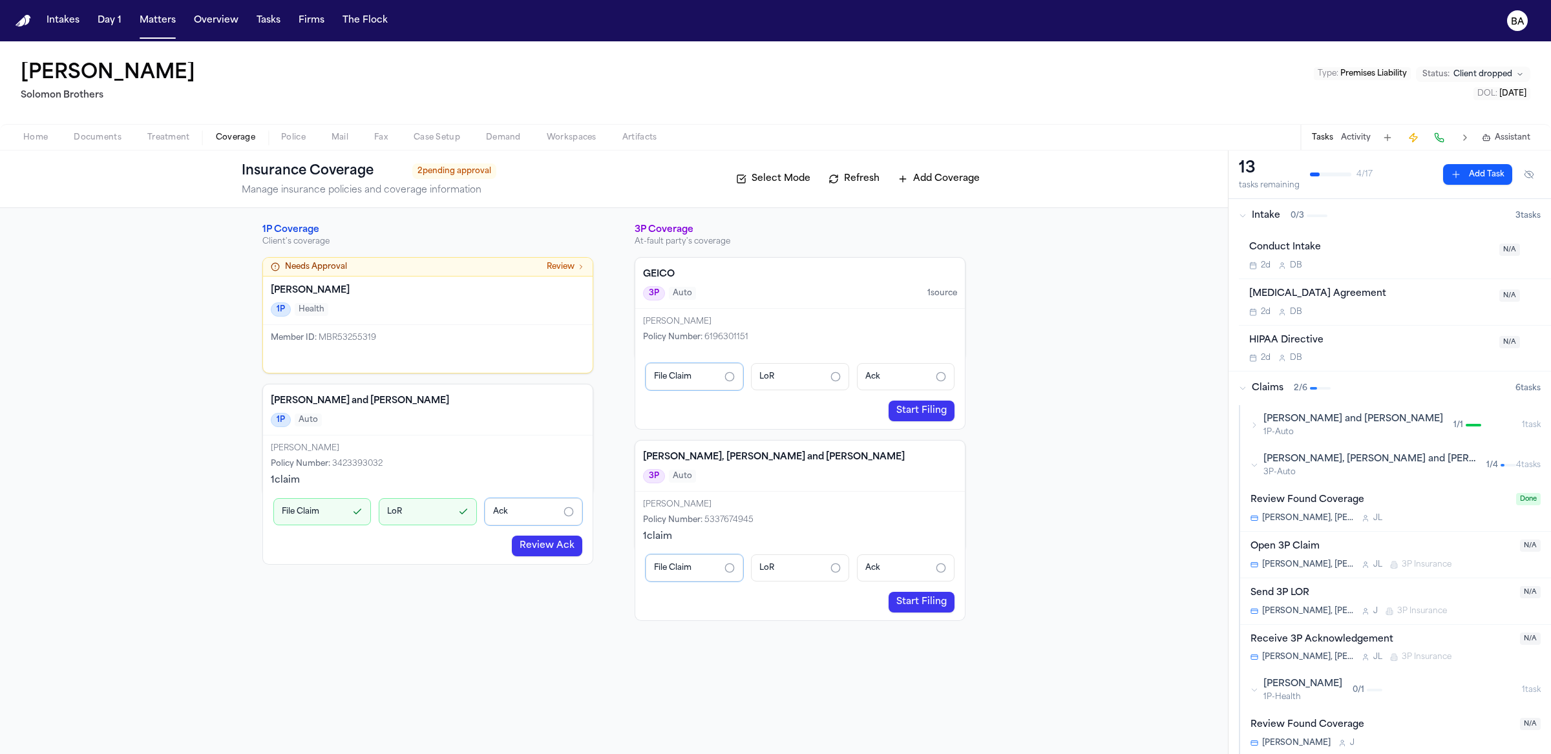
click at [116, 133] on span "Documents" at bounding box center [98, 138] width 48 height 10
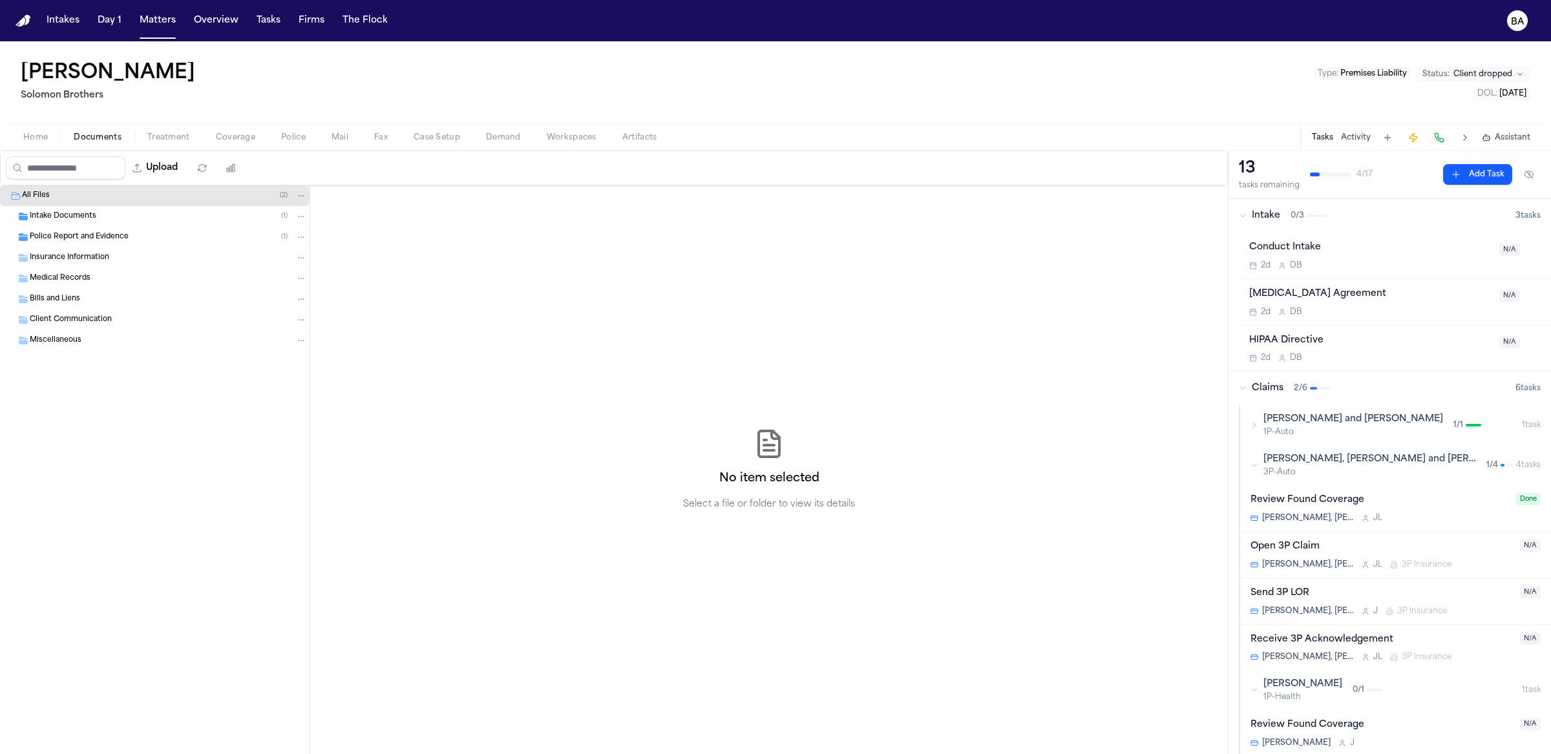
click at [122, 221] on div "Intake Documents ( 1 )" at bounding box center [155, 216] width 310 height 21
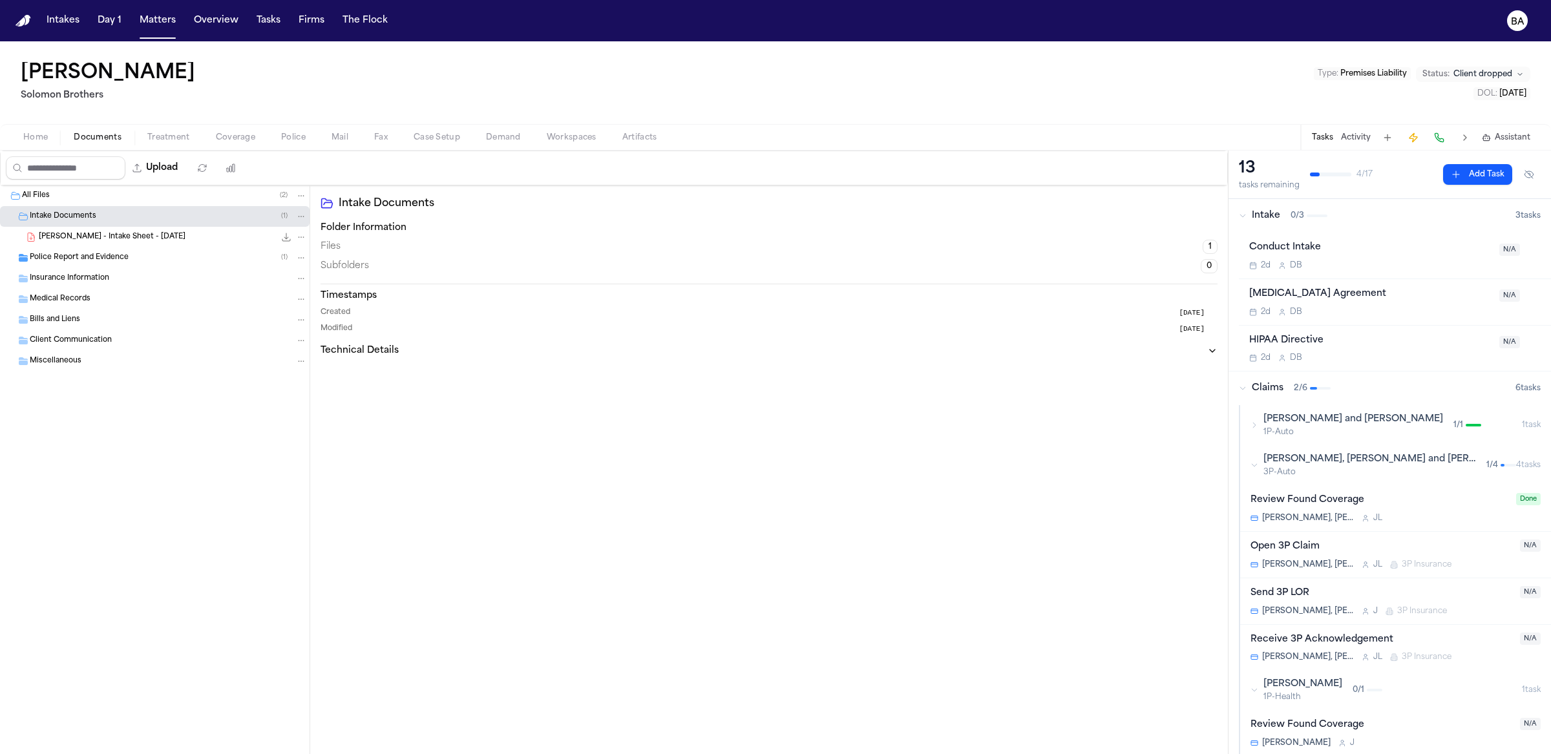
click at [127, 233] on span "[PERSON_NAME] - Intake Sheet - [DATE]" at bounding box center [112, 237] width 147 height 11
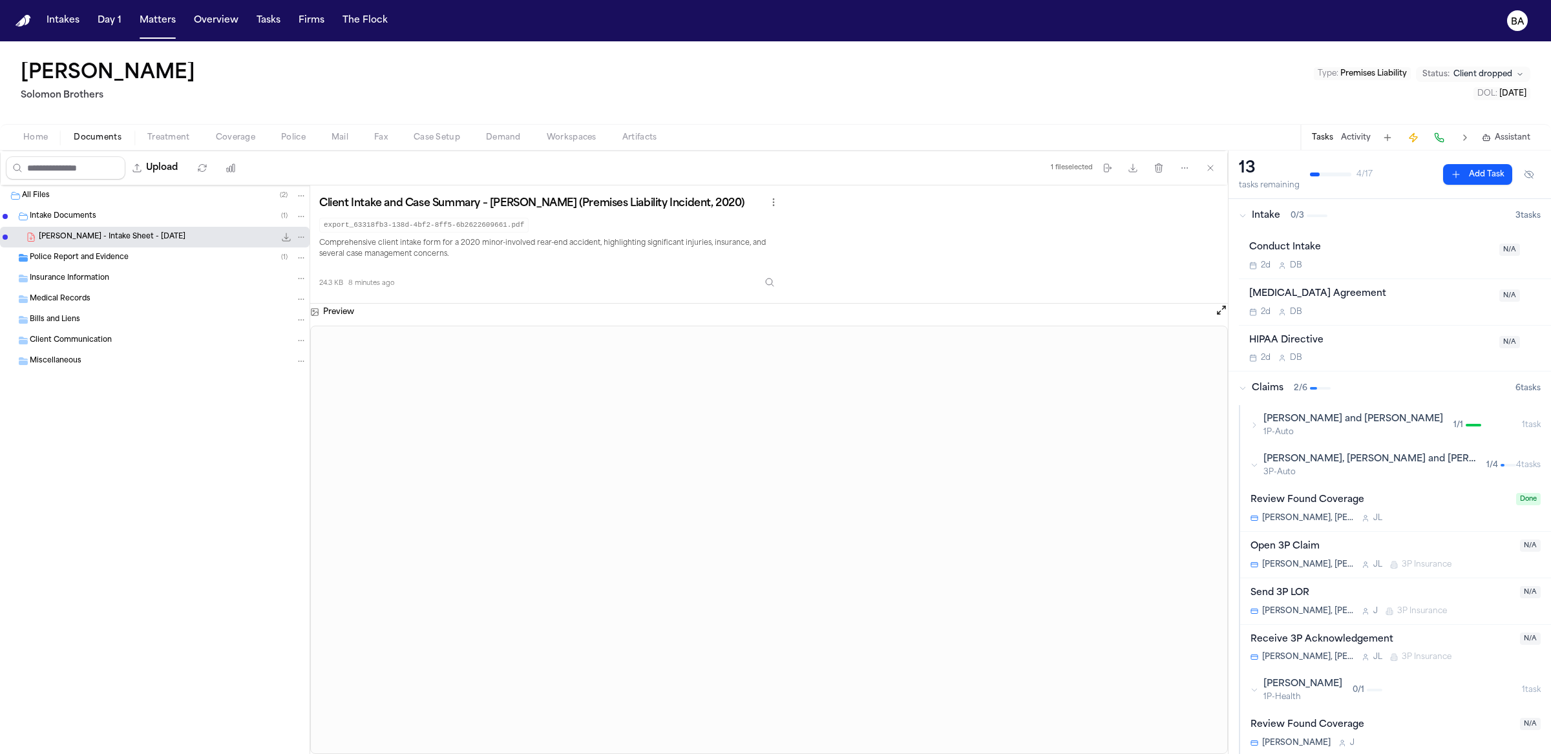
click at [628, 138] on span "Artifacts" at bounding box center [639, 138] width 35 height 10
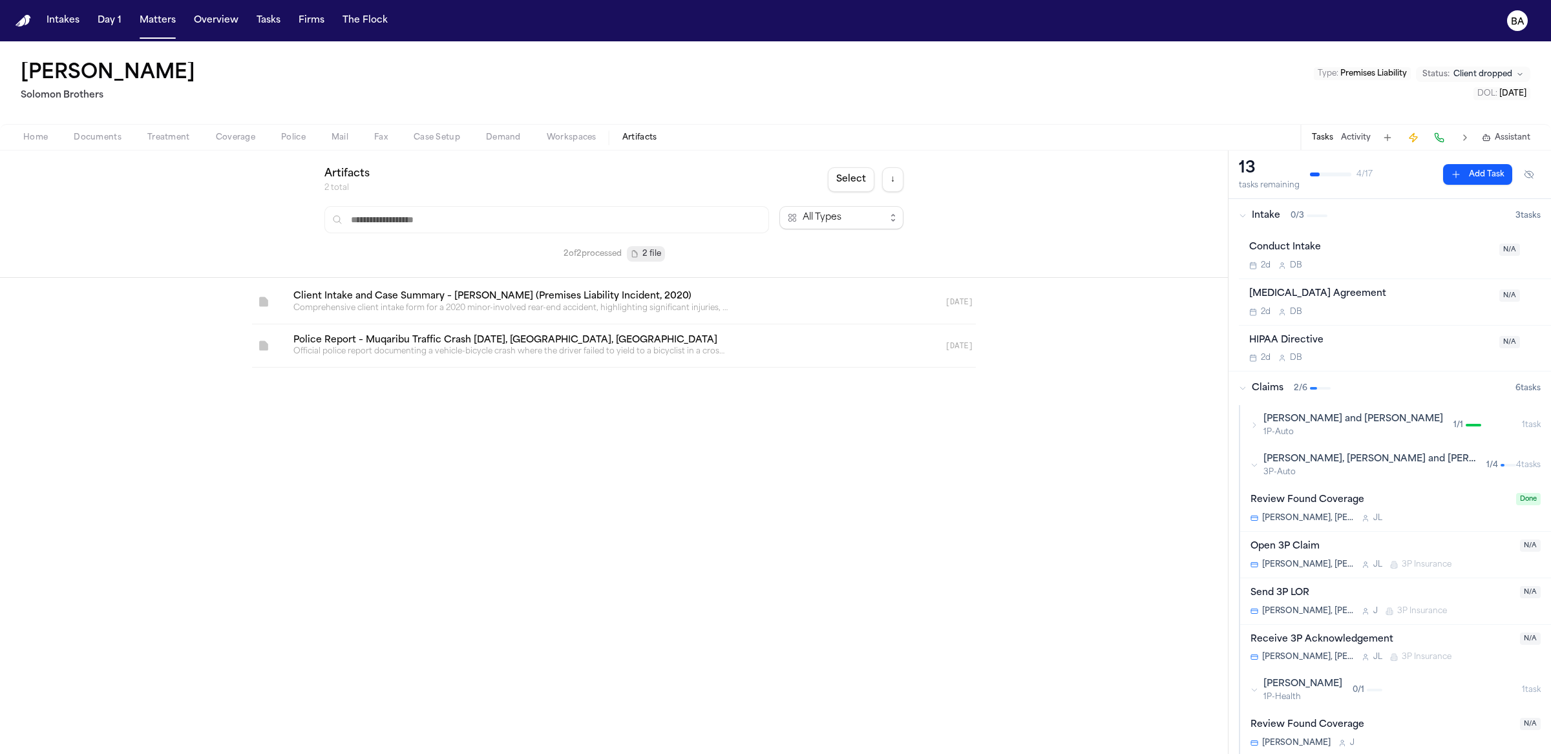
click at [472, 302] on link at bounding box center [598, 302] width 631 height 43
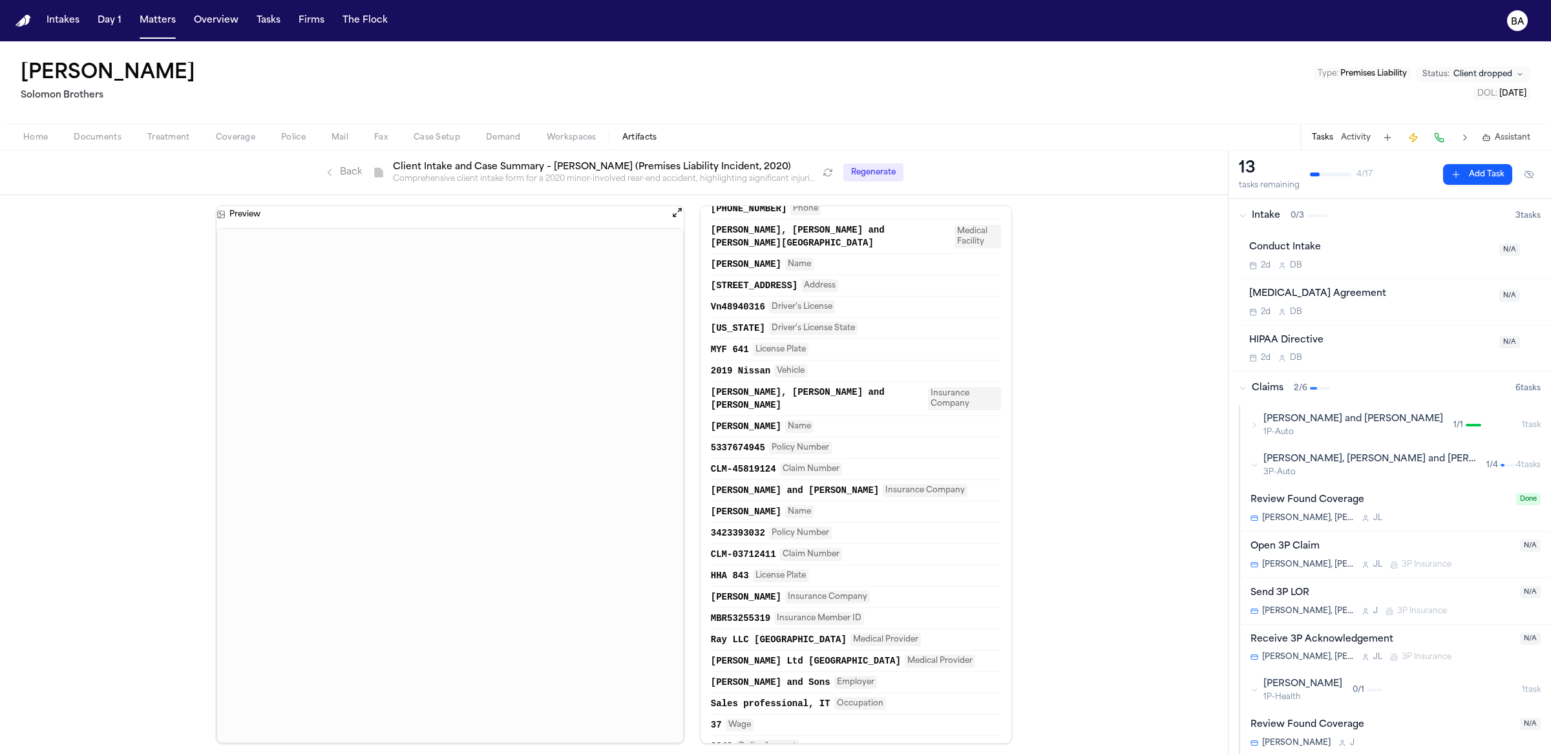
scroll to position [511, 0]
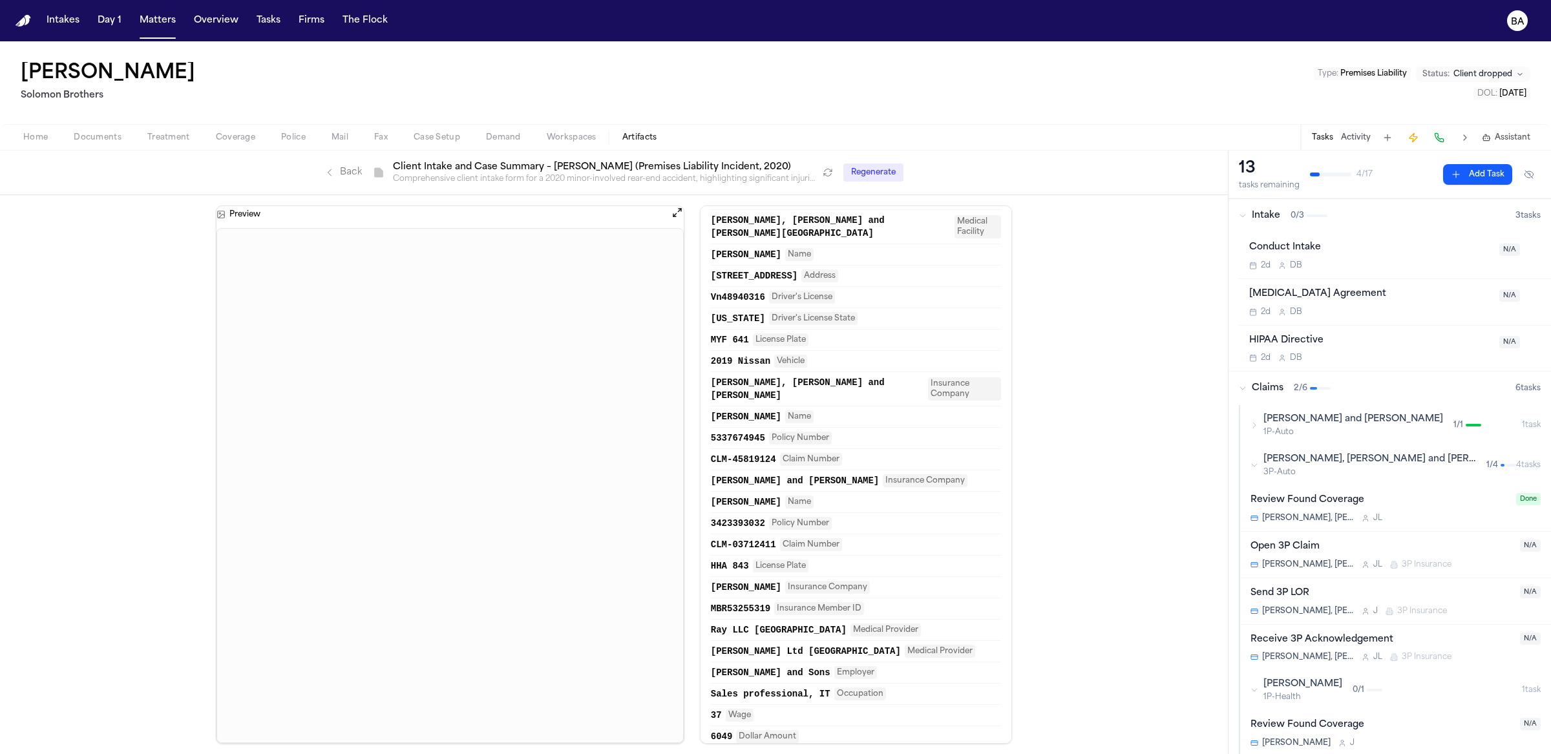
click at [917, 474] on span "Insurance Company" at bounding box center [925, 480] width 85 height 13
click at [876, 485] on button "Show JSON" at bounding box center [880, 484] width 58 height 16
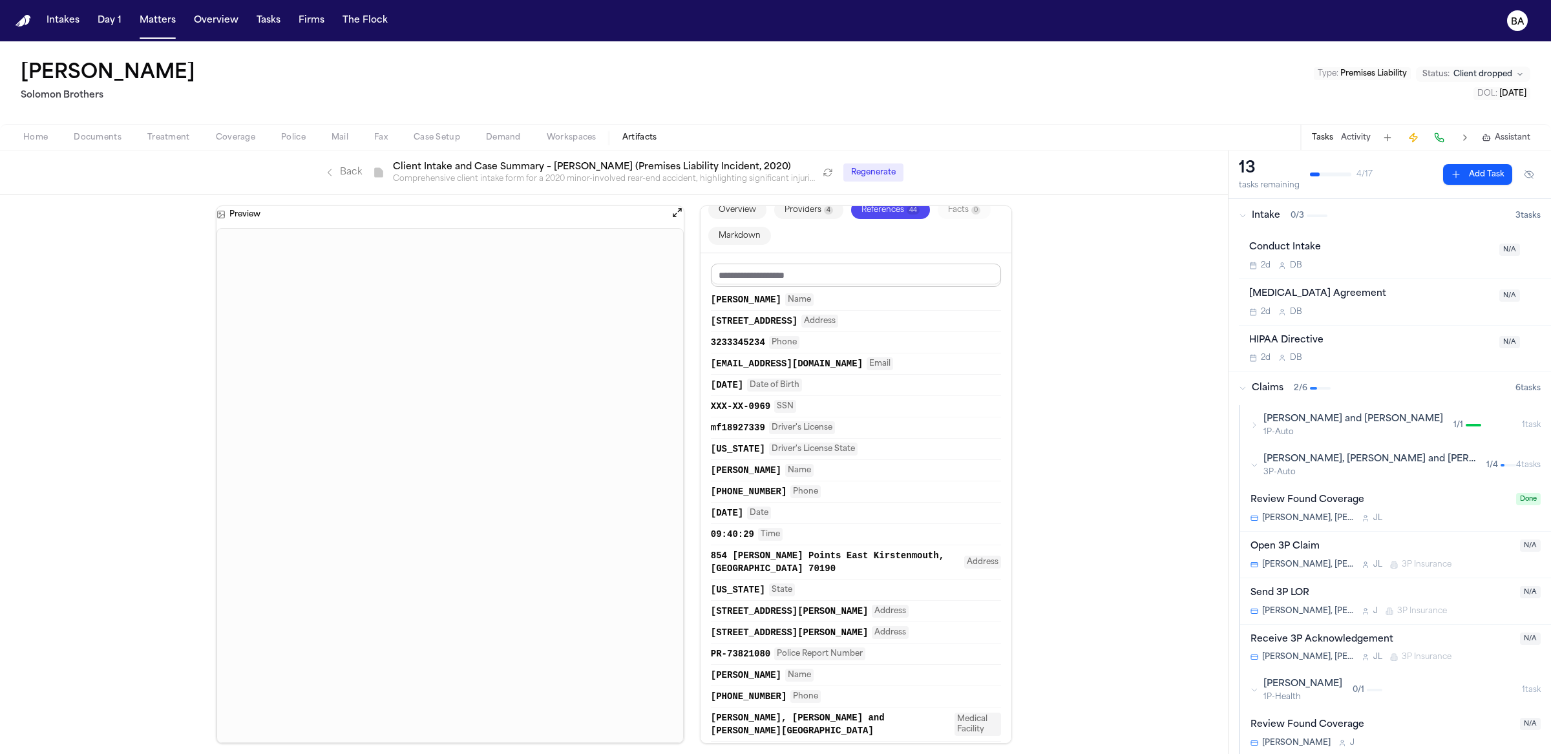
scroll to position [0, 0]
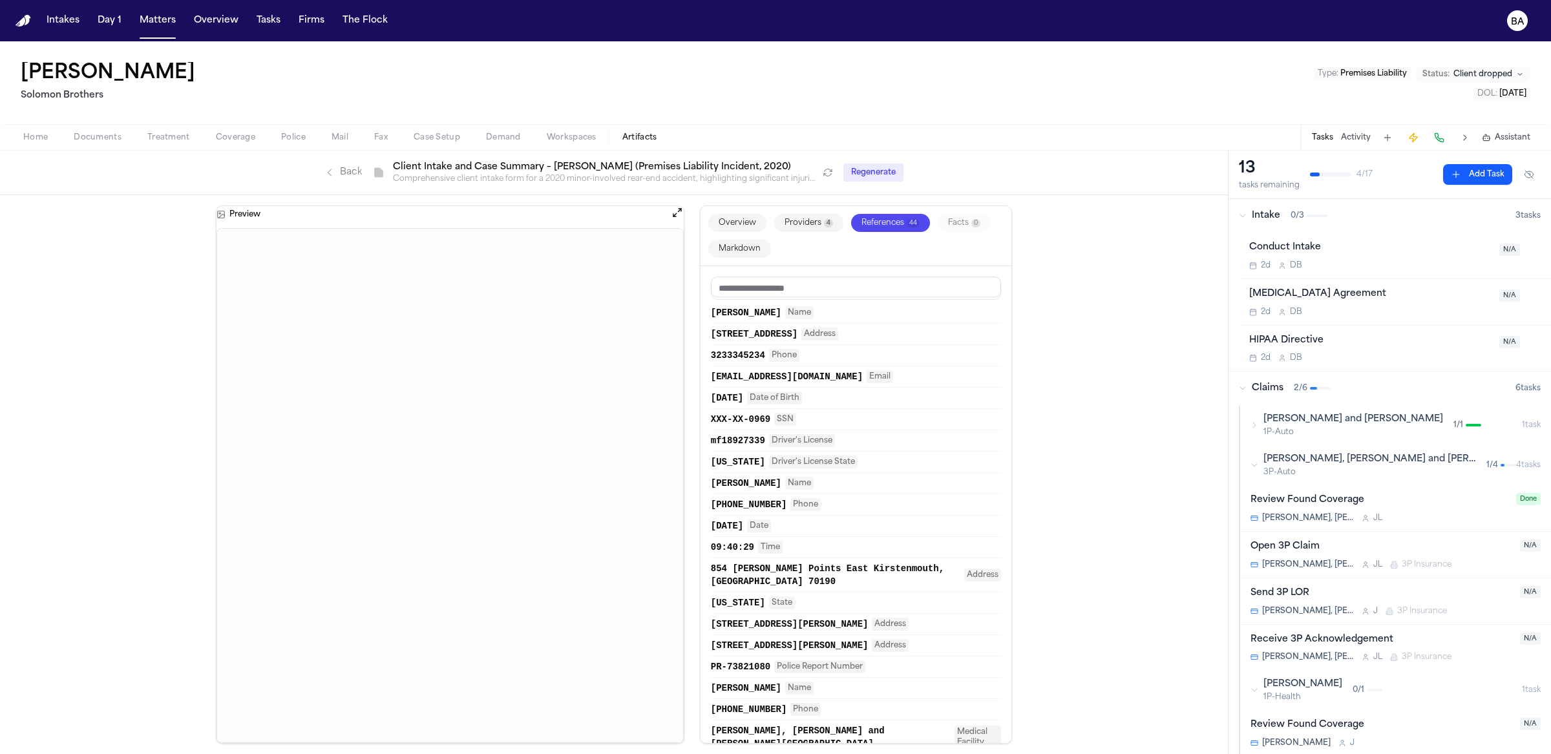
click at [753, 225] on button "Overview" at bounding box center [737, 223] width 58 height 18
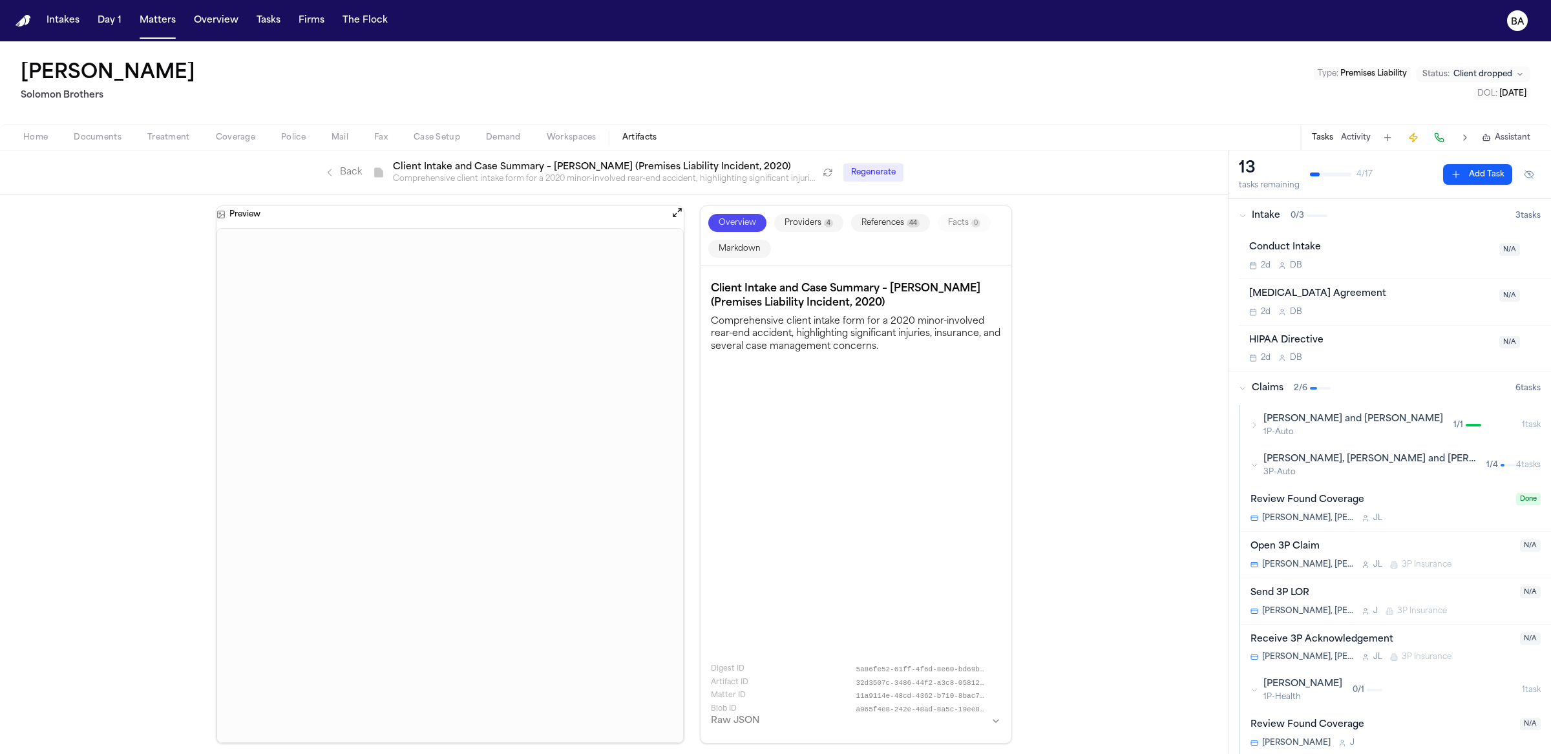
click at [866, 223] on button "References 44" at bounding box center [890, 223] width 79 height 18
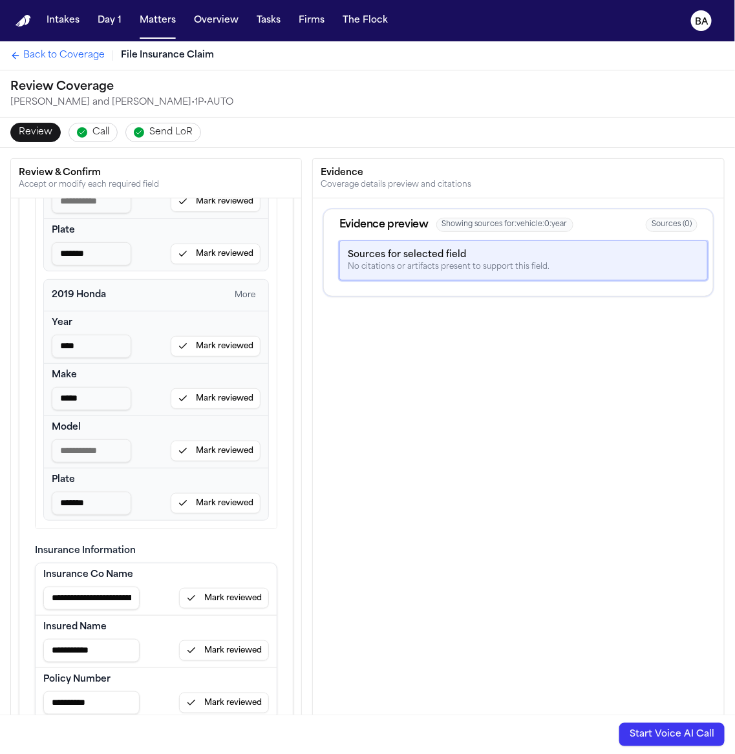
scroll to position [679, 0]
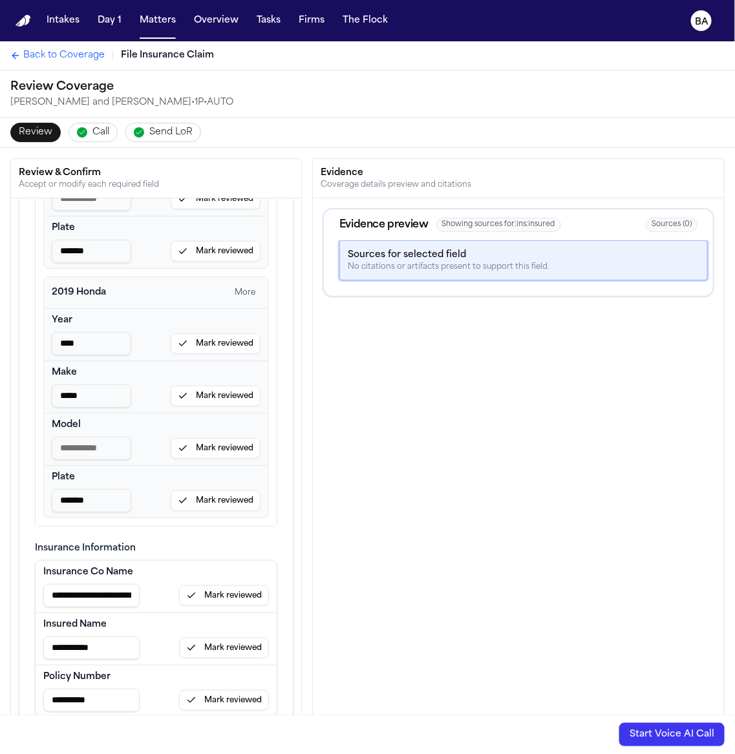
click at [591, 405] on div "Evidence preview Showing sources for: ins:insured Sources ( 0 ) Sources for sel…" at bounding box center [518, 519] width 411 height 642
click at [418, 573] on div "Evidence preview Showing sources for: ins:policy Sources ( 0 ) Sources for sele…" at bounding box center [518, 519] width 411 height 642
type input "**********"
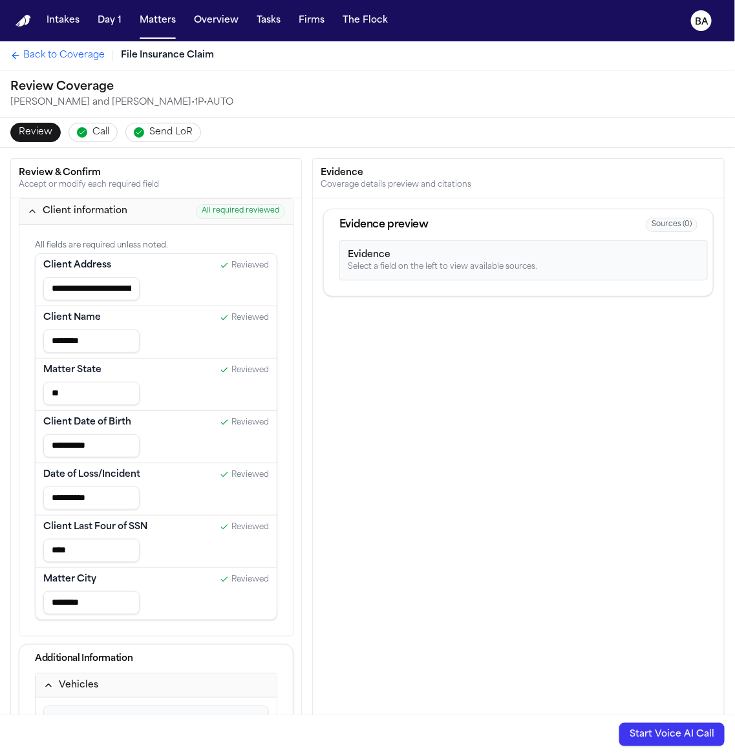
type input "**********"
